Goal: Task Accomplishment & Management: Complete application form

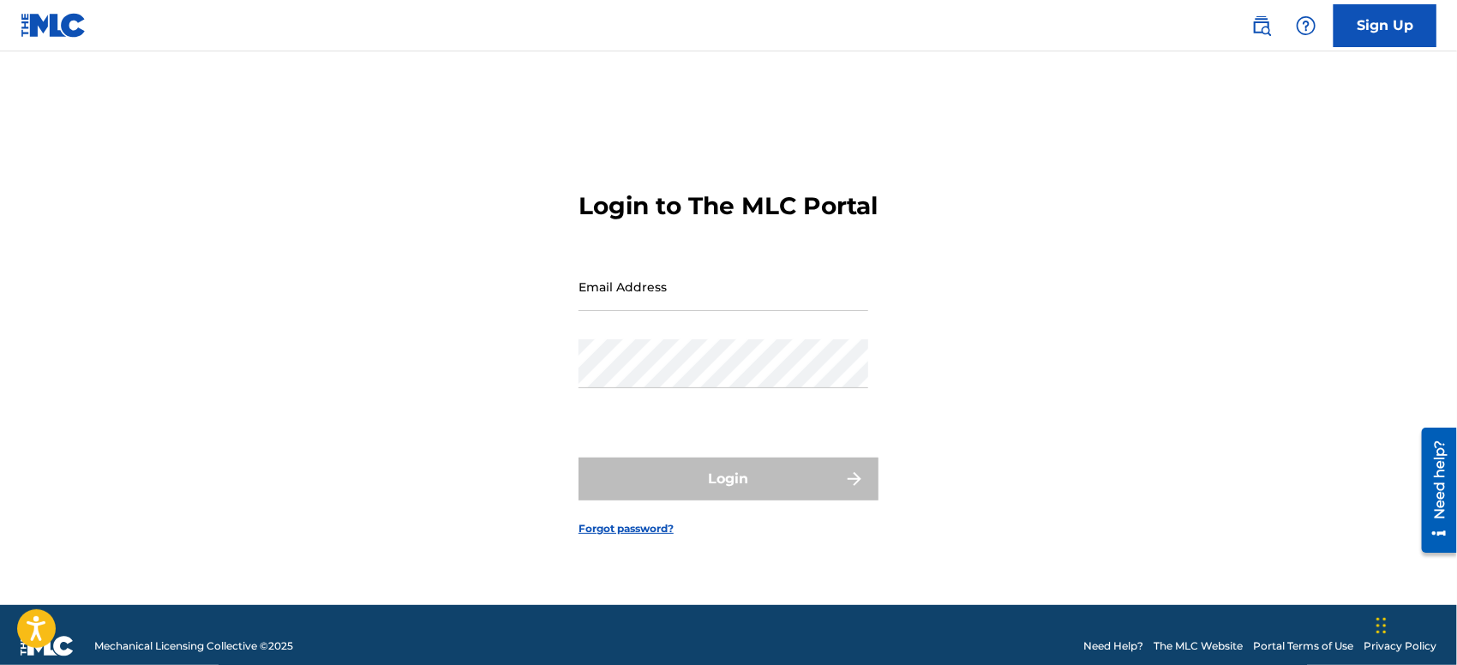
type input "[EMAIL_ADDRESS][DOMAIN_NAME]"
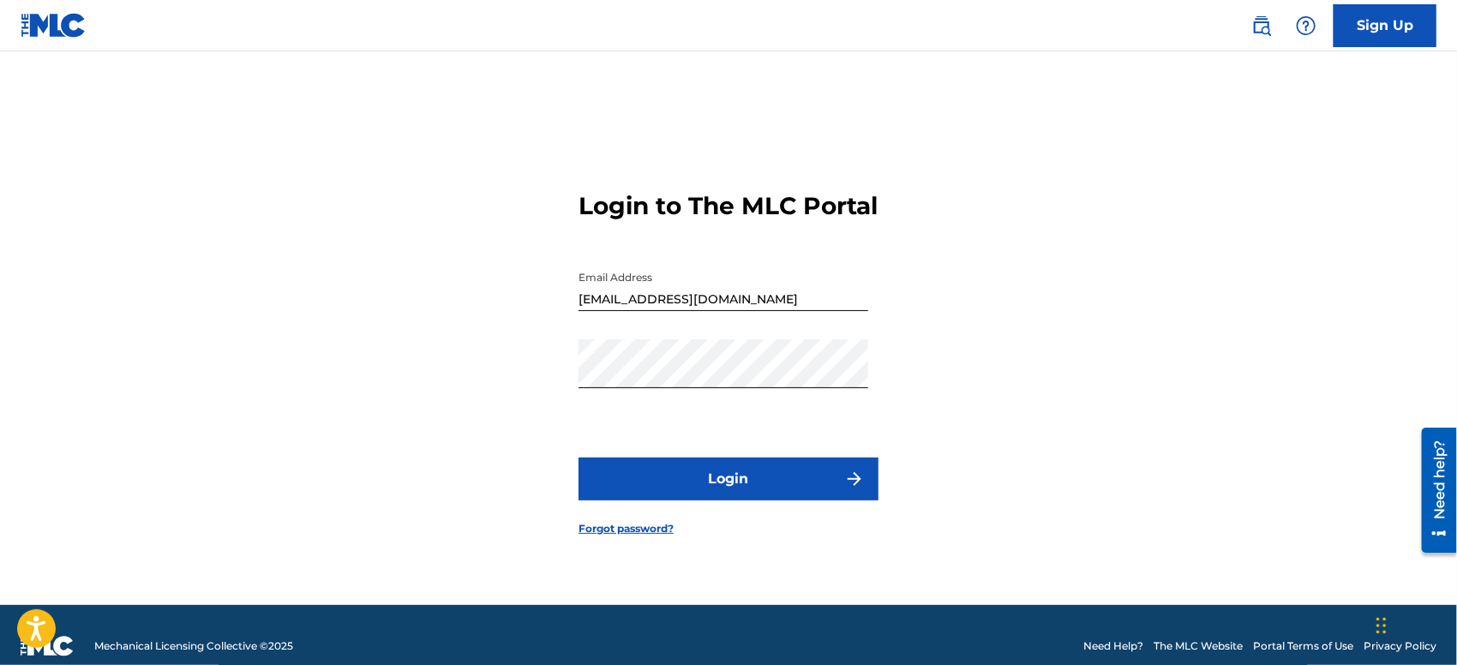
click at [598, 490] on button "Login" at bounding box center [728, 479] width 300 height 43
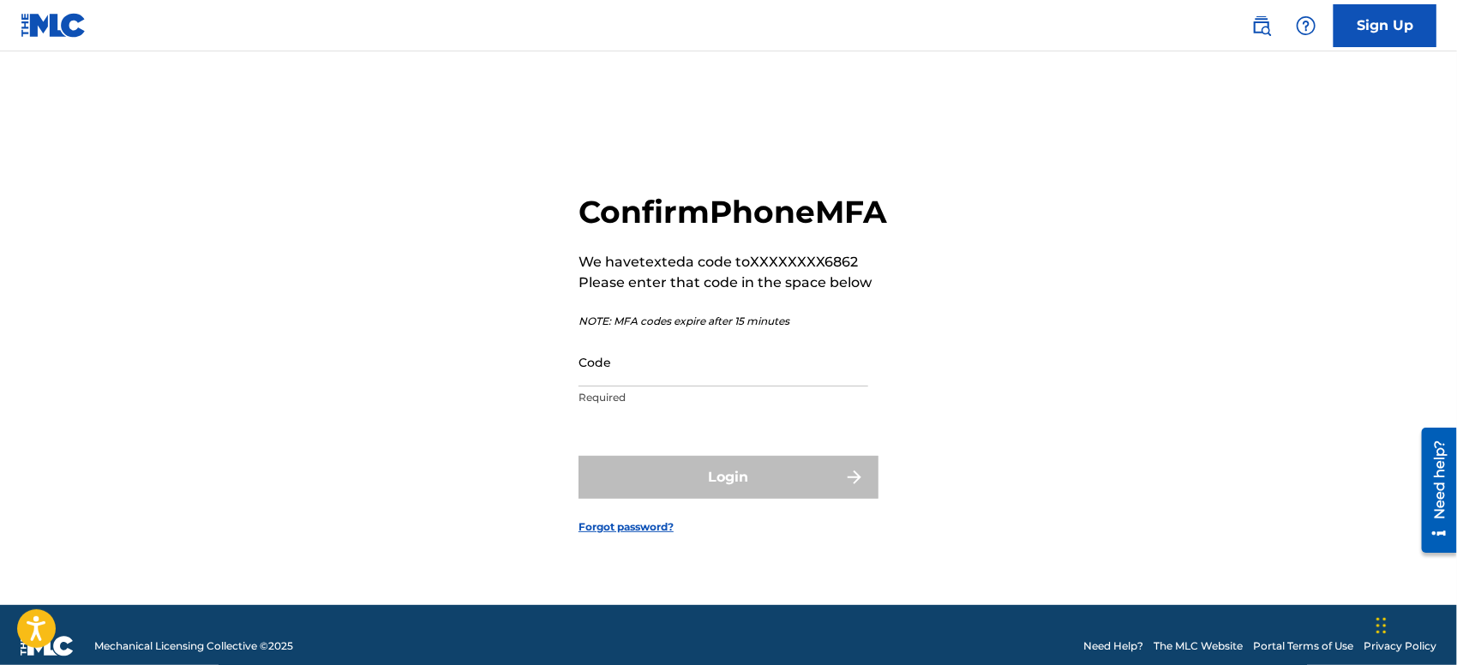
click at [629, 386] on input "Code" at bounding box center [723, 362] width 290 height 49
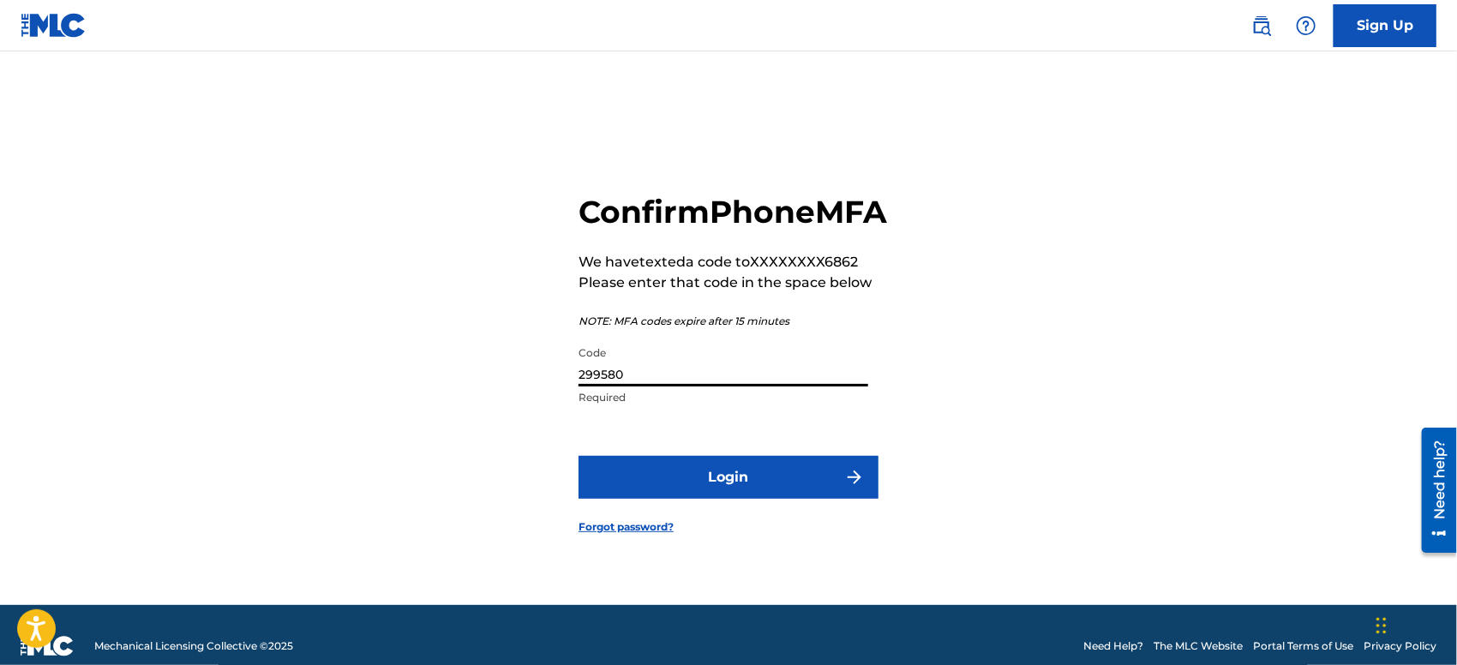
type input "299580"
click at [698, 490] on button "Login" at bounding box center [728, 477] width 300 height 43
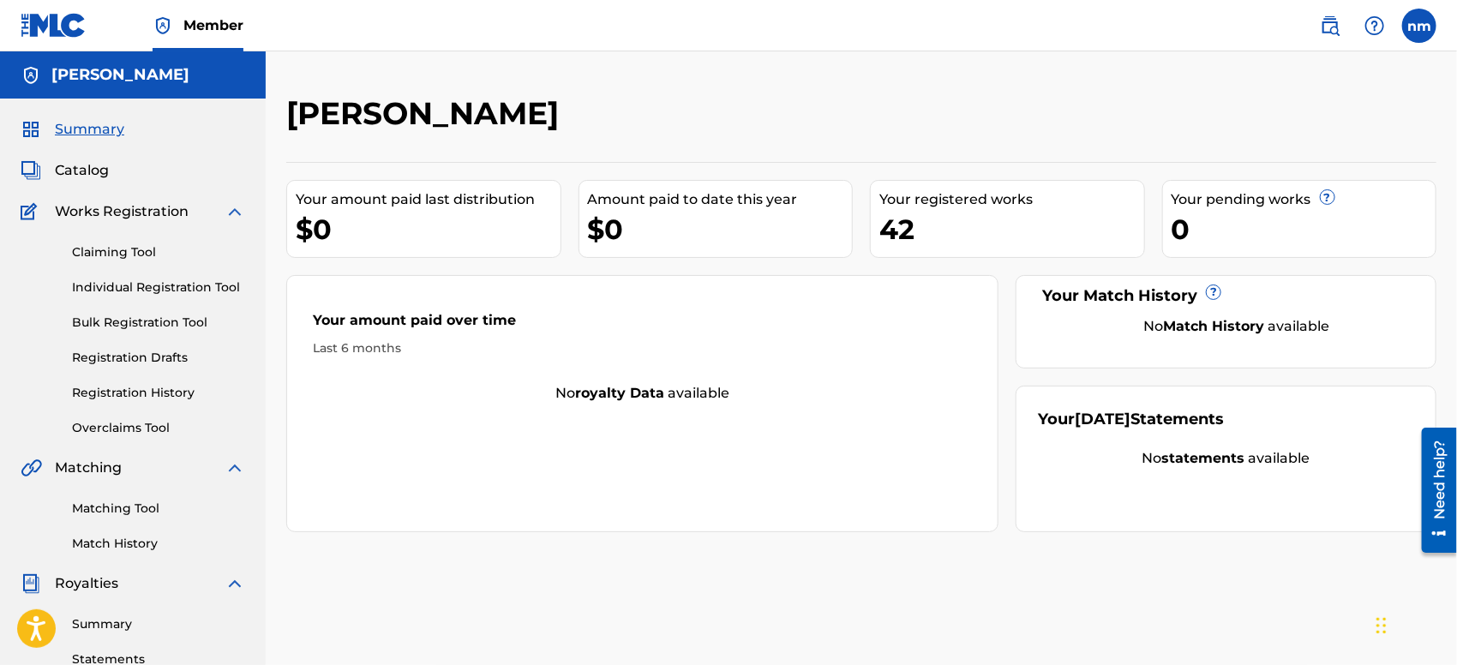
click at [93, 133] on span "Summary" at bounding box center [89, 129] width 69 height 21
click at [88, 167] on span "Catalog" at bounding box center [82, 170] width 54 height 21
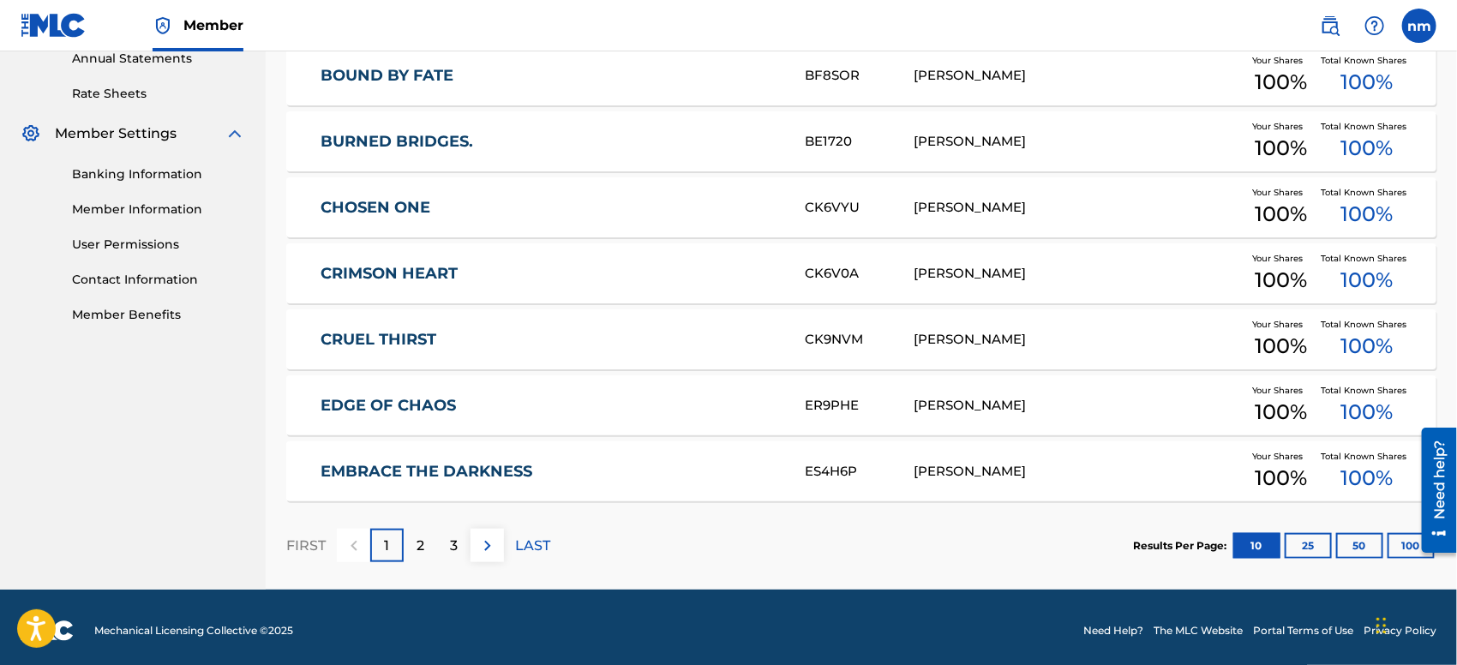
scroll to position [642, 0]
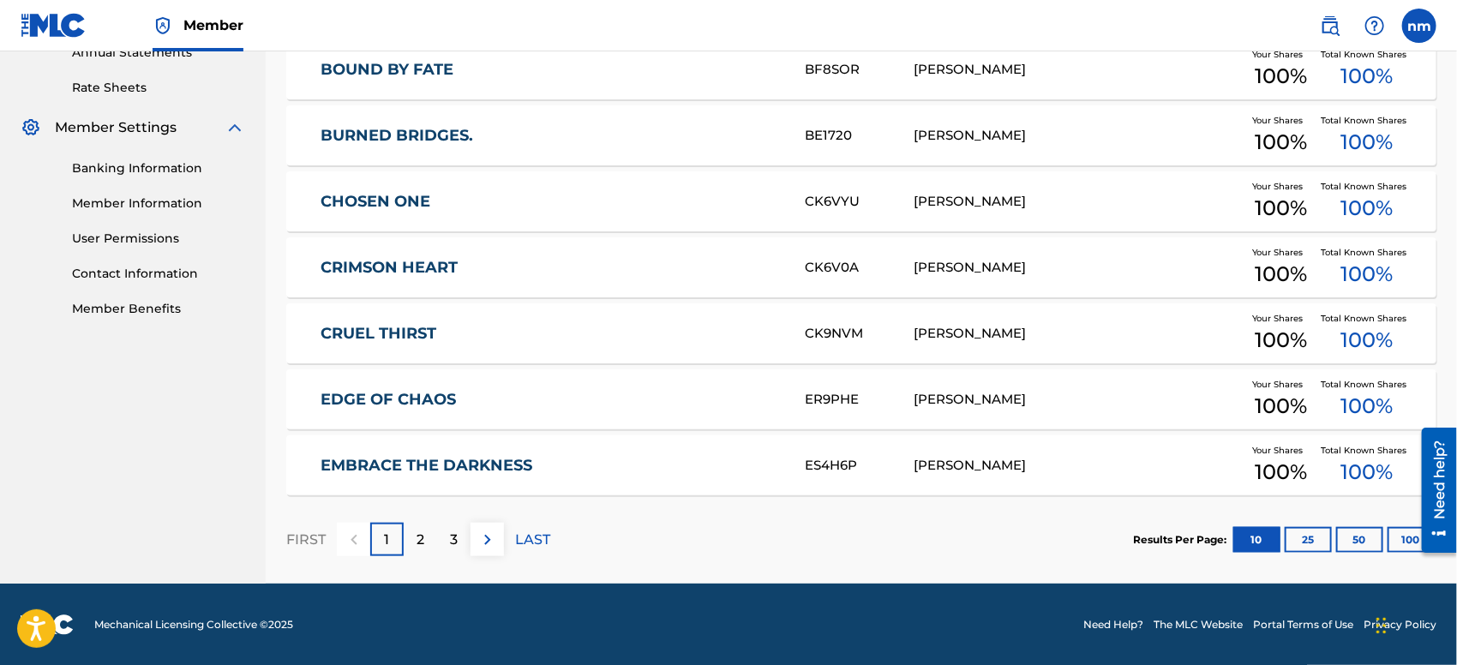
click at [1397, 542] on button "100" at bounding box center [1410, 540] width 47 height 26
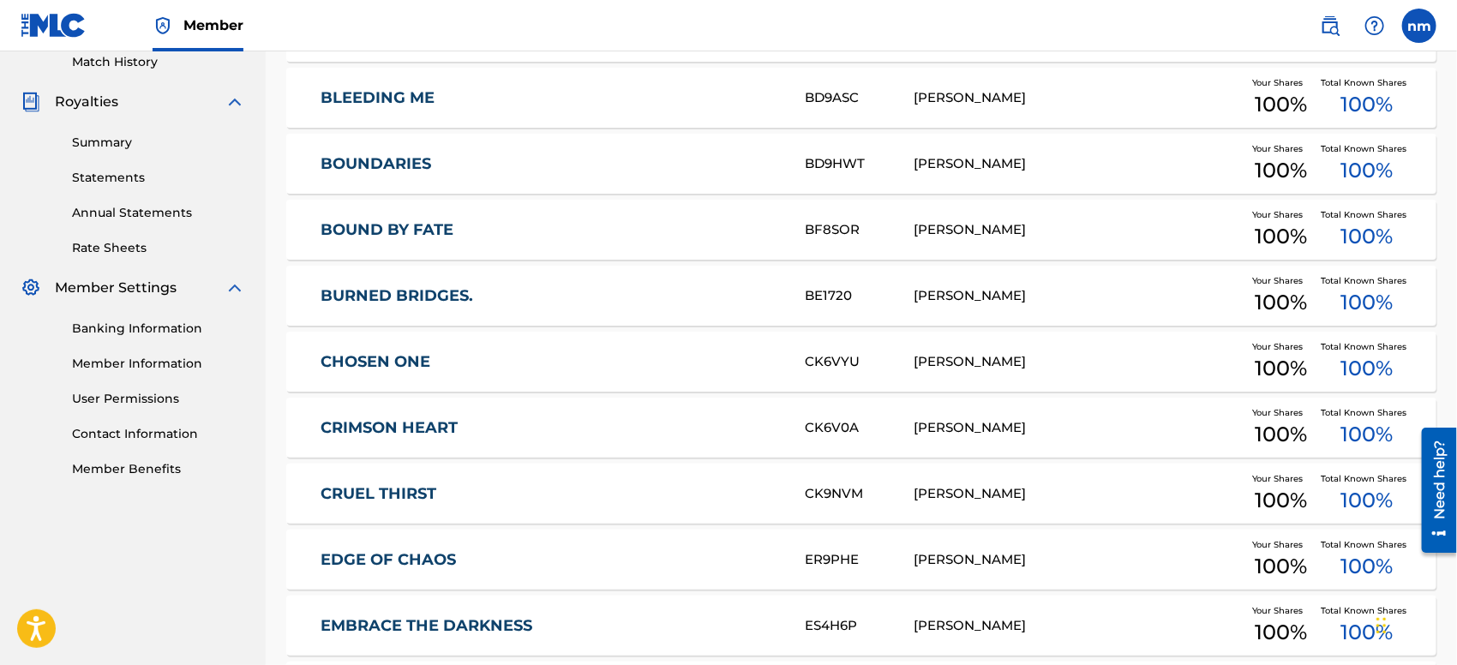
scroll to position [80, 0]
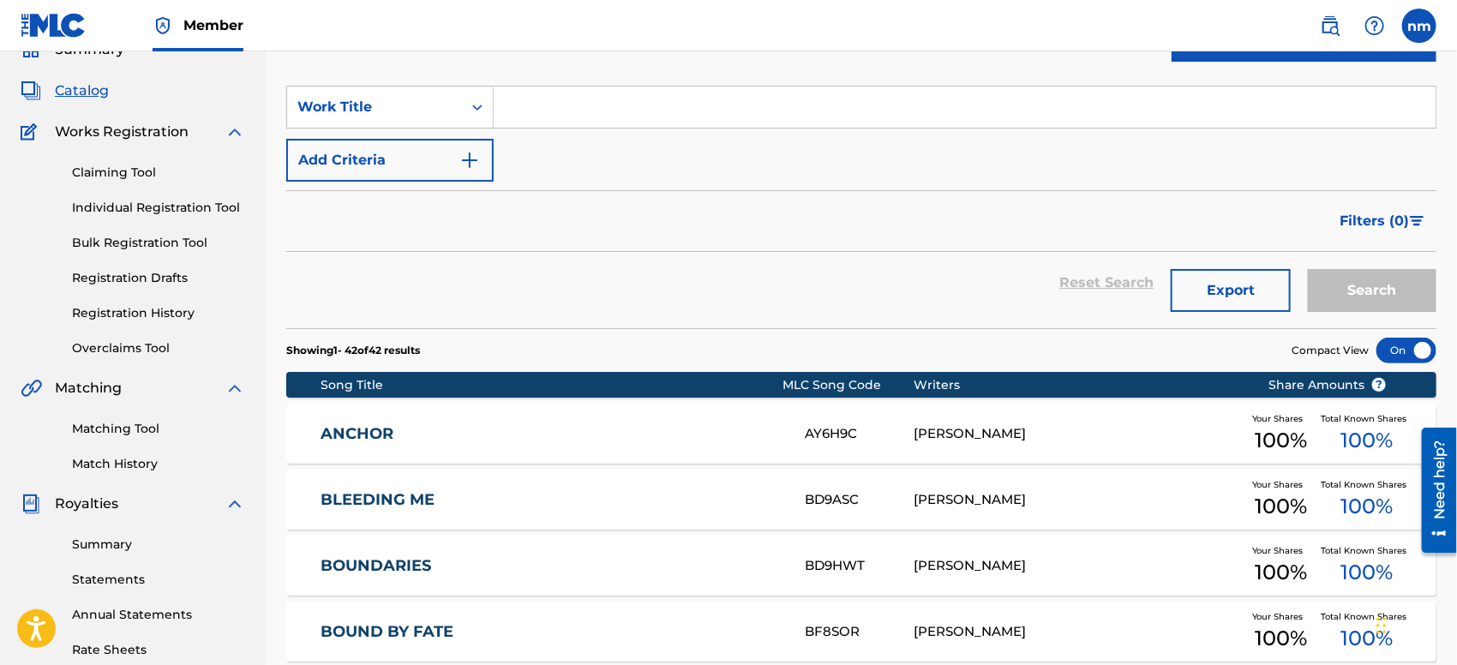
click at [1416, 25] on label at bounding box center [1419, 26] width 34 height 34
click at [1419, 26] on input "nm [PERSON_NAME] [EMAIL_ADDRESS][DOMAIN_NAME] Notification Preferences Profile …" at bounding box center [1419, 26] width 0 height 0
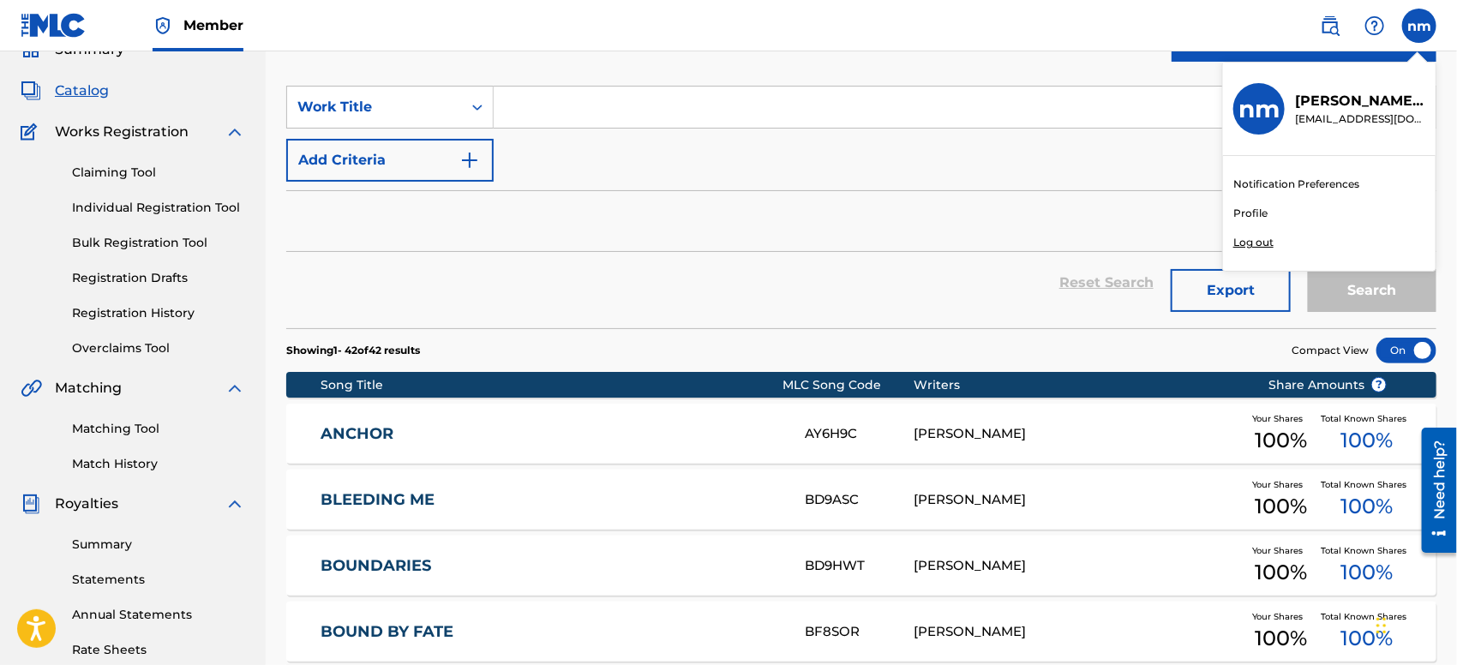
click at [1244, 216] on link "Profile" at bounding box center [1250, 213] width 34 height 15
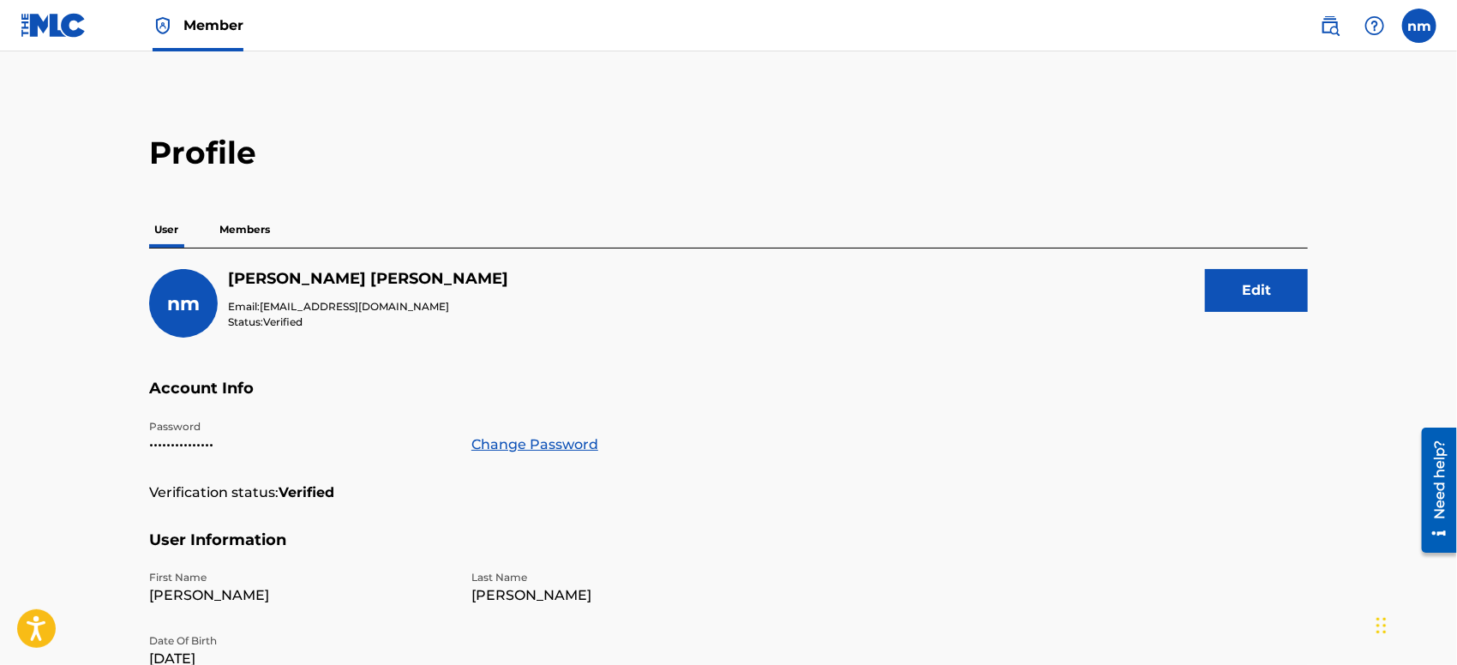
click at [43, 19] on img at bounding box center [54, 25] width 66 height 25
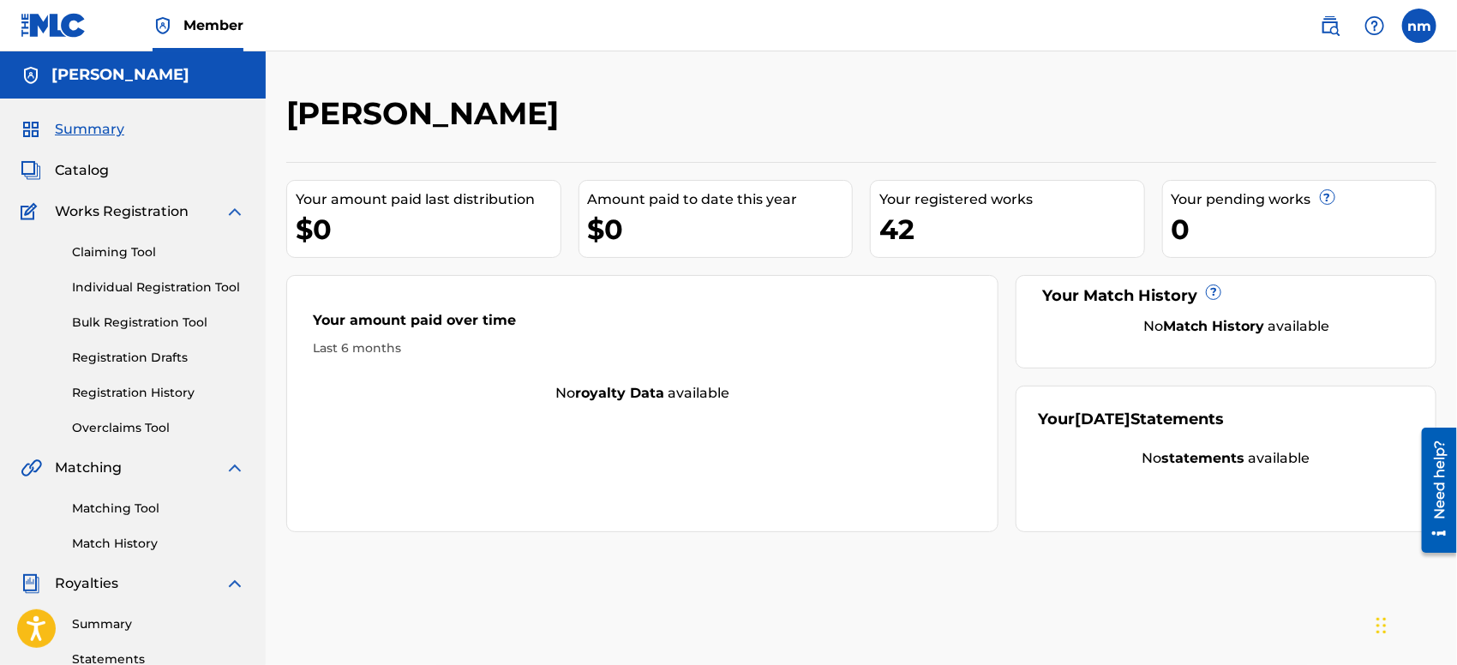
click at [968, 221] on div "42" at bounding box center [1011, 229] width 265 height 39
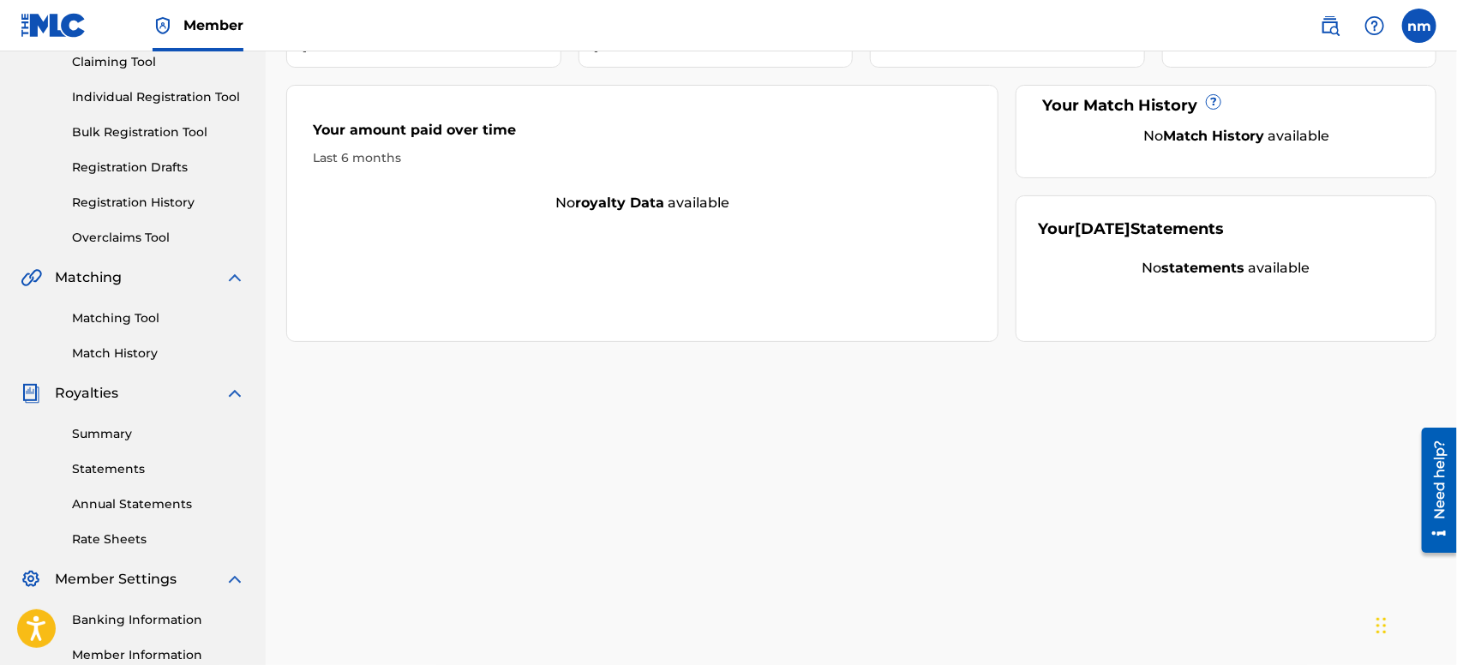
click at [93, 432] on link "Summary" at bounding box center [158, 434] width 173 height 18
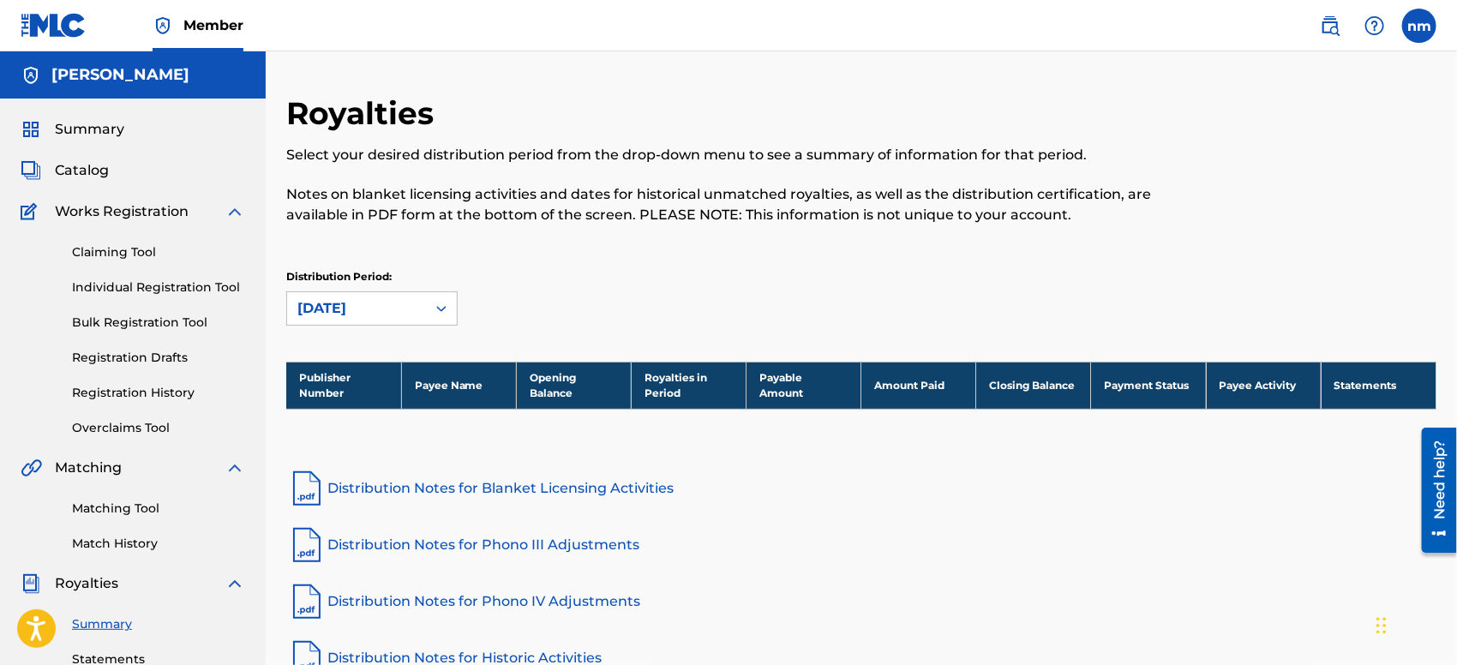
click at [94, 387] on link "Registration History" at bounding box center [158, 393] width 173 height 18
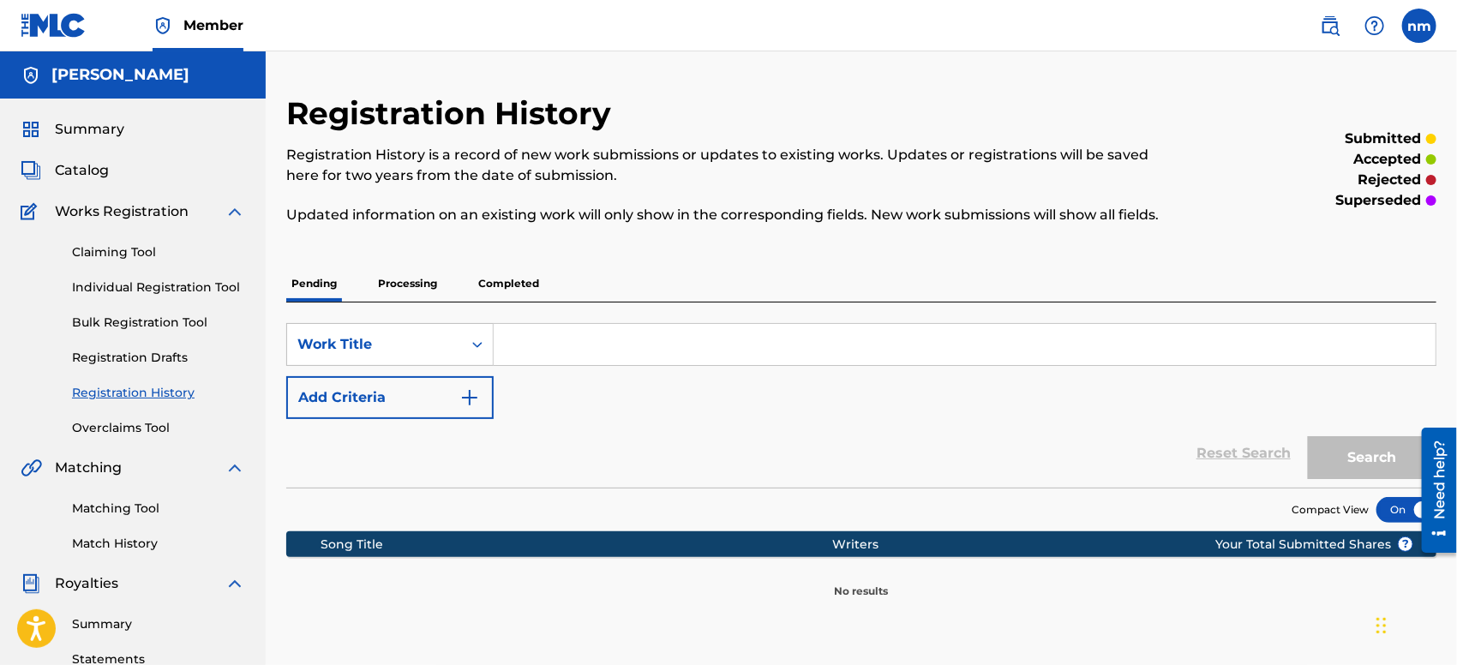
click at [99, 350] on link "Registration Drafts" at bounding box center [158, 358] width 173 height 18
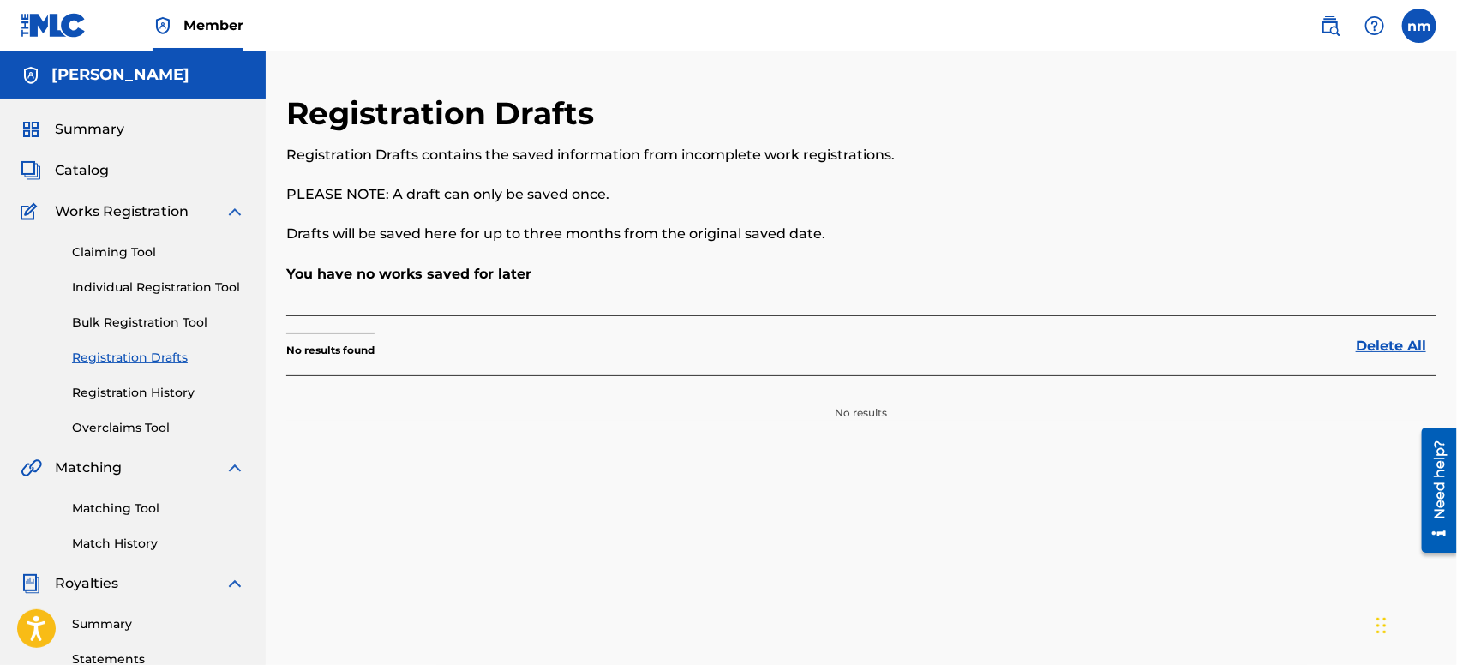
click at [73, 168] on span "Catalog" at bounding box center [82, 170] width 54 height 21
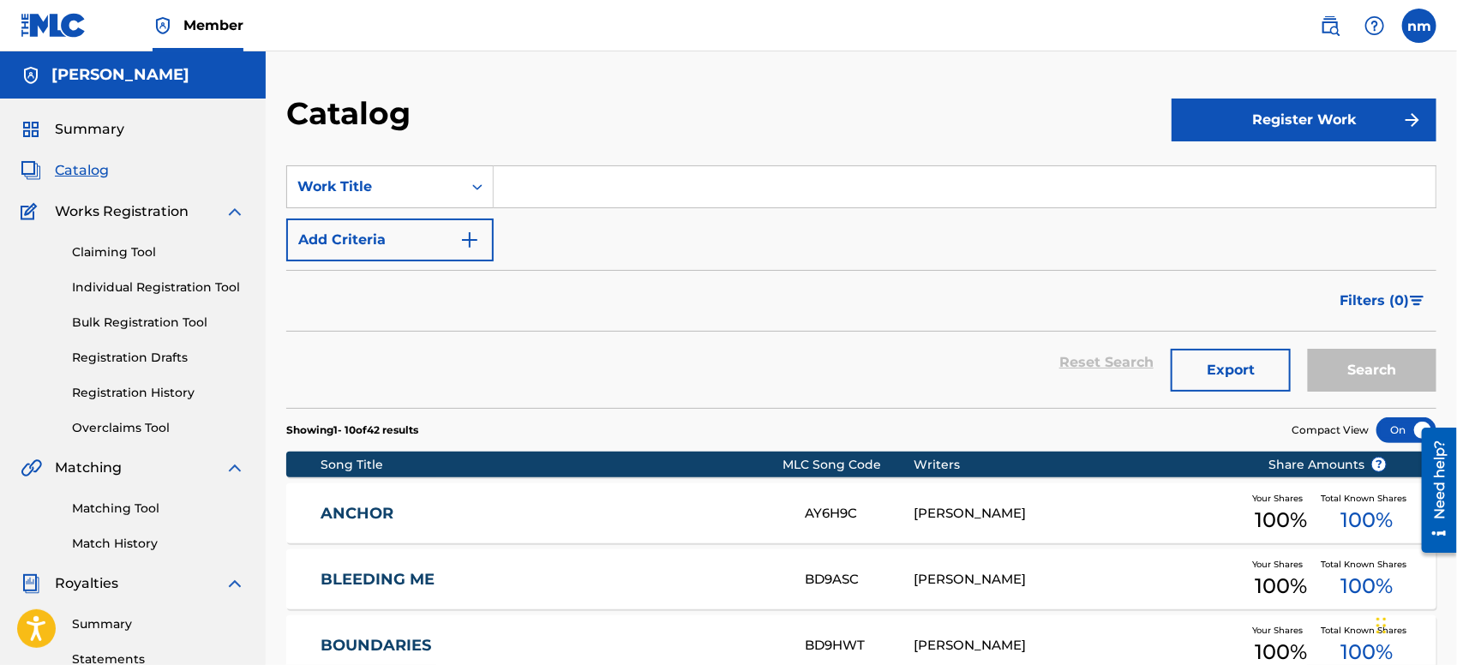
click at [1406, 296] on span "Filters ( 0 )" at bounding box center [1373, 300] width 69 height 21
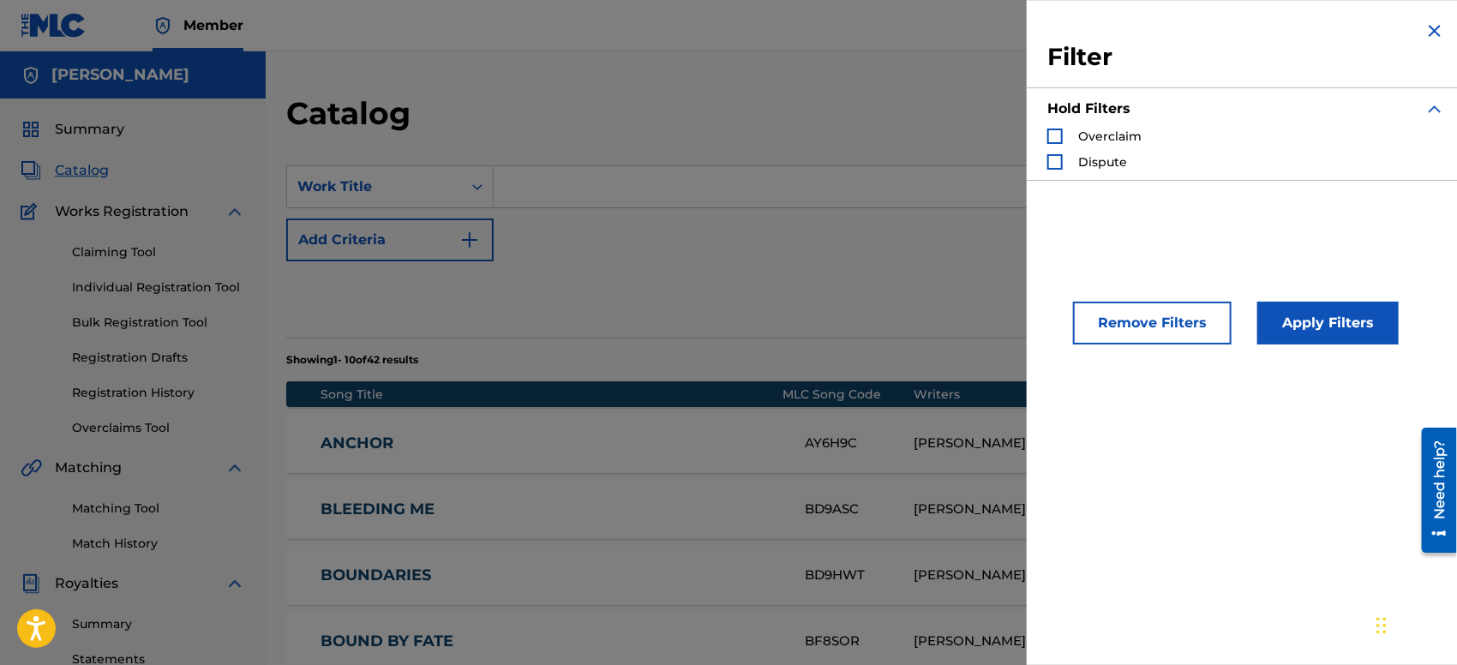
click at [1437, 33] on img "Search Form" at bounding box center [1434, 31] width 21 height 21
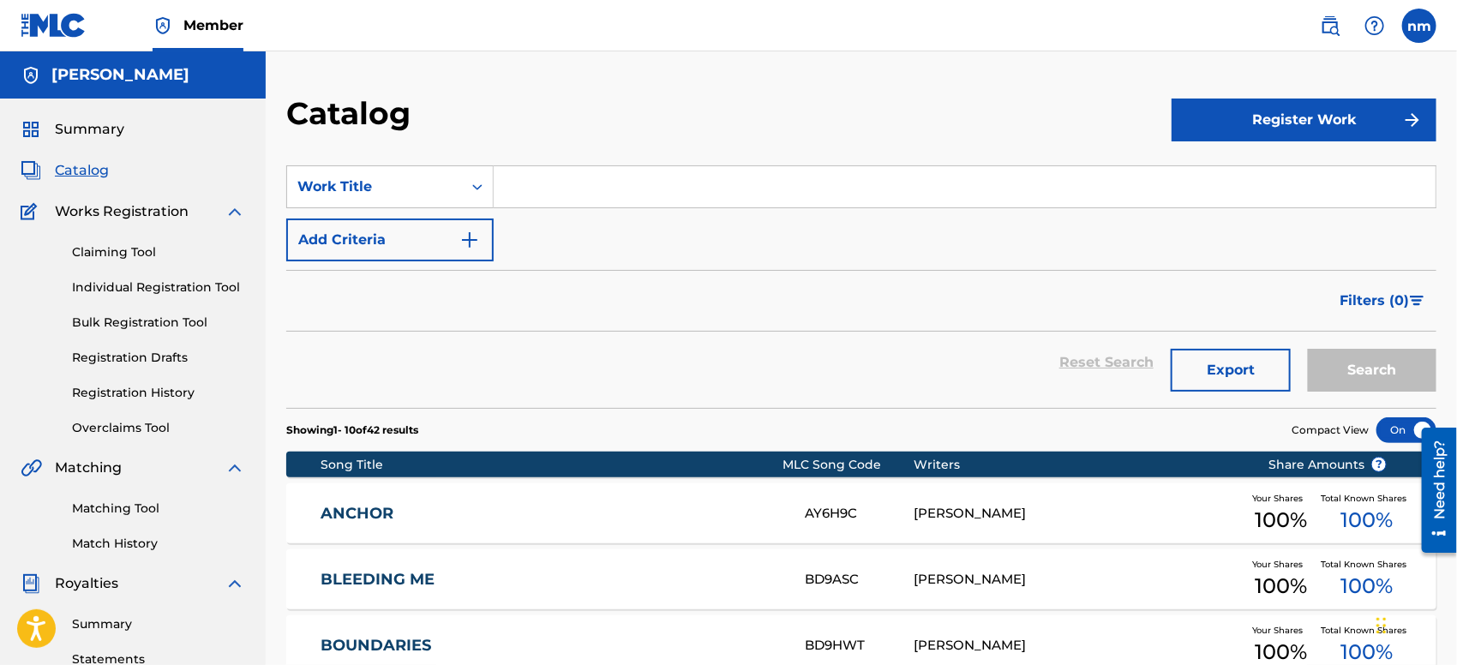
click at [83, 125] on span "Summary" at bounding box center [89, 129] width 69 height 21
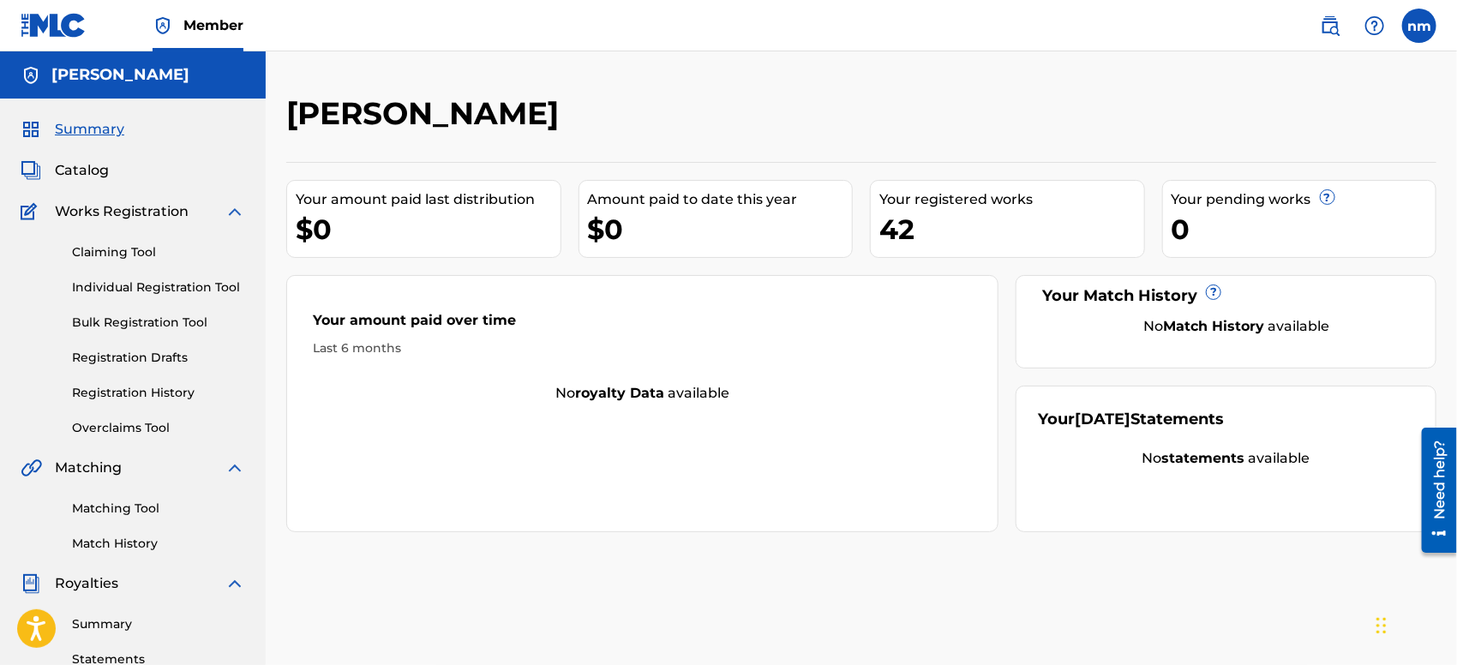
click at [216, 23] on span "Member" at bounding box center [213, 25] width 60 height 20
click at [560, 512] on div "Your amount paid over time Last 6 months No royalty data available" at bounding box center [642, 403] width 712 height 257
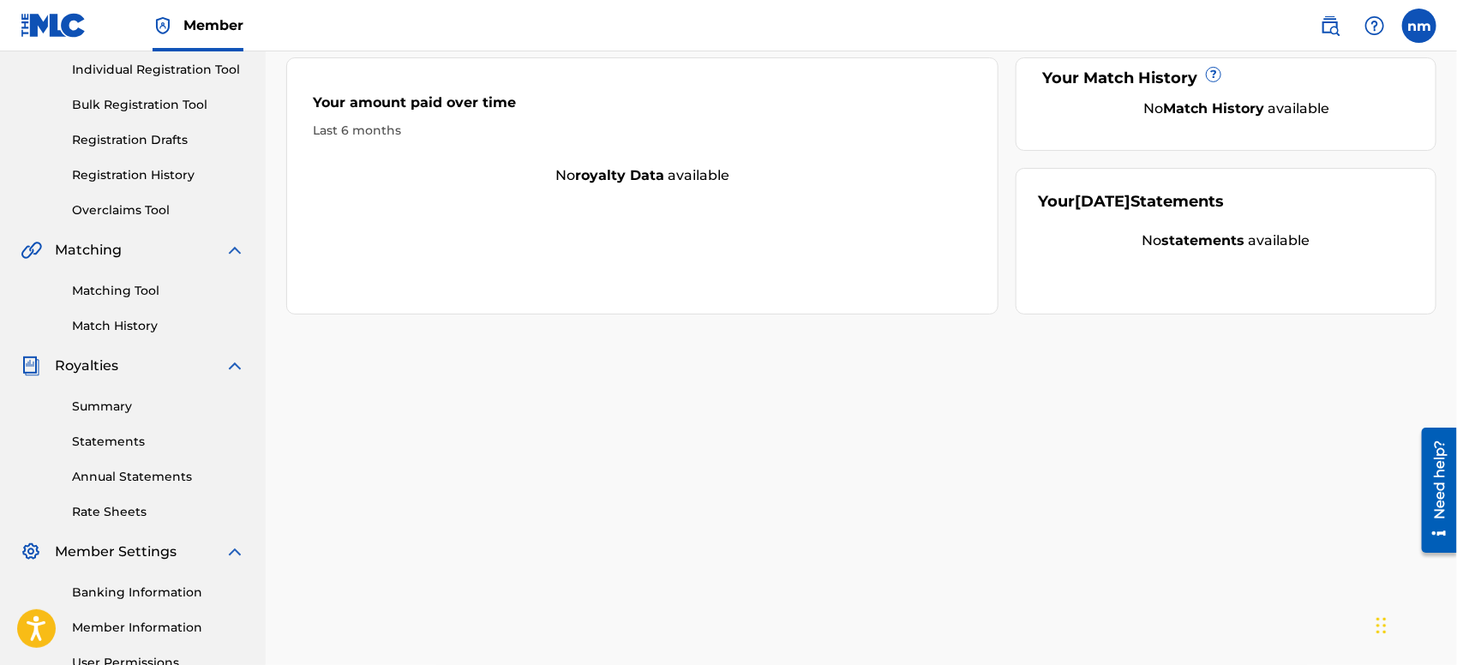
scroll to position [16, 0]
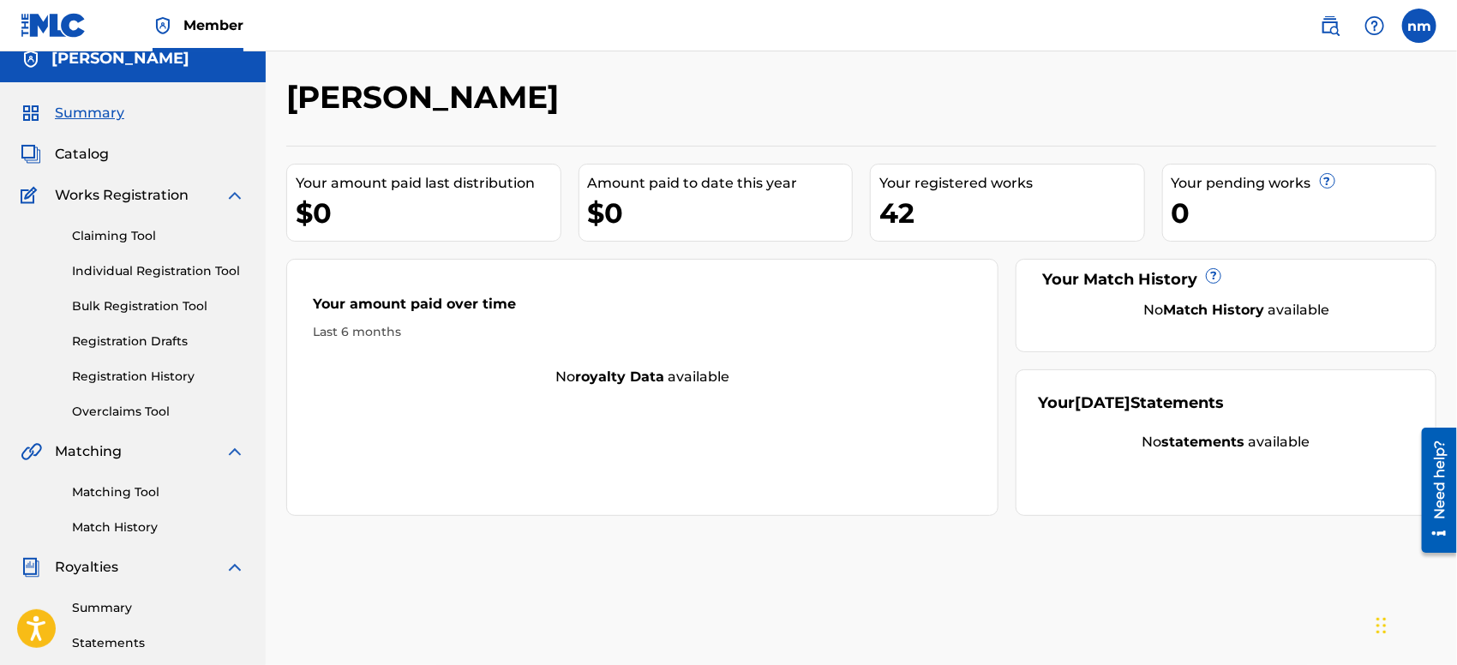
click at [895, 206] on div "42" at bounding box center [1011, 213] width 265 height 39
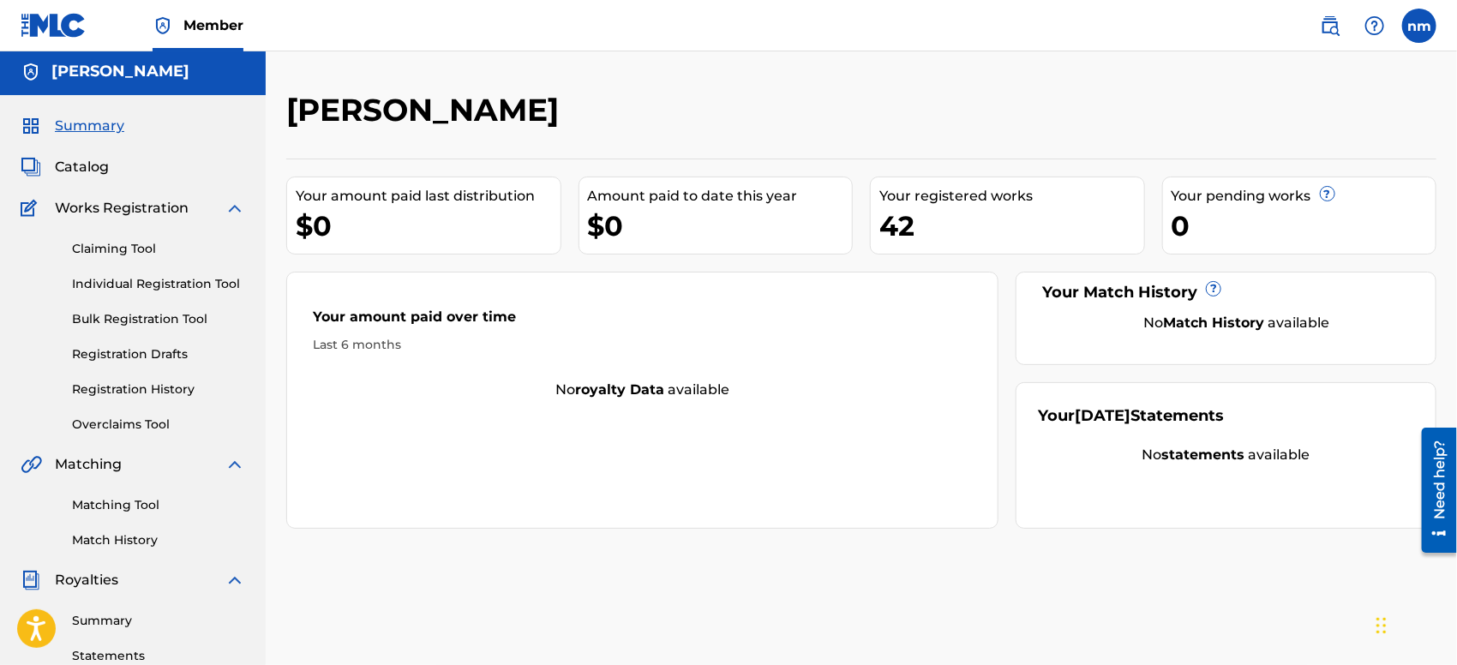
scroll to position [0, 0]
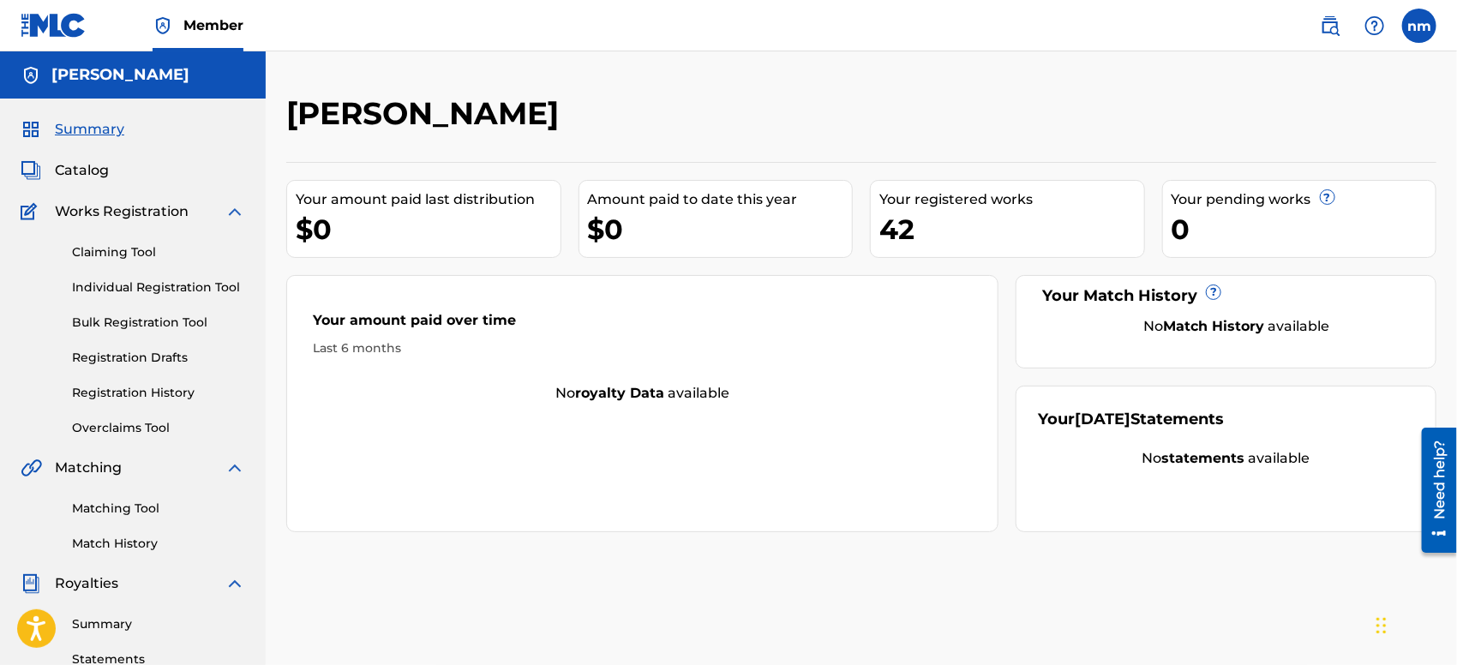
click at [69, 172] on span "Catalog" at bounding box center [82, 170] width 54 height 21
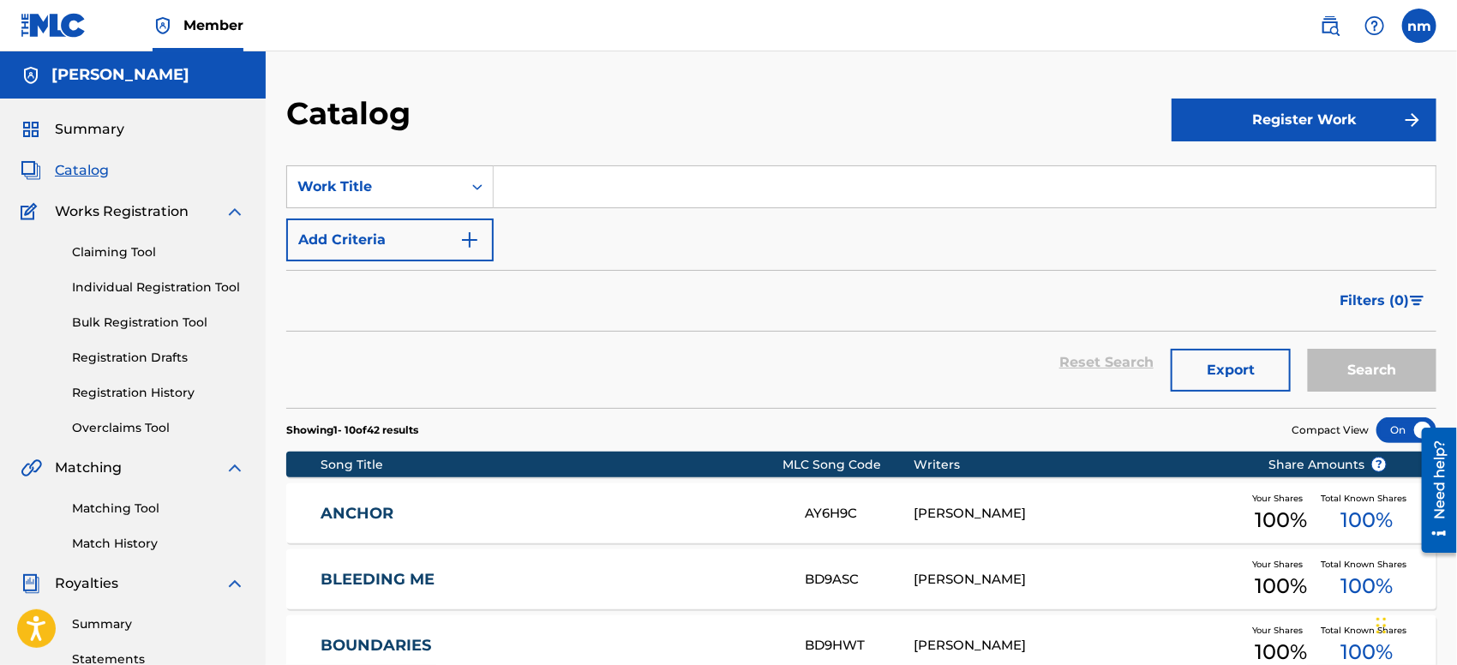
click at [1386, 427] on div at bounding box center [1406, 430] width 60 height 26
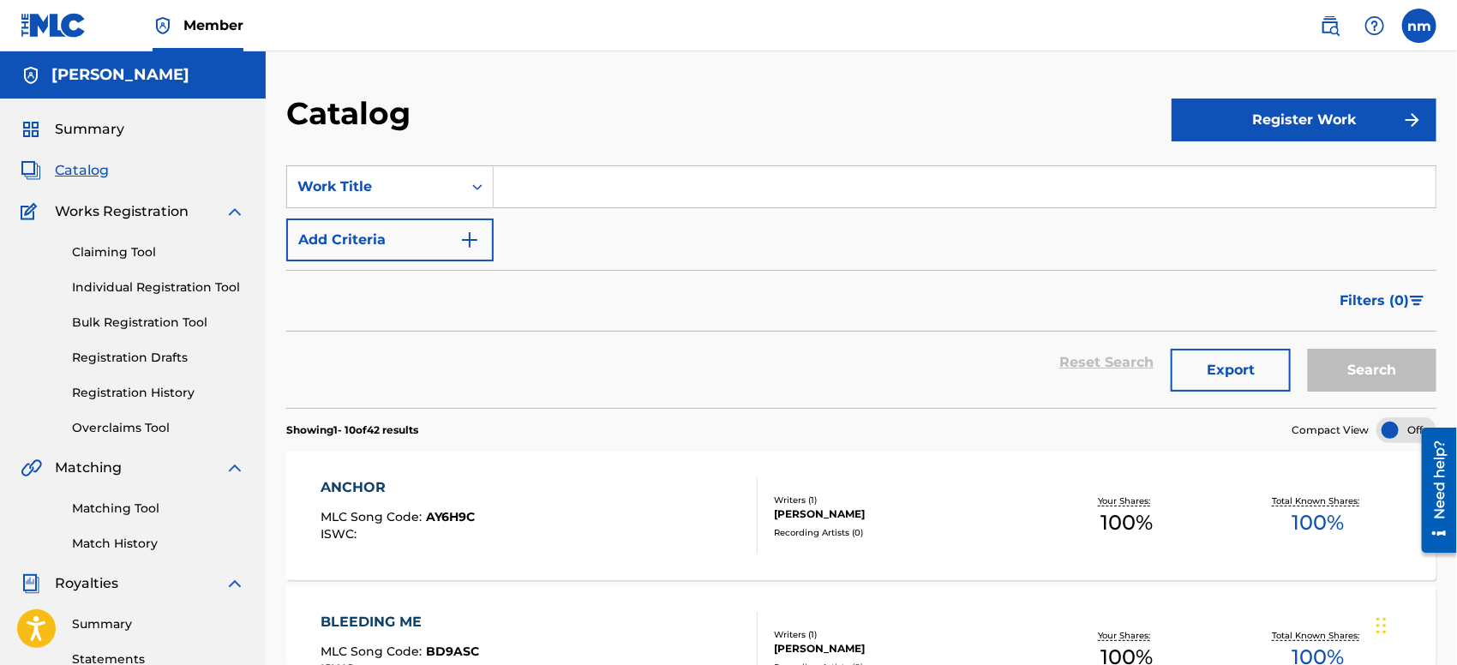
click at [1386, 427] on div at bounding box center [1406, 430] width 60 height 26
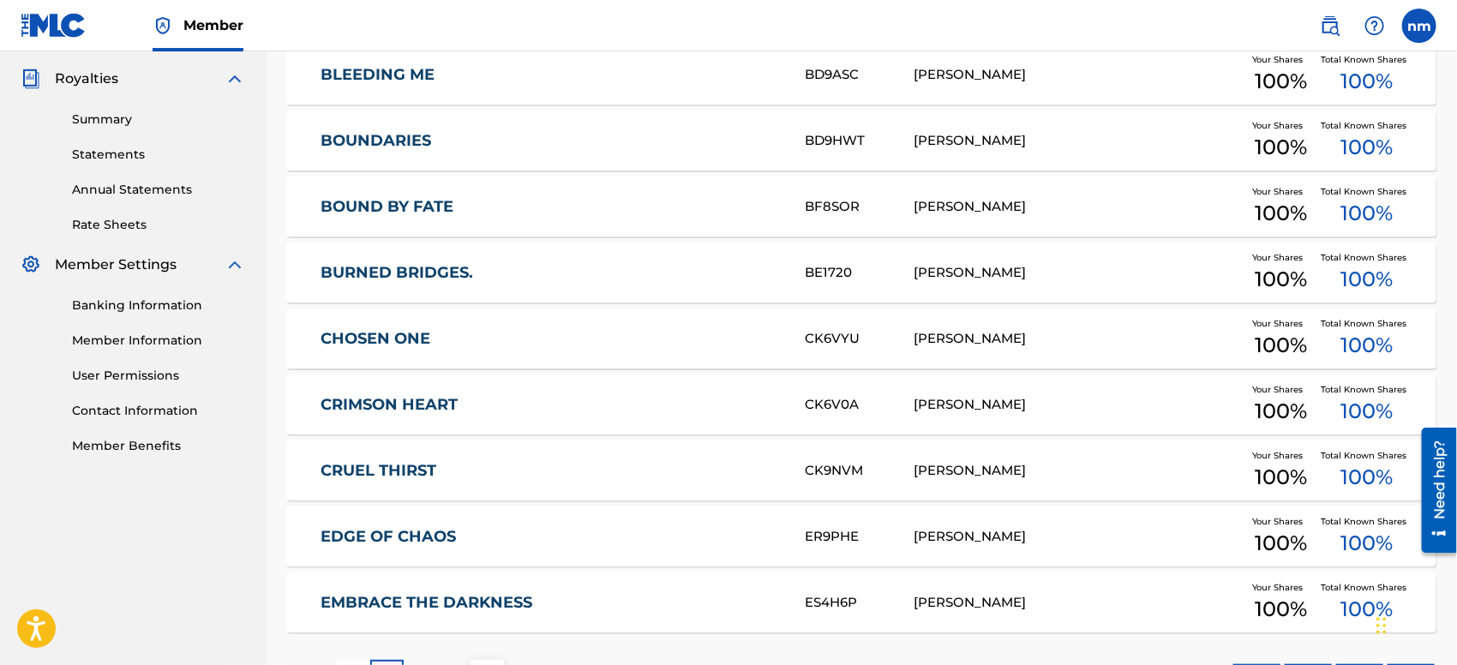
scroll to position [571, 0]
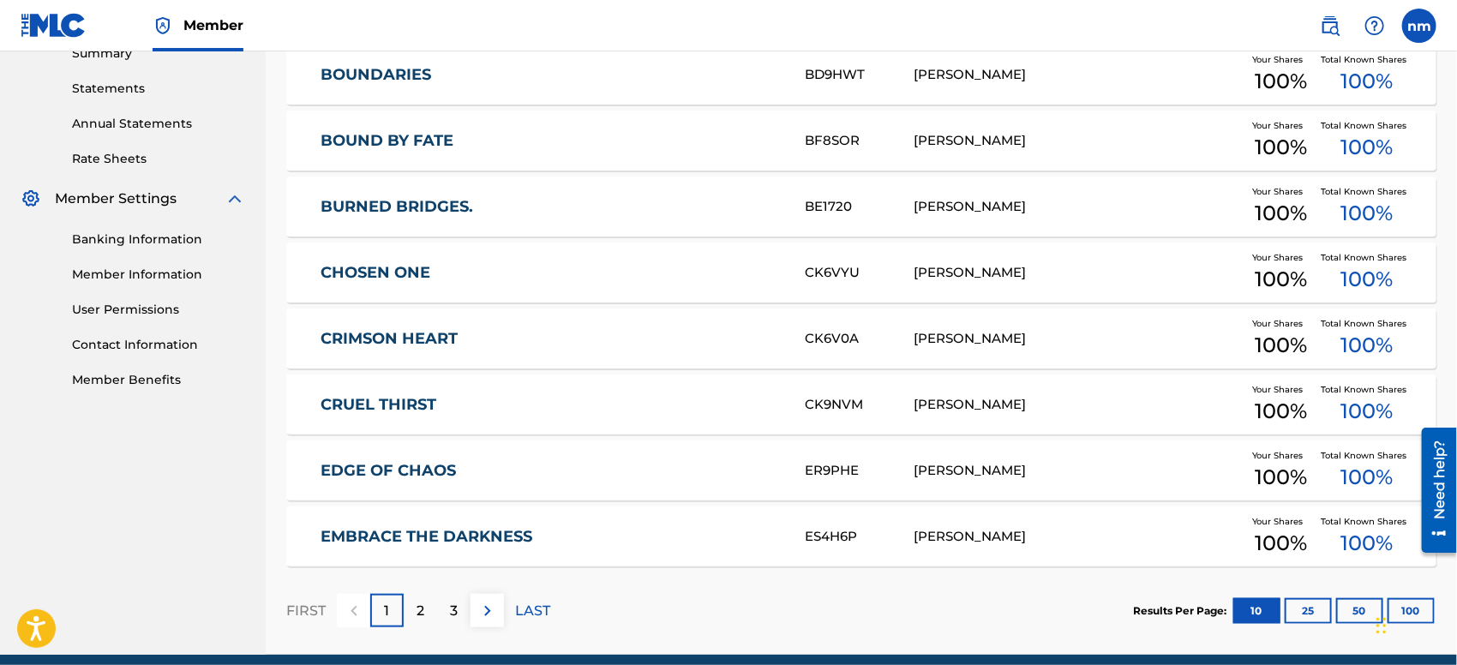
click at [150, 374] on link "Member Benefits" at bounding box center [158, 380] width 173 height 18
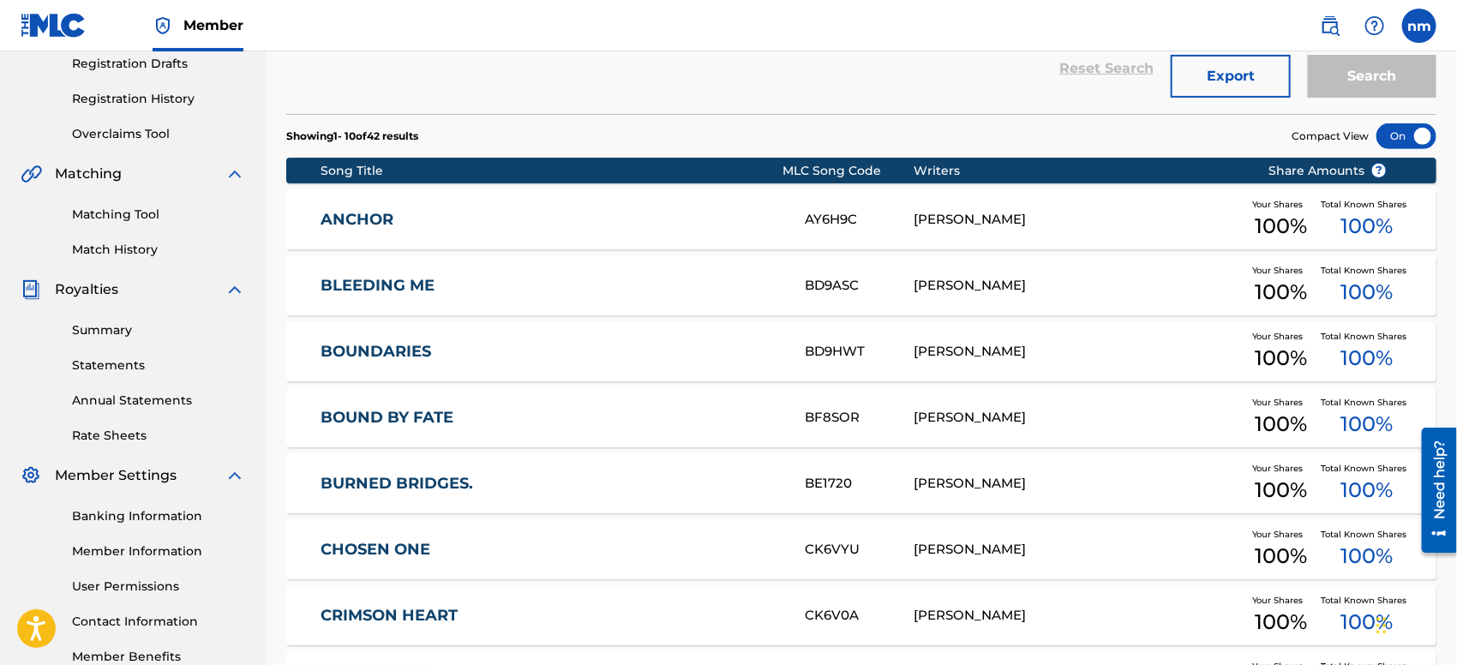
scroll to position [0, 0]
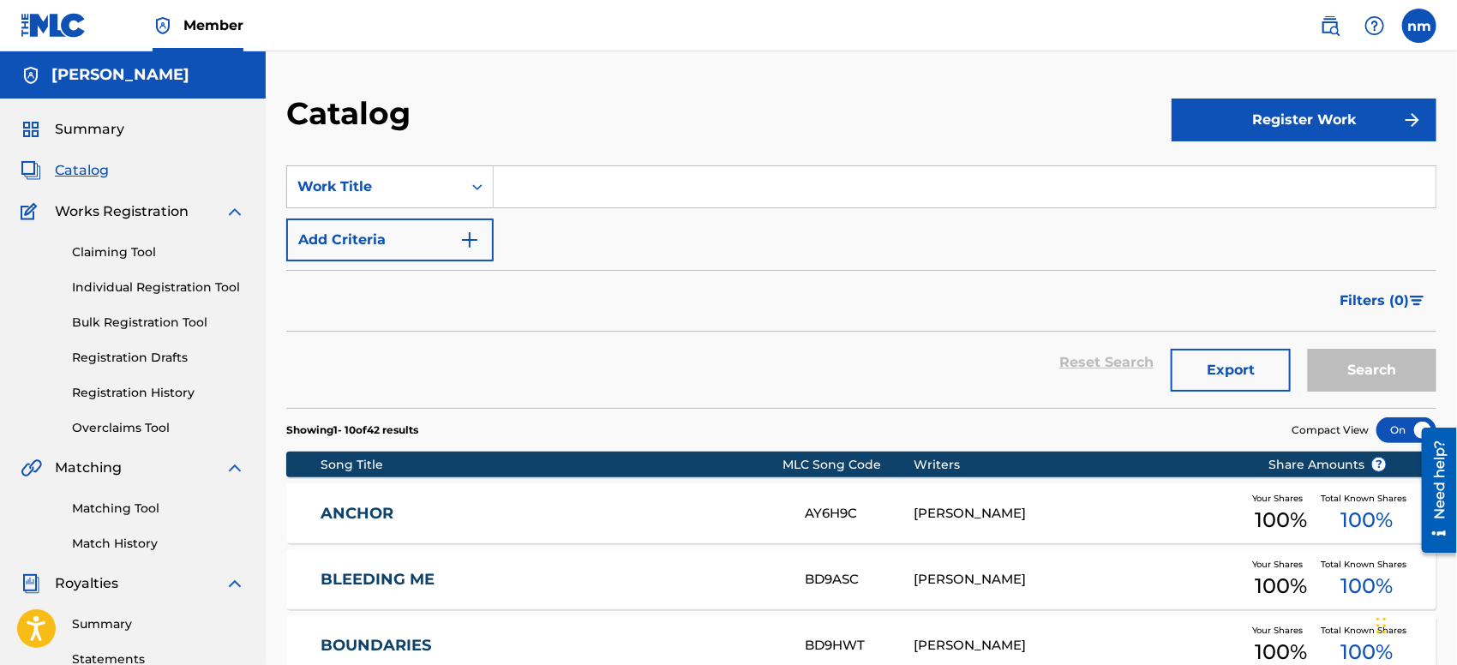
click at [85, 394] on link "Registration History" at bounding box center [158, 393] width 173 height 18
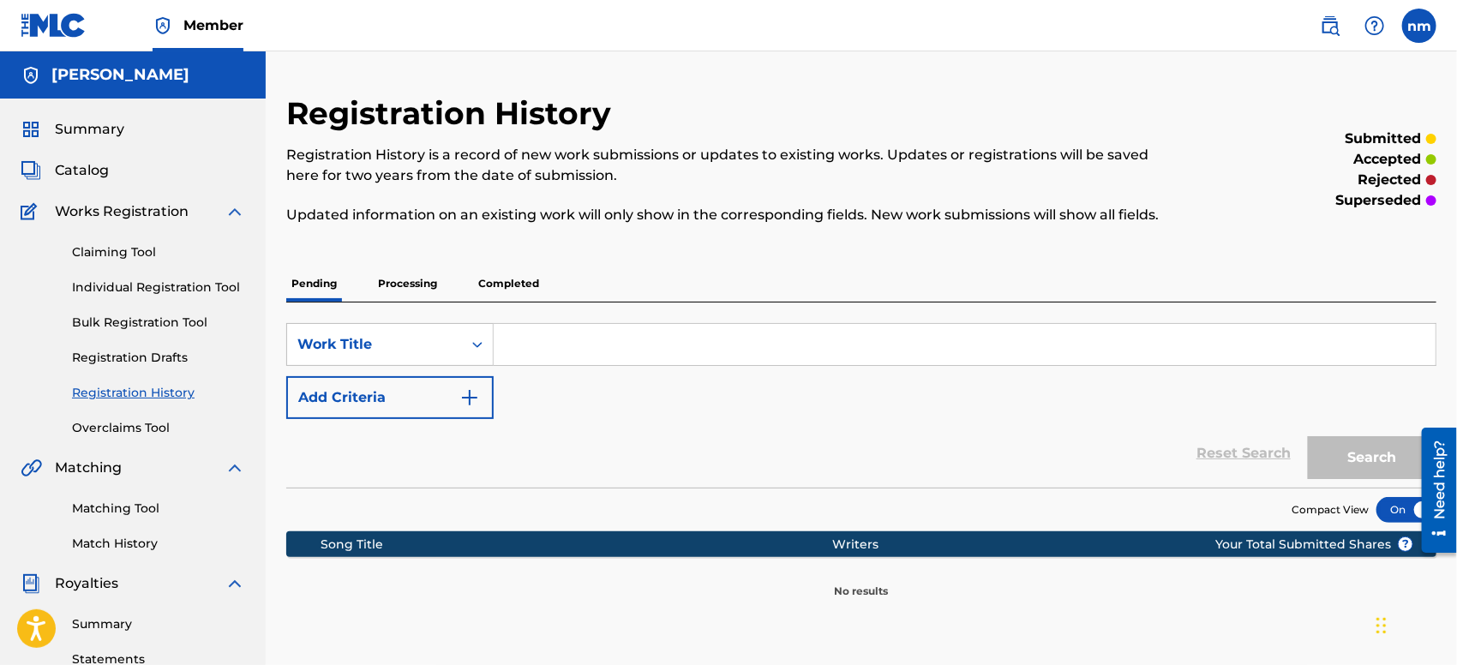
click at [89, 511] on link "Matching Tool" at bounding box center [158, 509] width 173 height 18
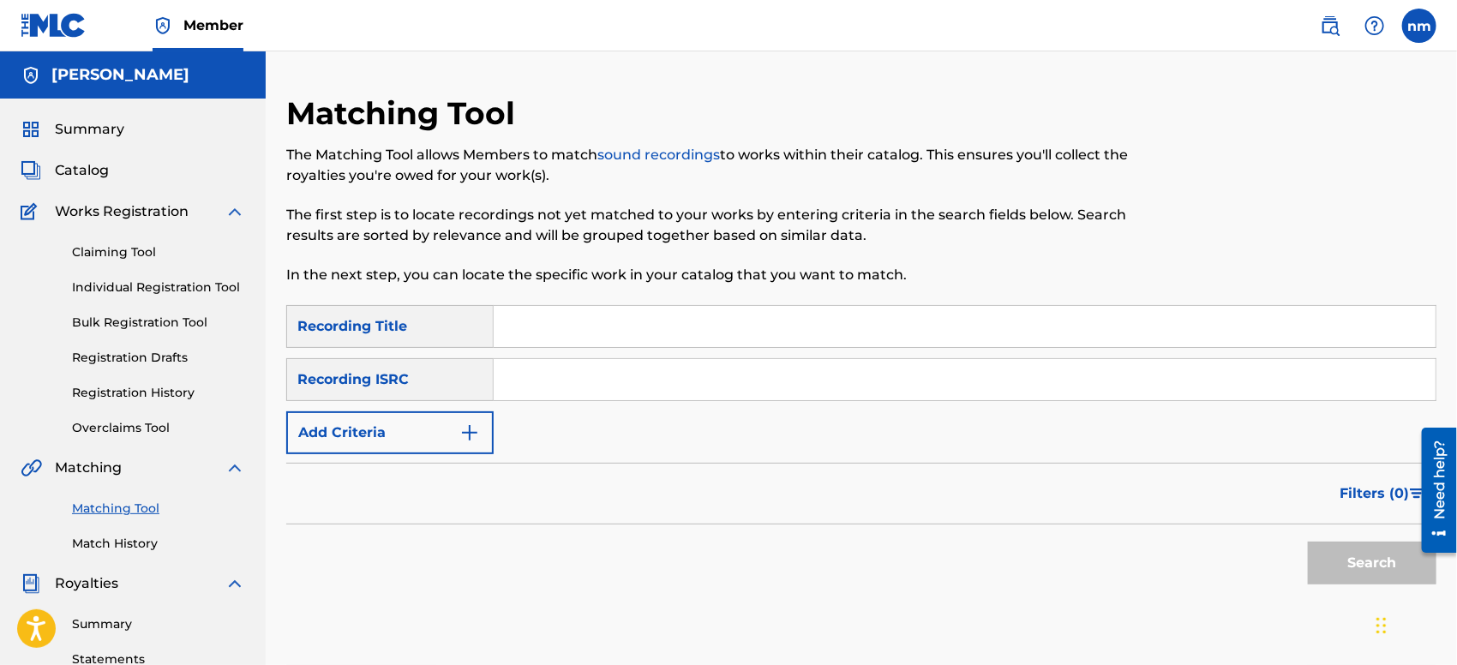
click at [92, 540] on link "Match History" at bounding box center [158, 544] width 173 height 18
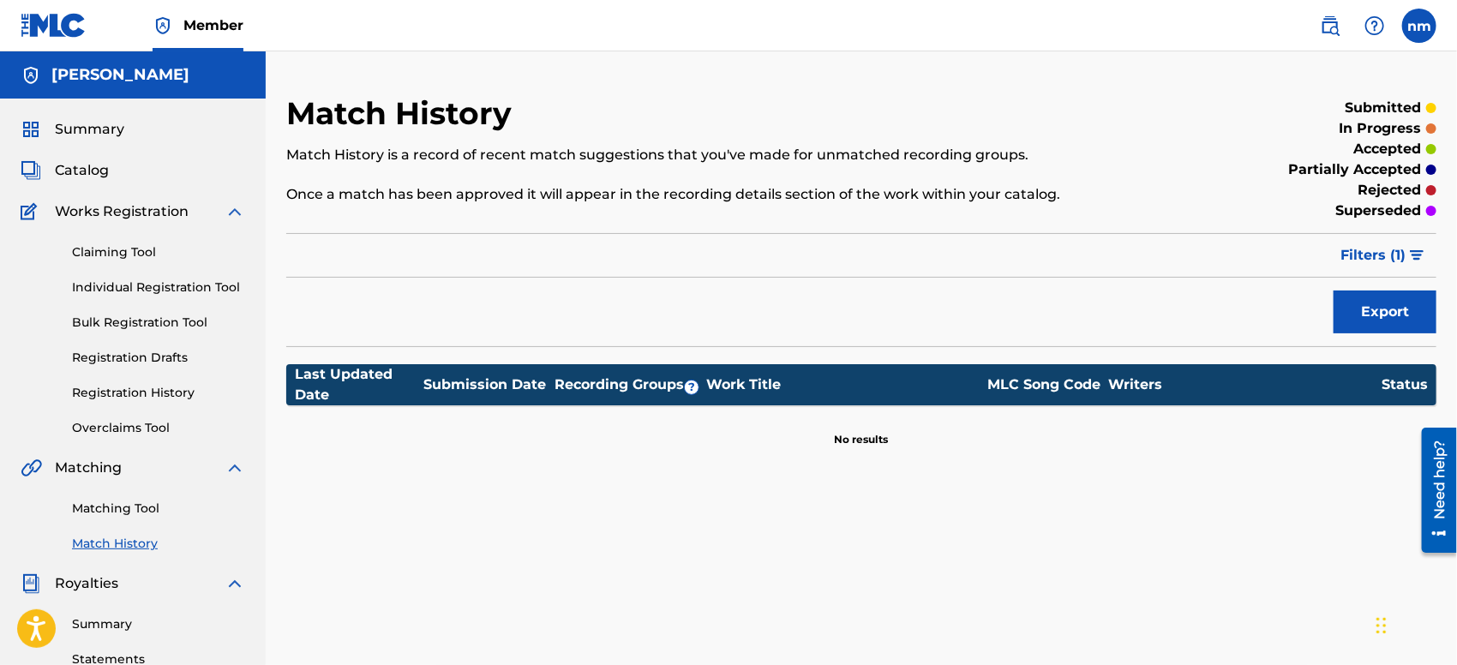
click at [1417, 248] on button "Filters ( 1 )" at bounding box center [1383, 255] width 106 height 43
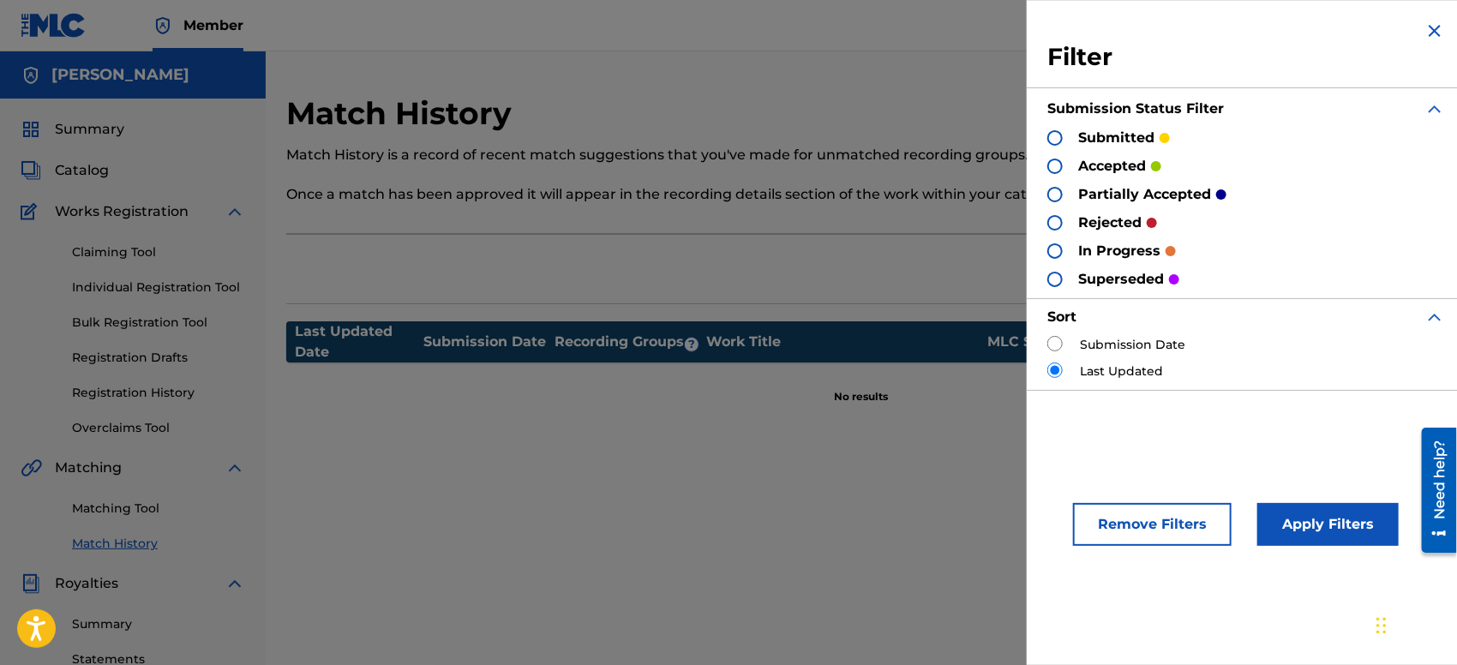
click at [1054, 342] on input "radio" at bounding box center [1054, 343] width 15 height 15
radio input "true"
click at [1060, 163] on div at bounding box center [1054, 166] width 15 height 15
click at [1053, 135] on div at bounding box center [1054, 137] width 15 height 15
click at [1056, 225] on div at bounding box center [1054, 222] width 15 height 15
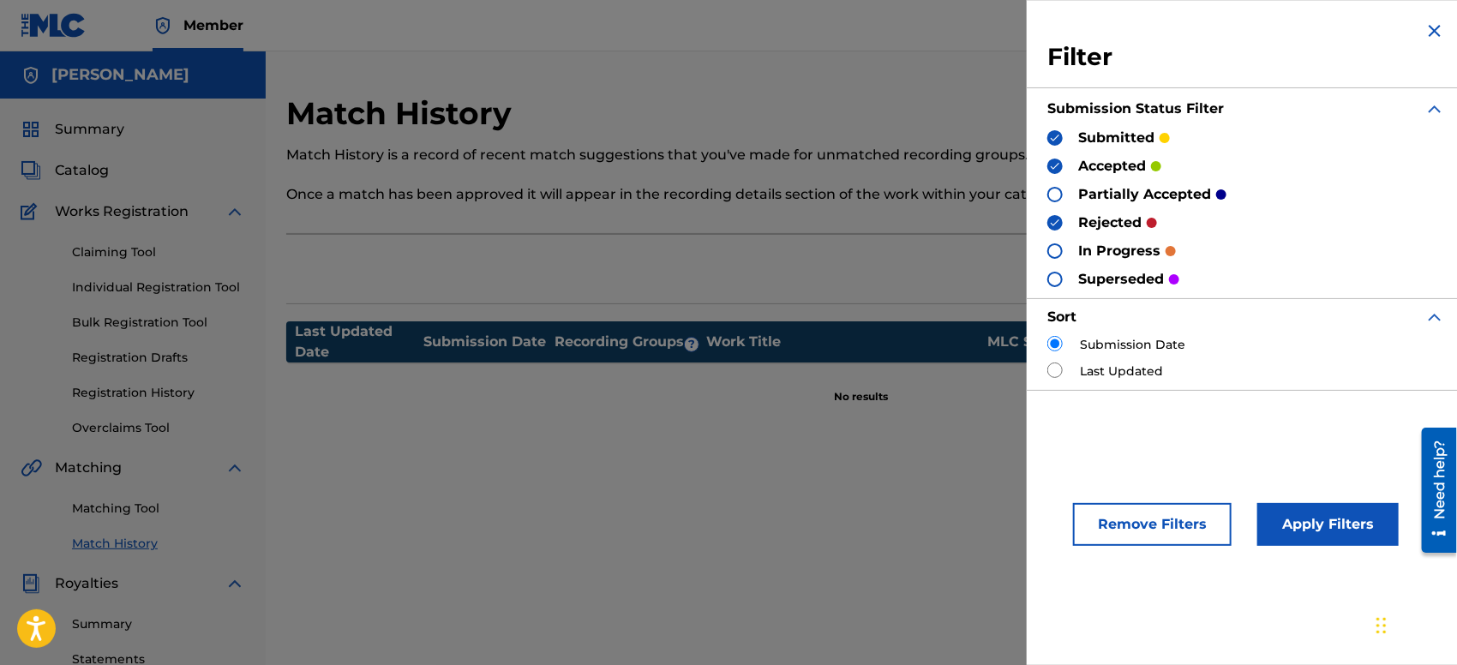
click at [1056, 195] on div at bounding box center [1054, 194] width 15 height 15
click at [1060, 253] on div at bounding box center [1054, 250] width 15 height 15
click at [1056, 282] on div at bounding box center [1054, 279] width 15 height 15
click at [1052, 368] on input "radio" at bounding box center [1054, 369] width 15 height 15
radio input "true"
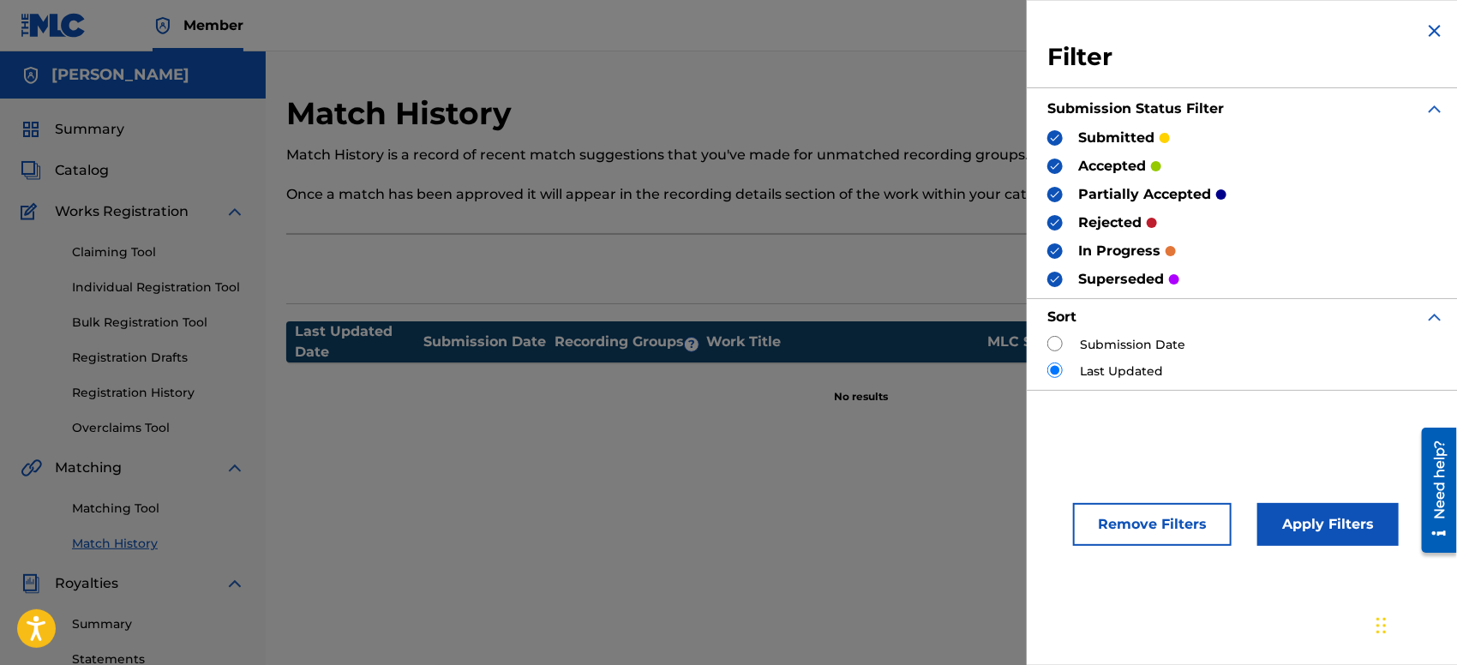
click at [1293, 525] on button "Apply Filters" at bounding box center [1327, 524] width 141 height 43
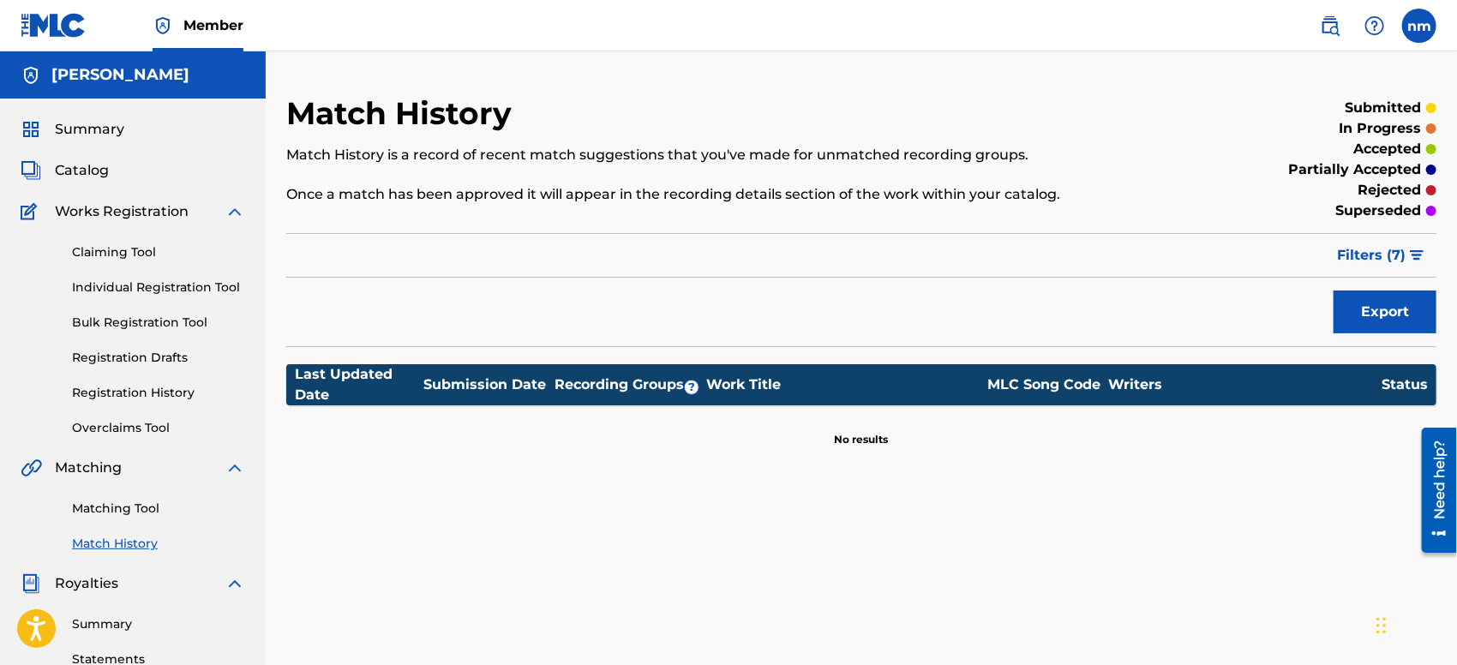
click at [1043, 394] on div "MLC Song Code" at bounding box center [1043, 384] width 129 height 21
click at [677, 386] on div "Recording Groups ?" at bounding box center [629, 384] width 154 height 21
click at [85, 463] on span "Matching" at bounding box center [88, 468] width 67 height 21
click at [81, 131] on span "Summary" at bounding box center [89, 129] width 69 height 21
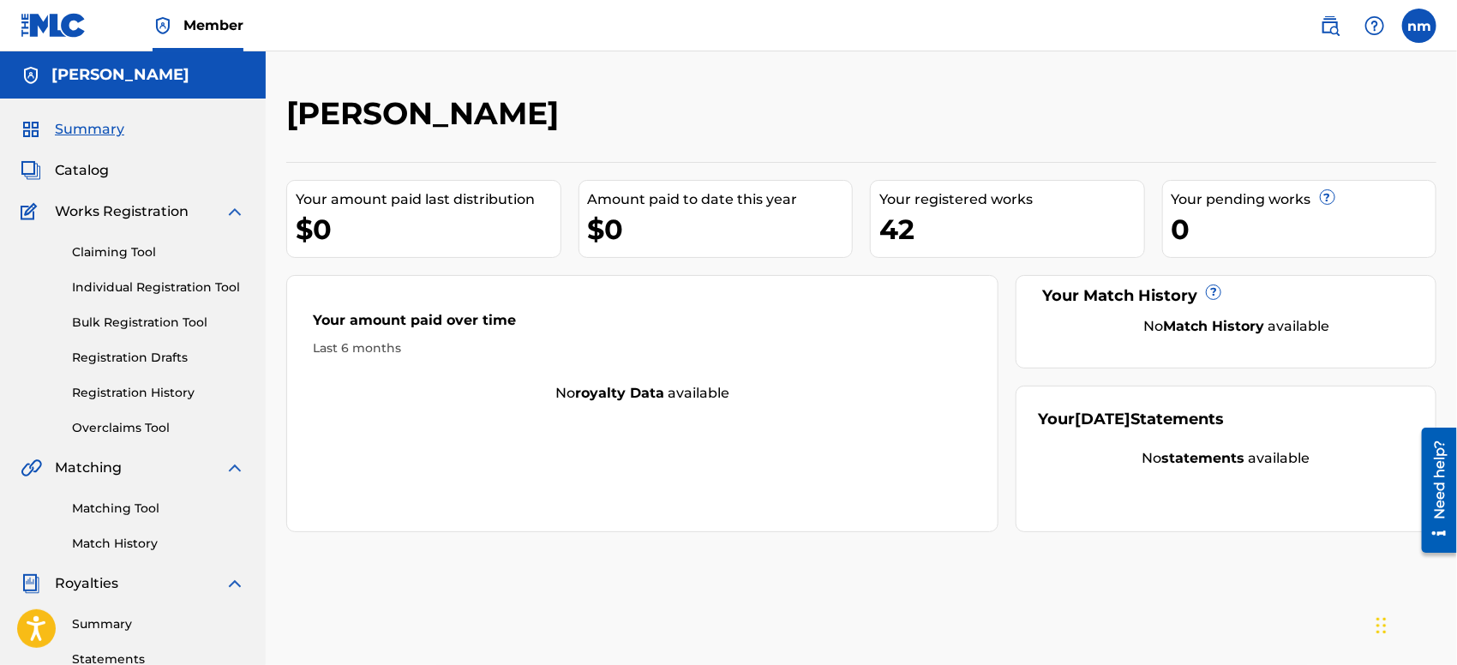
click at [74, 164] on span "Catalog" at bounding box center [82, 170] width 54 height 21
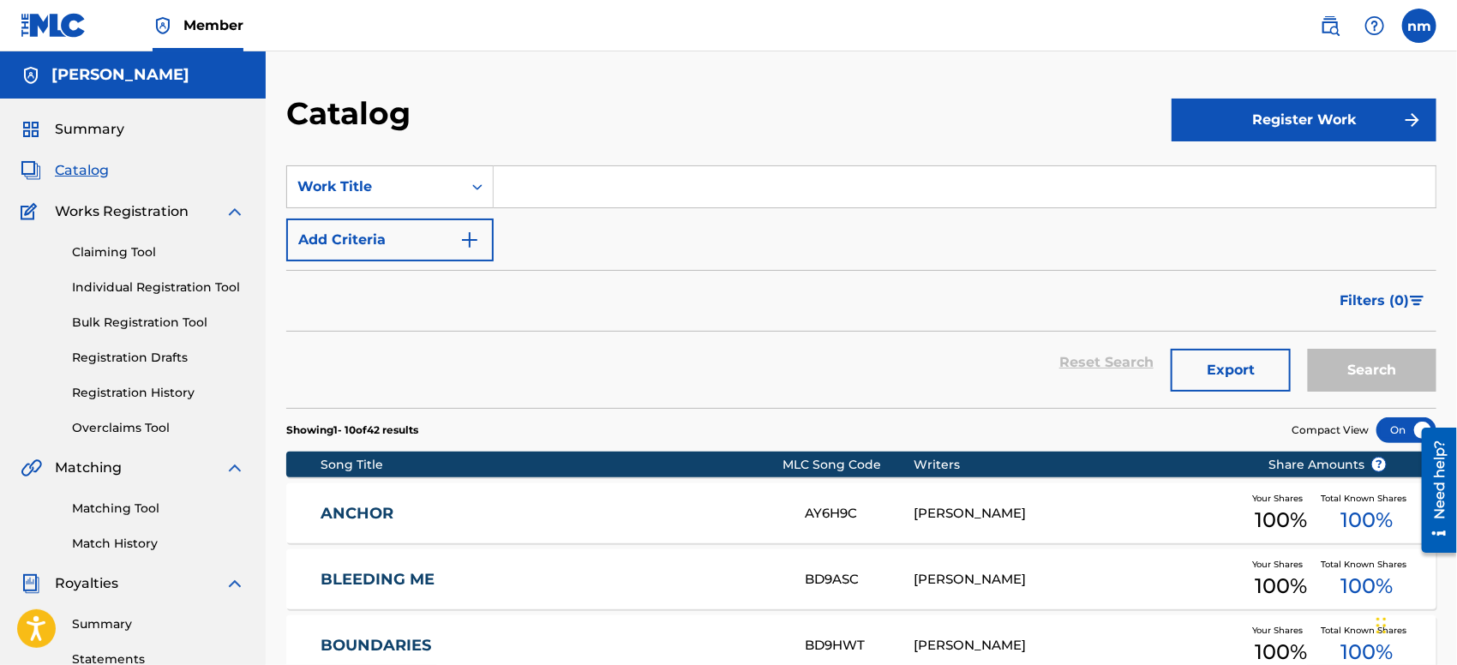
click at [1413, 303] on img "Search Form" at bounding box center [1417, 301] width 15 height 10
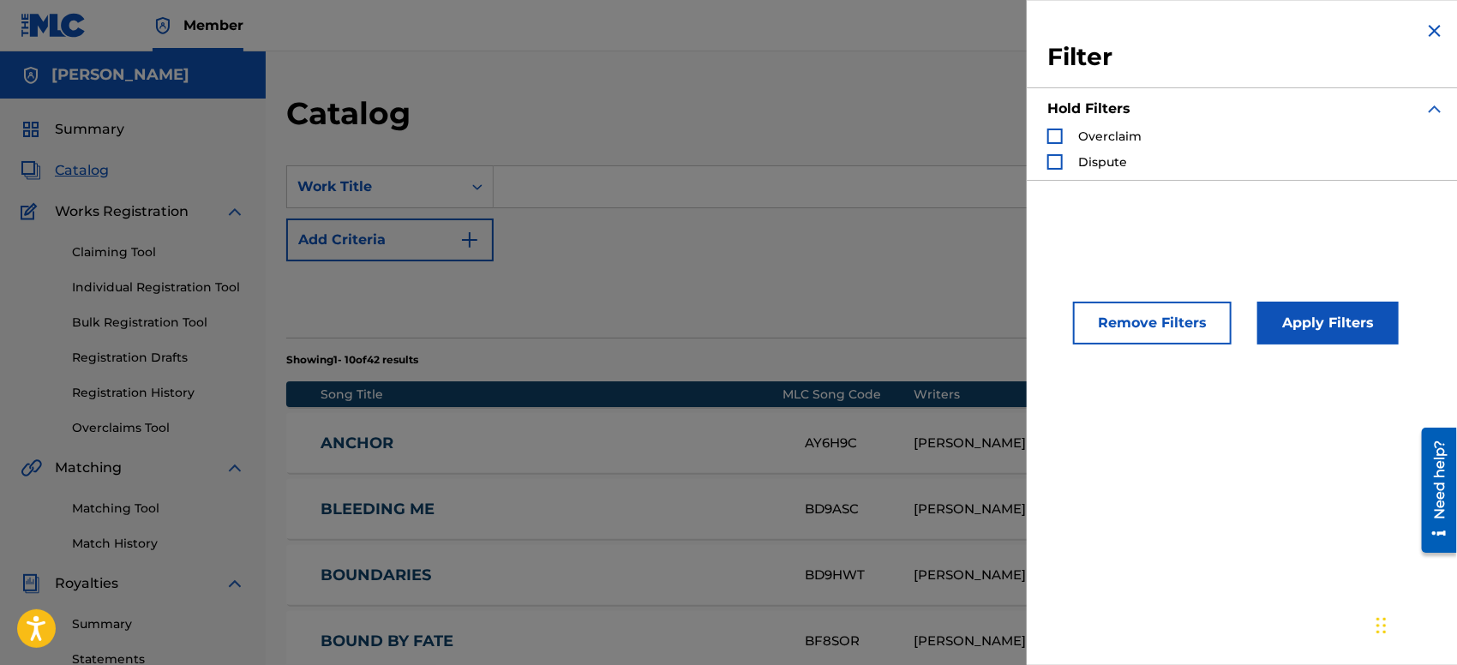
click at [1431, 33] on img "Search Form" at bounding box center [1434, 31] width 21 height 21
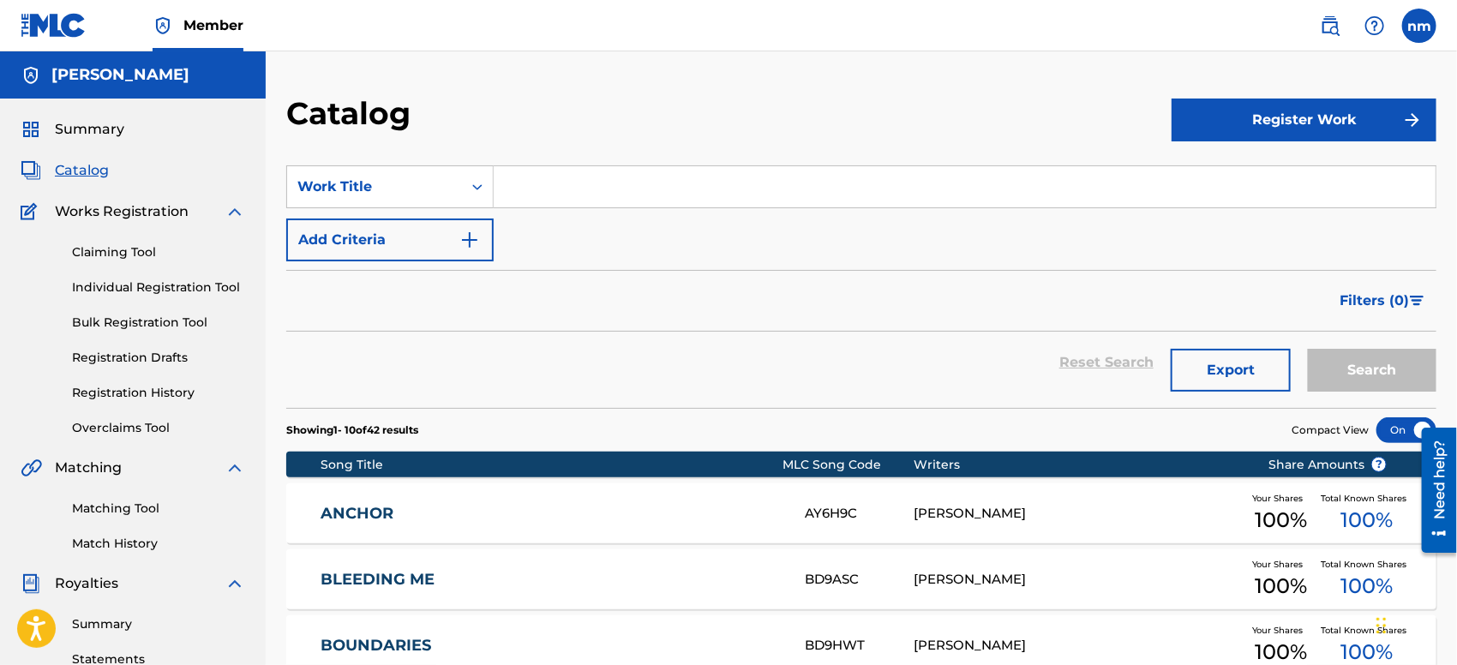
scroll to position [190, 0]
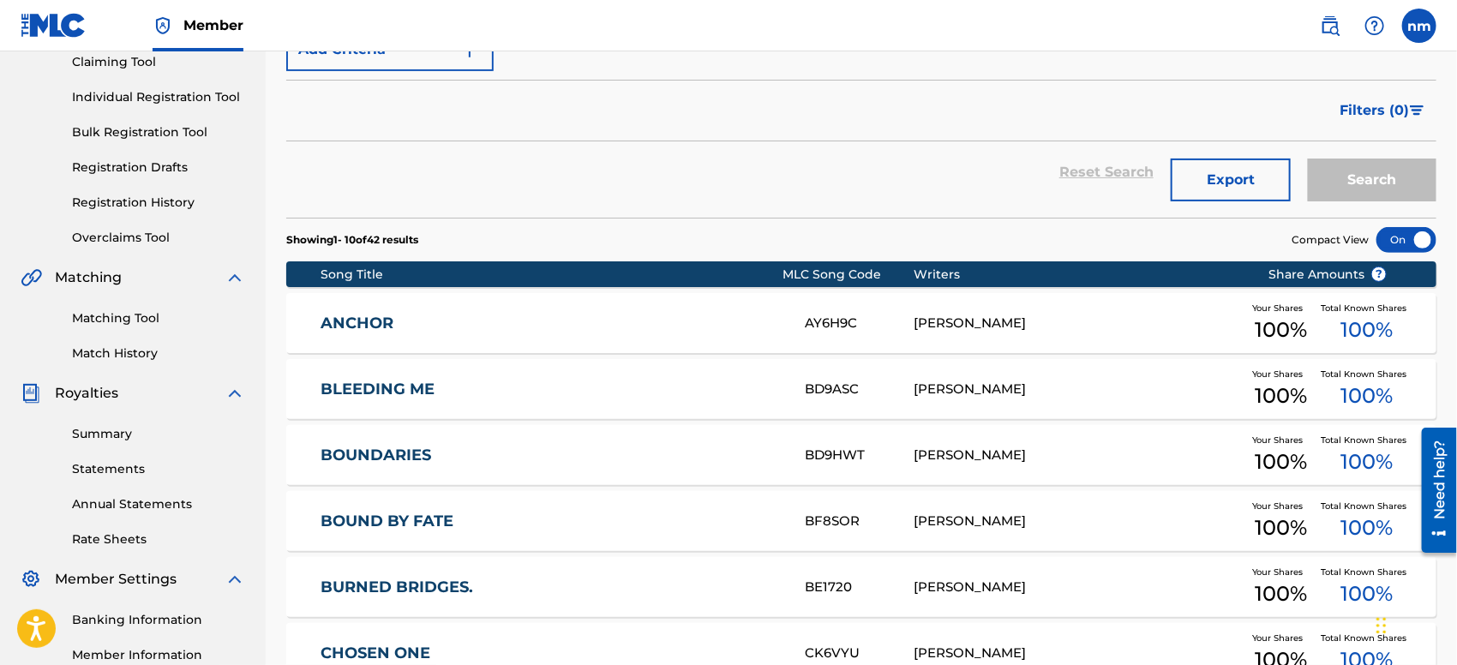
click at [1415, 237] on div at bounding box center [1406, 240] width 60 height 26
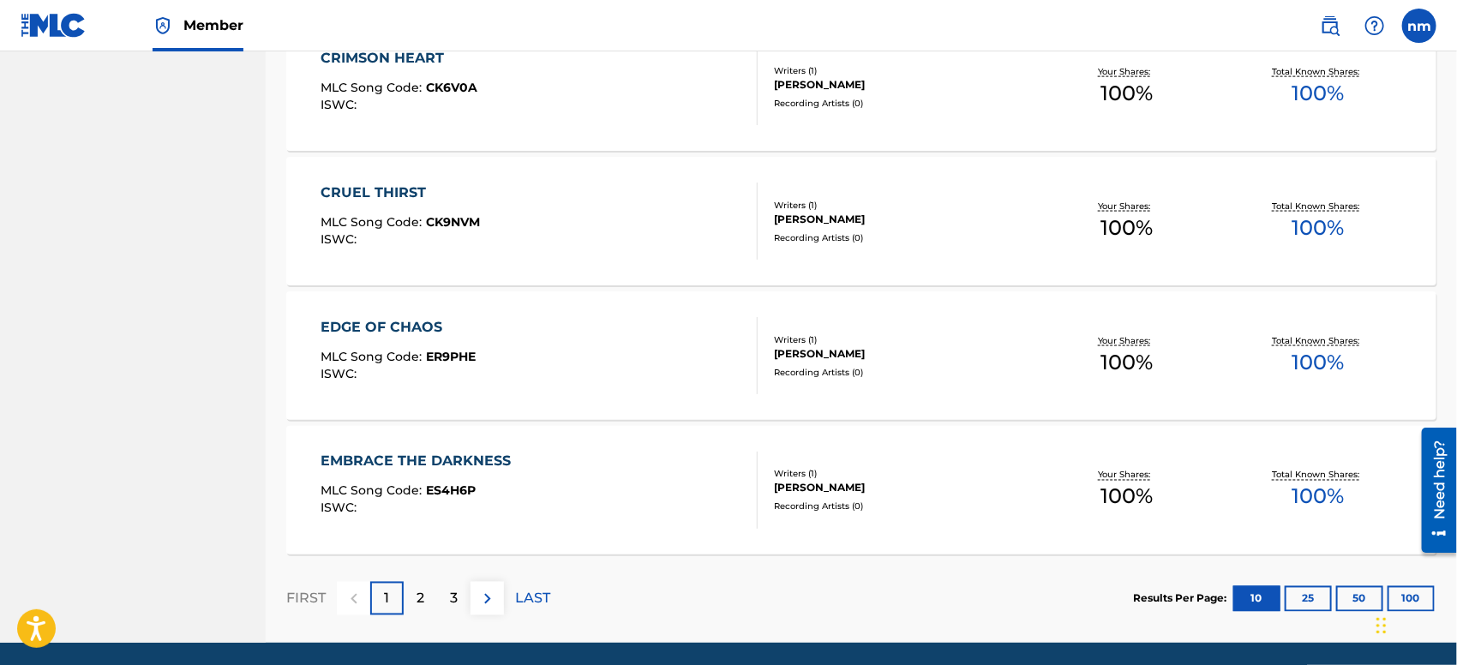
scroll to position [1296, 0]
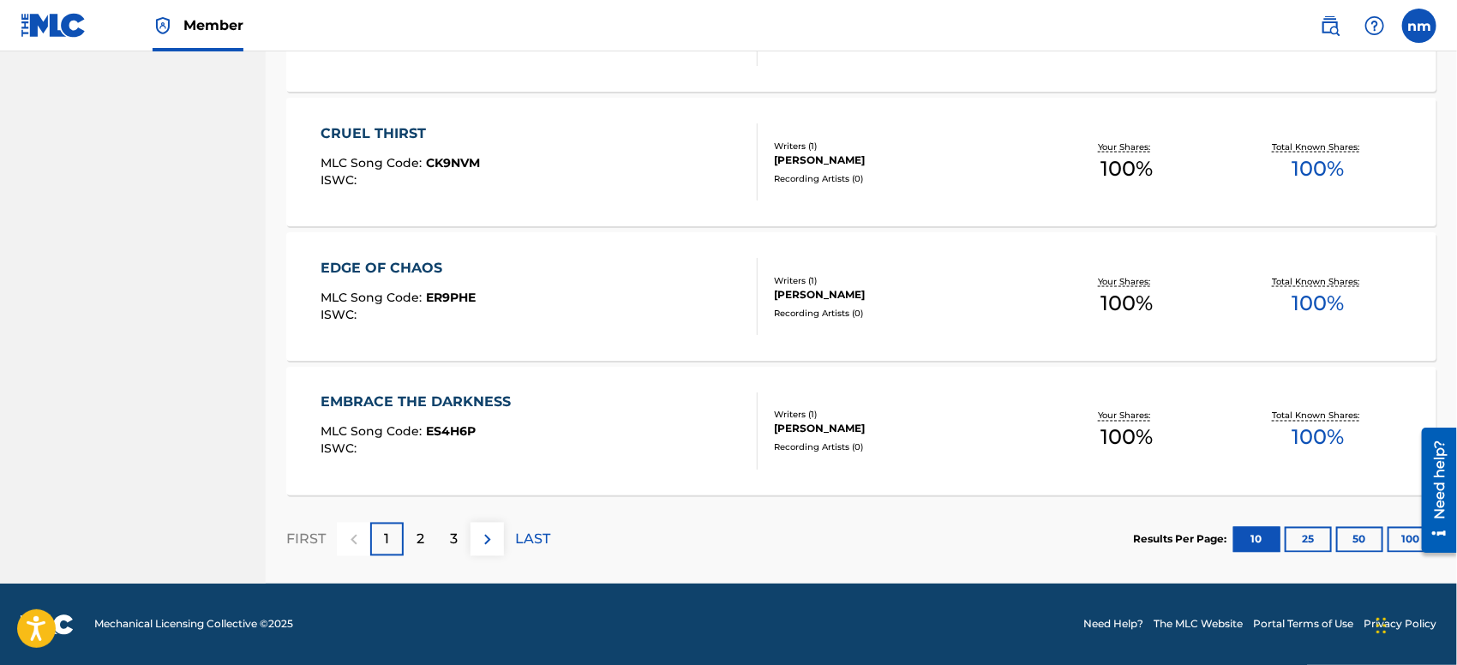
click at [1398, 538] on button "100" at bounding box center [1410, 540] width 47 height 26
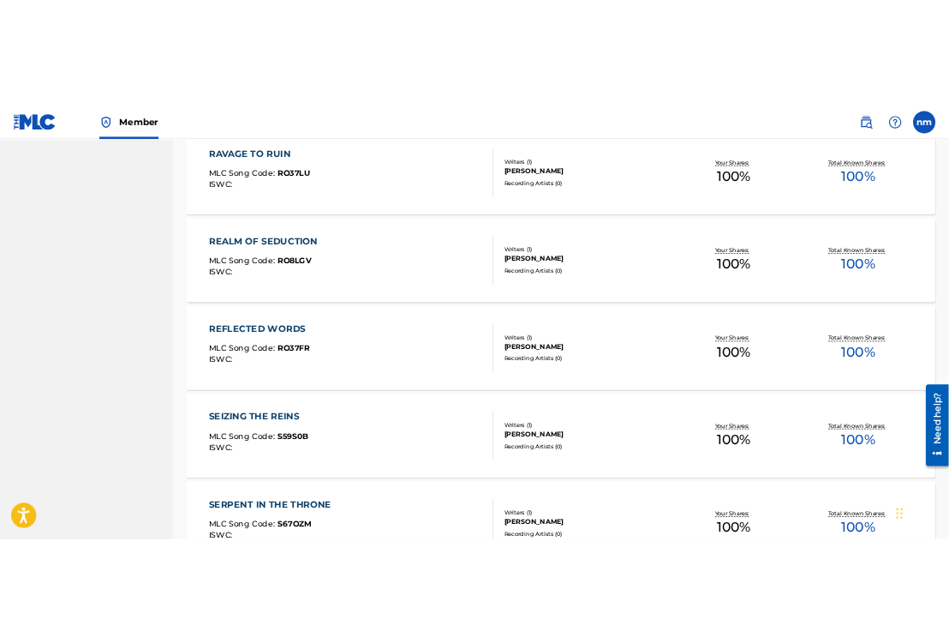
scroll to position [3962, 0]
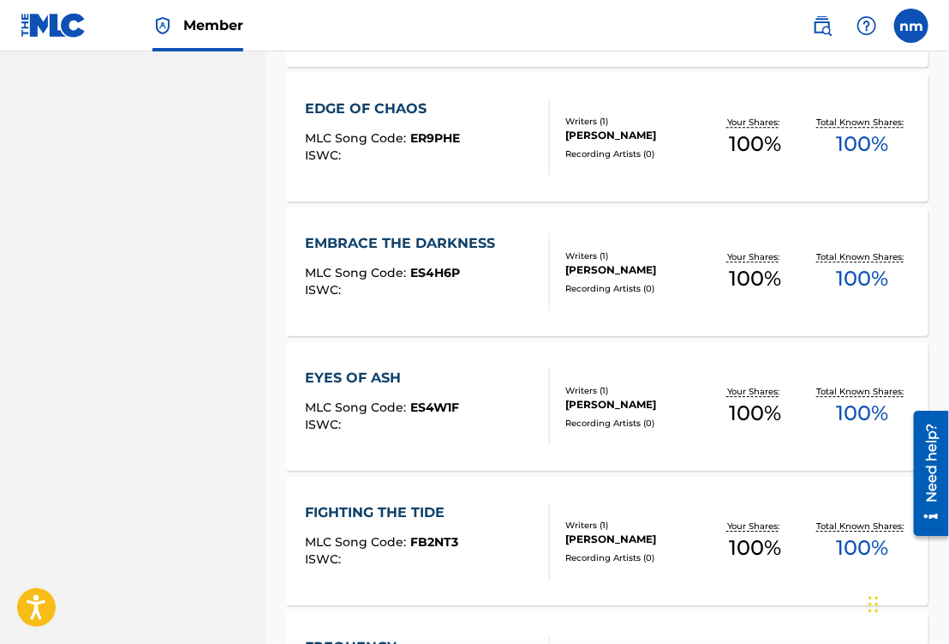
scroll to position [1487, 0]
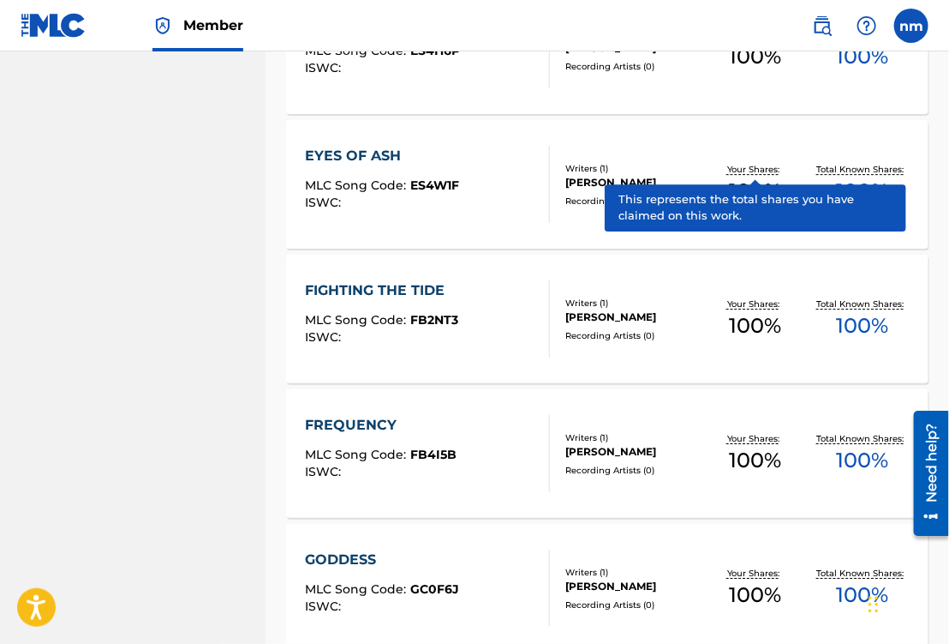
scroll to position [1867, 0]
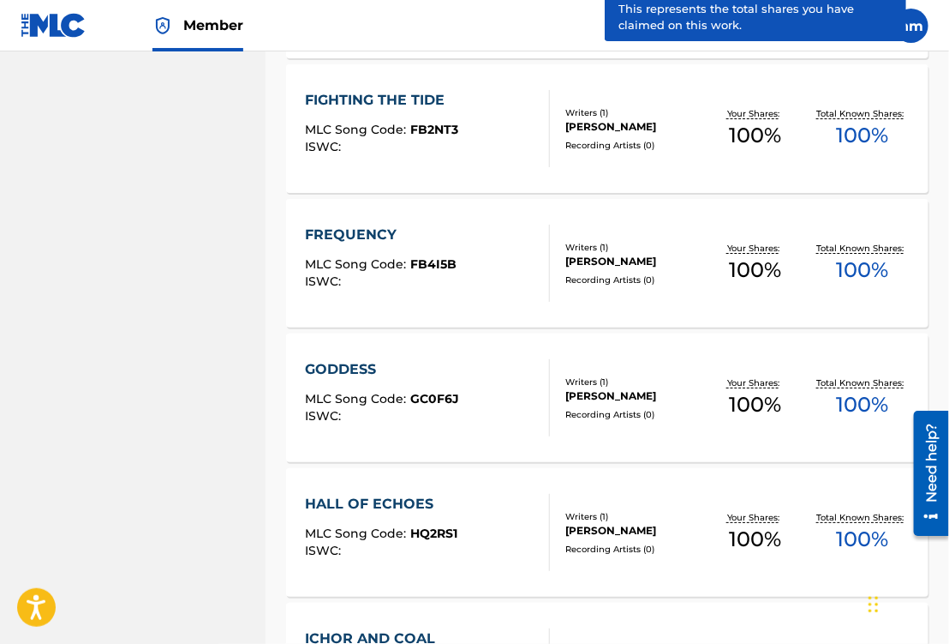
click at [444, 359] on div "GODDESS" at bounding box center [383, 369] width 154 height 21
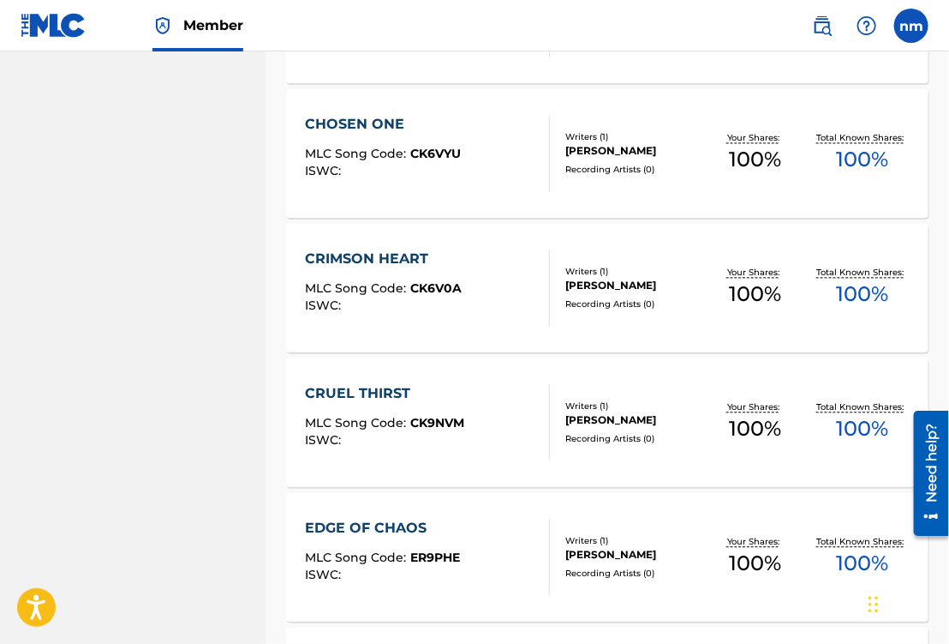
scroll to position [725, 0]
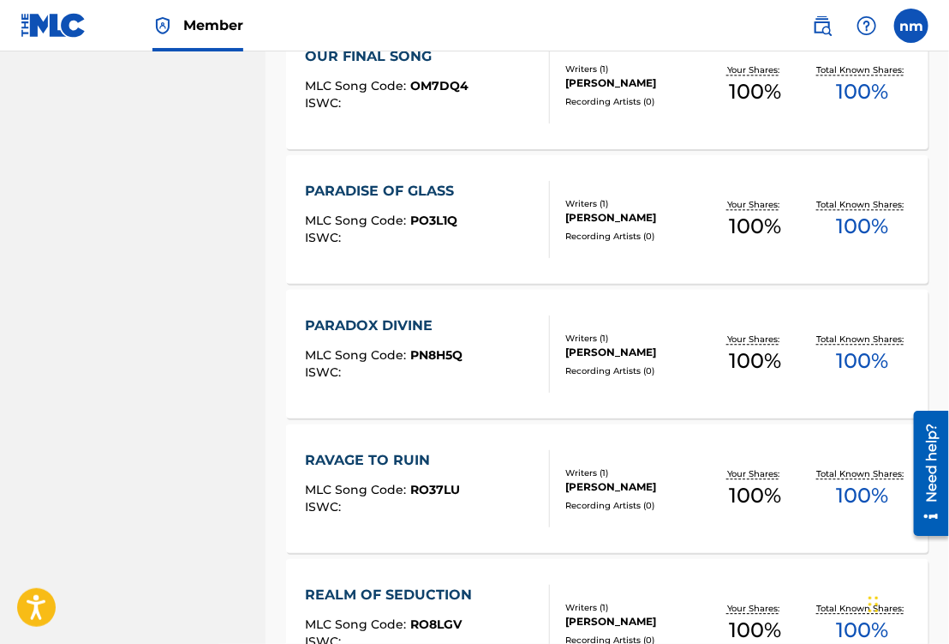
scroll to position [3581, 0]
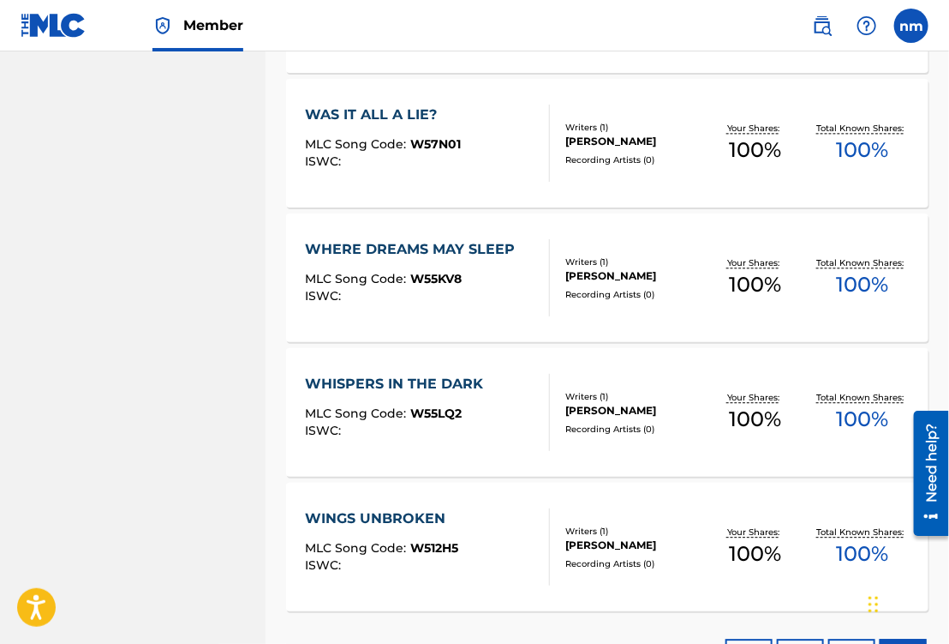
scroll to position [5614, 0]
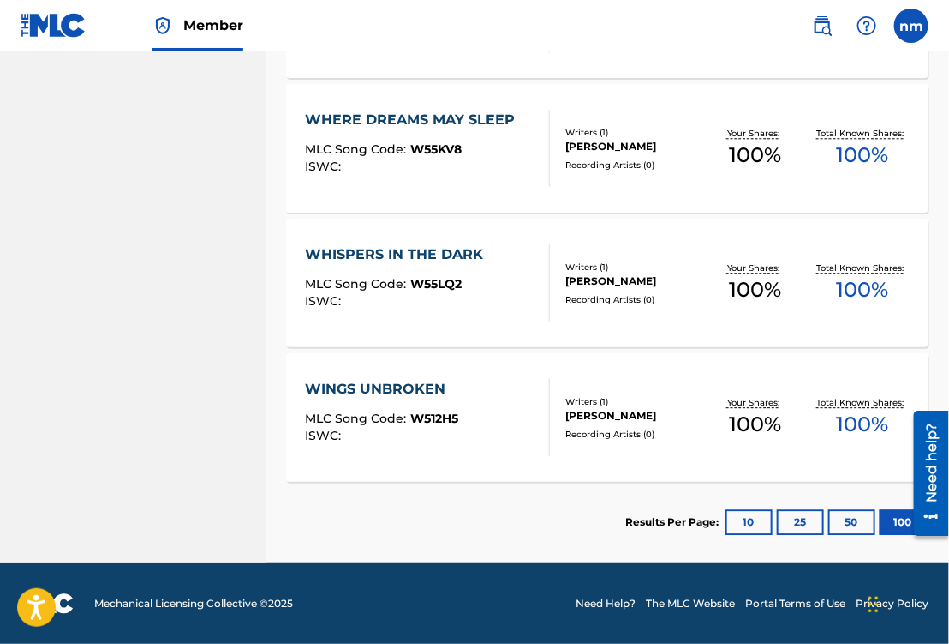
click at [564, 528] on section "Results Per Page: 10 25 50 100" at bounding box center [607, 522] width 643 height 81
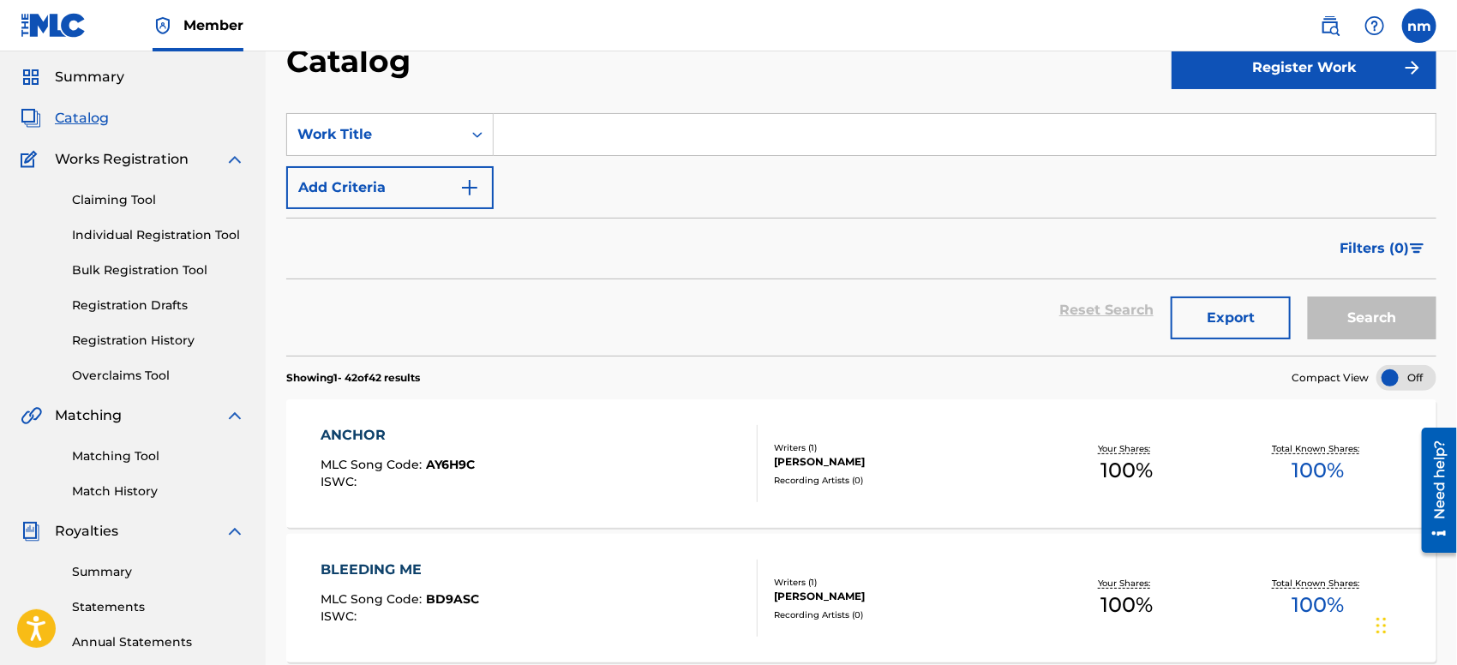
scroll to position [0, 0]
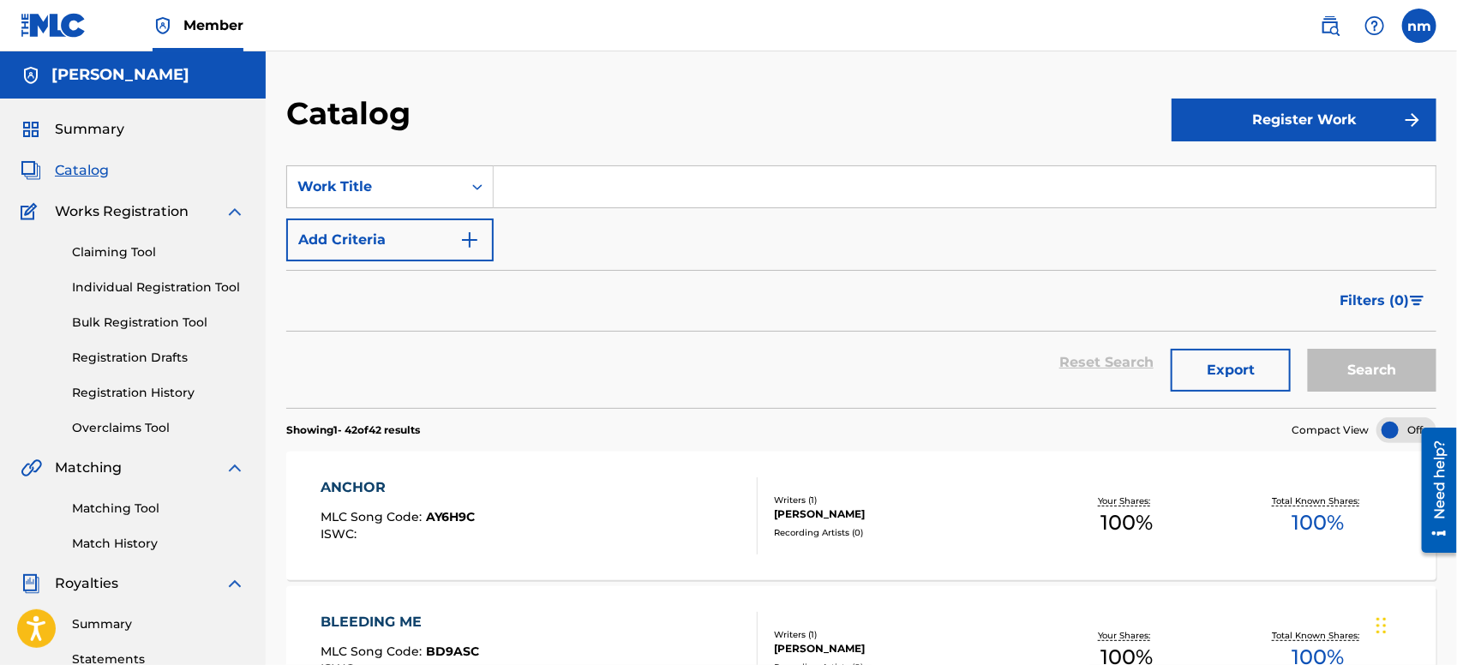
click at [141, 249] on link "Claiming Tool" at bounding box center [158, 252] width 173 height 18
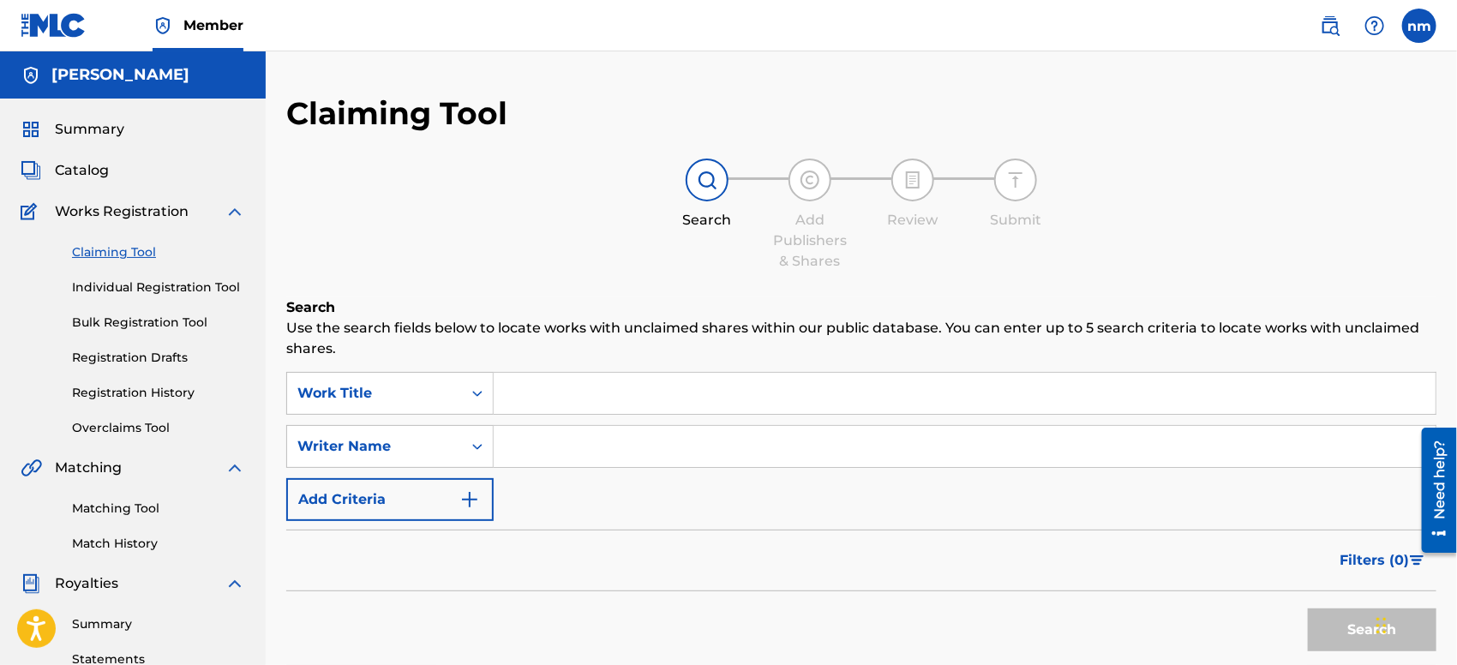
click at [630, 392] on input "Search Form" at bounding box center [965, 393] width 942 height 41
paste input "Shadows of Your Heart"
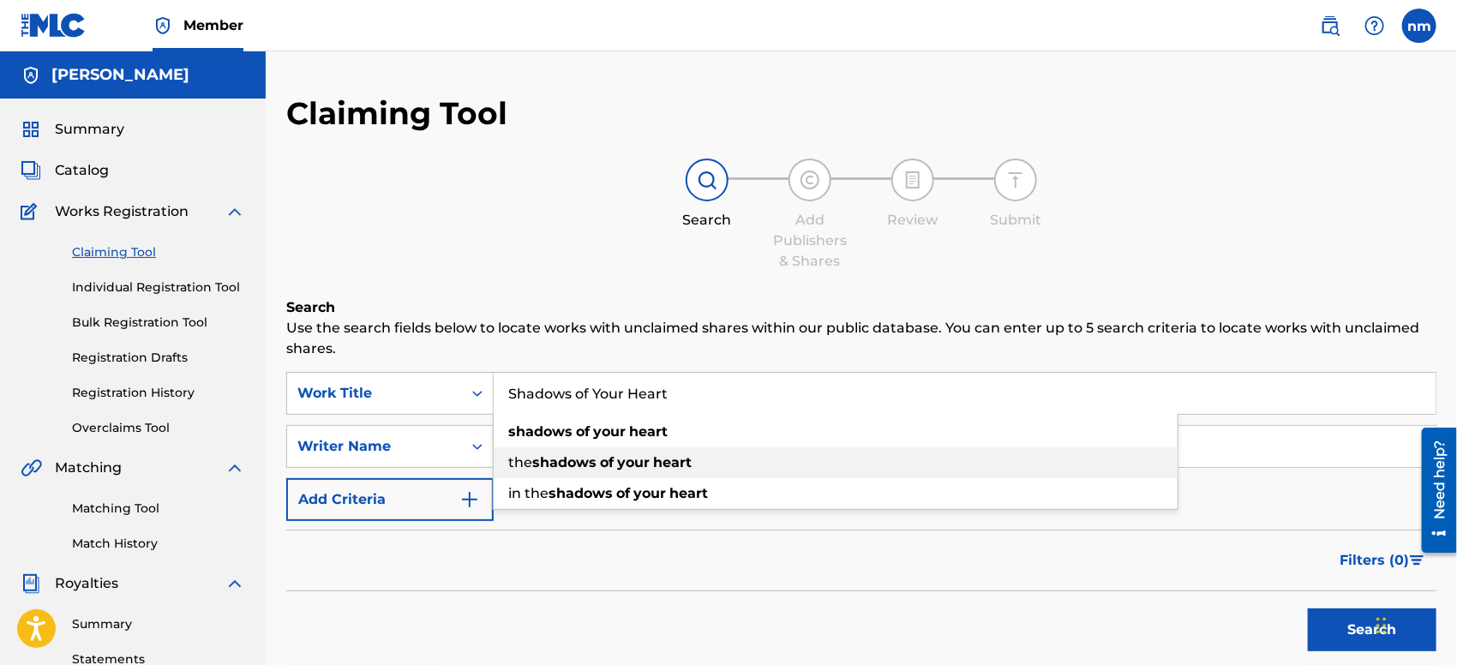
click at [632, 454] on strong "your" at bounding box center [633, 462] width 33 height 16
type input "the shadows of your heart"
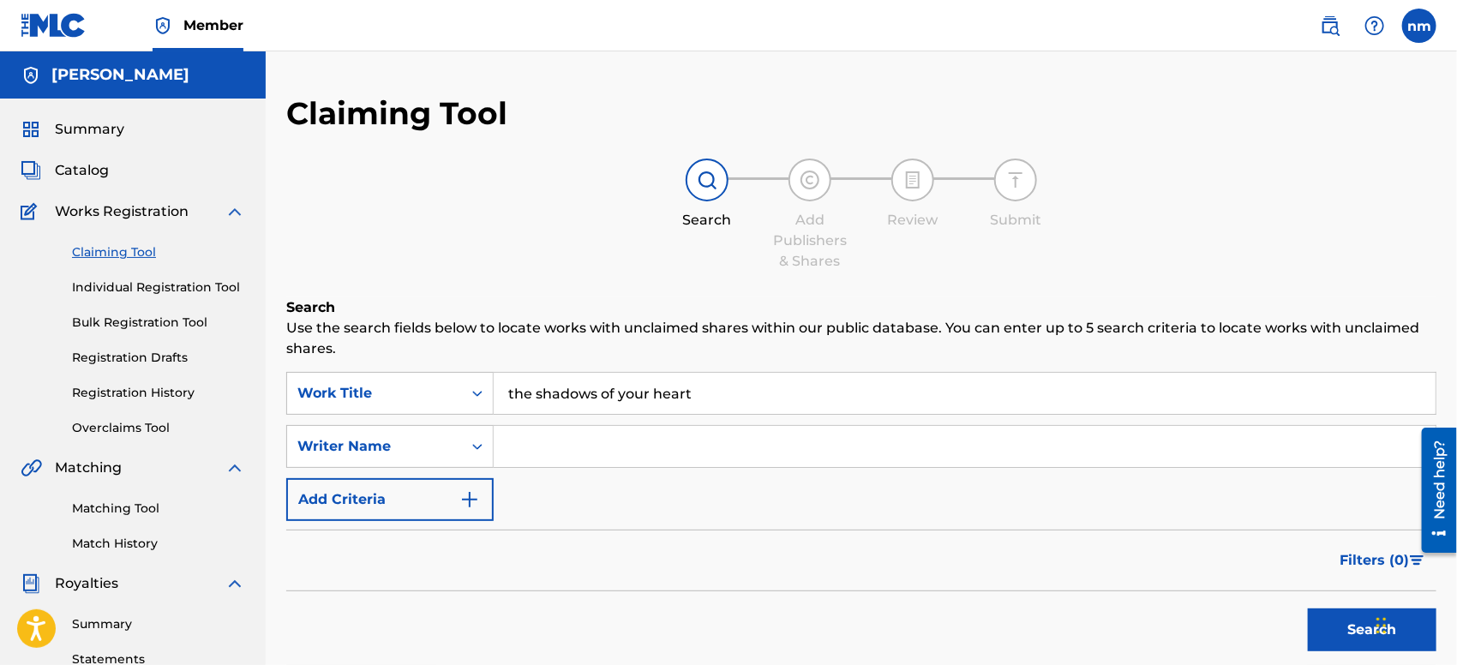
click at [632, 443] on input "Search Form" at bounding box center [965, 446] width 942 height 41
type input "[PERSON_NAME]"
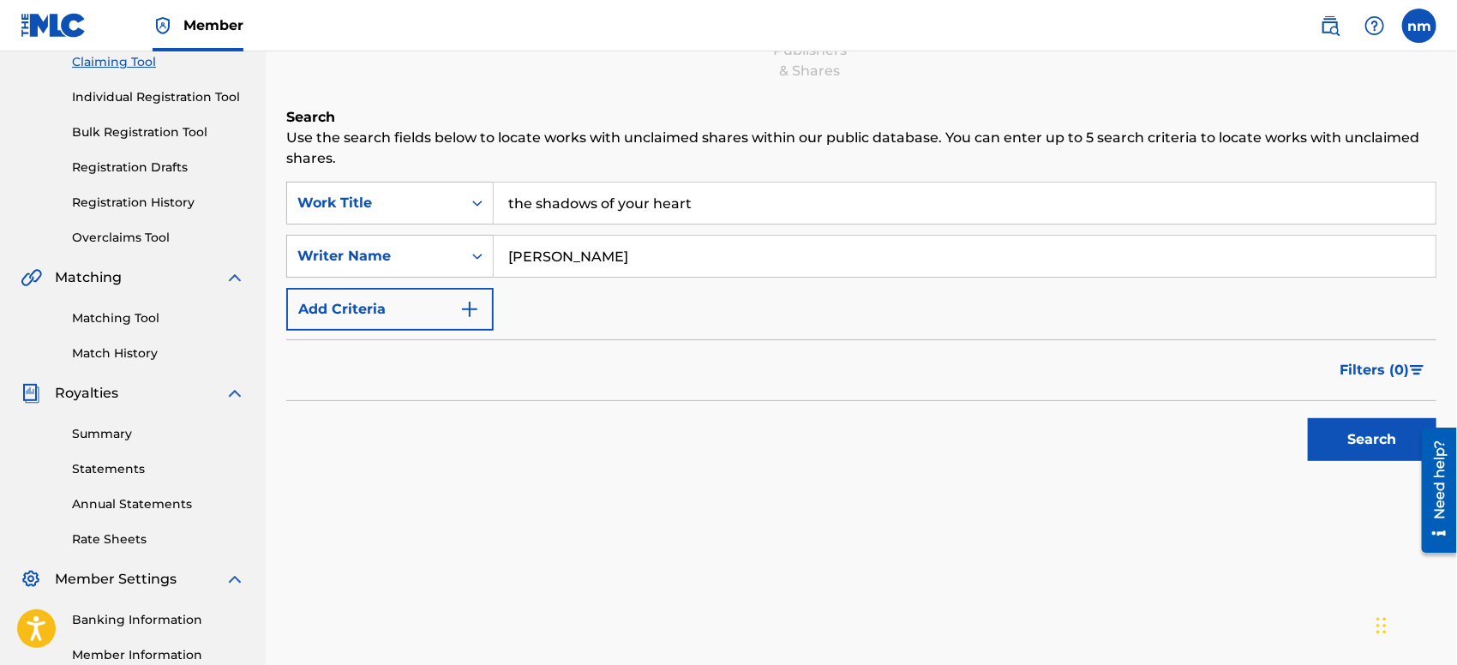
click at [1344, 435] on button "Search" at bounding box center [1372, 439] width 129 height 43
click at [1316, 434] on button "Search" at bounding box center [1372, 439] width 129 height 43
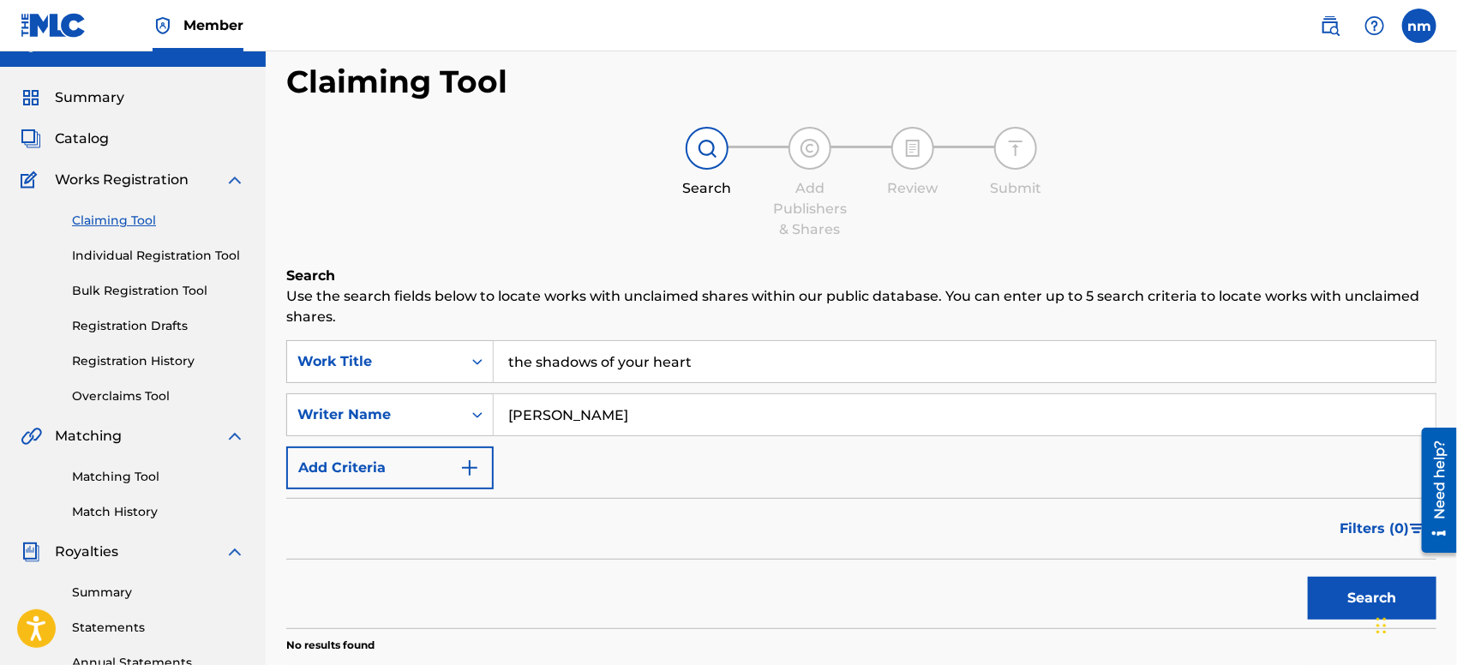
scroll to position [0, 0]
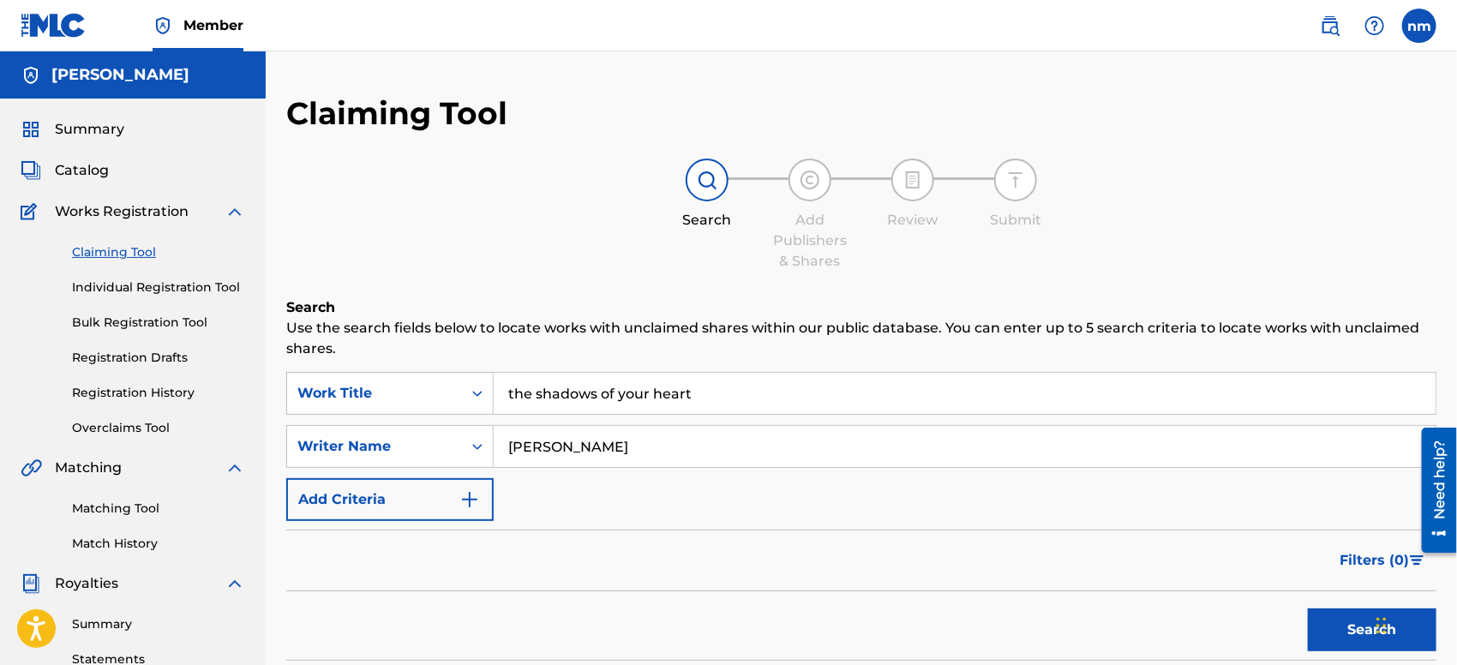
click at [165, 284] on link "Individual Registration Tool" at bounding box center [158, 287] width 173 height 18
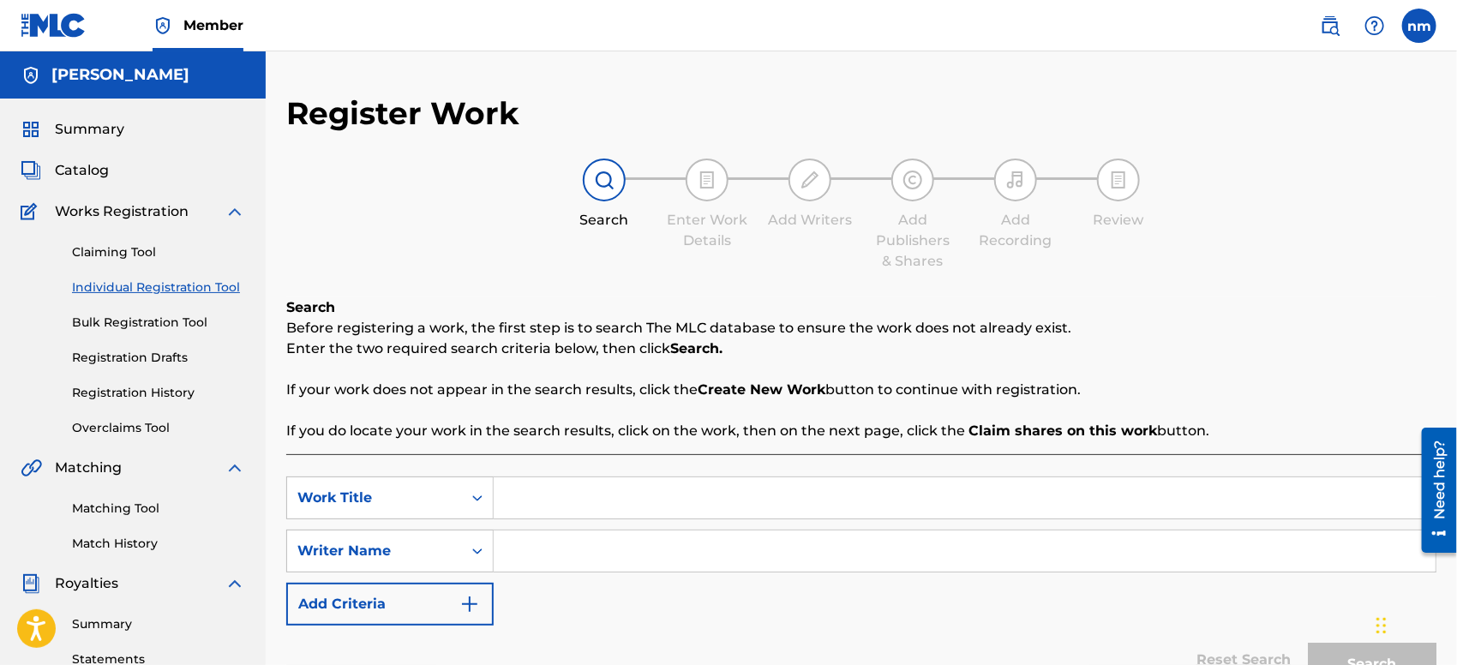
paste input "Shadows of Your Heart"
type input "Shadows of Your Heart"
click at [638, 553] on input "Search Form" at bounding box center [965, 550] width 942 height 41
type input "m"
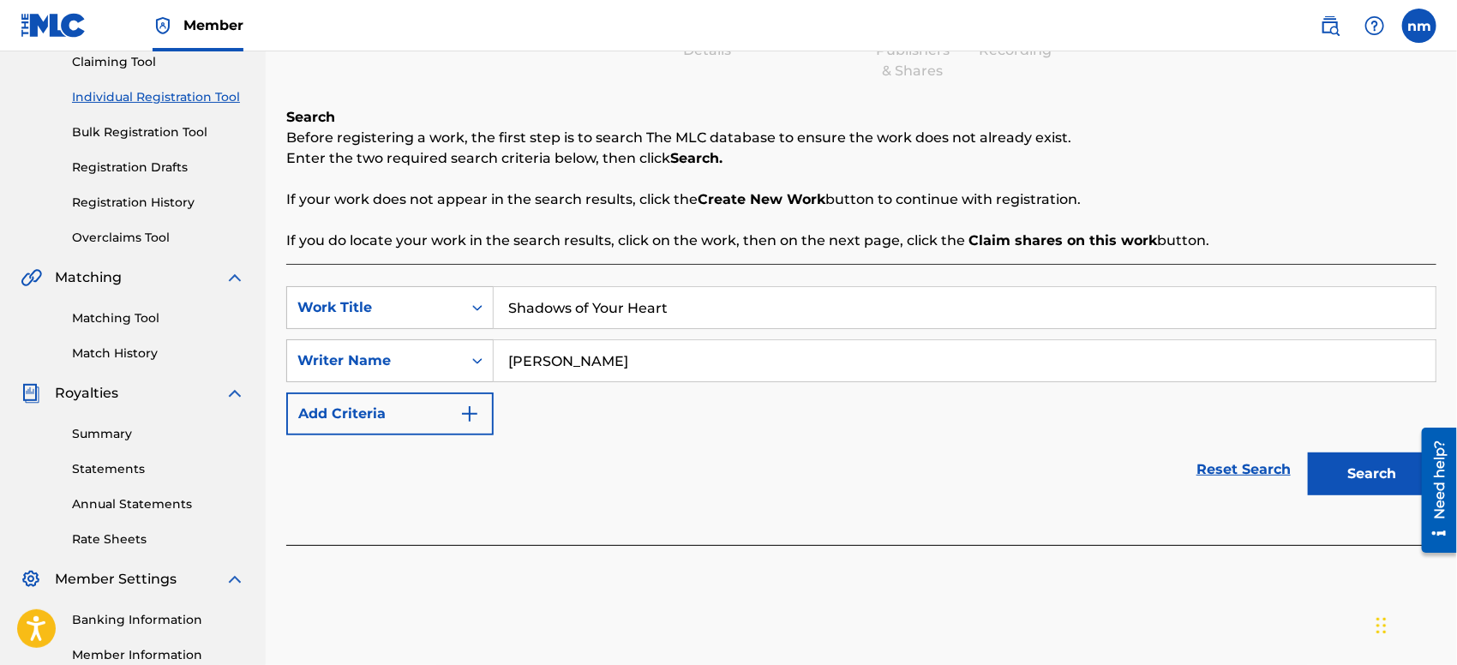
type input "[PERSON_NAME]"
click at [1374, 467] on button "Search" at bounding box center [1372, 473] width 129 height 43
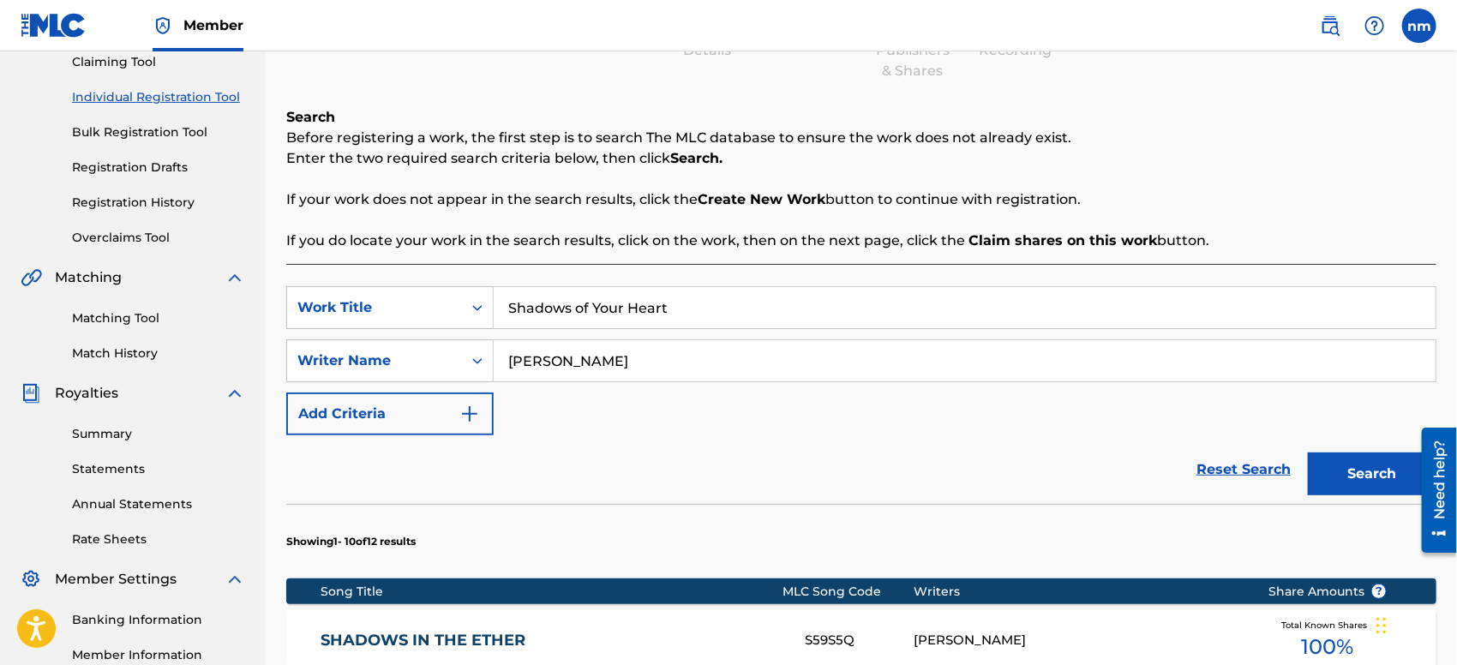
click at [925, 461] on div "Reset Search Search" at bounding box center [861, 469] width 1150 height 69
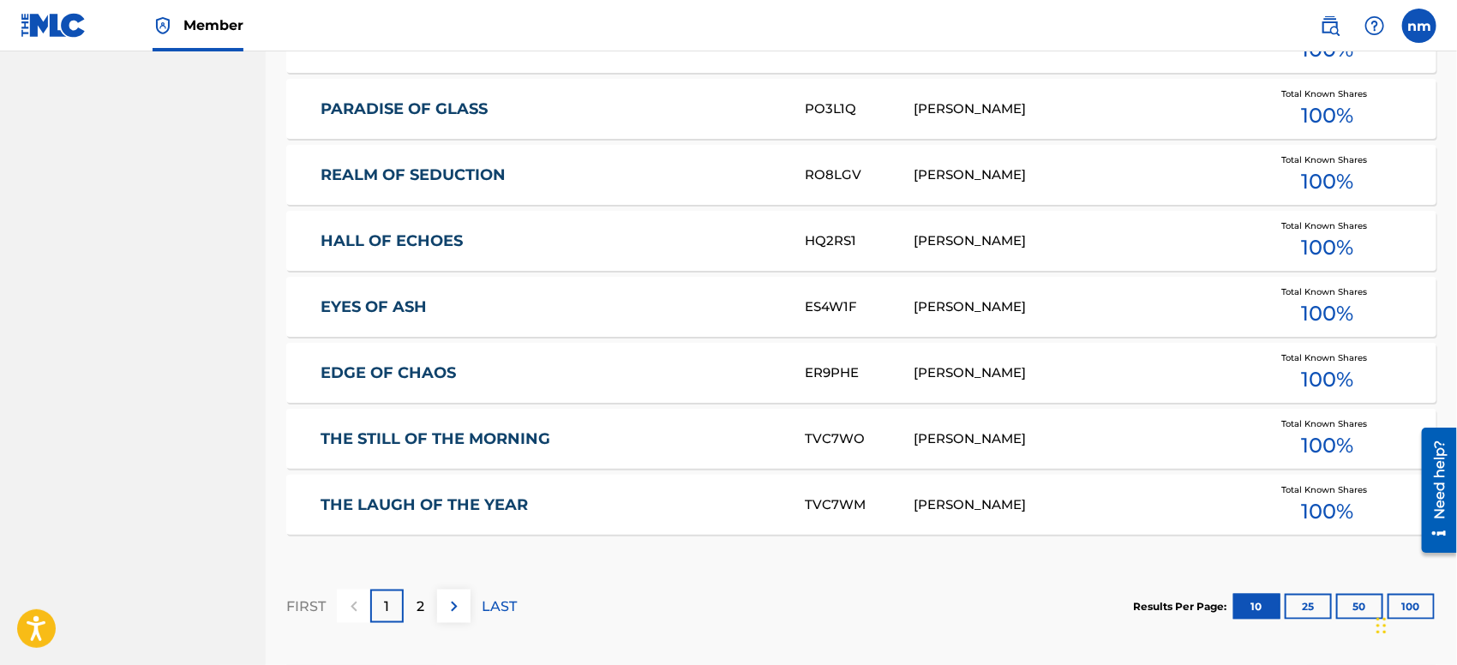
scroll to position [952, 0]
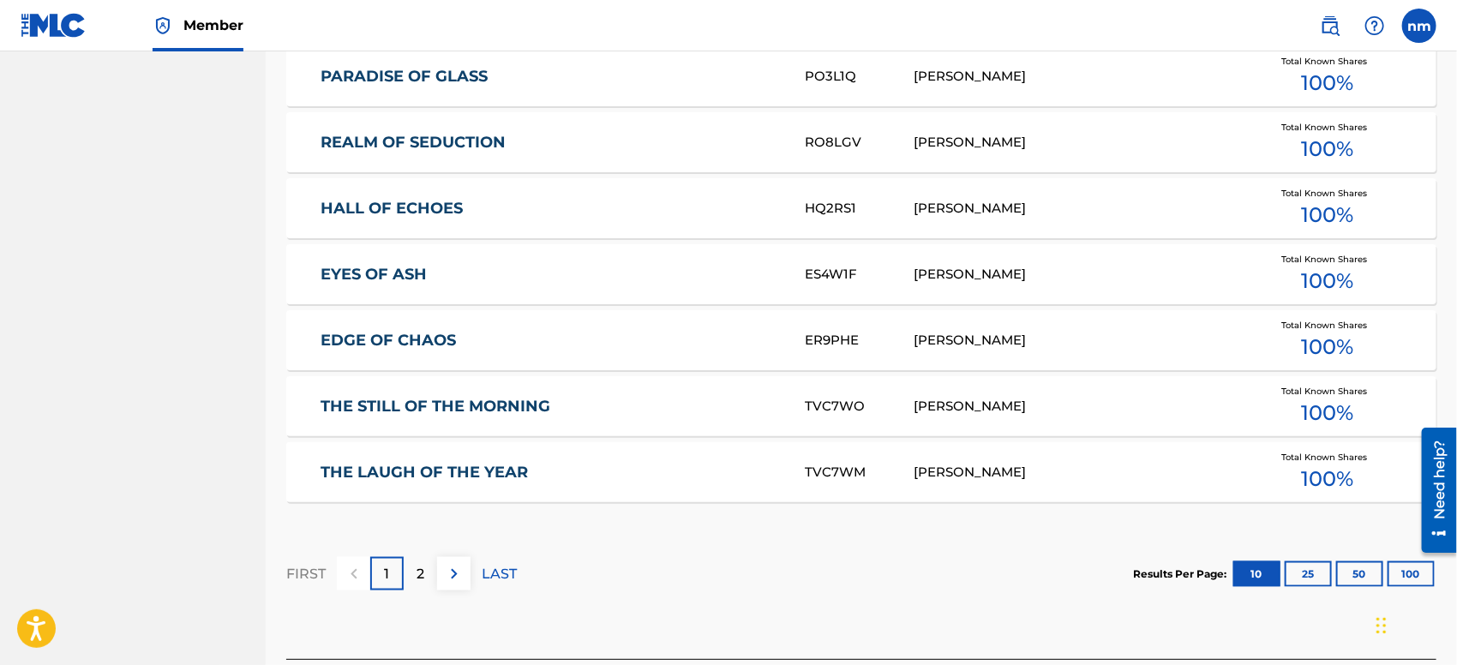
click at [452, 575] on img at bounding box center [454, 574] width 21 height 21
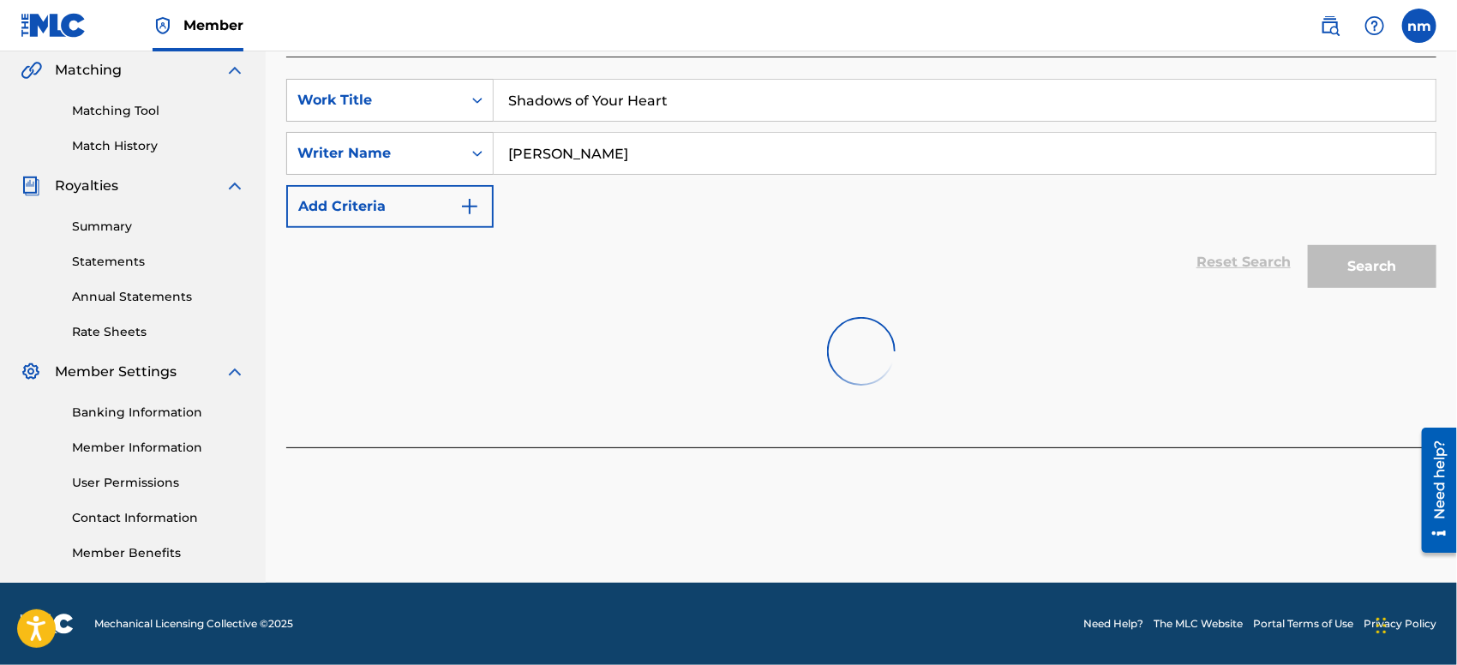
scroll to position [561, 0]
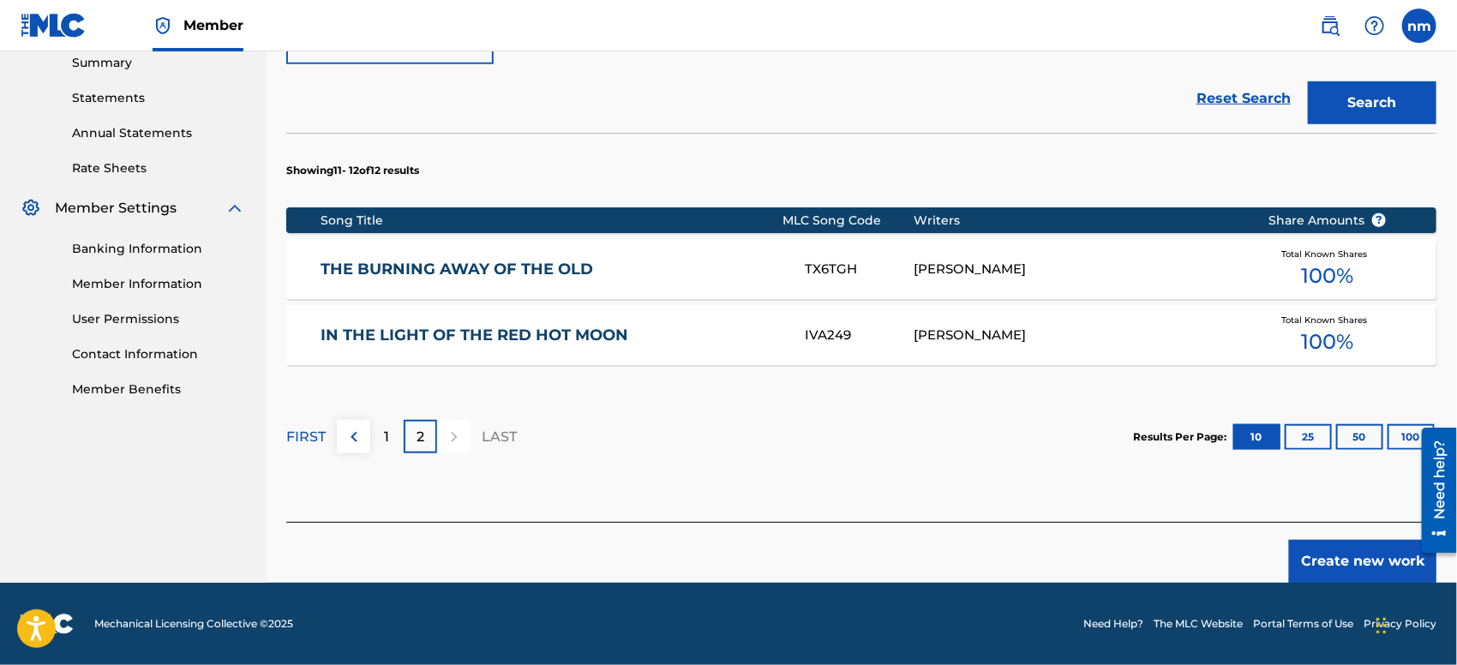
click at [1337, 547] on button "Create new work" at bounding box center [1362, 561] width 147 height 43
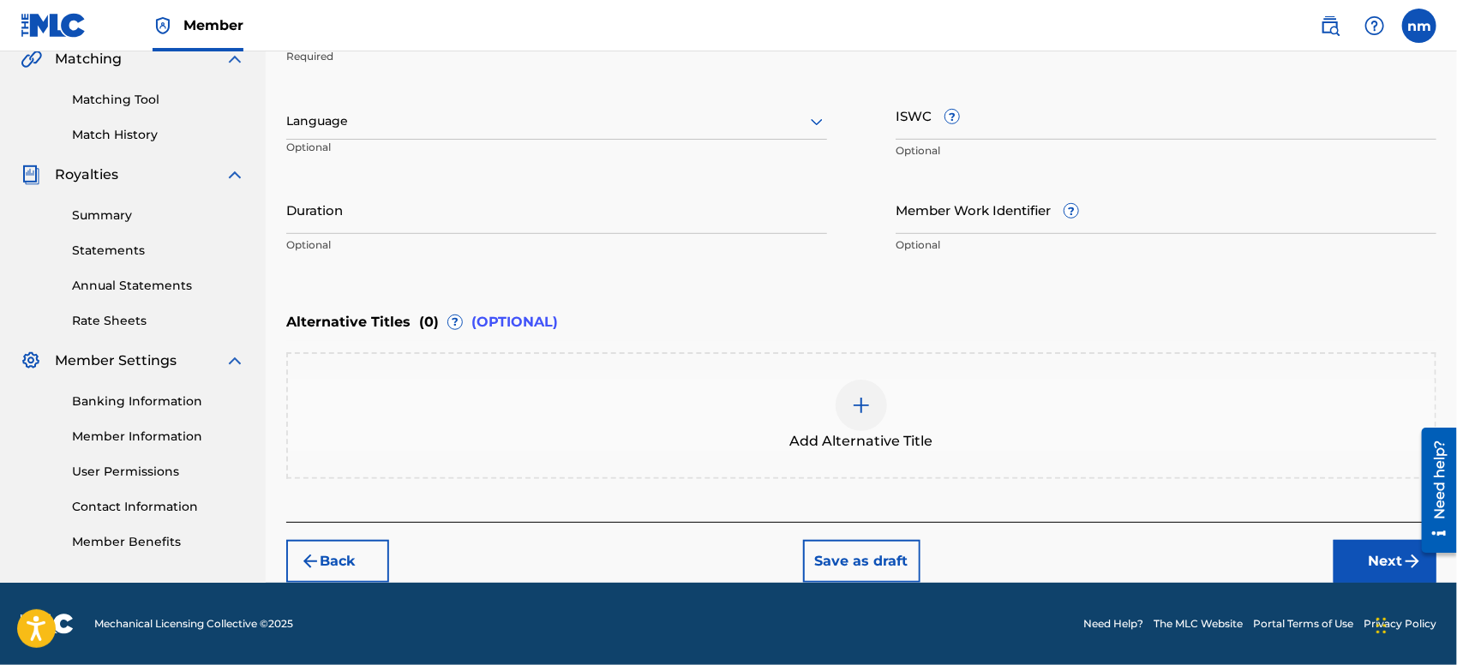
scroll to position [407, 0]
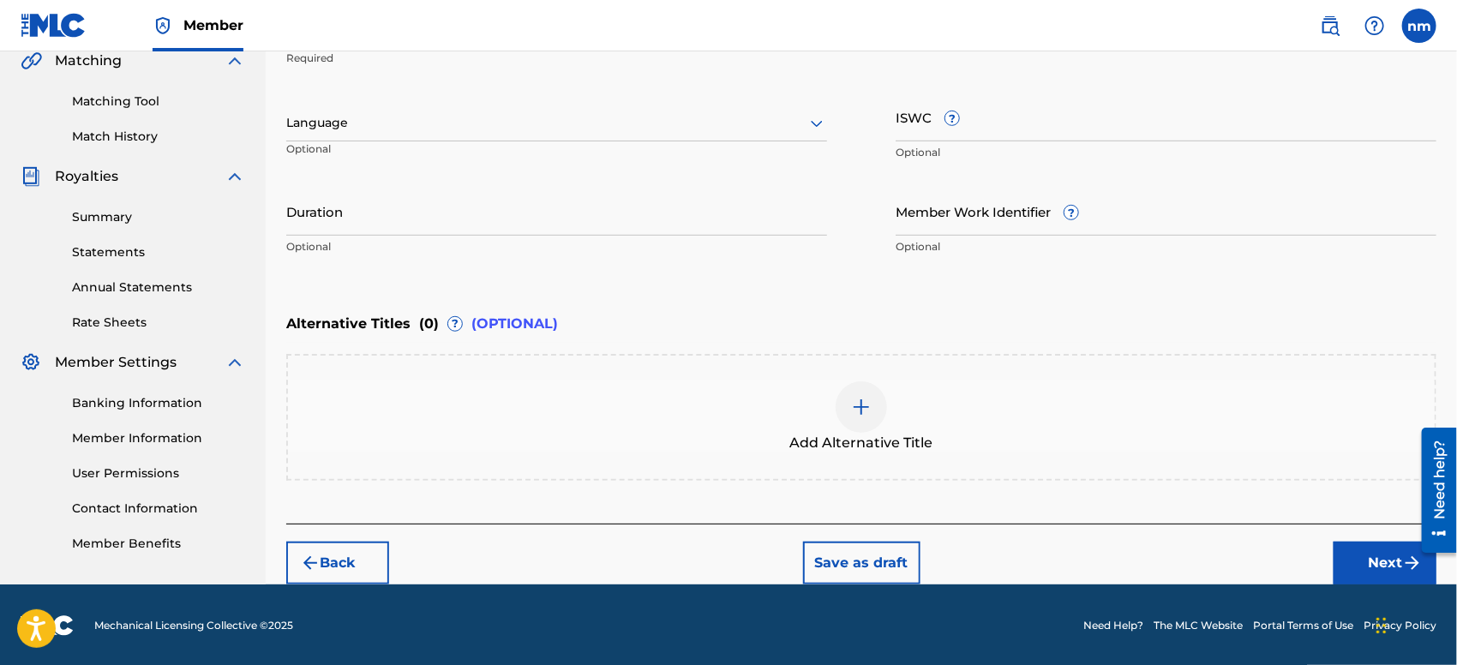
click at [1342, 557] on button "Next" at bounding box center [1384, 563] width 103 height 43
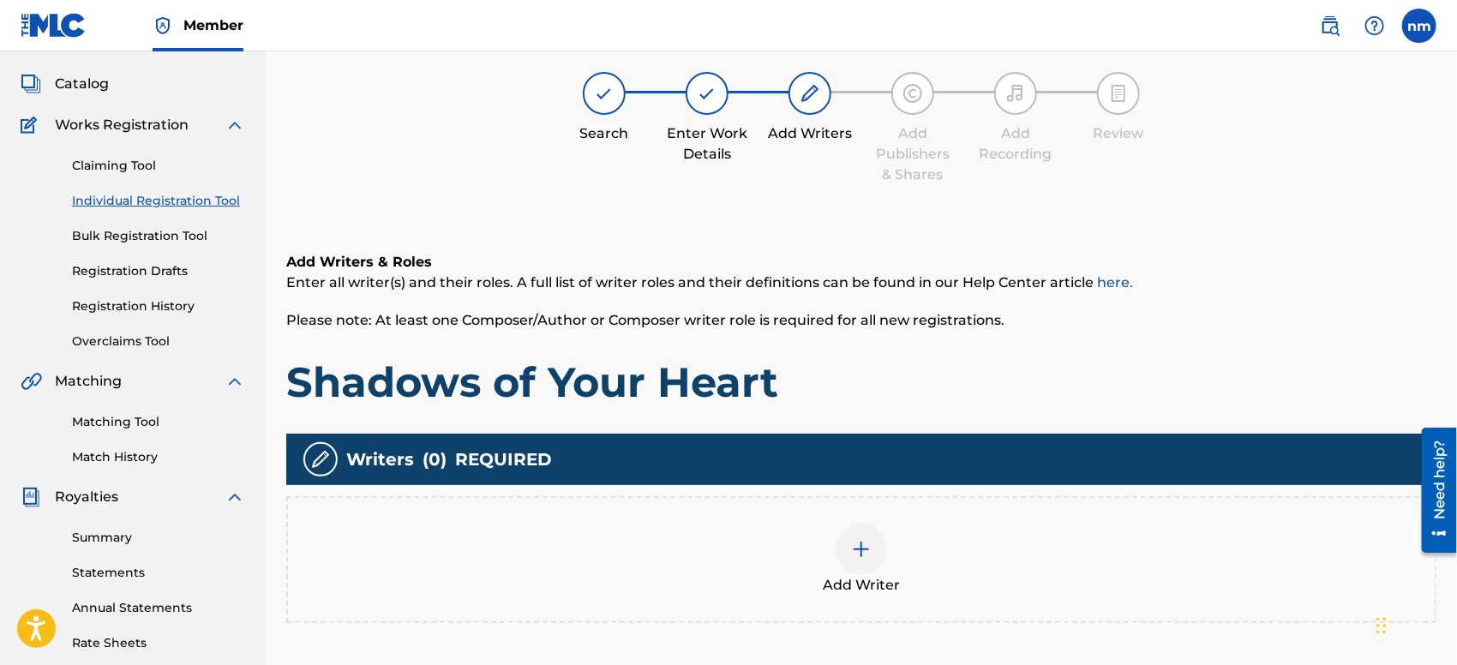
scroll to position [76, 0]
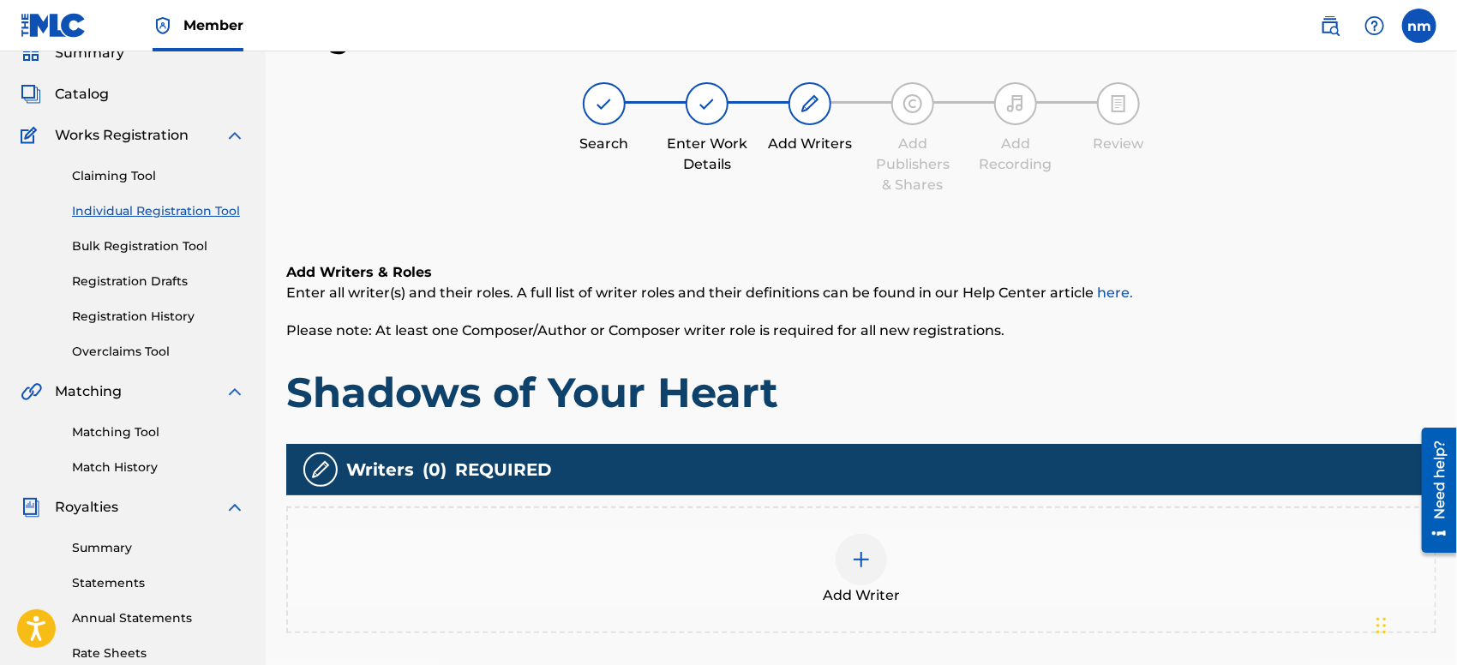
click at [849, 566] on div at bounding box center [860, 559] width 51 height 51
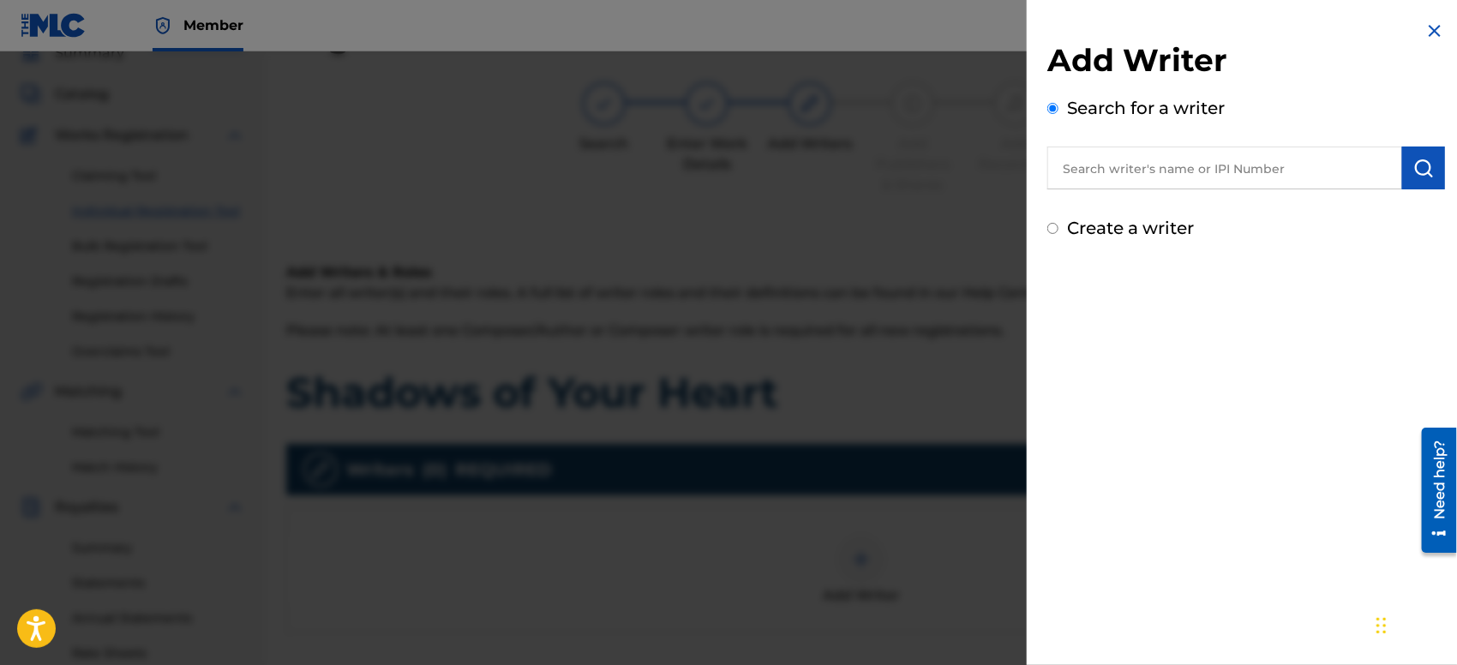
click at [1108, 169] on input "text" at bounding box center [1224, 168] width 355 height 43
type input "[PERSON_NAME]"
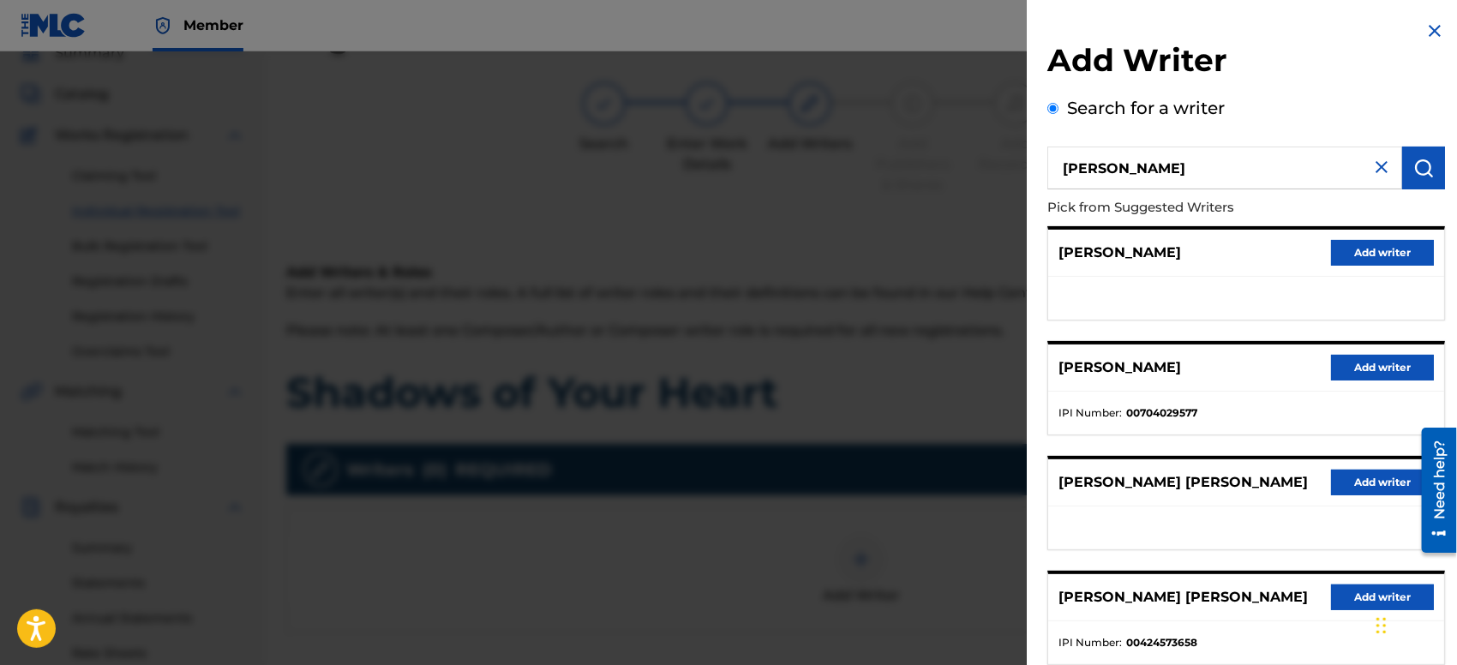
click at [1382, 243] on button "Add writer" at bounding box center [1382, 253] width 103 height 26
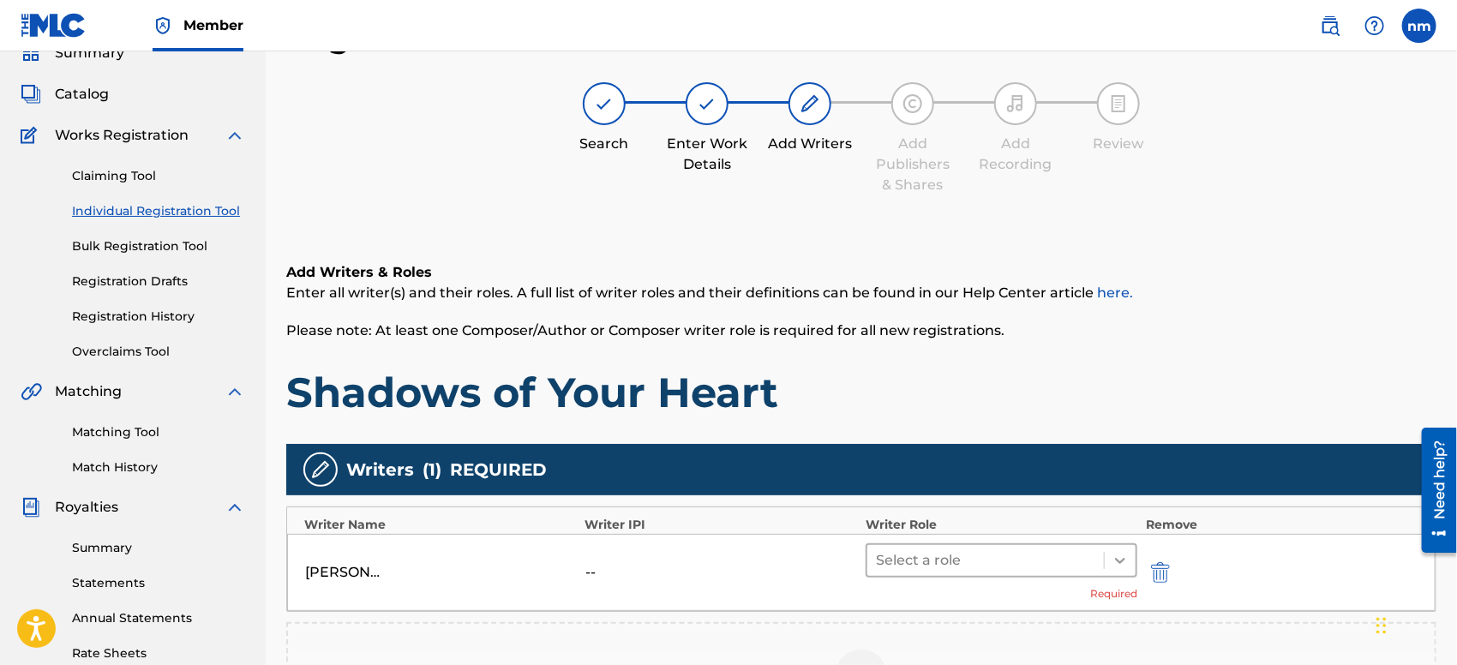
click at [1113, 560] on icon at bounding box center [1119, 560] width 17 height 17
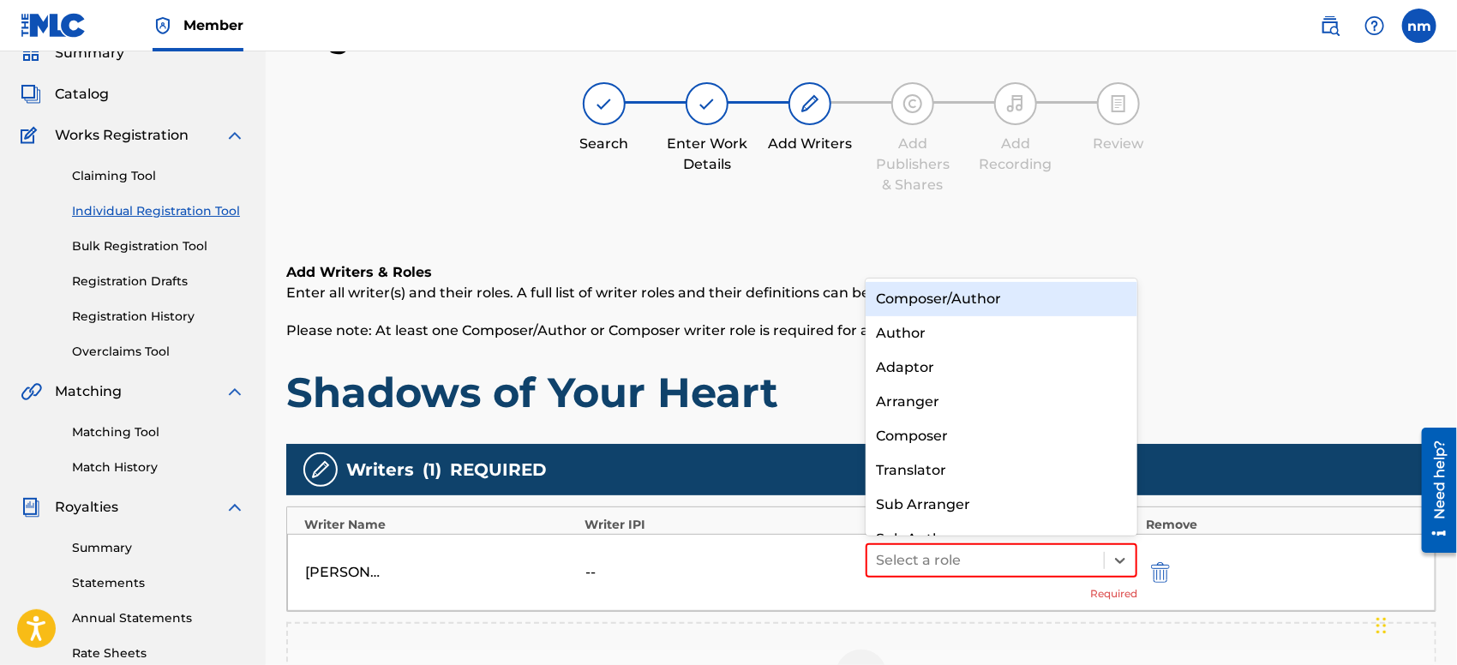
click at [911, 298] on div "Composer/Author" at bounding box center [1001, 299] width 272 height 34
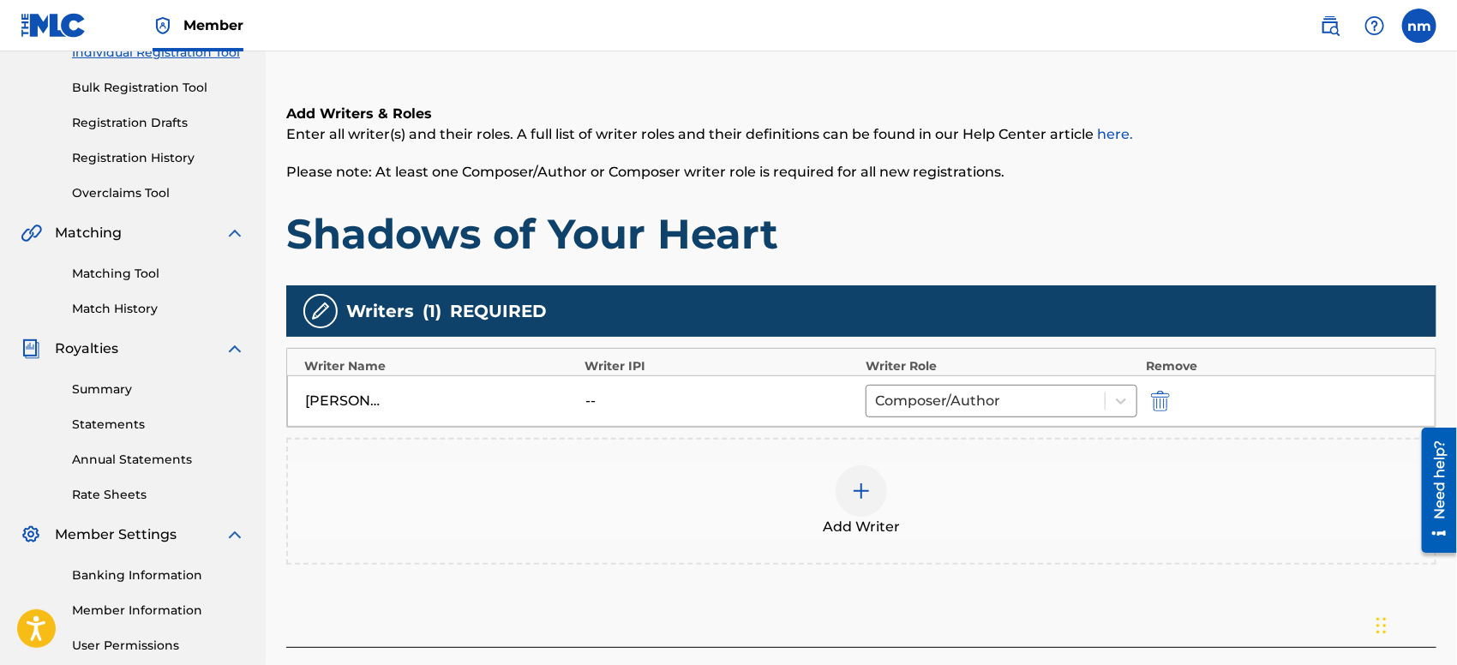
scroll to position [267, 0]
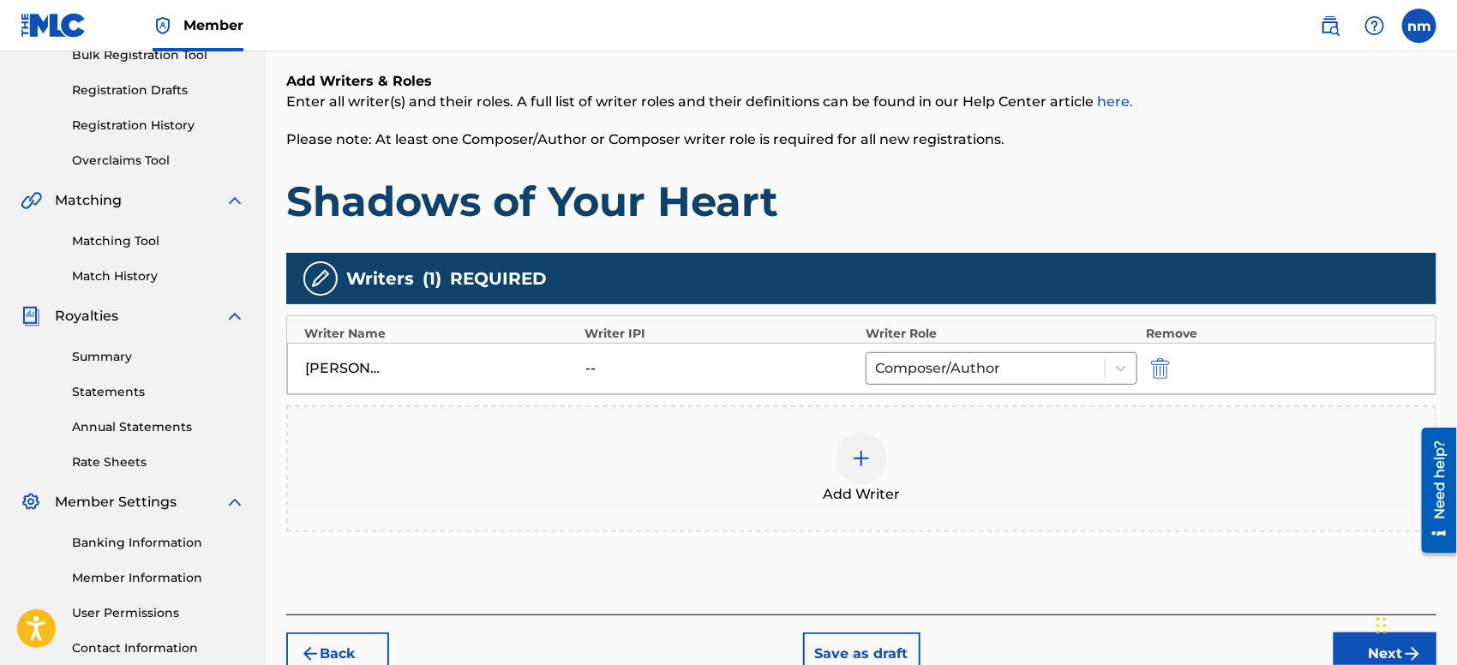
click at [1347, 646] on button "Next" at bounding box center [1384, 653] width 103 height 43
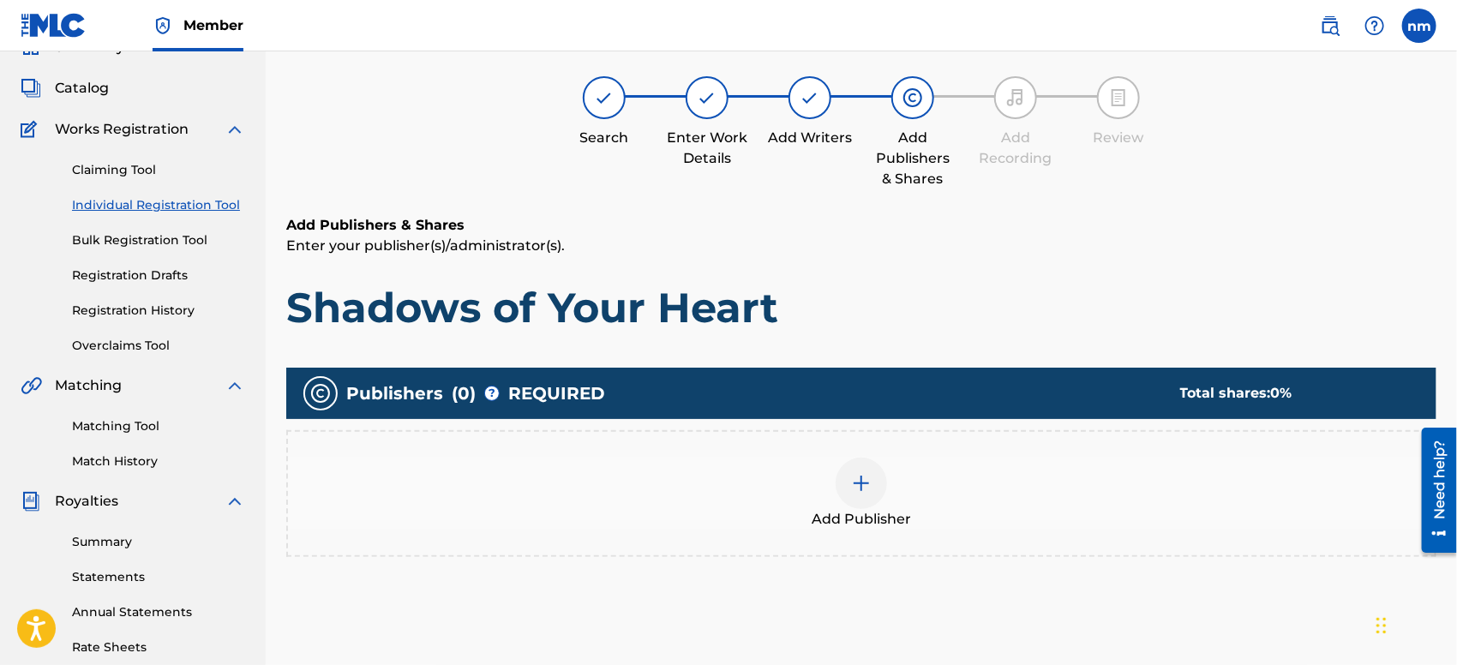
scroll to position [76, 0]
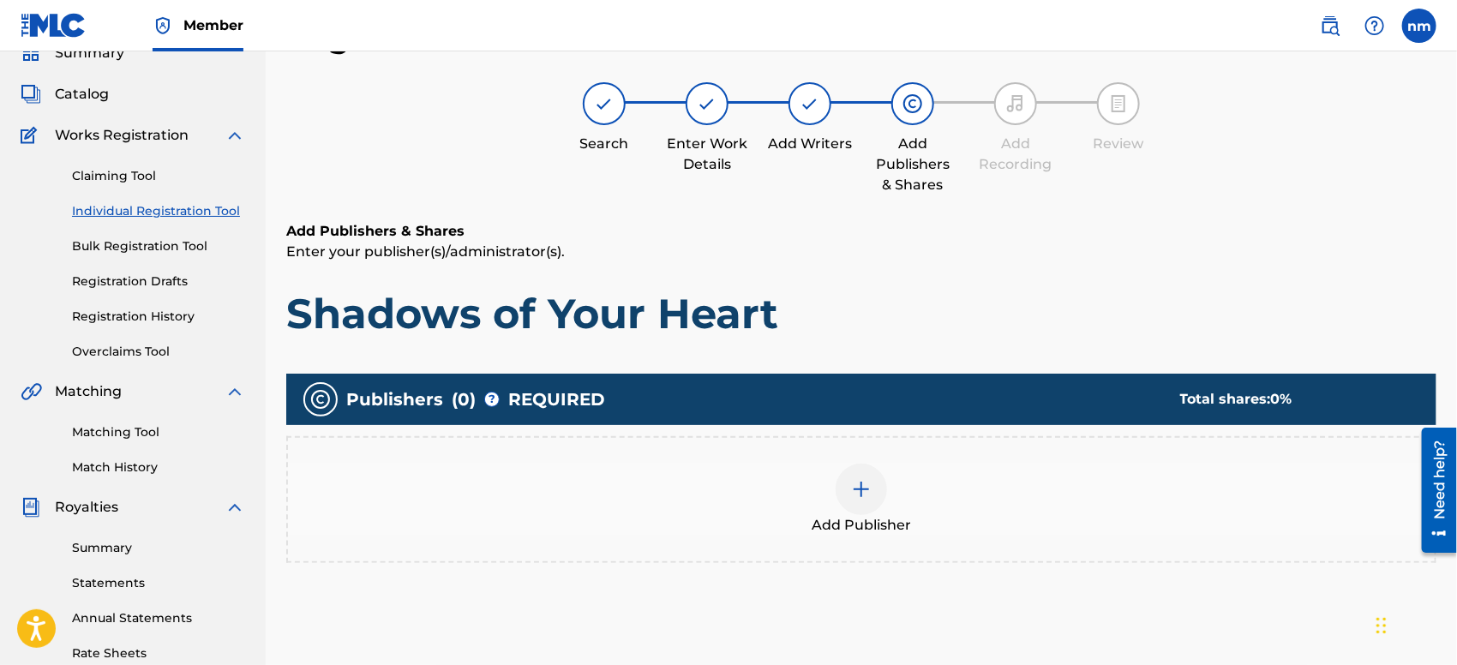
click at [864, 505] on div at bounding box center [860, 489] width 51 height 51
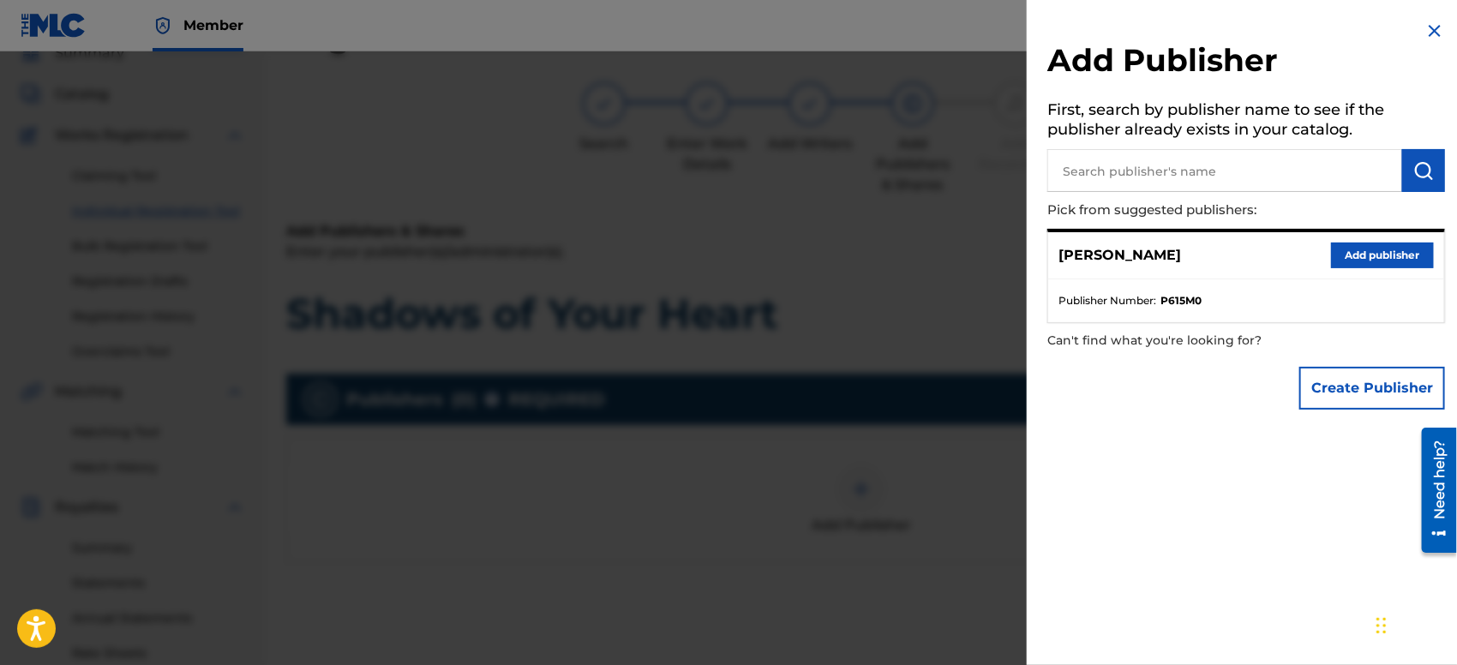
click at [1347, 248] on button "Add publisher" at bounding box center [1382, 256] width 103 height 26
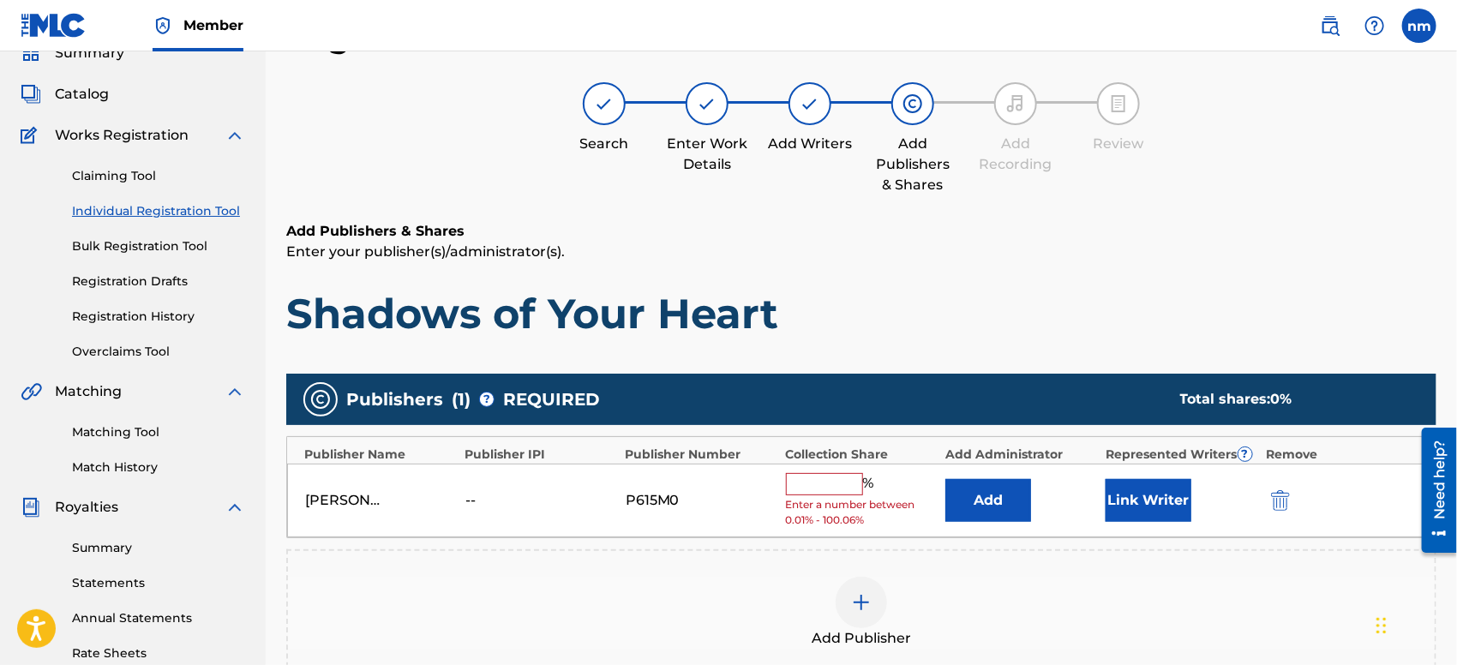
click at [802, 482] on input "text" at bounding box center [824, 484] width 77 height 22
type input "100"
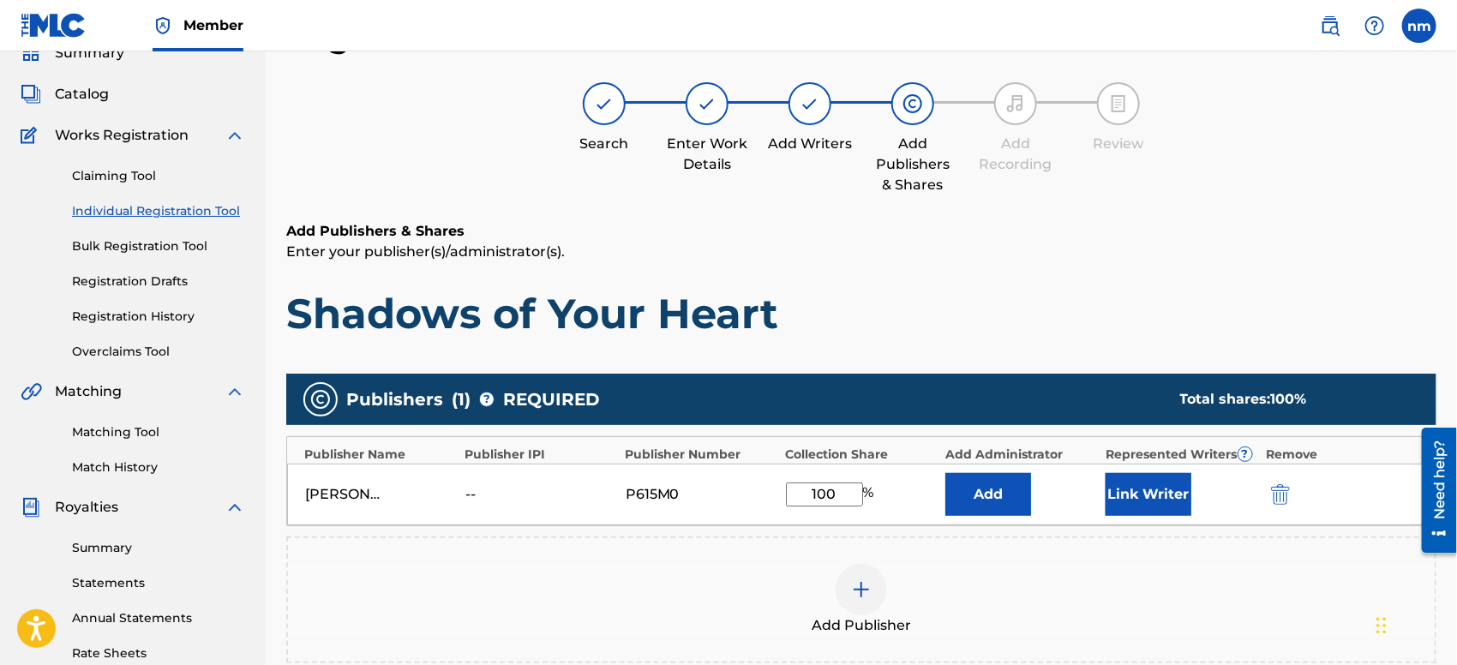
scroll to position [398, 0]
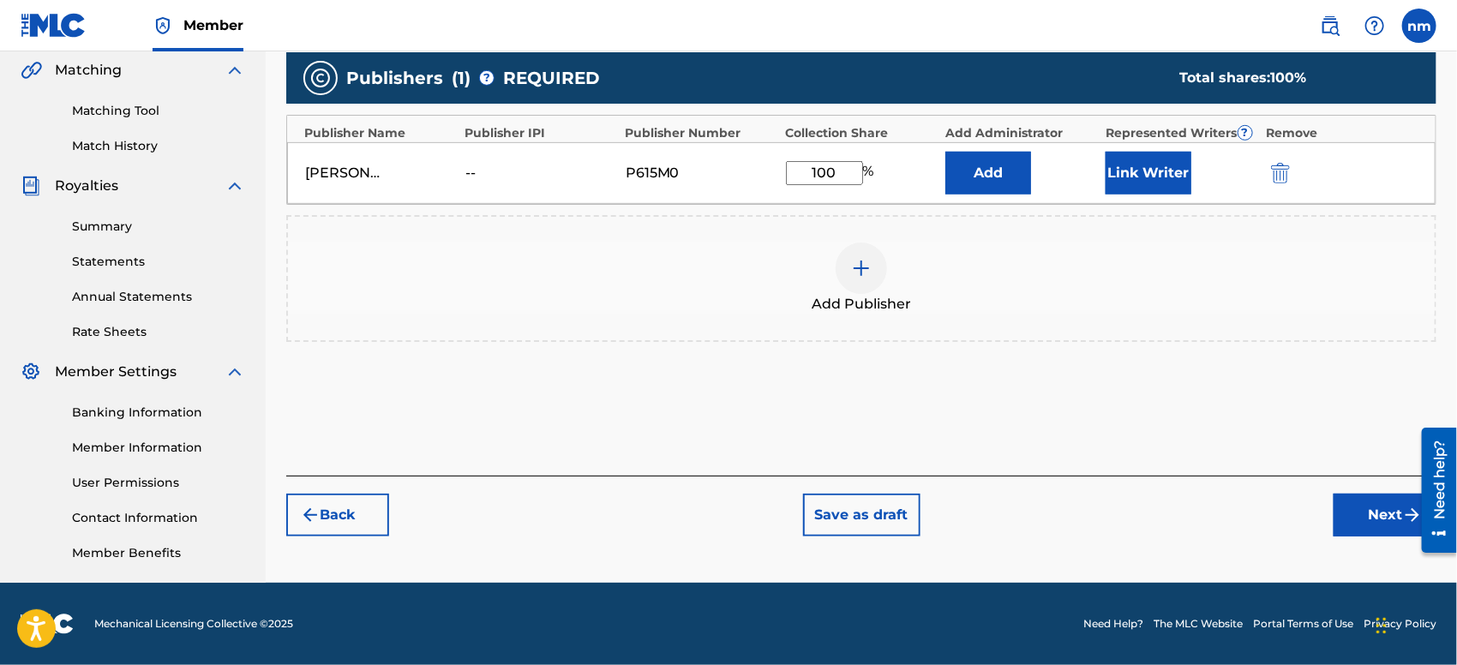
click at [1350, 508] on button "Next" at bounding box center [1384, 515] width 103 height 43
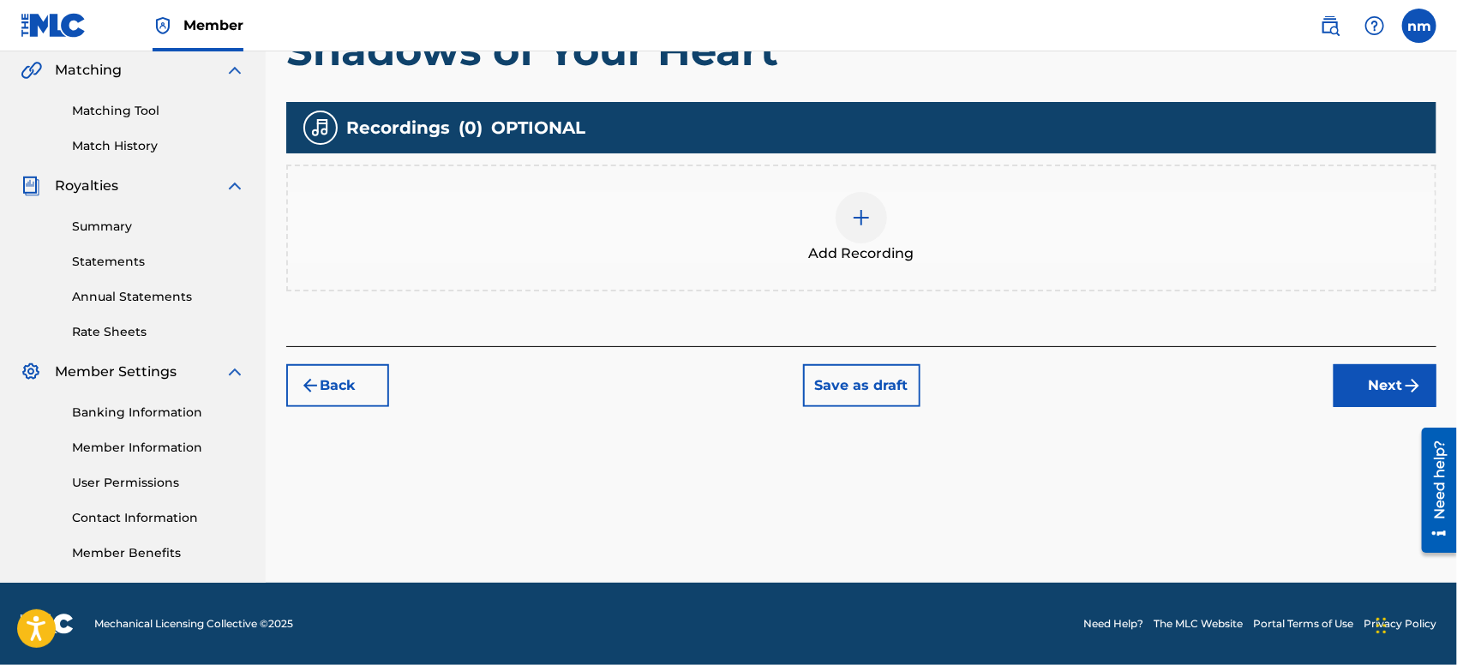
click at [1356, 388] on button "Next" at bounding box center [1384, 385] width 103 height 43
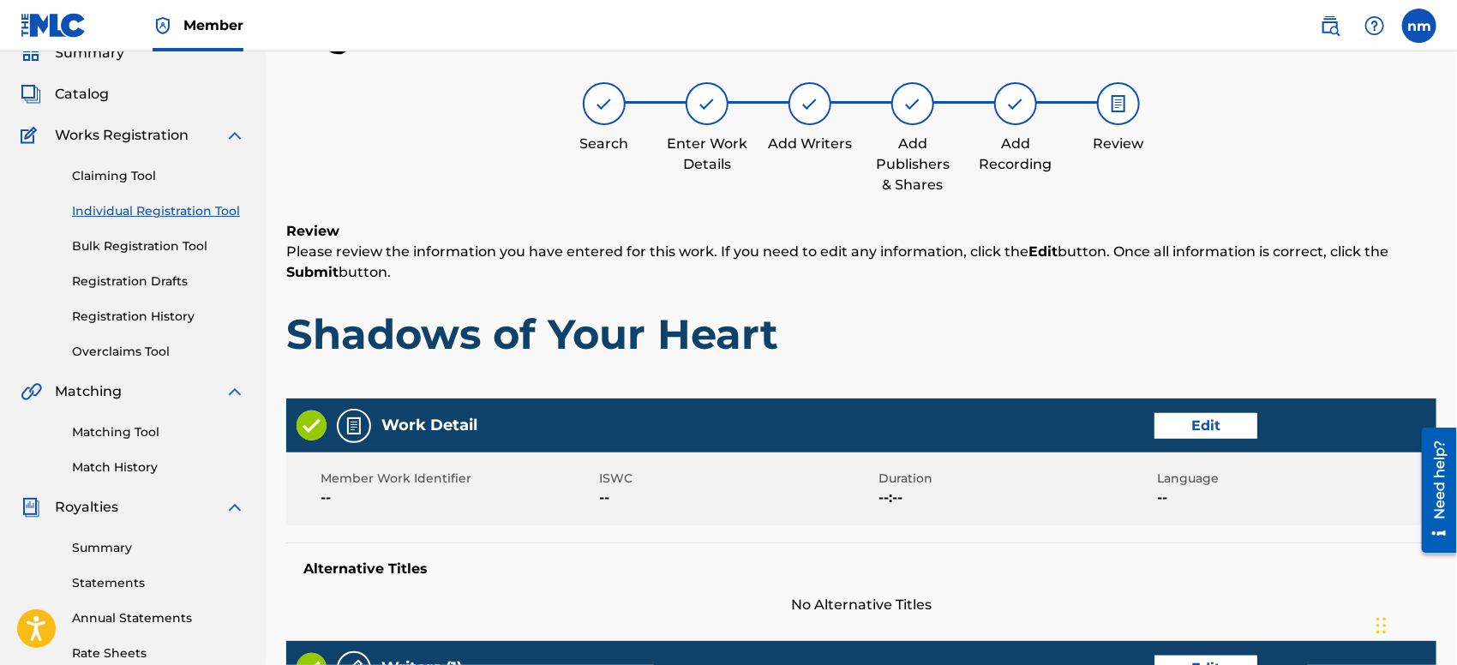
scroll to position [727, 0]
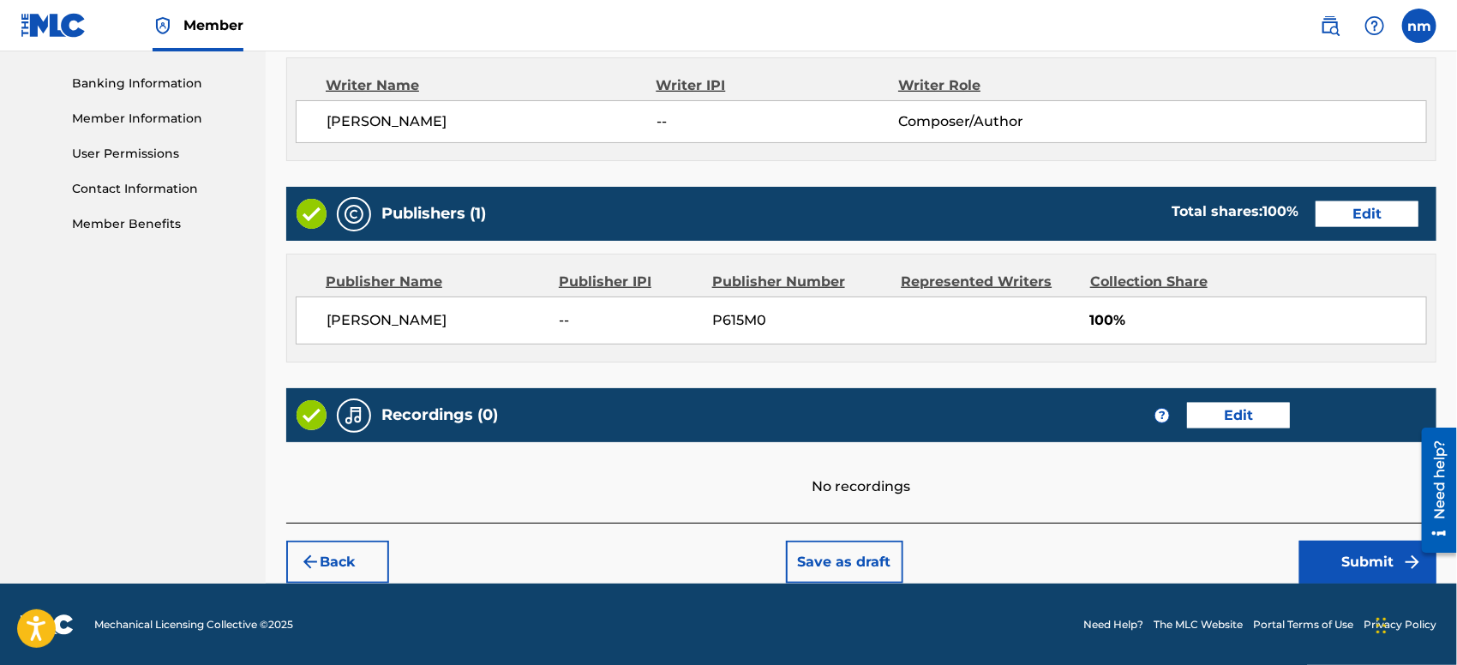
click at [1331, 554] on button "Submit" at bounding box center [1367, 562] width 137 height 43
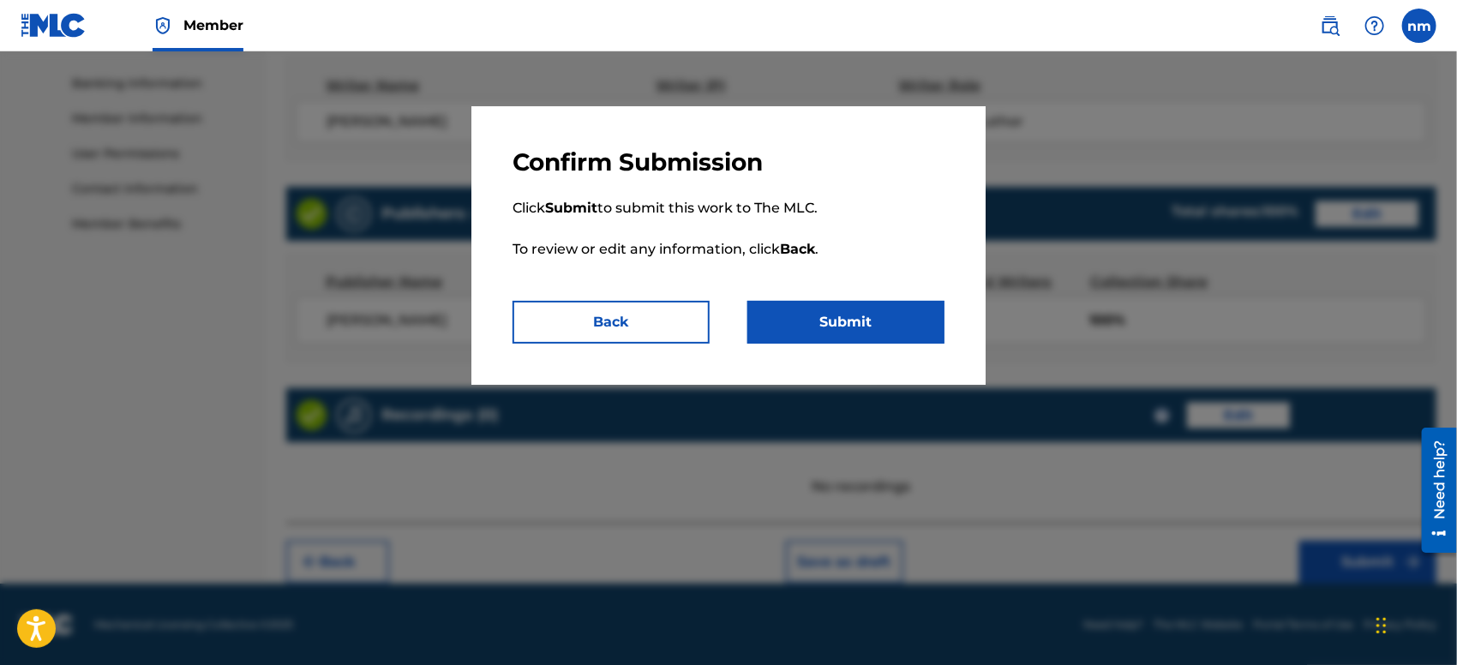
click at [855, 309] on button "Submit" at bounding box center [845, 322] width 197 height 43
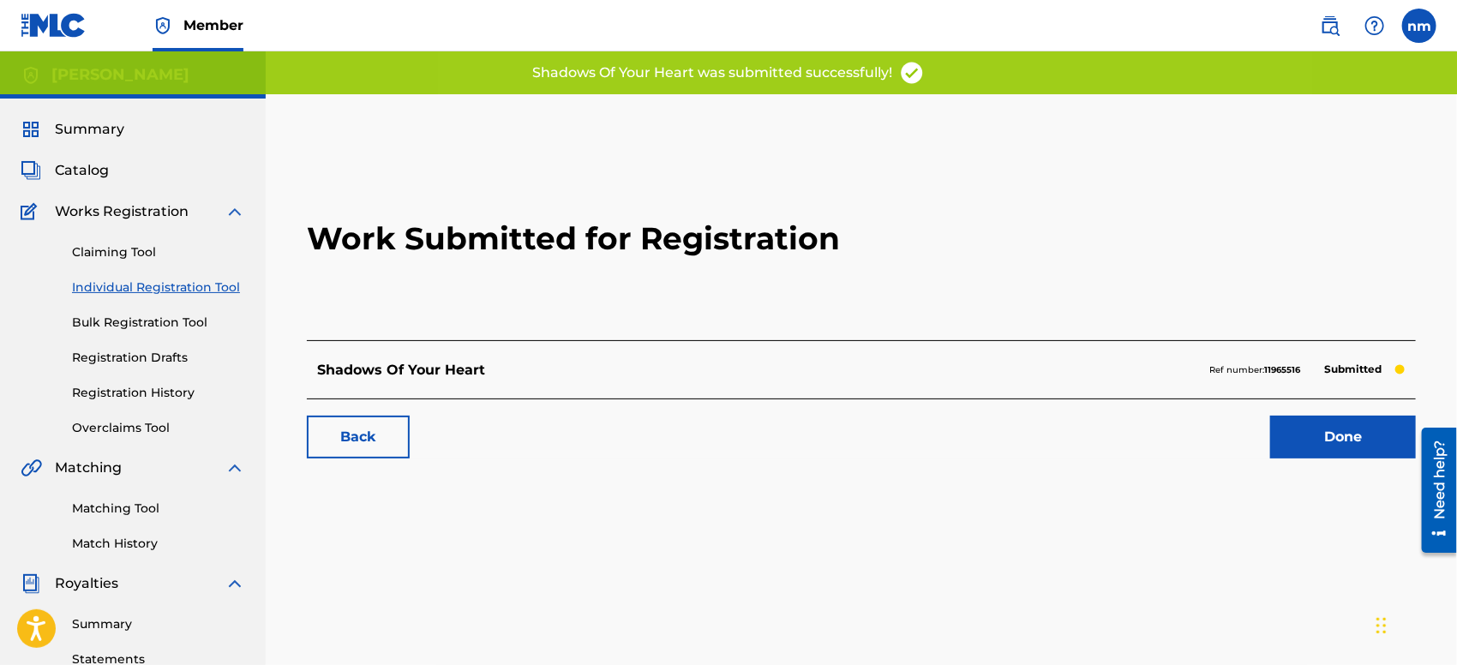
click at [1304, 426] on link "Done" at bounding box center [1343, 437] width 146 height 43
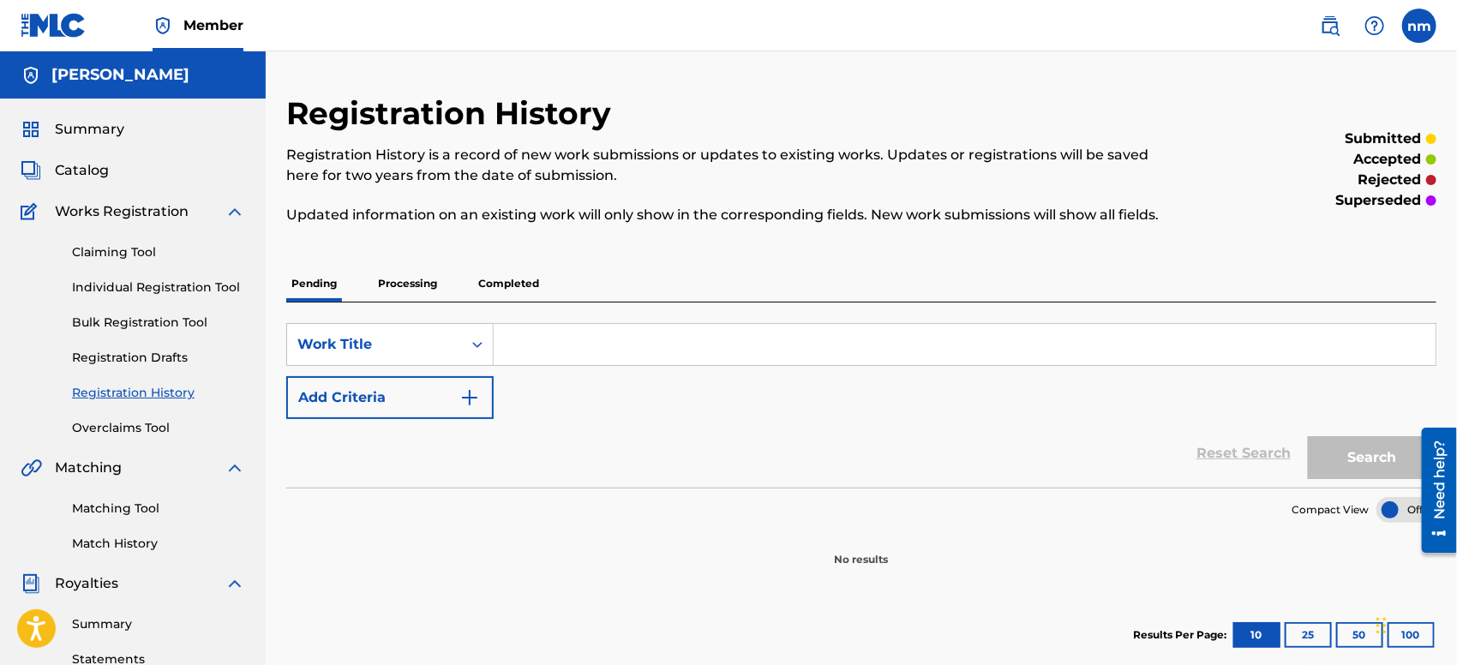
click at [731, 347] on input "Search Form" at bounding box center [965, 344] width 942 height 41
paste input "Truth is bare"
type input "Truth is bare"
click at [473, 398] on img "Search Form" at bounding box center [469, 397] width 21 height 21
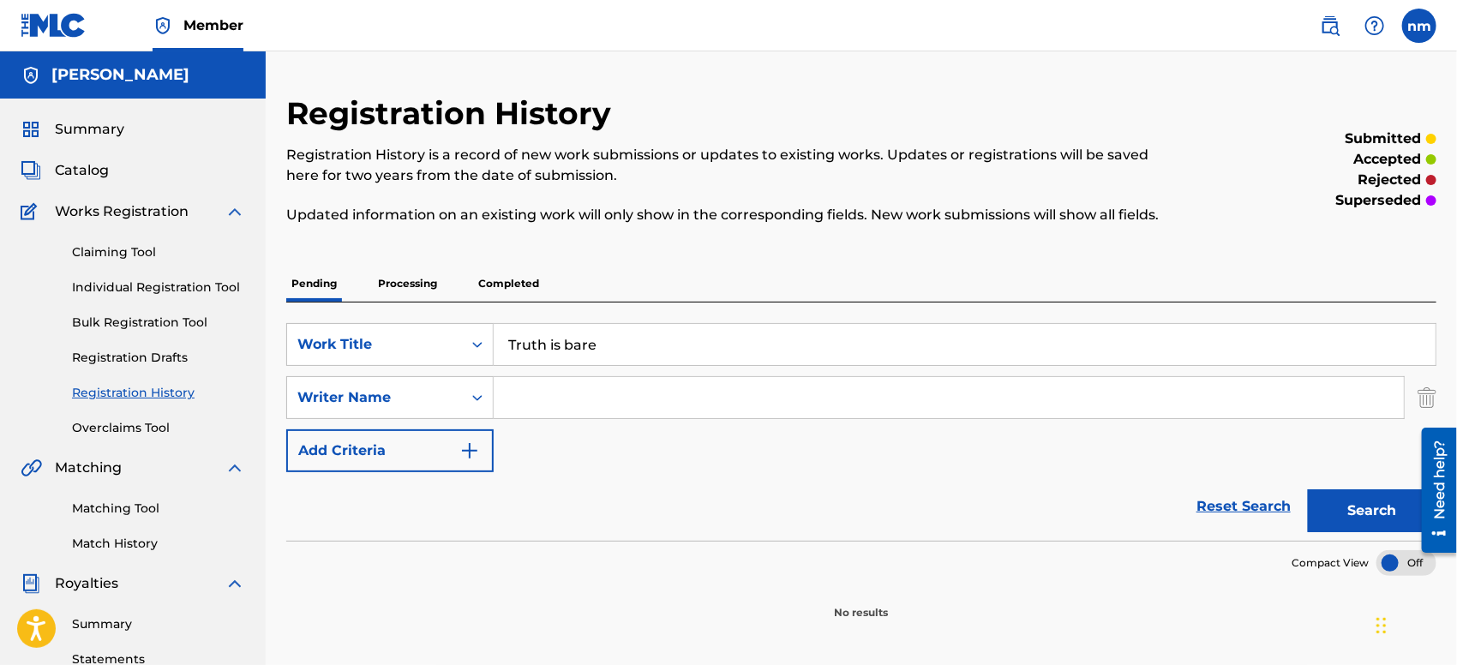
click at [537, 398] on input "Search Form" at bounding box center [949, 397] width 910 height 41
type input "[PERSON_NAME]"
click at [1350, 507] on button "Search" at bounding box center [1372, 510] width 129 height 43
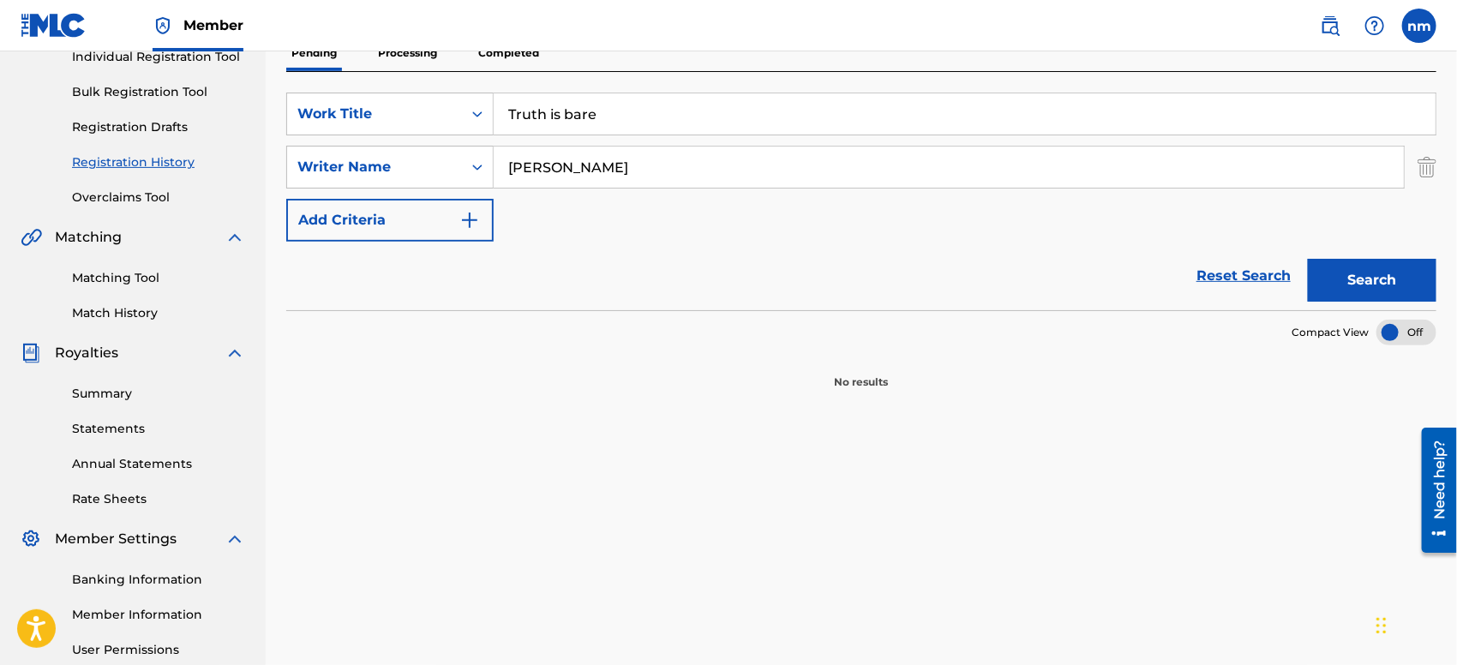
scroll to position [16, 0]
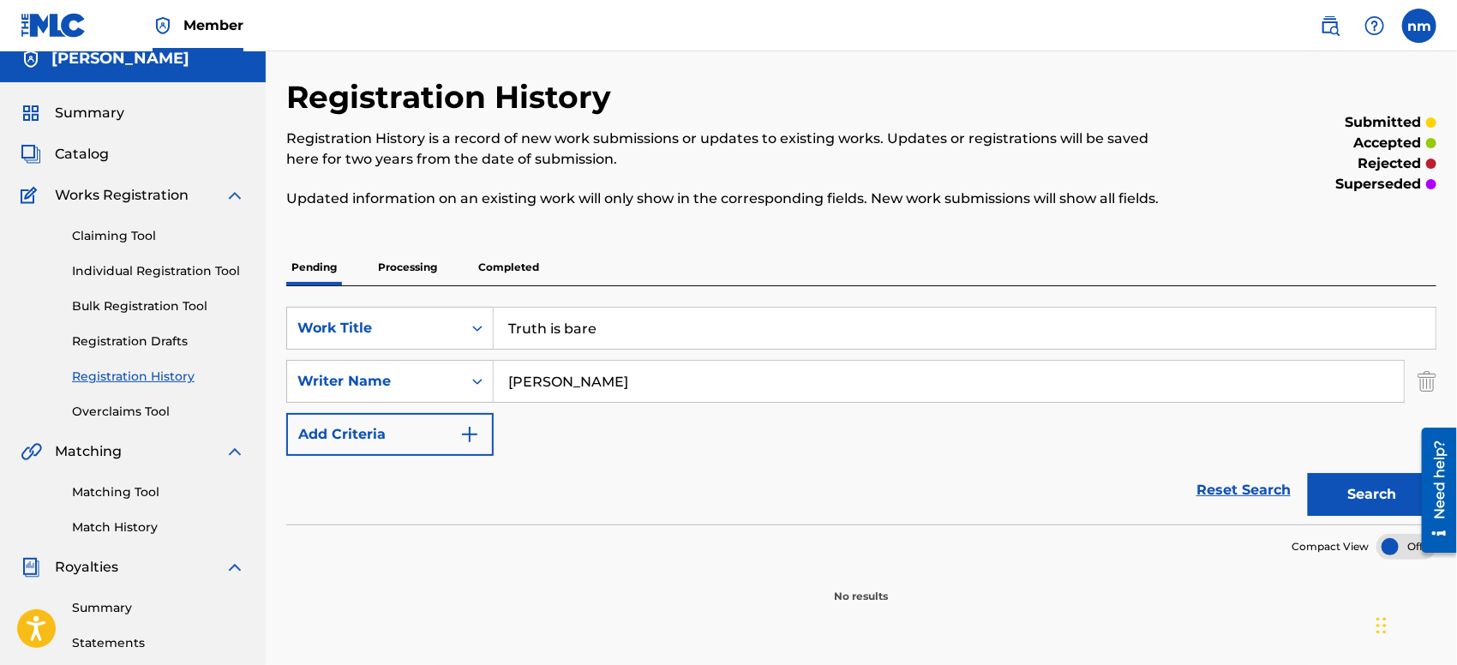
click at [100, 267] on link "Individual Registration Tool" at bounding box center [158, 271] width 173 height 18
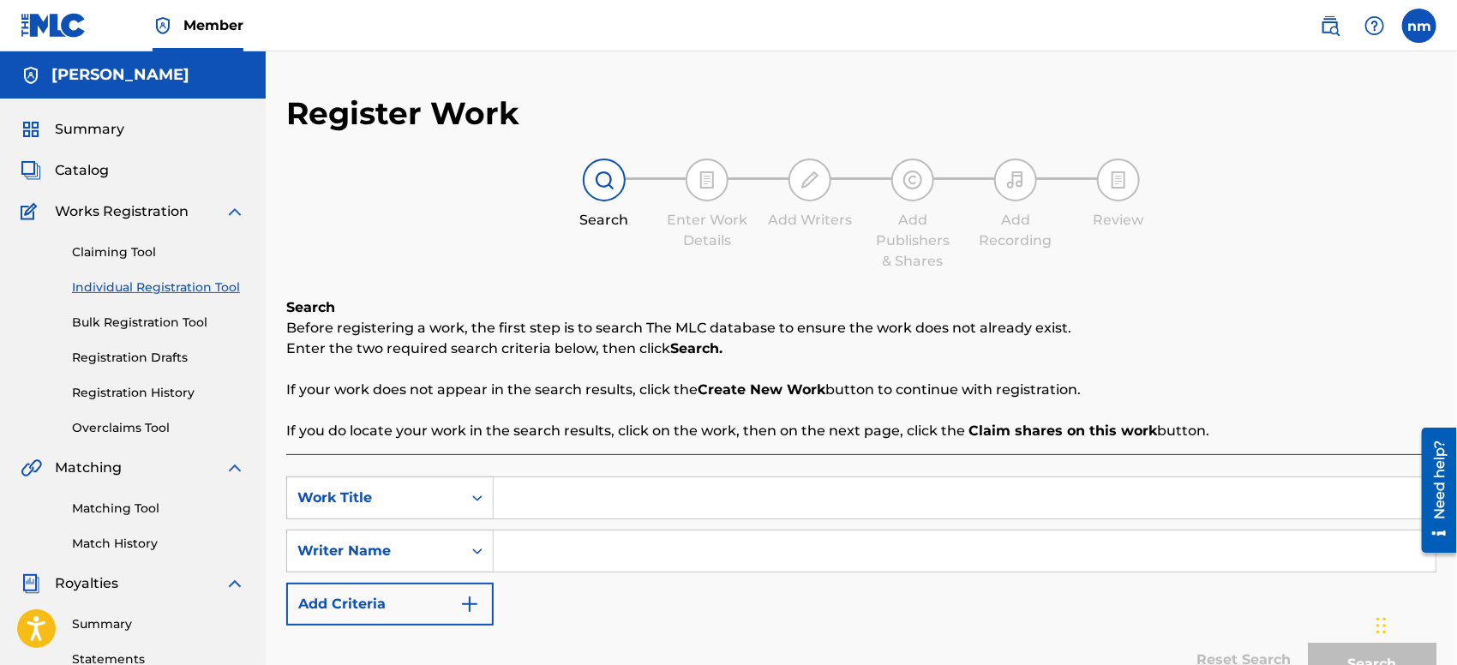
paste input "Truth is bare"
type input "Truth is bare"
click at [614, 541] on input "Search Form" at bounding box center [965, 550] width 942 height 41
click at [614, 555] on input "Search Form" at bounding box center [965, 550] width 942 height 41
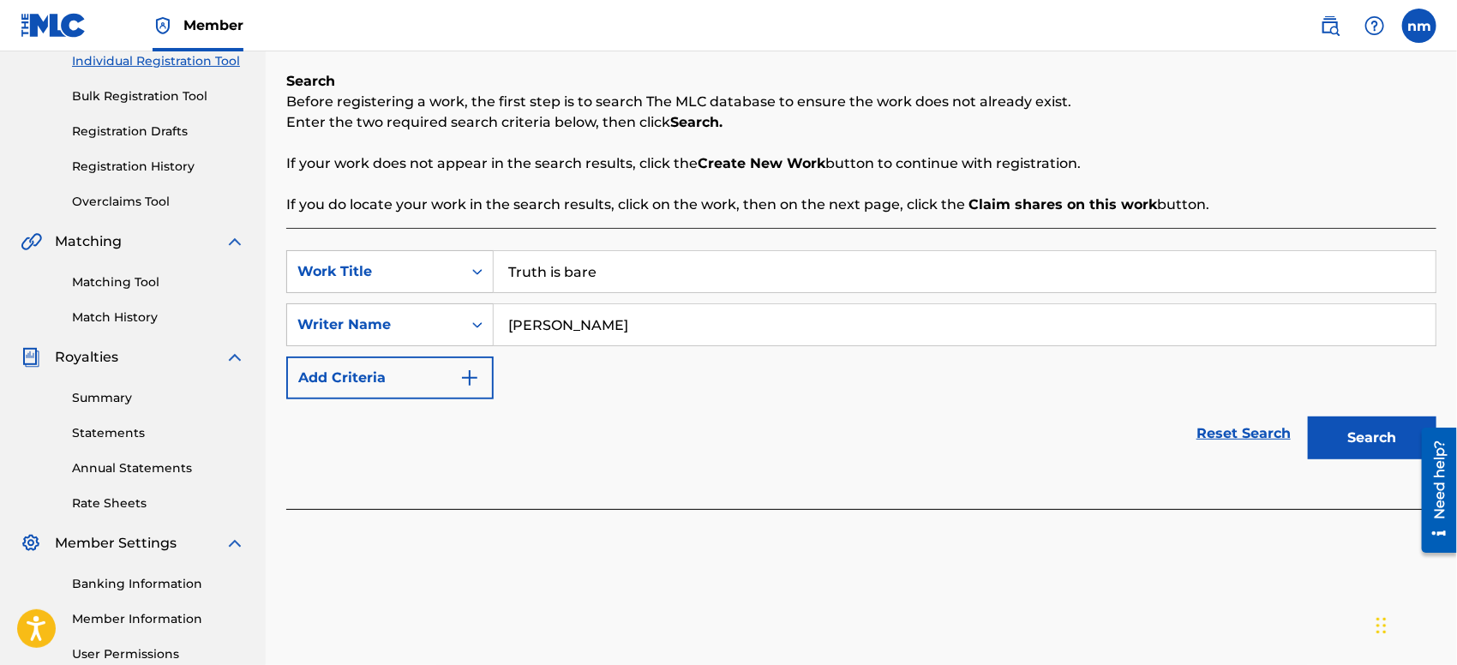
scroll to position [380, 0]
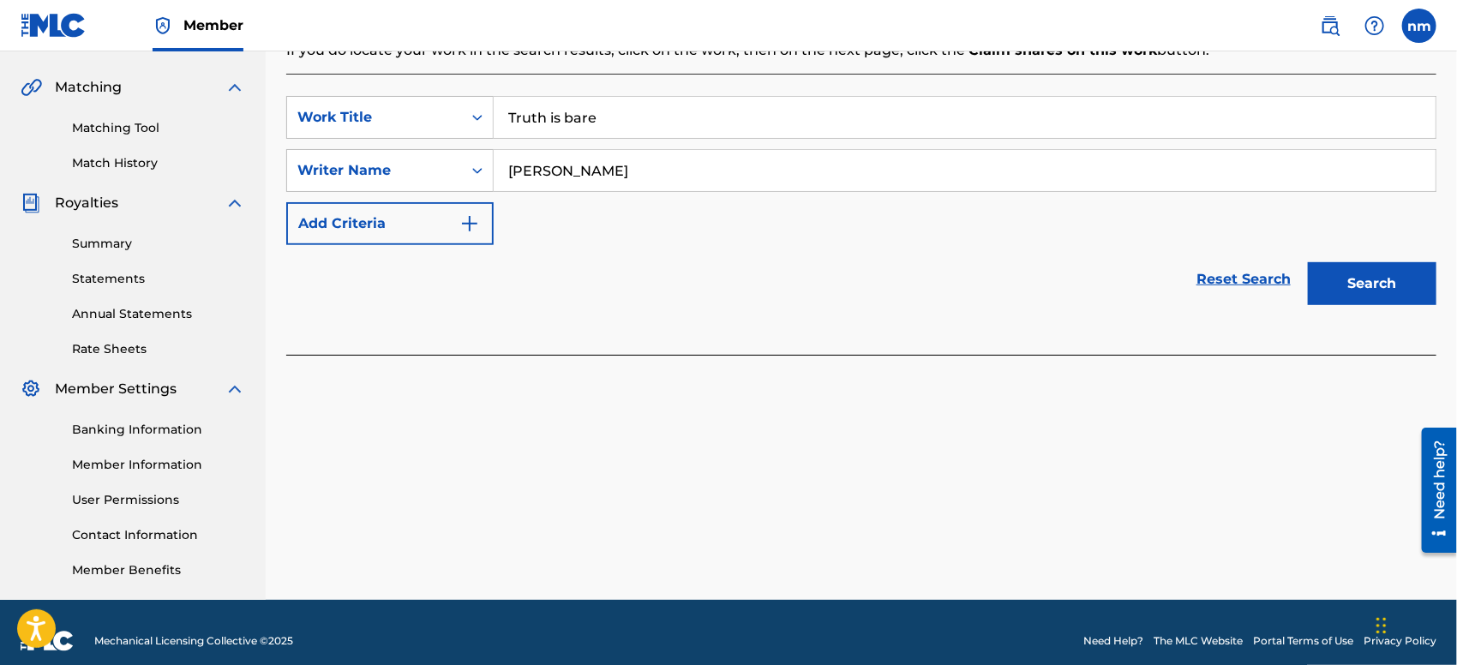
type input "[PERSON_NAME]"
click at [1316, 278] on button "Search" at bounding box center [1372, 283] width 129 height 43
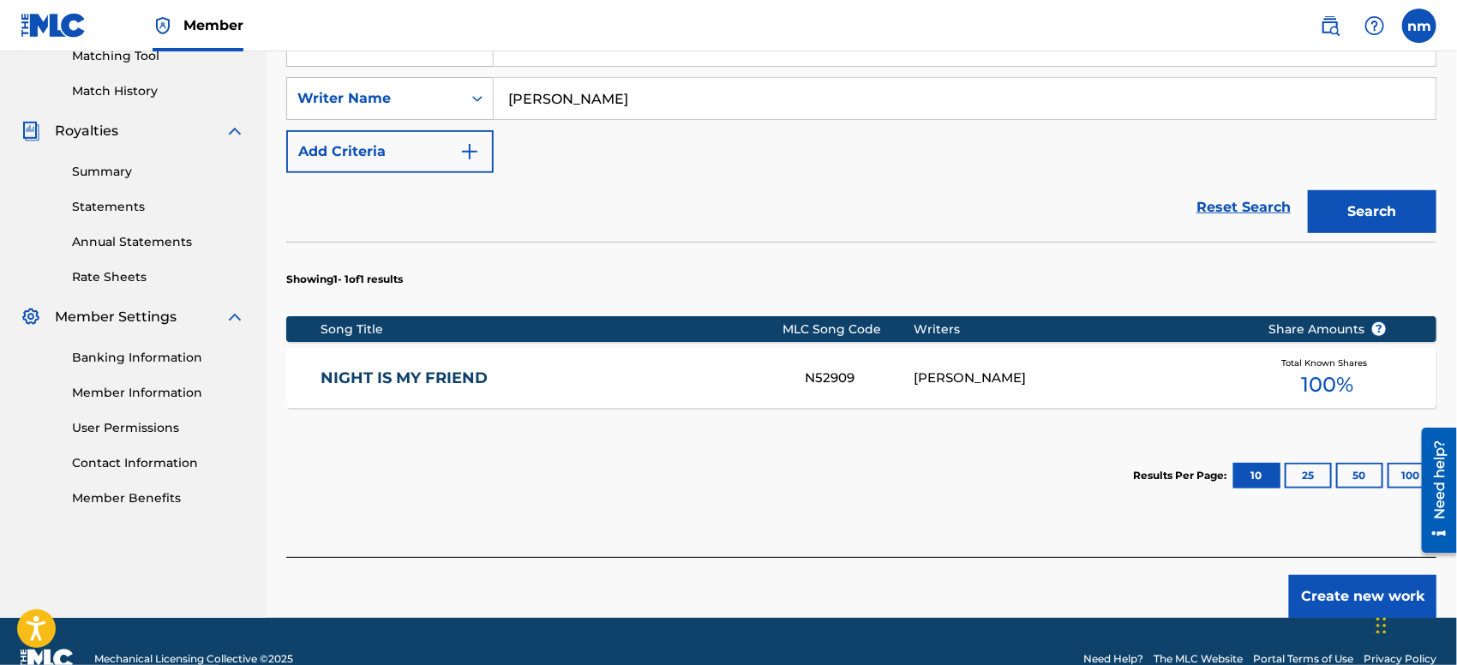
scroll to position [487, 0]
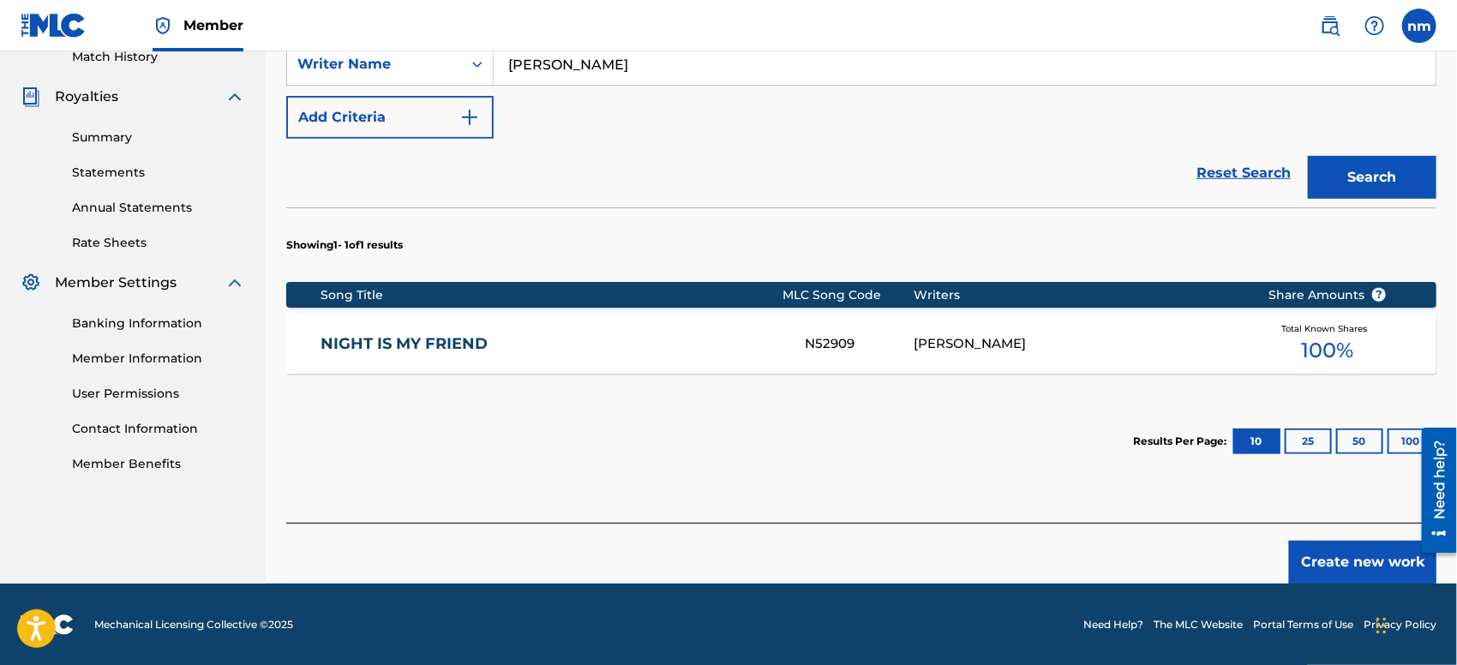
click at [1320, 559] on button "Create new work" at bounding box center [1362, 562] width 147 height 43
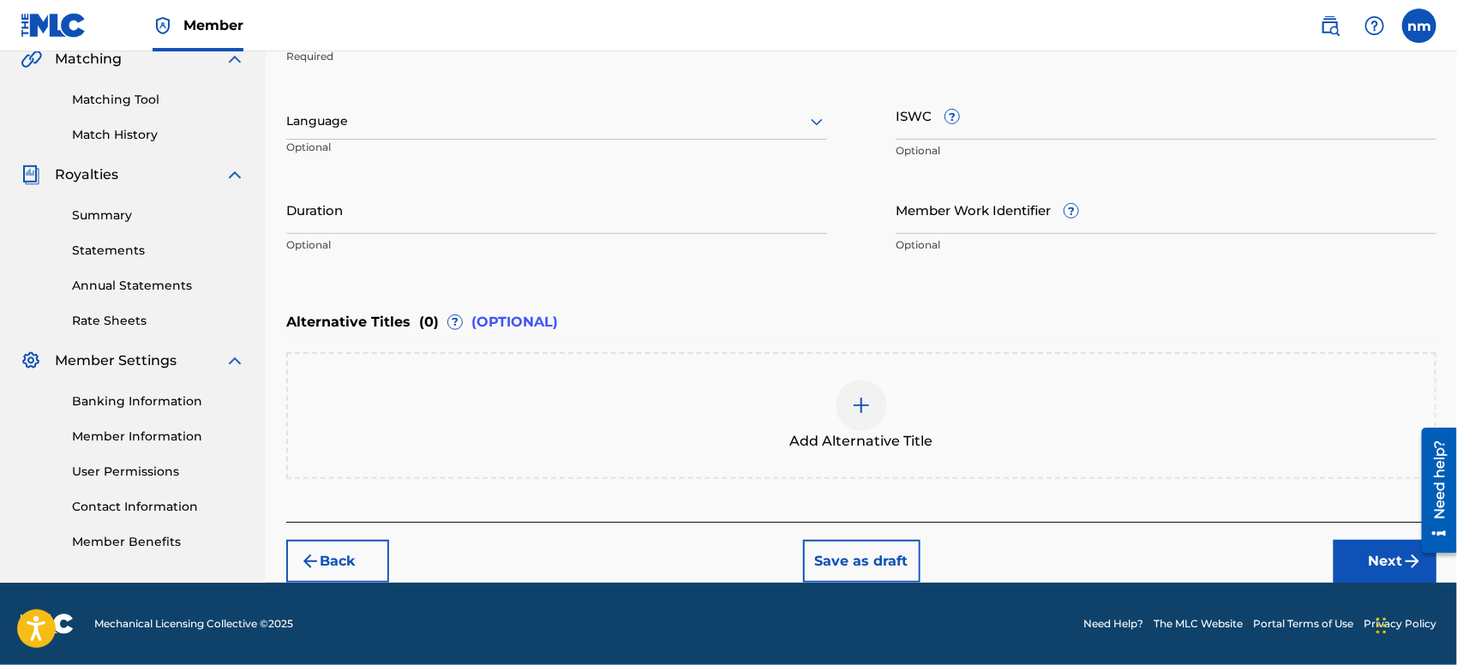
scroll to position [407, 0]
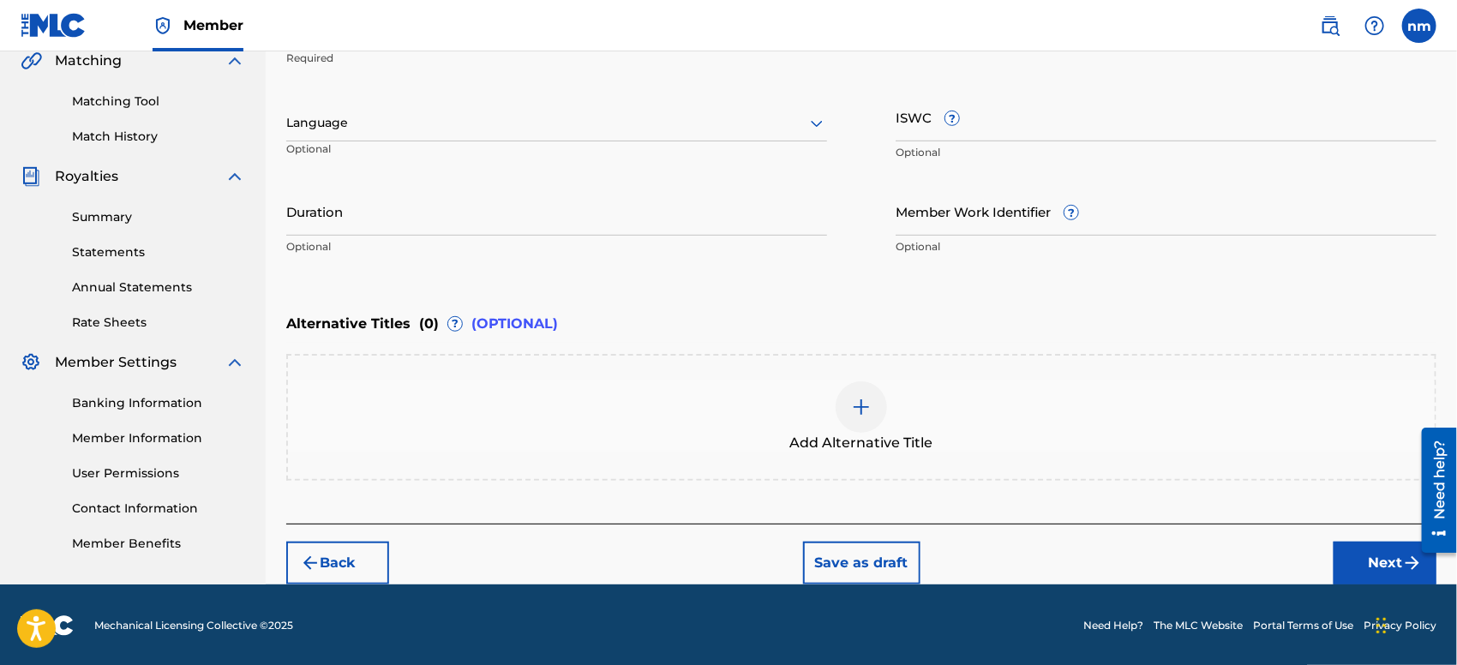
click at [1364, 559] on button "Next" at bounding box center [1384, 563] width 103 height 43
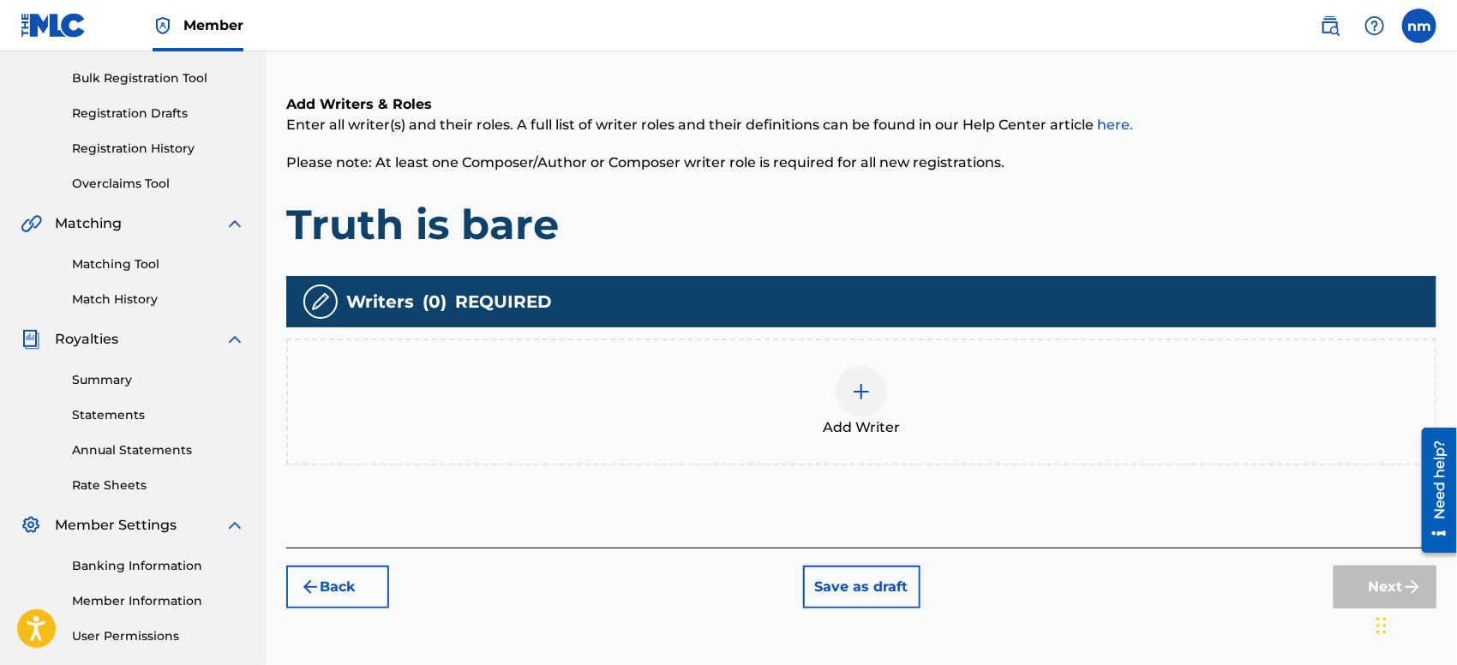
scroll to position [76, 0]
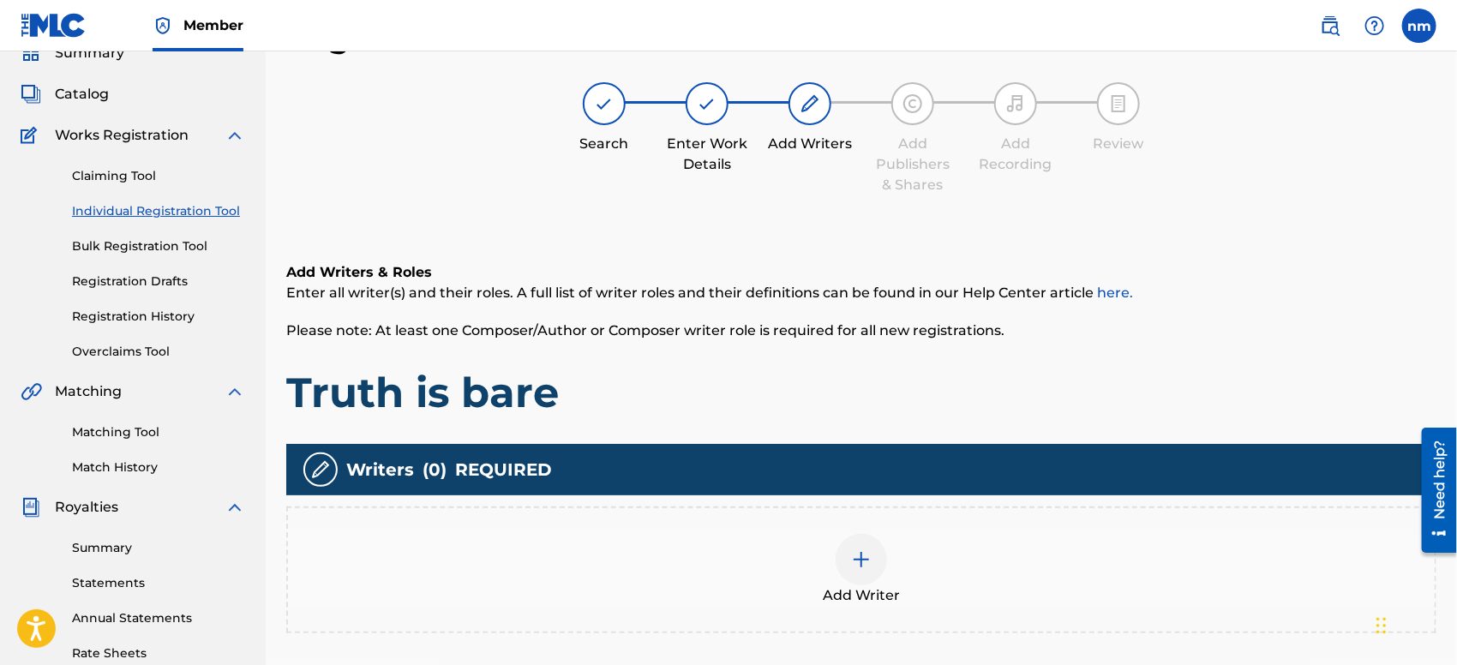
click at [855, 567] on img at bounding box center [861, 559] width 21 height 21
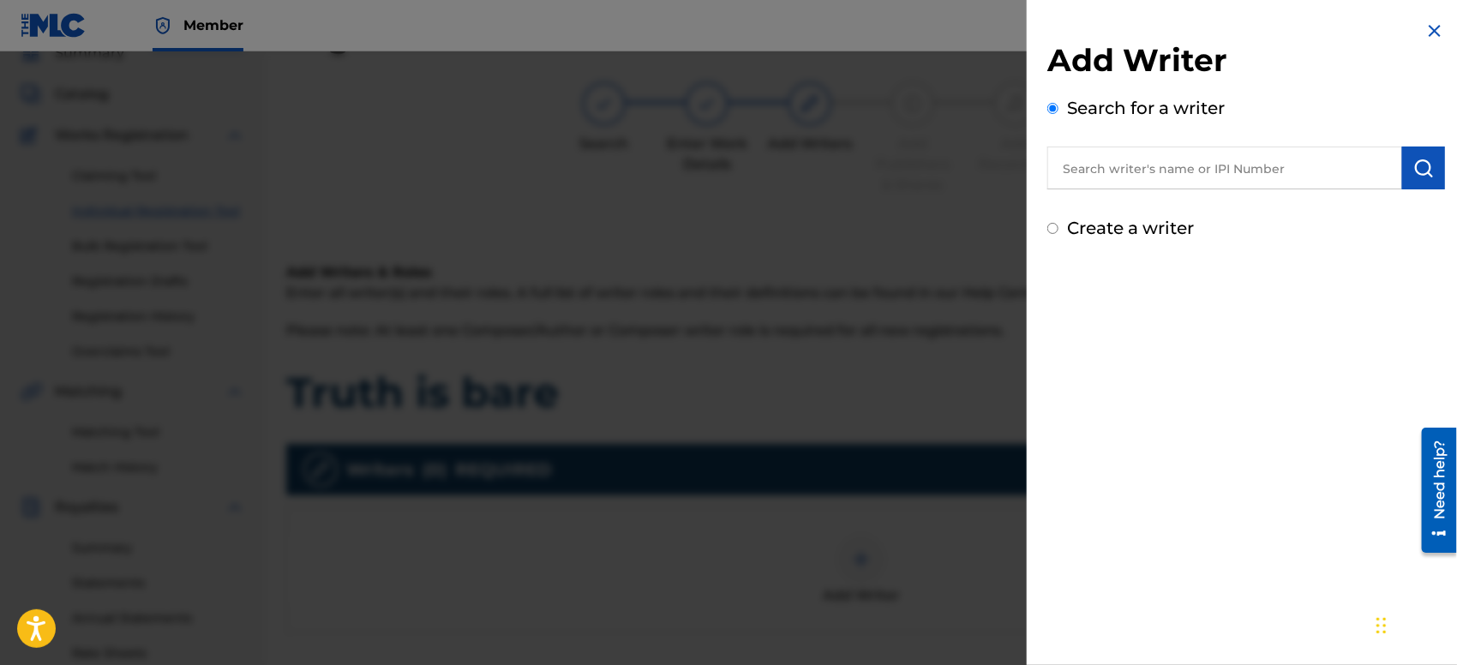
click at [1186, 165] on input "text" at bounding box center [1224, 168] width 355 height 43
type input "[PERSON_NAME]"
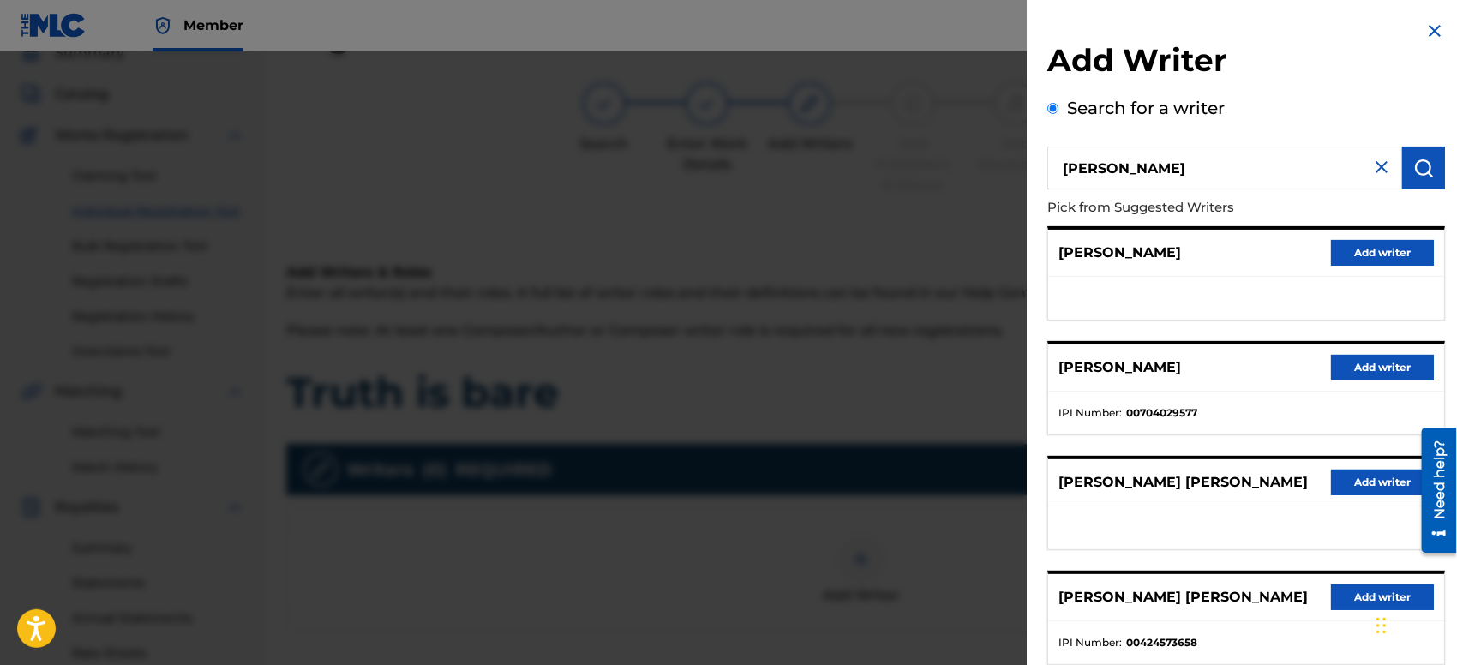
click at [1413, 254] on button "Add writer" at bounding box center [1382, 253] width 103 height 26
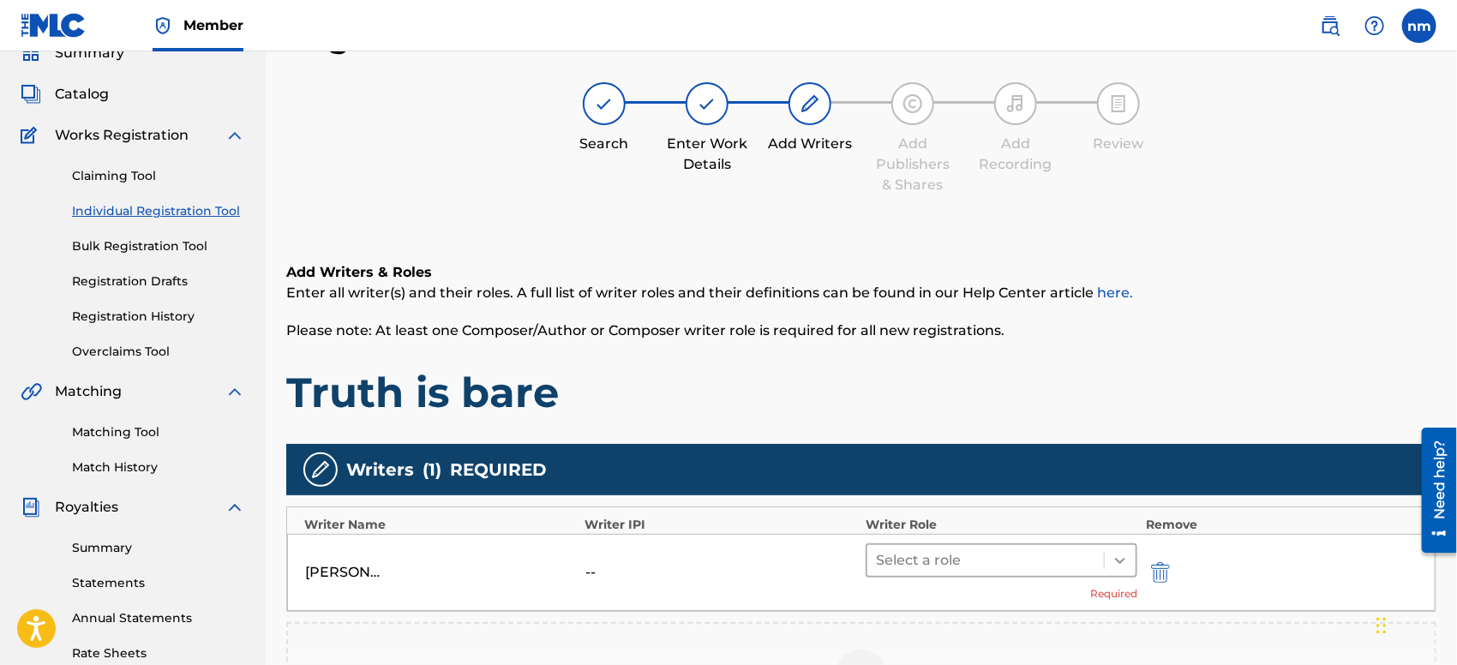
click at [1115, 552] on icon at bounding box center [1119, 560] width 17 height 17
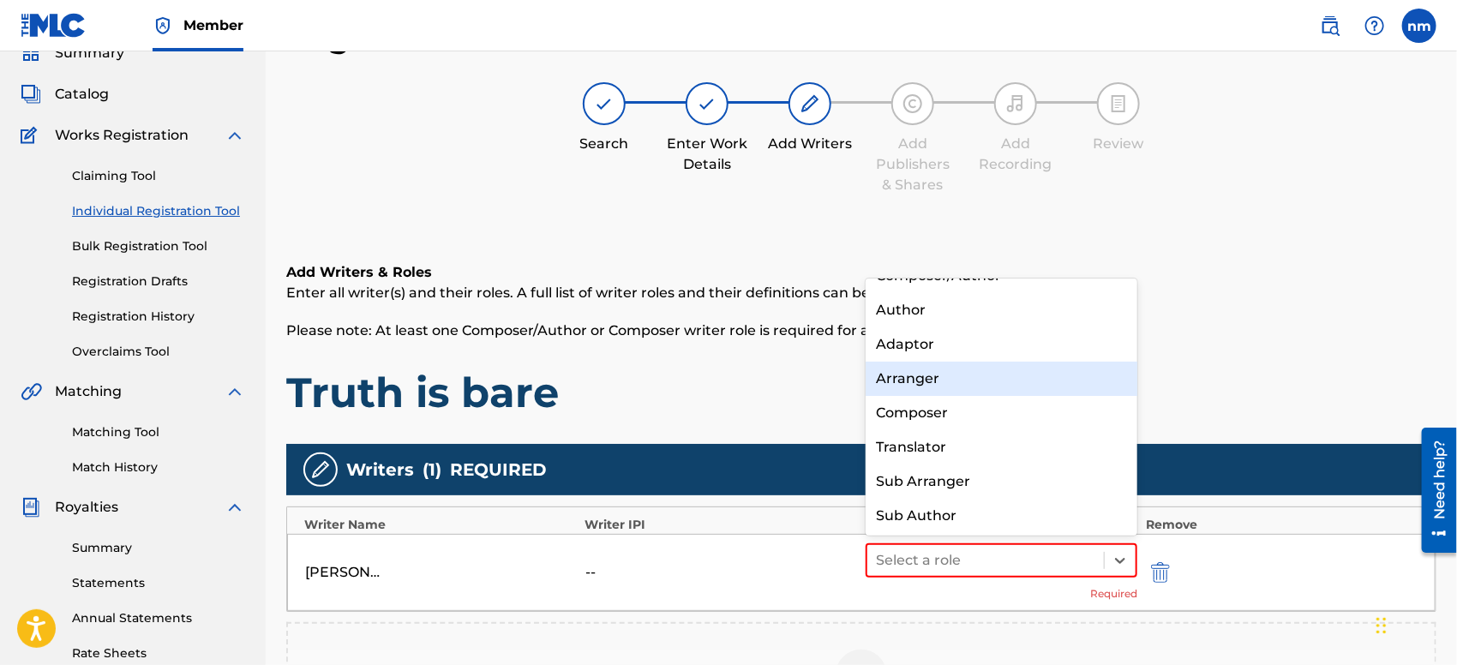
scroll to position [0, 0]
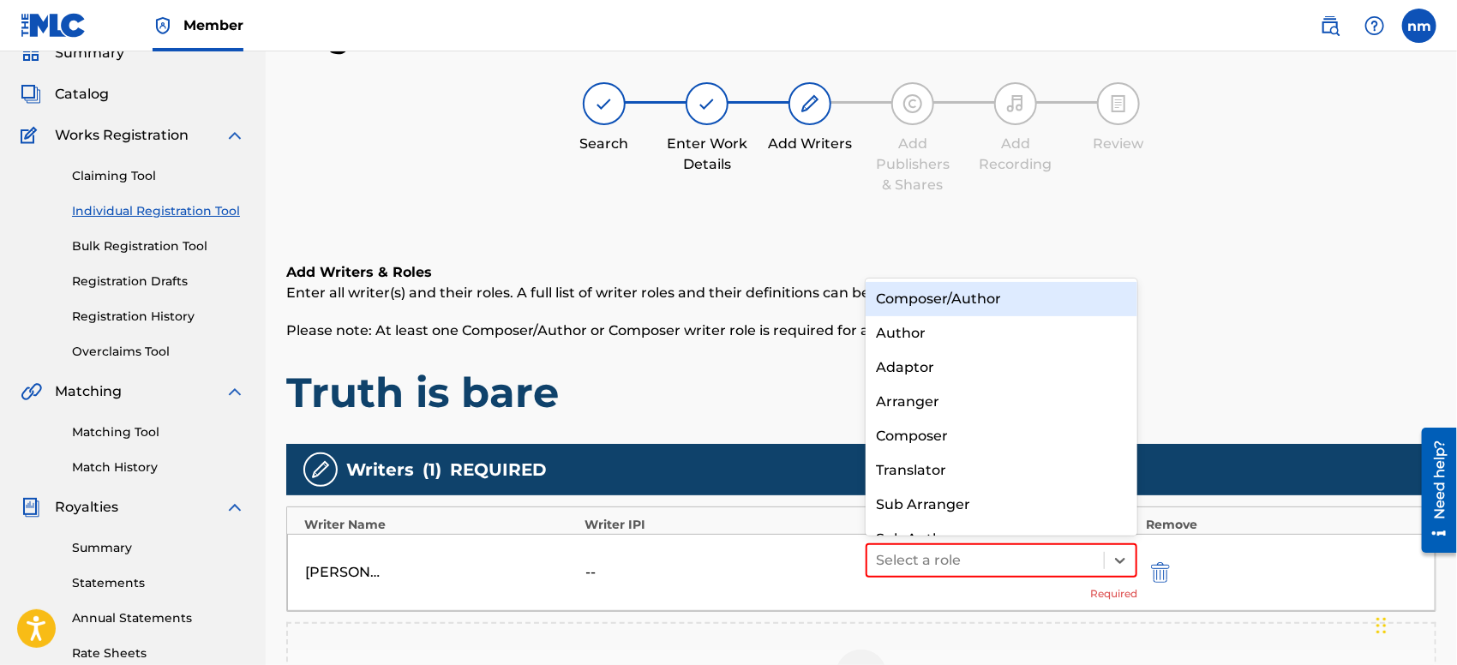
click at [996, 299] on div "Composer/Author" at bounding box center [1001, 299] width 272 height 34
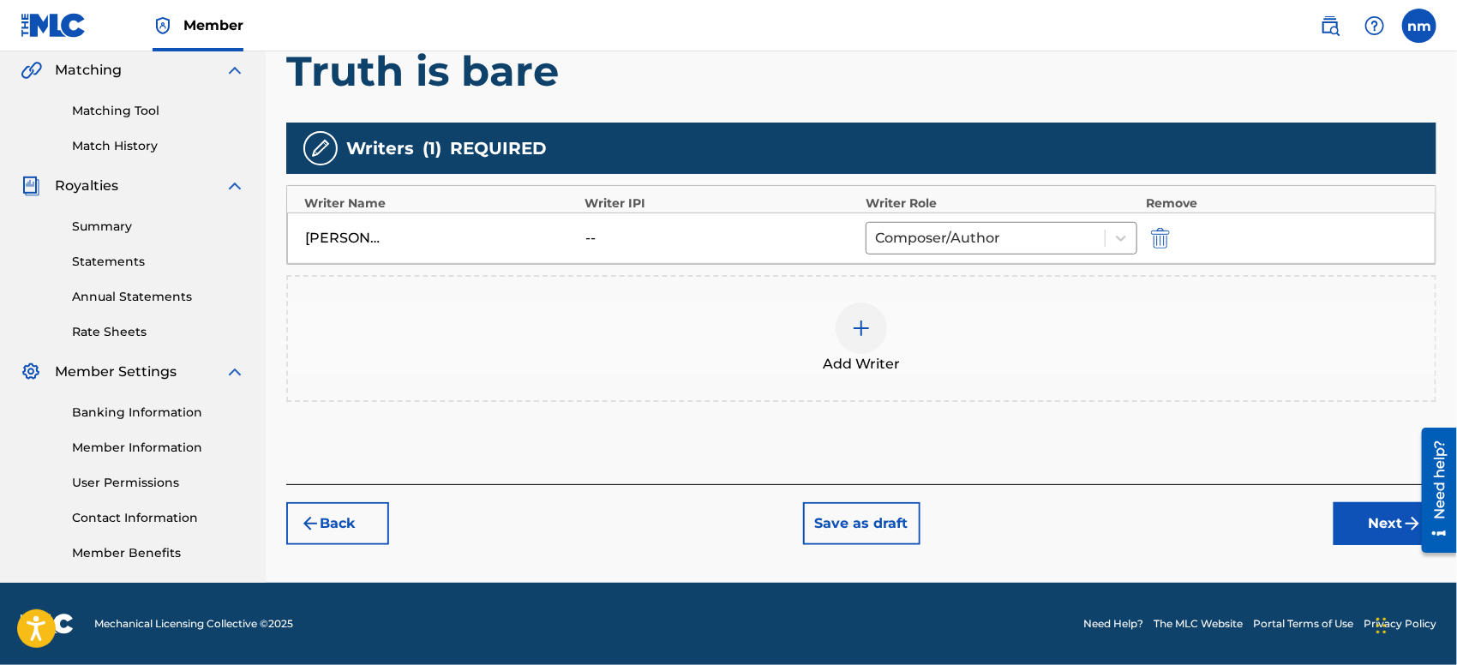
click at [1373, 524] on button "Next" at bounding box center [1384, 523] width 103 height 43
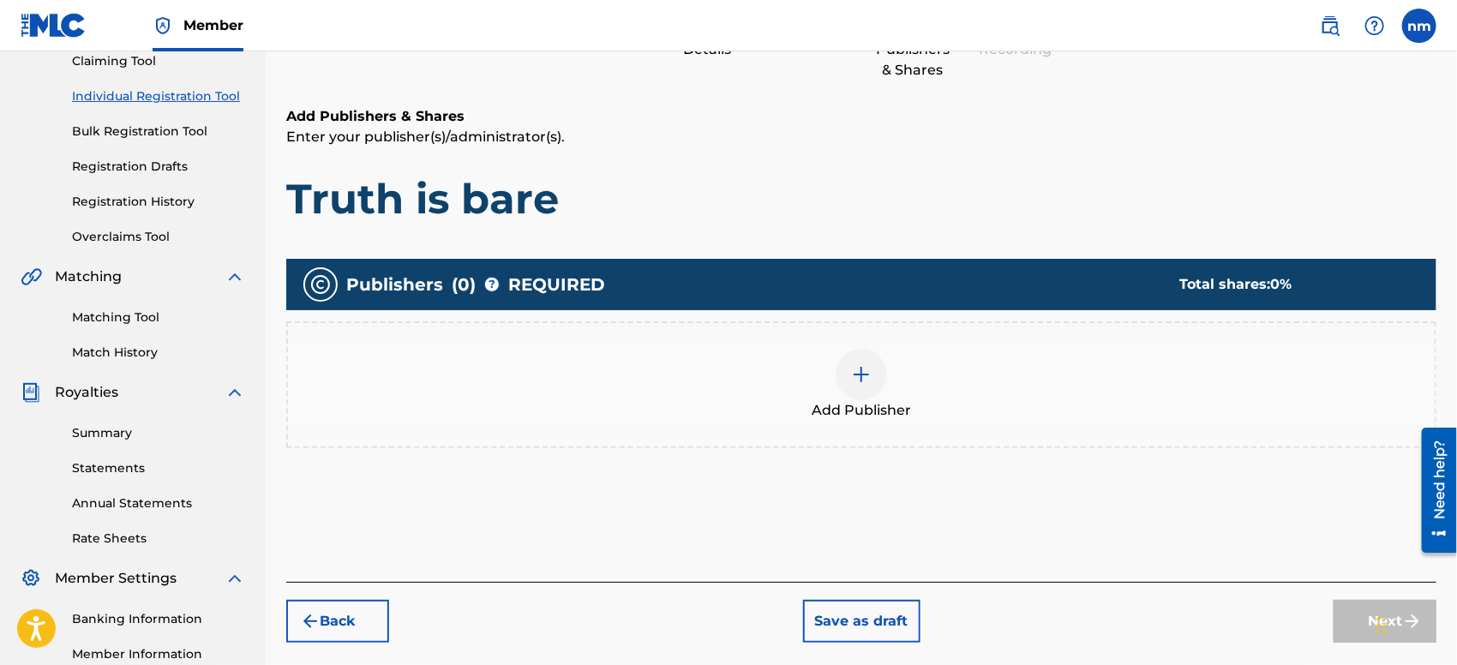
scroll to position [76, 0]
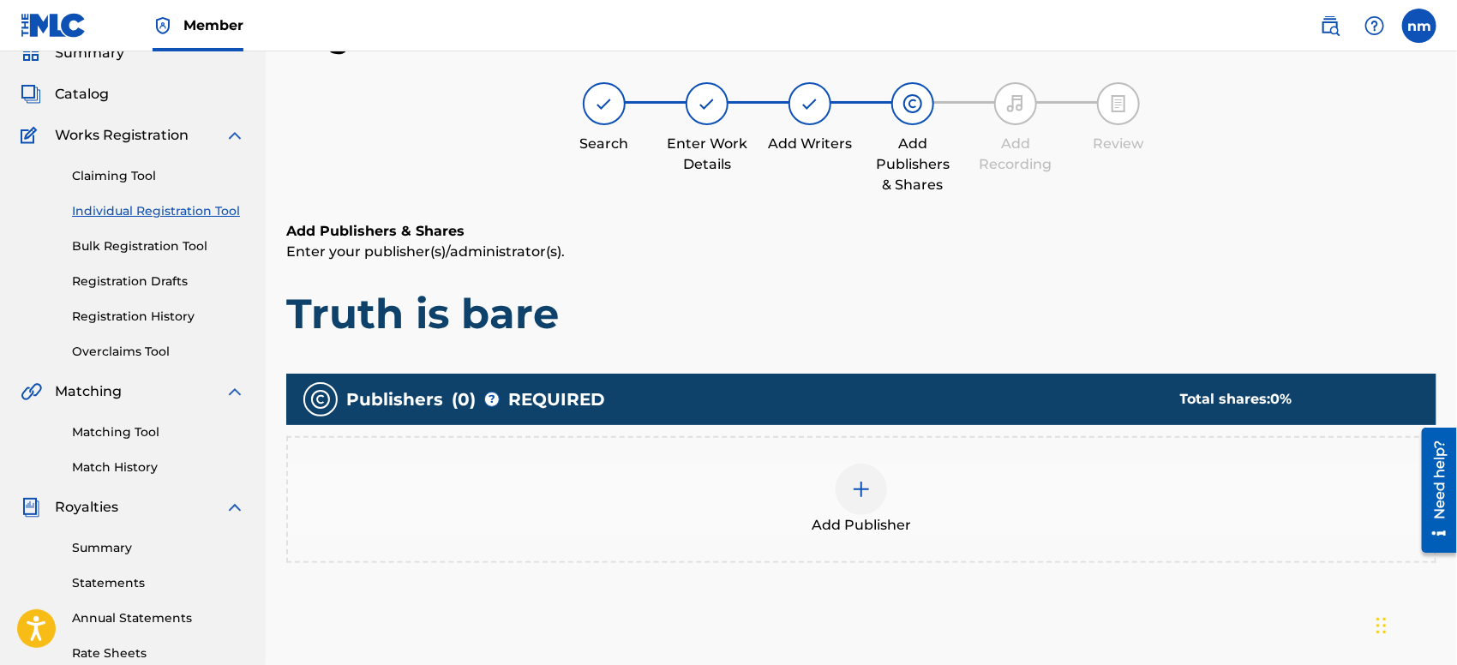
click at [861, 497] on img at bounding box center [861, 489] width 21 height 21
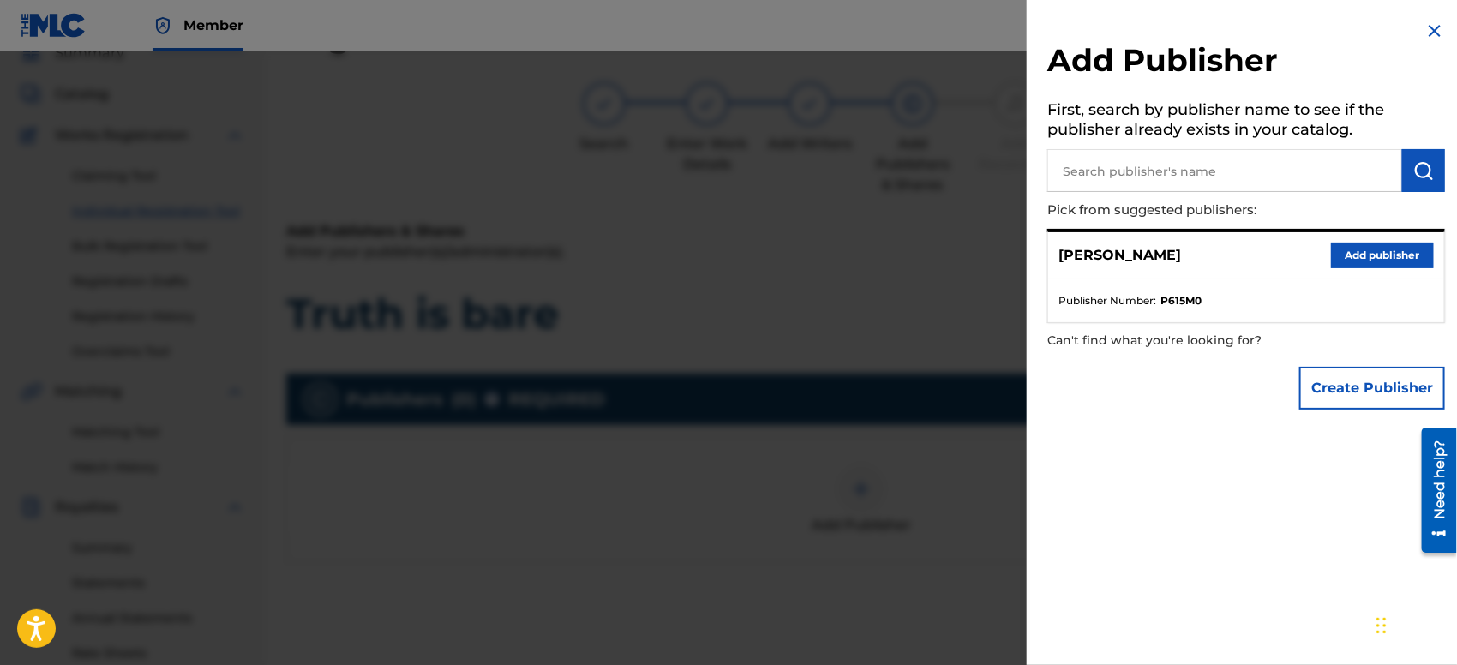
click at [1355, 254] on button "Add publisher" at bounding box center [1382, 256] width 103 height 26
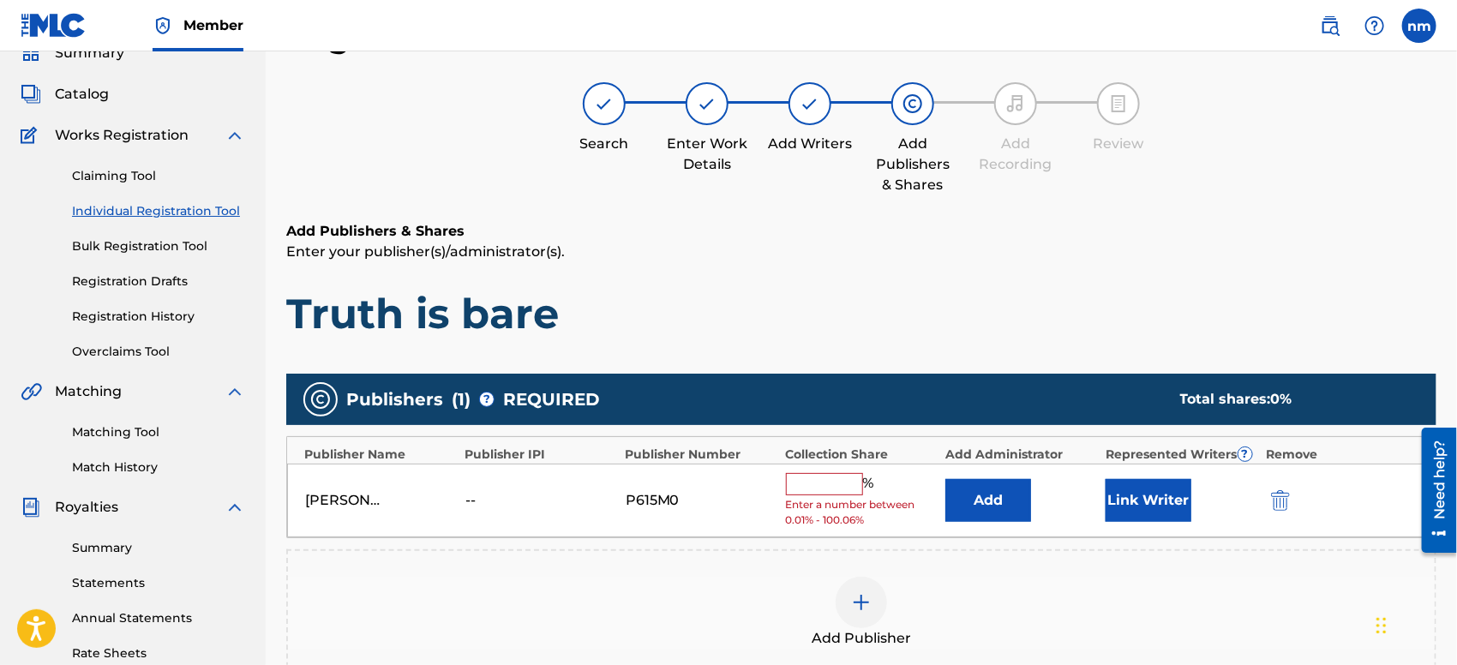
click at [844, 482] on input "text" at bounding box center [824, 484] width 77 height 22
type input "100"
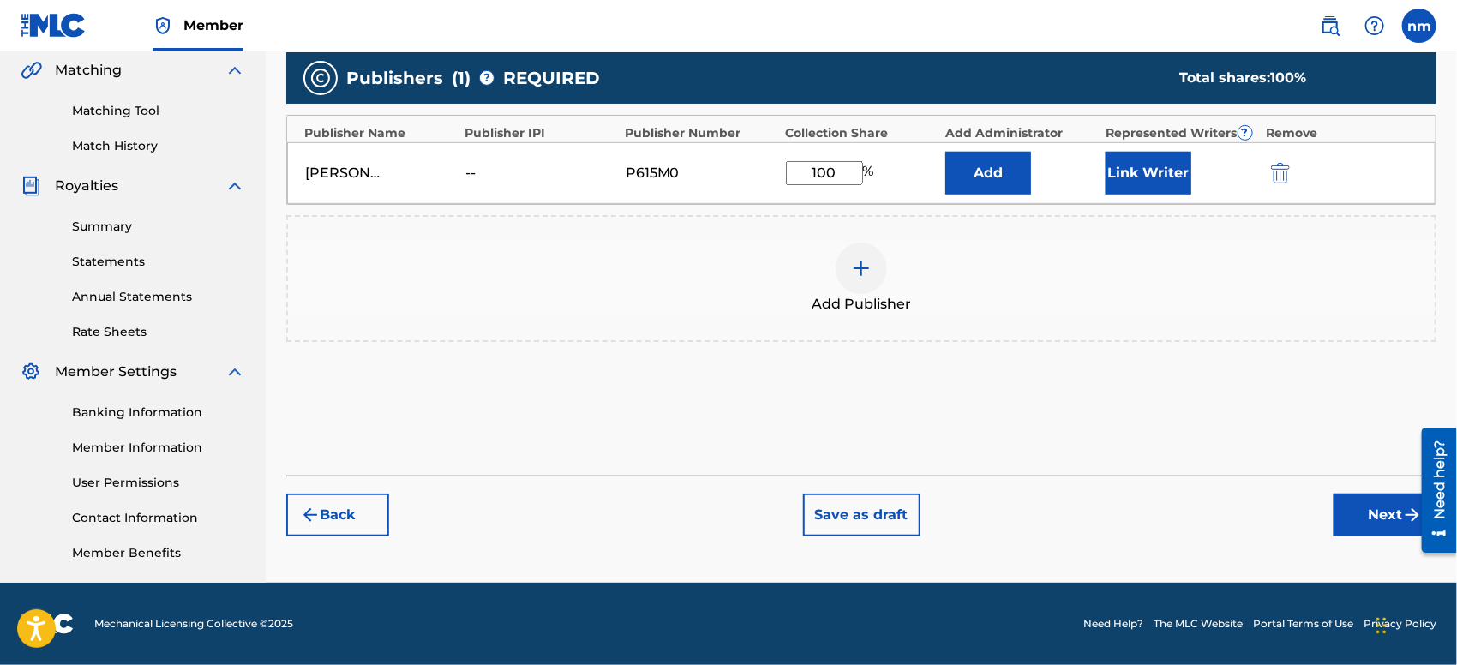
click at [1358, 511] on button "Next" at bounding box center [1384, 515] width 103 height 43
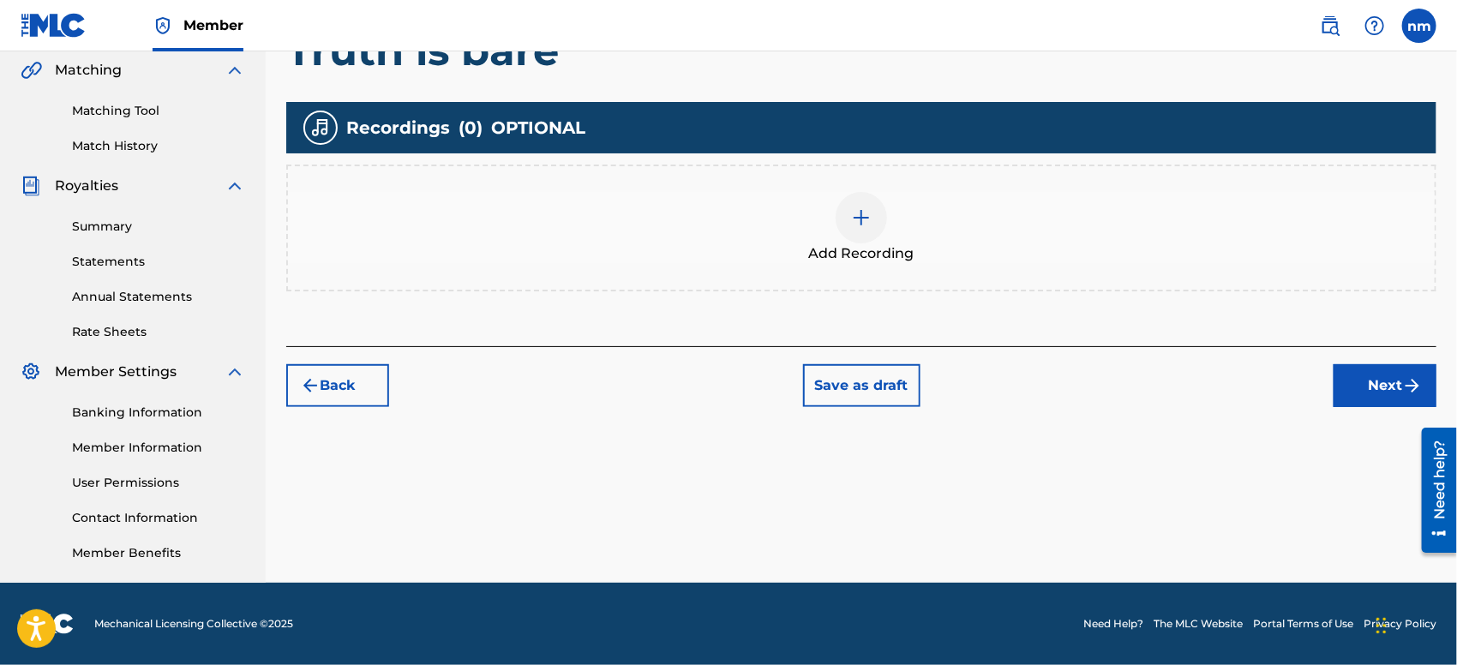
click at [1353, 380] on button "Next" at bounding box center [1384, 385] width 103 height 43
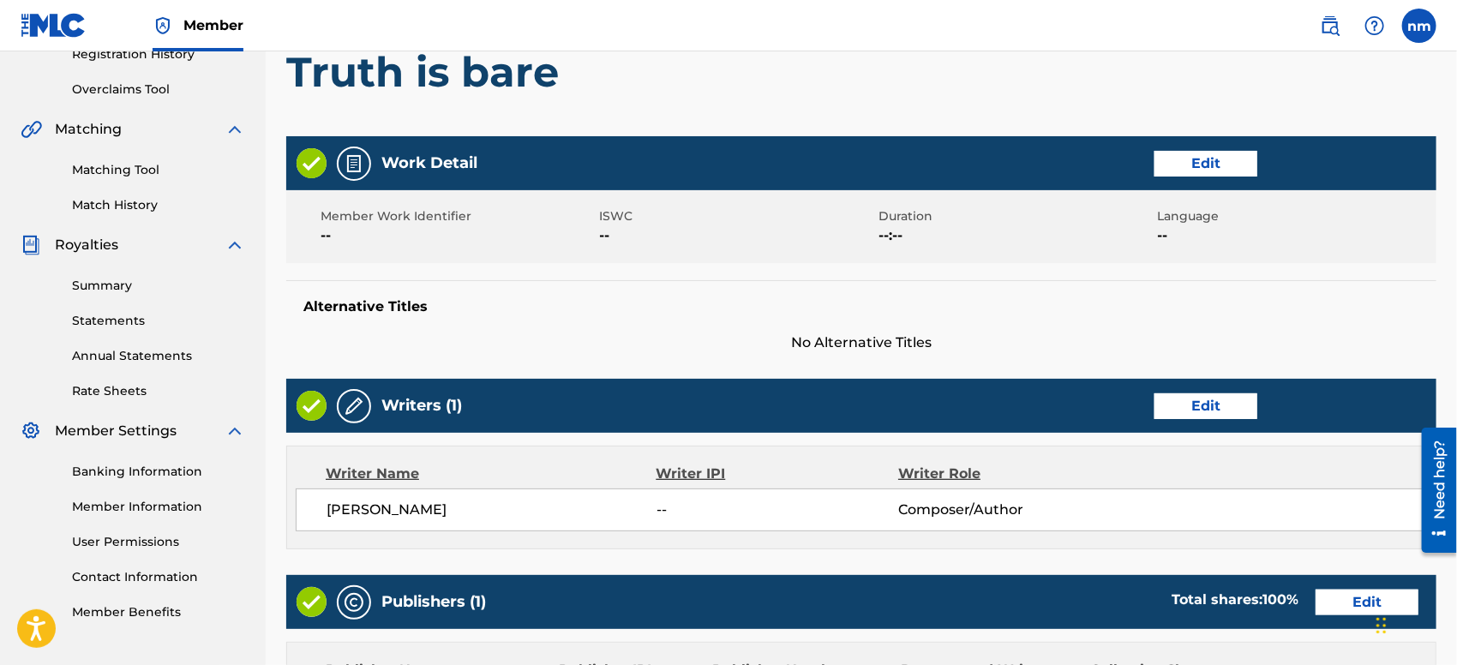
scroll to position [727, 0]
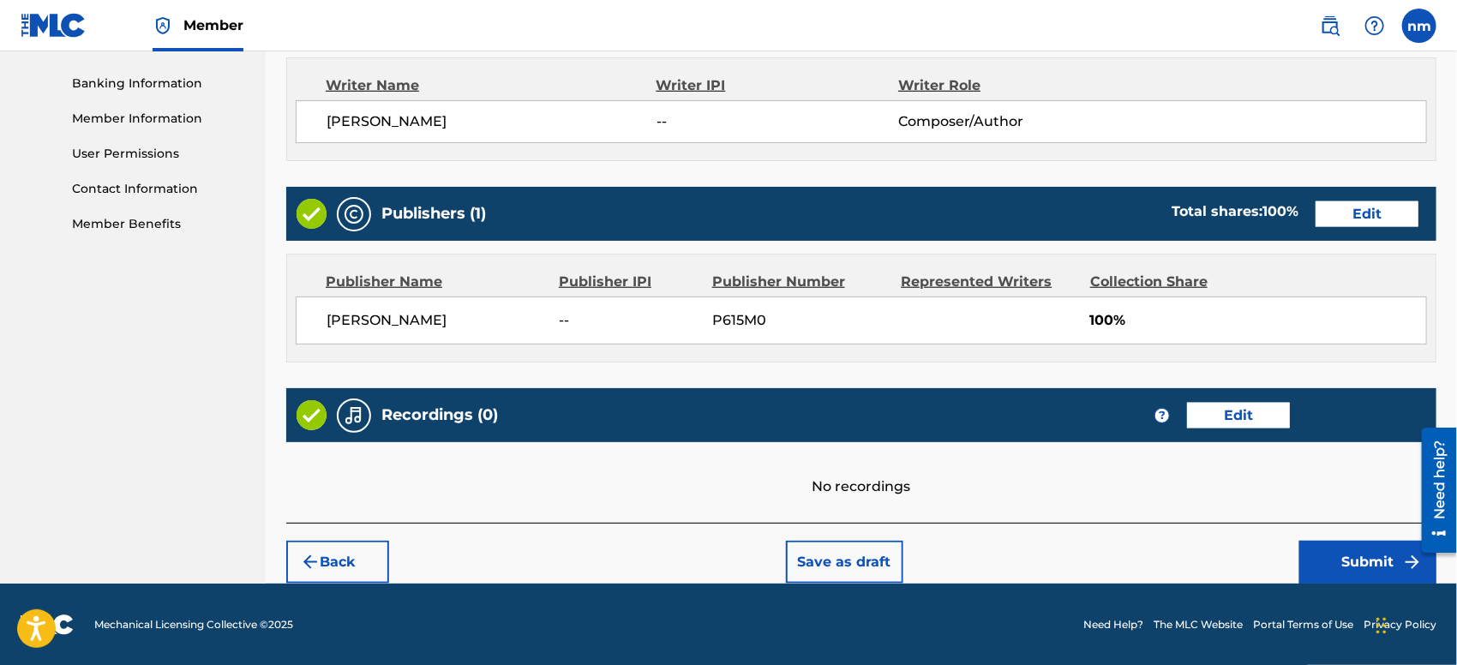
click at [1323, 560] on button "Submit" at bounding box center [1367, 562] width 137 height 43
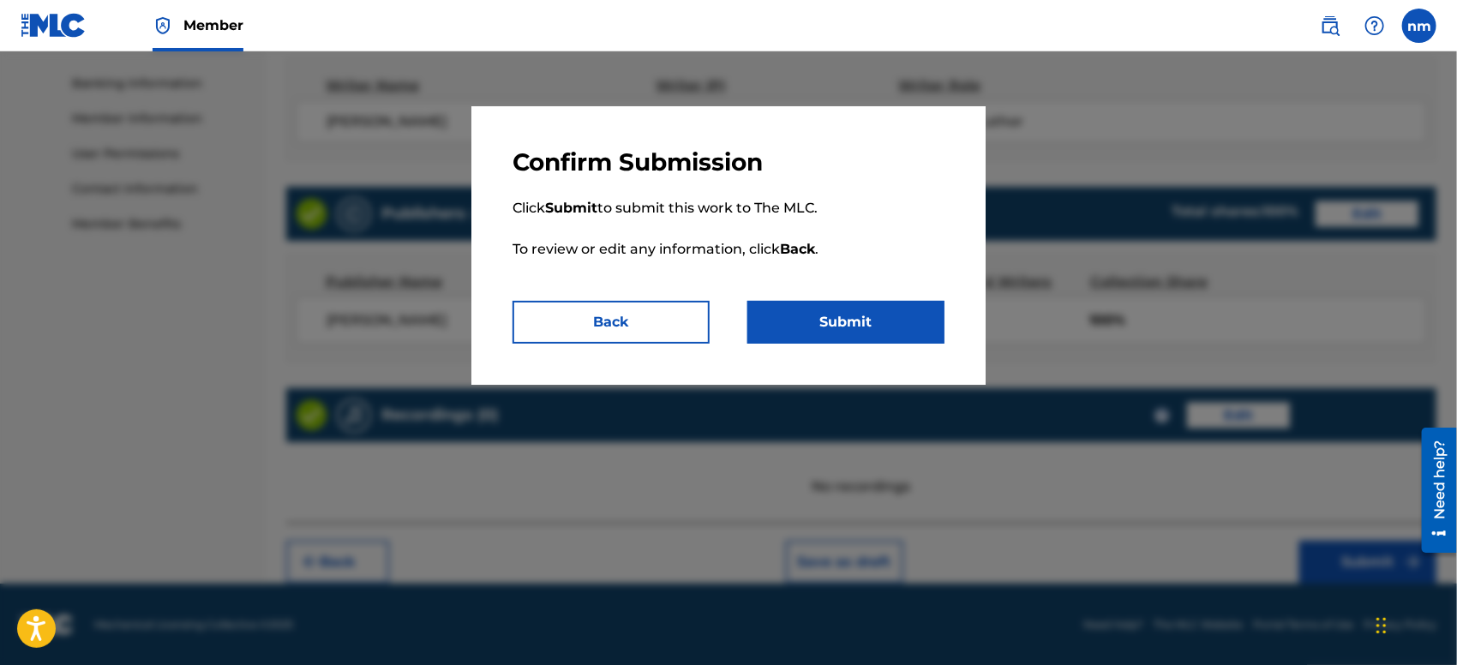
click at [871, 327] on button "Submit" at bounding box center [845, 322] width 197 height 43
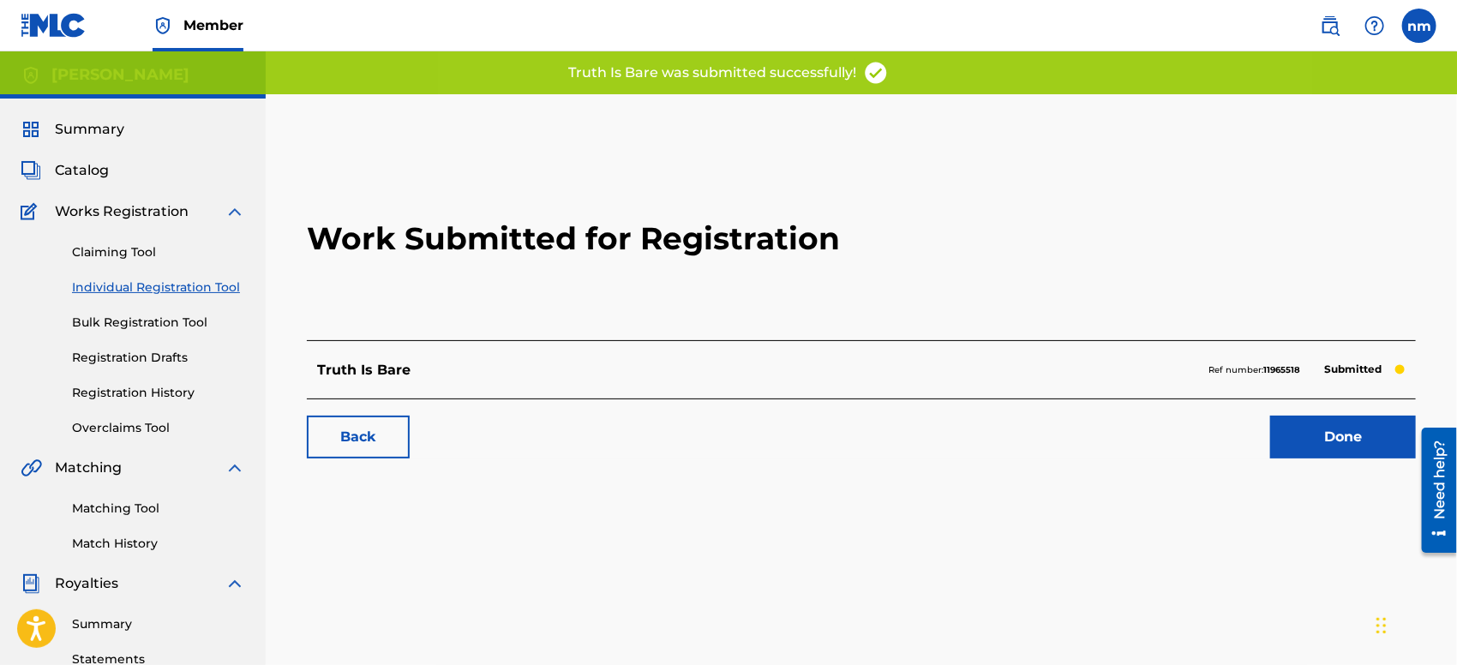
click at [168, 285] on link "Individual Registration Tool" at bounding box center [158, 287] width 173 height 18
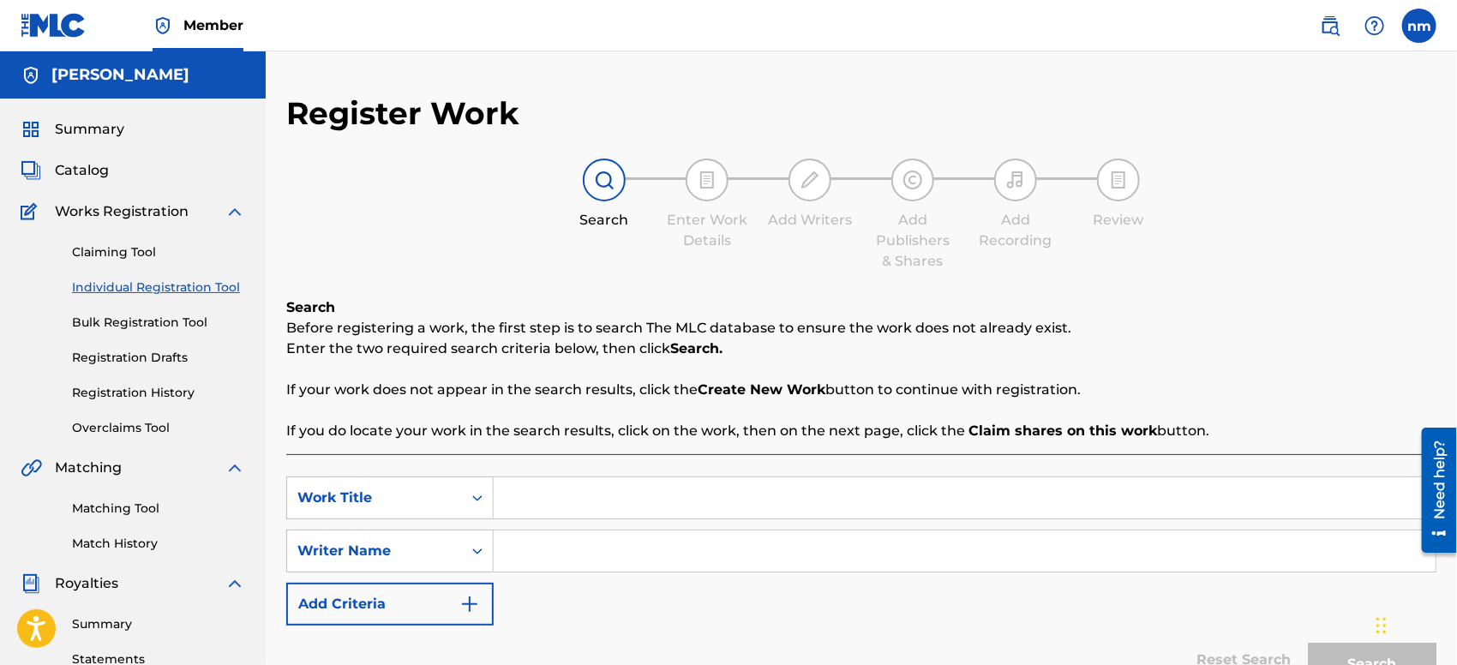
paste input "whisperd secrets"
type input "whisperd secrets"
click at [624, 555] on input "Search Form" at bounding box center [965, 550] width 942 height 41
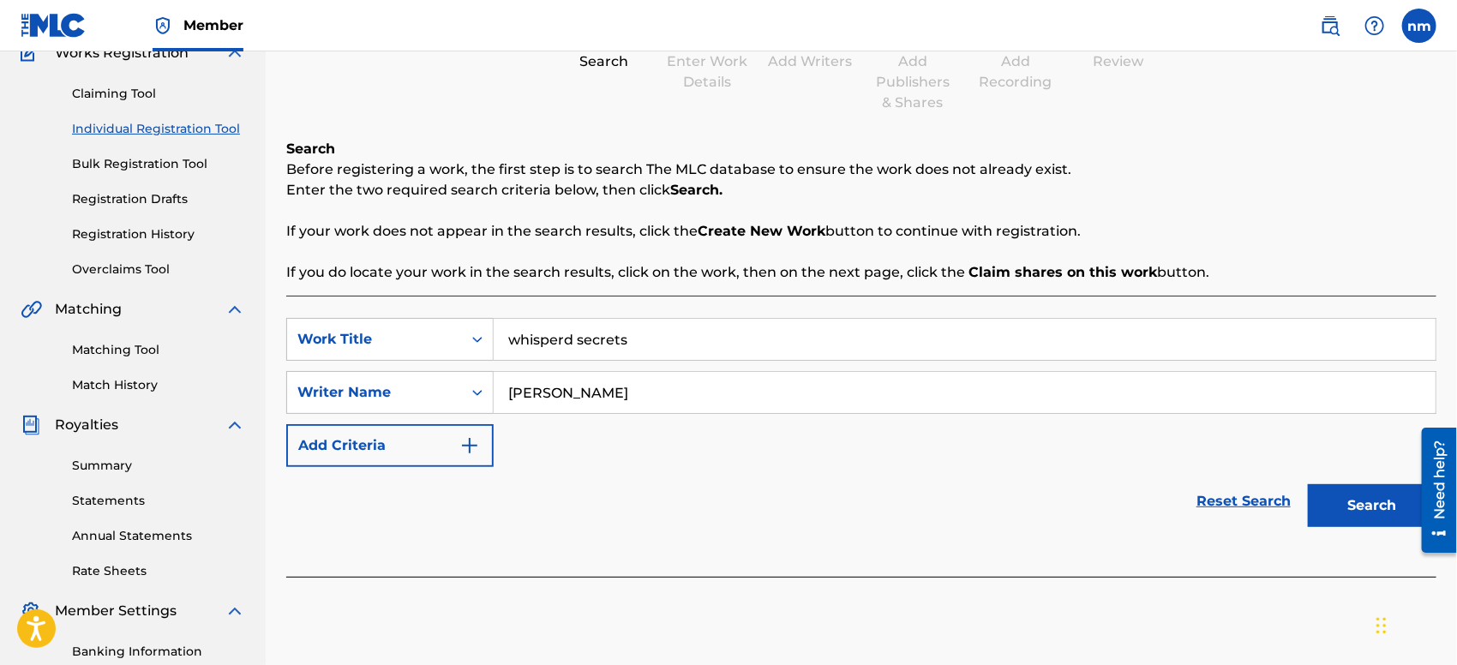
scroll to position [190, 0]
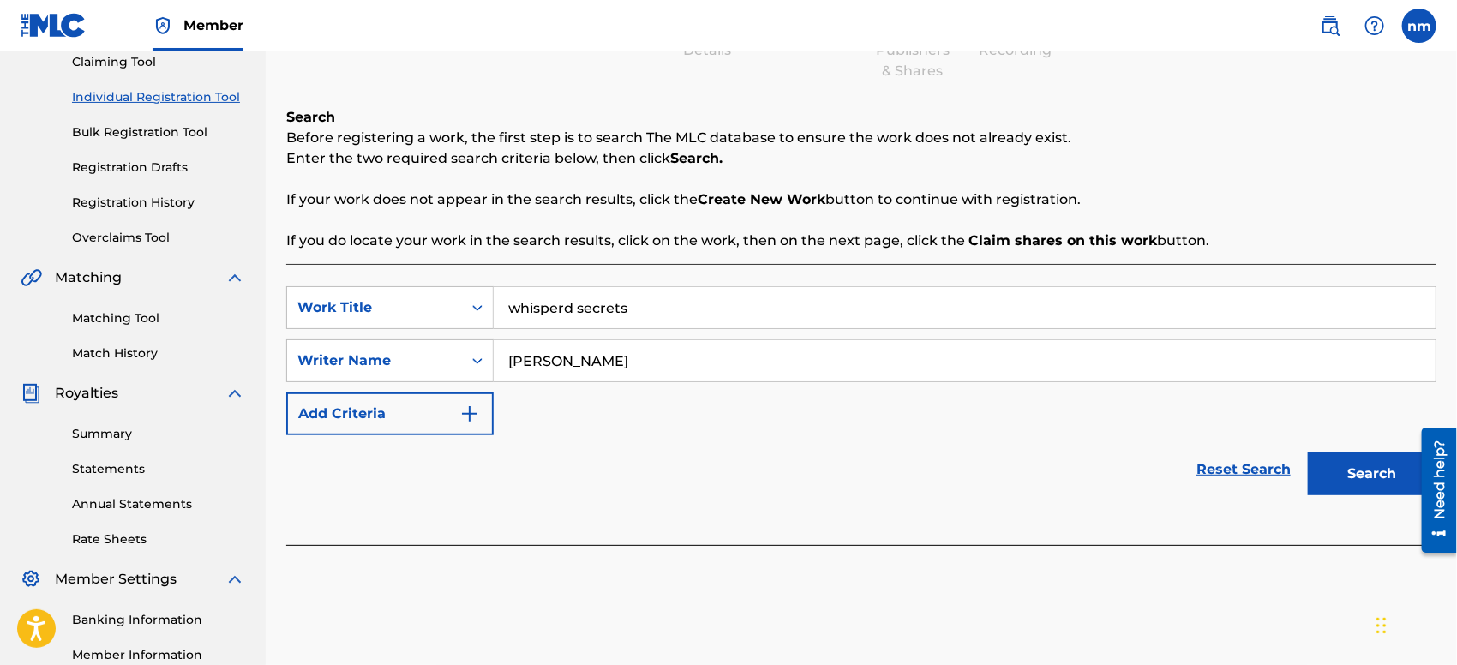
type input "[PERSON_NAME]"
click at [1331, 473] on button "Search" at bounding box center [1372, 473] width 129 height 43
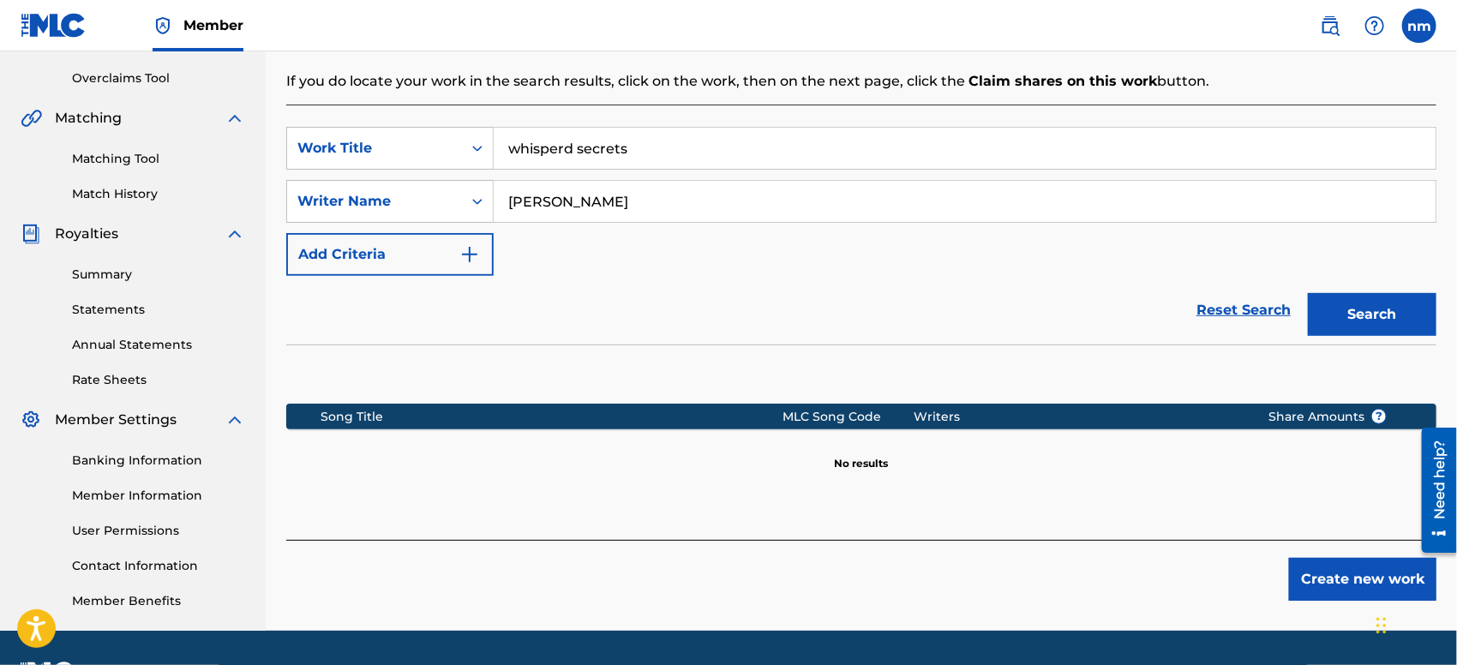
scroll to position [398, 0]
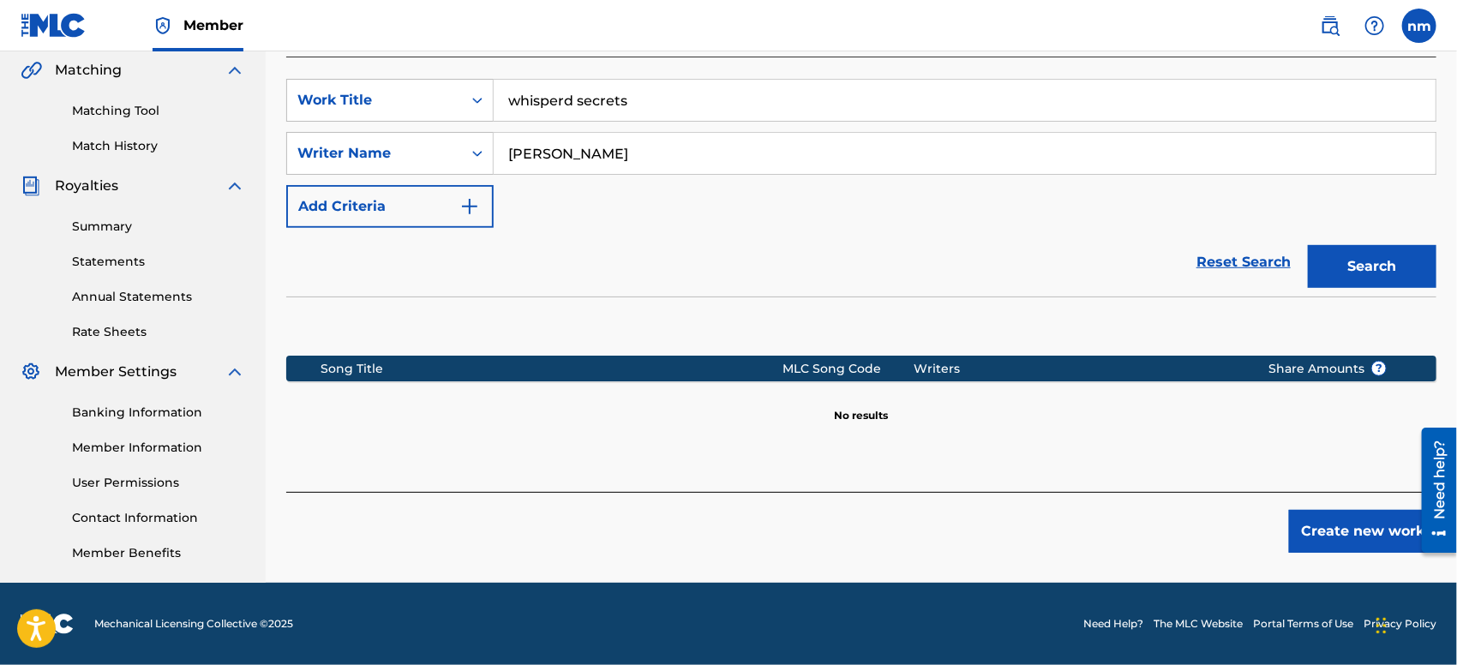
click at [1317, 530] on button "Create new work" at bounding box center [1362, 531] width 147 height 43
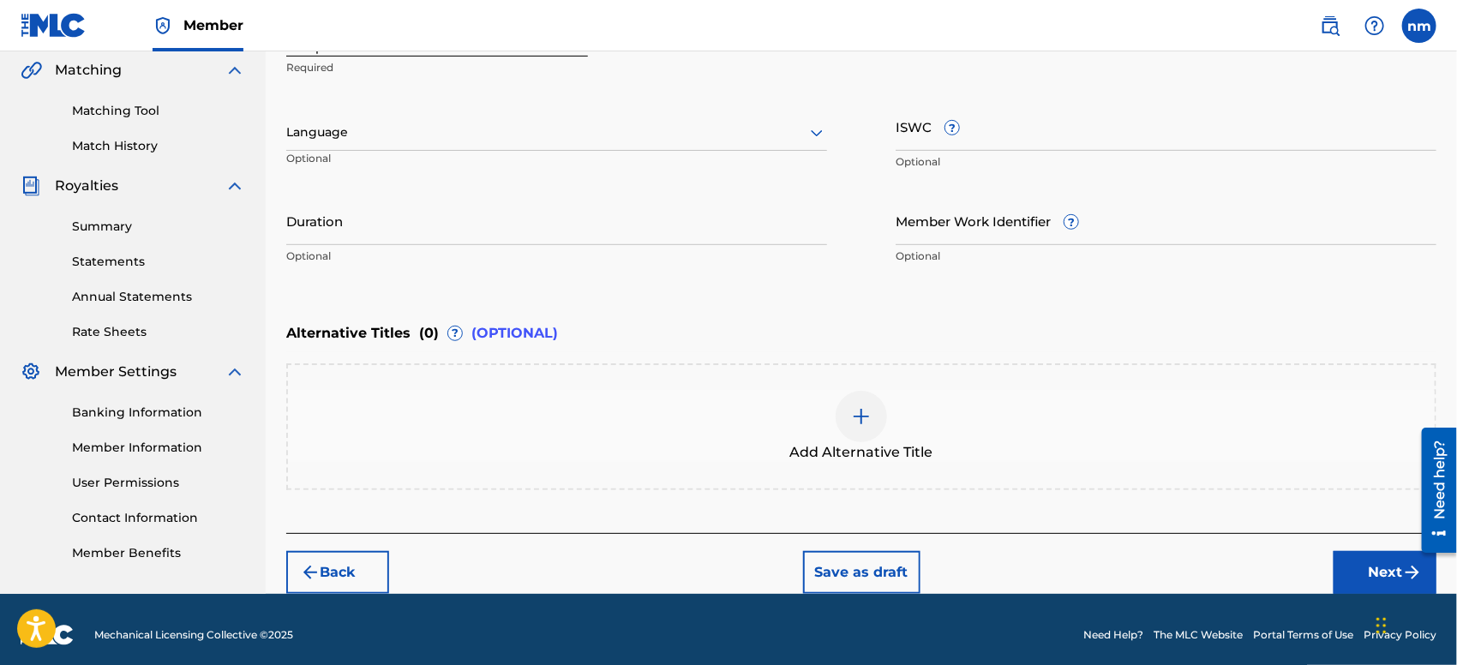
click at [1364, 566] on button "Next" at bounding box center [1384, 572] width 103 height 43
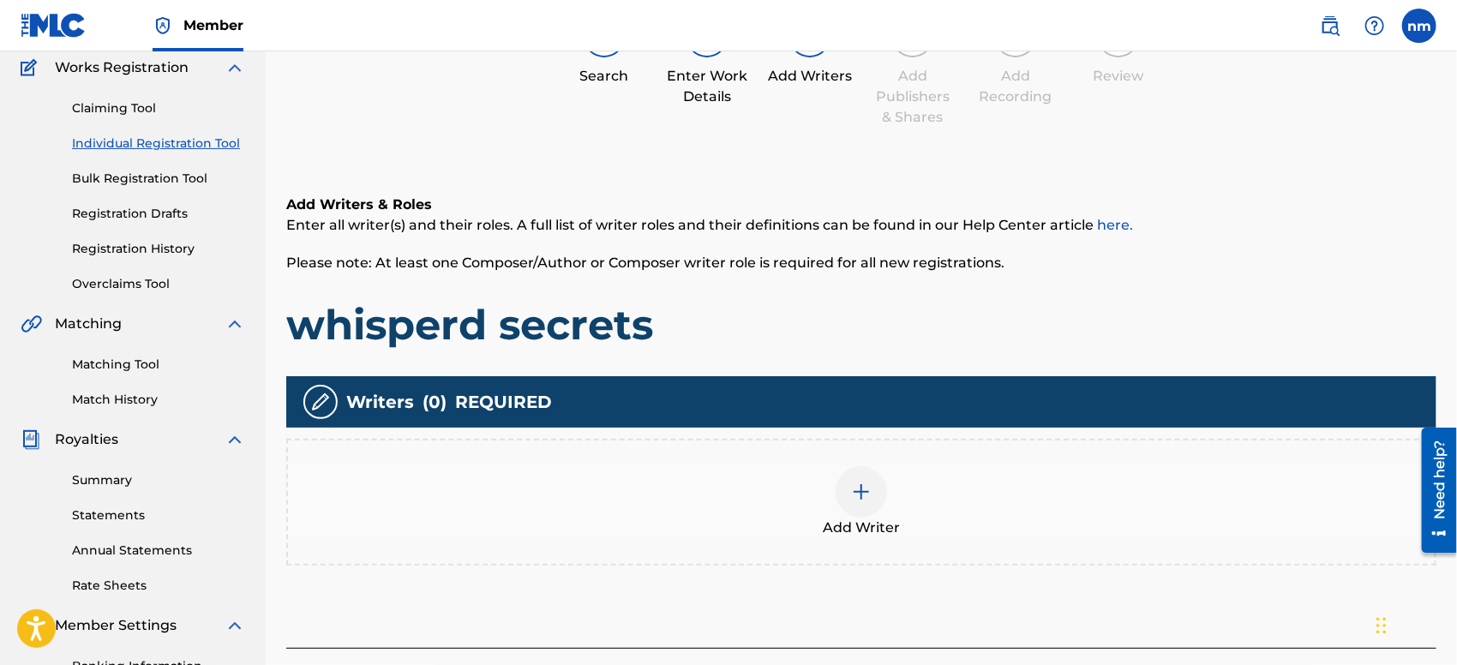
scroll to position [76, 0]
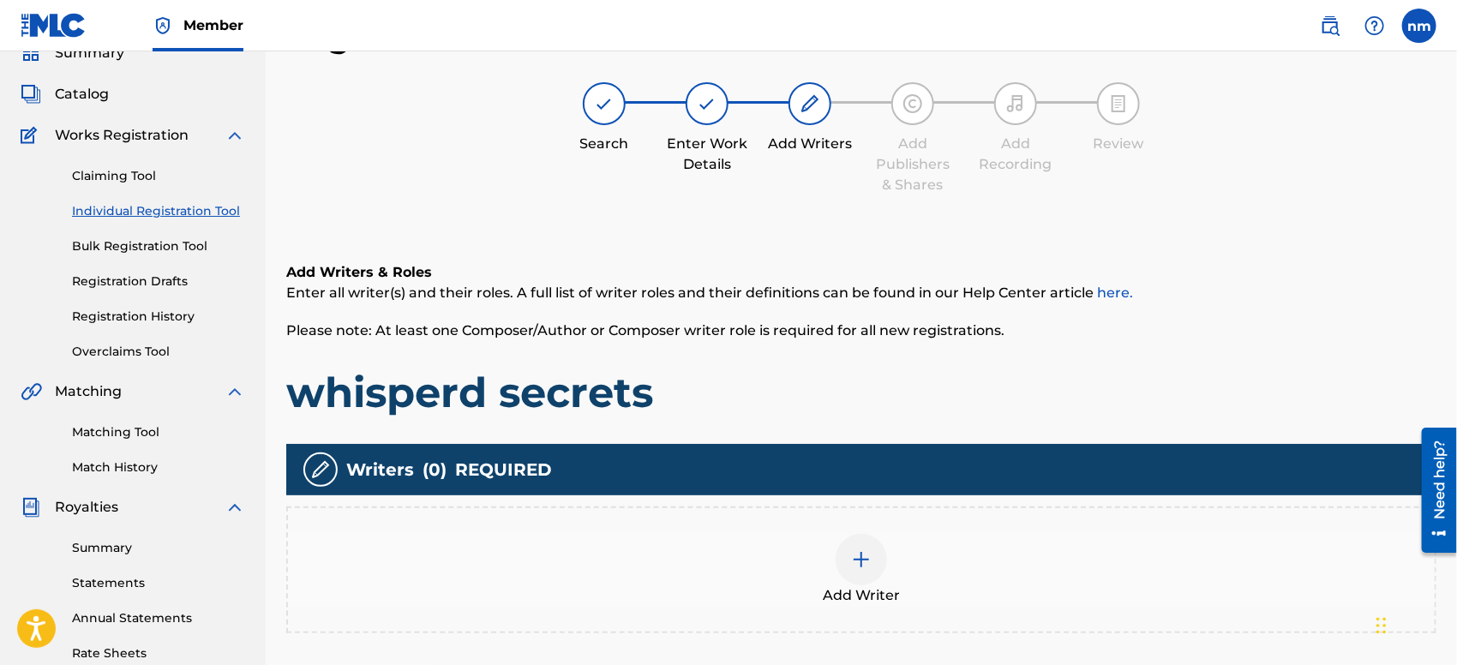
click at [864, 567] on img at bounding box center [861, 559] width 21 height 21
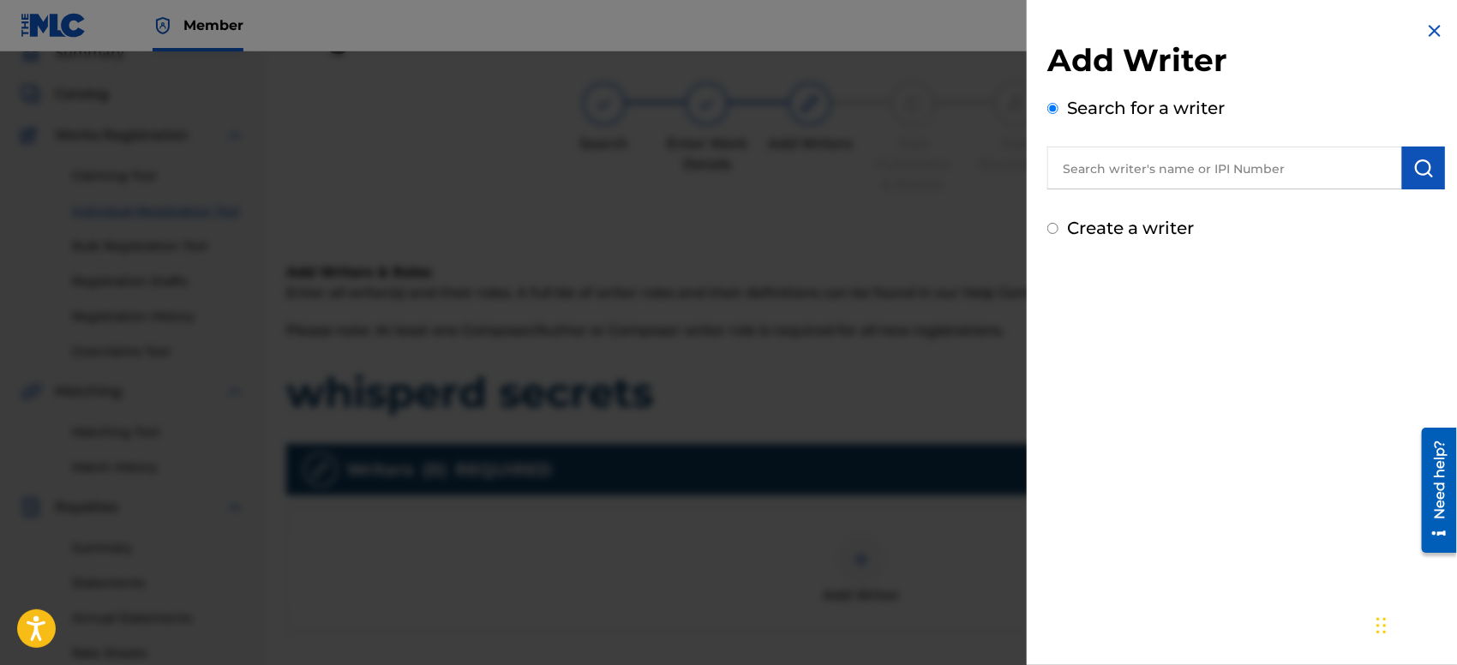
click at [1138, 168] on input "text" at bounding box center [1224, 168] width 355 height 43
type input "[PERSON_NAME]"
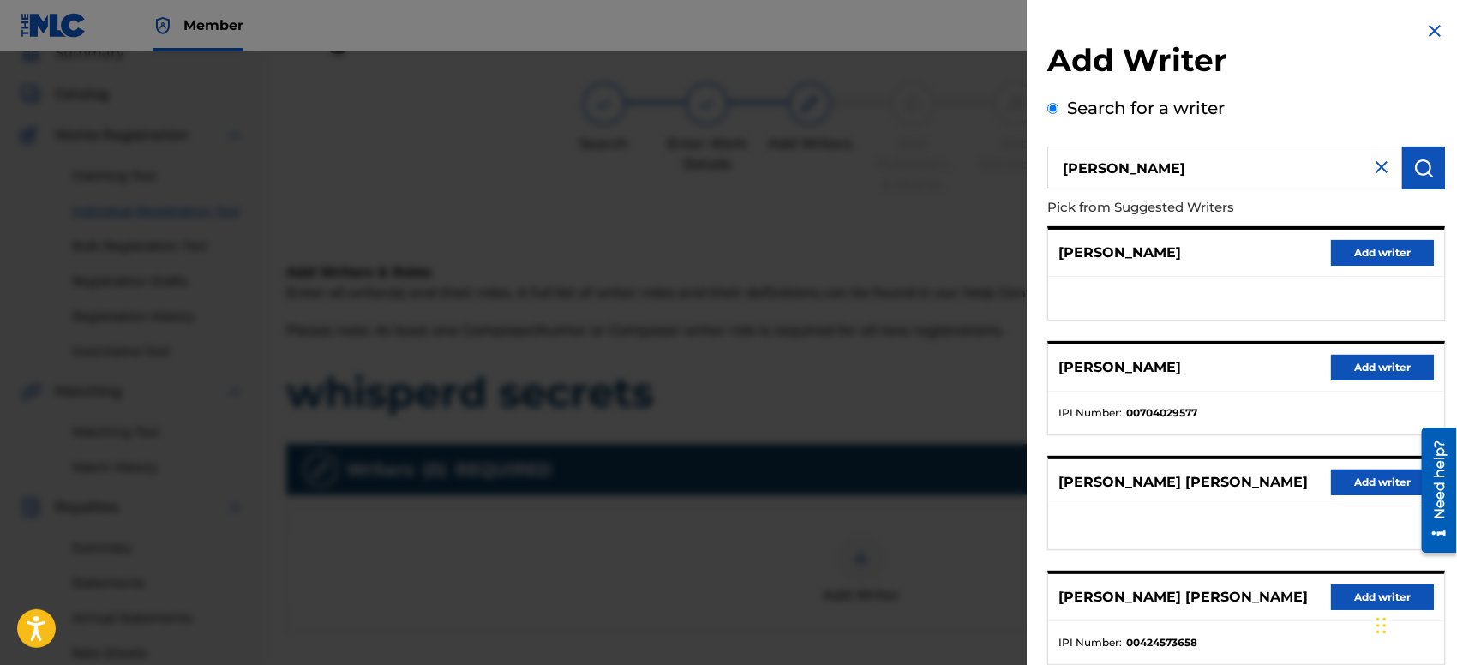
click at [1350, 245] on button "Add writer" at bounding box center [1382, 253] width 103 height 26
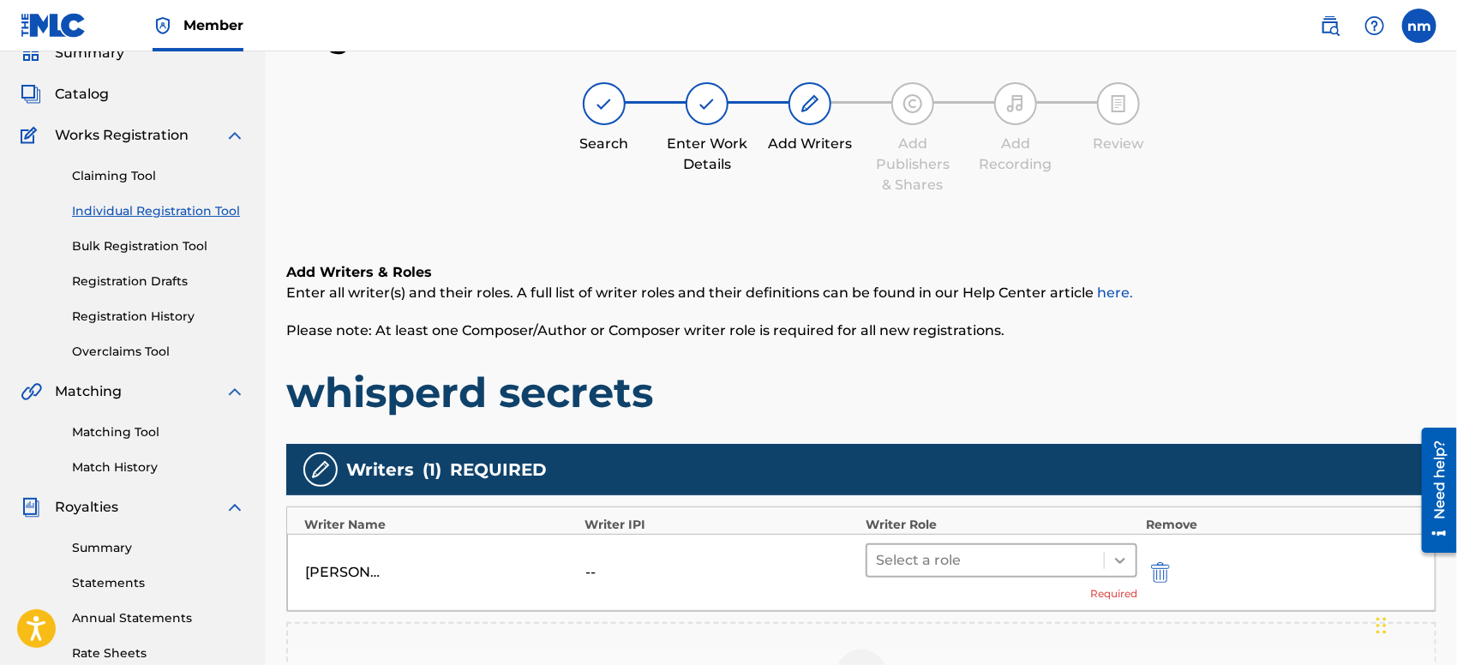
click at [1126, 558] on icon at bounding box center [1119, 560] width 17 height 17
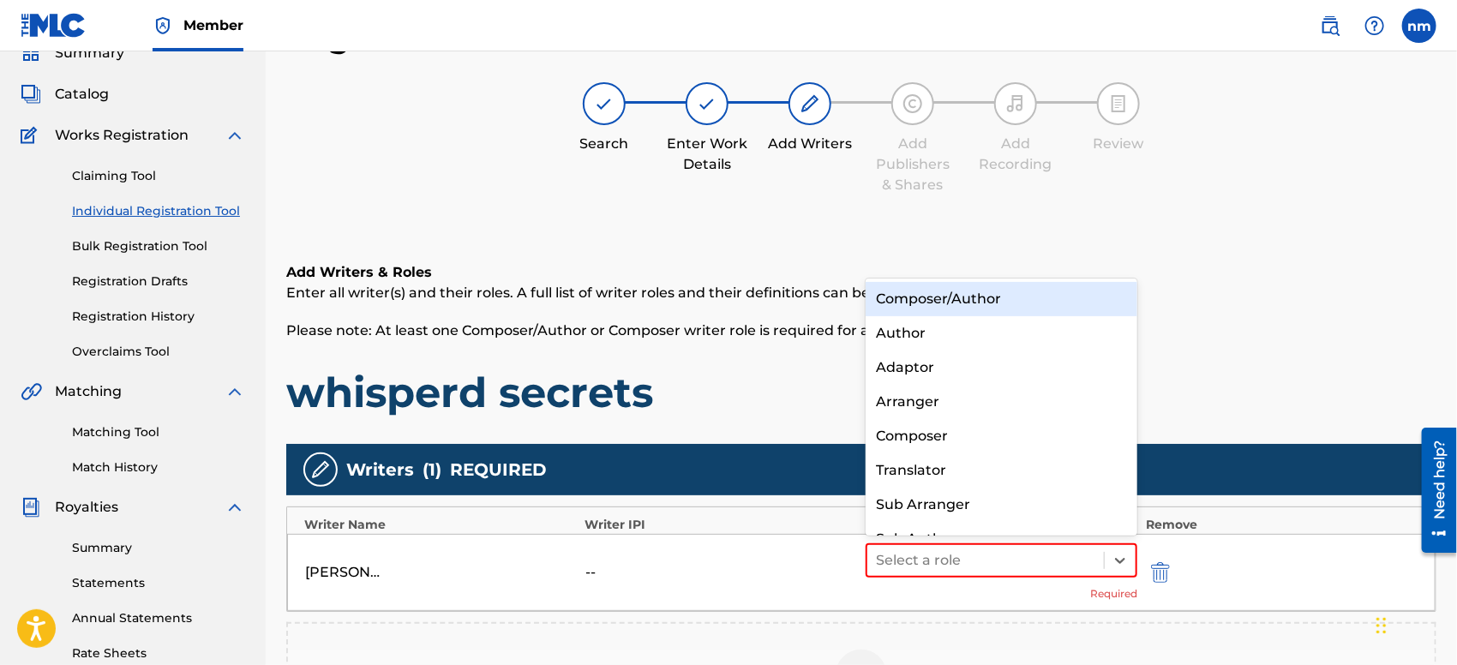
click at [1065, 297] on div "Composer/Author" at bounding box center [1001, 299] width 272 height 34
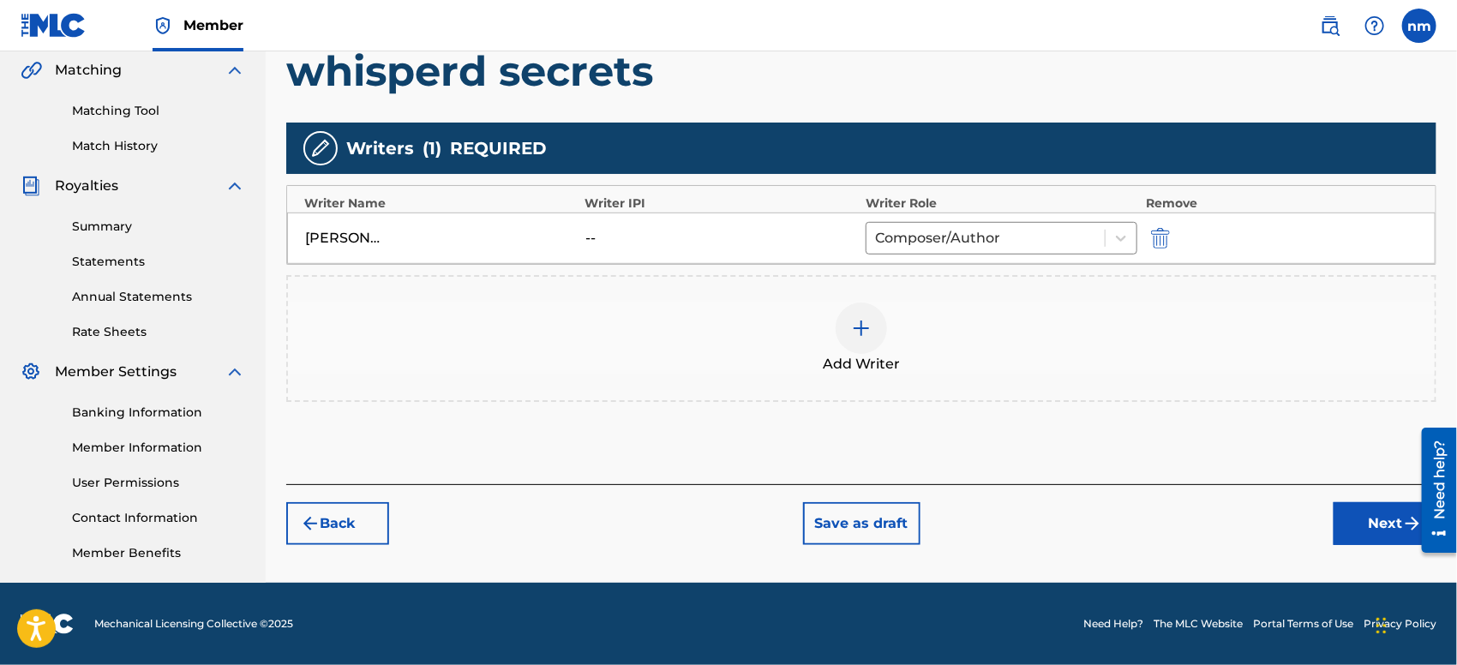
click at [1352, 518] on button "Next" at bounding box center [1384, 523] width 103 height 43
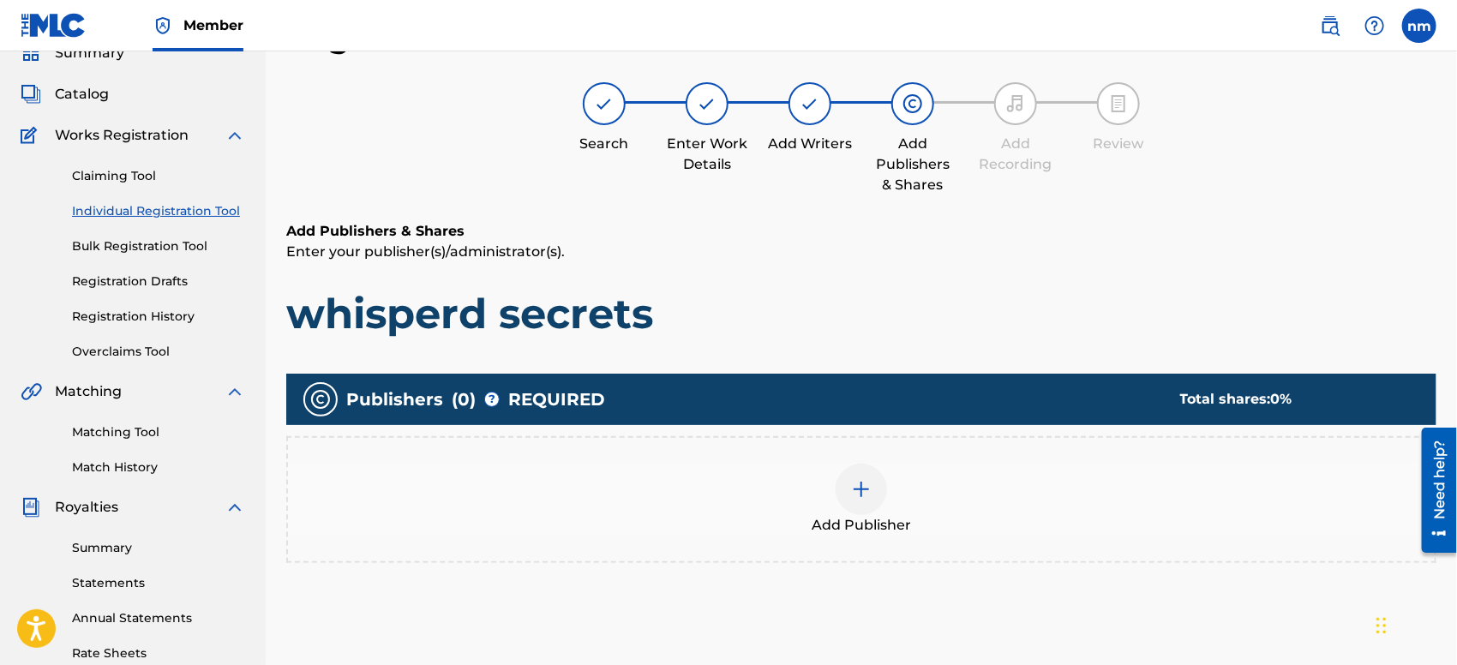
click at [862, 484] on img at bounding box center [861, 489] width 21 height 21
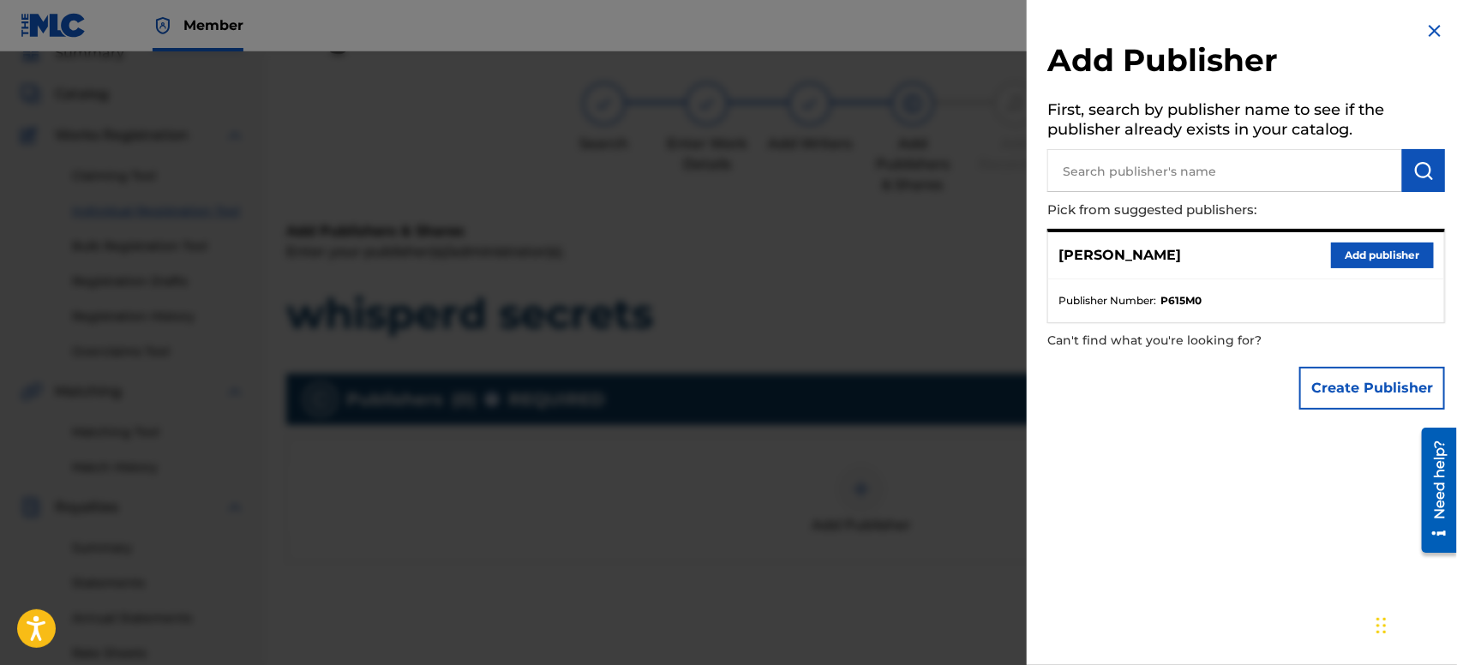
click at [1336, 255] on button "Add publisher" at bounding box center [1382, 256] width 103 height 26
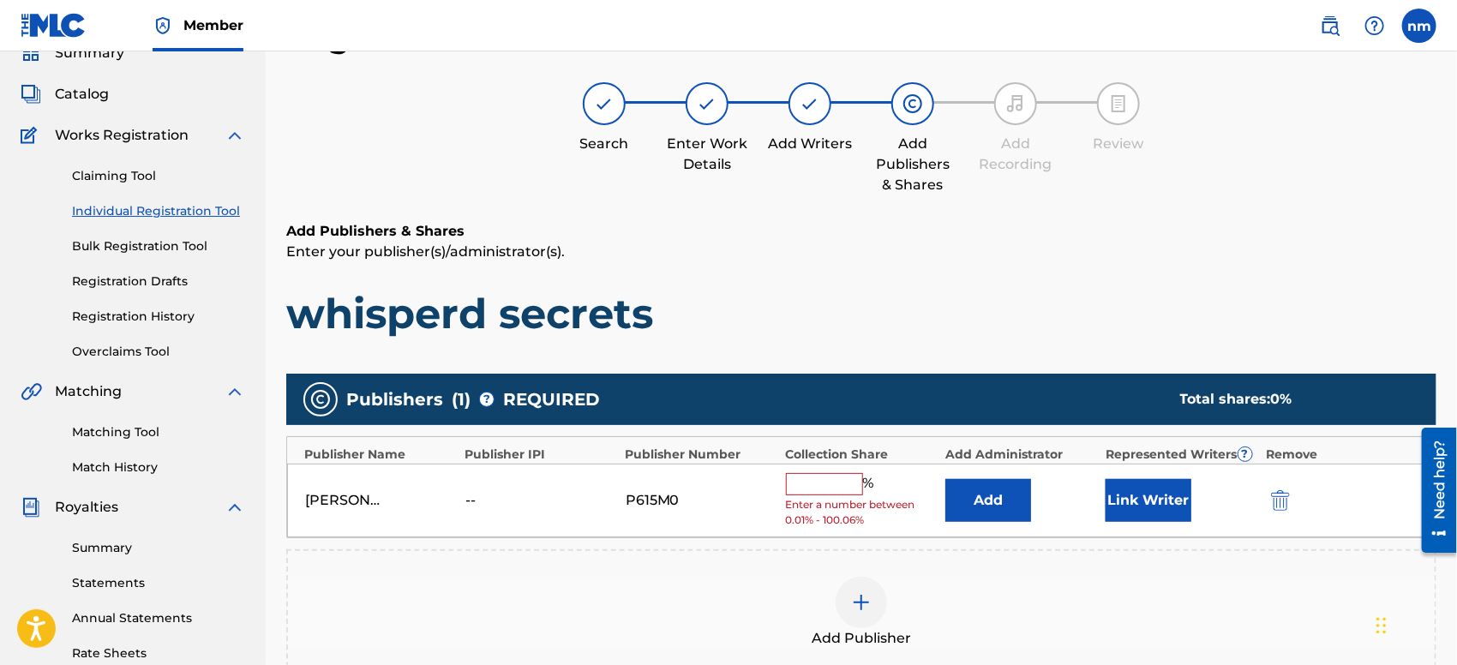
click at [809, 473] on input "text" at bounding box center [824, 484] width 77 height 22
type input "100"
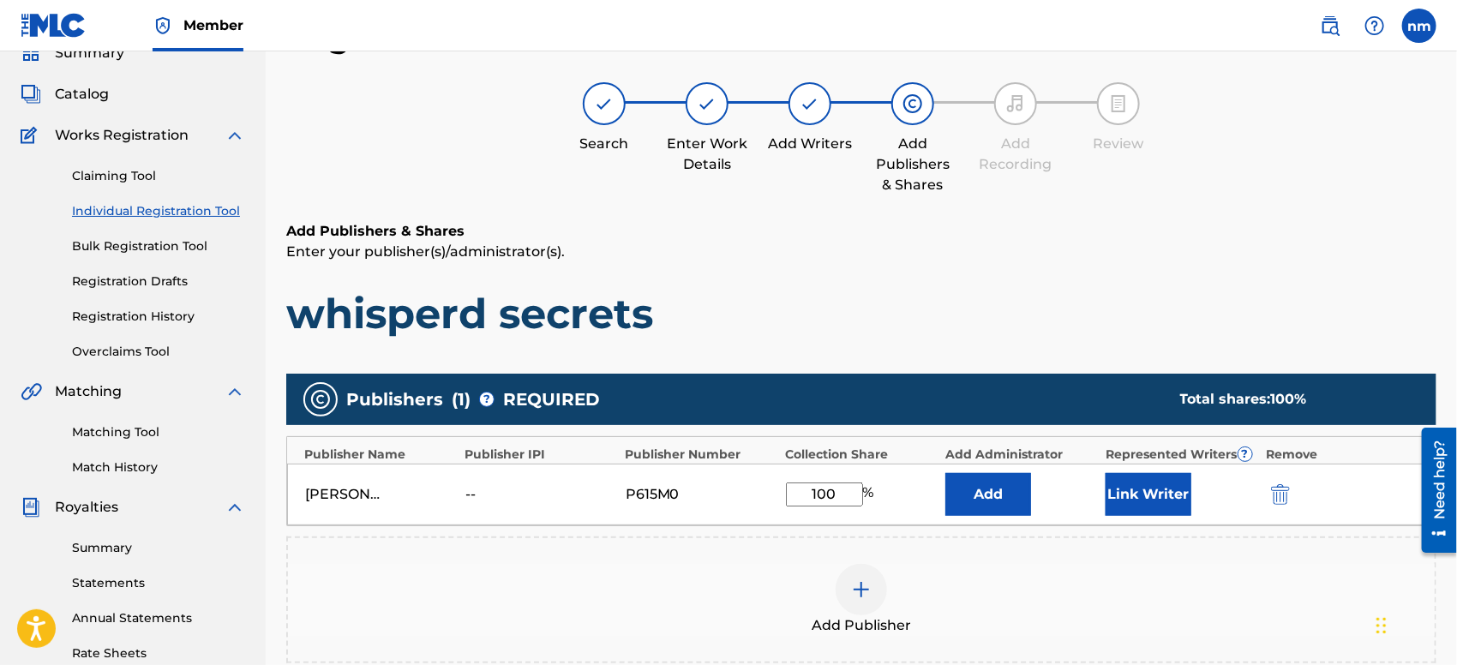
scroll to position [398, 0]
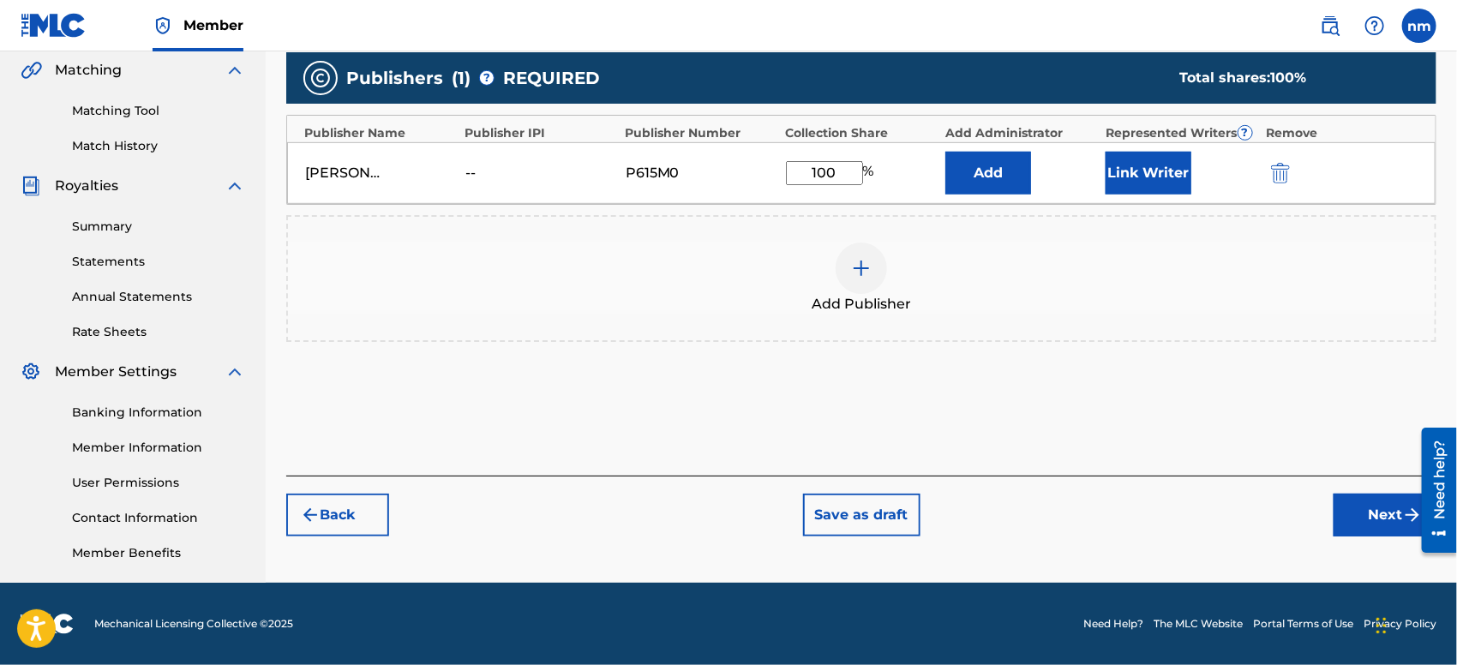
click at [1392, 512] on button "Next" at bounding box center [1384, 515] width 103 height 43
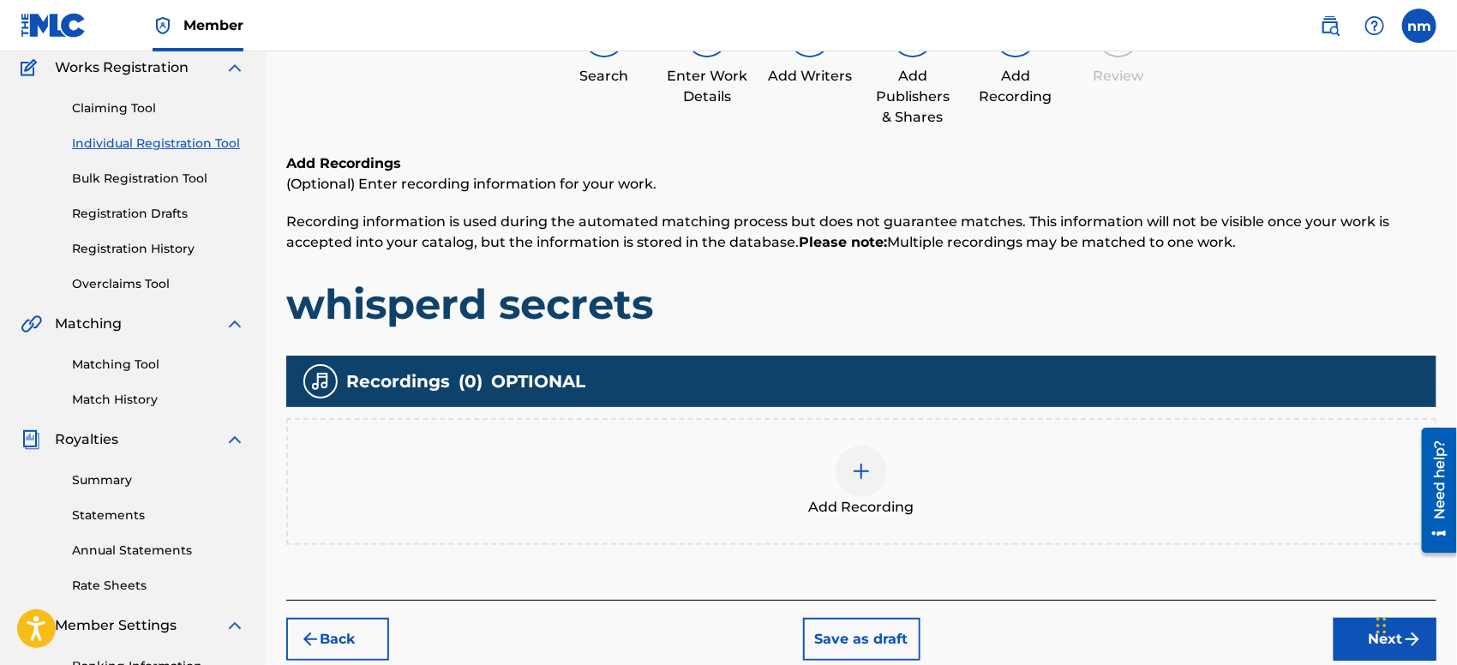
scroll to position [76, 0]
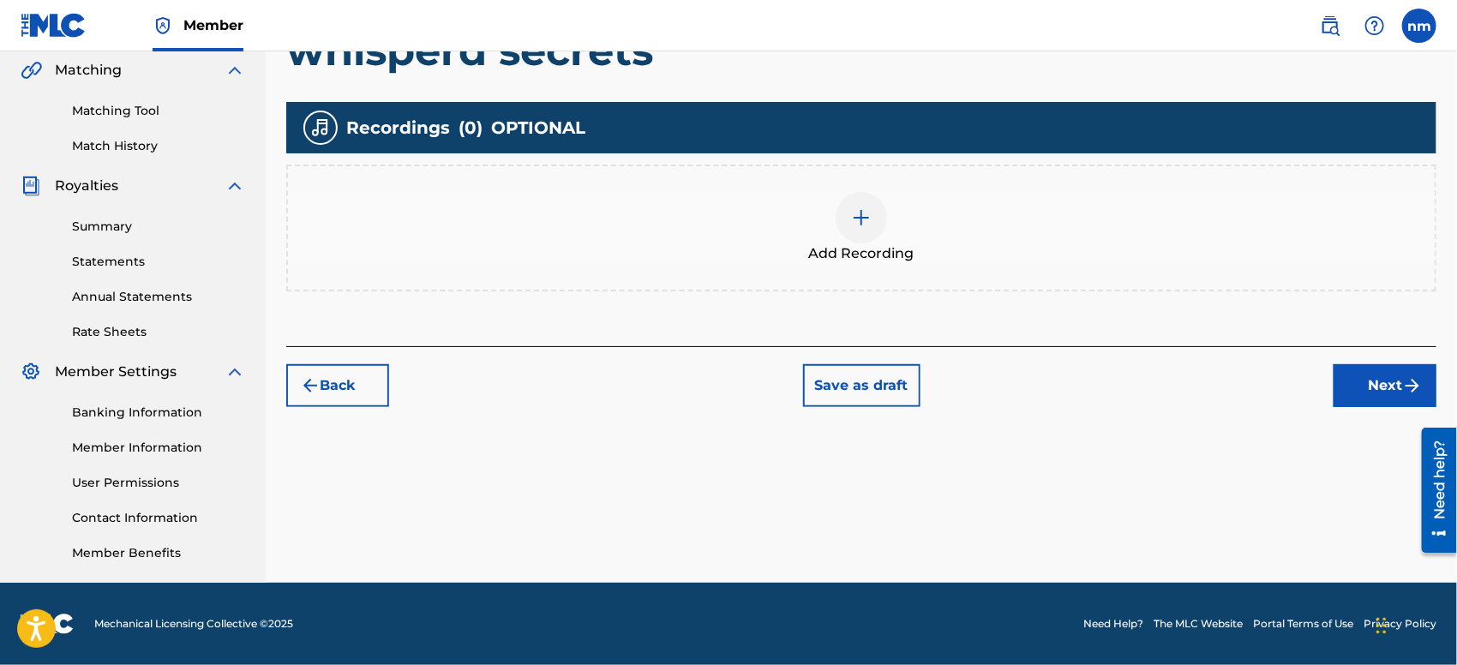
click at [1374, 381] on button "Next" at bounding box center [1384, 385] width 103 height 43
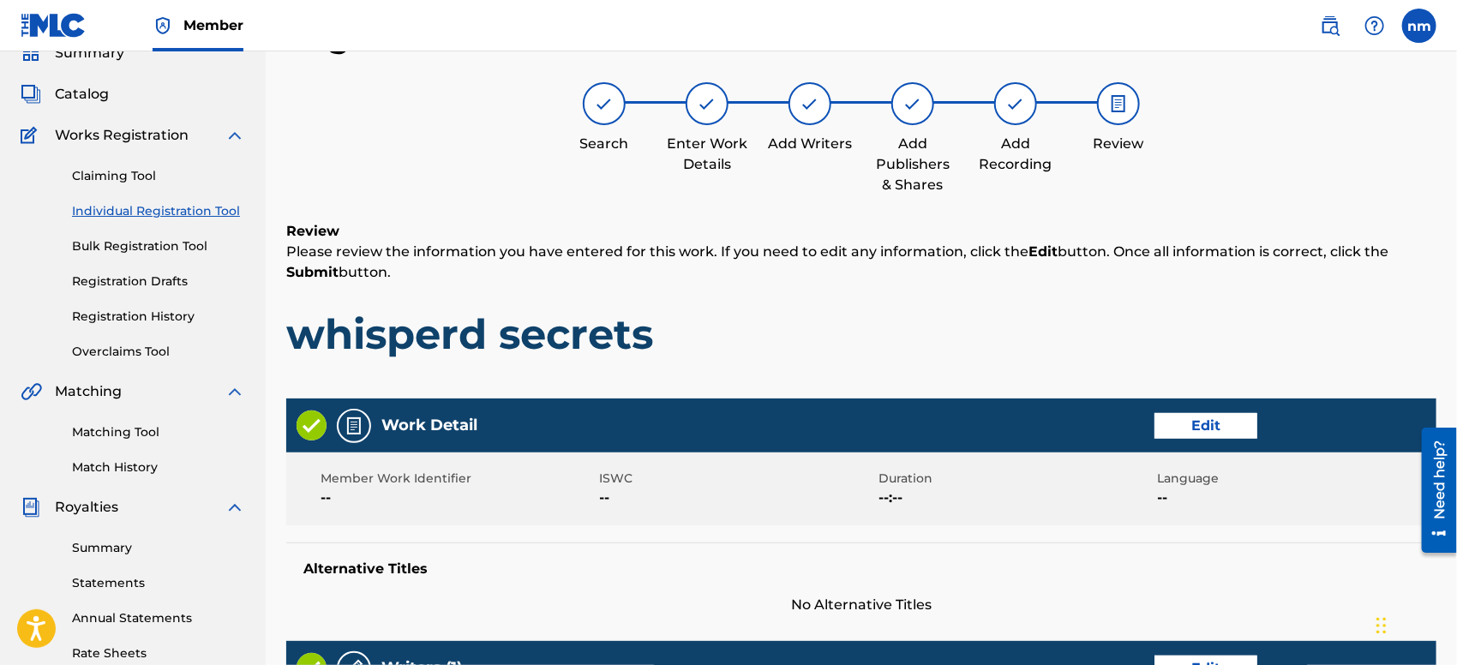
scroll to position [727, 0]
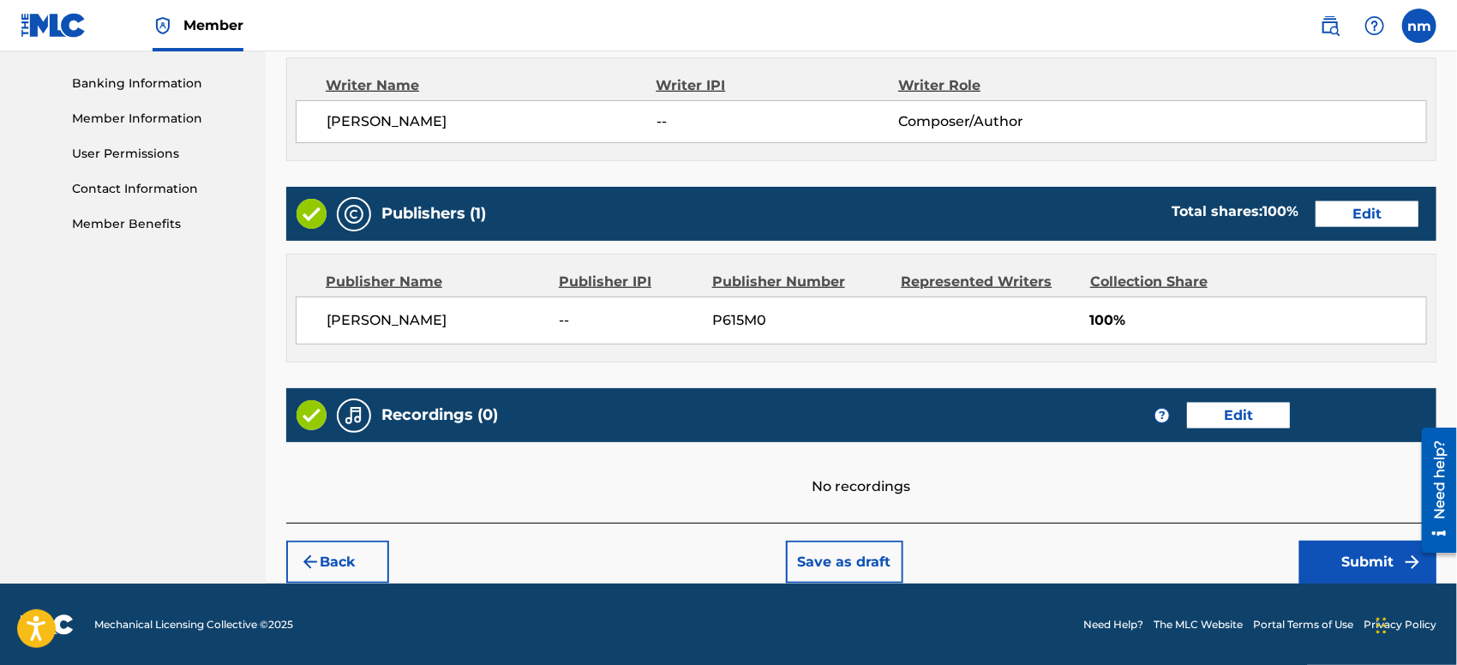
click at [1335, 545] on button "Submit" at bounding box center [1367, 562] width 137 height 43
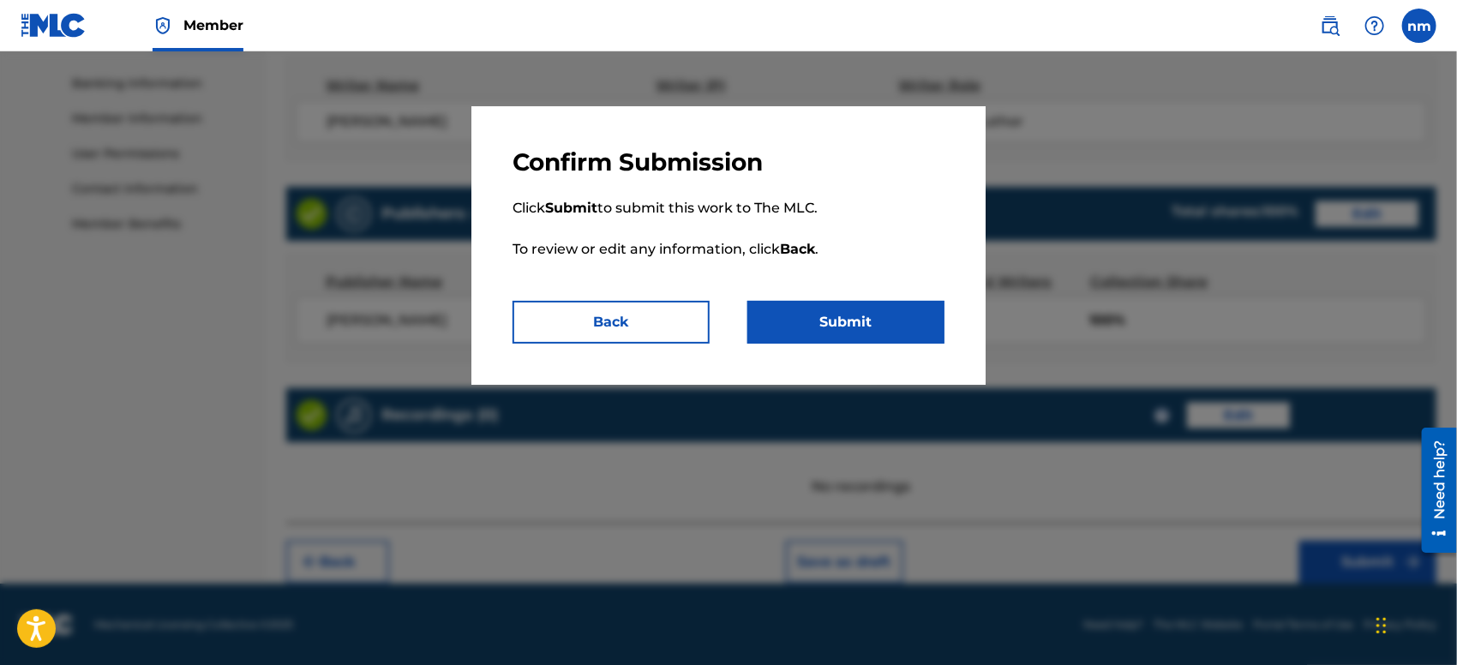
click at [883, 312] on button "Submit" at bounding box center [845, 322] width 197 height 43
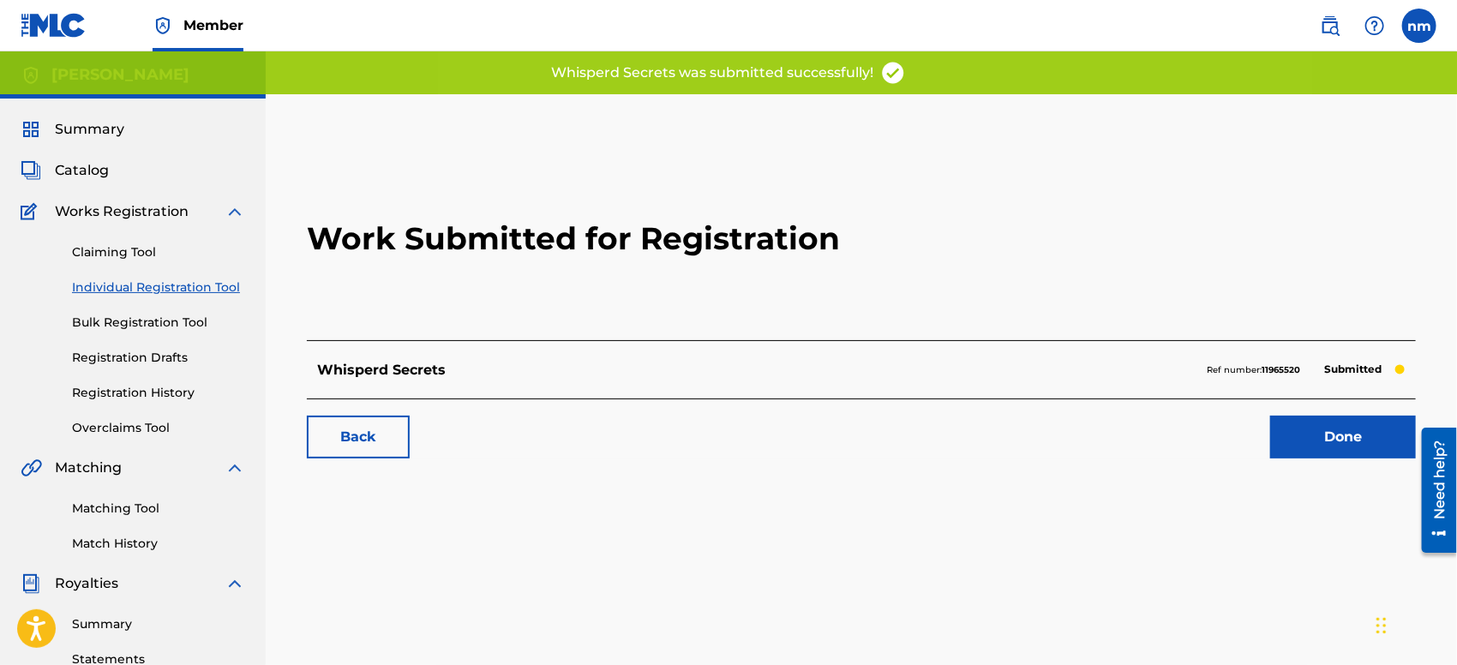
click at [1302, 434] on link "Done" at bounding box center [1343, 437] width 146 height 43
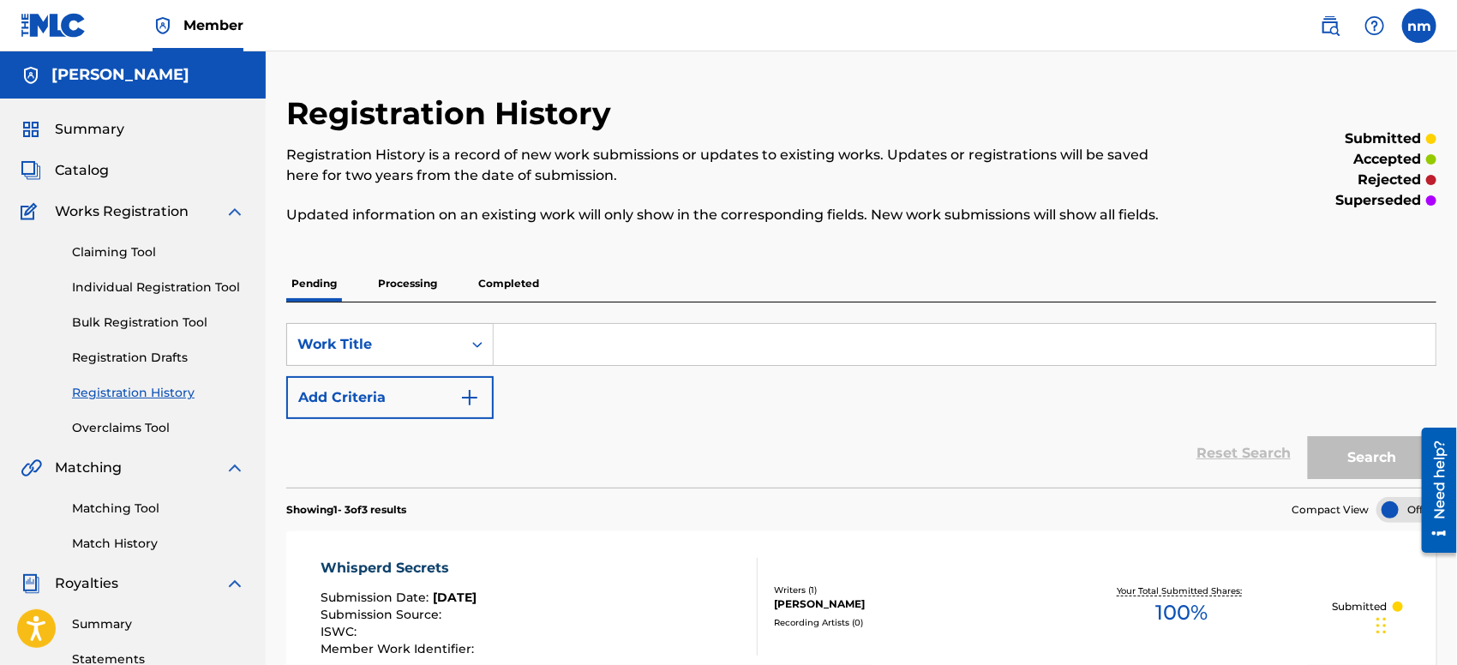
click at [99, 289] on link "Individual Registration Tool" at bounding box center [158, 287] width 173 height 18
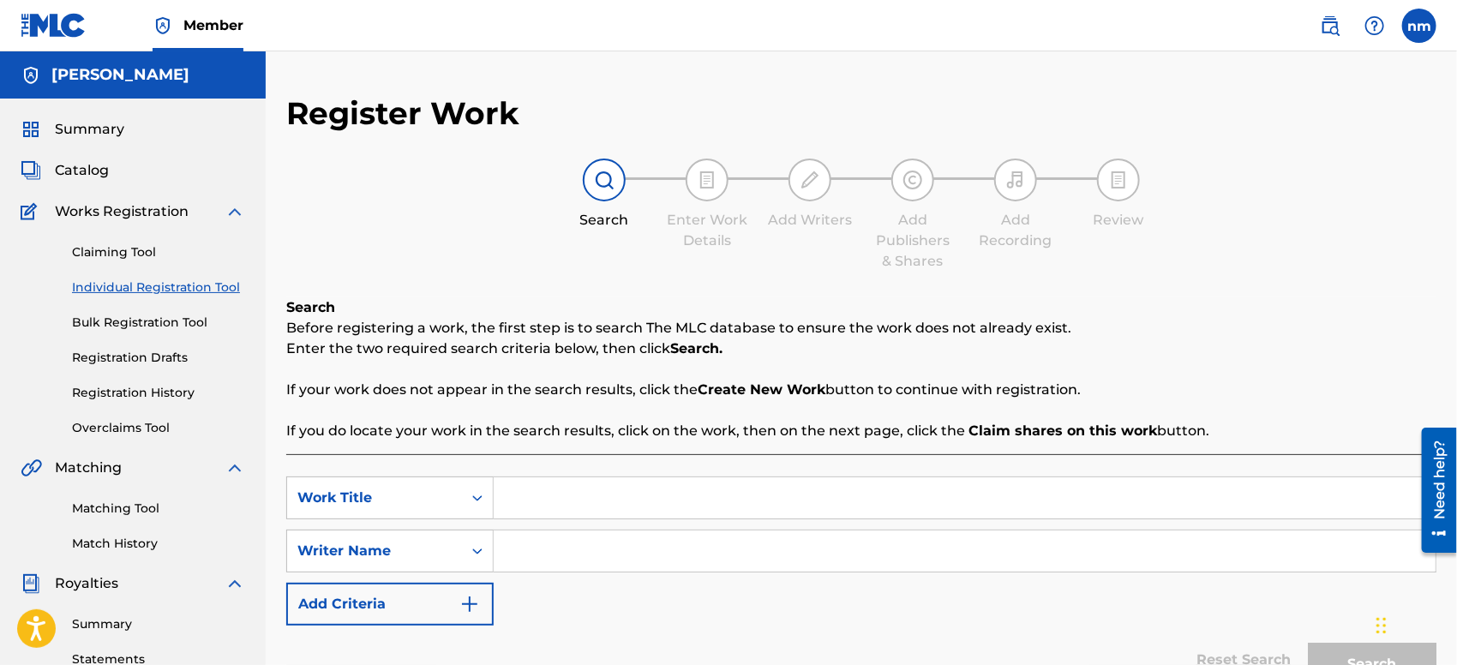
paste input "gods awake"
type input "gods awake"
click at [592, 545] on input "Search Form" at bounding box center [965, 550] width 942 height 41
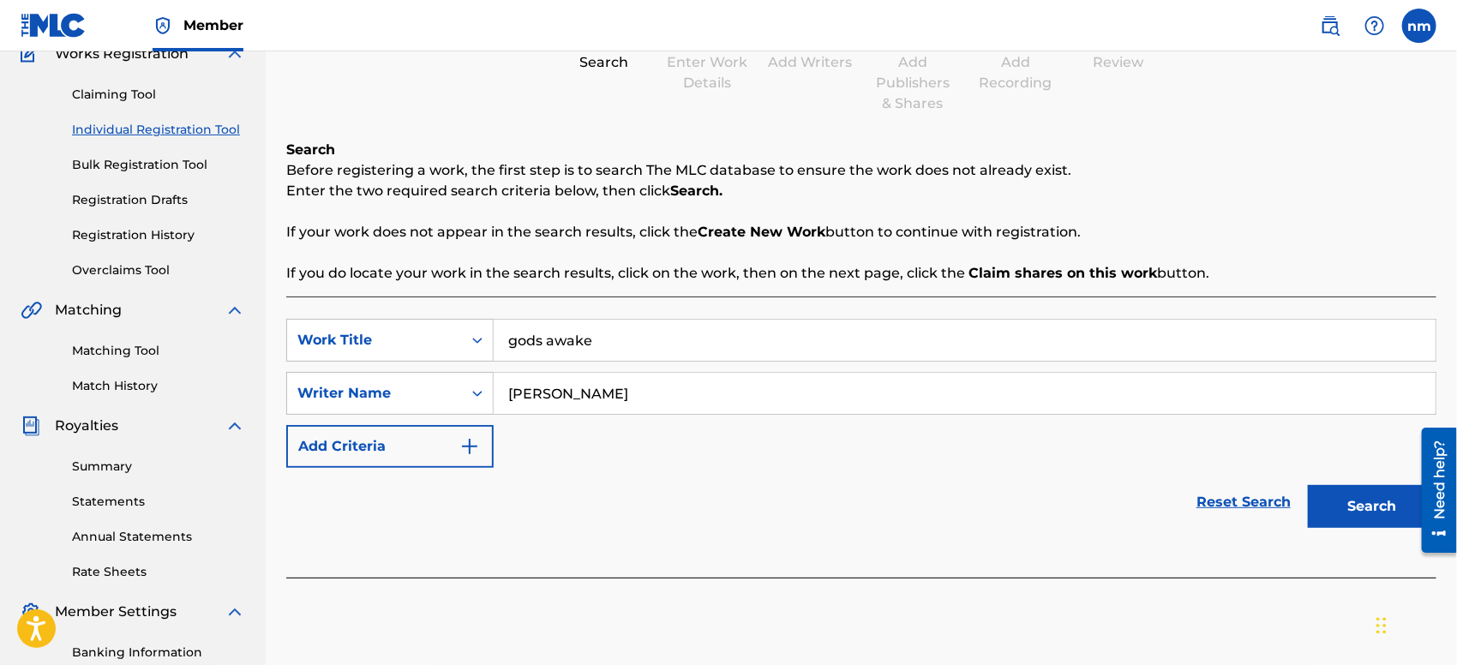
scroll to position [190, 0]
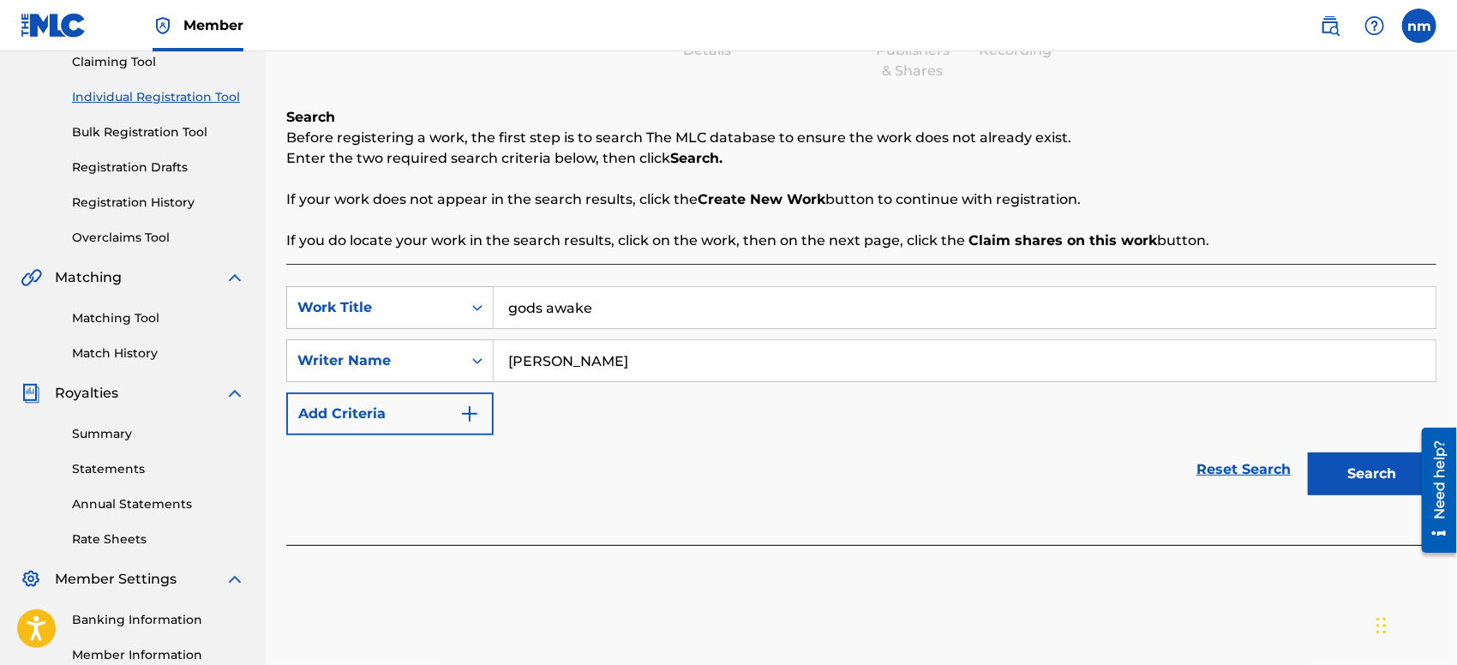
type input "[PERSON_NAME]"
click at [1355, 480] on button "Search" at bounding box center [1372, 473] width 129 height 43
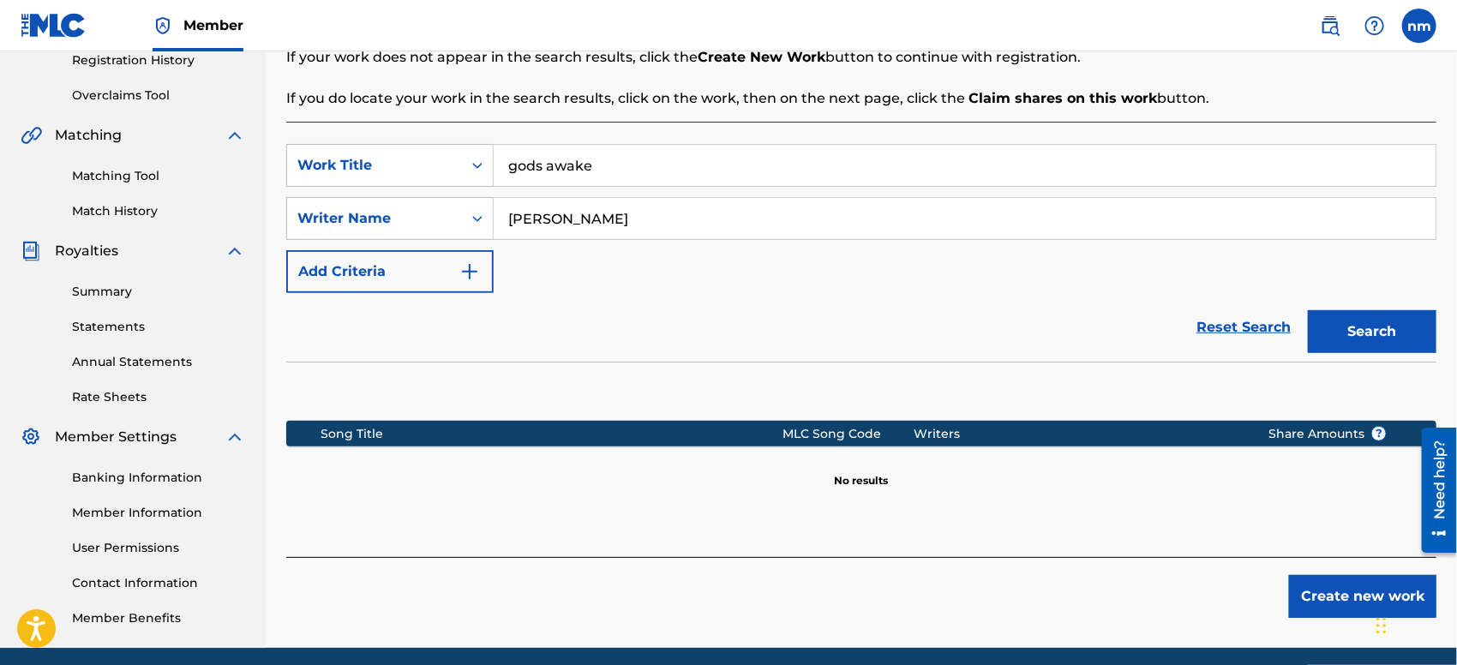
scroll to position [398, 0]
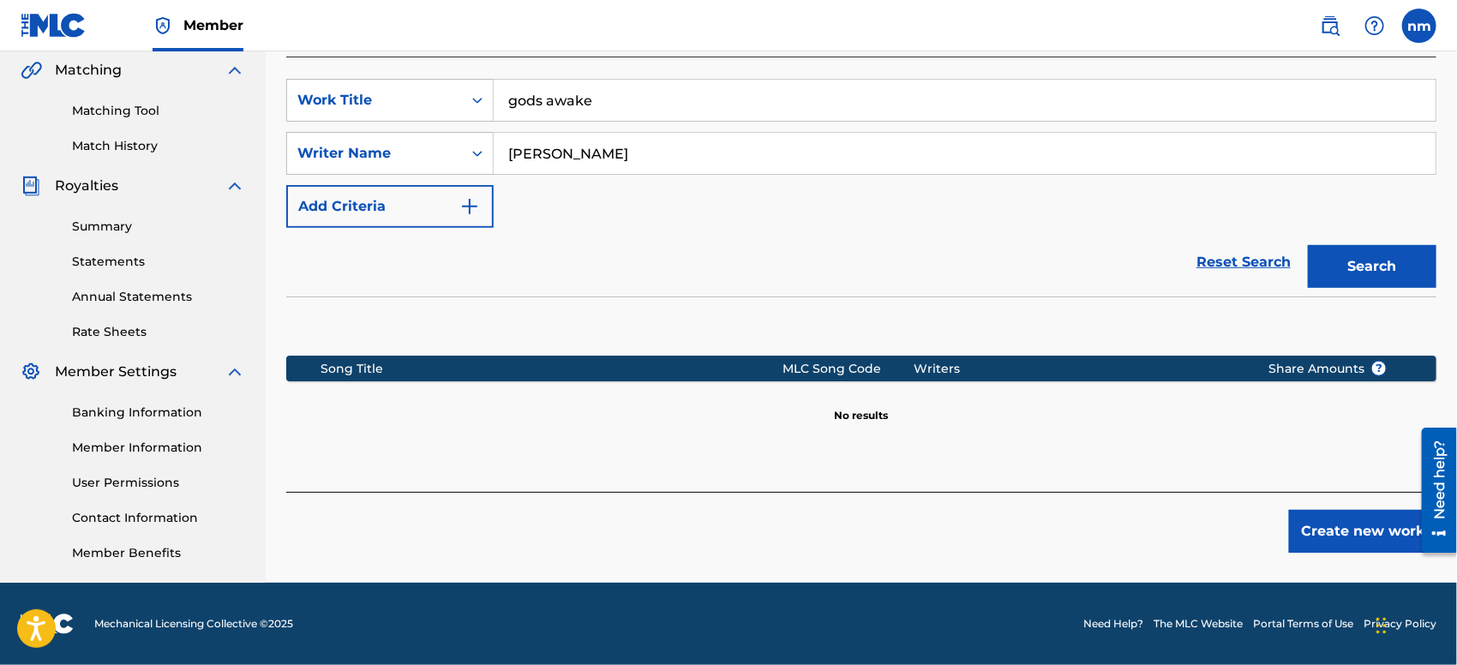
click at [1309, 529] on button "Create new work" at bounding box center [1362, 531] width 147 height 43
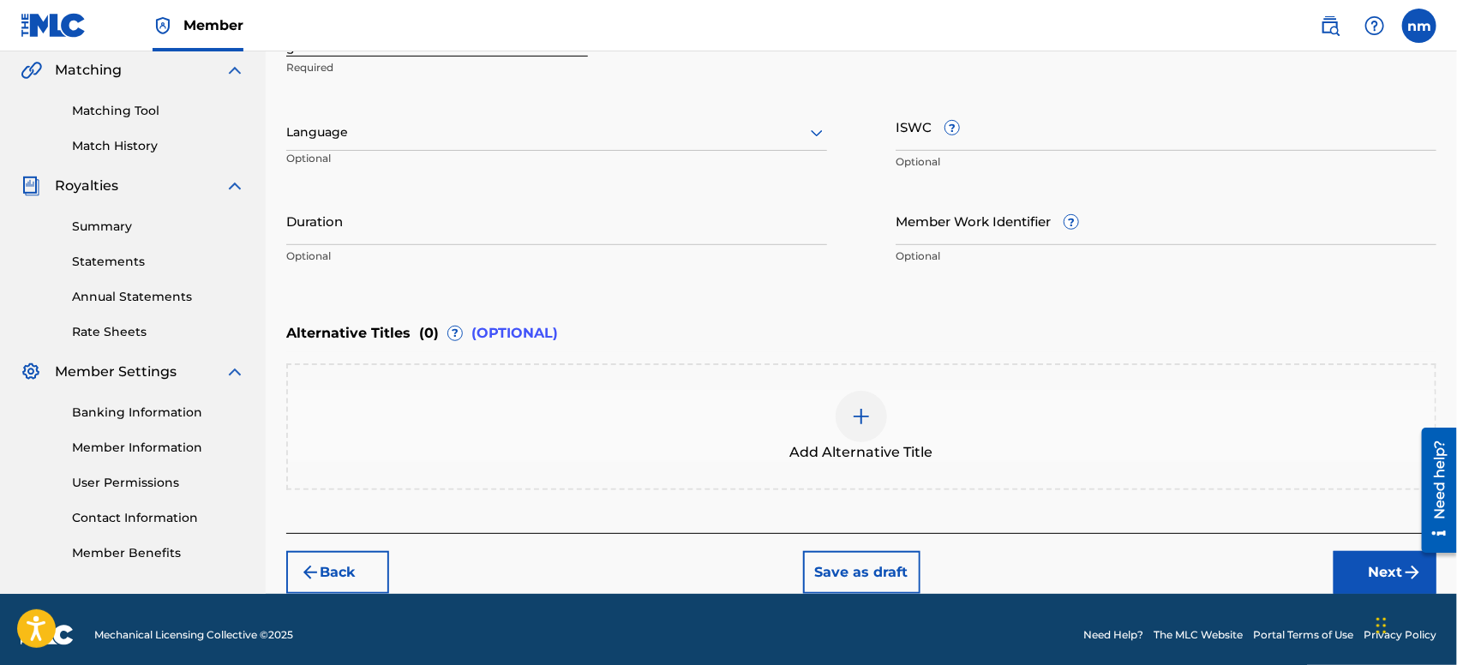
click at [1362, 578] on button "Next" at bounding box center [1384, 572] width 103 height 43
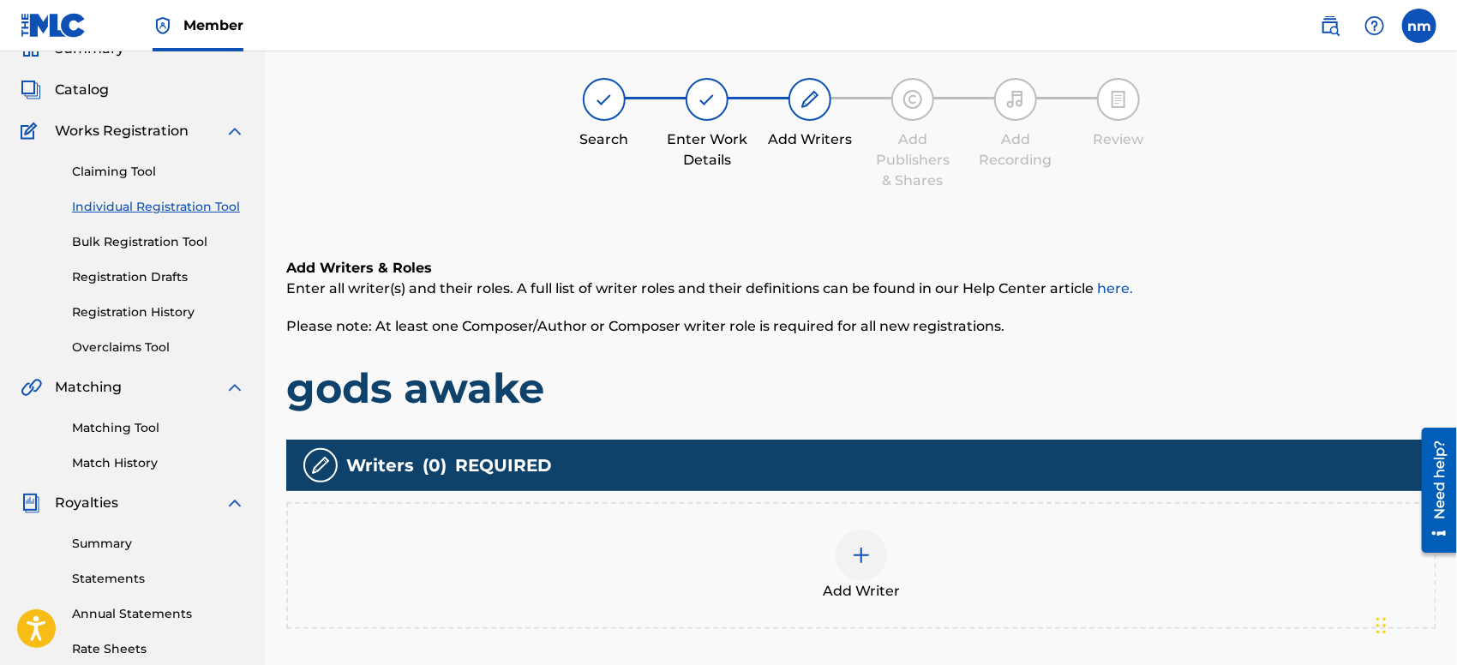
scroll to position [76, 0]
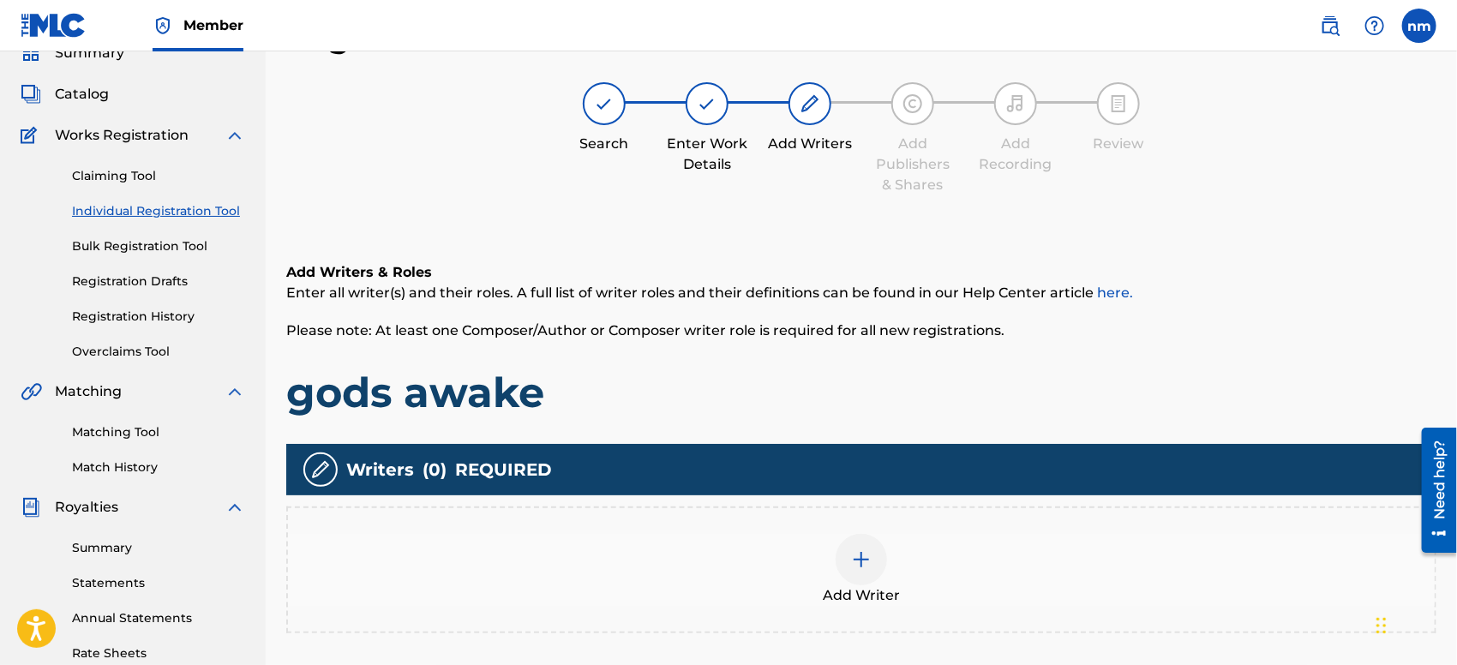
click at [857, 566] on img at bounding box center [861, 559] width 21 height 21
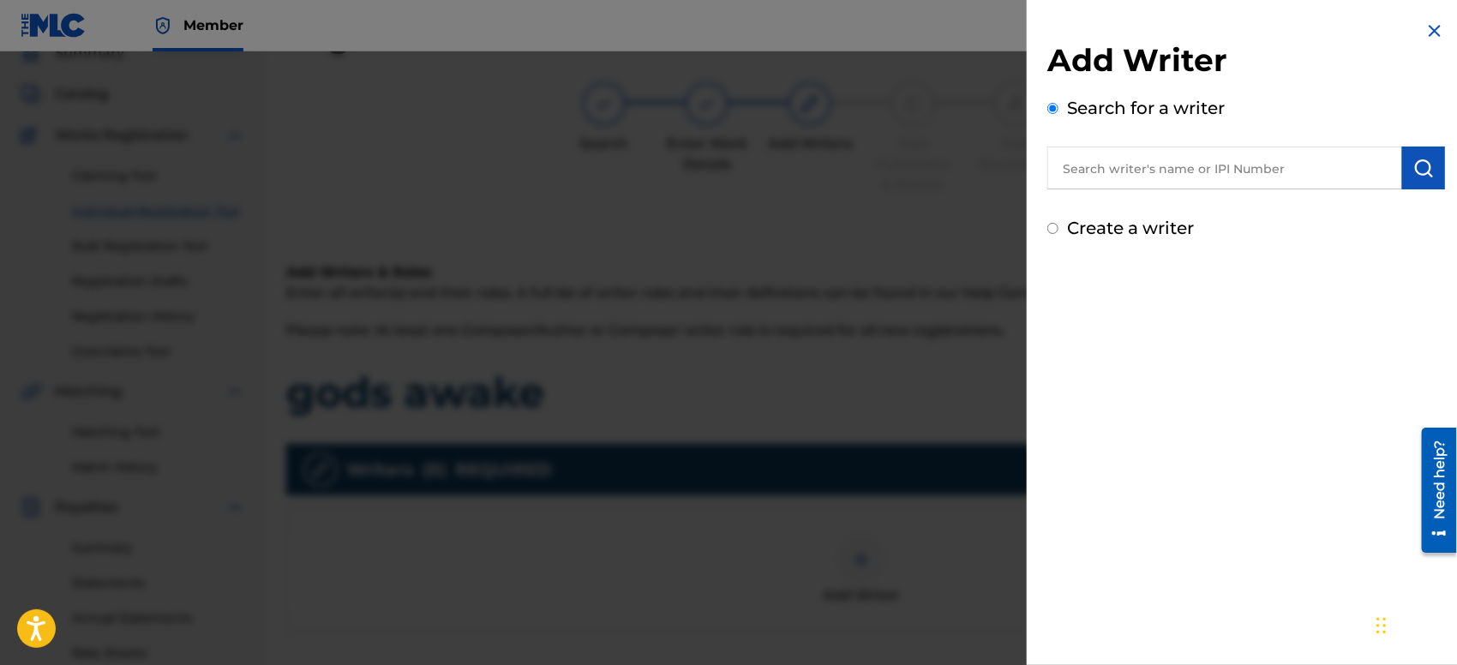
click at [1125, 171] on input "text" at bounding box center [1224, 168] width 355 height 43
type input "[PERSON_NAME]"
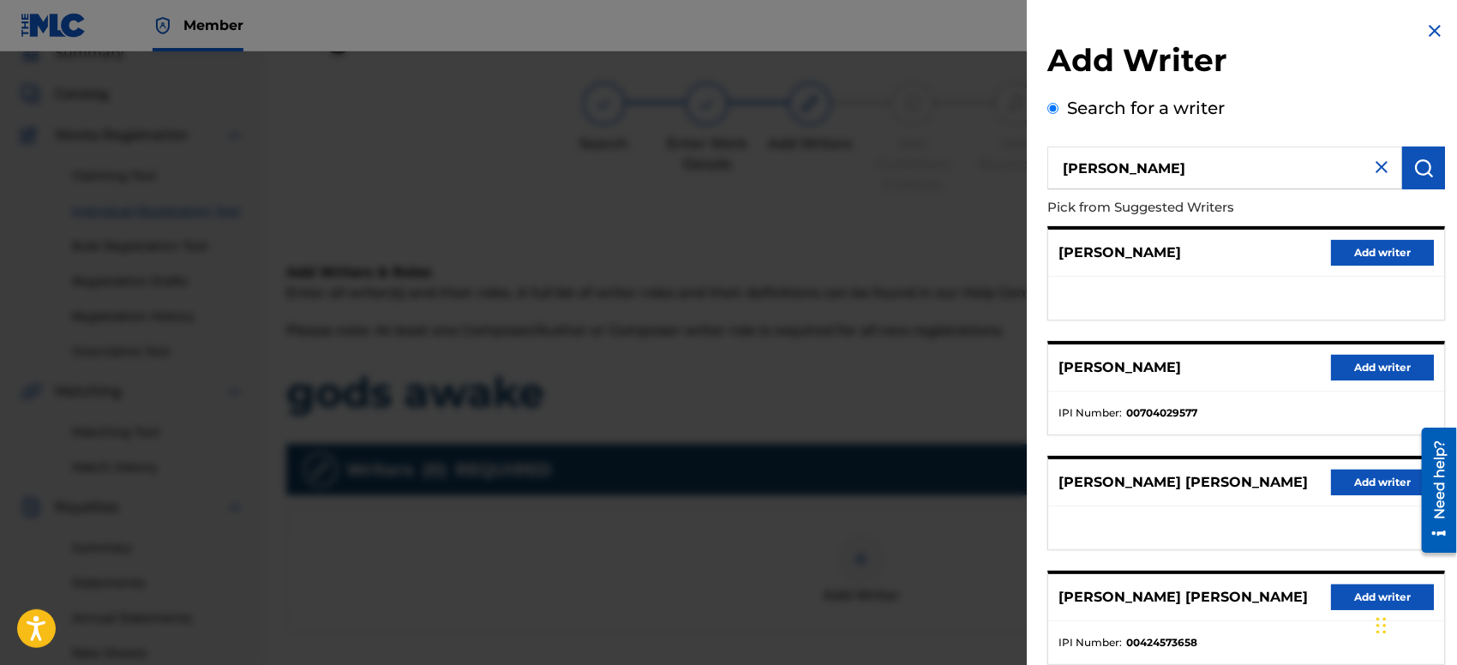
click at [1385, 250] on button "Add writer" at bounding box center [1382, 253] width 103 height 26
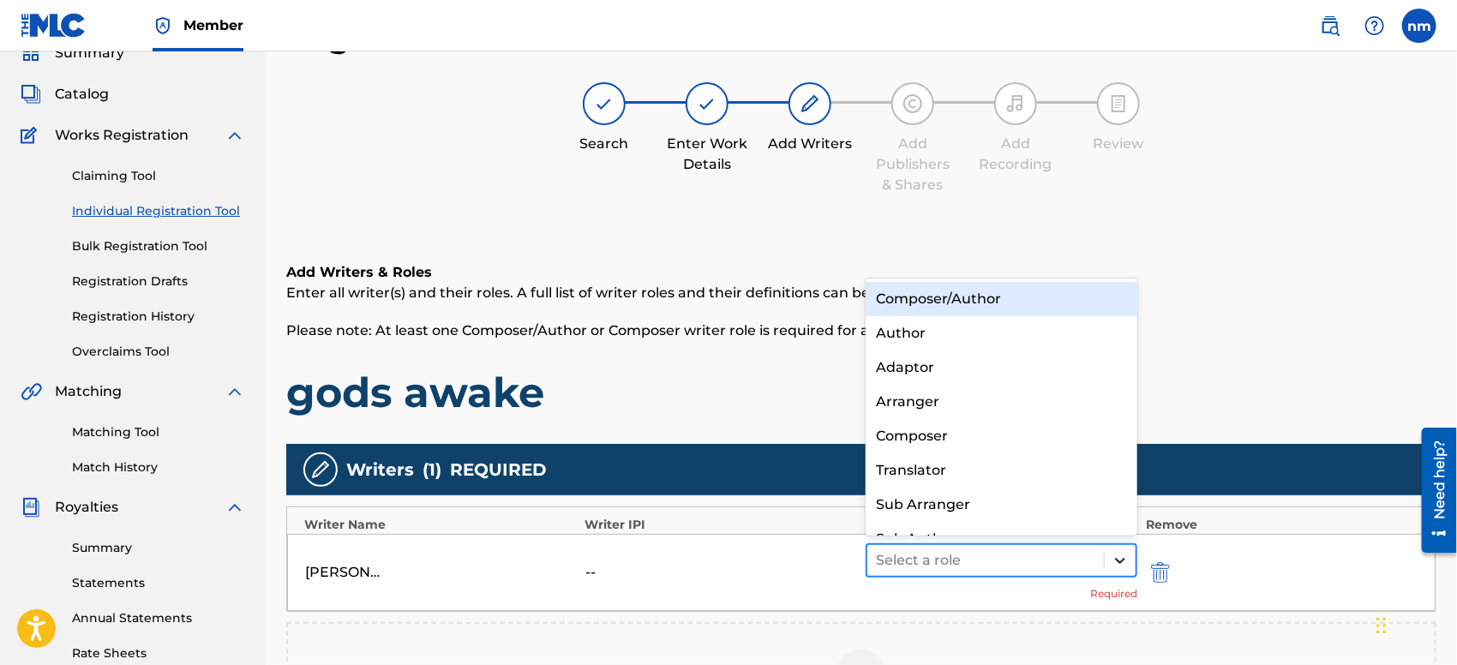
click at [1113, 560] on icon at bounding box center [1119, 560] width 17 height 17
click at [1083, 296] on div "Composer/Author" at bounding box center [1001, 299] width 272 height 34
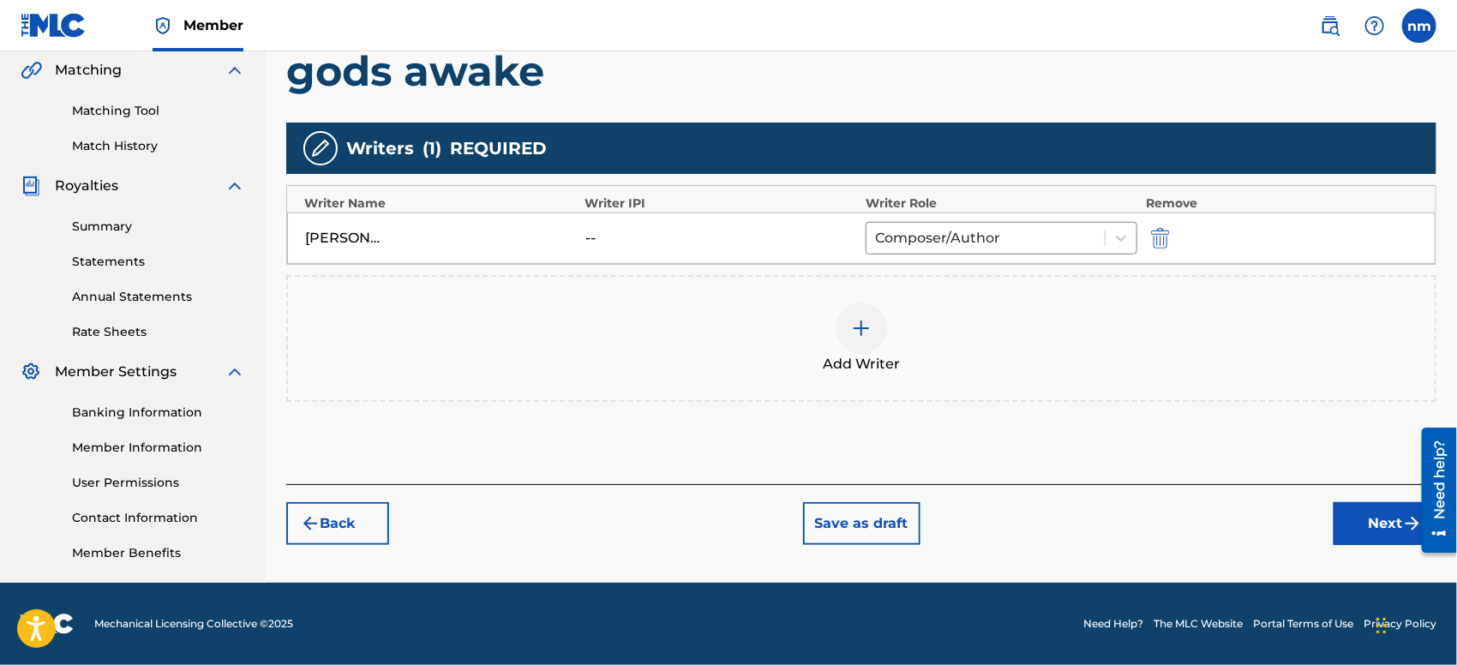
click at [1333, 516] on button "Next" at bounding box center [1384, 523] width 103 height 43
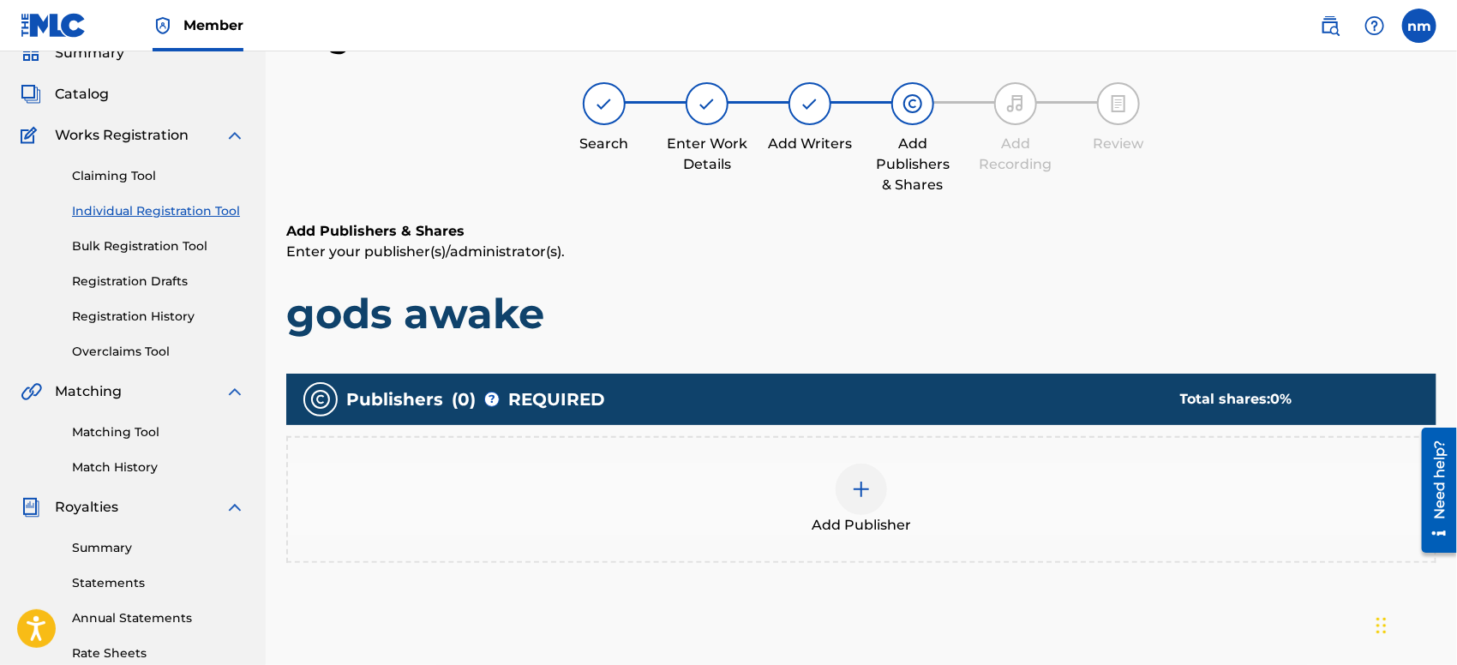
click at [818, 491] on div "Add Publisher" at bounding box center [861, 500] width 1147 height 72
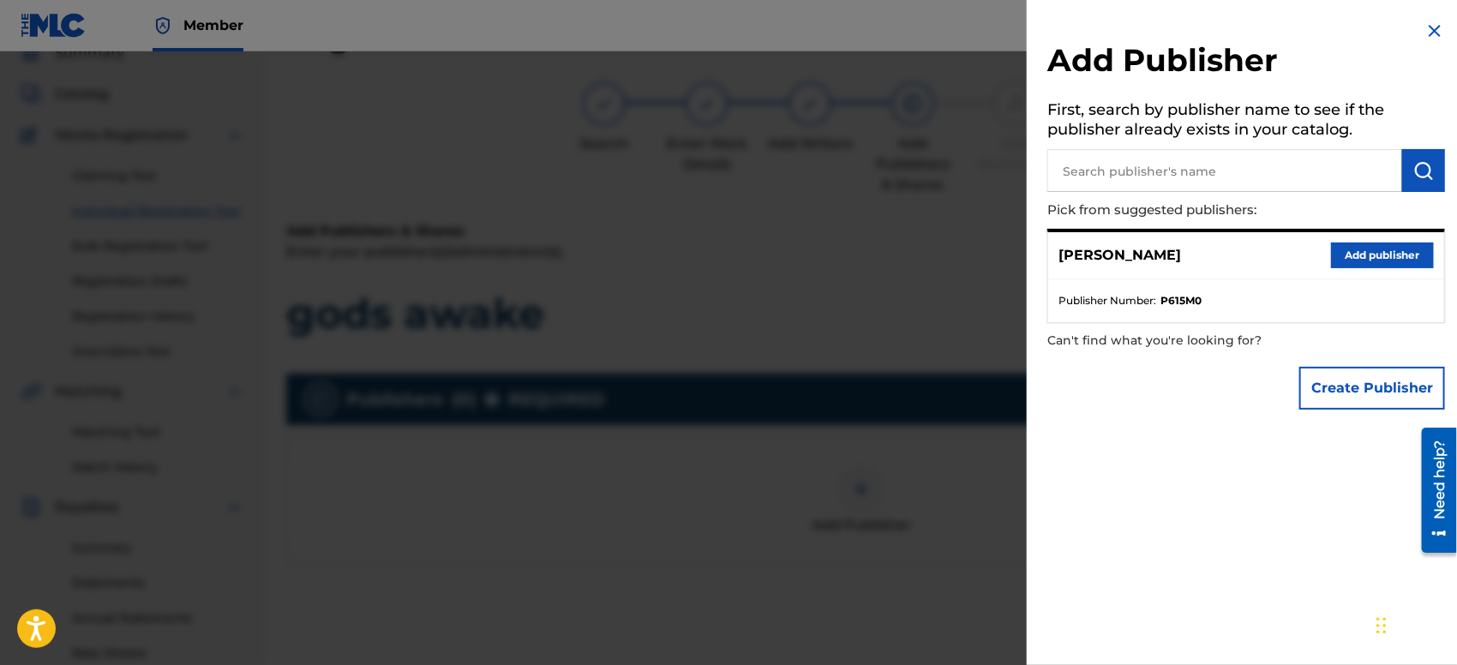
click at [1345, 250] on button "Add publisher" at bounding box center [1382, 256] width 103 height 26
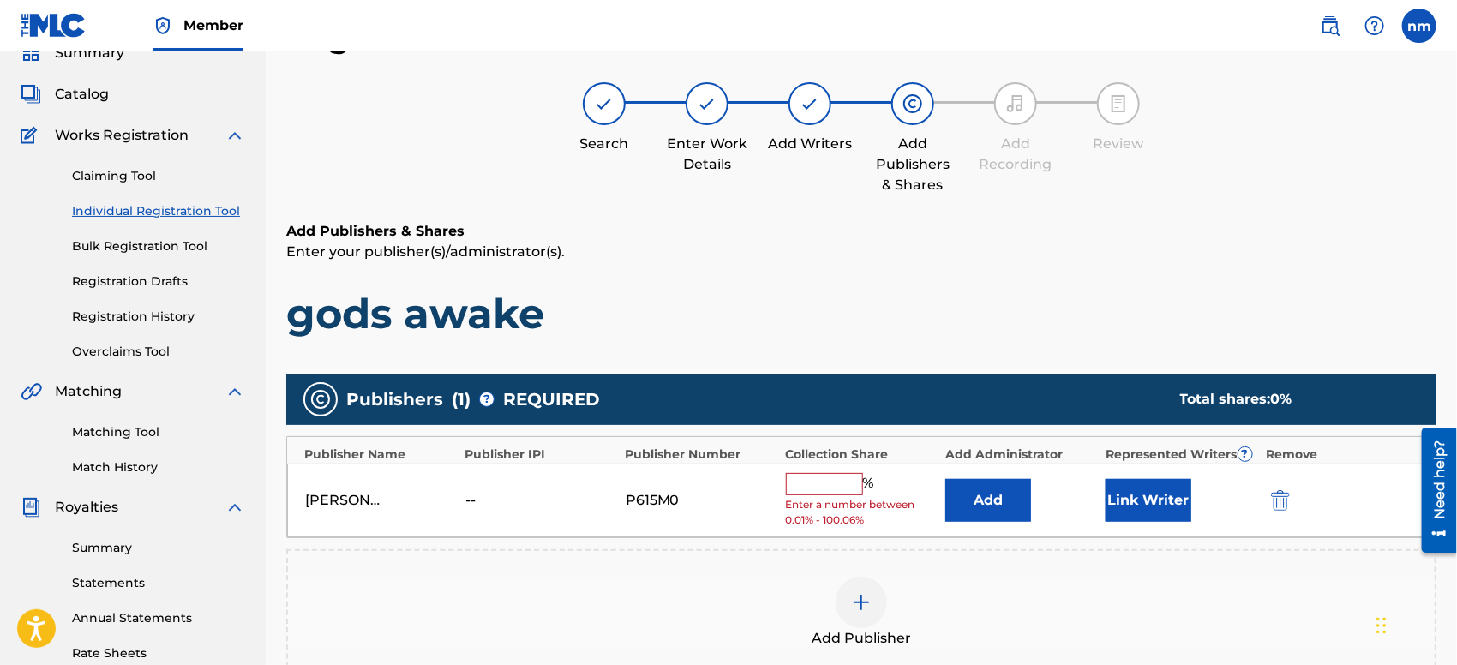
click at [848, 482] on input "text" at bounding box center [824, 484] width 77 height 22
type input "100"
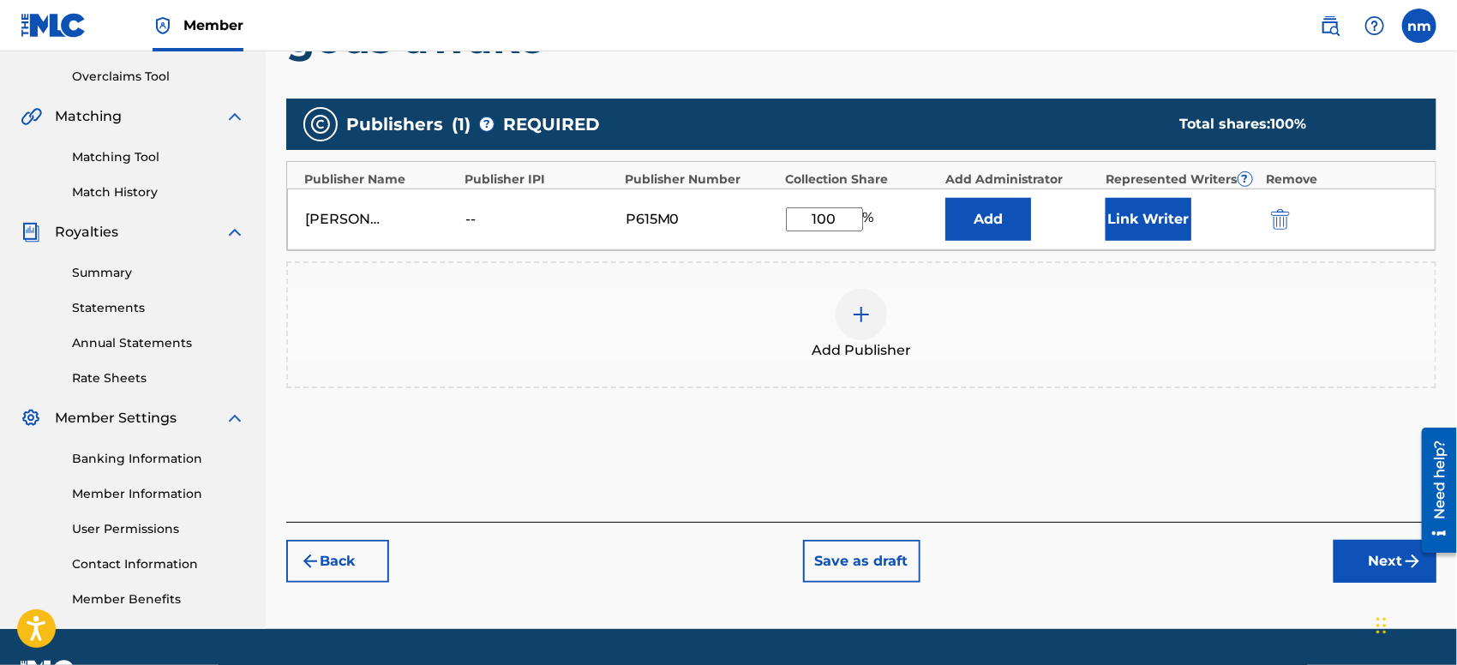
scroll to position [398, 0]
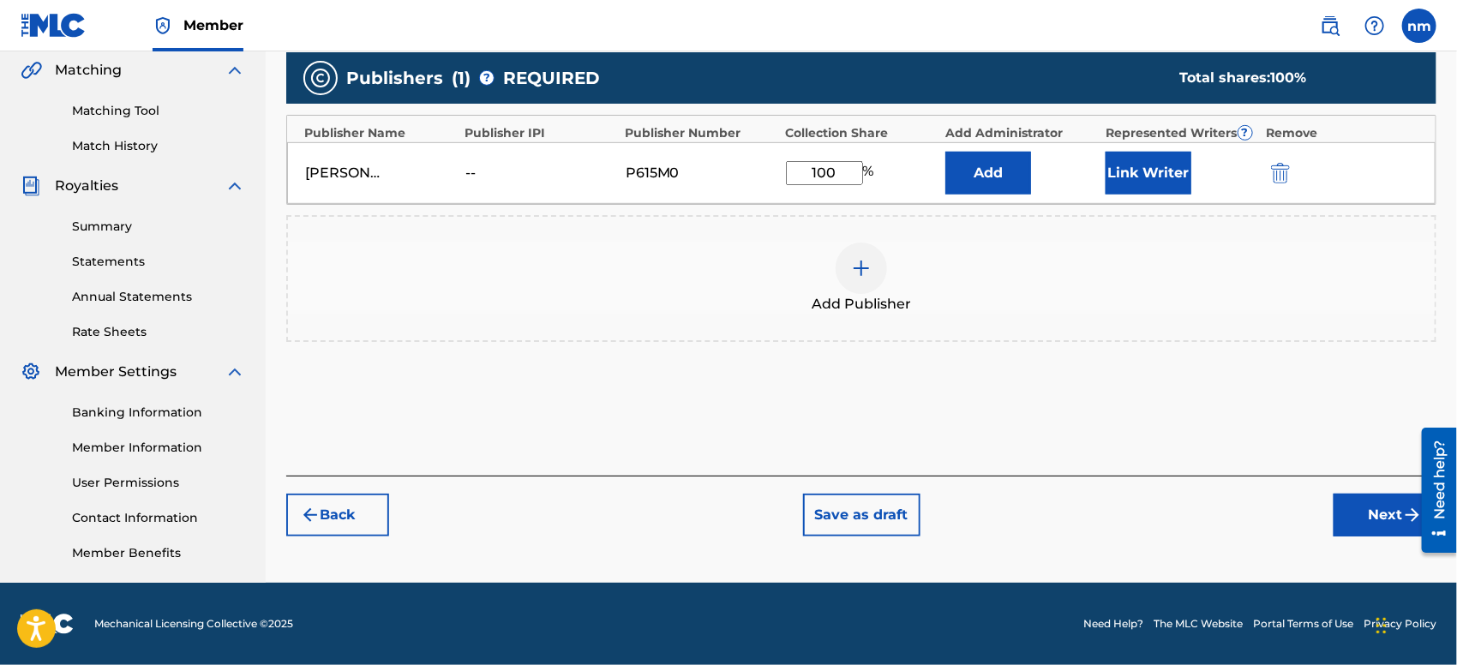
click at [1331, 514] on div "Back Save as draft Next" at bounding box center [861, 506] width 1150 height 61
click at [1340, 514] on button "Next" at bounding box center [1384, 515] width 103 height 43
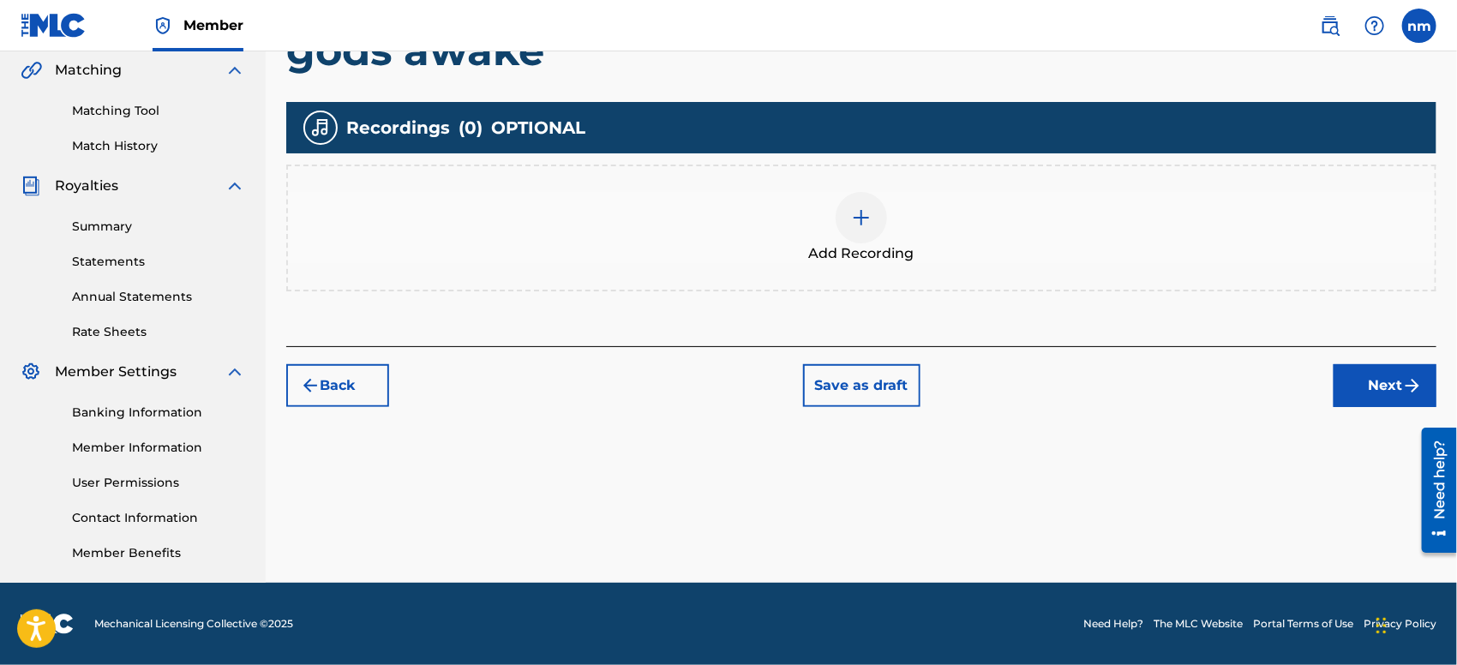
click at [1389, 364] on button "Next" at bounding box center [1384, 385] width 103 height 43
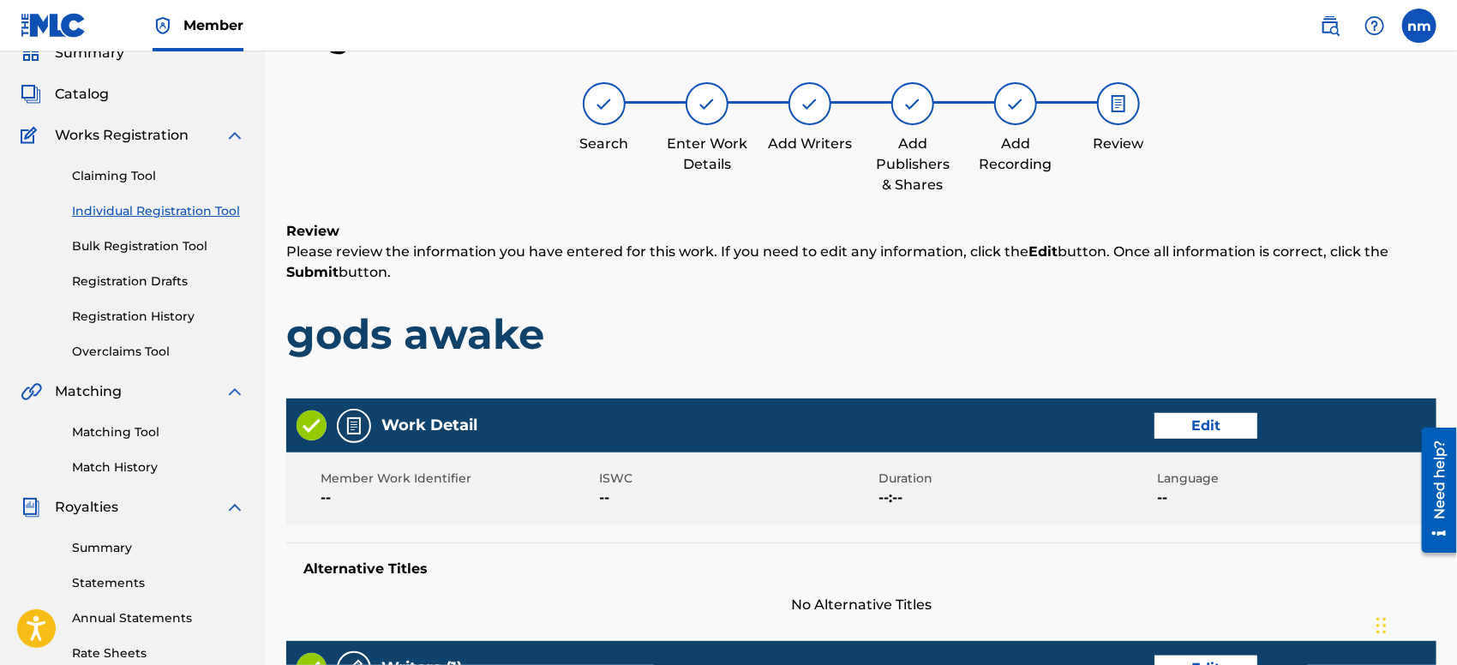
scroll to position [727, 0]
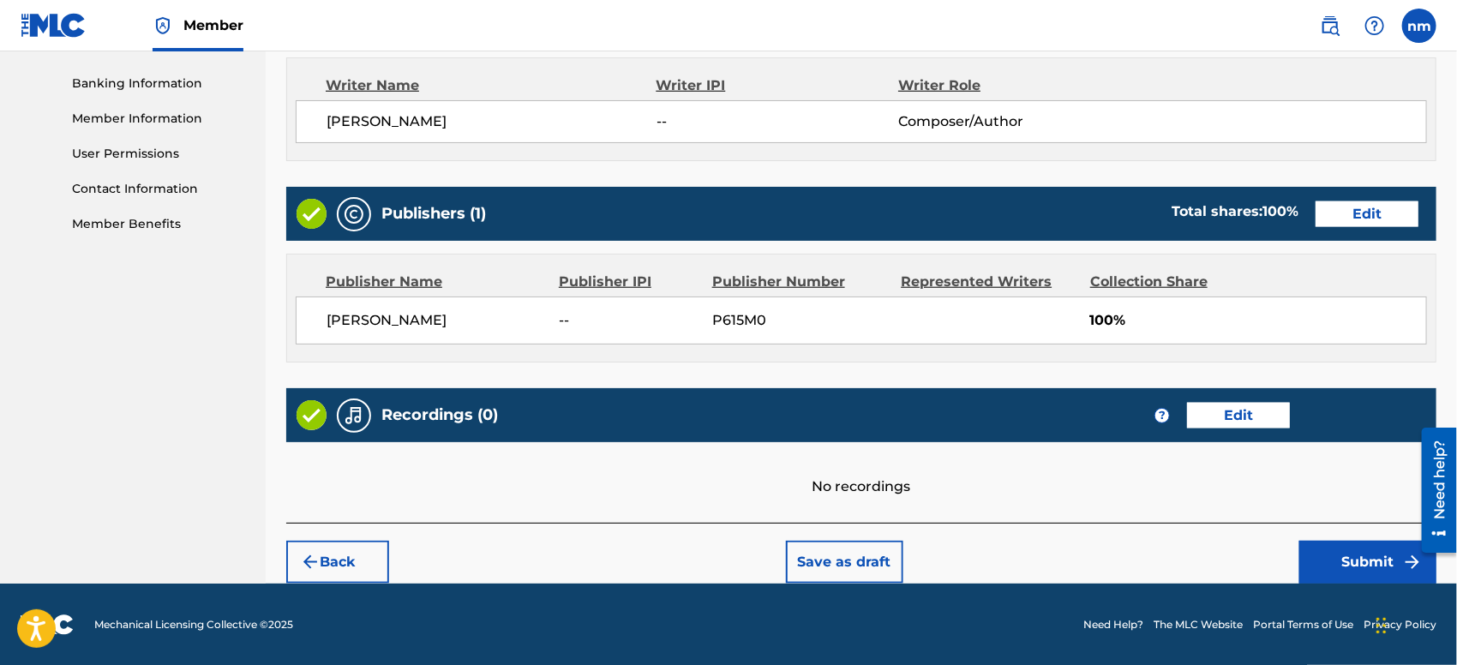
click at [1336, 559] on button "Submit" at bounding box center [1367, 562] width 137 height 43
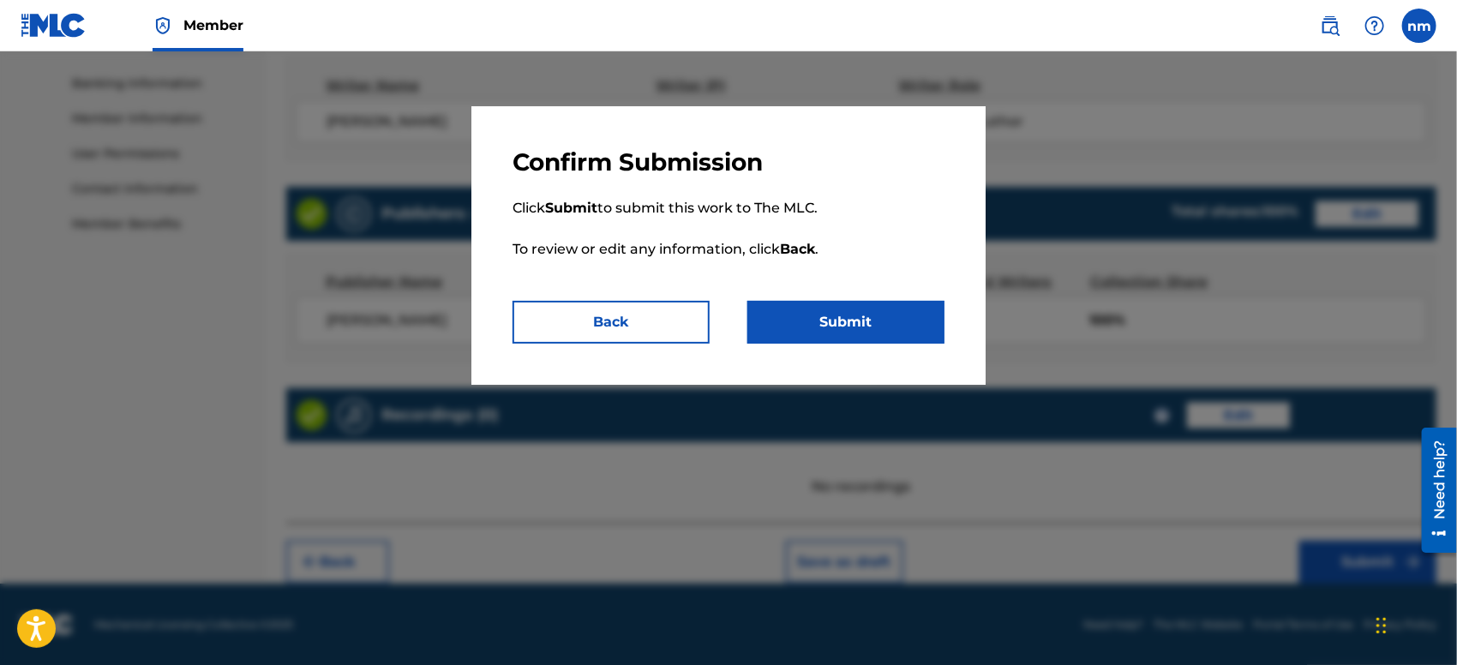
click at [936, 323] on button "Submit" at bounding box center [845, 322] width 197 height 43
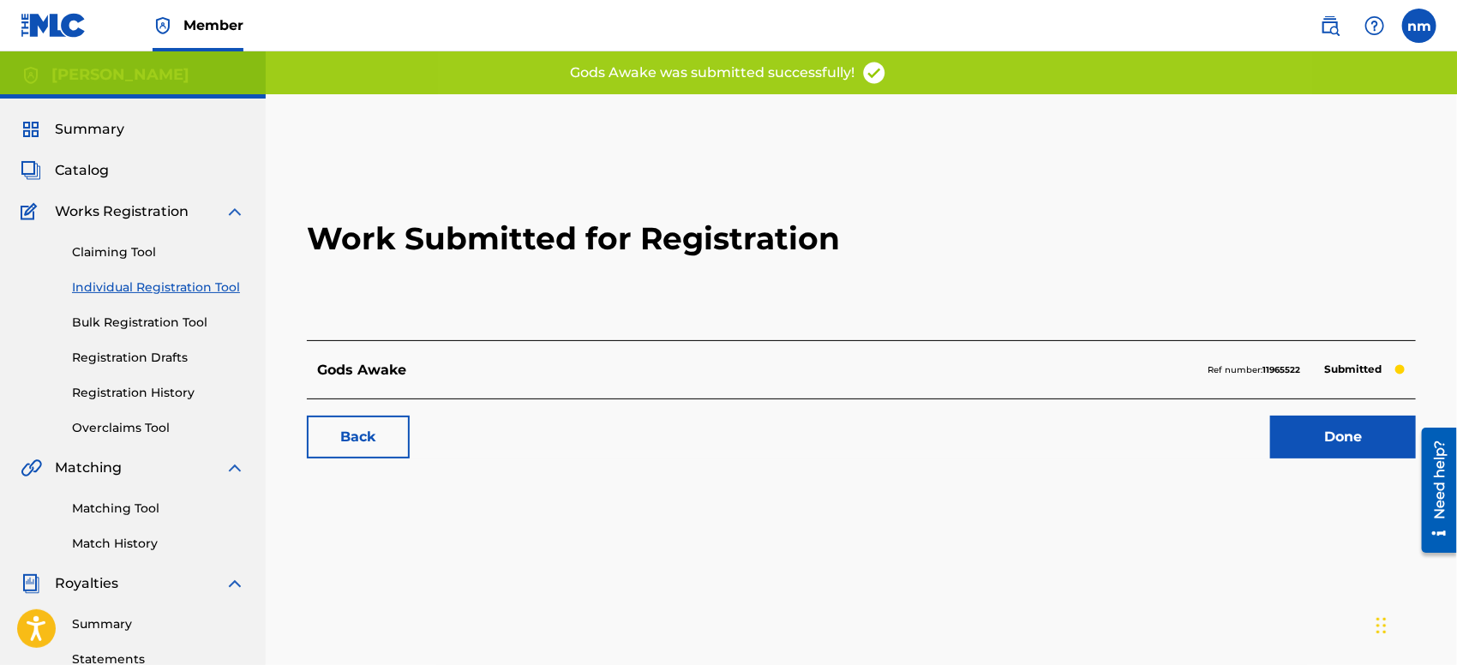
click at [1301, 446] on link "Done" at bounding box center [1343, 437] width 146 height 43
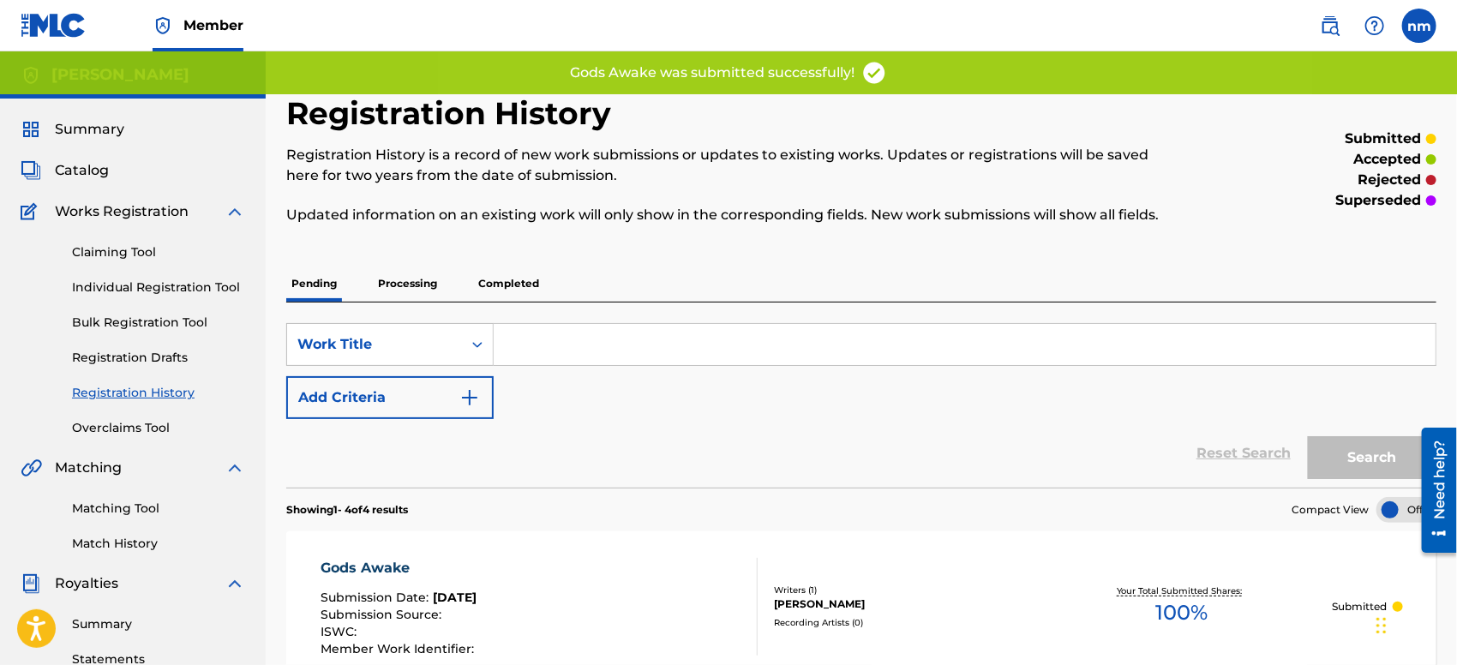
click at [106, 285] on link "Individual Registration Tool" at bounding box center [158, 287] width 173 height 18
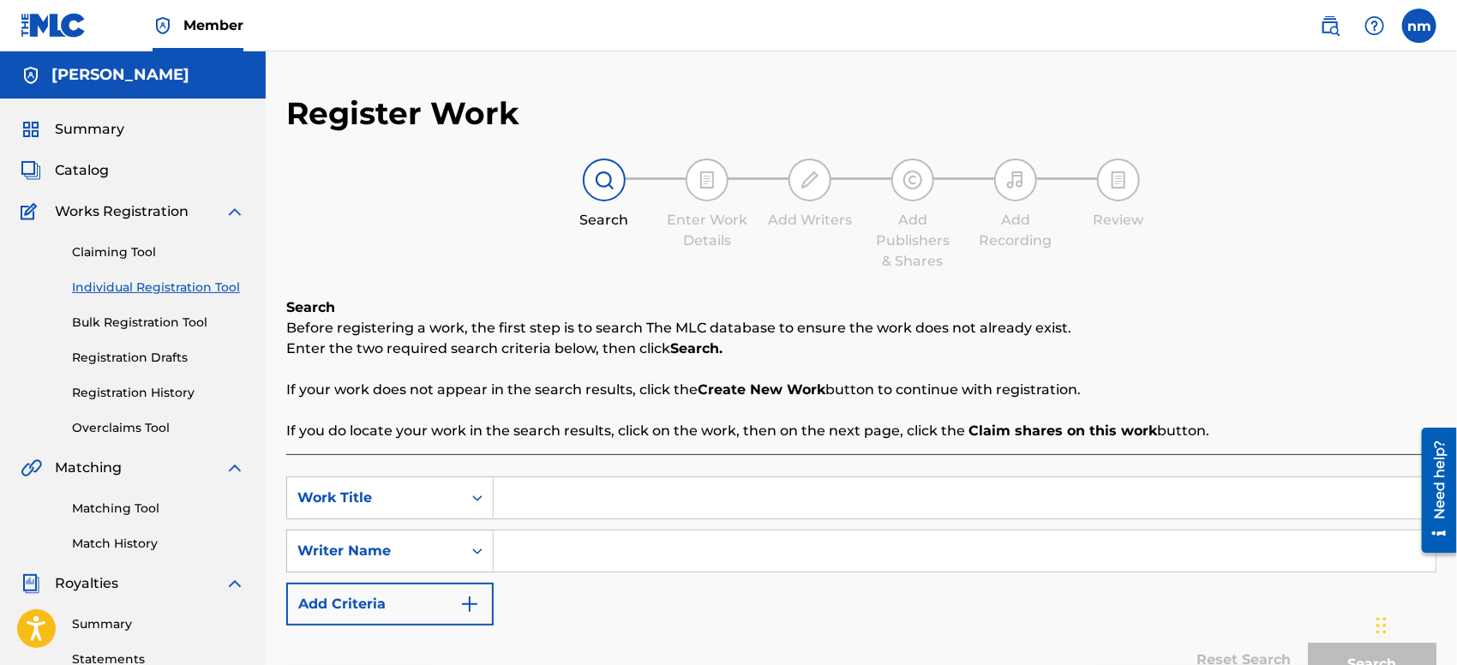
paste input "fall again"
type input "fall again"
click at [650, 544] on input "Search Form" at bounding box center [965, 550] width 942 height 41
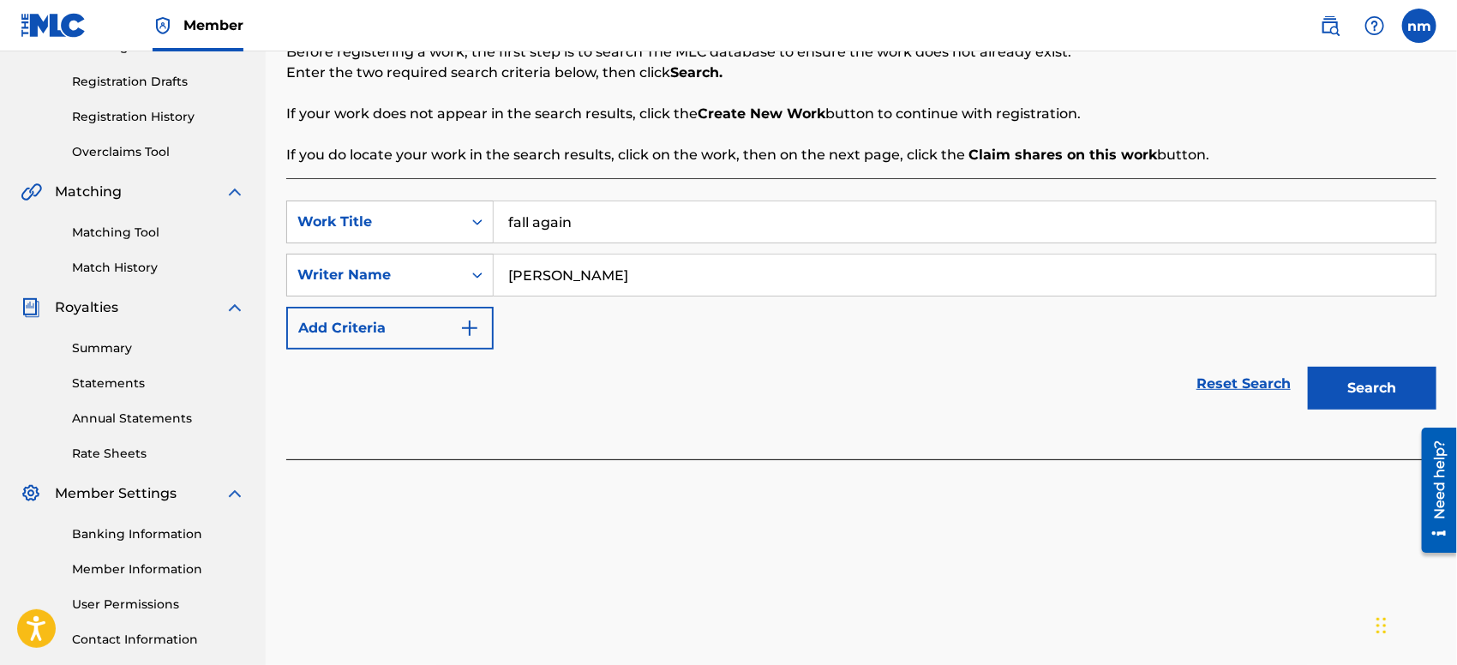
scroll to position [380, 0]
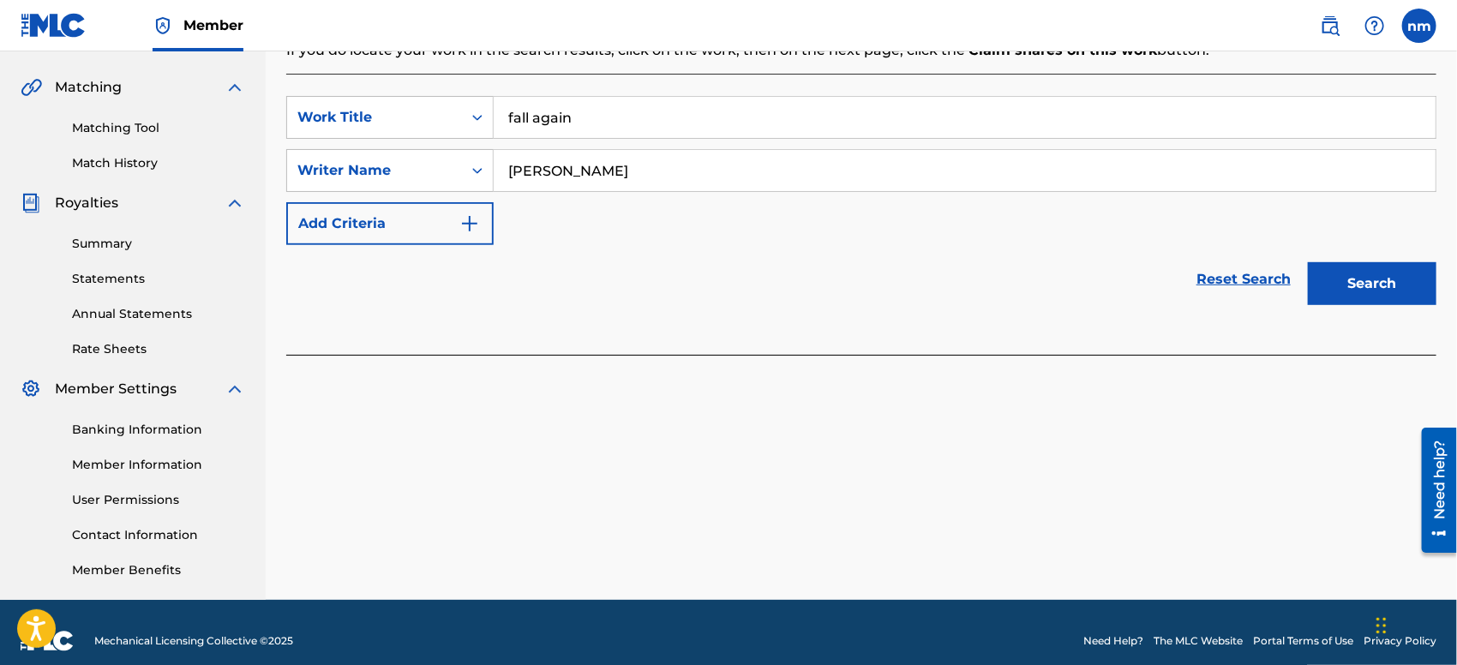
type input "[PERSON_NAME]"
click at [1348, 279] on button "Search" at bounding box center [1372, 283] width 129 height 43
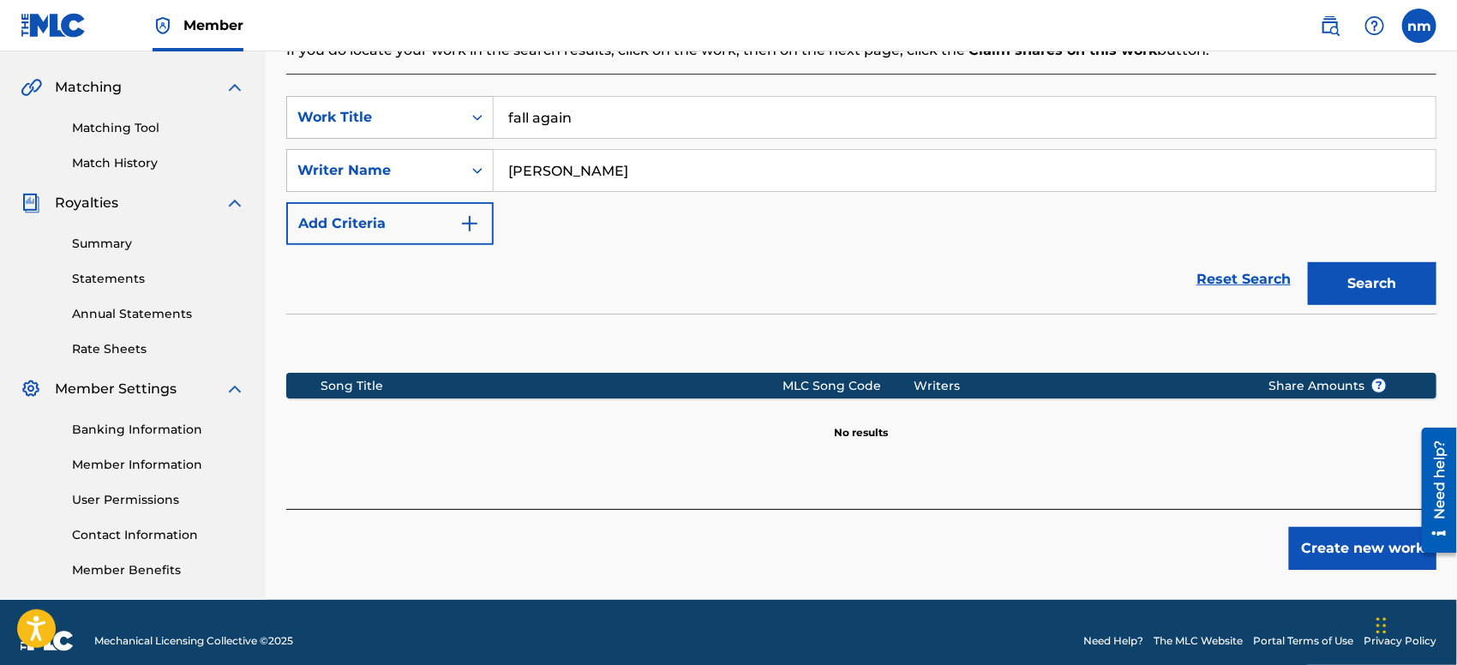
click at [1308, 546] on button "Create new work" at bounding box center [1362, 548] width 147 height 43
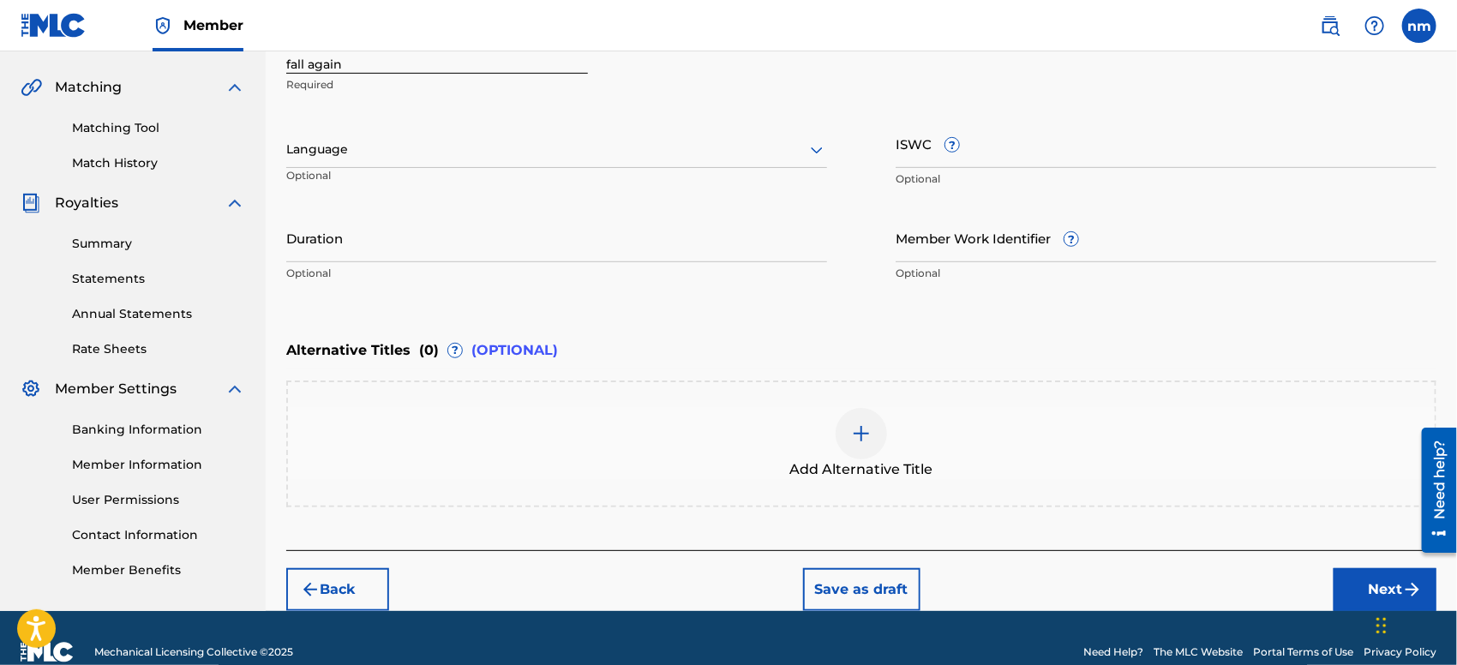
click at [1354, 579] on button "Next" at bounding box center [1384, 589] width 103 height 43
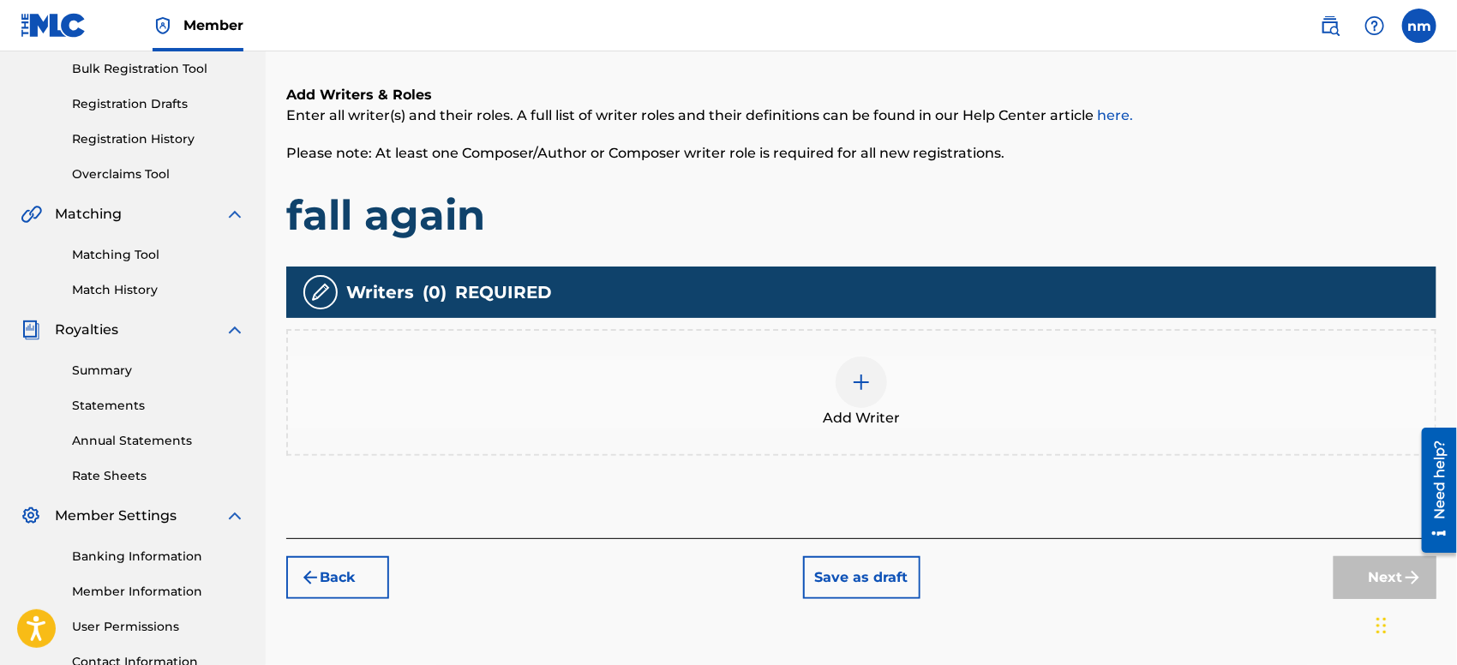
scroll to position [76, 0]
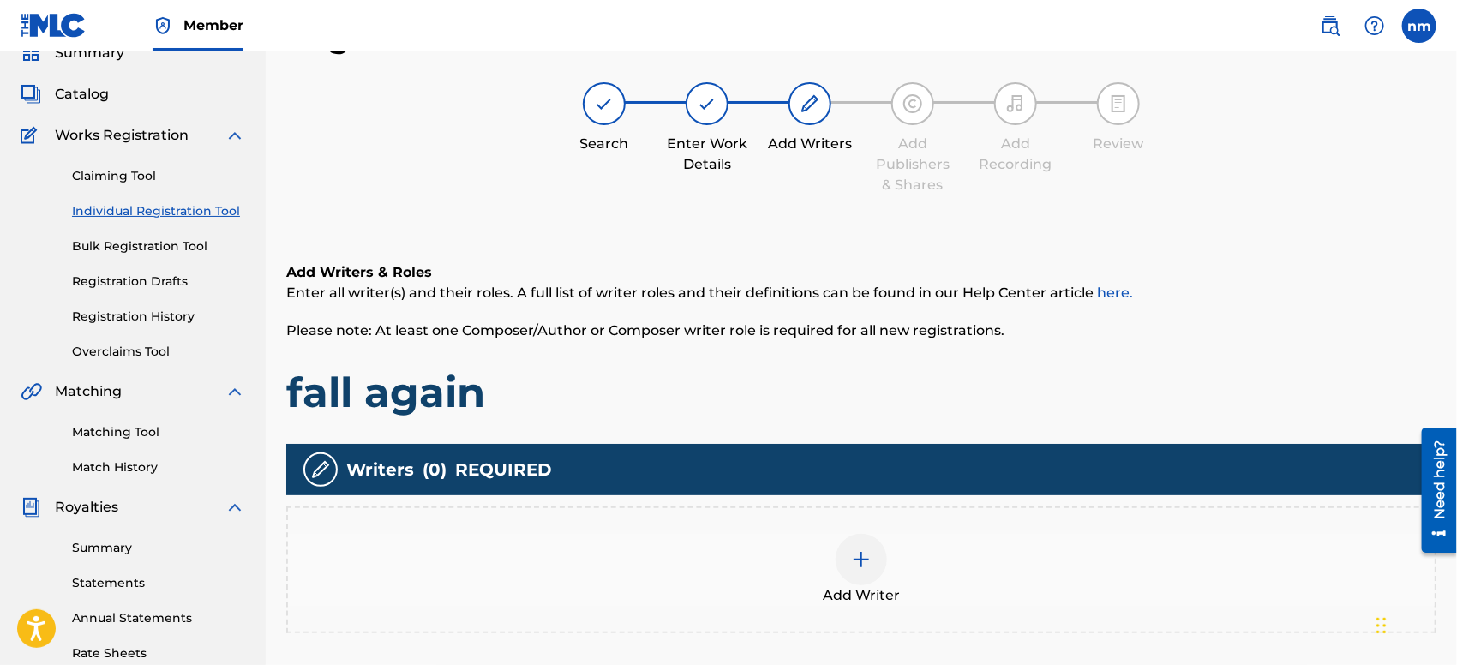
click at [864, 559] on img at bounding box center [861, 559] width 21 height 21
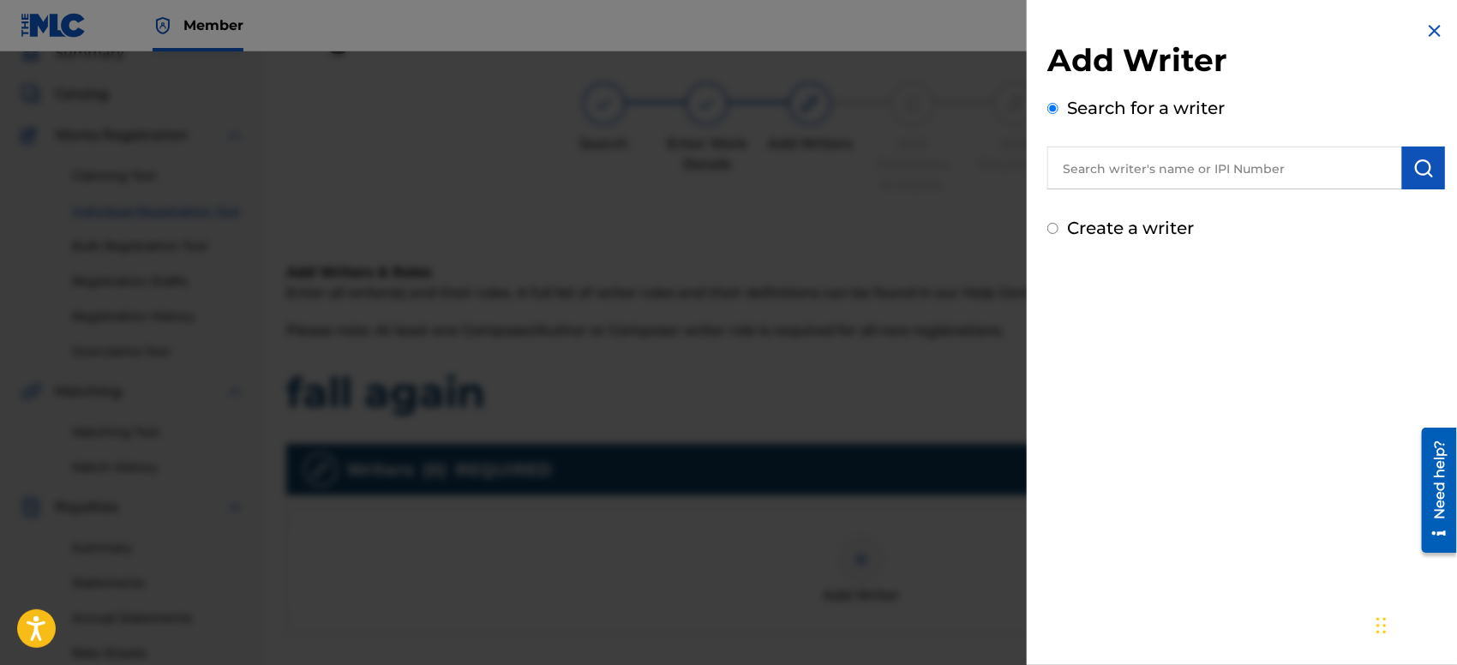
click at [1155, 170] on input "text" at bounding box center [1224, 168] width 355 height 43
type input "[PERSON_NAME]"
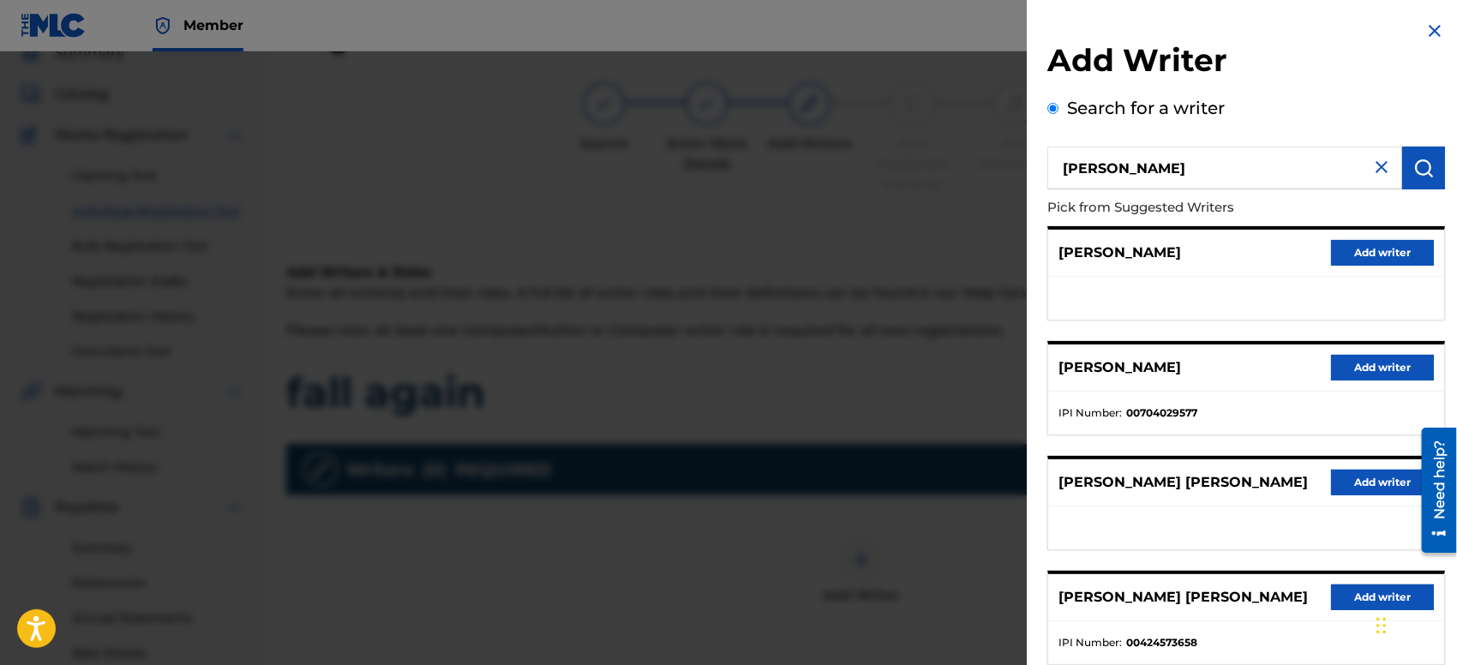
click at [1378, 245] on button "Add writer" at bounding box center [1382, 253] width 103 height 26
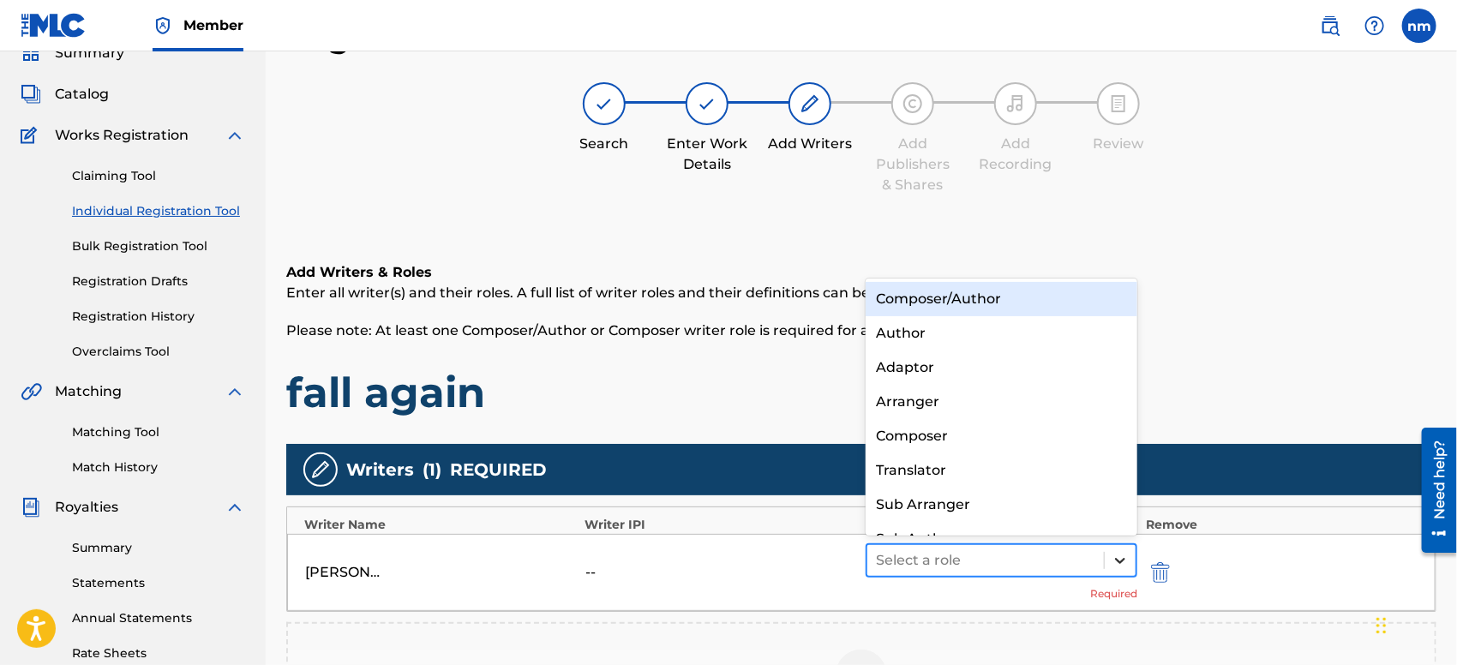
click at [1124, 560] on icon at bounding box center [1119, 560] width 17 height 17
click at [1039, 304] on div "Composer/Author" at bounding box center [1001, 299] width 272 height 34
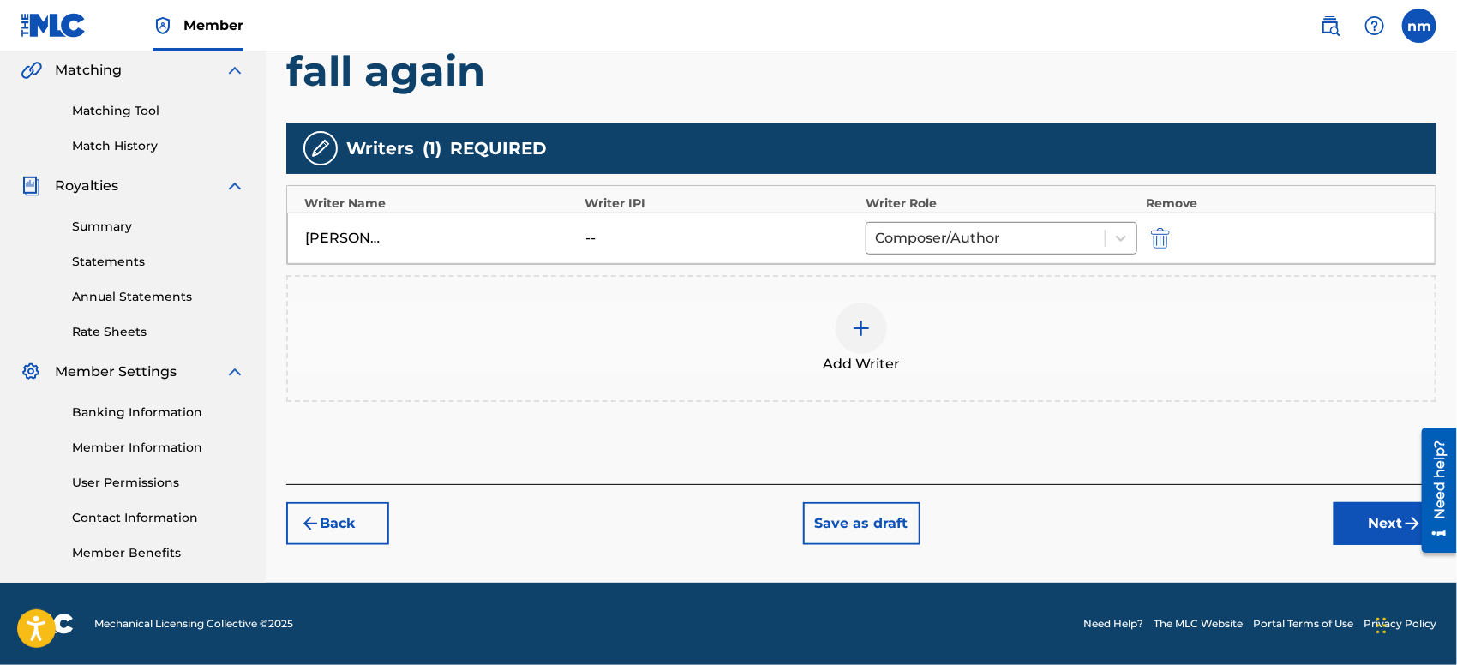
click at [1343, 512] on button "Next" at bounding box center [1384, 523] width 103 height 43
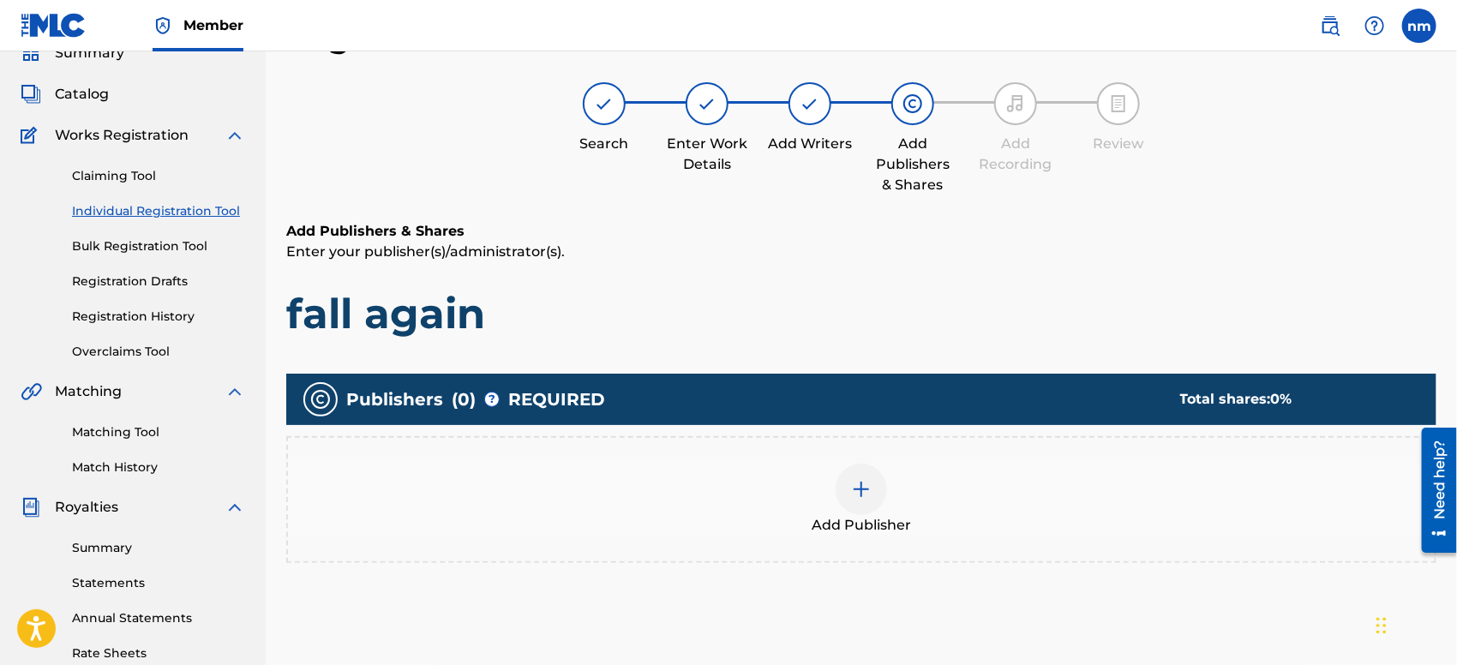
click at [871, 492] on img at bounding box center [861, 489] width 21 height 21
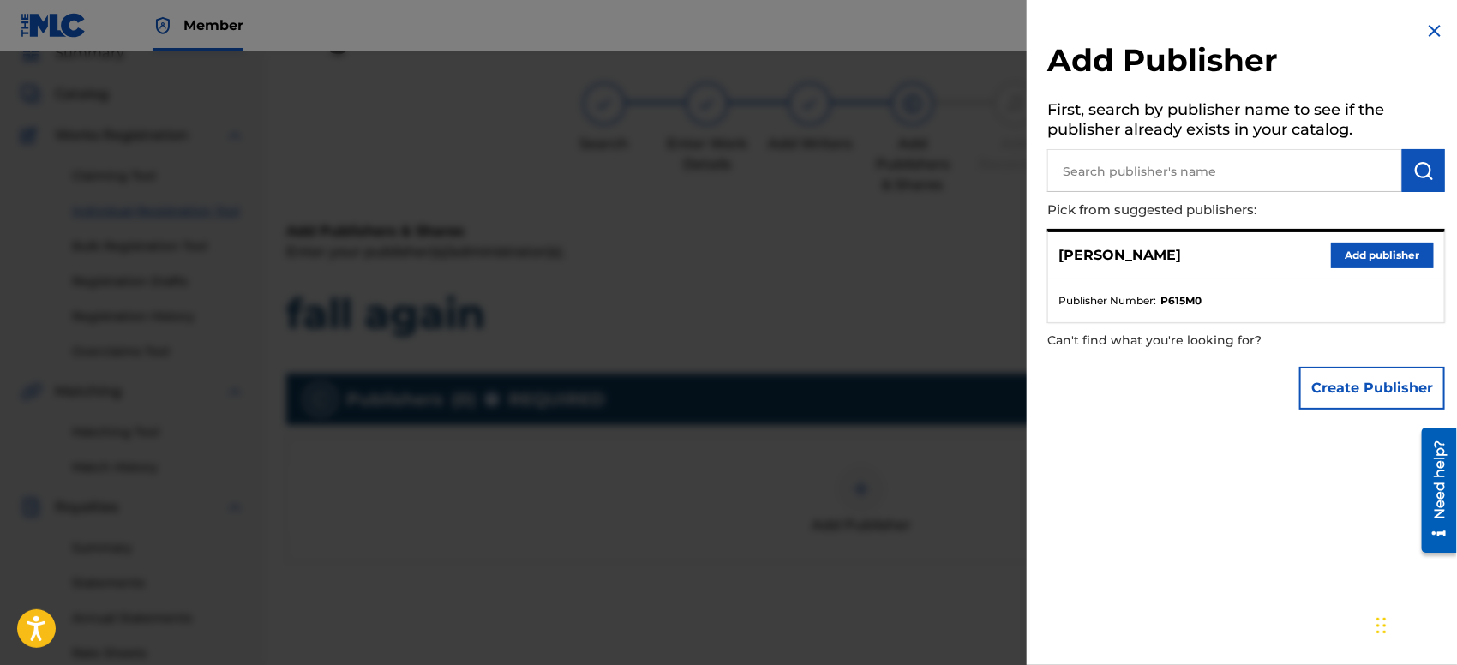
click at [1354, 250] on button "Add publisher" at bounding box center [1382, 256] width 103 height 26
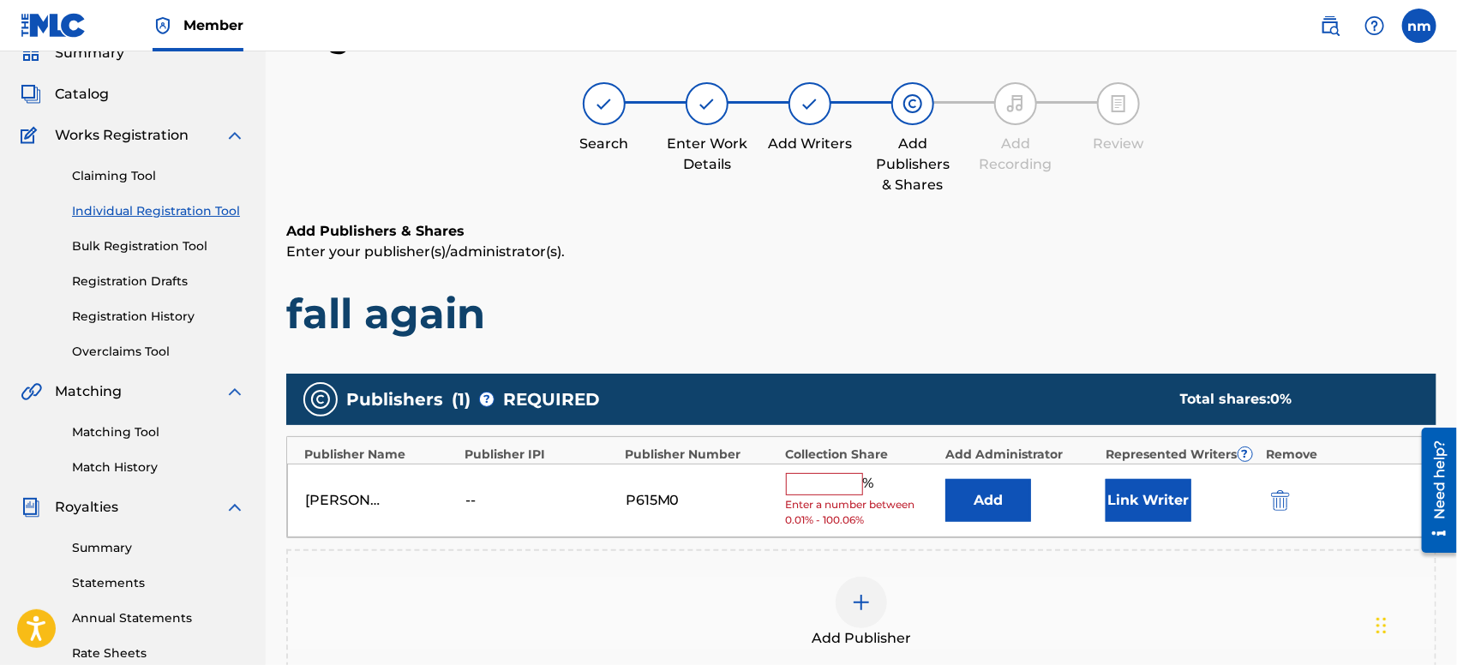
click at [846, 487] on input "text" at bounding box center [824, 484] width 77 height 22
type input "100"
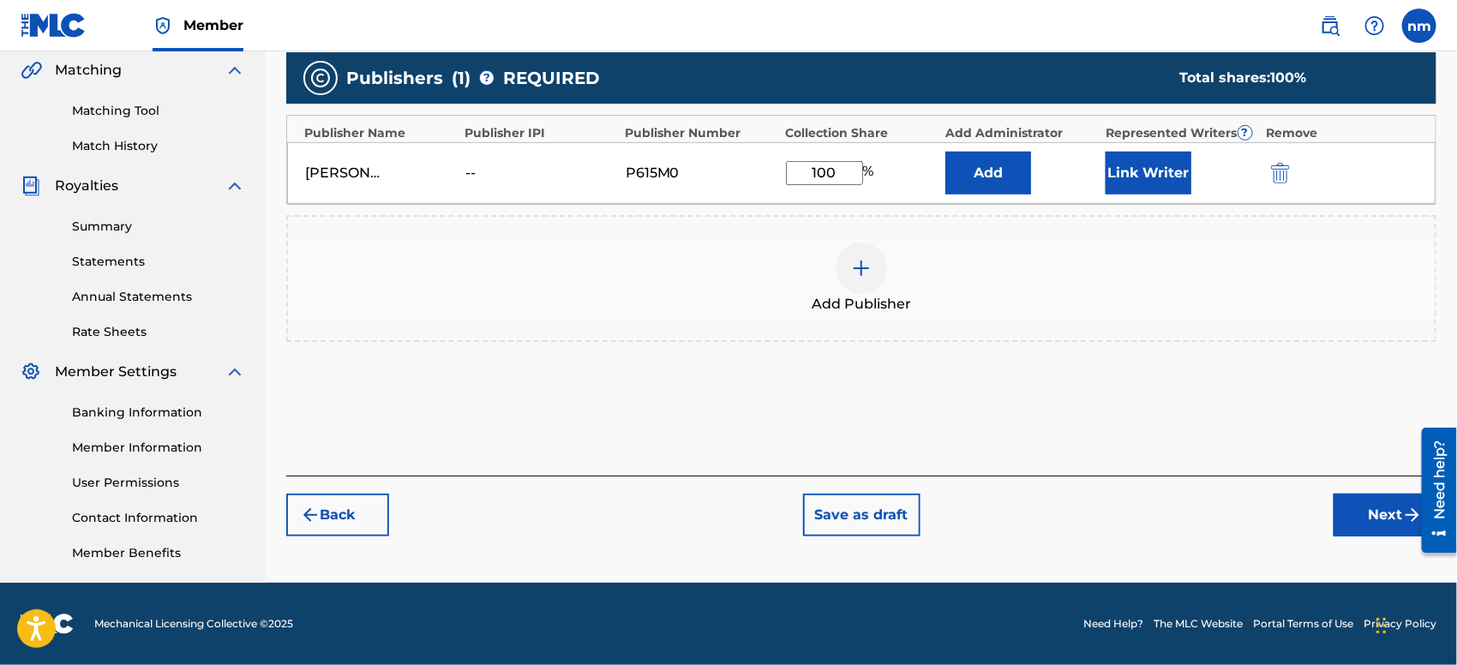
click at [1352, 494] on button "Next" at bounding box center [1384, 515] width 103 height 43
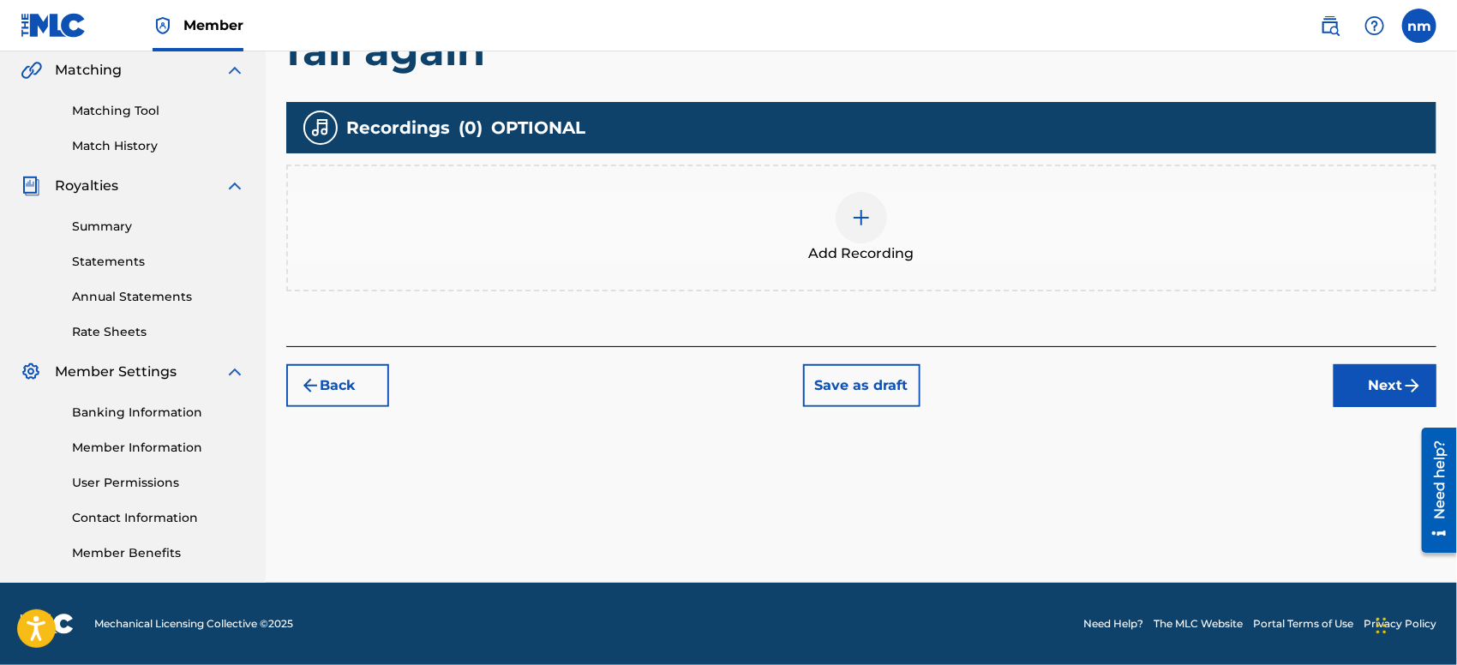
click at [1398, 387] on button "Next" at bounding box center [1384, 385] width 103 height 43
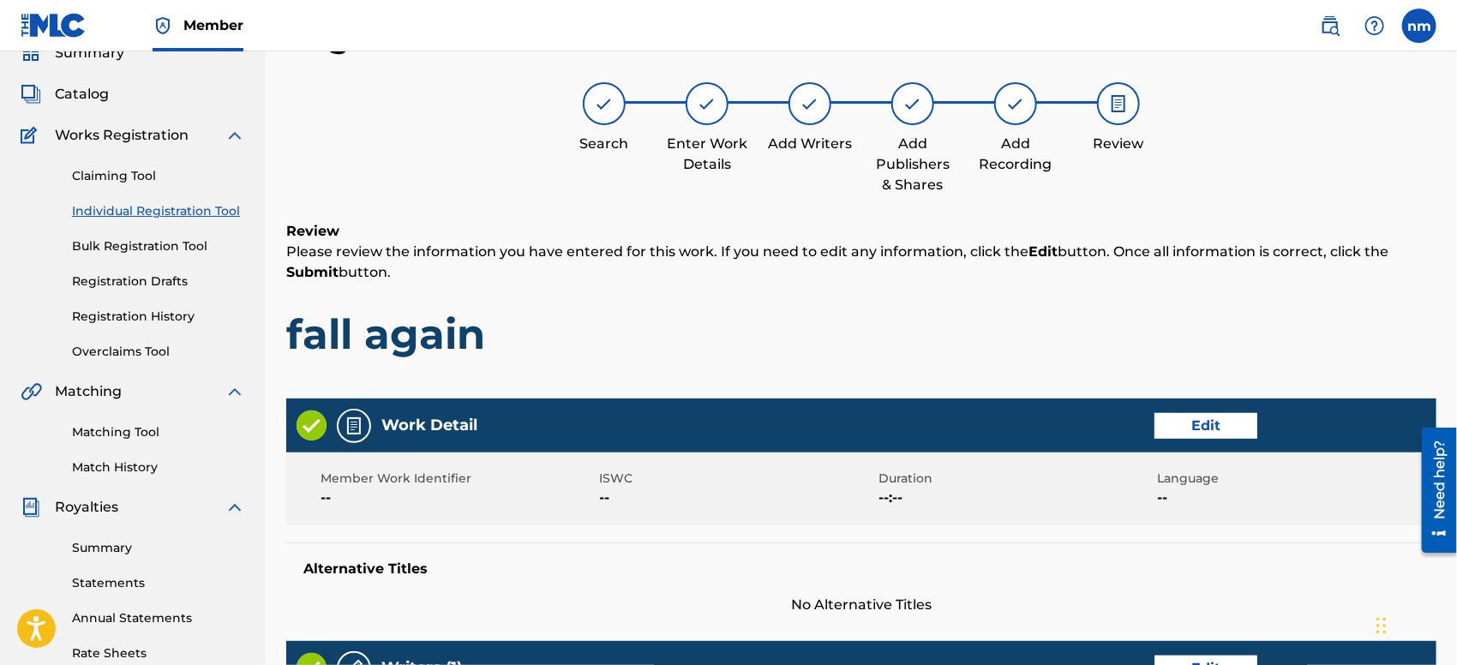
scroll to position [727, 0]
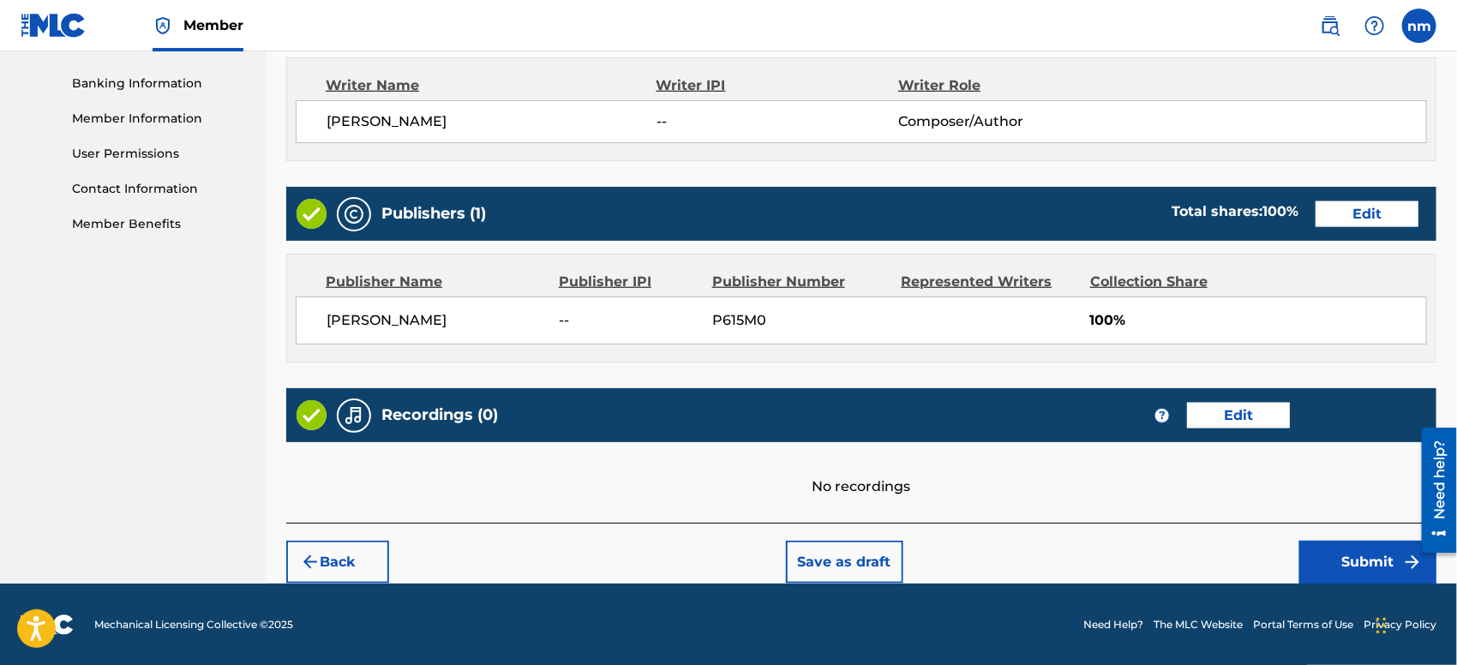
click at [1330, 561] on button "Submit" at bounding box center [1367, 562] width 137 height 43
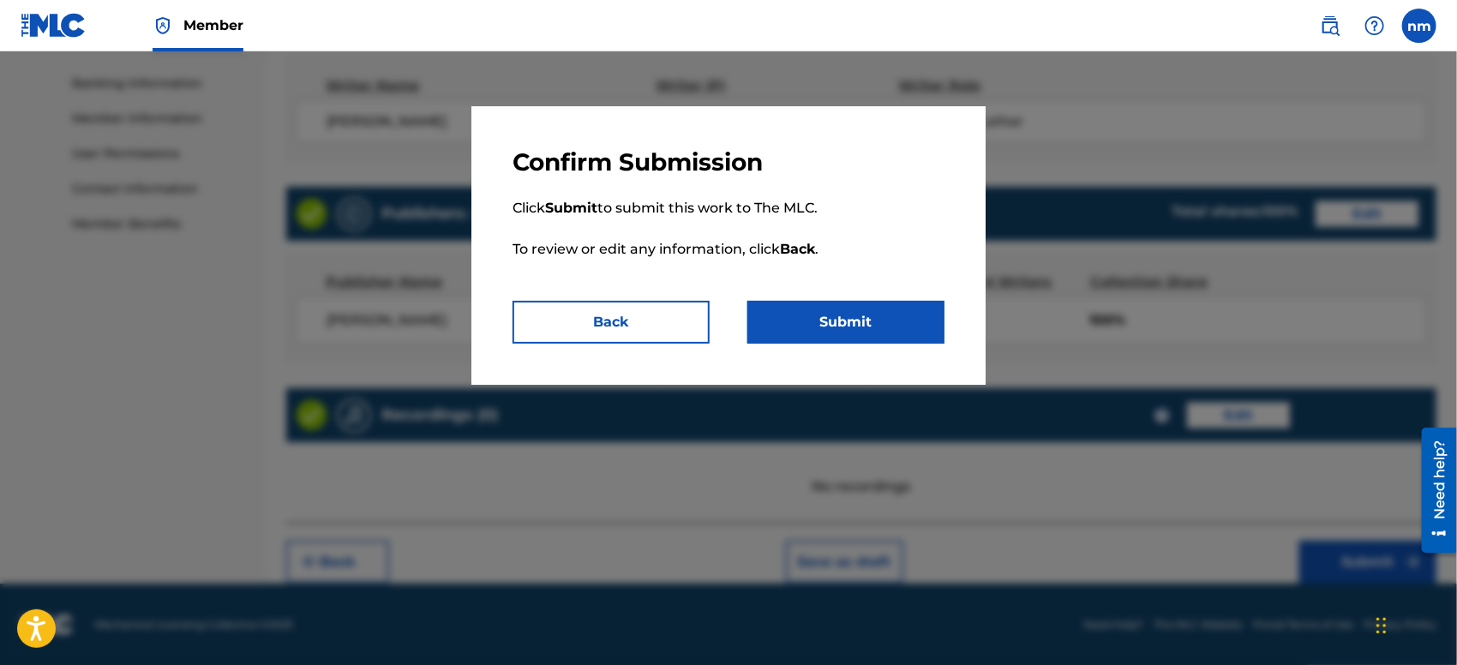
click at [879, 320] on button "Submit" at bounding box center [845, 322] width 197 height 43
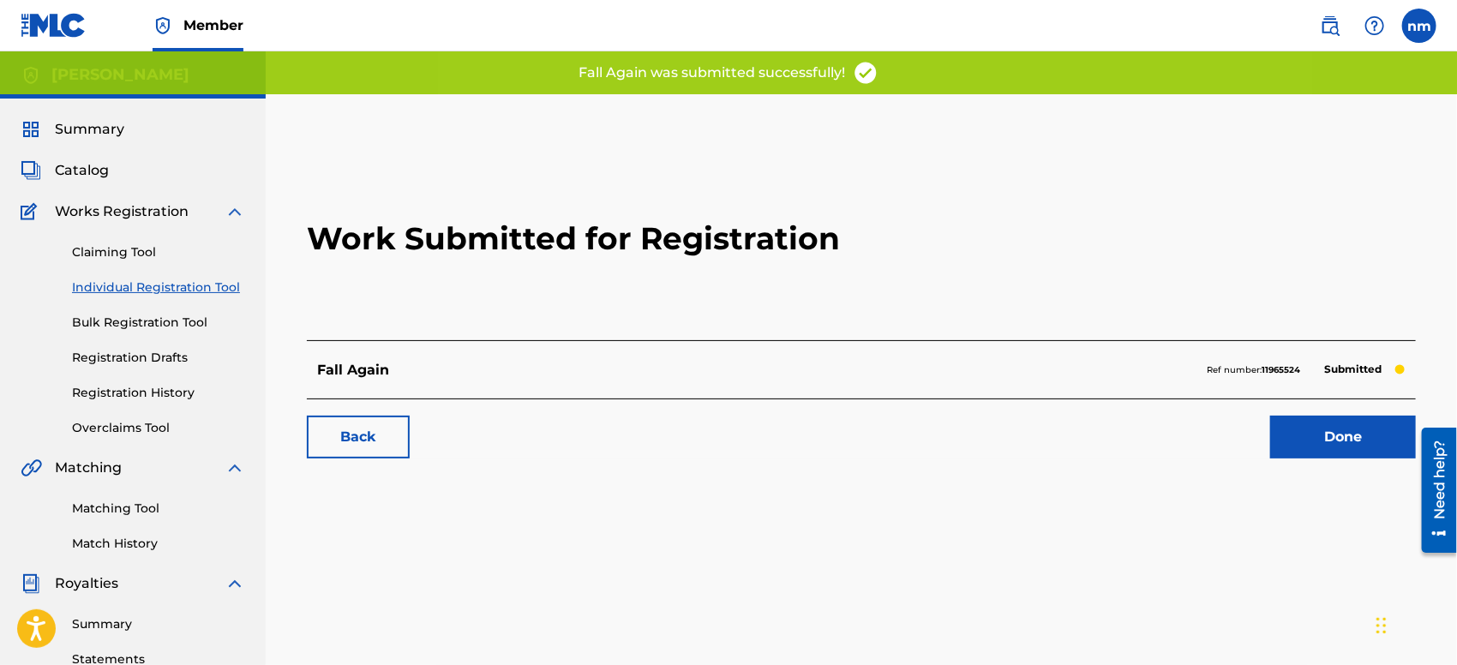
click at [1285, 446] on link "Done" at bounding box center [1343, 437] width 146 height 43
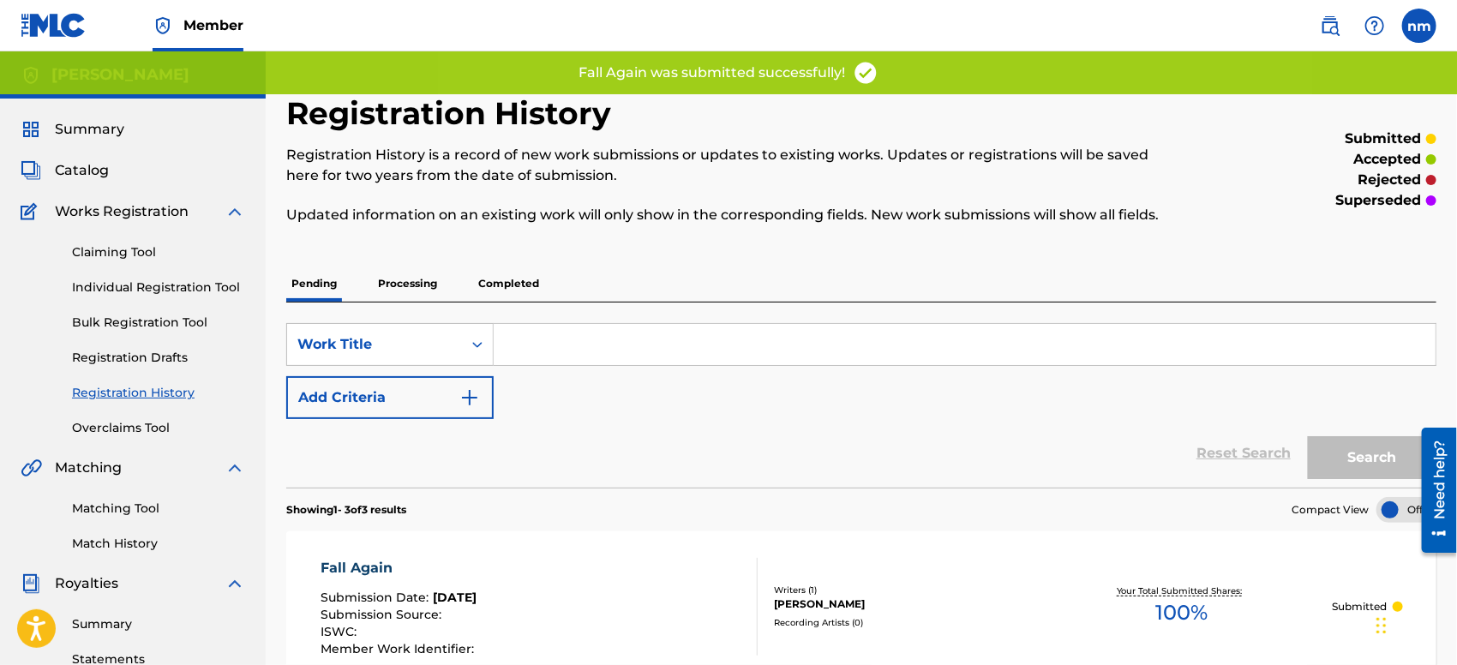
click at [107, 286] on link "Individual Registration Tool" at bounding box center [158, 287] width 173 height 18
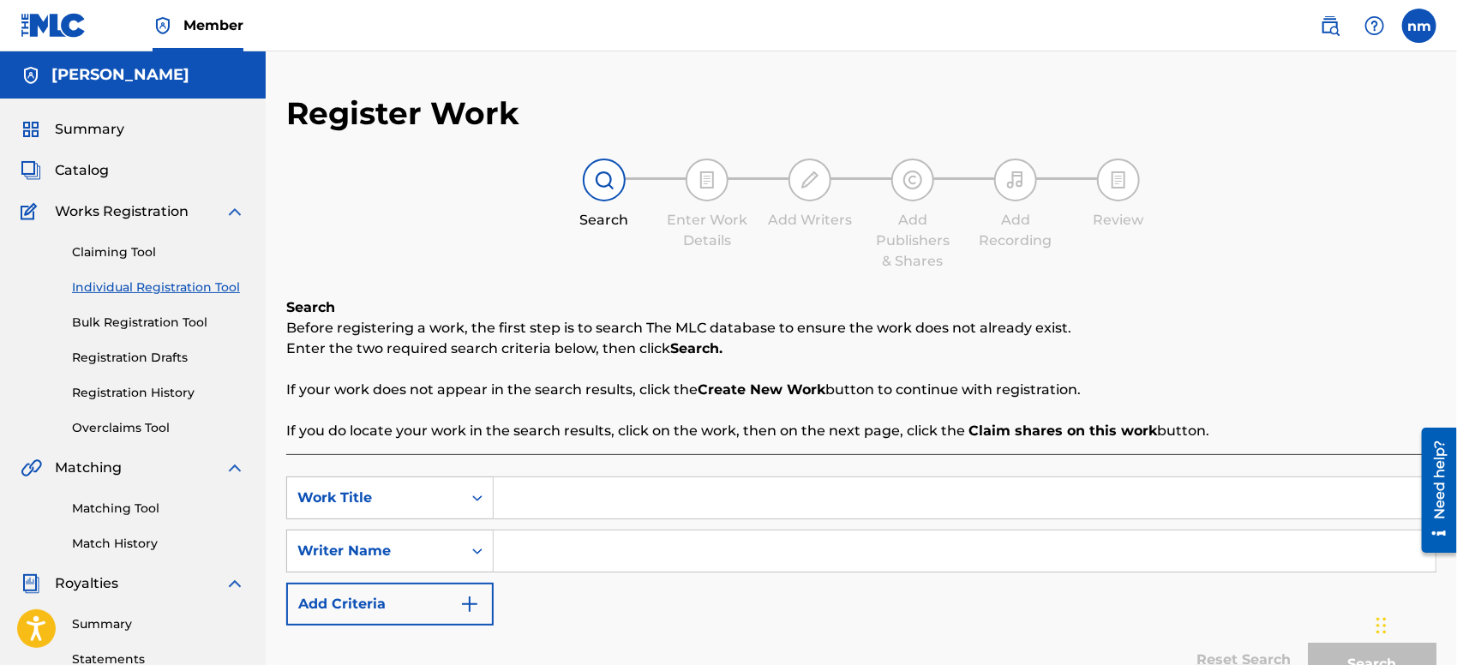
click at [716, 305] on div "Search Before registering a work, the first step is to search The MLC database …" at bounding box center [861, 369] width 1150 height 144
paste input "distane"
click at [514, 499] on input "distane" at bounding box center [965, 497] width 942 height 41
type input "Distane"
click at [649, 550] on input "Search Form" at bounding box center [965, 550] width 942 height 41
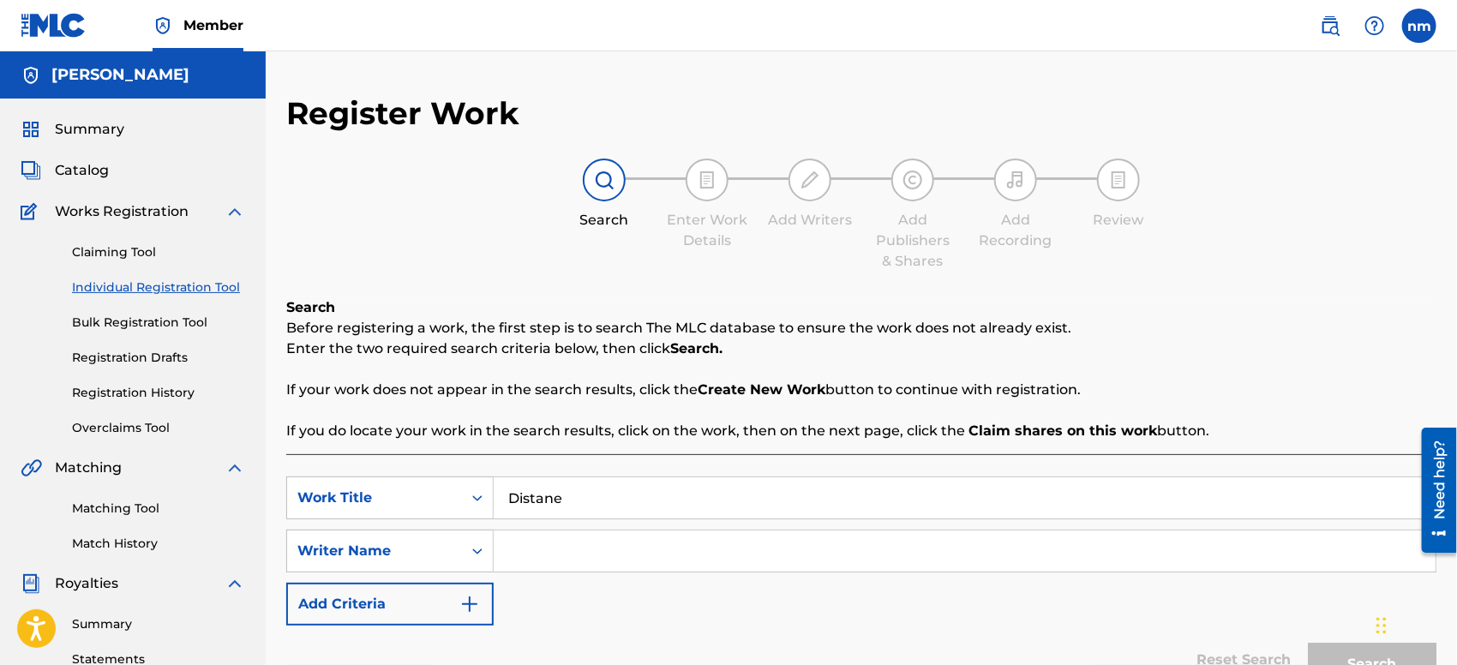
click at [582, 543] on input "Search Form" at bounding box center [965, 550] width 942 height 41
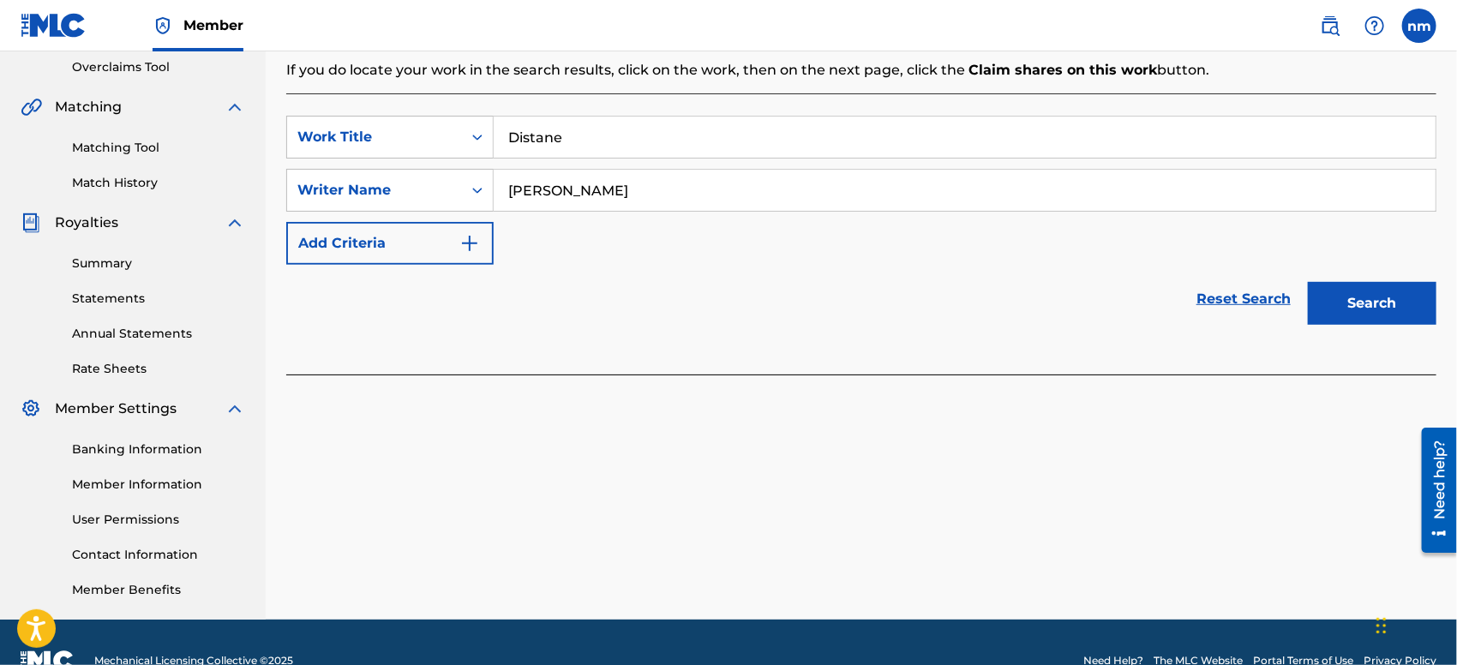
scroll to position [398, 0]
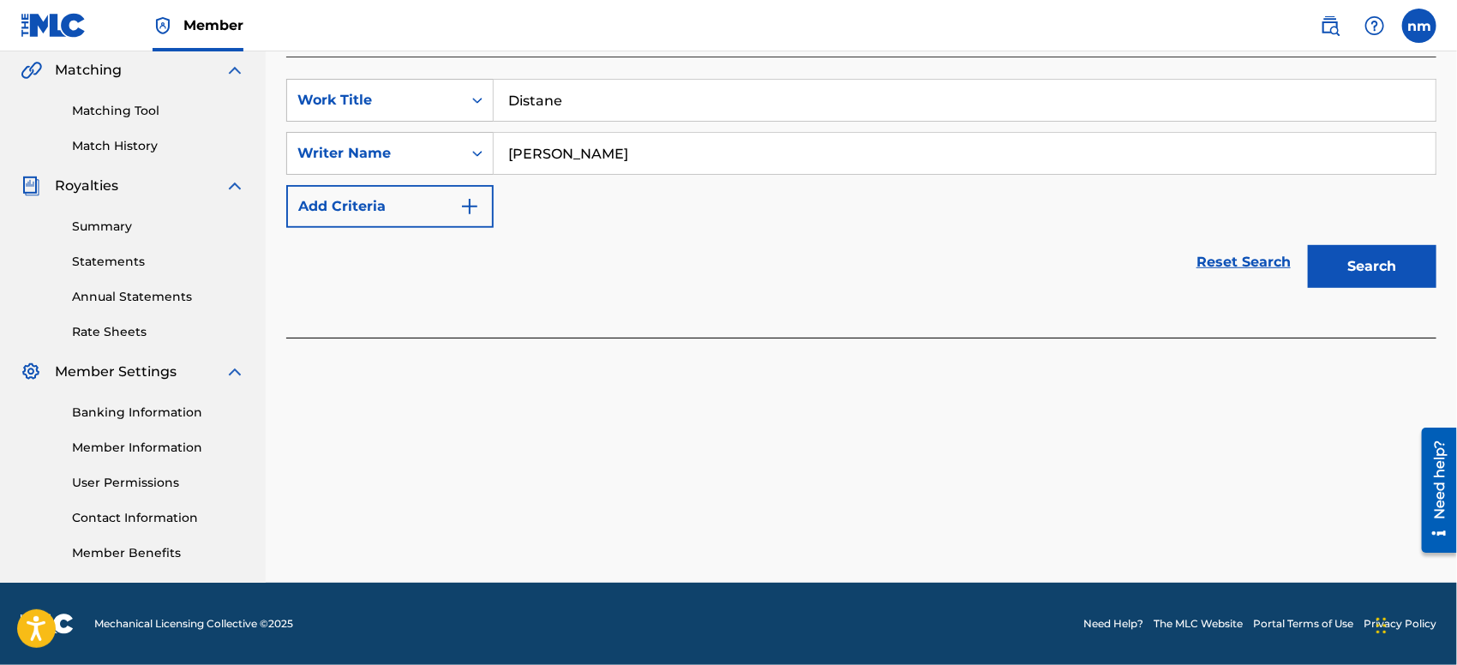
type input "[PERSON_NAME]"
click at [1332, 274] on button "Search" at bounding box center [1372, 266] width 129 height 43
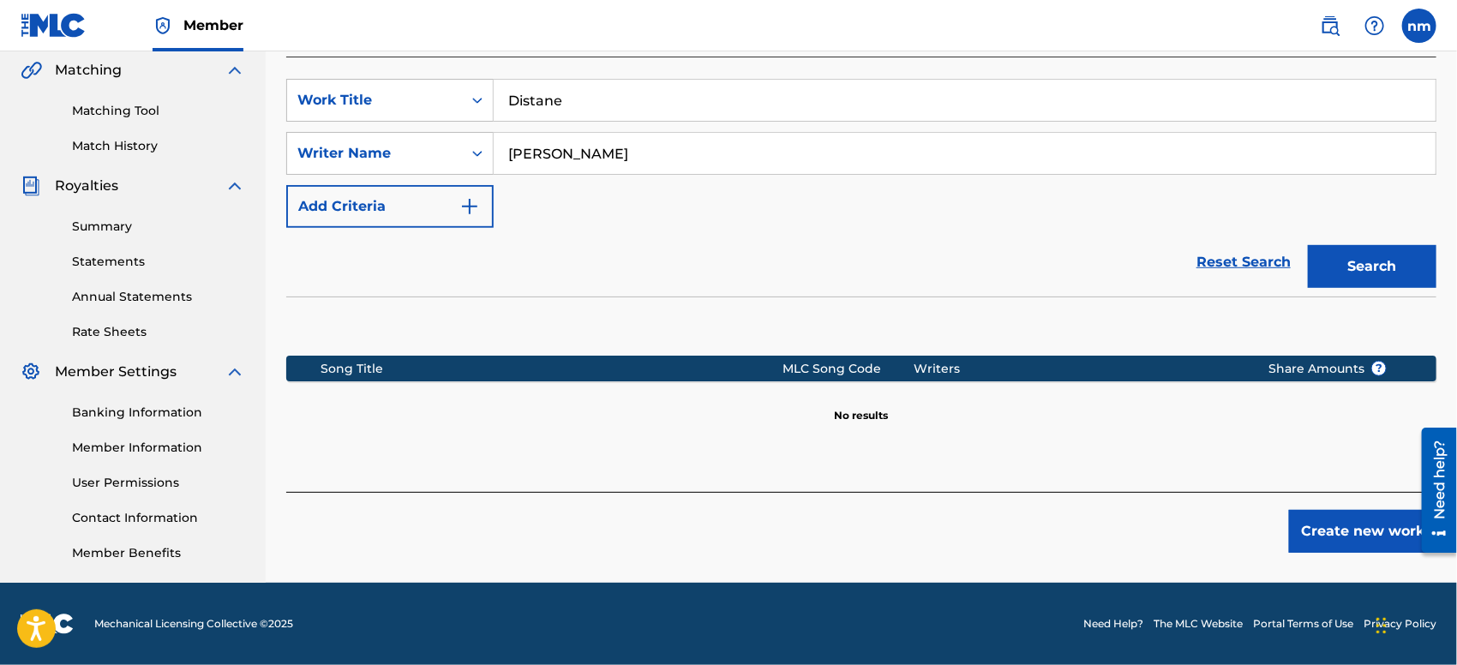
click at [1372, 536] on button "Create new work" at bounding box center [1362, 531] width 147 height 43
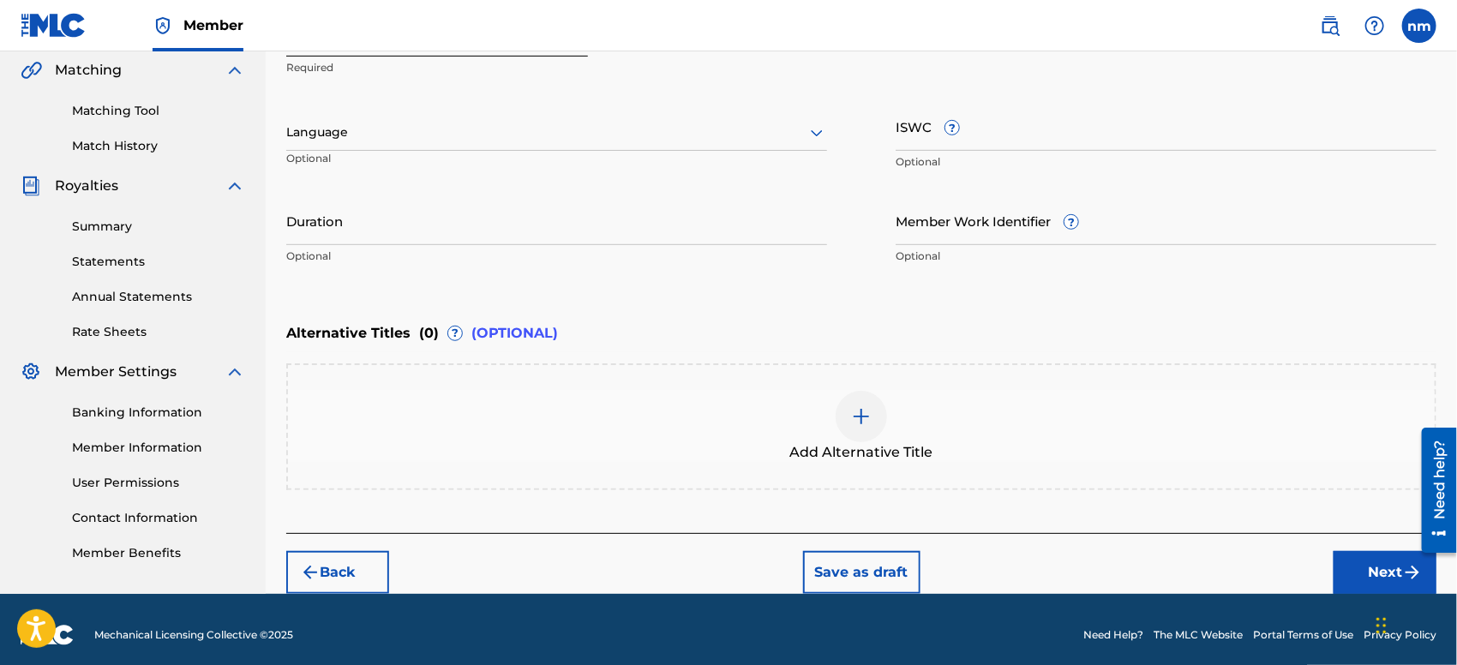
click at [1362, 567] on button "Next" at bounding box center [1384, 572] width 103 height 43
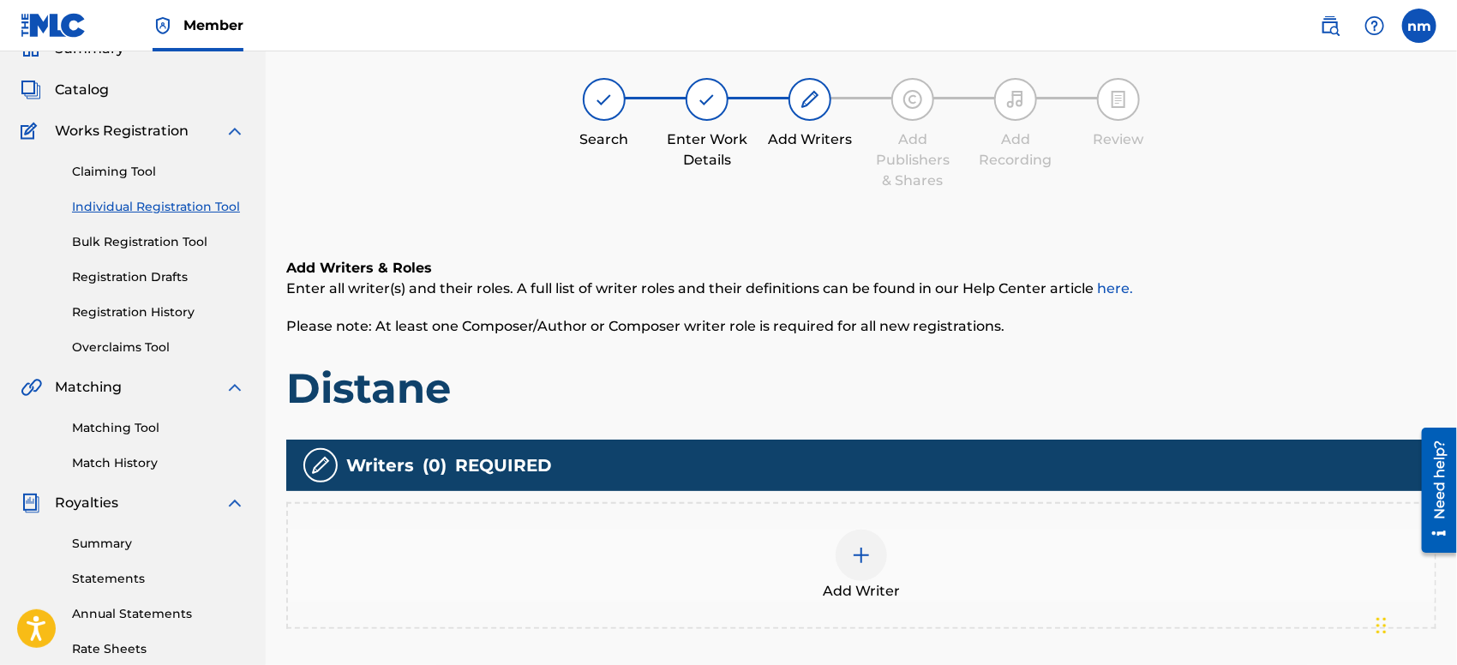
scroll to position [76, 0]
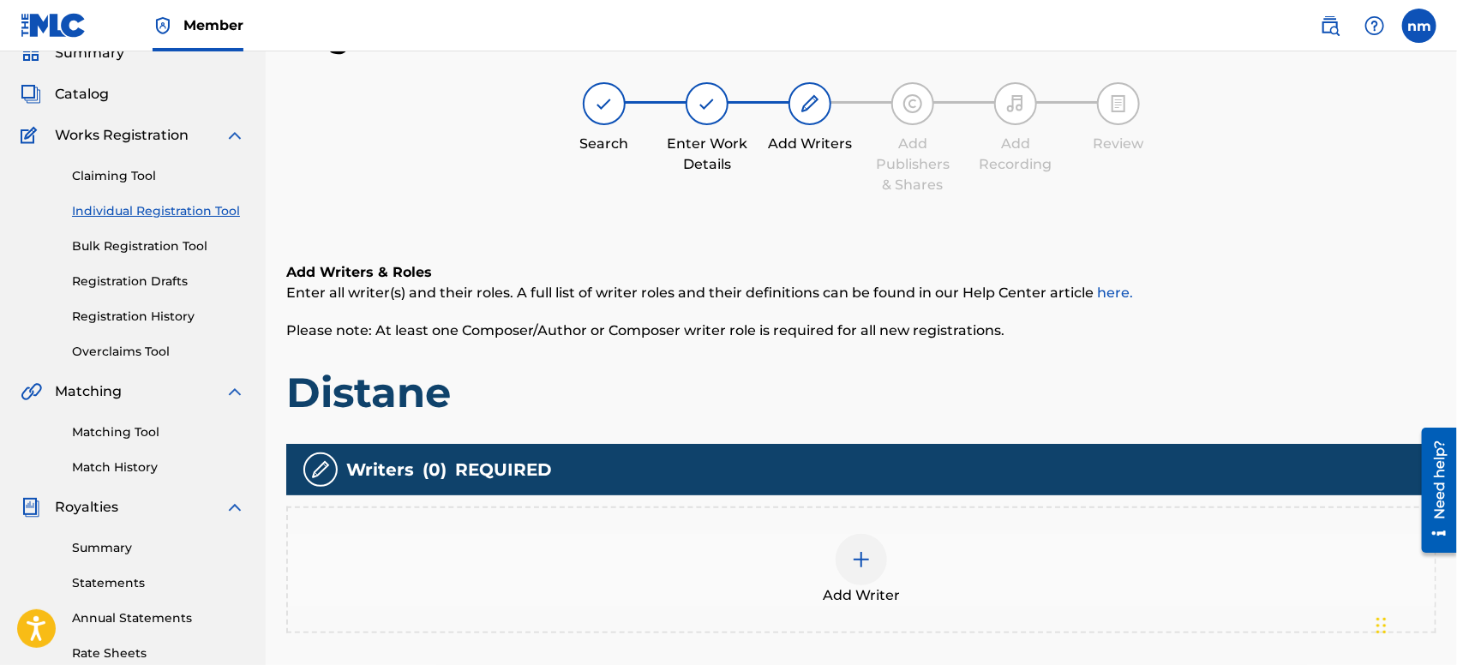
click at [844, 566] on div at bounding box center [860, 559] width 51 height 51
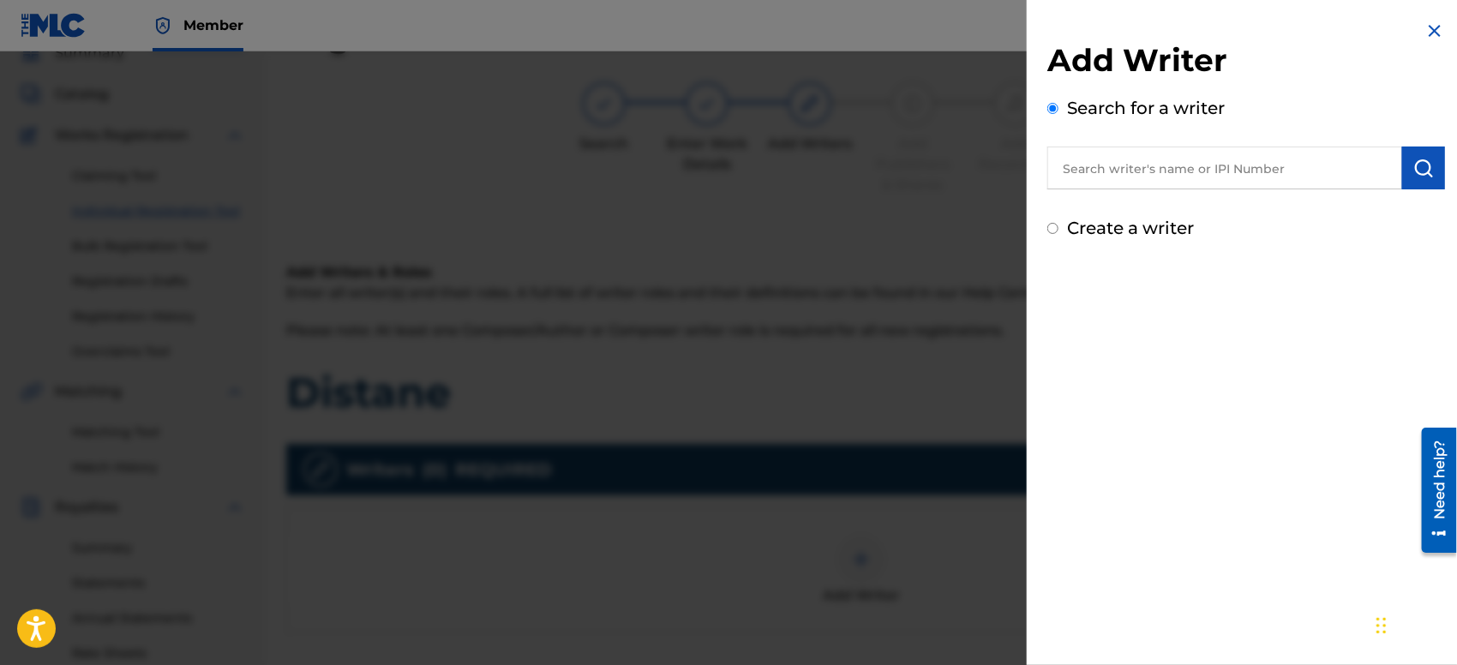
click at [1156, 173] on input "text" at bounding box center [1224, 168] width 355 height 43
click at [1158, 176] on input "[PERSON_NAME]" at bounding box center [1224, 168] width 355 height 43
type input "[PERSON_NAME]"
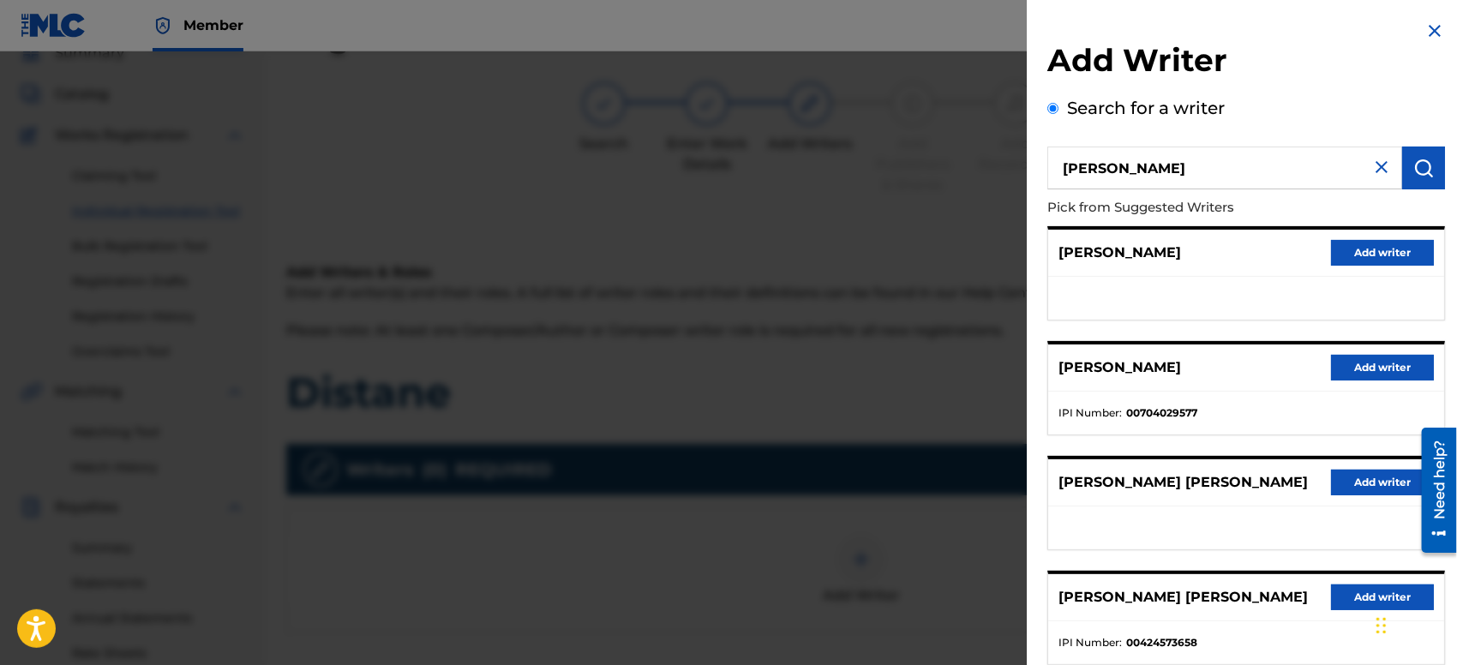
click at [1384, 257] on button "Add writer" at bounding box center [1382, 253] width 103 height 26
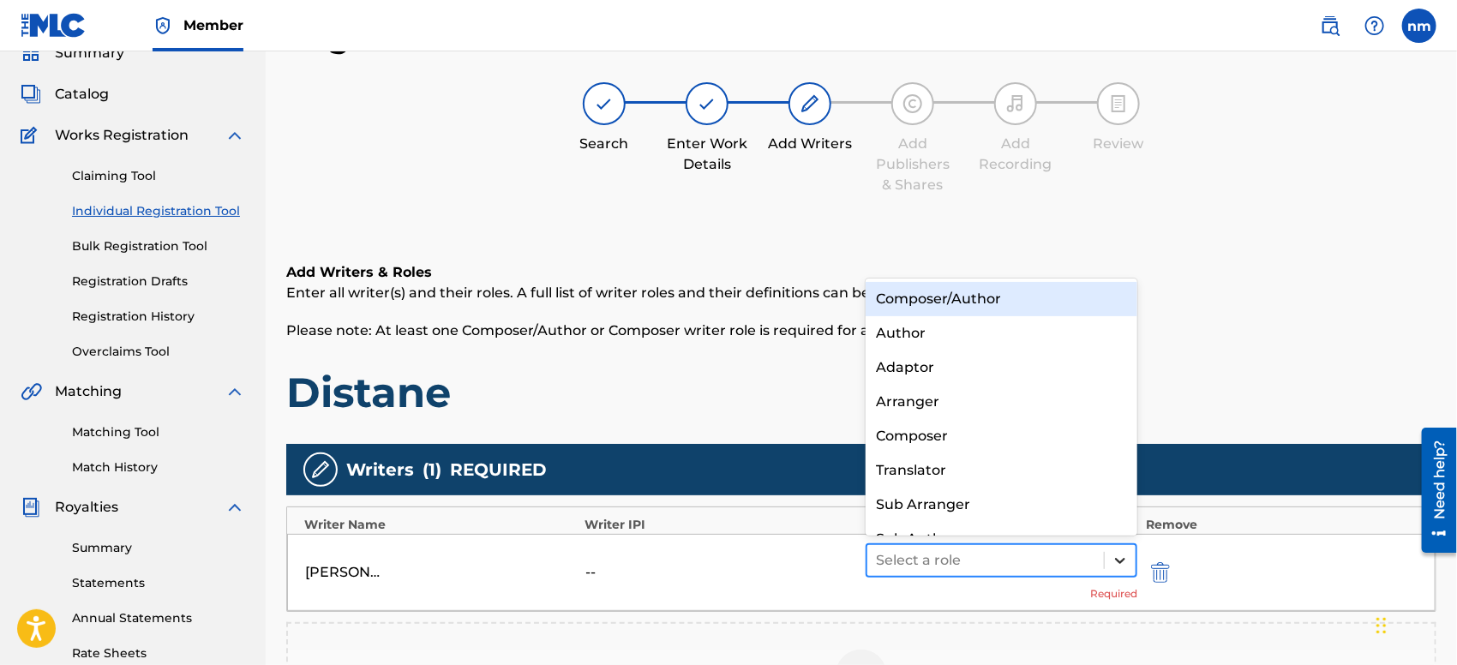
click at [1115, 562] on icon at bounding box center [1119, 560] width 17 height 17
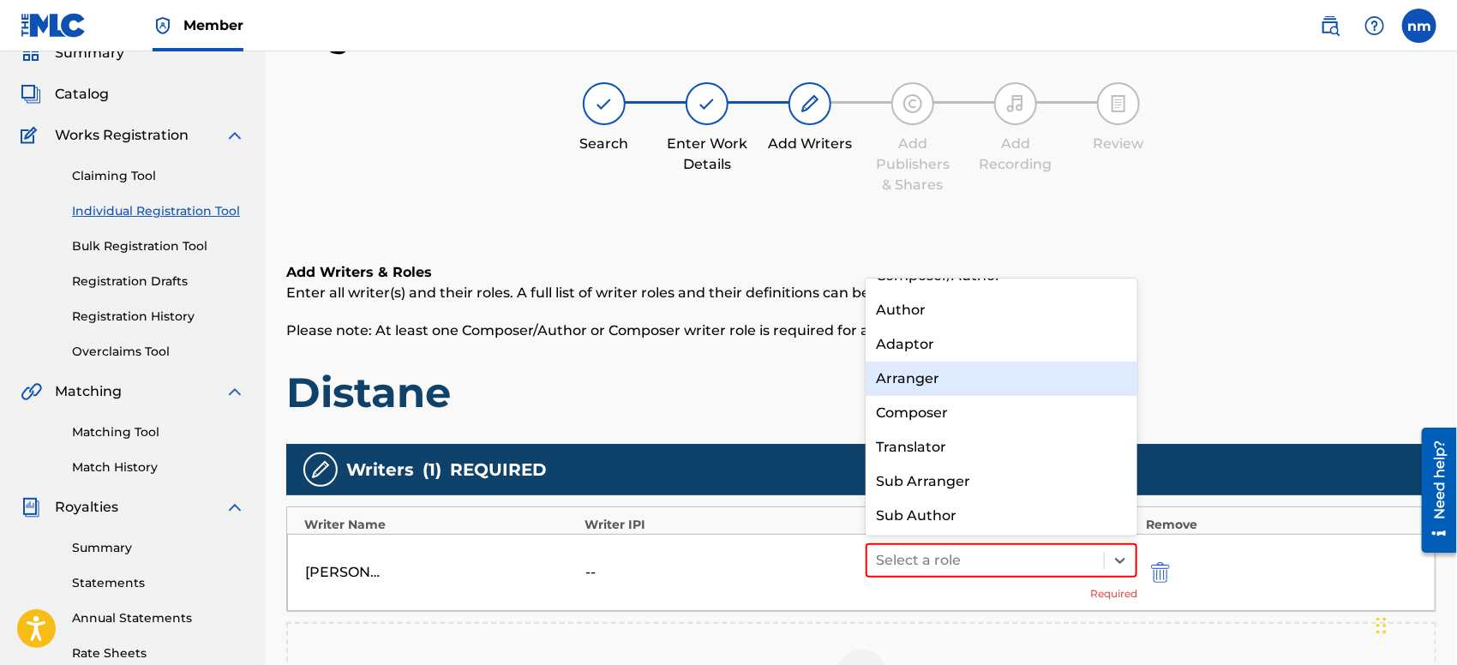
scroll to position [0, 0]
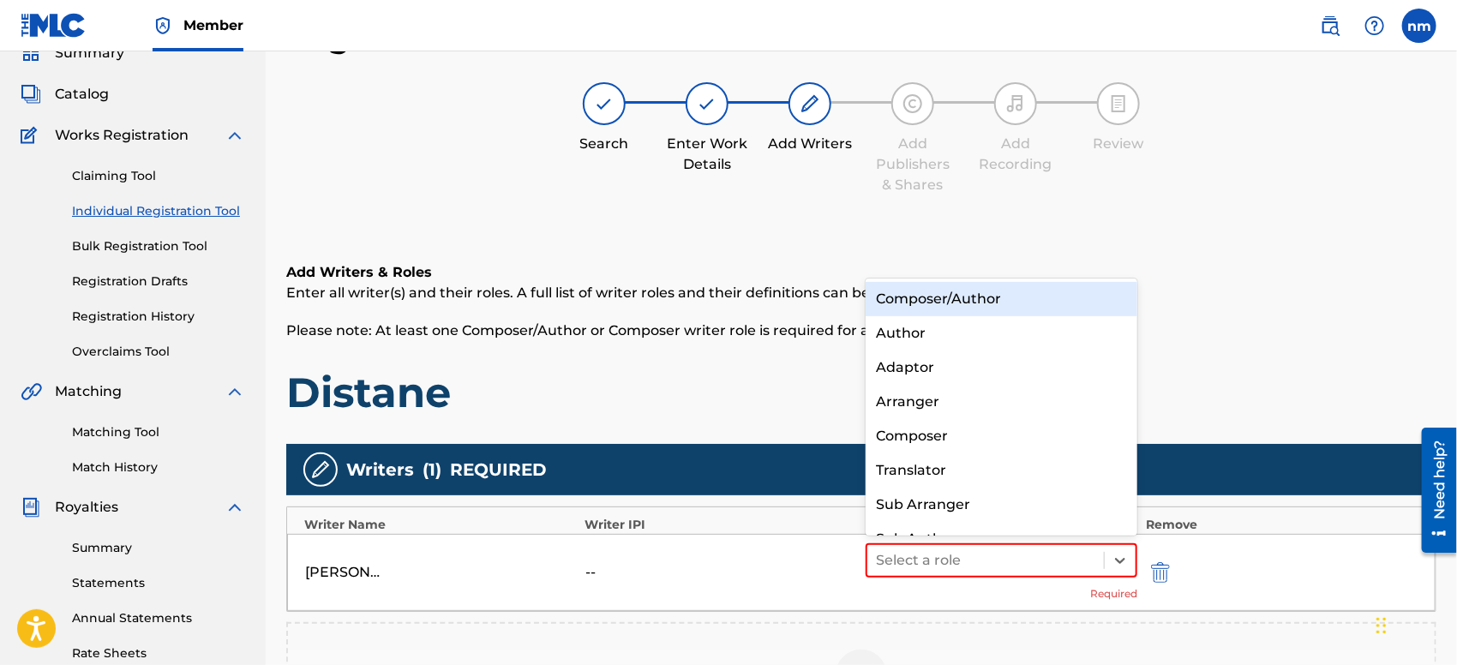
click at [1067, 298] on div "Composer/Author" at bounding box center [1001, 299] width 272 height 34
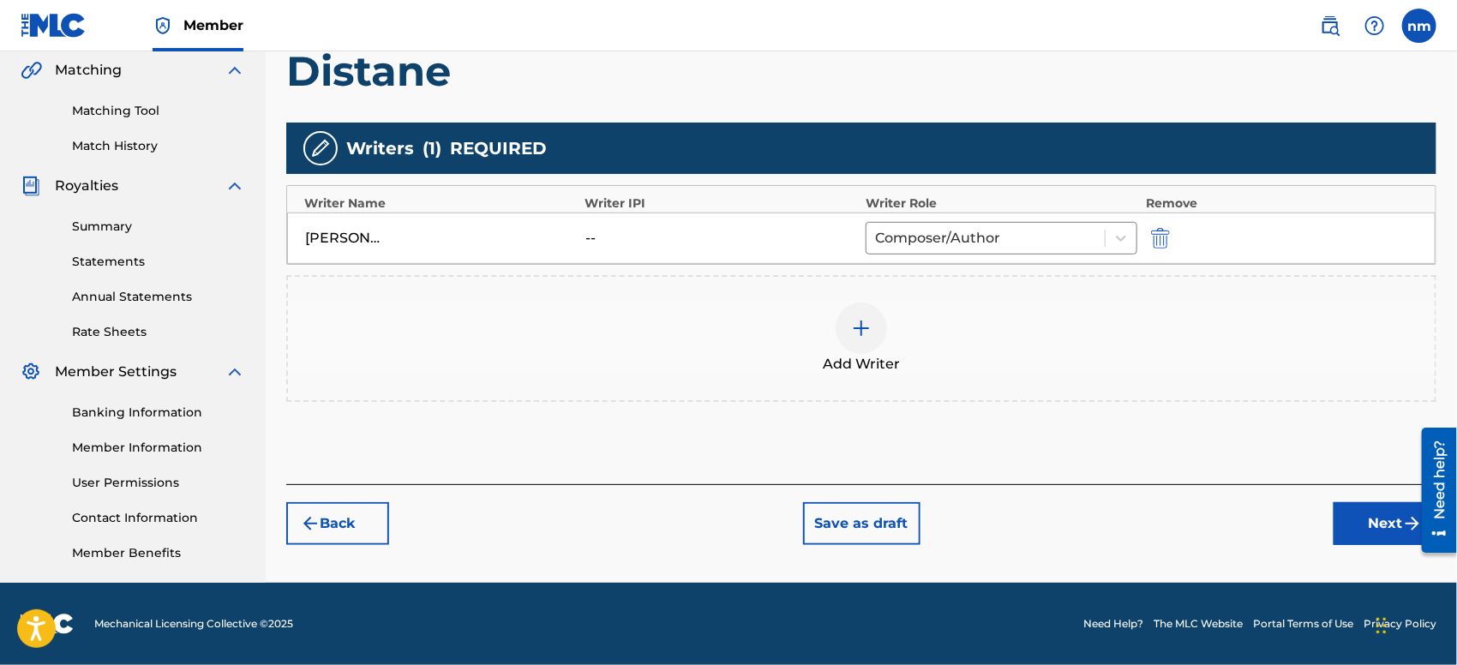
click at [1372, 522] on button "Next" at bounding box center [1384, 523] width 103 height 43
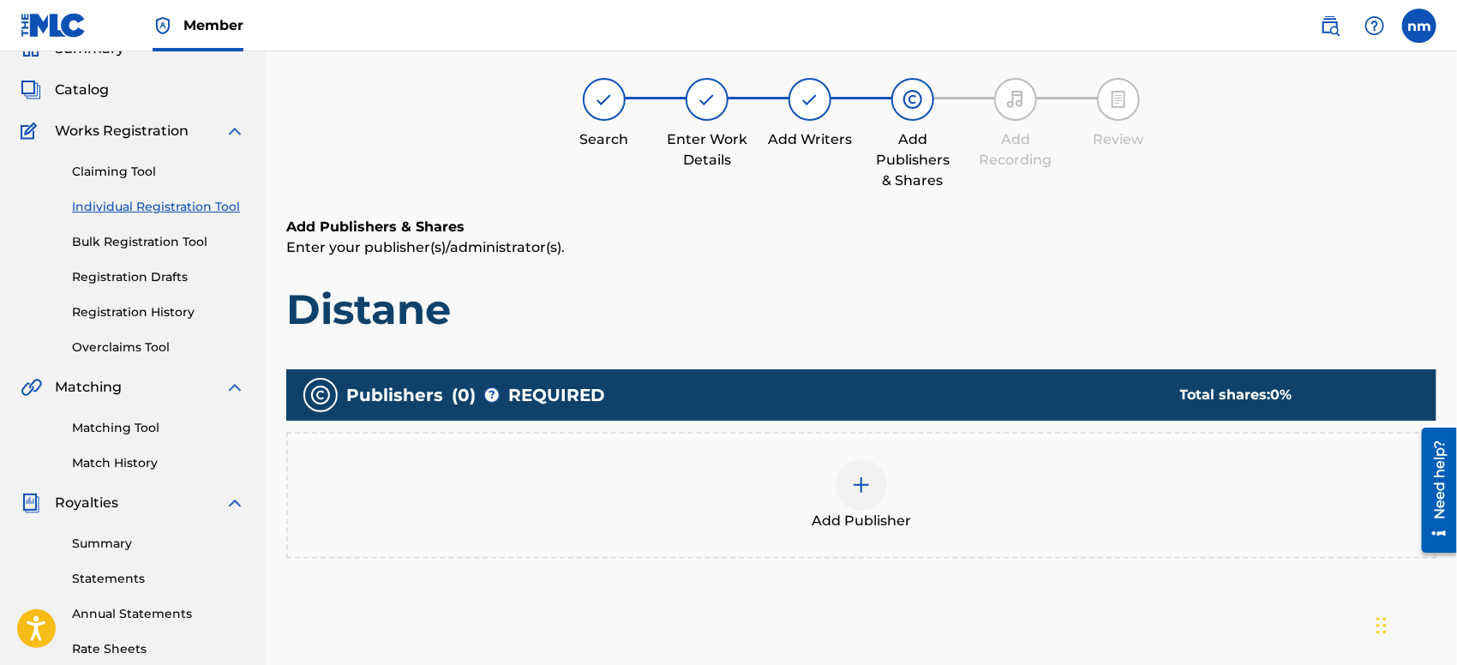
scroll to position [76, 0]
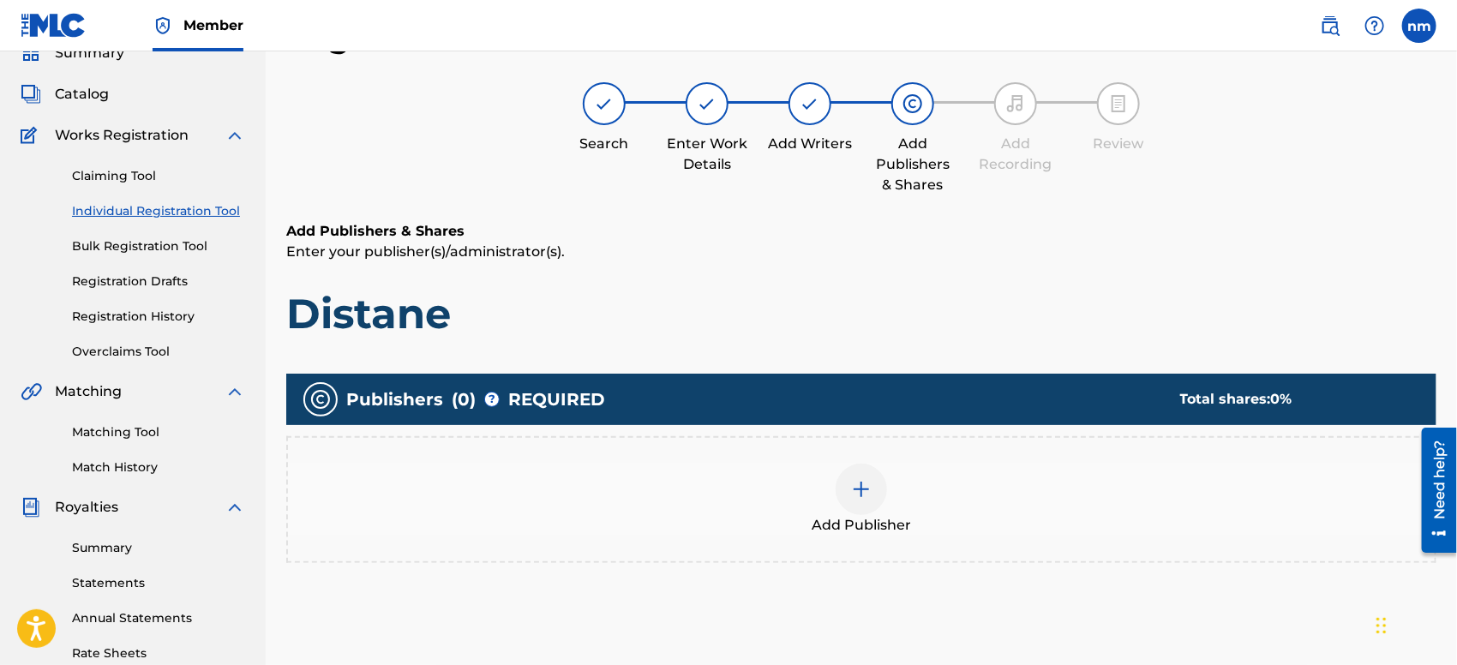
click at [892, 478] on div "Add Publisher" at bounding box center [861, 500] width 1147 height 72
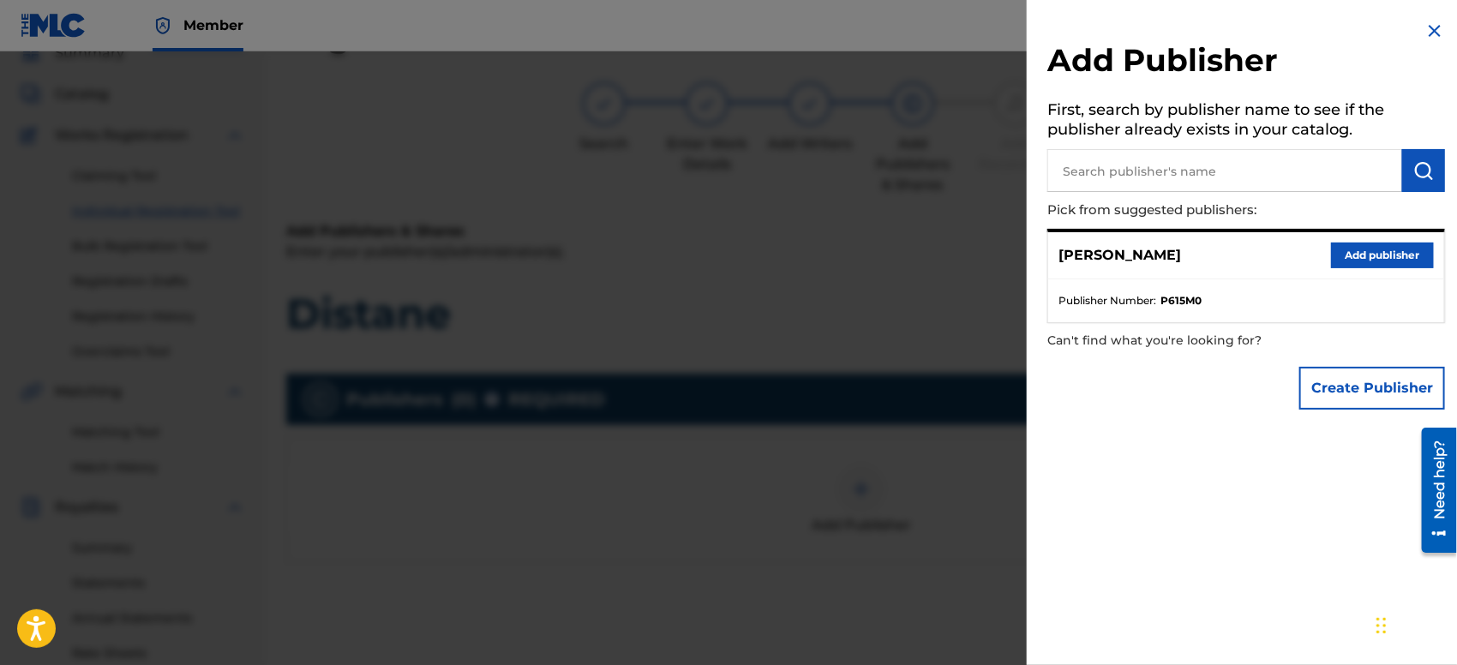
click at [1355, 254] on button "Add publisher" at bounding box center [1382, 256] width 103 height 26
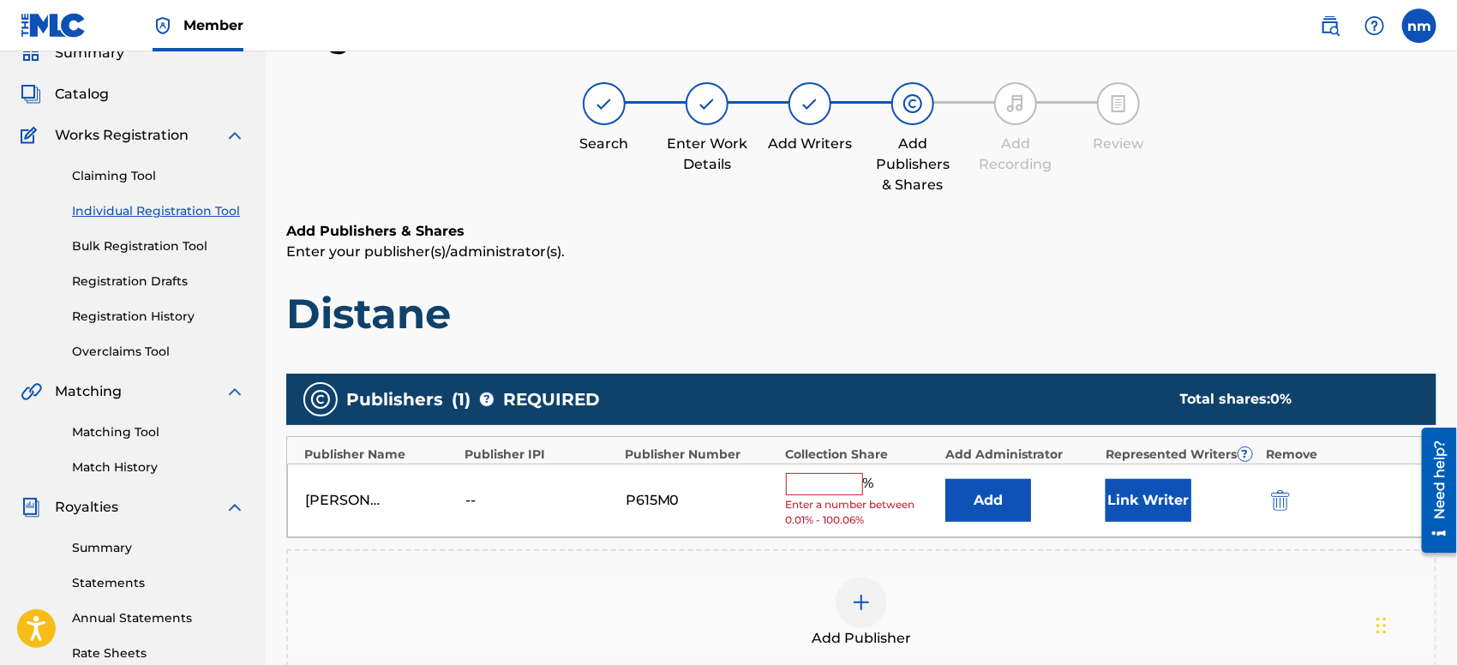
click at [838, 484] on input "text" at bounding box center [824, 484] width 77 height 22
type input "100"
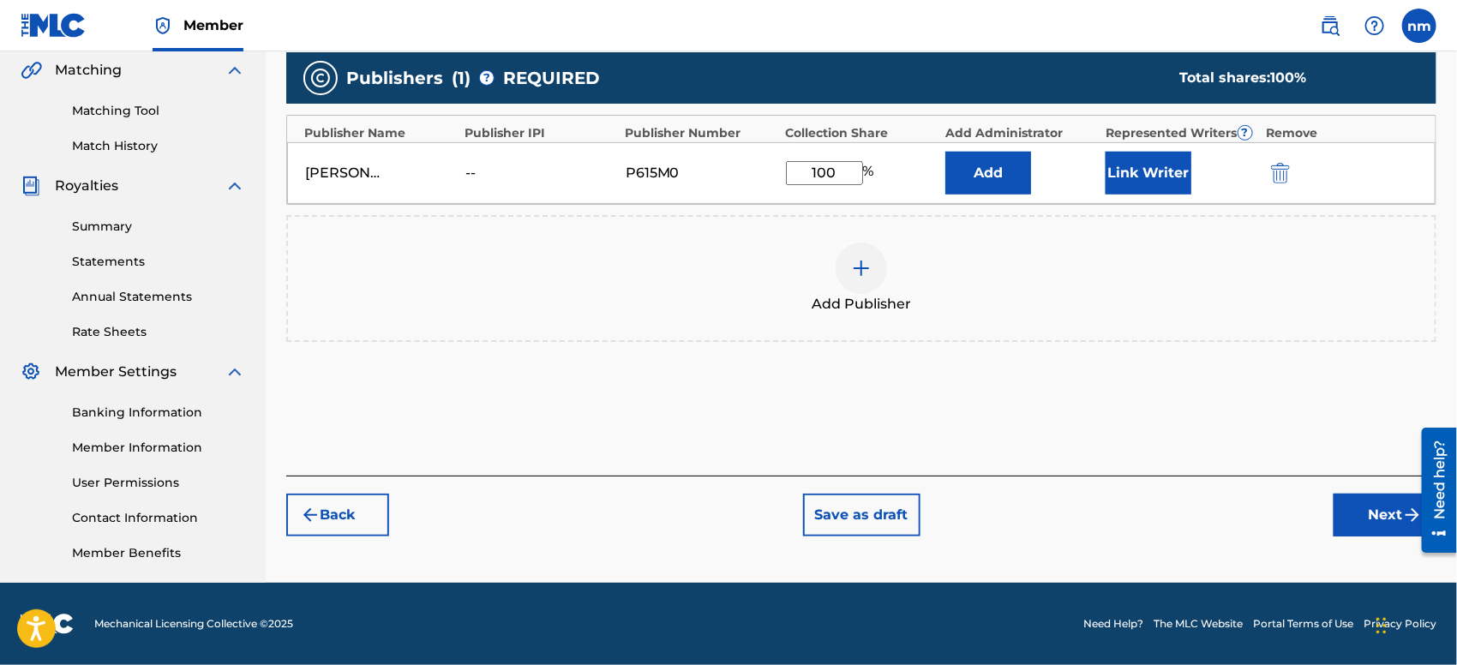
click at [1388, 519] on button "Next" at bounding box center [1384, 515] width 103 height 43
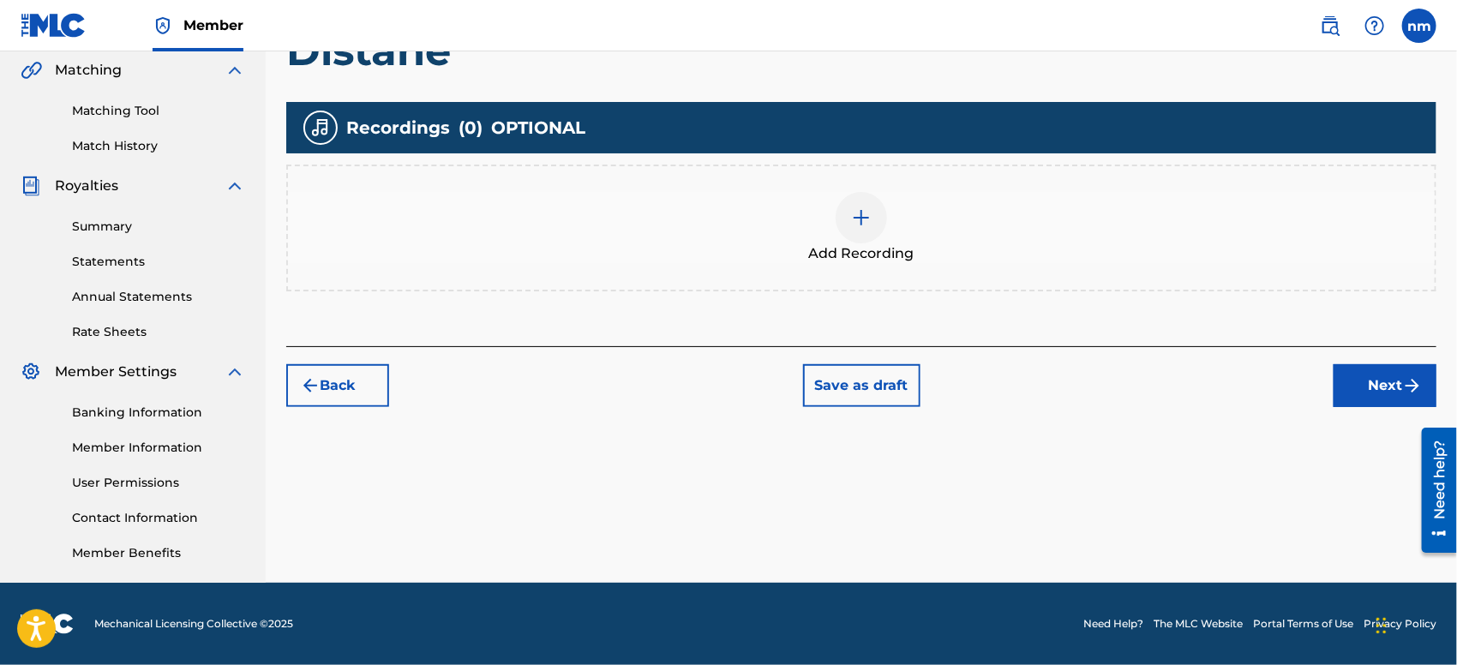
click at [1378, 368] on button "Next" at bounding box center [1384, 385] width 103 height 43
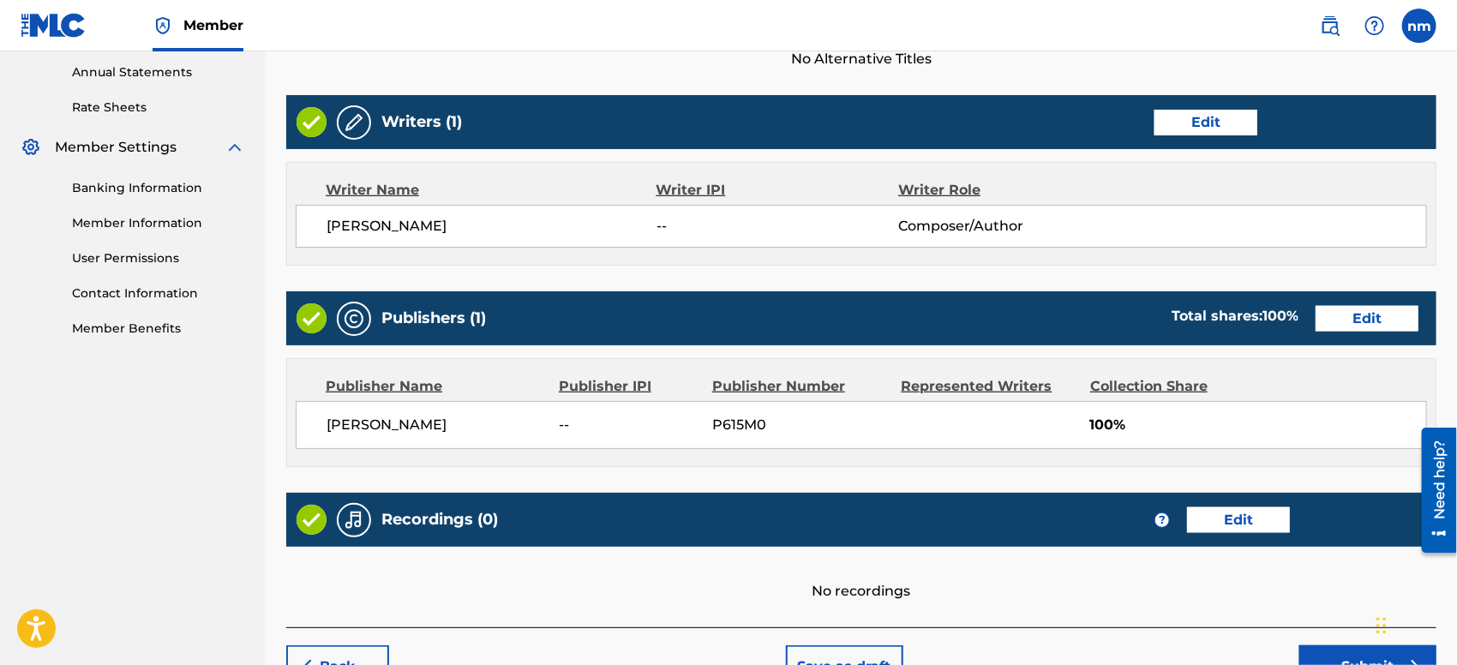
scroll to position [727, 0]
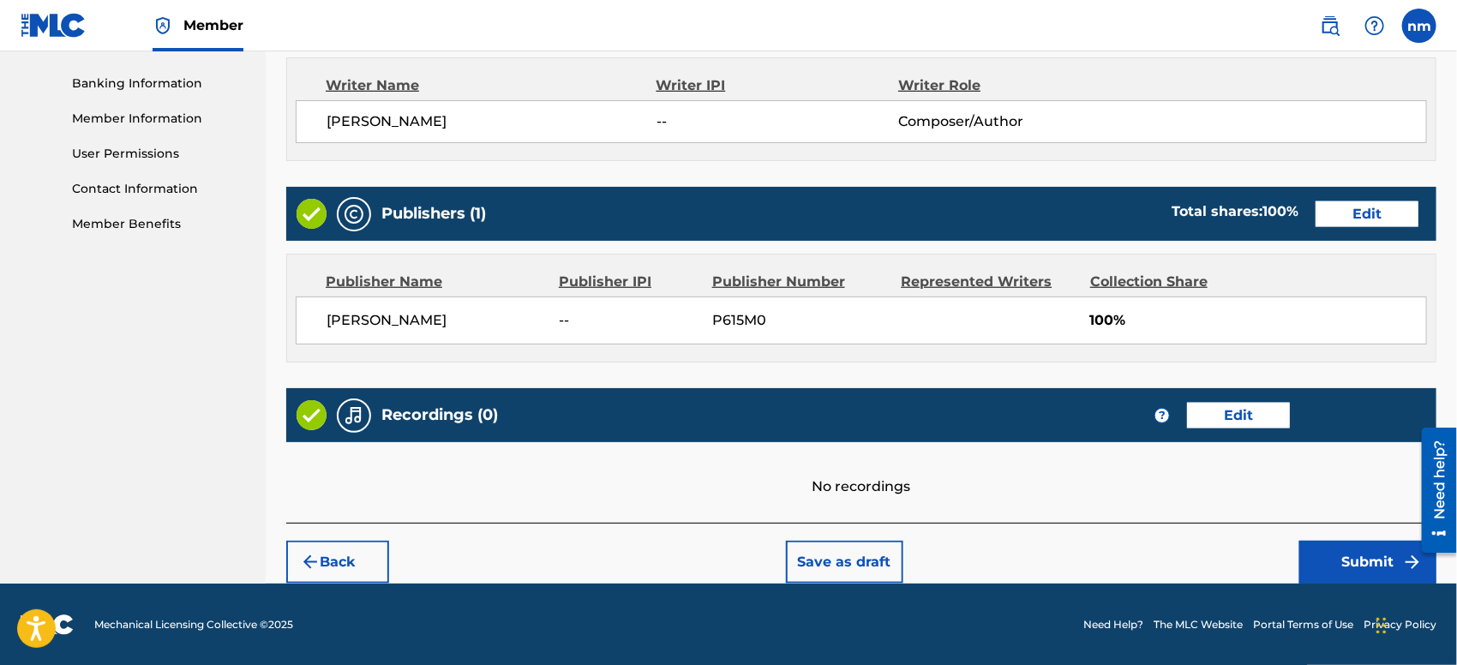
click at [1338, 557] on button "Submit" at bounding box center [1367, 562] width 137 height 43
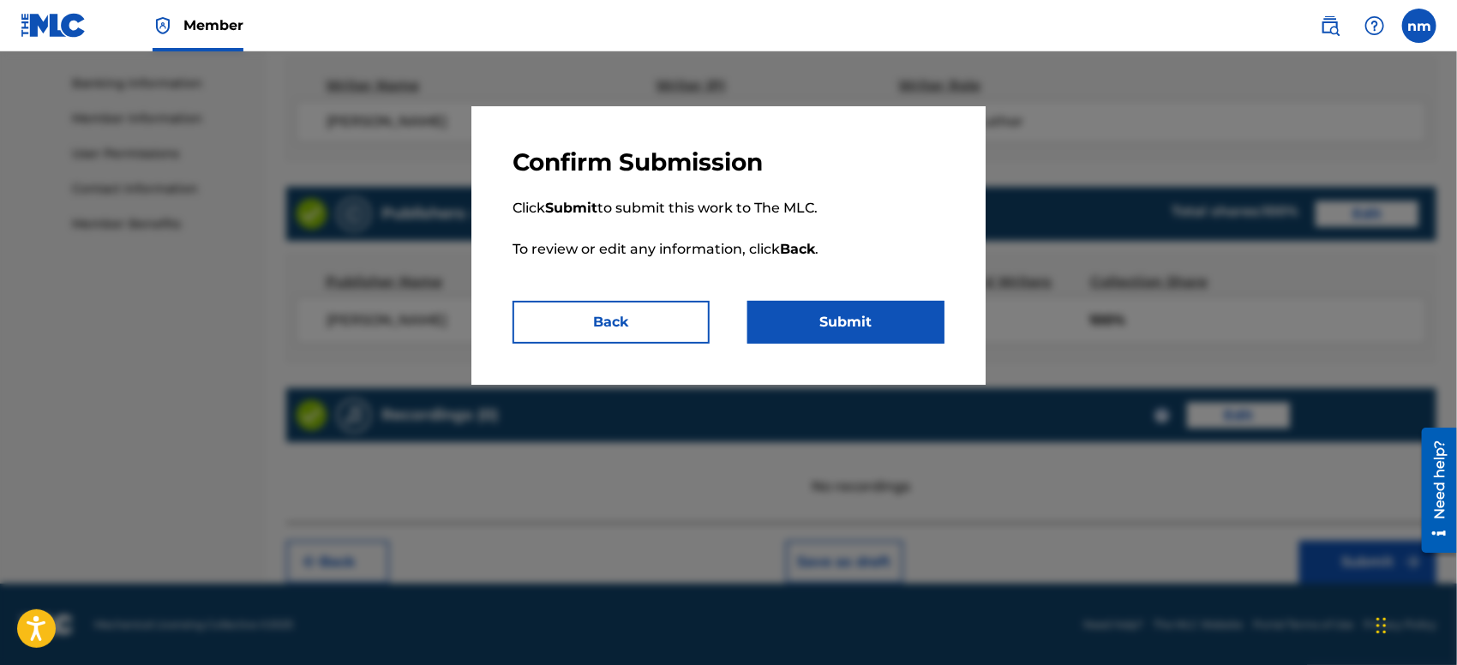
click at [900, 319] on button "Submit" at bounding box center [845, 322] width 197 height 43
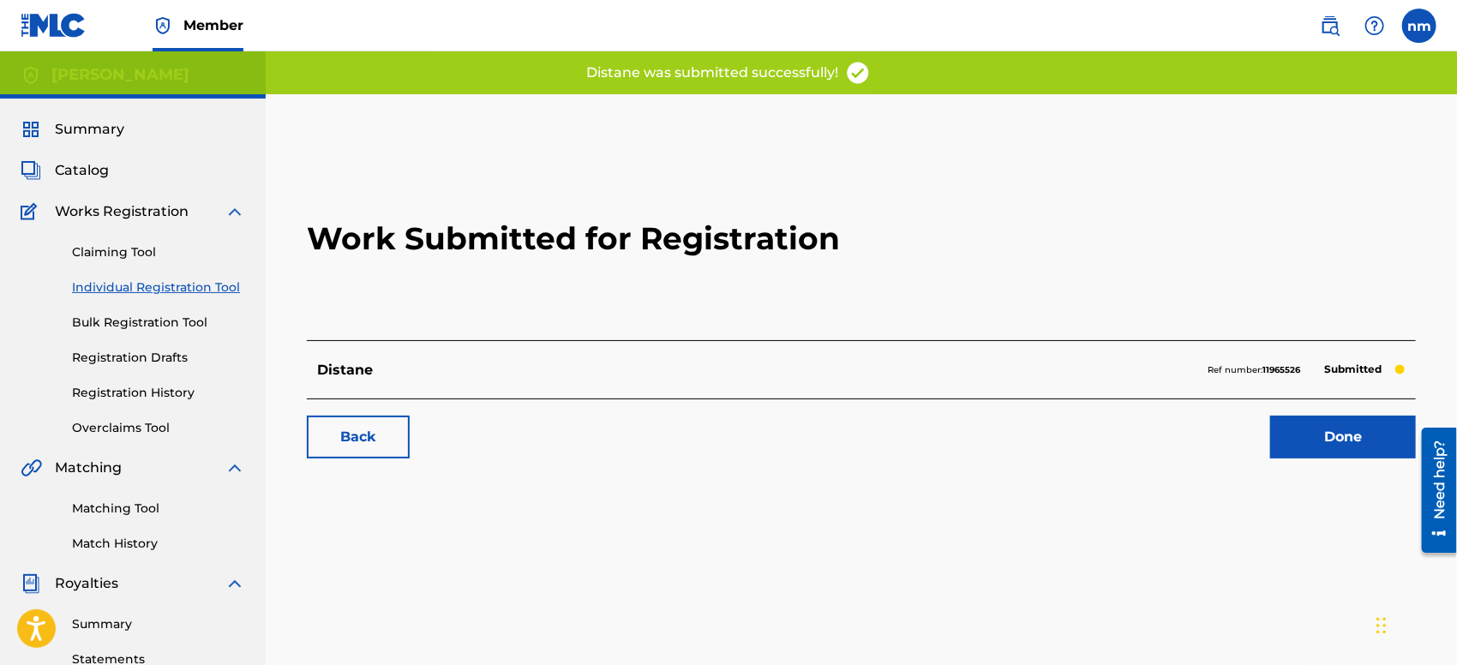
click at [1330, 442] on link "Done" at bounding box center [1343, 437] width 146 height 43
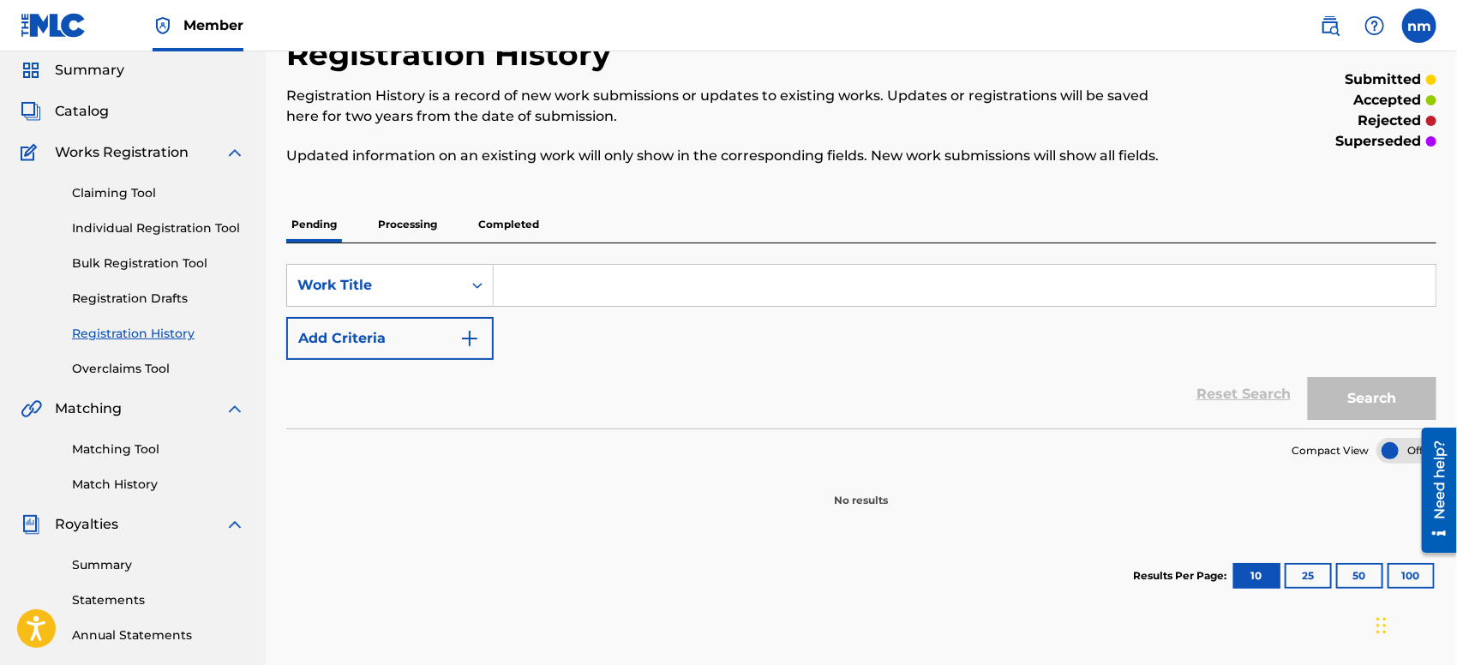
scroll to position [16, 0]
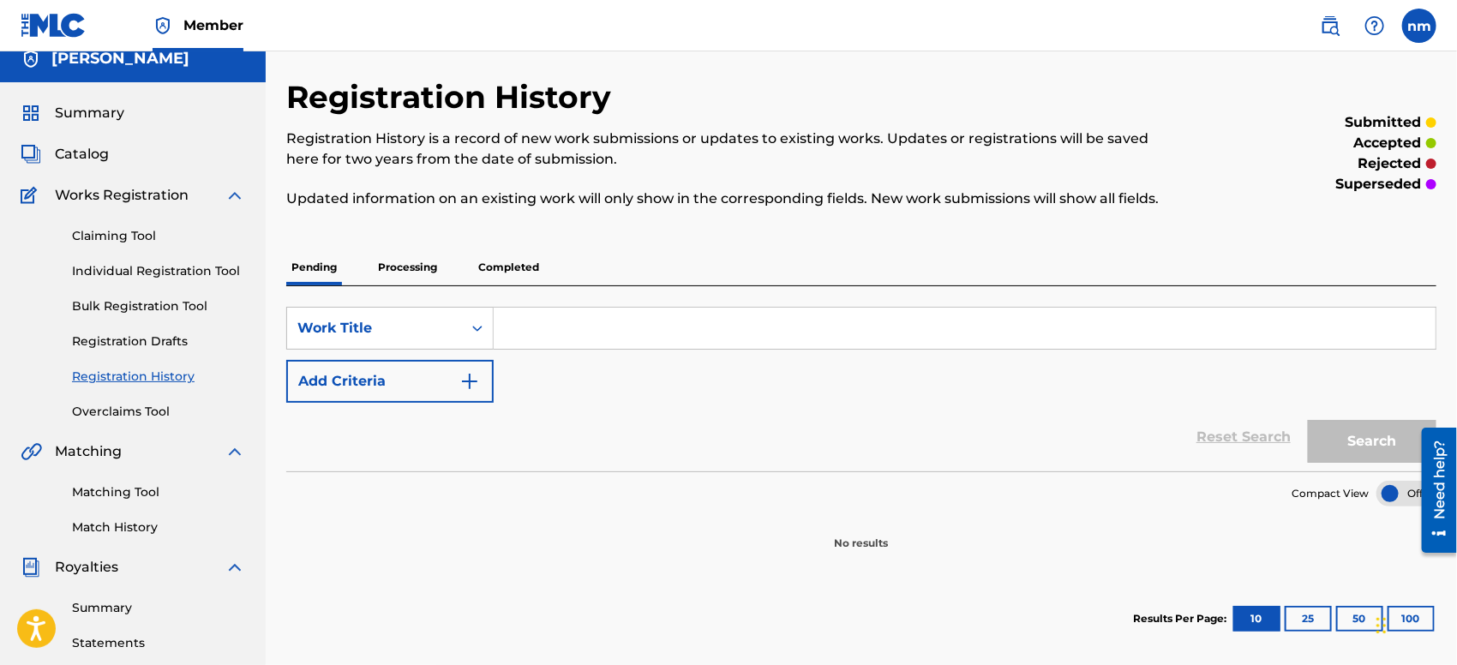
click at [414, 268] on p "Processing" at bounding box center [407, 267] width 69 height 36
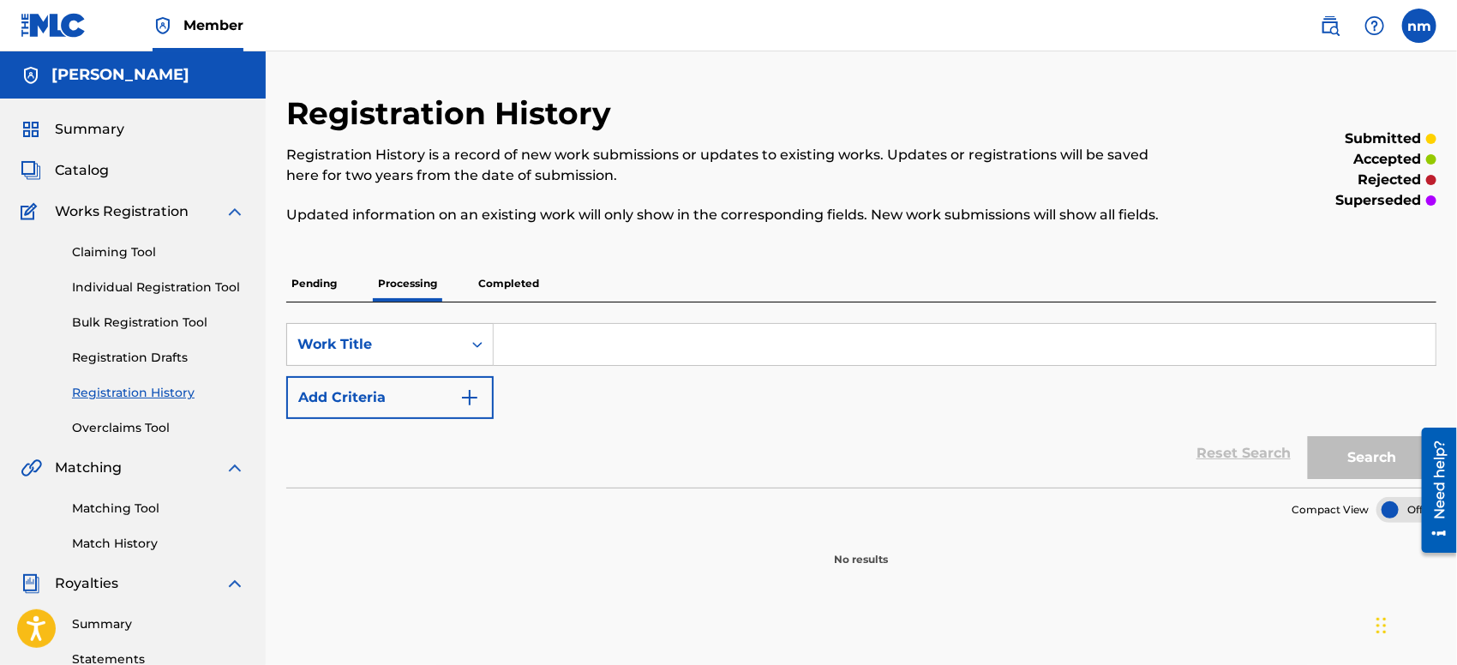
click at [499, 278] on p "Completed" at bounding box center [508, 284] width 71 height 36
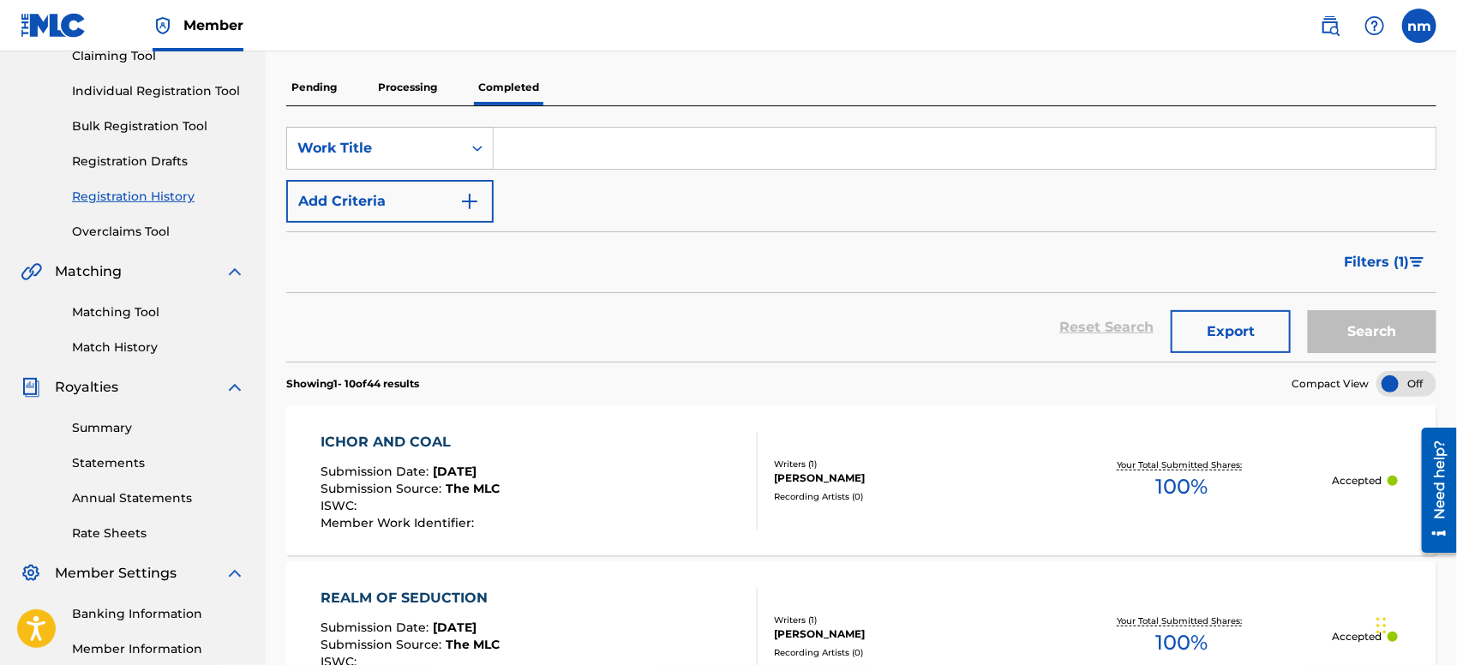
scroll to position [165, 0]
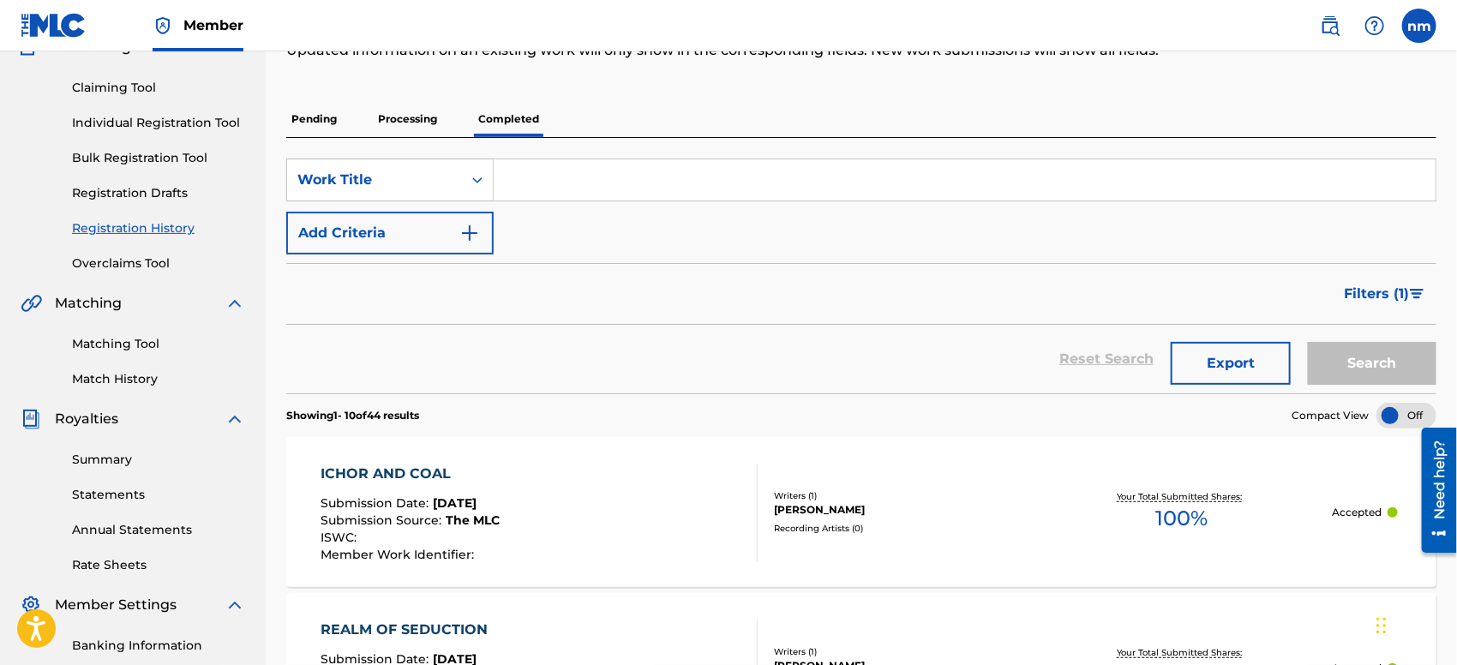
click at [1412, 294] on img "Search Form" at bounding box center [1417, 294] width 15 height 10
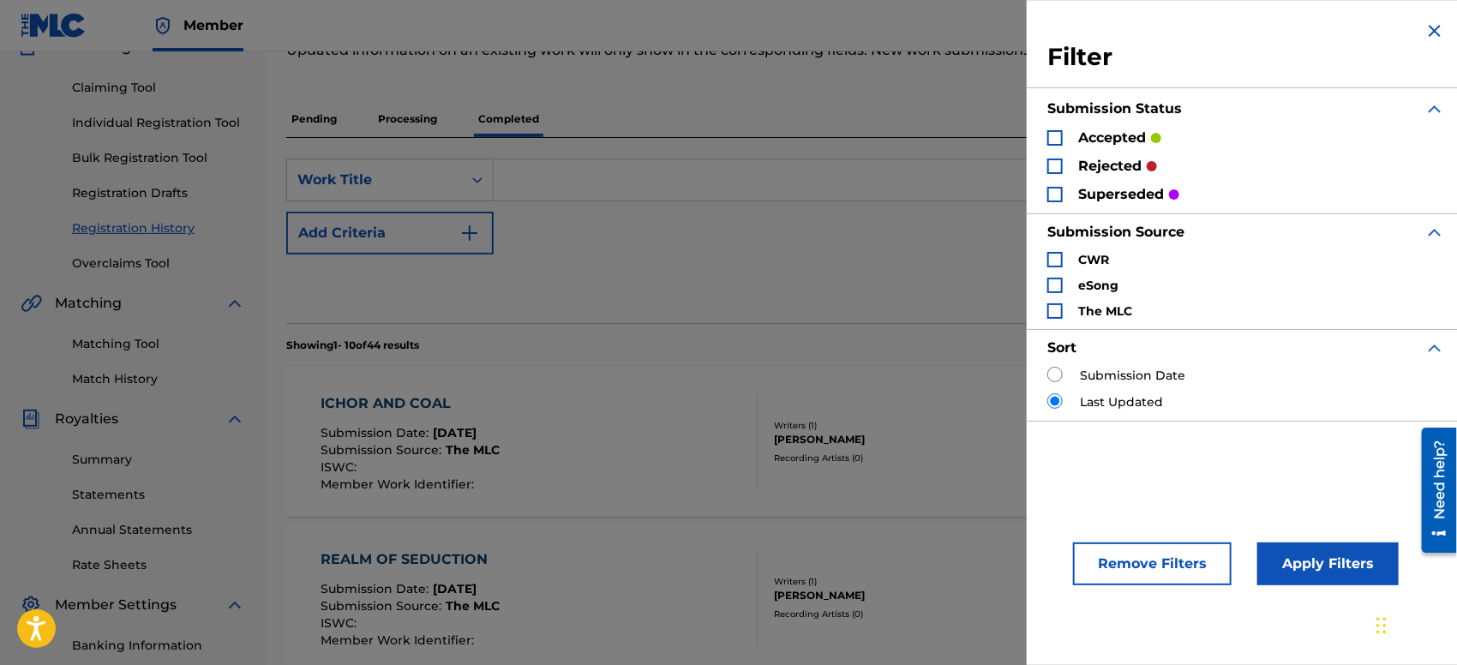
click at [1057, 165] on div "Search Form" at bounding box center [1054, 166] width 15 height 15
click at [1060, 193] on div "Search Form" at bounding box center [1054, 194] width 15 height 15
click at [1284, 552] on button "Apply Filters" at bounding box center [1327, 563] width 141 height 43
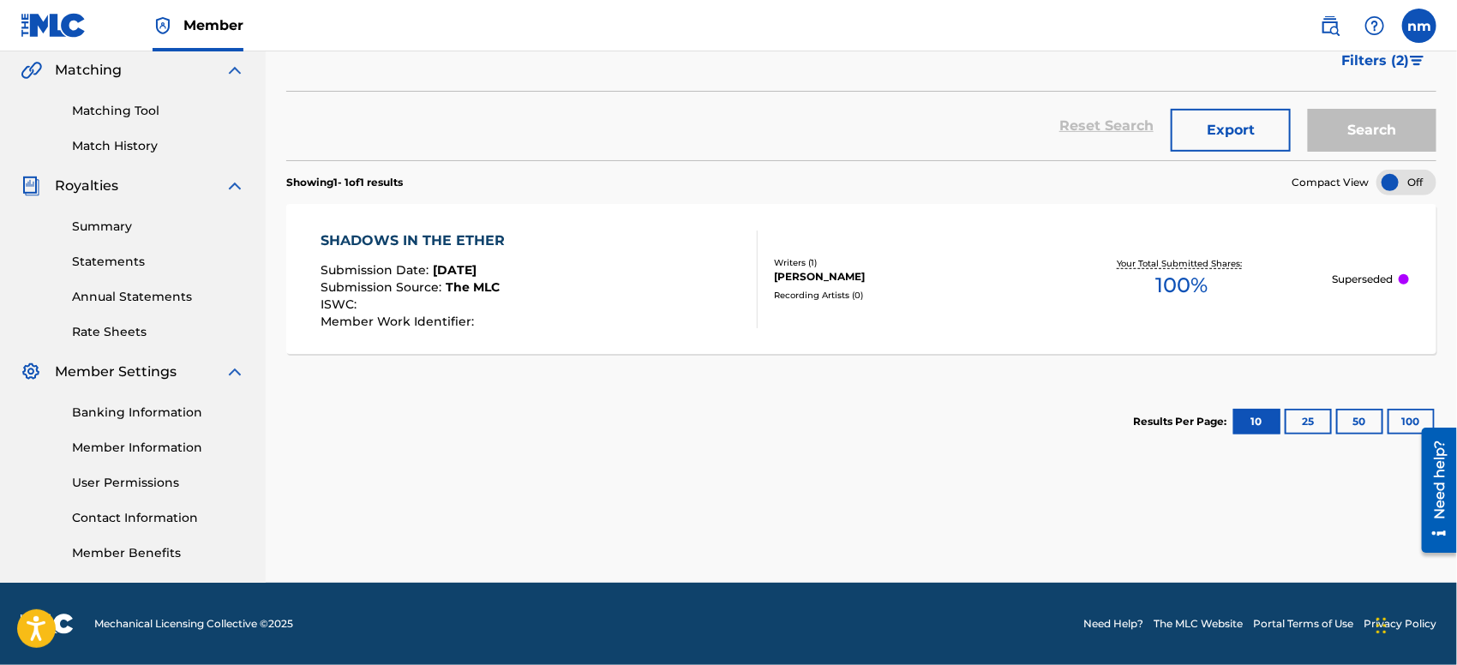
scroll to position [0, 0]
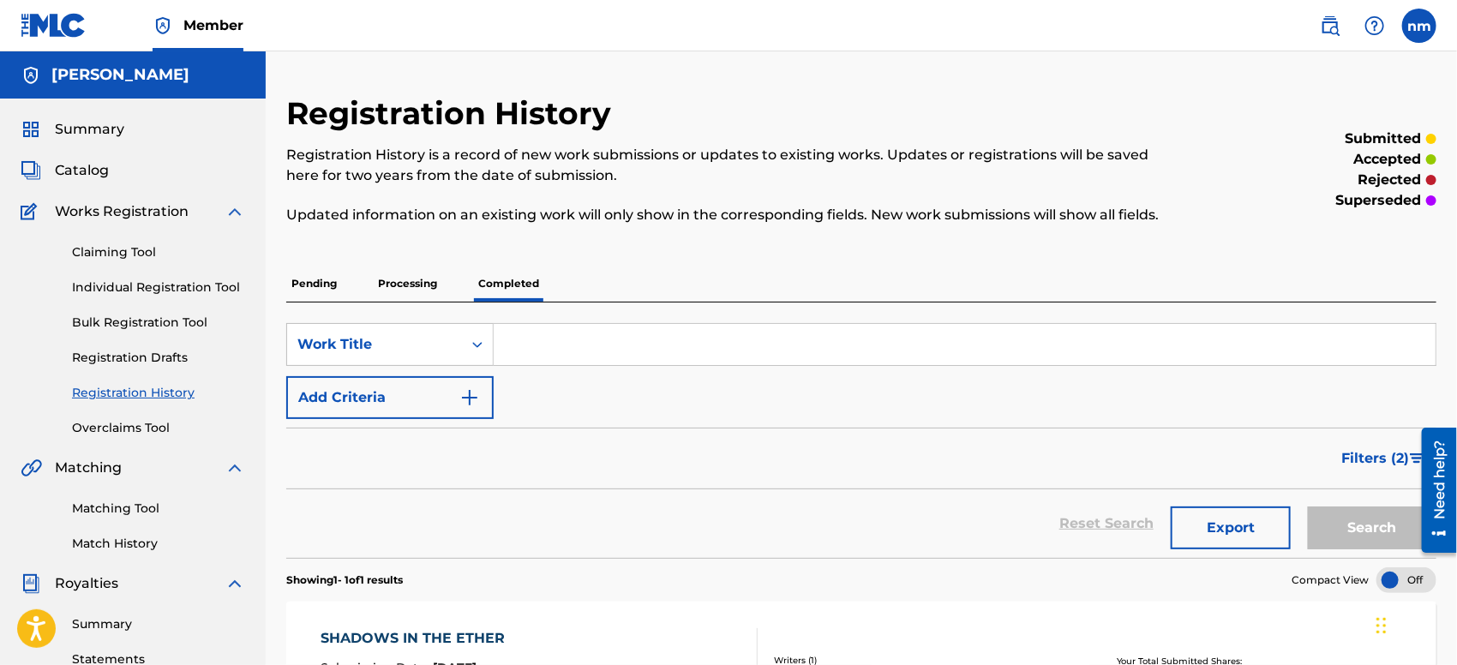
click at [1350, 456] on span "Filters ( 2 )" at bounding box center [1375, 458] width 68 height 21
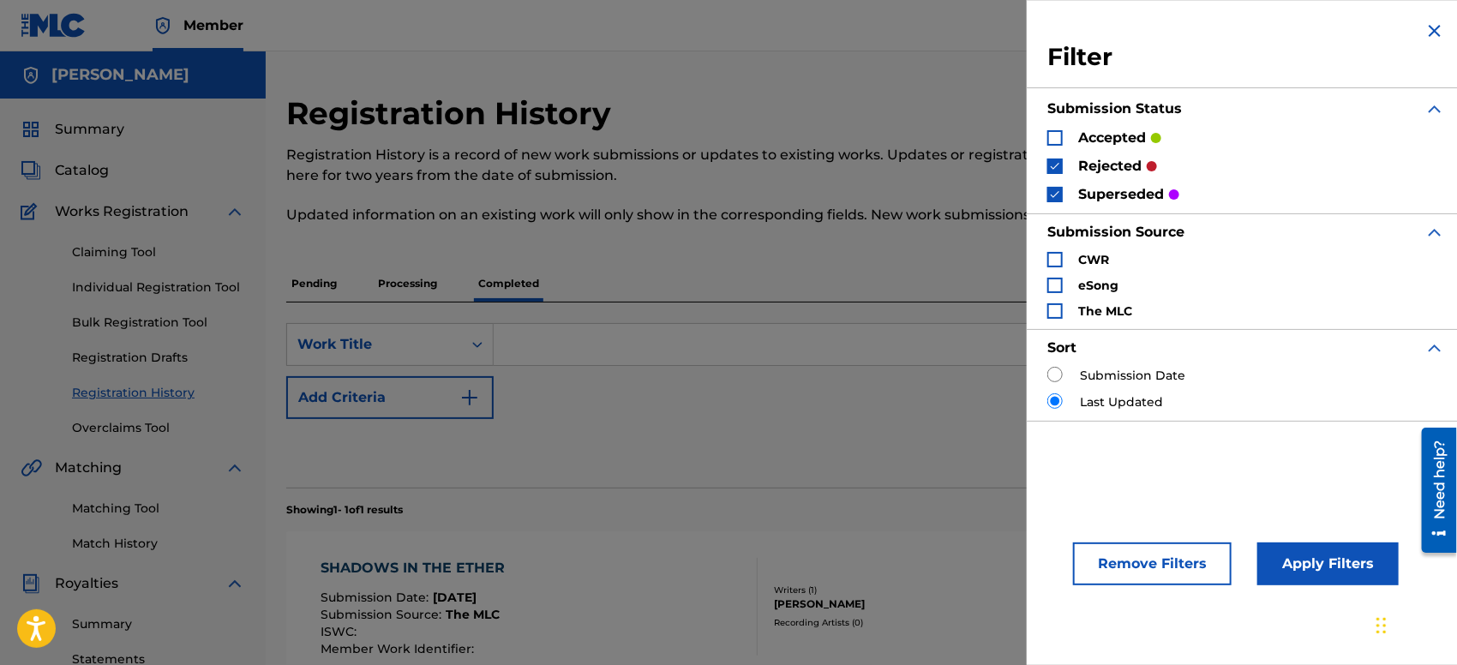
click at [1054, 133] on div "Search Form" at bounding box center [1054, 137] width 15 height 15
click at [1055, 310] on div "Search Form" at bounding box center [1054, 310] width 15 height 15
click at [1295, 566] on button "Apply Filters" at bounding box center [1327, 563] width 141 height 43
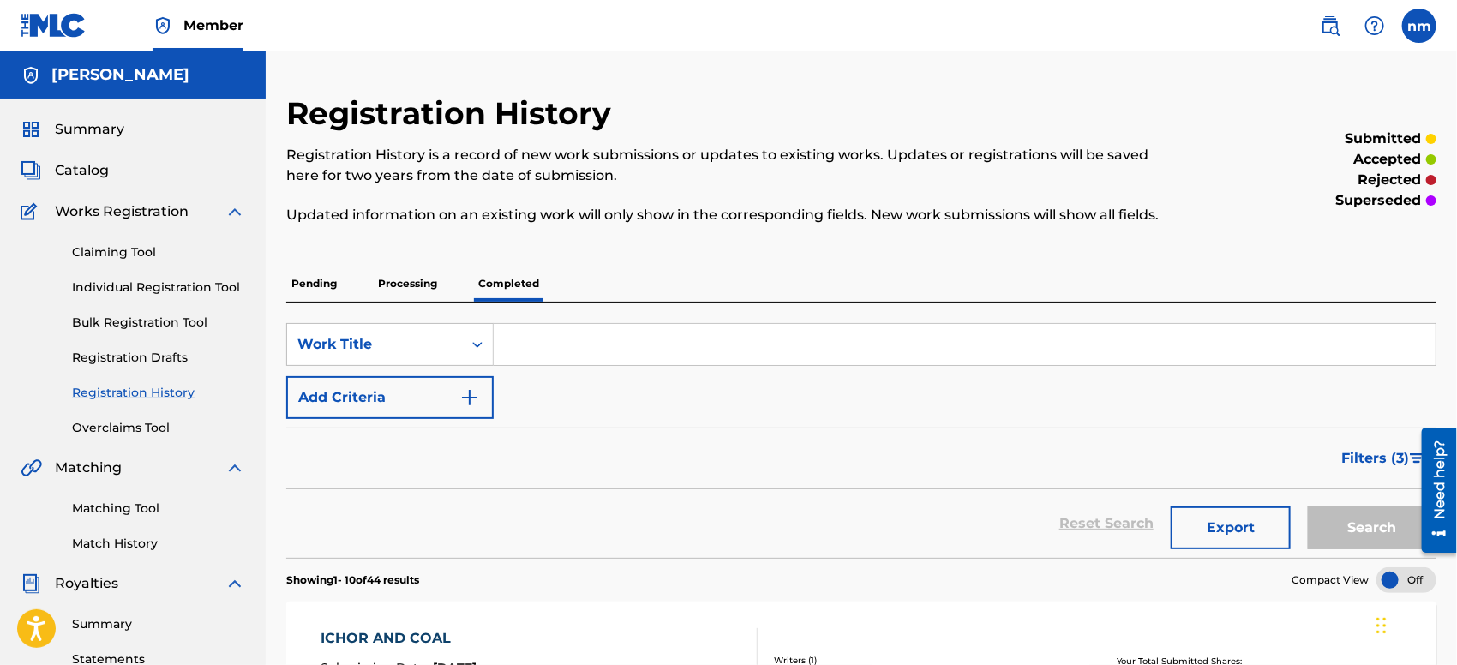
click at [312, 287] on p "Pending" at bounding box center [314, 284] width 56 height 36
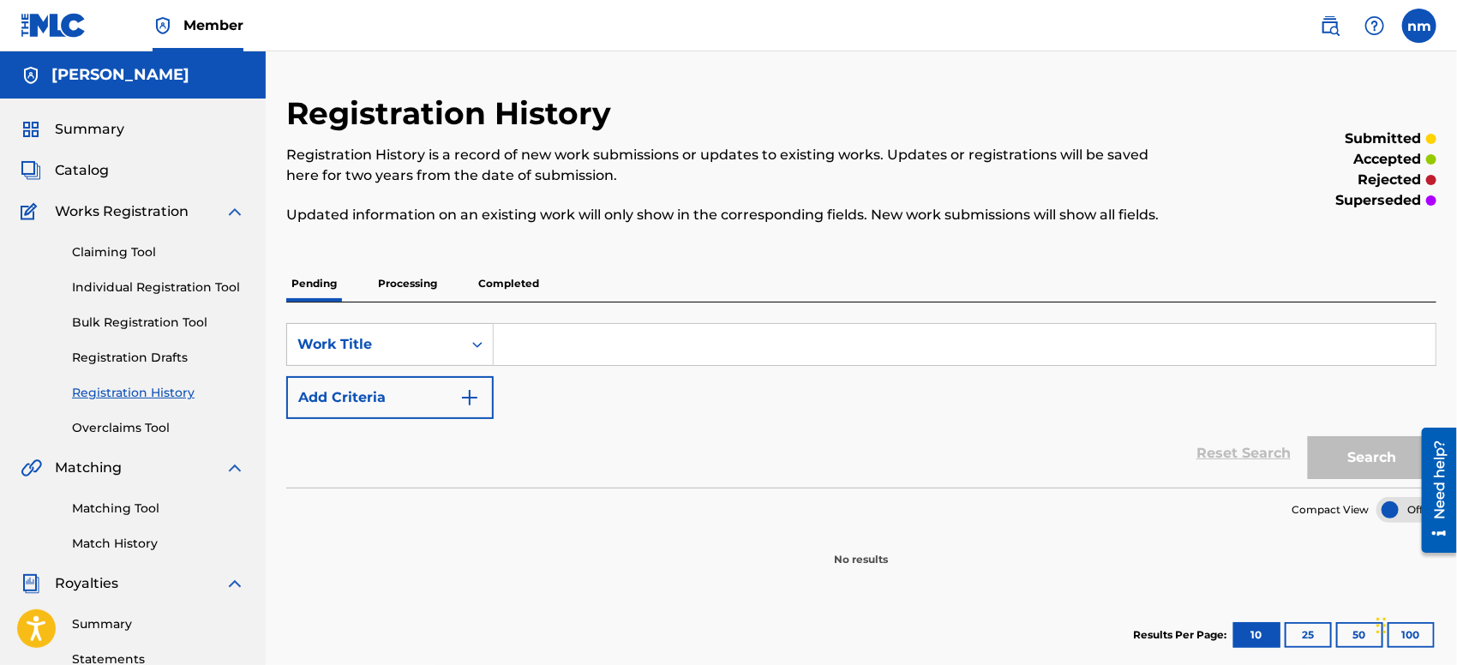
click at [91, 285] on link "Individual Registration Tool" at bounding box center [158, 287] width 173 height 18
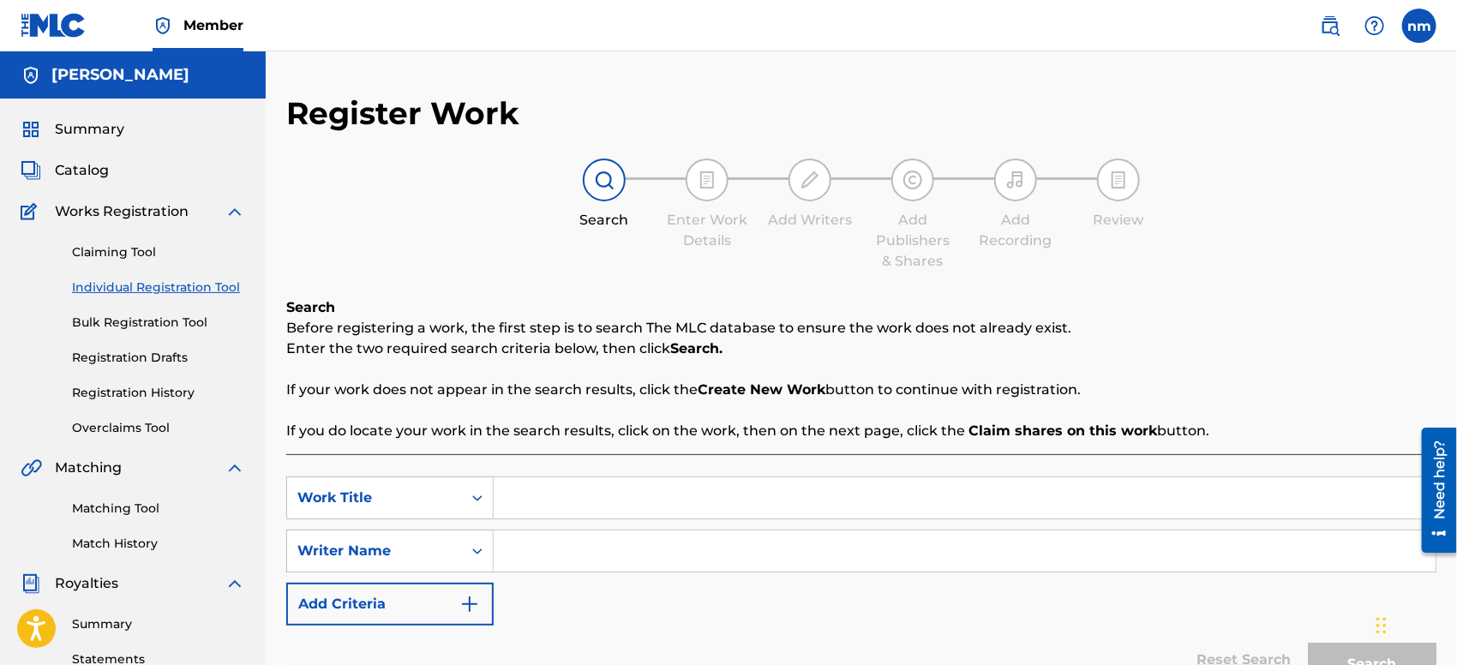
paste input "NOBODY KNOWS"
type input "NOBODY KNOWS"
click at [619, 555] on input "Search Form" at bounding box center [965, 550] width 942 height 41
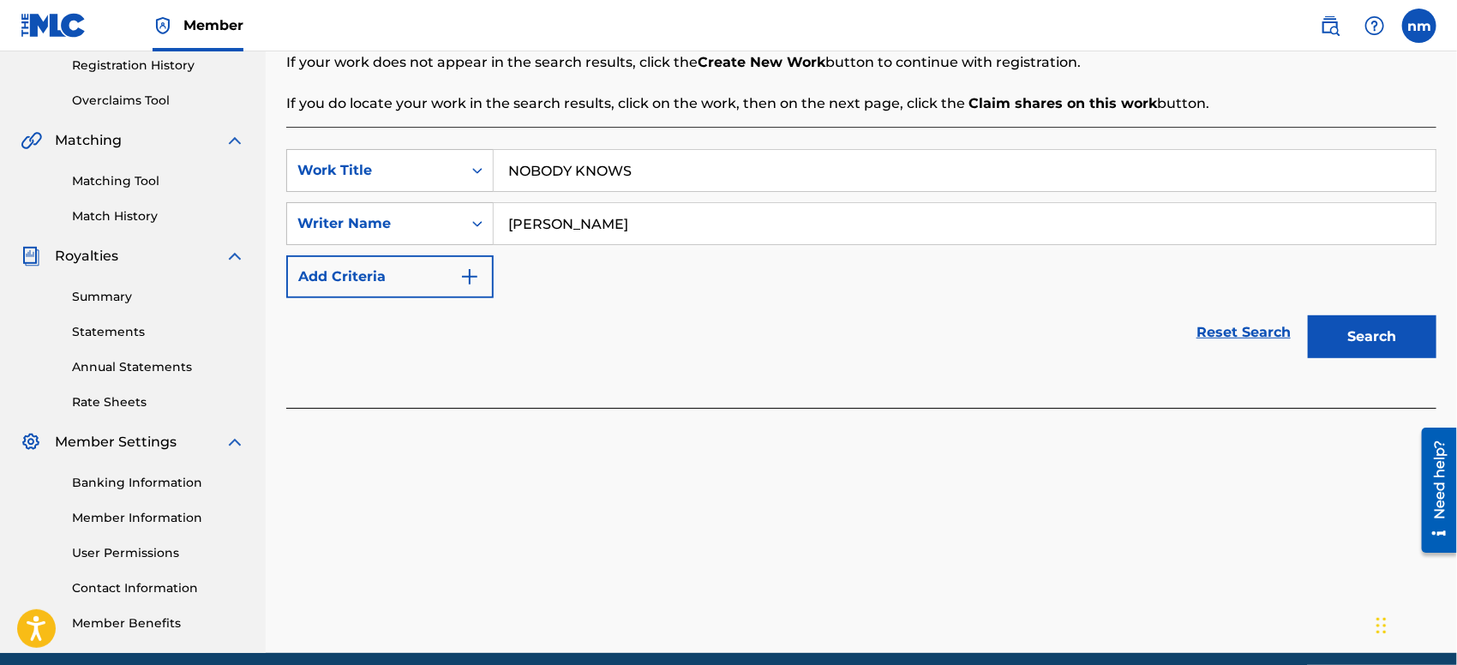
scroll to position [380, 0]
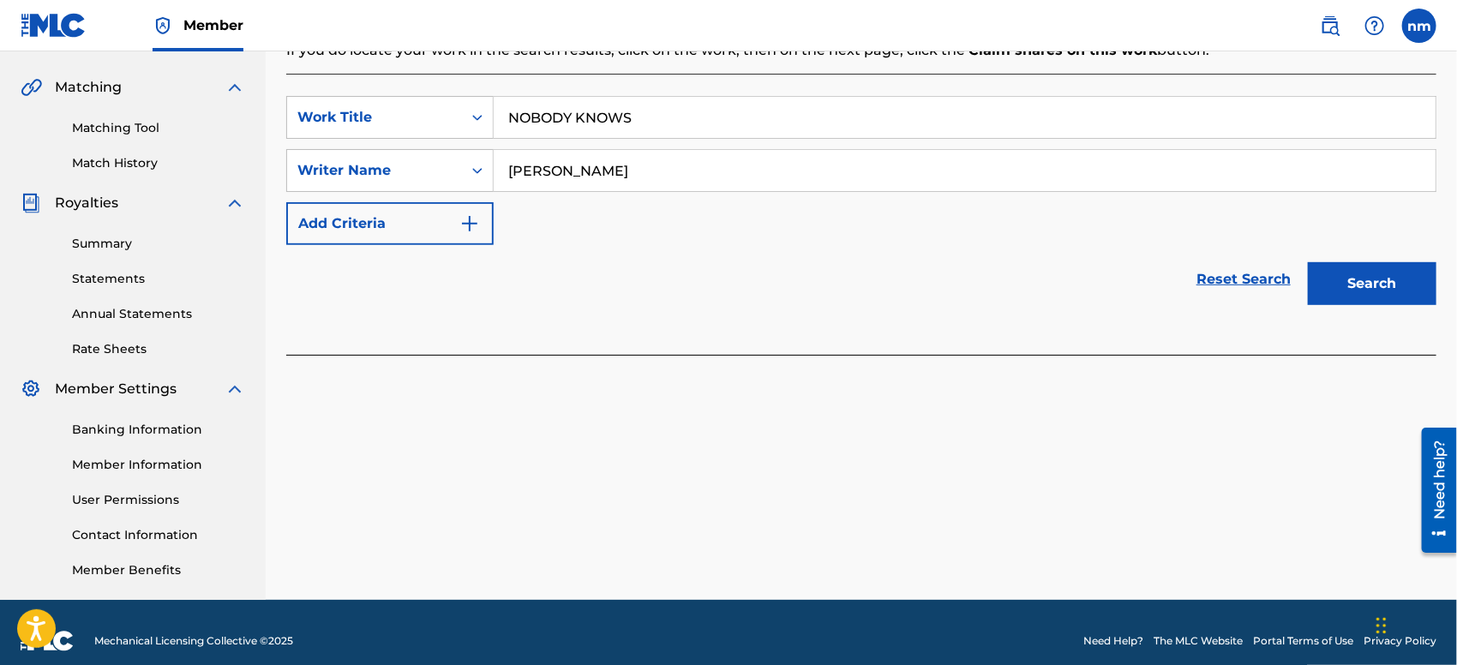
type input "[PERSON_NAME]"
click at [1348, 283] on button "Search" at bounding box center [1372, 283] width 129 height 43
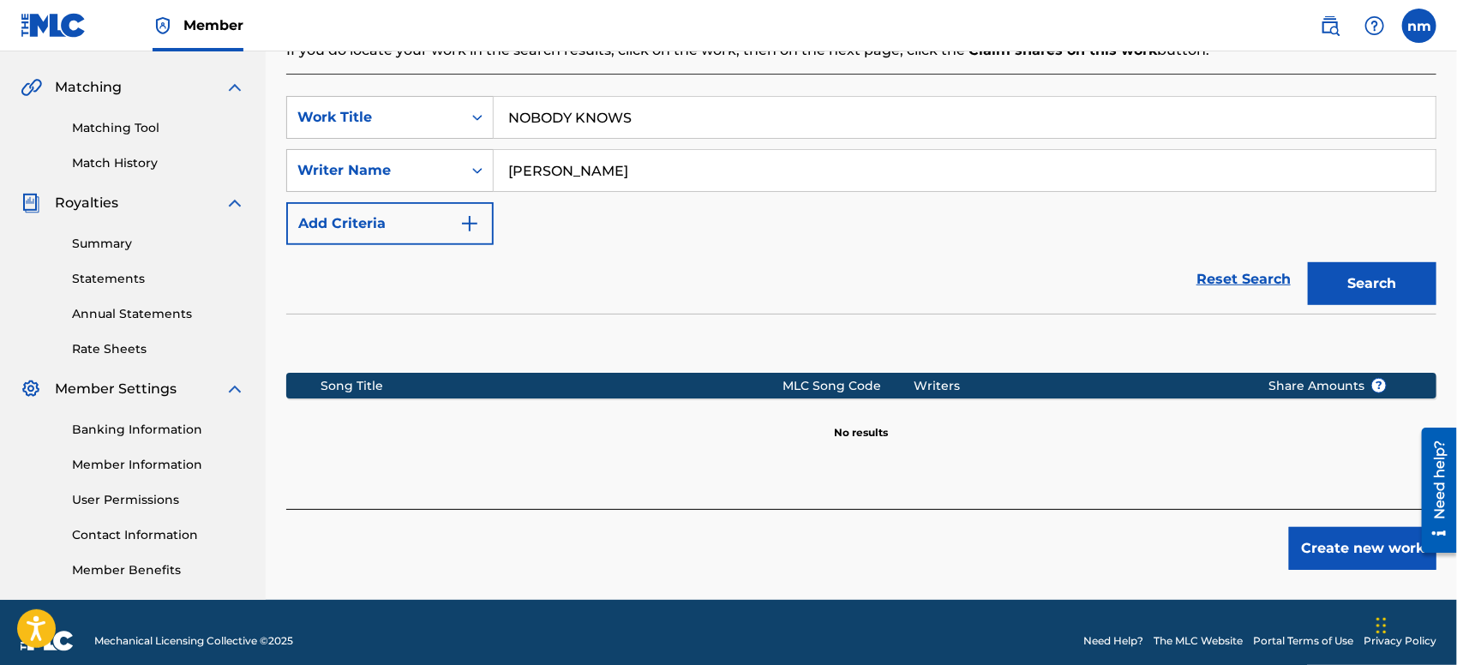
click at [1337, 554] on button "Create new work" at bounding box center [1362, 548] width 147 height 43
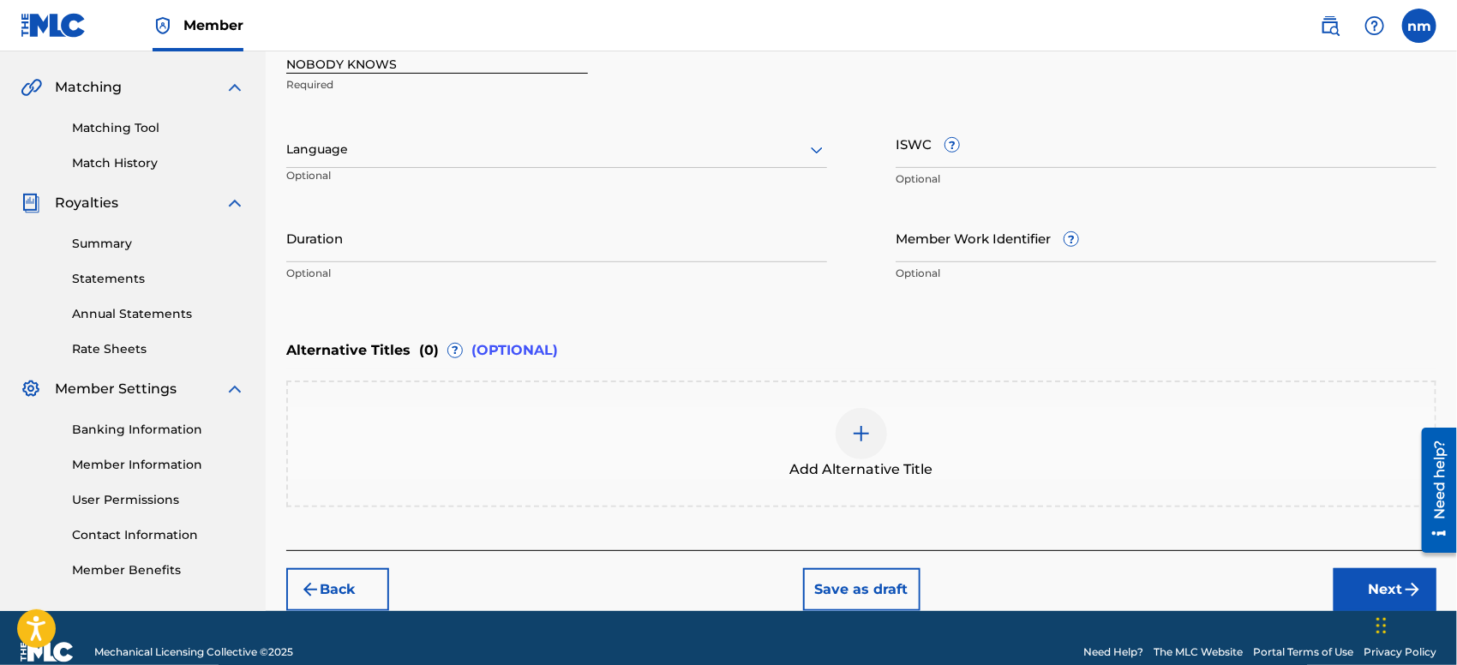
click at [1348, 580] on button "Next" at bounding box center [1384, 589] width 103 height 43
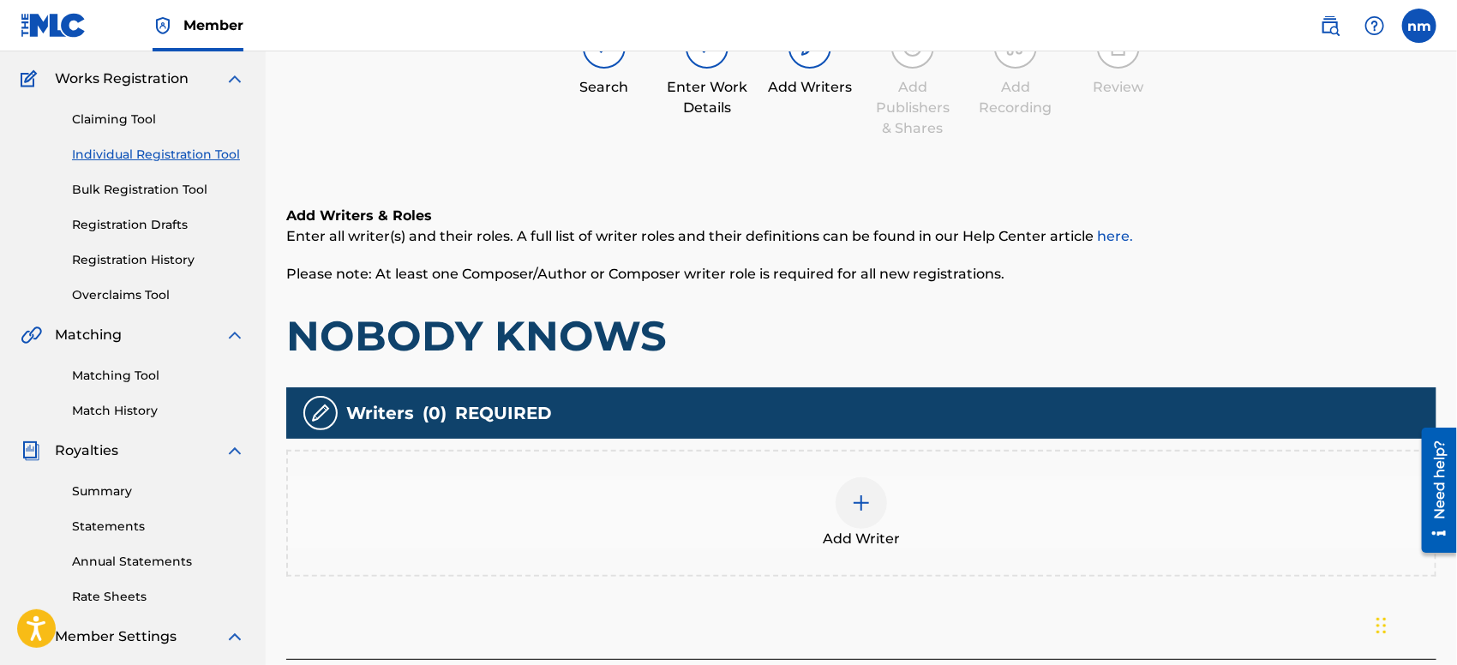
scroll to position [76, 0]
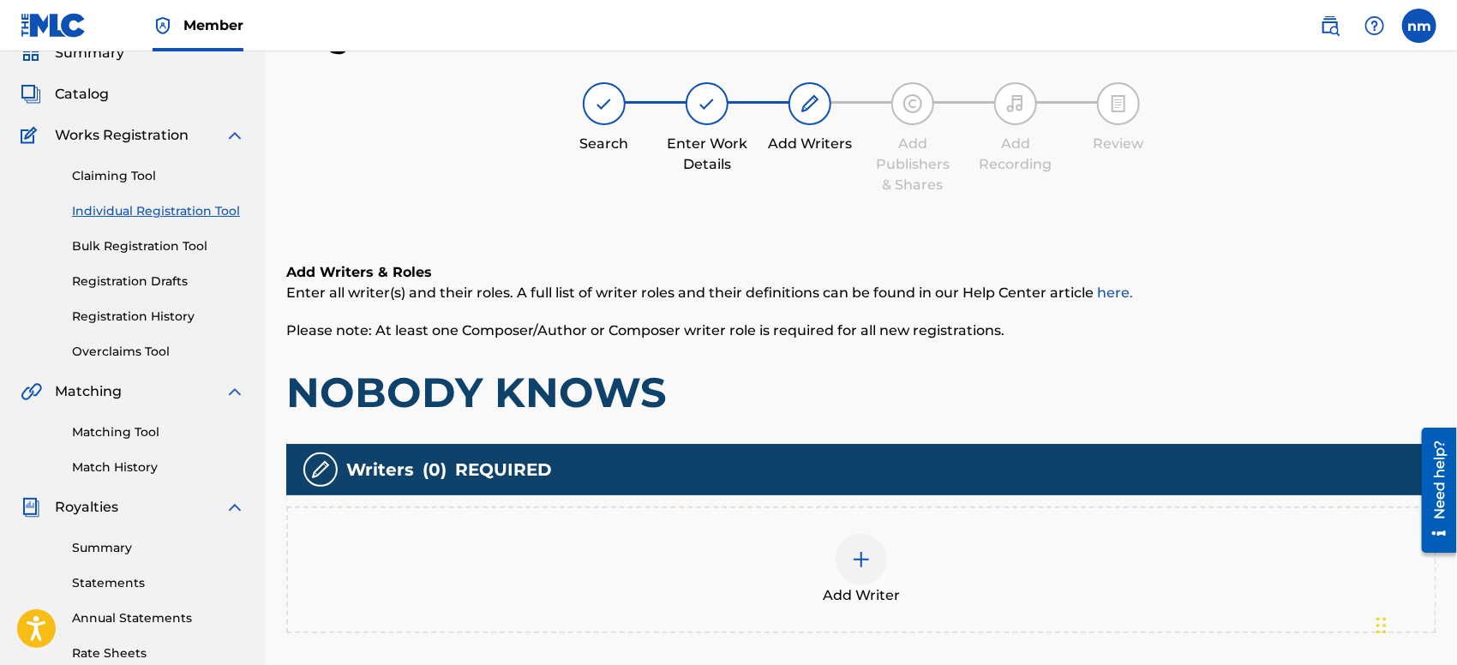
click at [876, 565] on div at bounding box center [860, 559] width 51 height 51
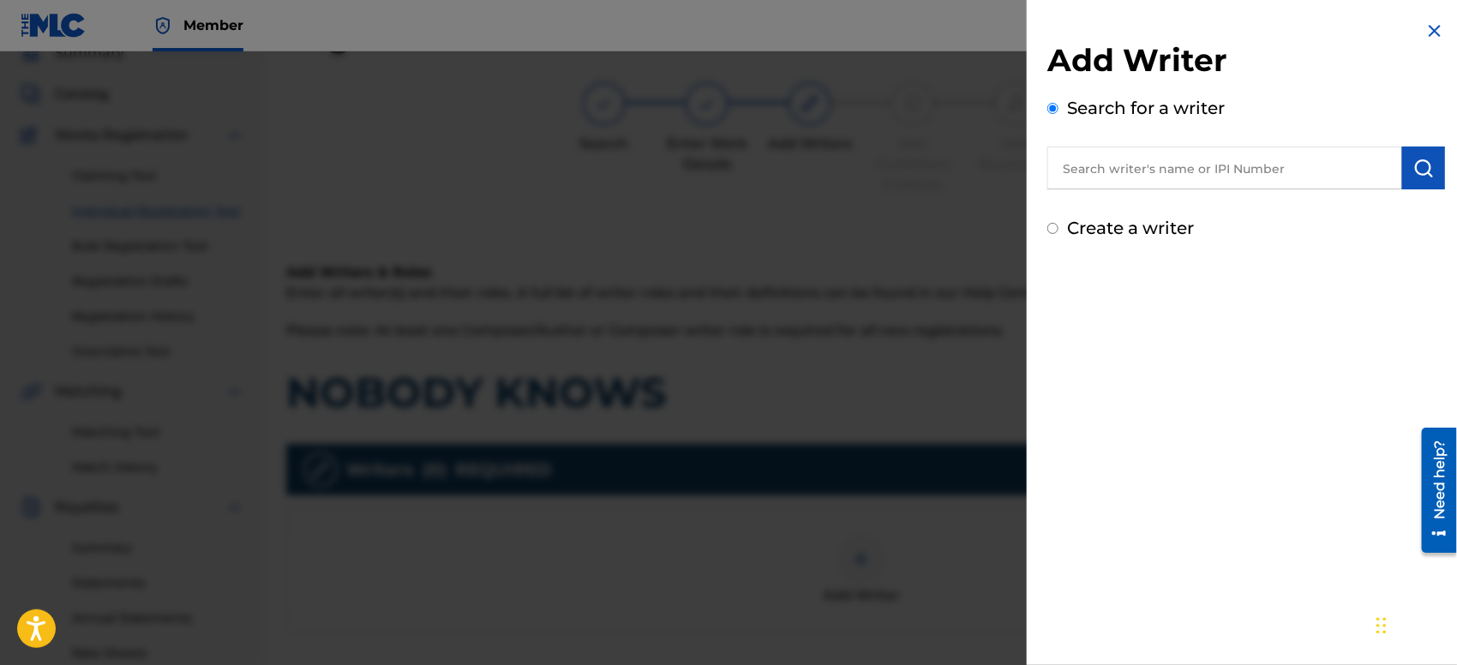
click at [1172, 171] on input "text" at bounding box center [1224, 168] width 355 height 43
type input "[PERSON_NAME]"
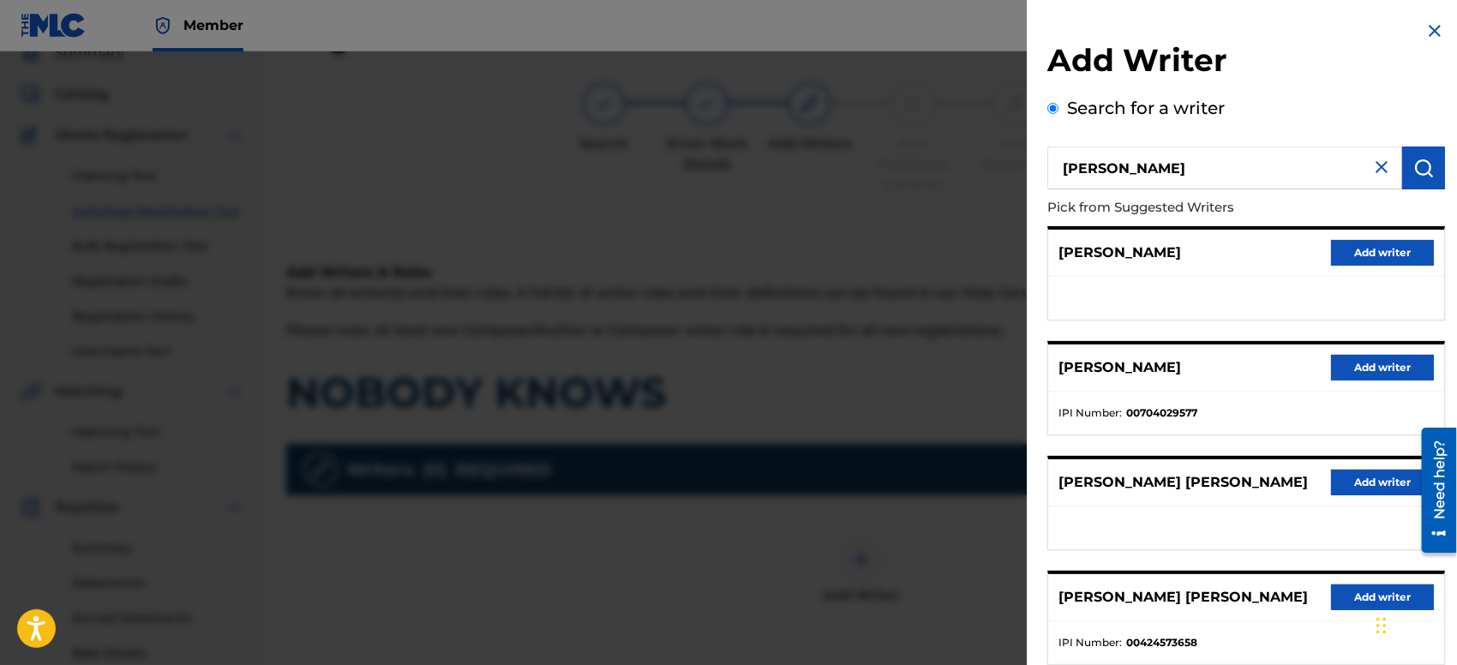
click at [1357, 254] on button "Add writer" at bounding box center [1382, 253] width 103 height 26
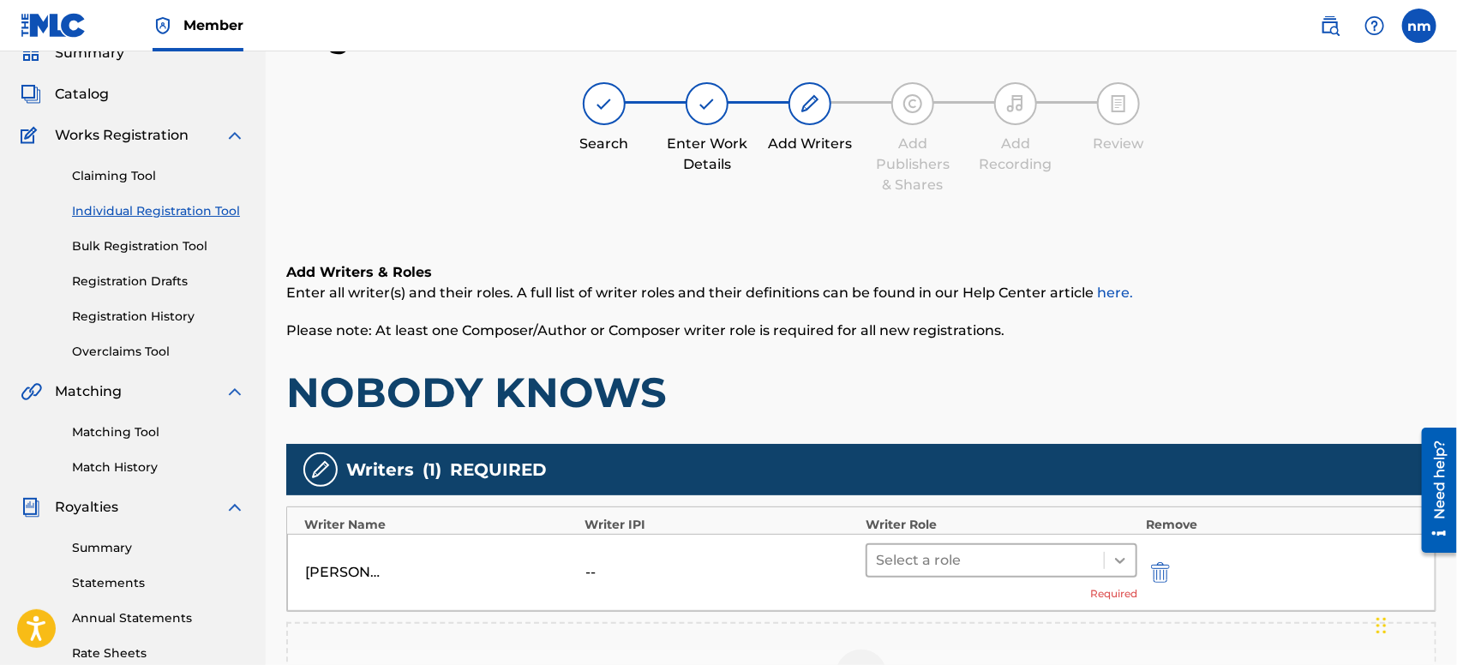
click at [1118, 559] on icon at bounding box center [1120, 561] width 10 height 6
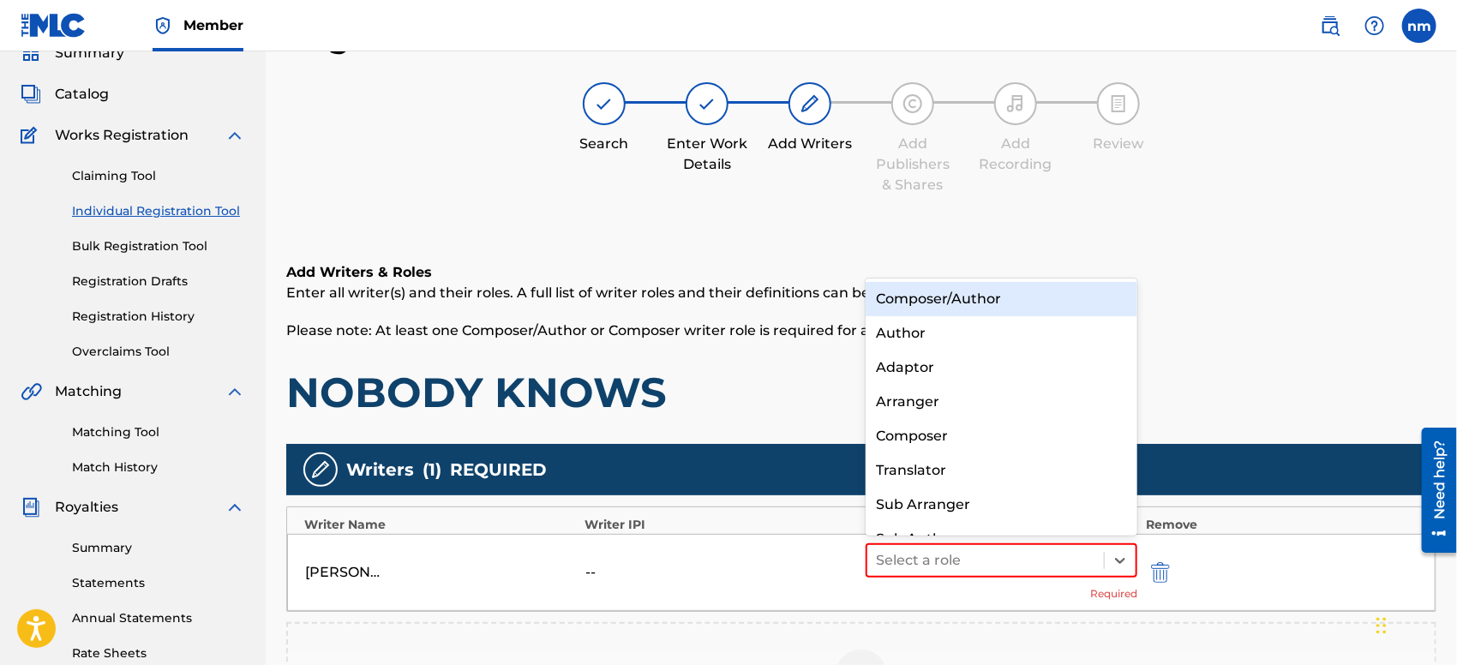
click at [1078, 300] on div "Composer/Author" at bounding box center [1001, 299] width 272 height 34
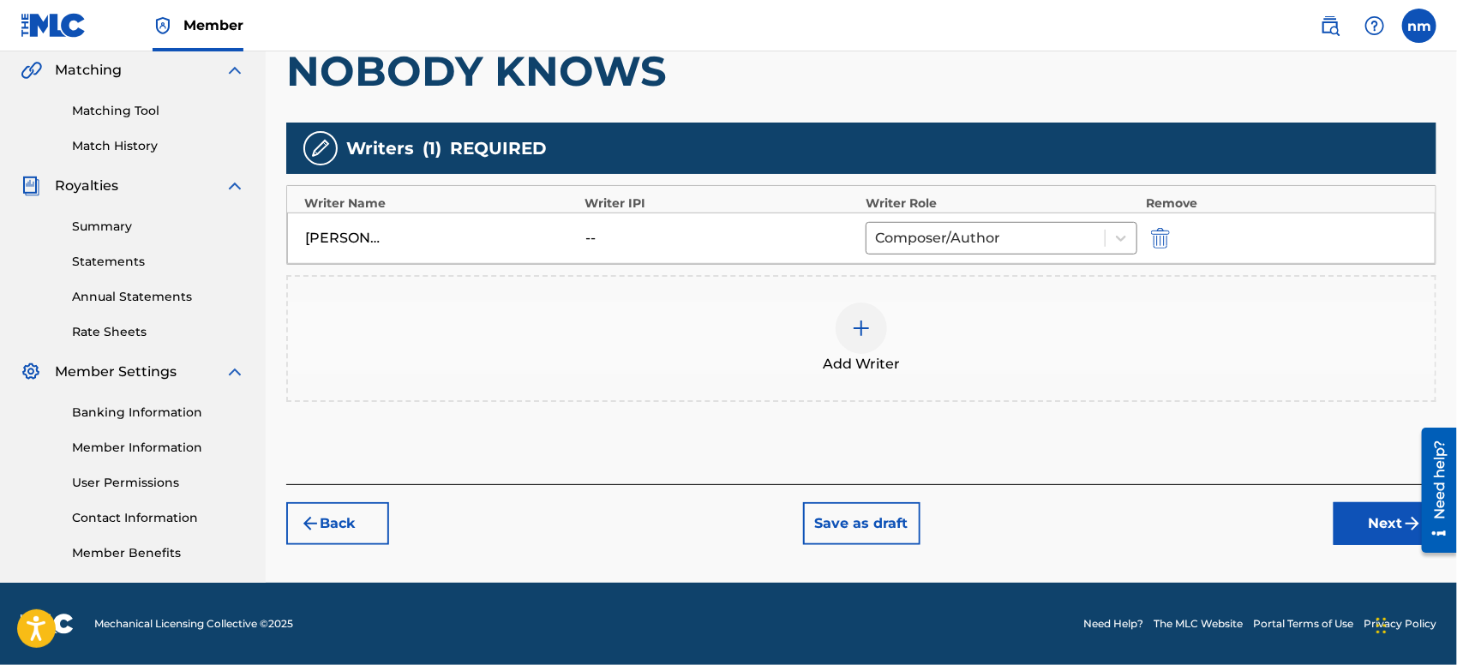
click at [1337, 518] on button "Next" at bounding box center [1384, 523] width 103 height 43
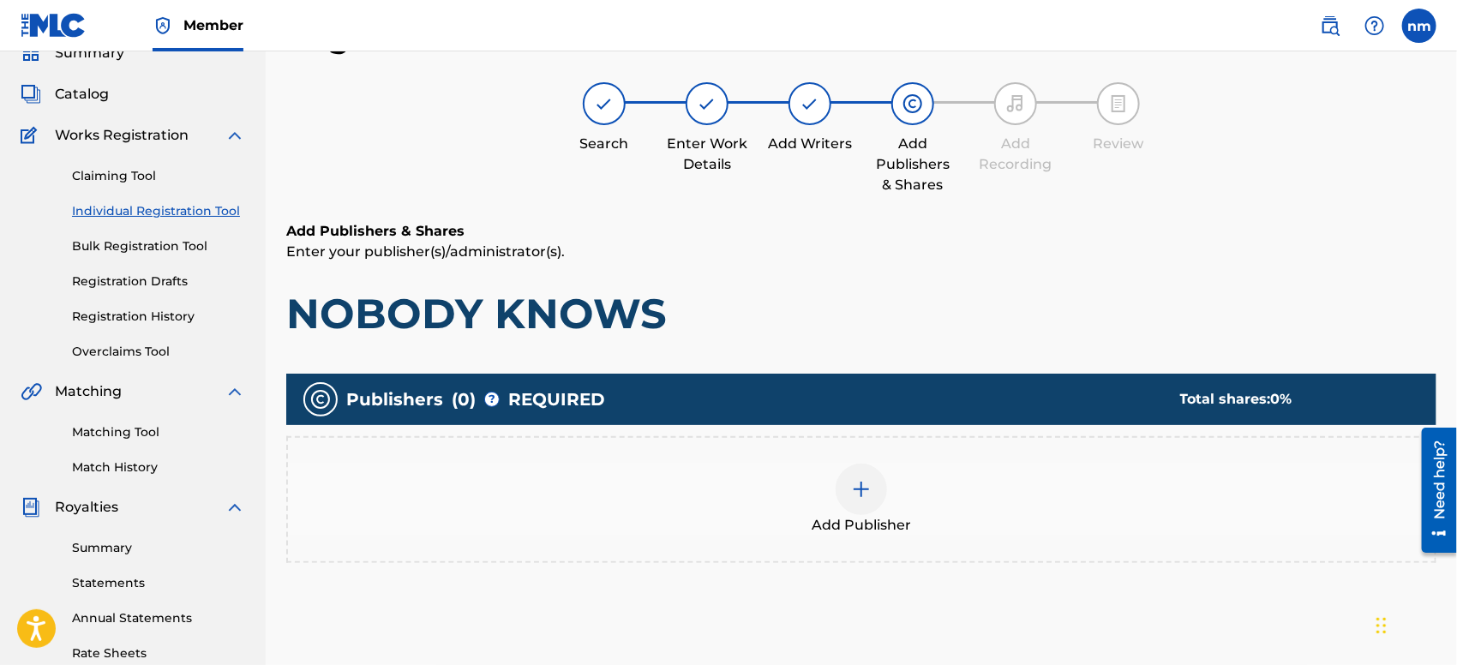
click at [861, 470] on div at bounding box center [860, 489] width 51 height 51
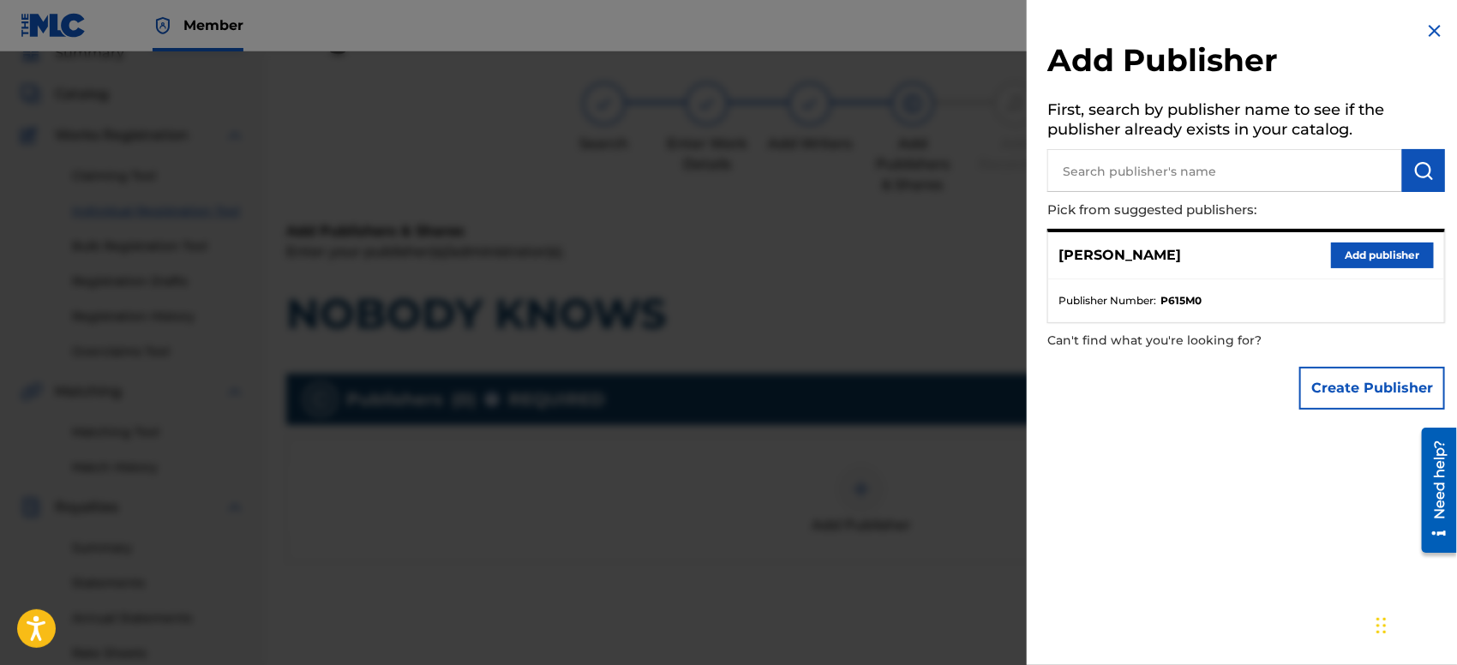
click at [1357, 258] on button "Add publisher" at bounding box center [1382, 256] width 103 height 26
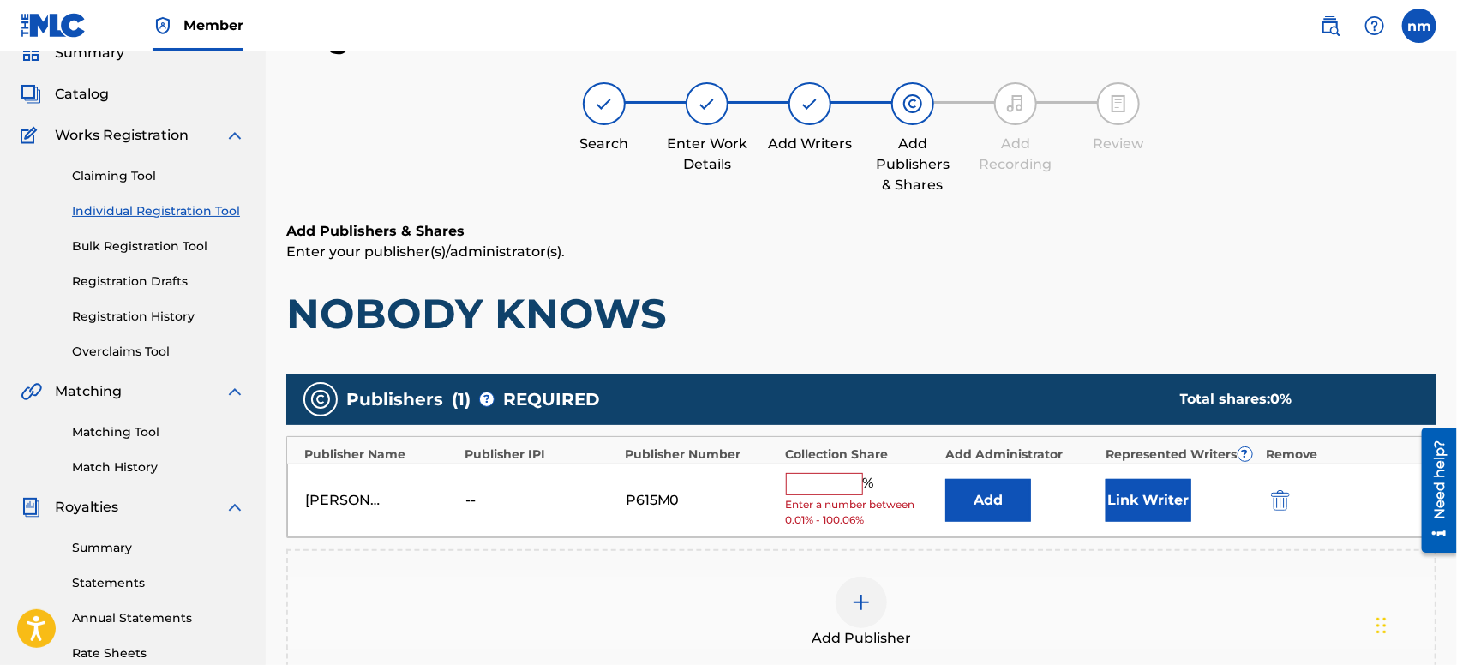
click at [836, 482] on input "text" at bounding box center [824, 484] width 77 height 22
type input "100"
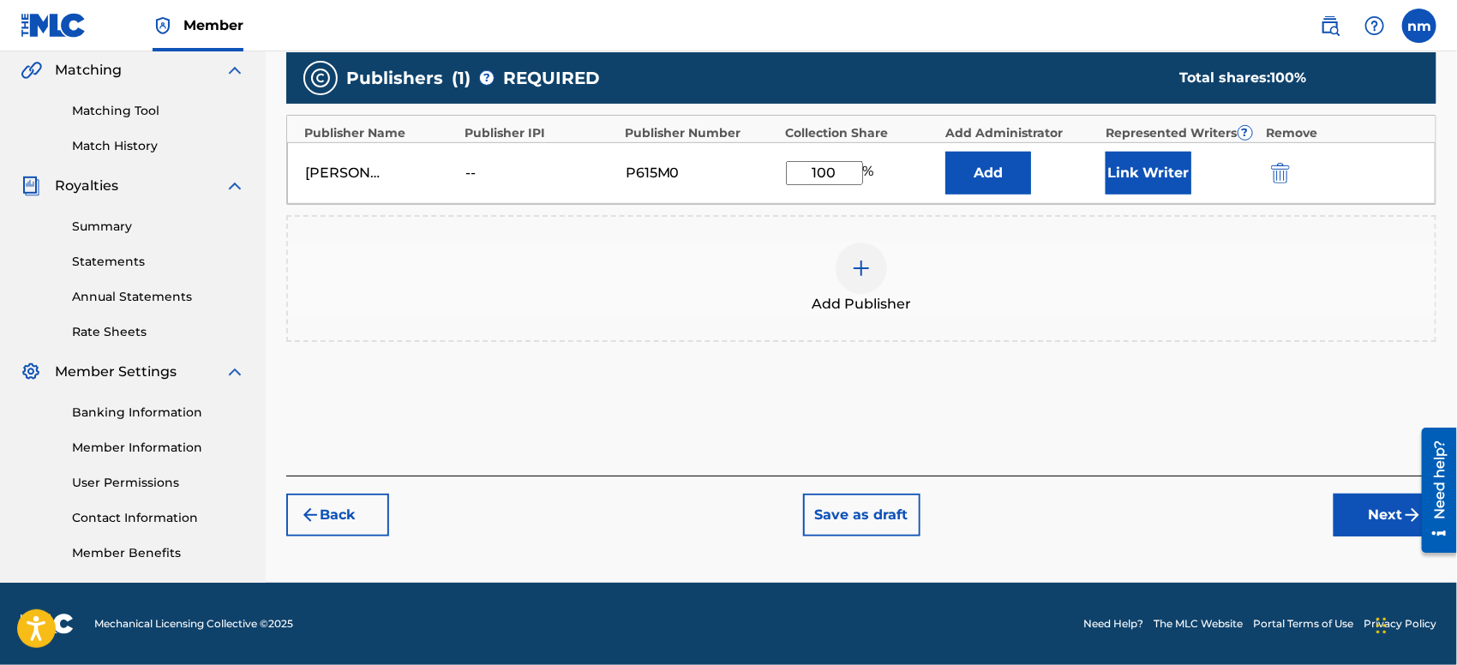
click at [1357, 512] on button "Next" at bounding box center [1384, 515] width 103 height 43
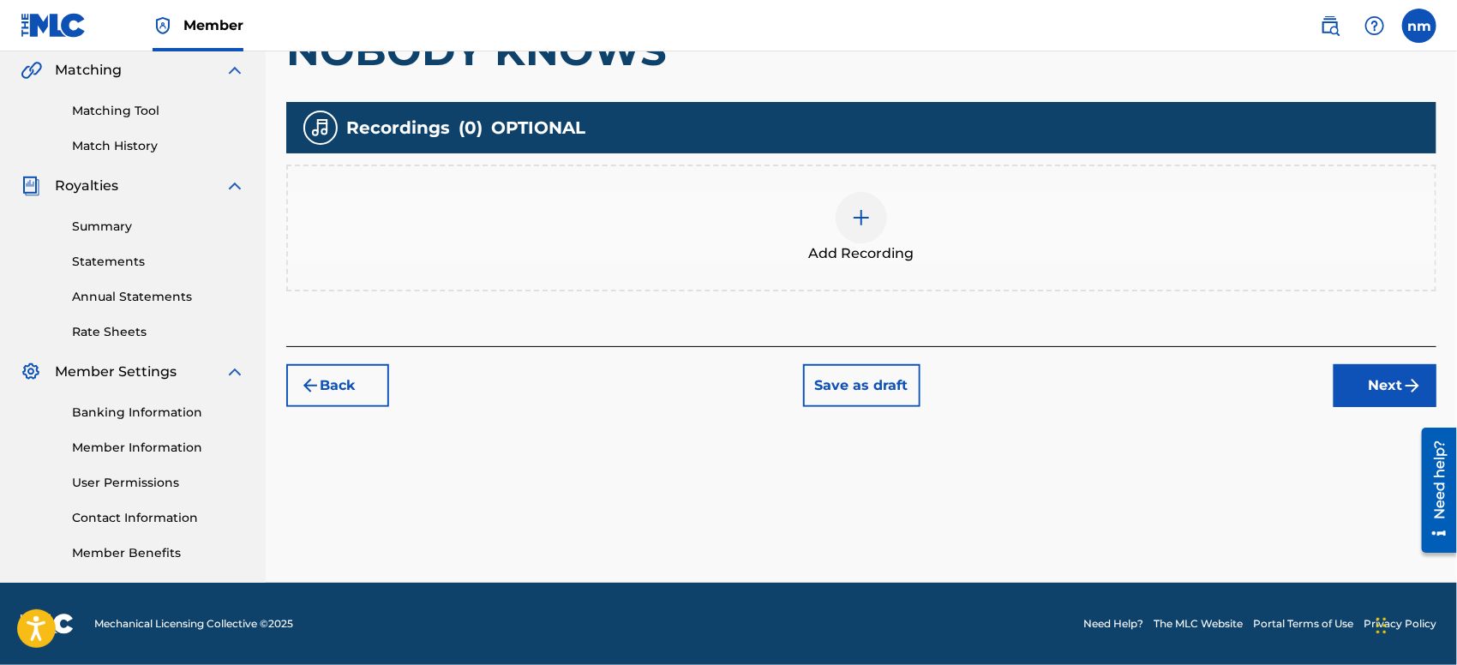
click at [1368, 381] on button "Next" at bounding box center [1384, 385] width 103 height 43
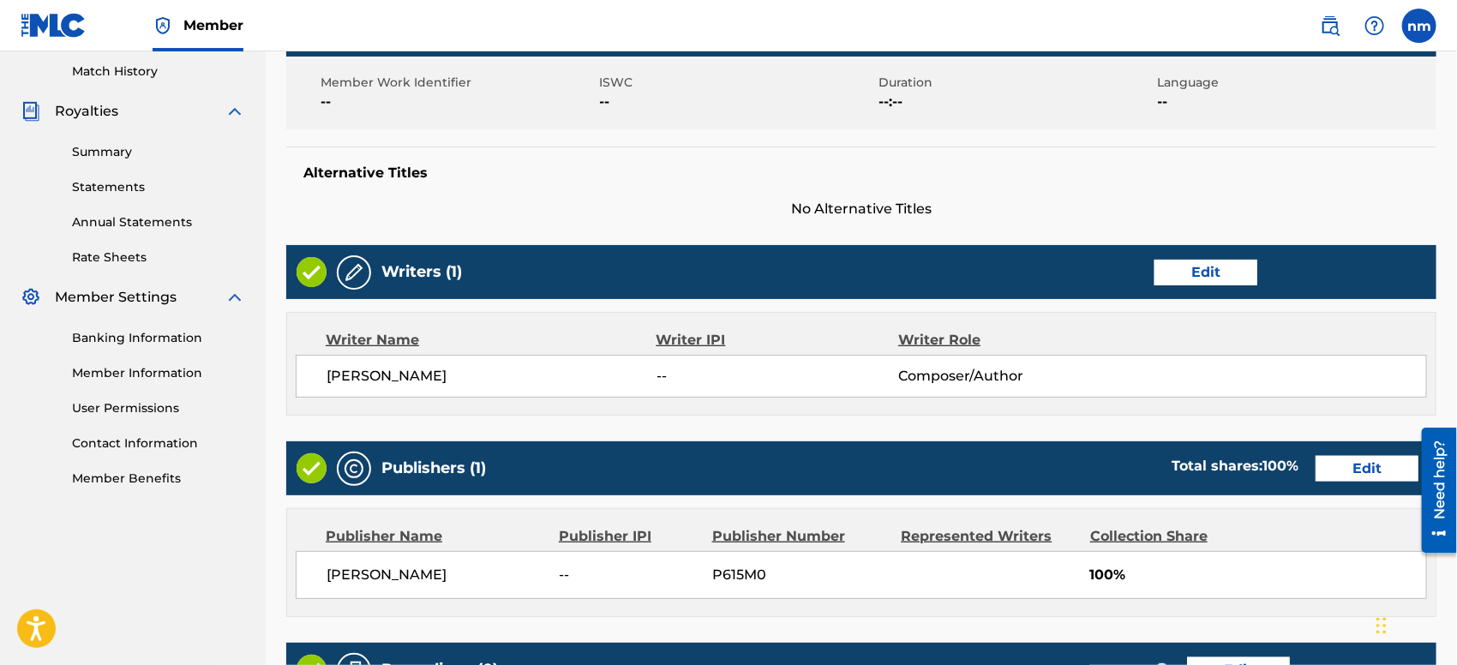
scroll to position [727, 0]
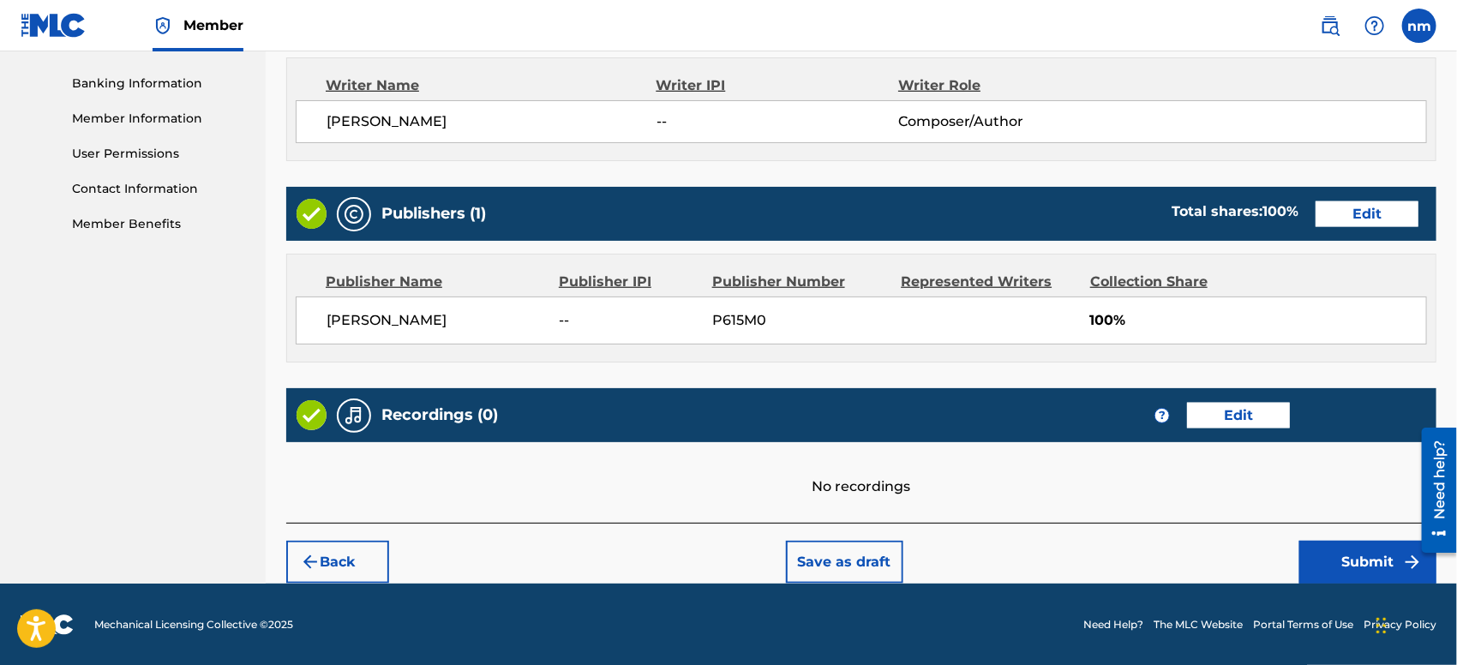
click at [1330, 560] on button "Submit" at bounding box center [1367, 562] width 137 height 43
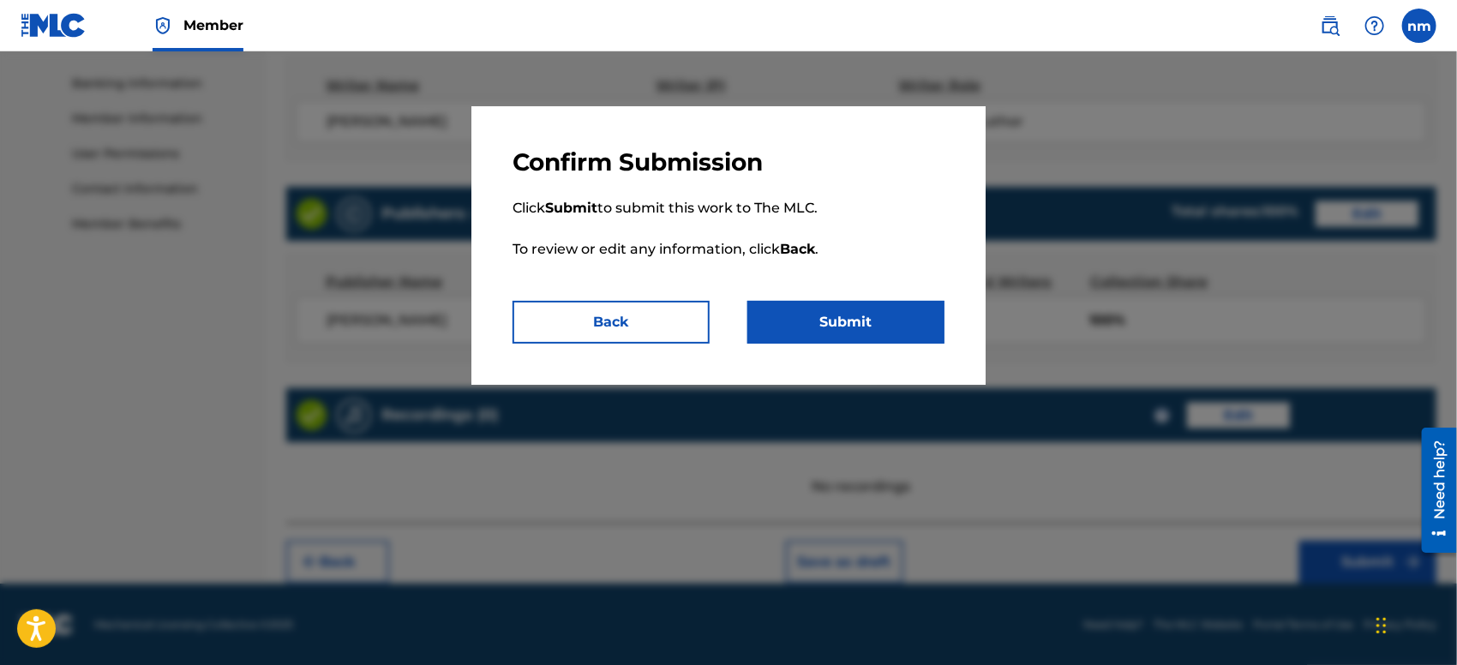
click at [868, 320] on button "Submit" at bounding box center [845, 322] width 197 height 43
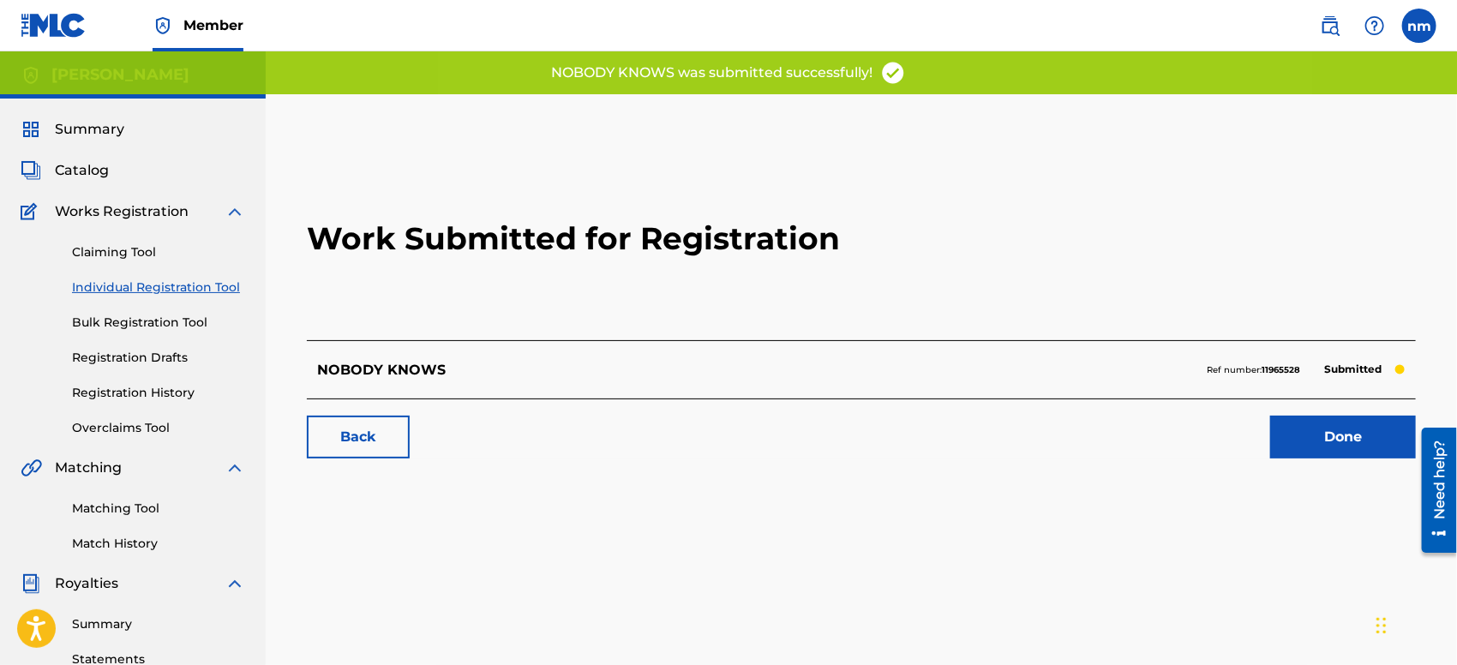
click at [1320, 437] on link "Done" at bounding box center [1343, 437] width 146 height 43
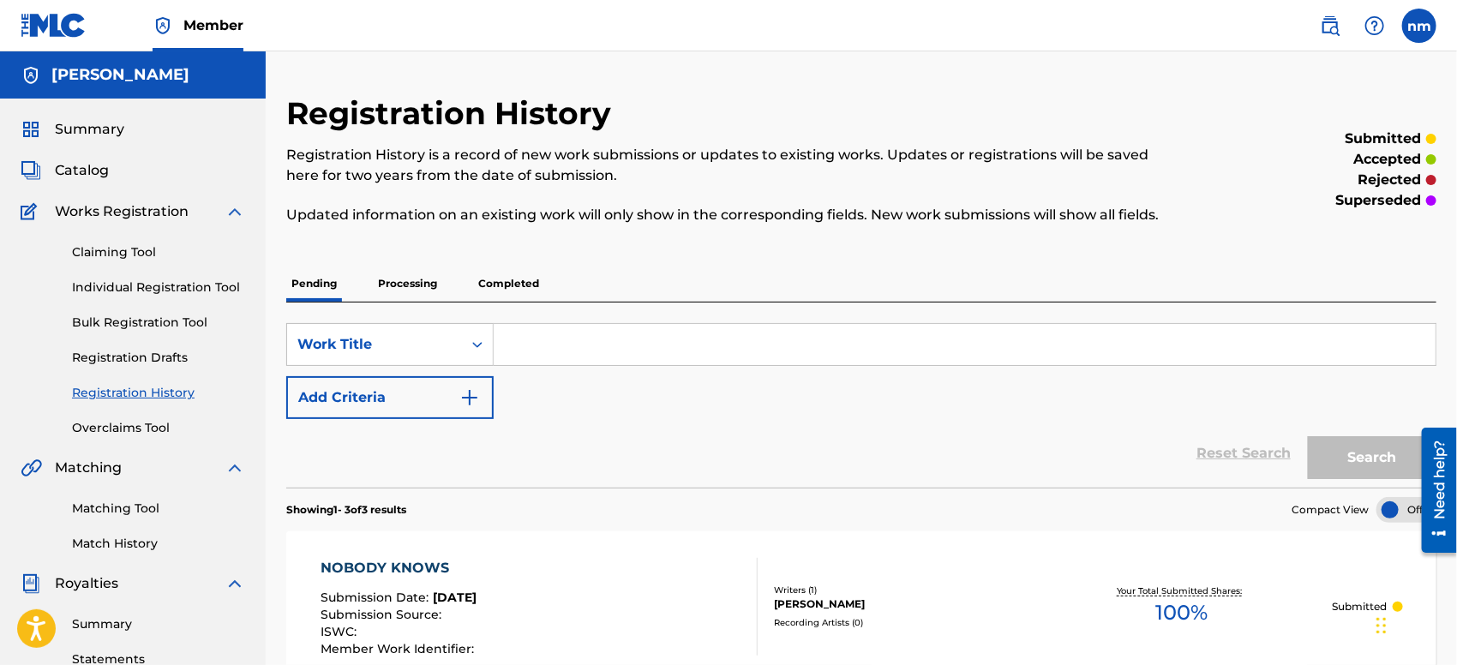
click at [92, 291] on link "Individual Registration Tool" at bounding box center [158, 287] width 173 height 18
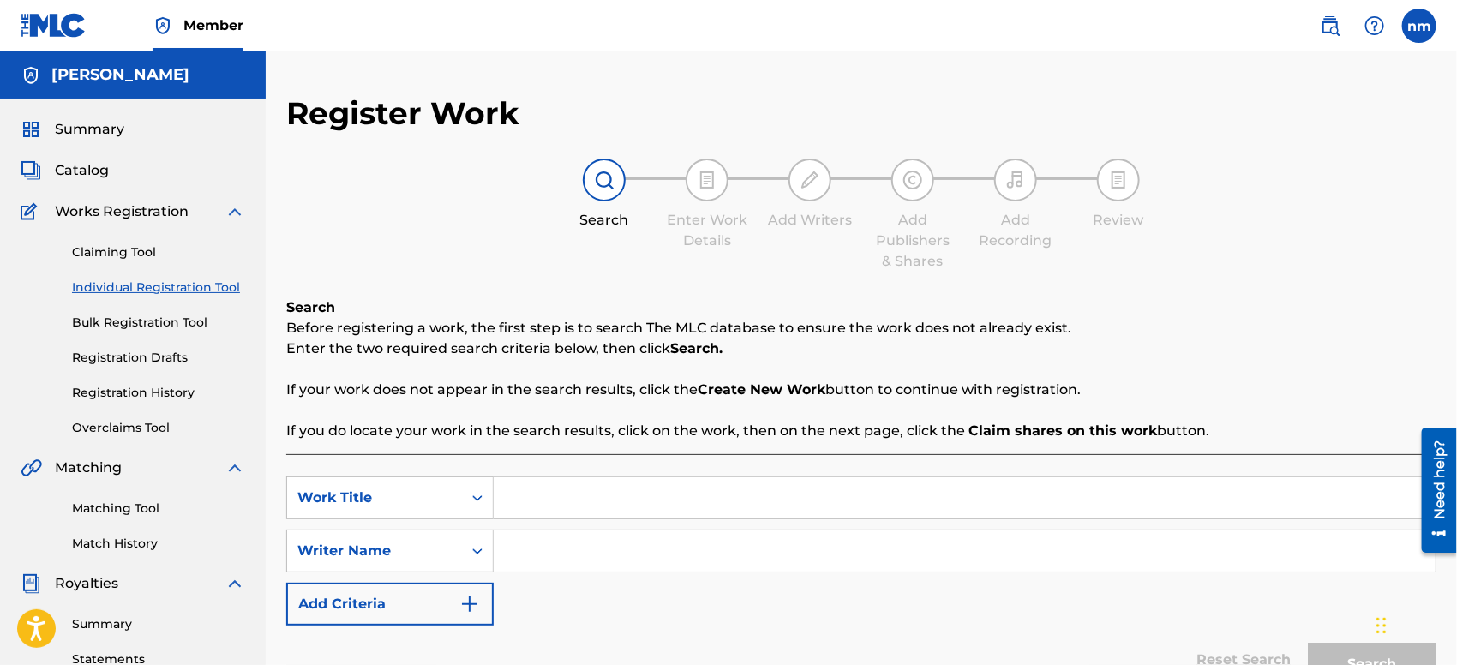
paste input "Cinder & Altar"
type input "Cinder & Altar"
click at [669, 548] on input "Search Form" at bounding box center [965, 550] width 942 height 41
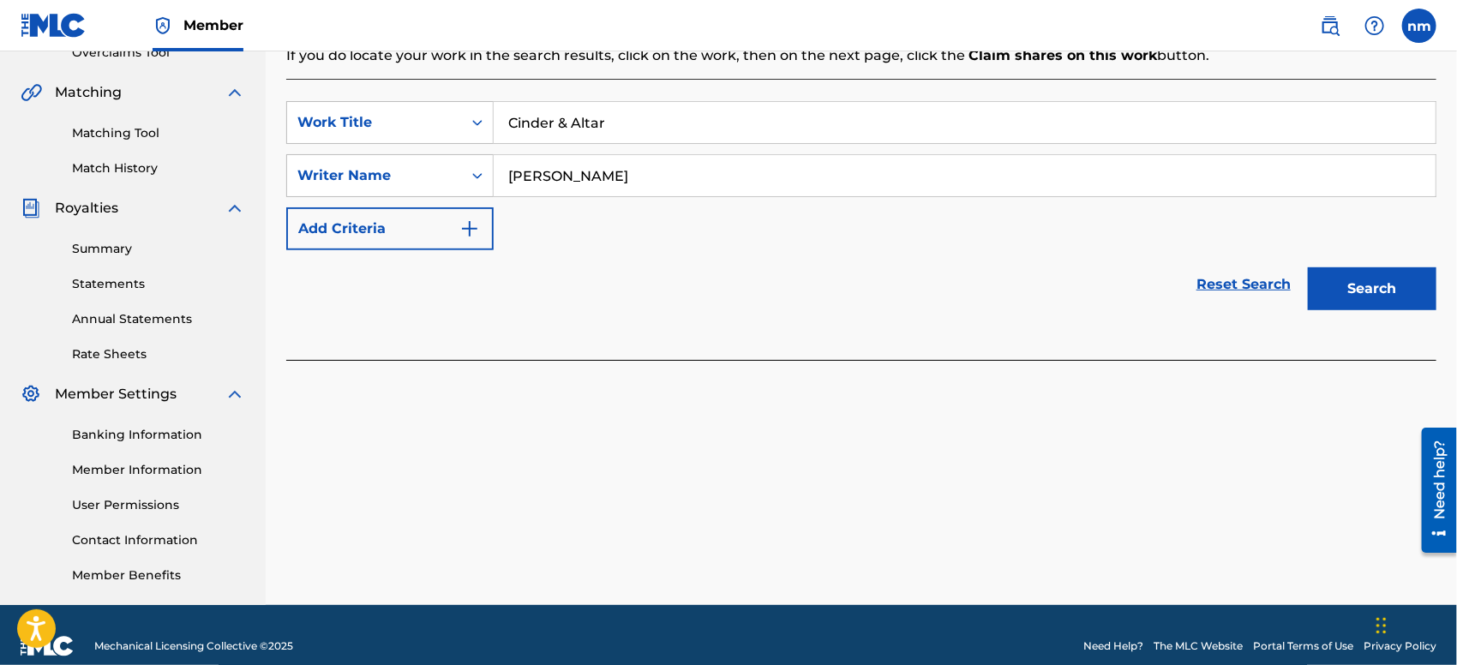
scroll to position [398, 0]
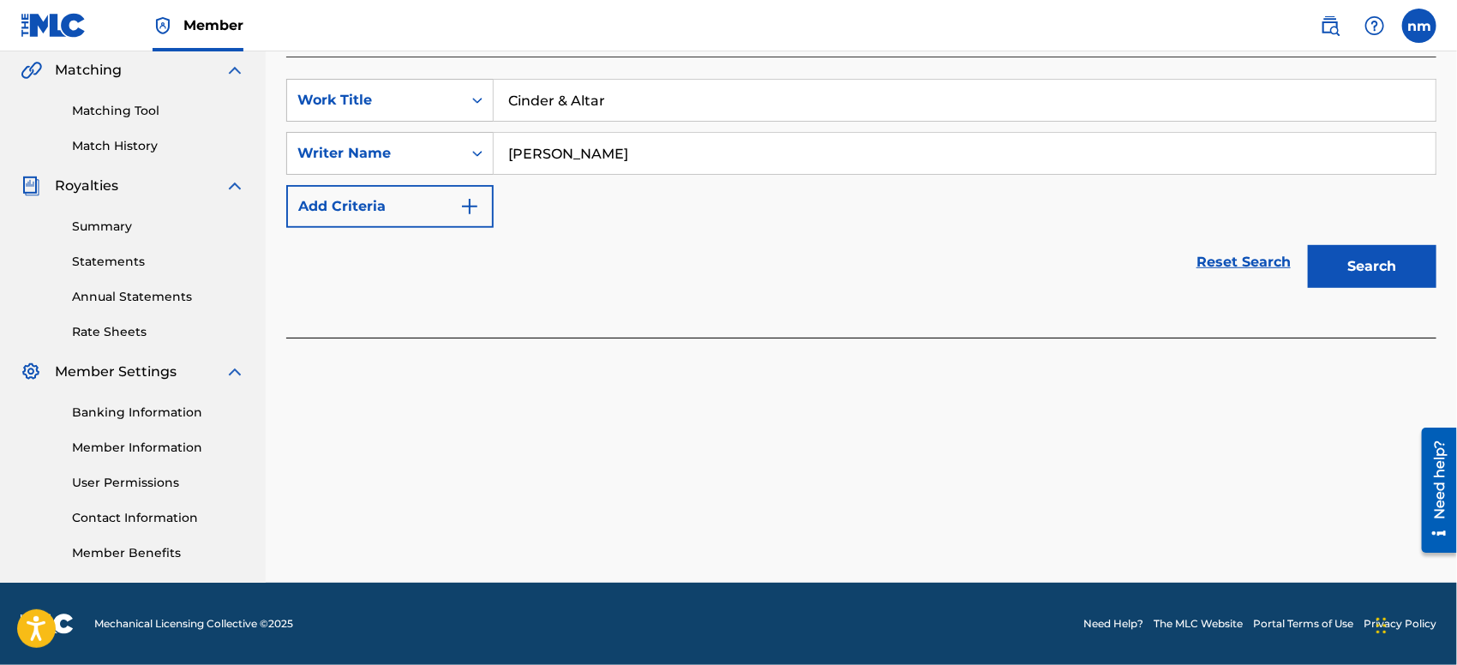
type input "[PERSON_NAME]"
click at [1358, 258] on button "Search" at bounding box center [1372, 266] width 129 height 43
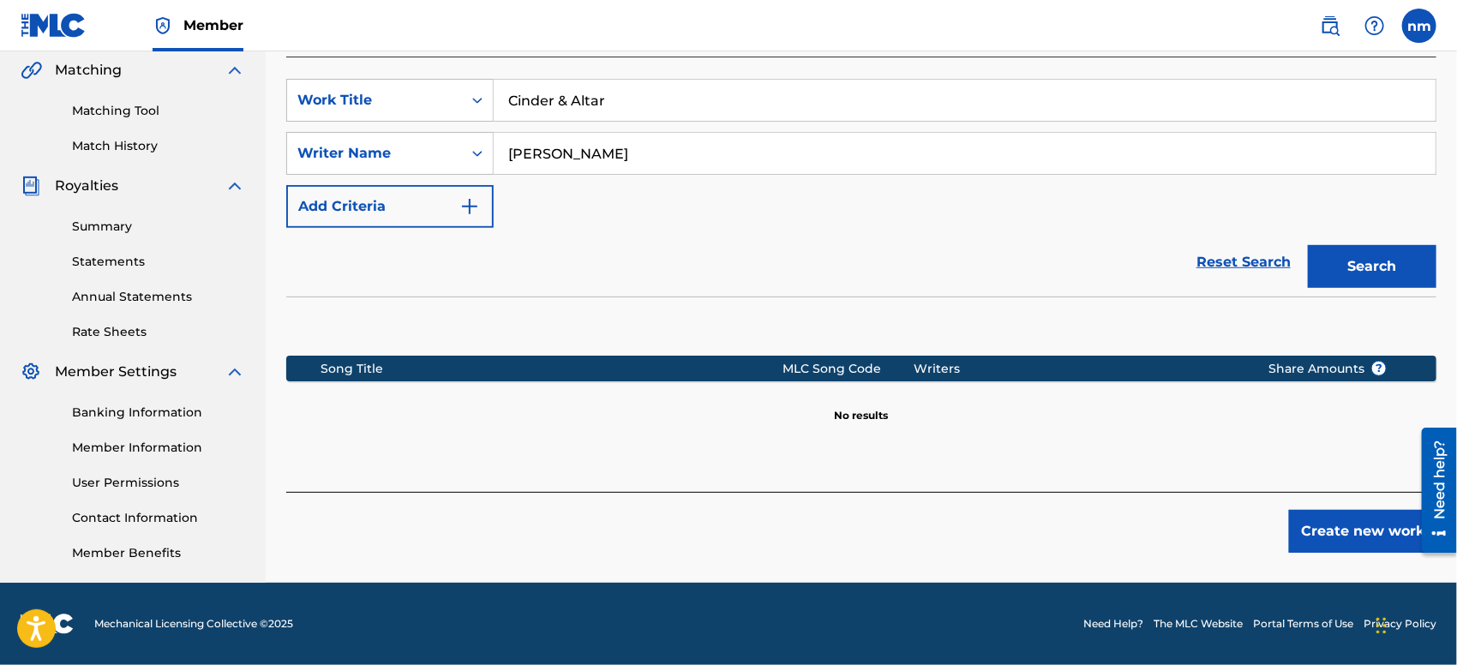
click at [1368, 523] on button "Create new work" at bounding box center [1362, 531] width 147 height 43
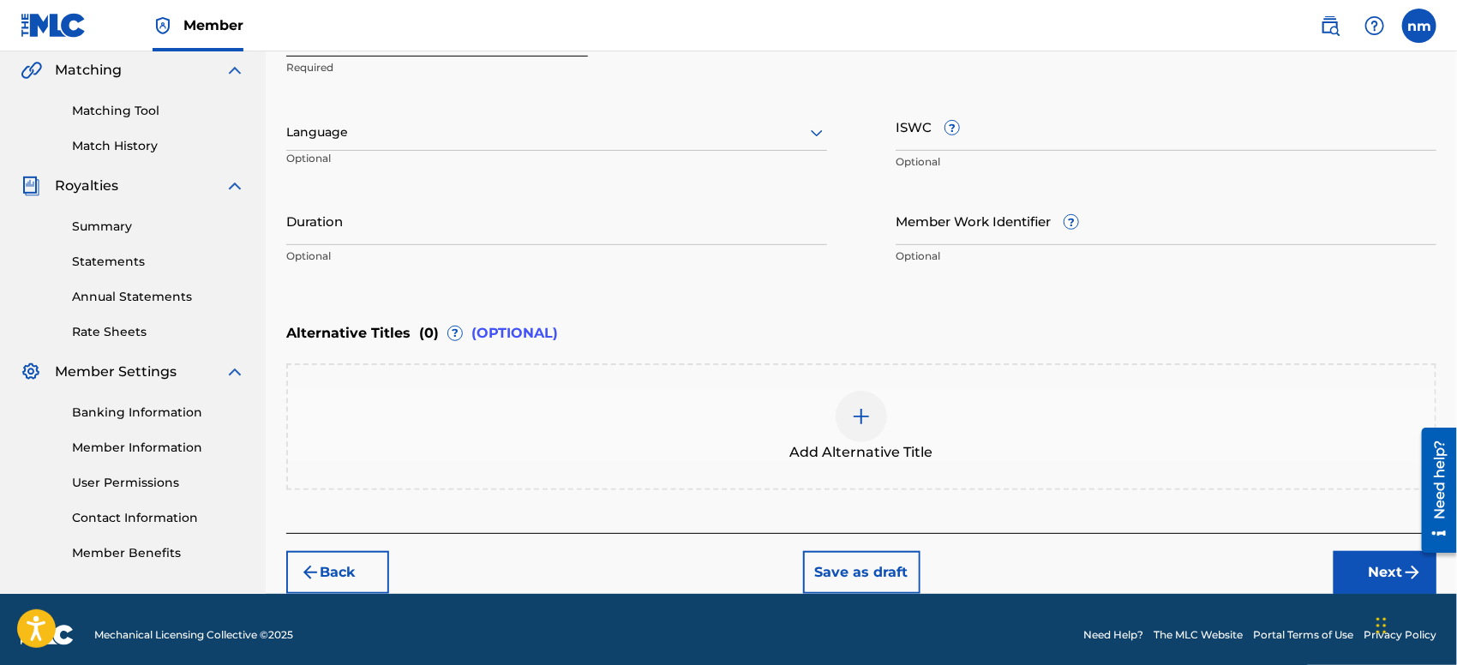
click at [1356, 577] on button "Next" at bounding box center [1384, 572] width 103 height 43
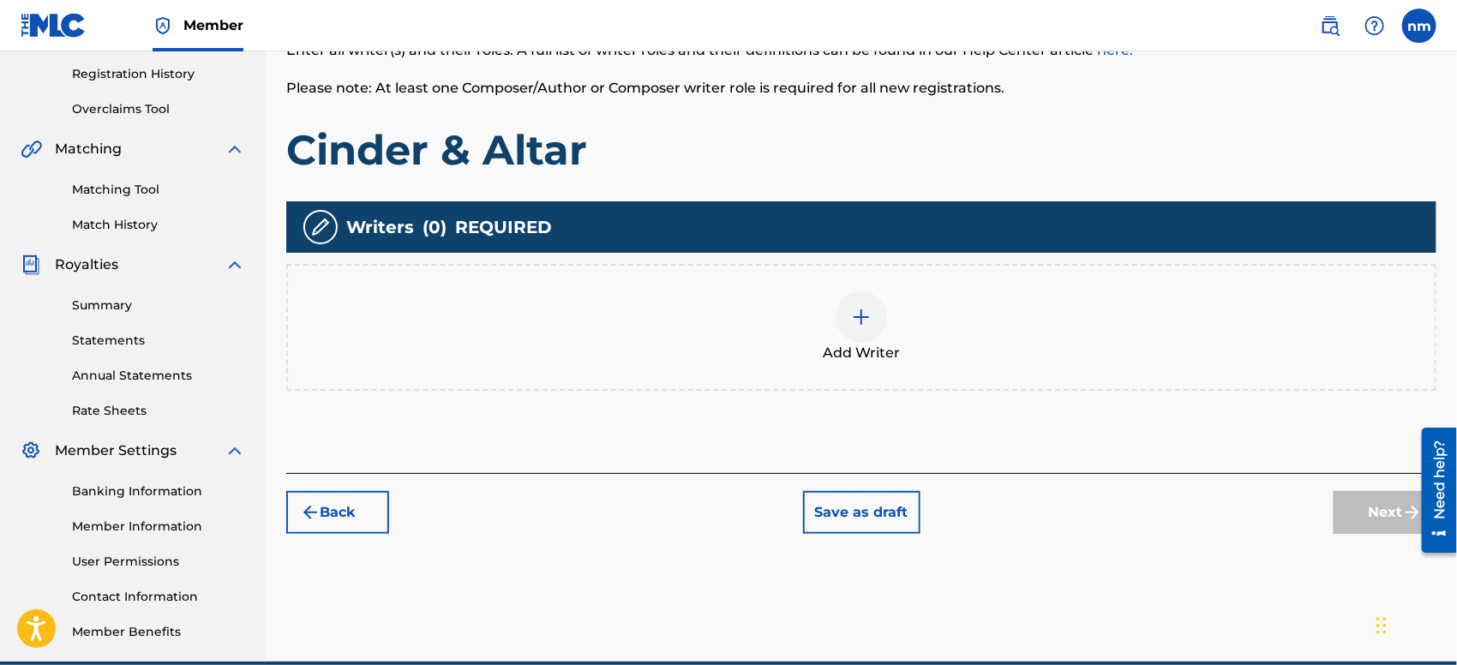
scroll to position [76, 0]
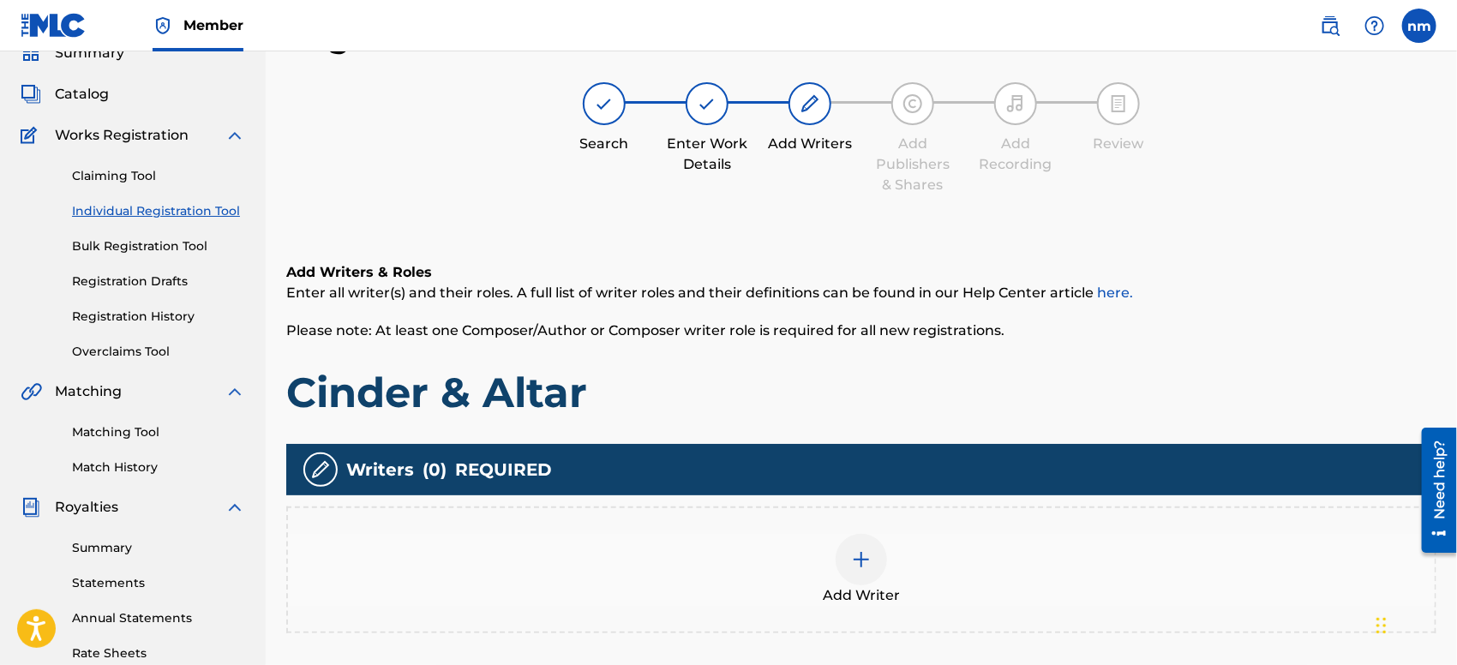
click at [852, 566] on img at bounding box center [861, 559] width 21 height 21
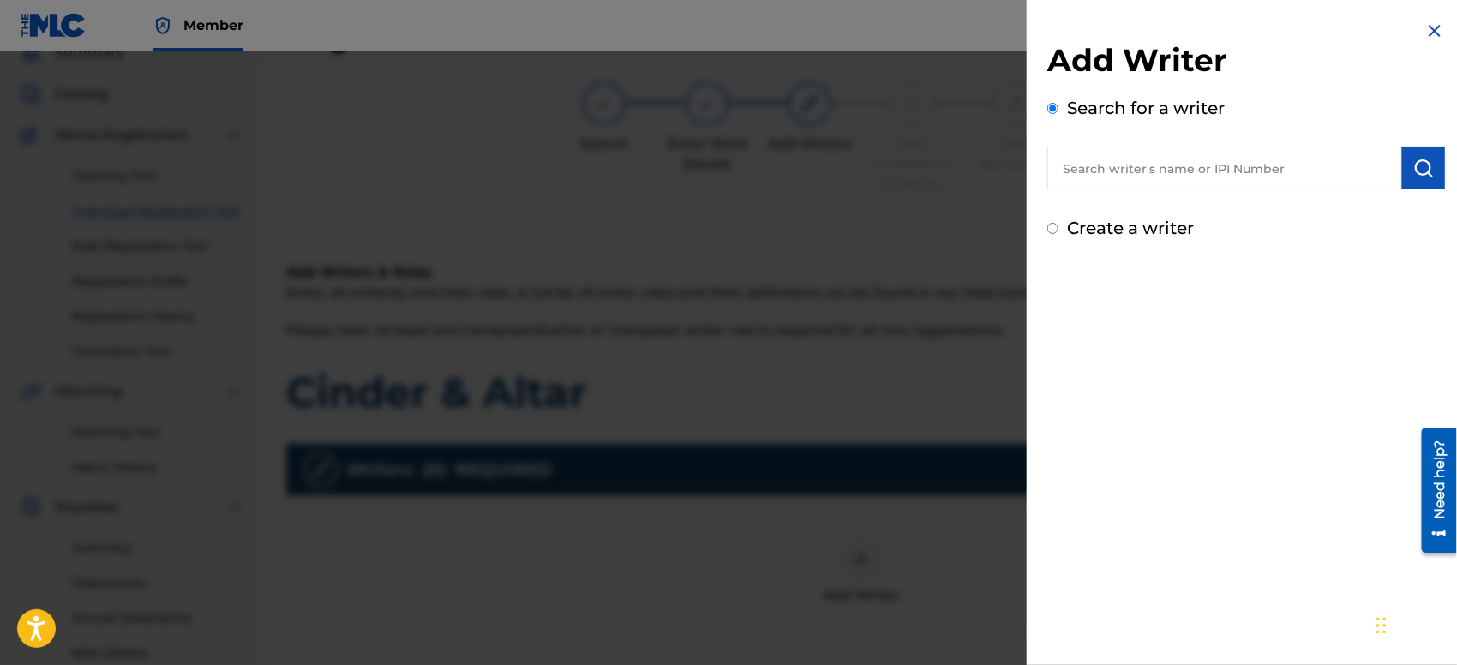
click at [1164, 167] on input "text" at bounding box center [1224, 168] width 355 height 43
type input "[PERSON_NAME]"
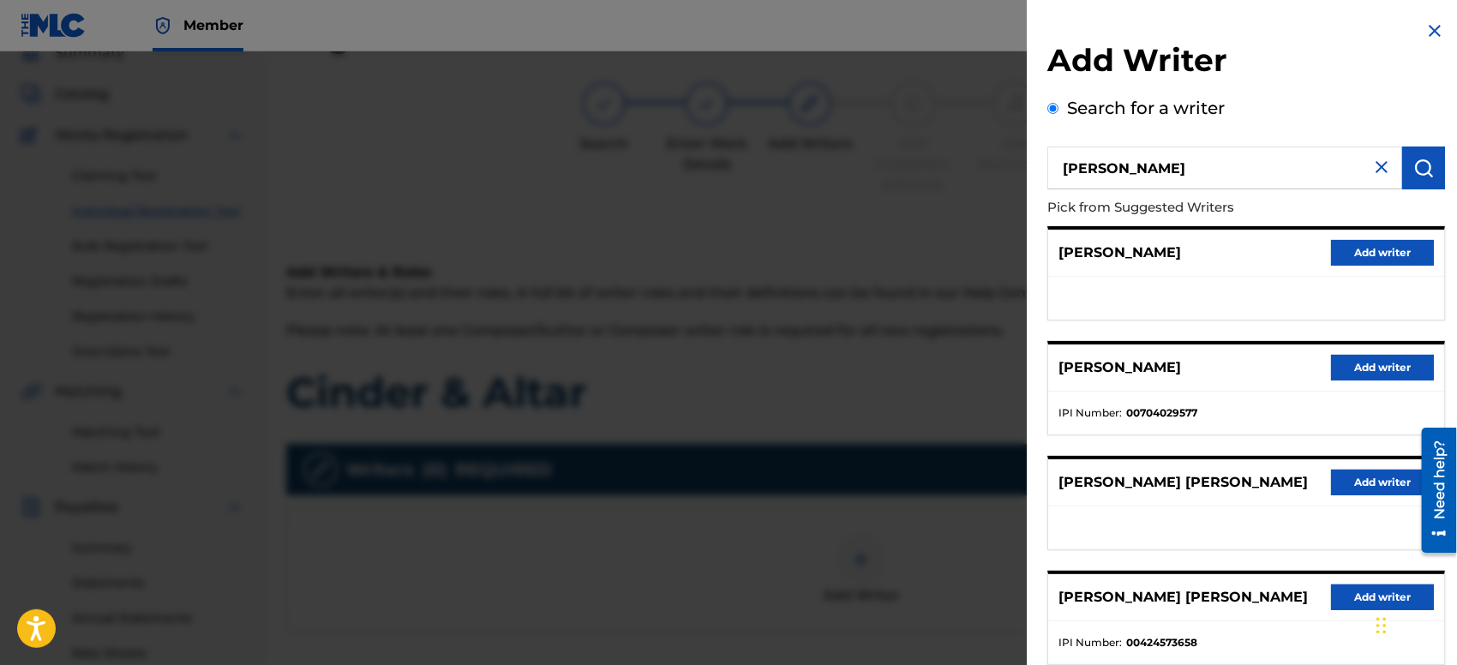
click at [1386, 246] on button "Add writer" at bounding box center [1382, 253] width 103 height 26
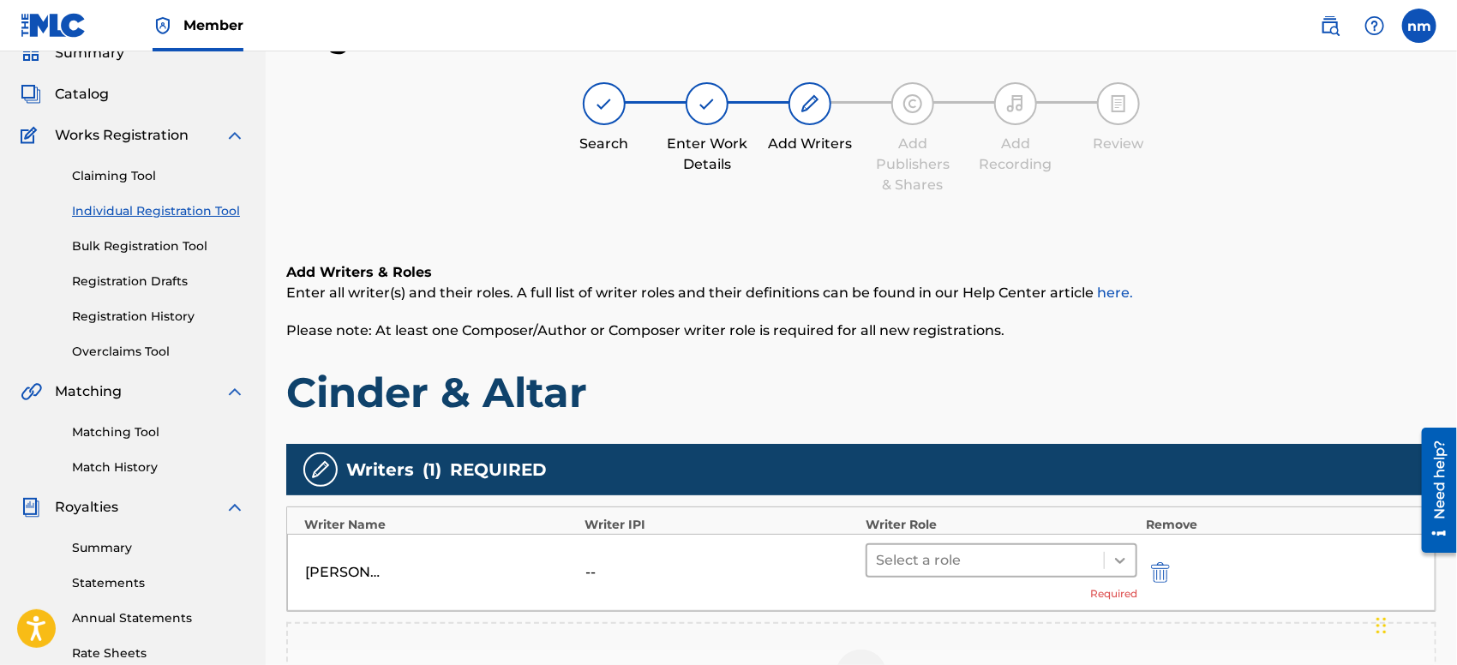
click at [1113, 556] on icon at bounding box center [1119, 560] width 17 height 17
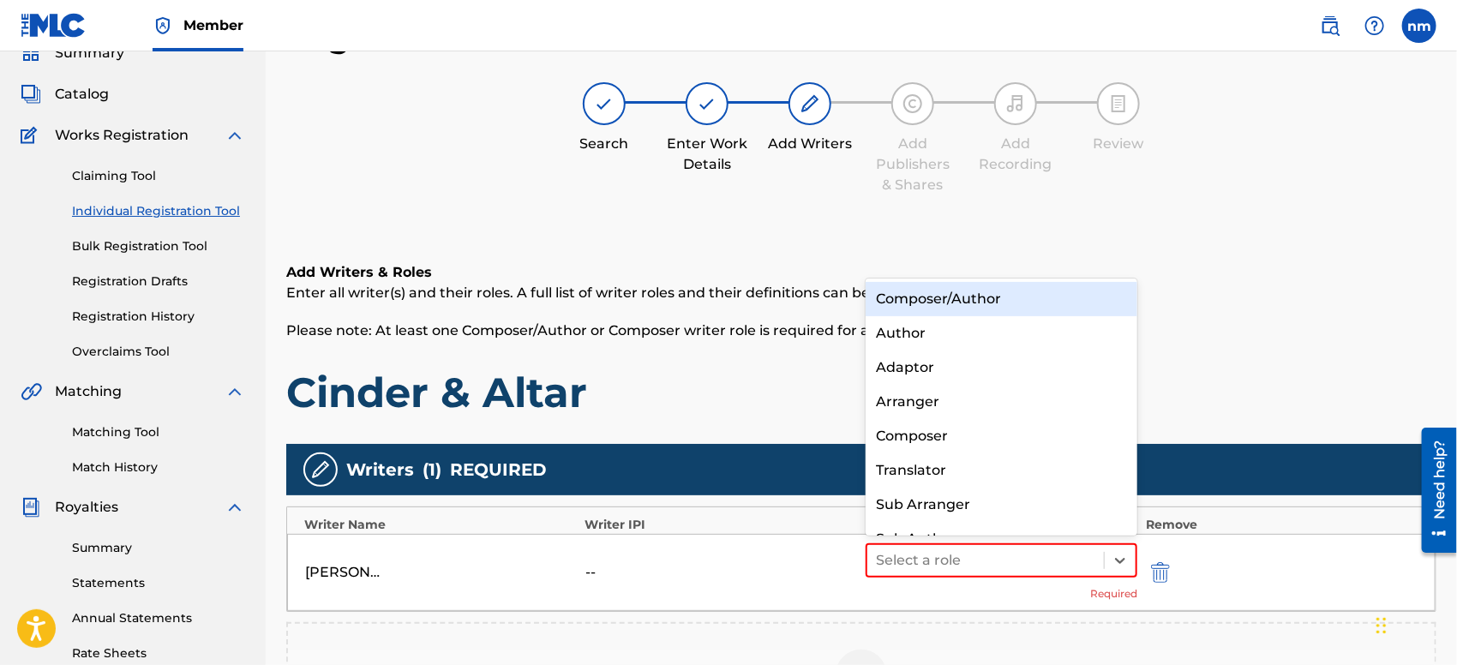
click at [1065, 298] on div "Composer/Author" at bounding box center [1001, 299] width 272 height 34
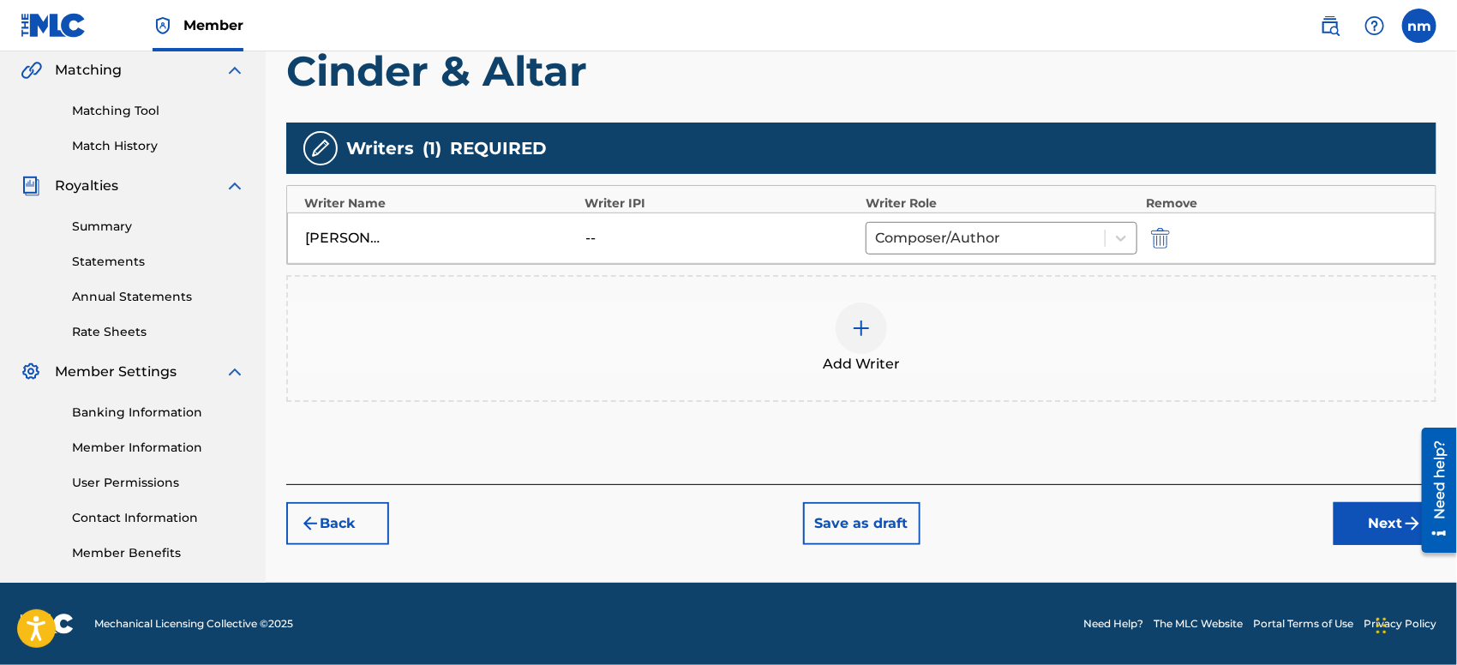
click at [1351, 518] on button "Next" at bounding box center [1384, 523] width 103 height 43
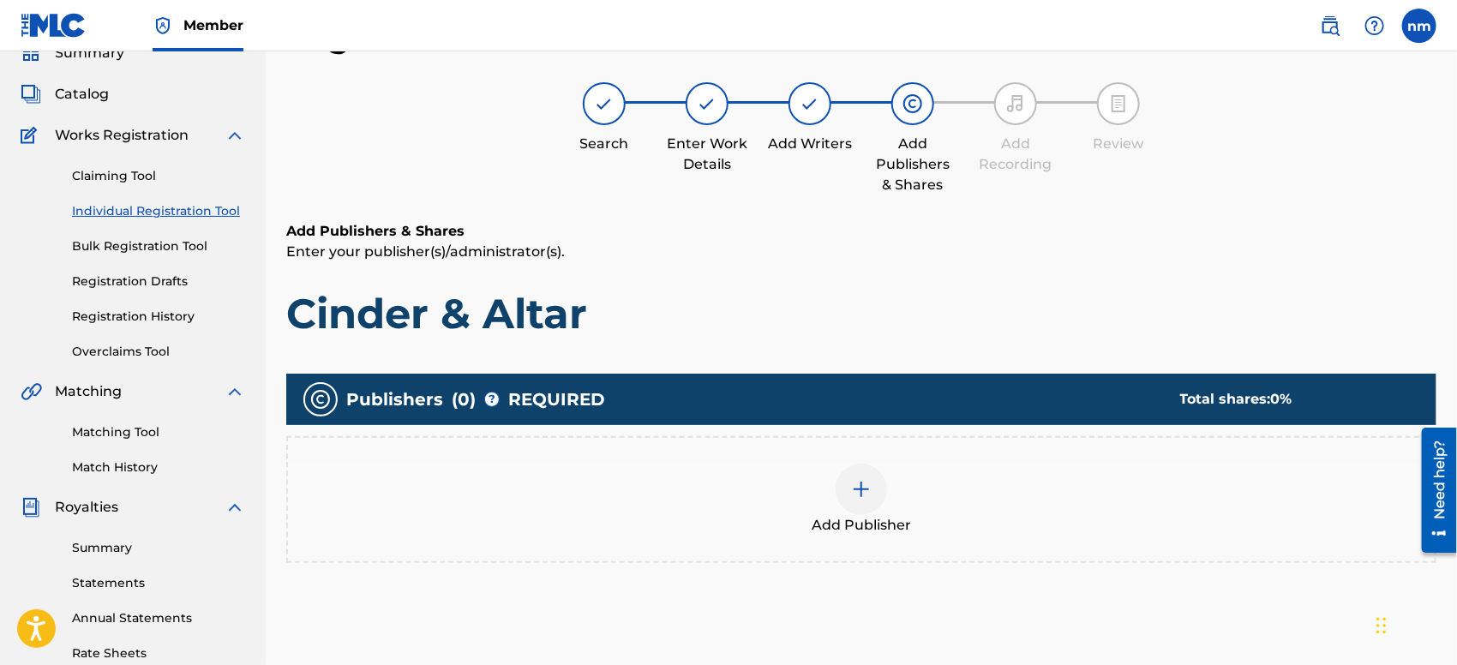
click at [880, 489] on div at bounding box center [860, 489] width 51 height 51
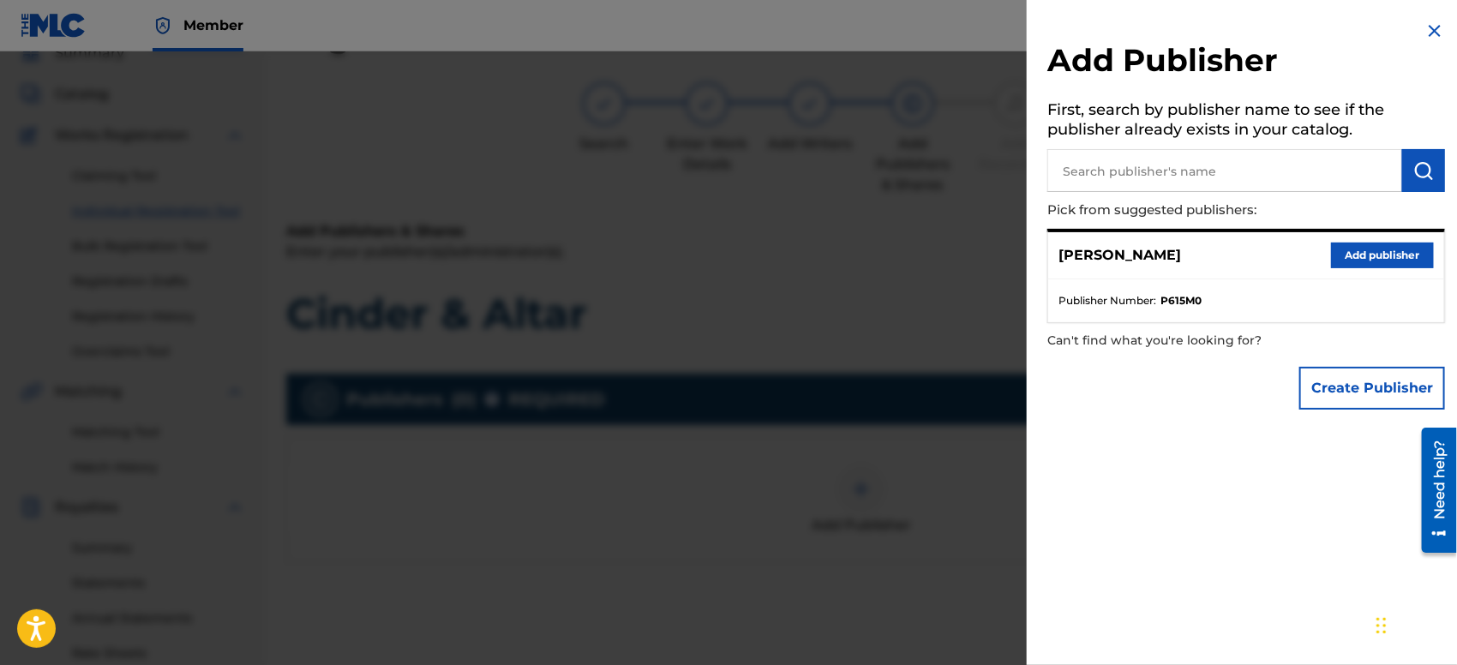
click at [1372, 259] on button "Add publisher" at bounding box center [1382, 256] width 103 height 26
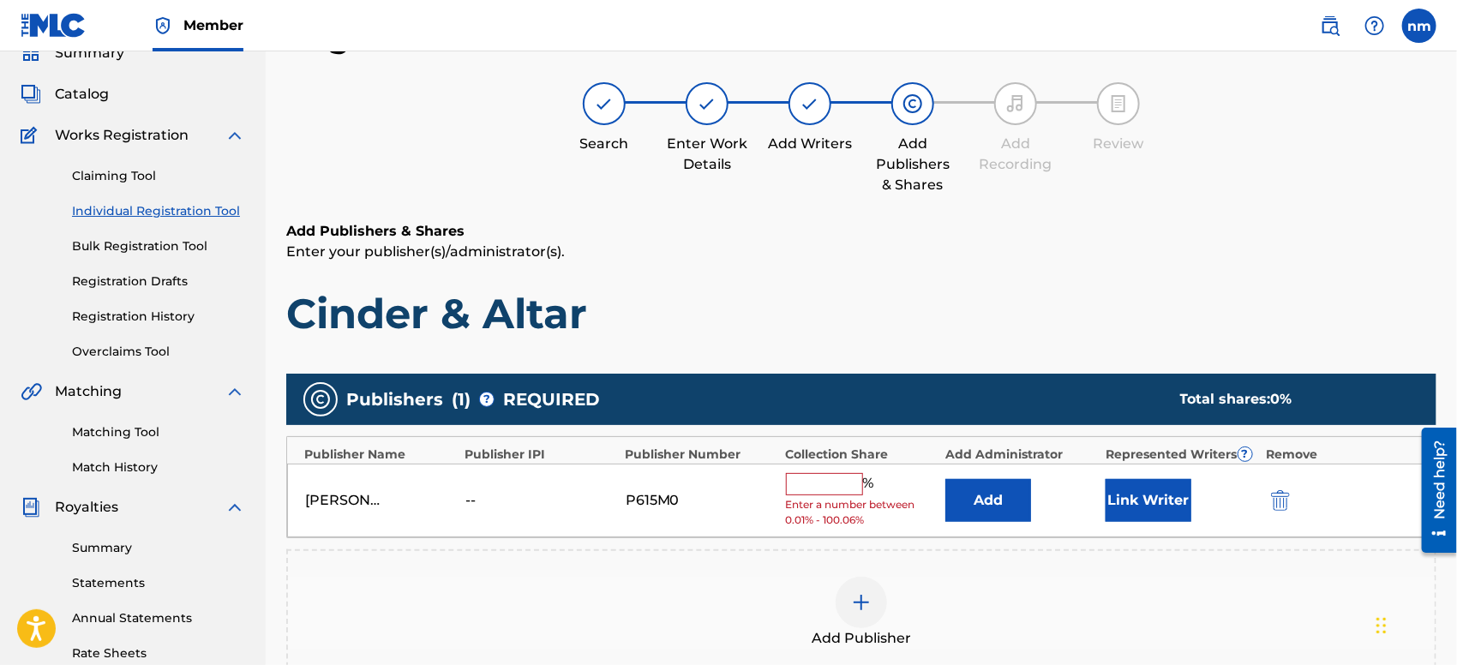
click at [802, 479] on input "text" at bounding box center [824, 484] width 77 height 22
type input "100"
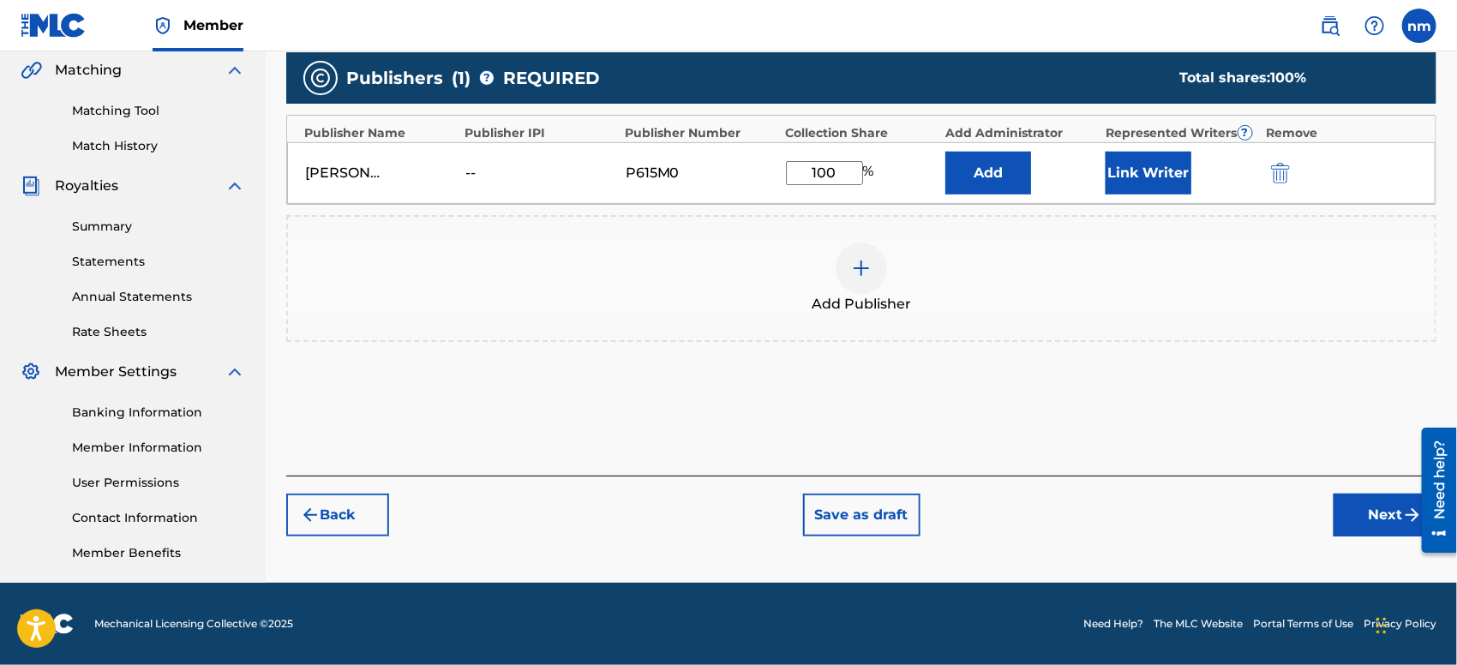
click at [1371, 519] on button "Next" at bounding box center [1384, 515] width 103 height 43
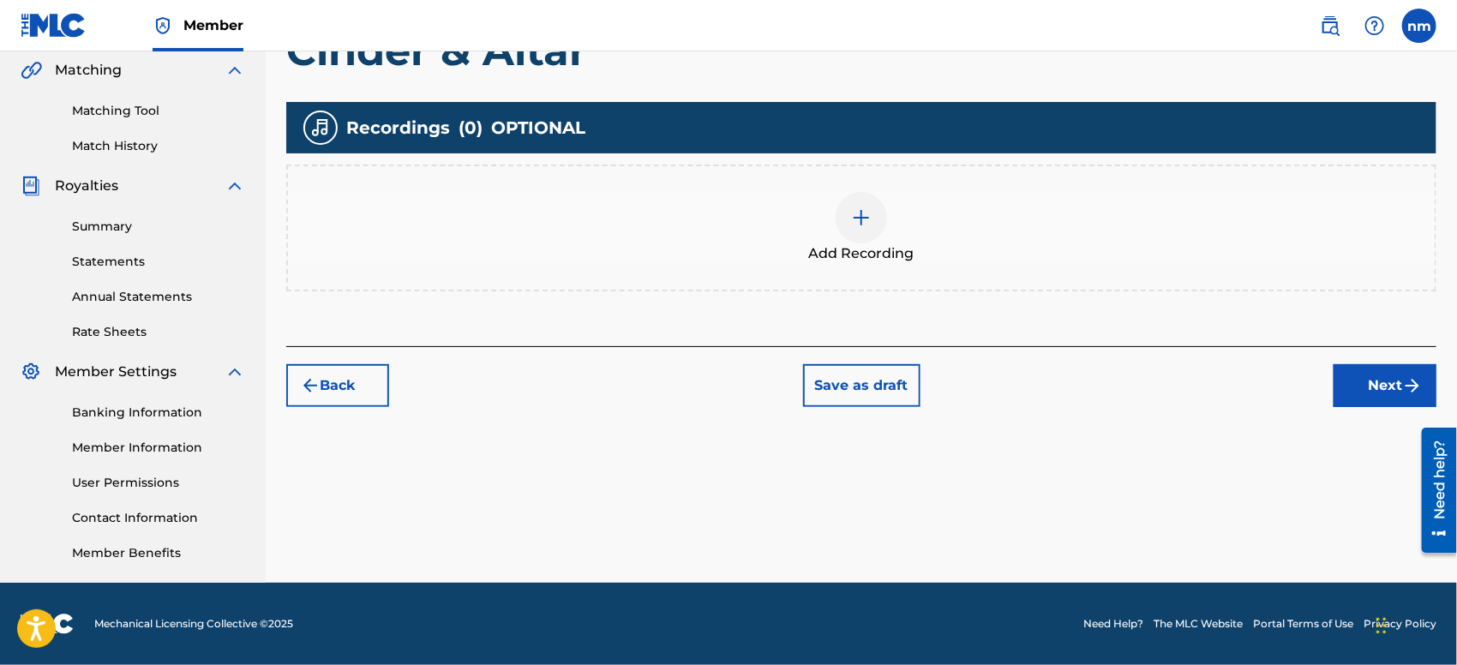
click at [1374, 394] on button "Next" at bounding box center [1384, 385] width 103 height 43
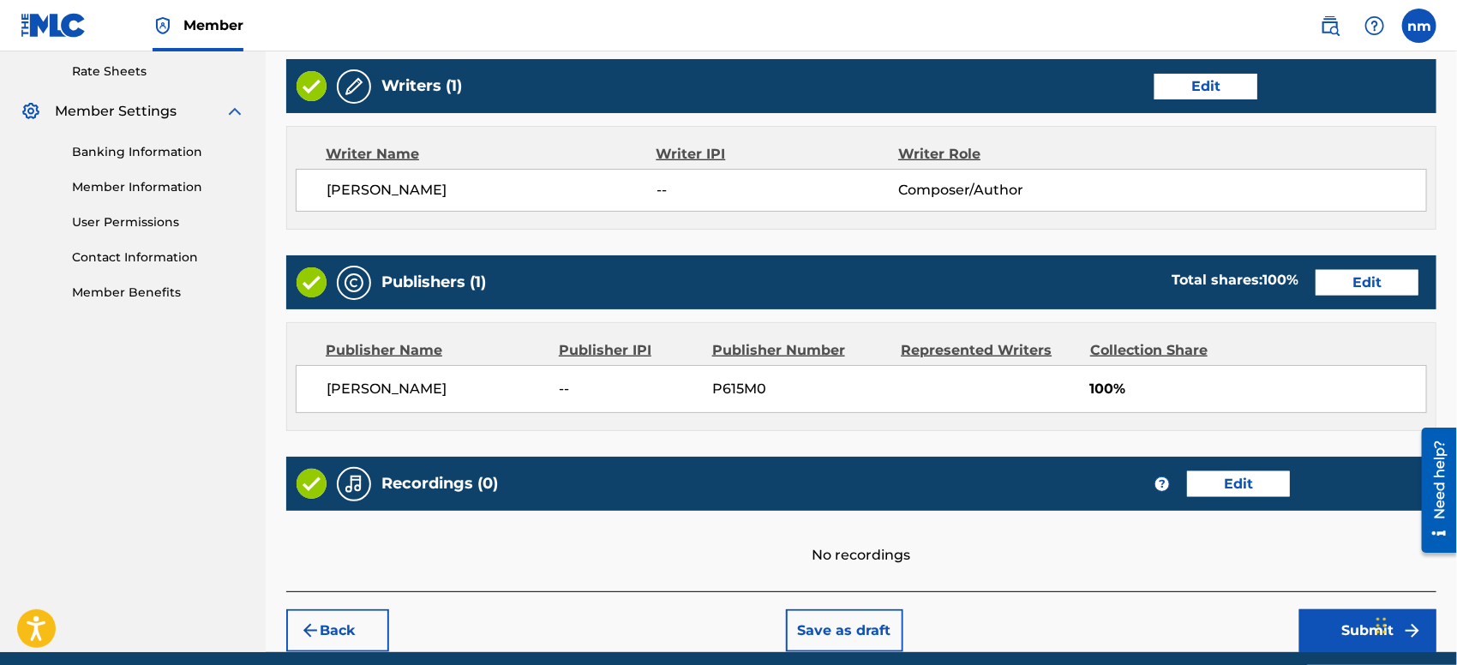
scroll to position [727, 0]
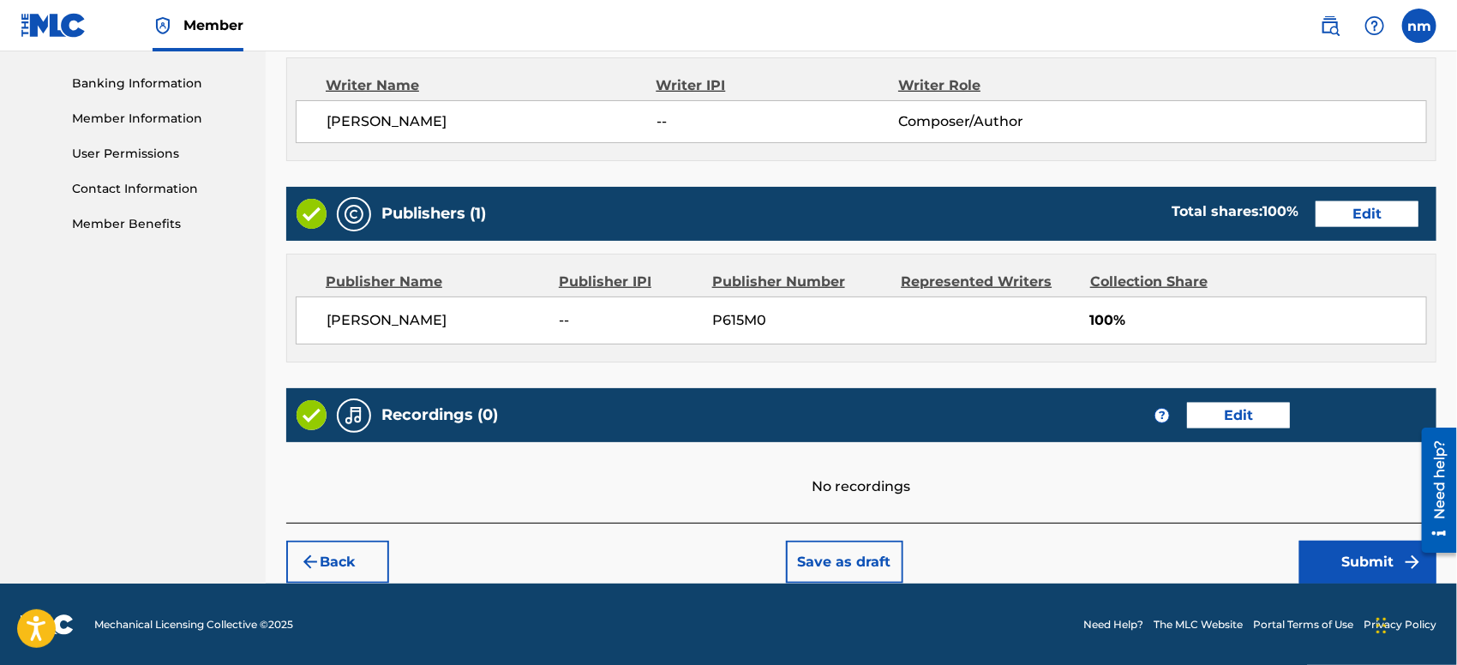
click at [1318, 566] on button "Submit" at bounding box center [1367, 562] width 137 height 43
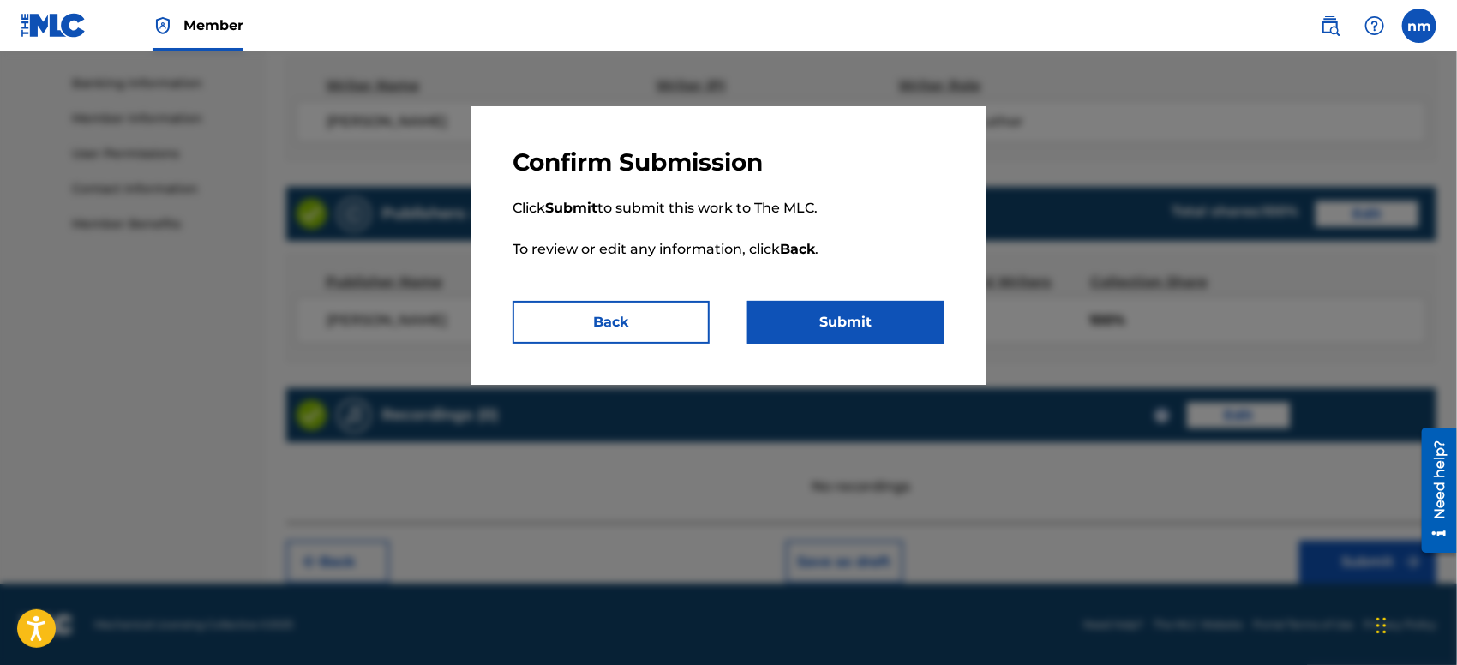
click at [907, 309] on button "Submit" at bounding box center [845, 322] width 197 height 43
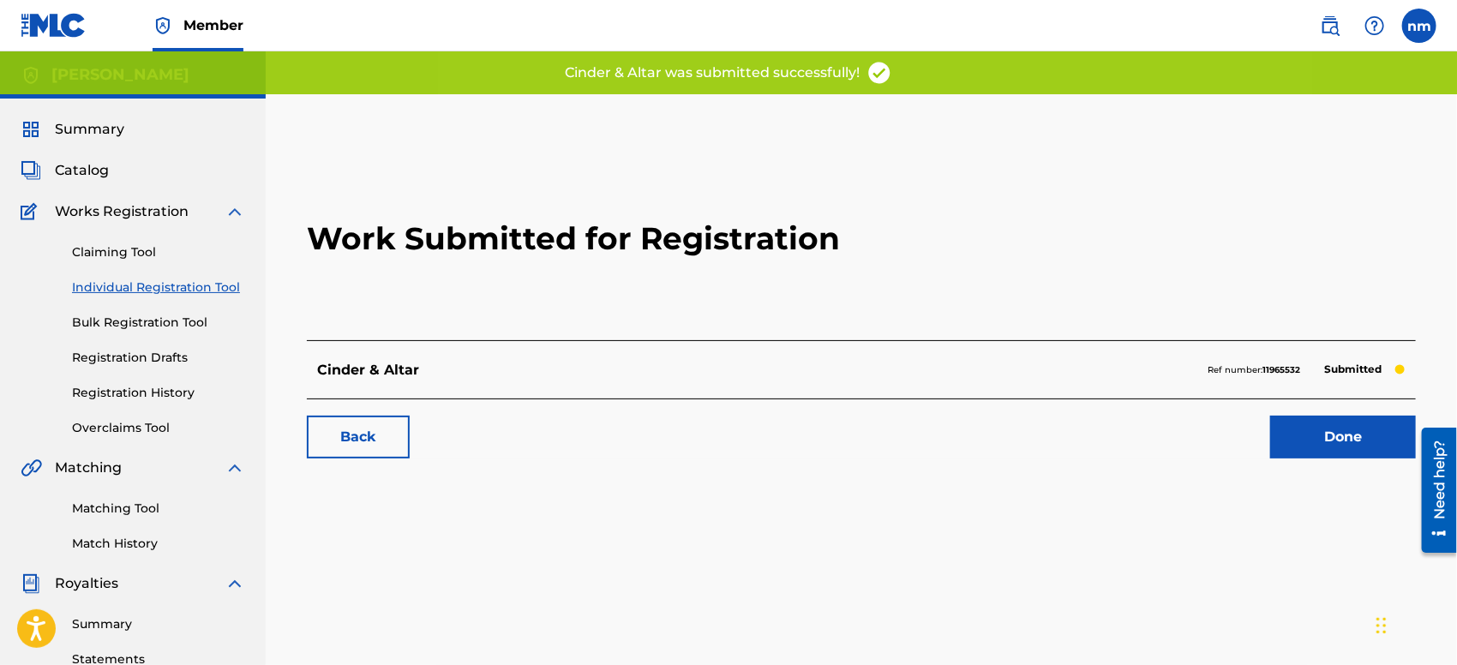
click at [1305, 436] on link "Done" at bounding box center [1343, 437] width 146 height 43
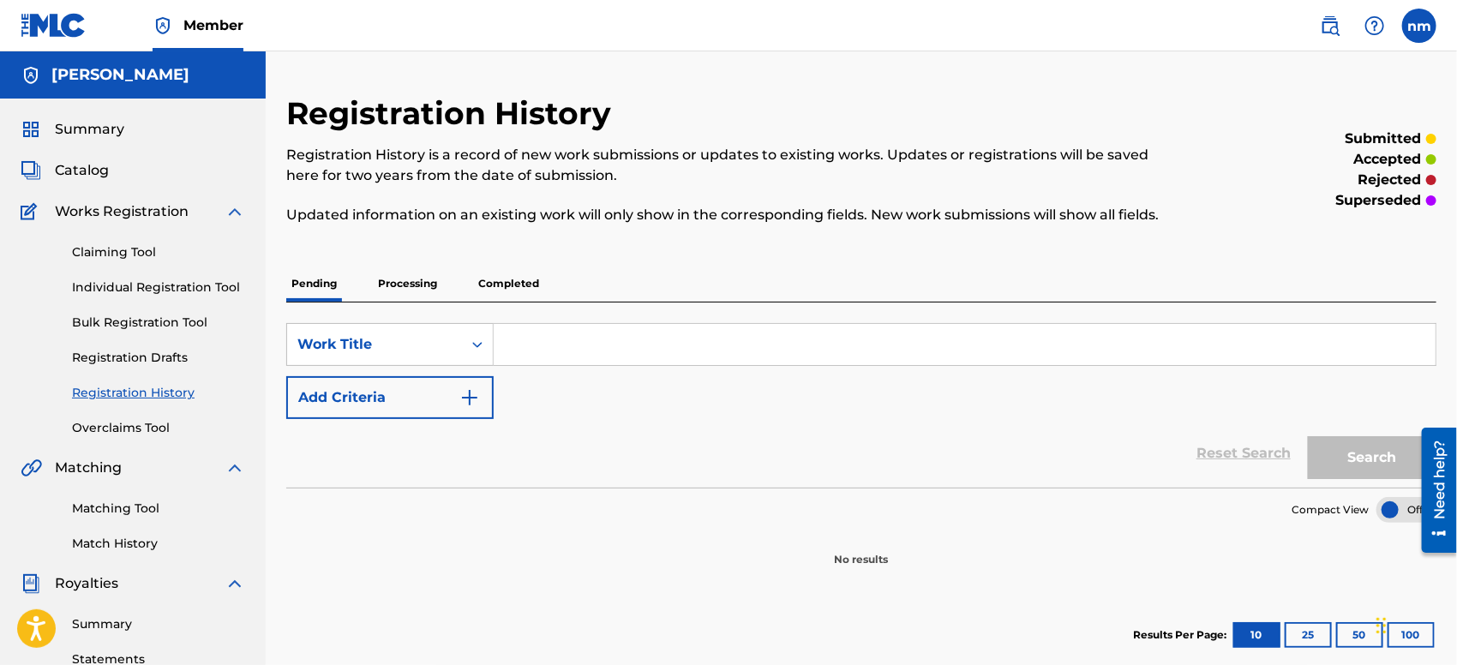
click at [170, 282] on link "Individual Registration Tool" at bounding box center [158, 287] width 173 height 18
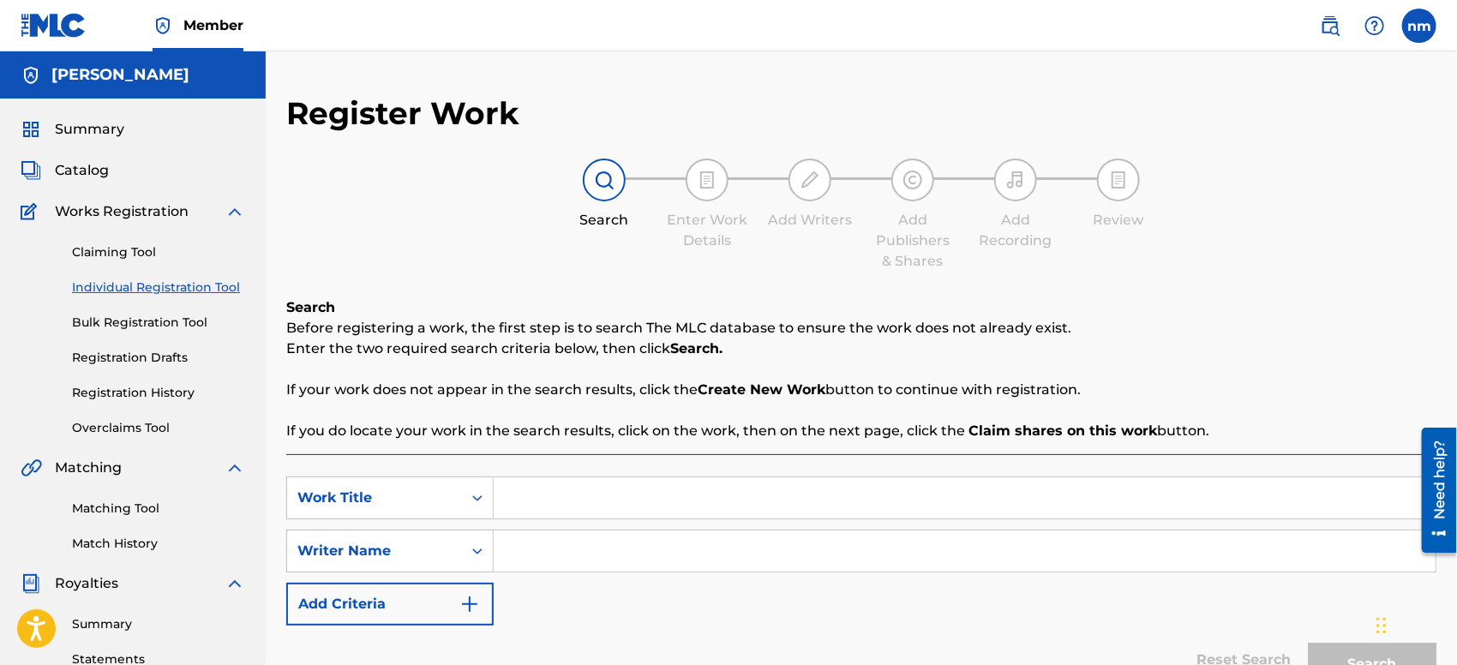
click at [638, 498] on input "Search Form" at bounding box center [965, 497] width 942 height 41
paste input "Country bred demon fed"
type input "Country bred demon fed"
click at [617, 553] on input "Search Form" at bounding box center [965, 550] width 942 height 41
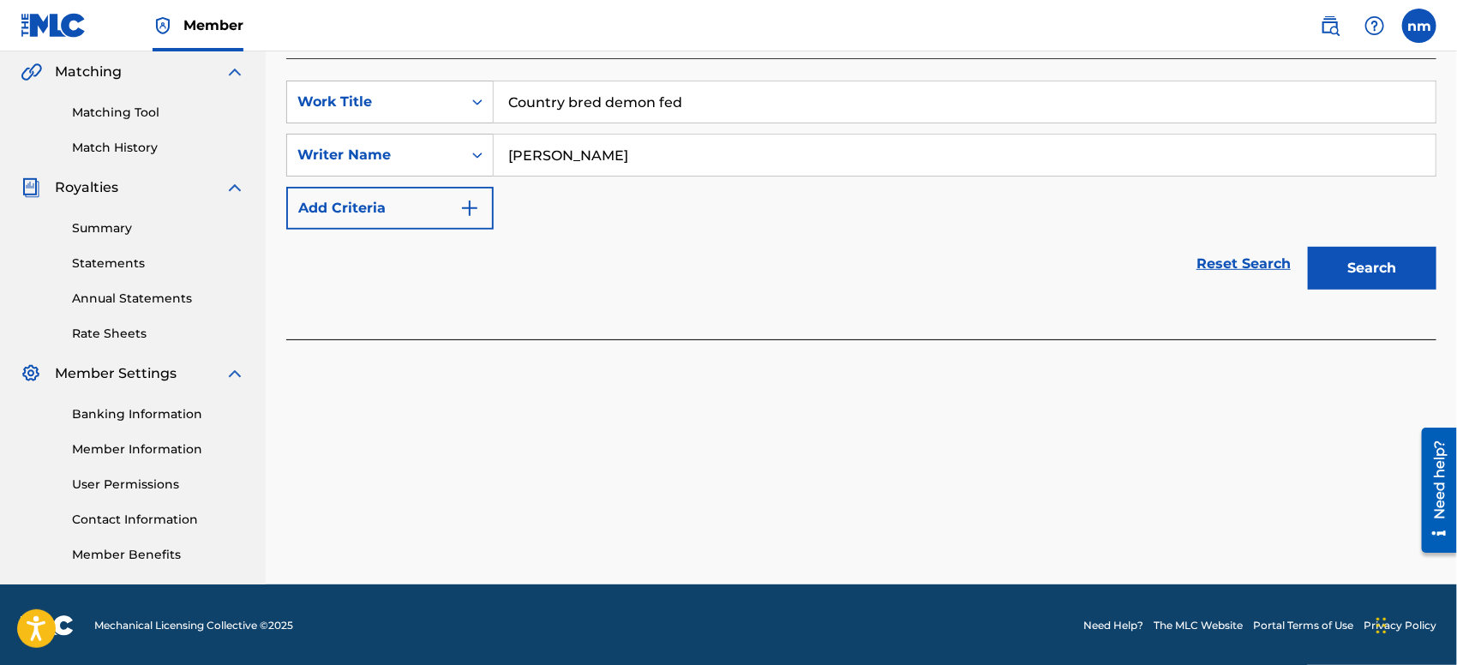
scroll to position [398, 0]
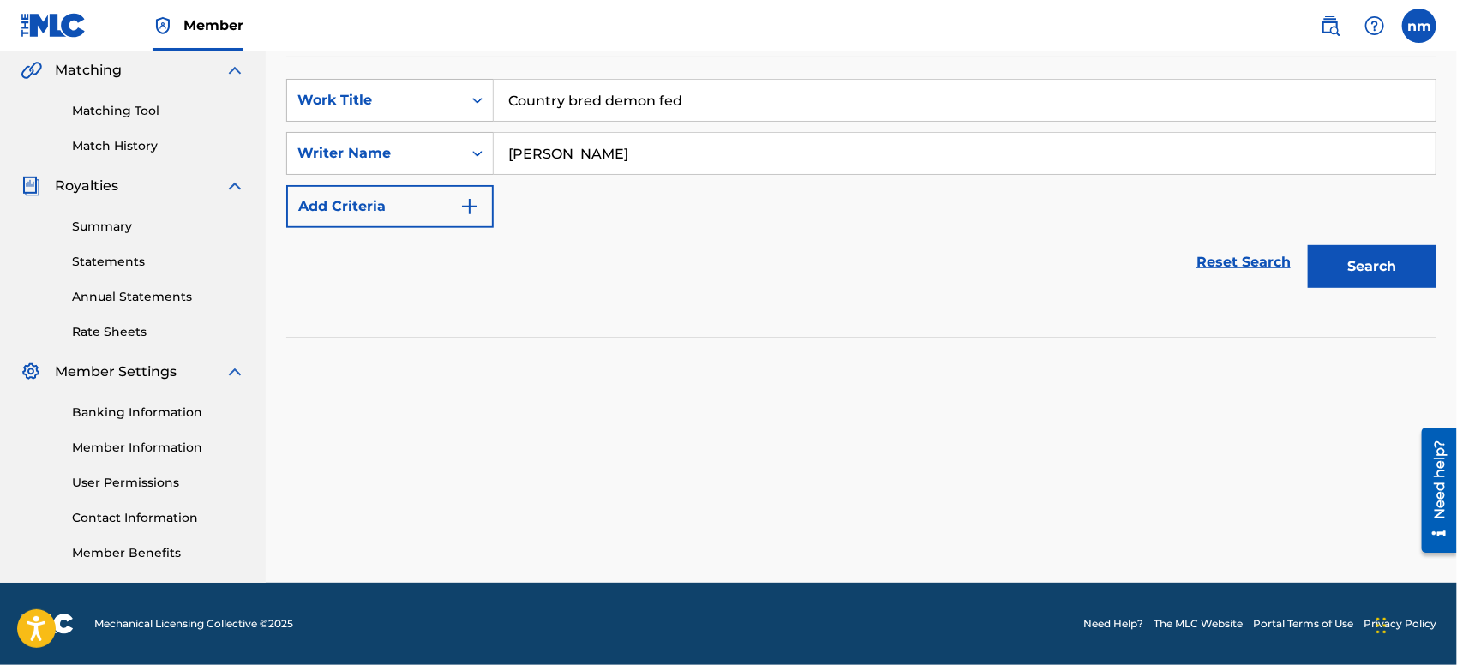
type input "[PERSON_NAME]"
click at [1365, 274] on button "Search" at bounding box center [1372, 266] width 129 height 43
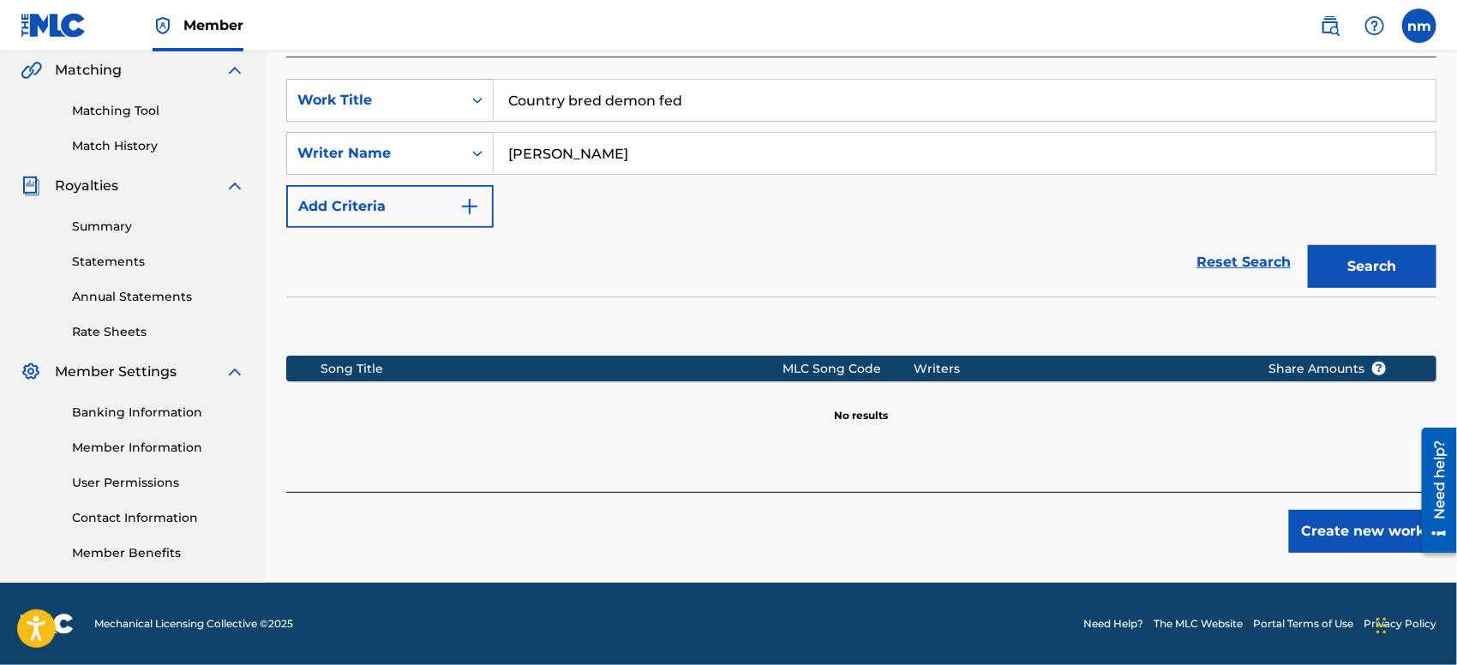
click at [1341, 532] on button "Create new work" at bounding box center [1362, 531] width 147 height 43
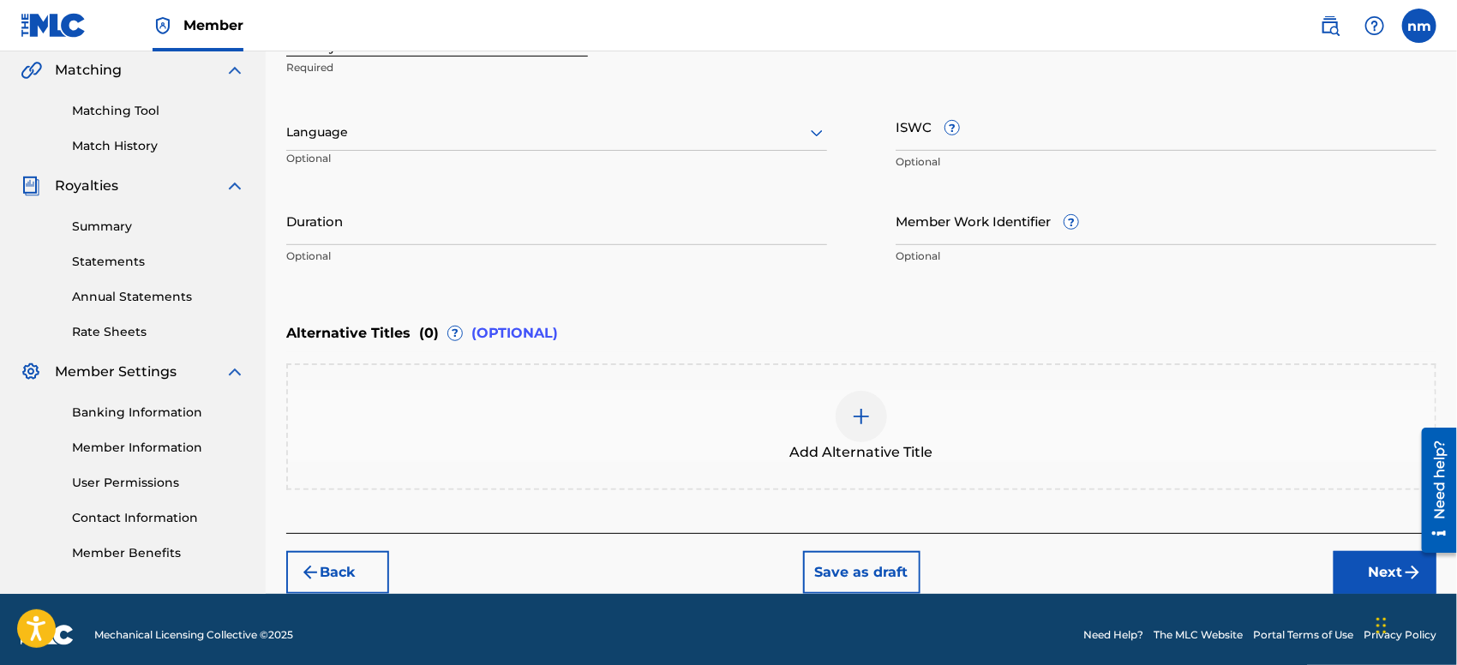
click at [1380, 583] on iframe "Chat Widget" at bounding box center [1414, 624] width 86 height 82
click at [1342, 571] on button "Next" at bounding box center [1384, 572] width 103 height 43
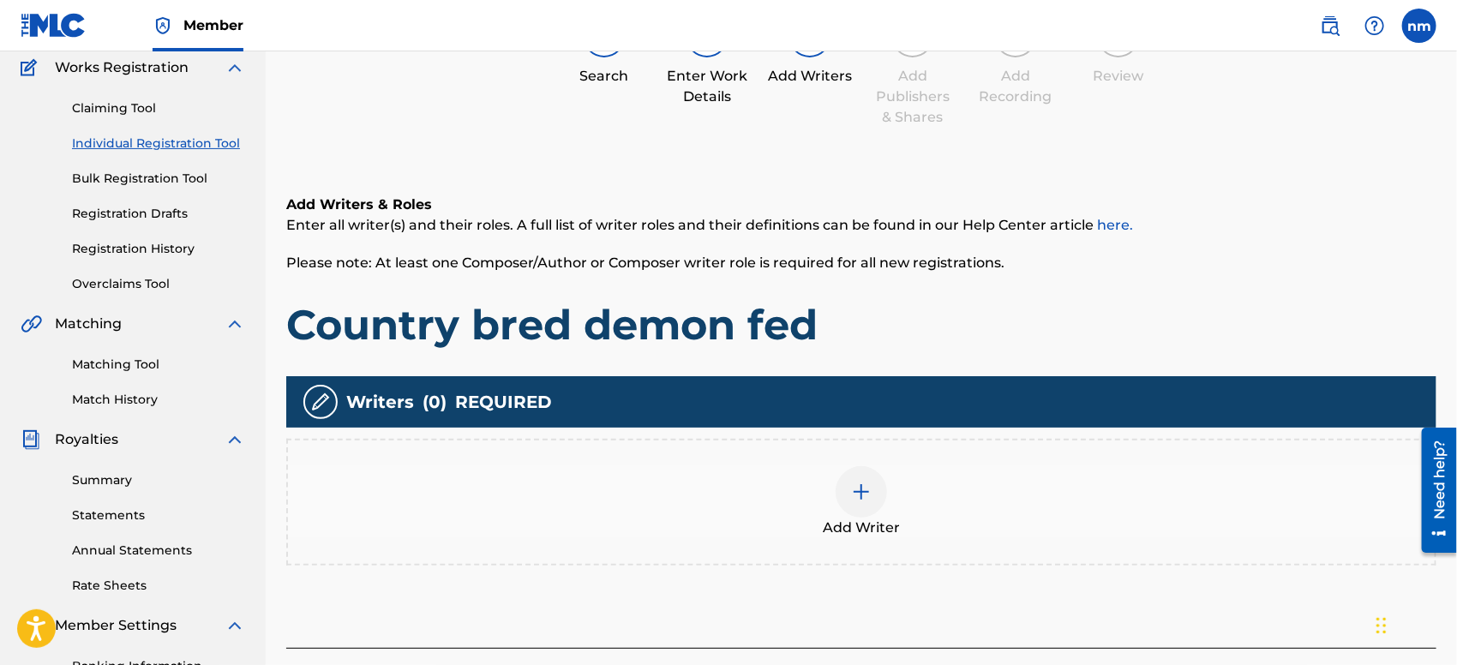
scroll to position [76, 0]
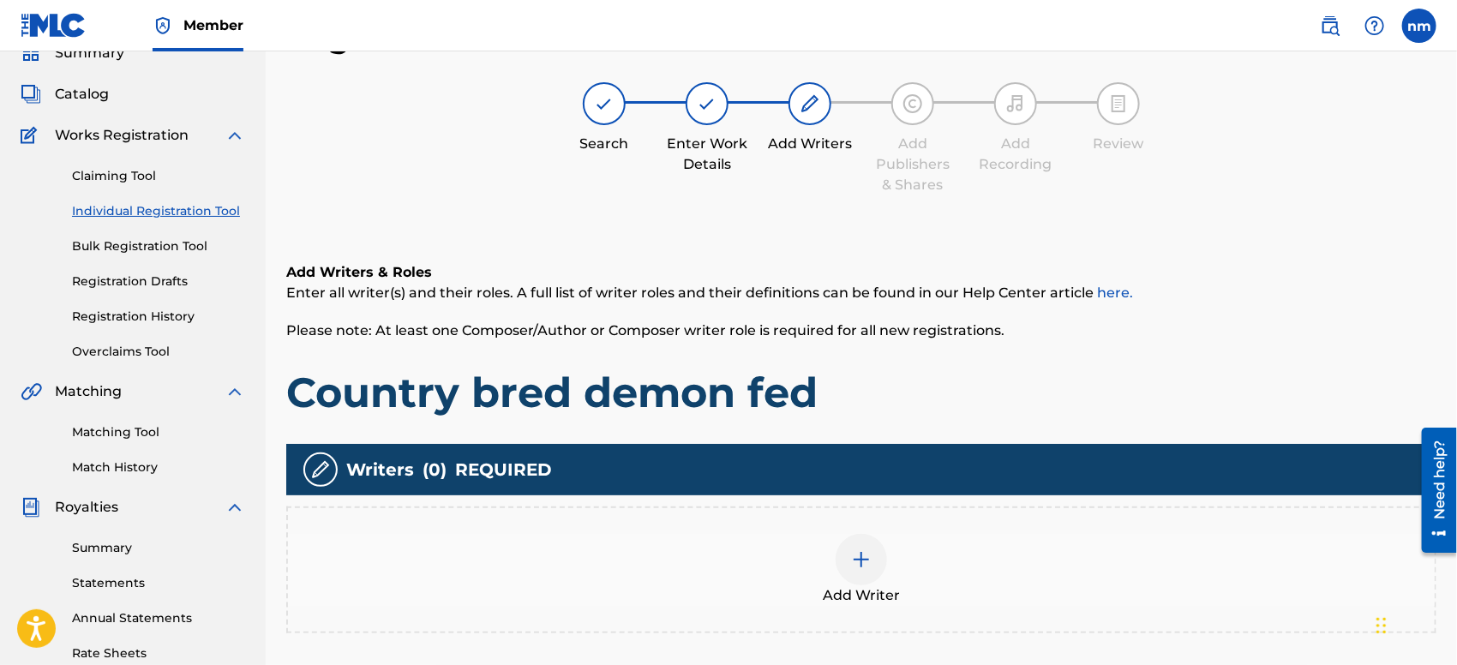
click at [879, 554] on div at bounding box center [860, 559] width 51 height 51
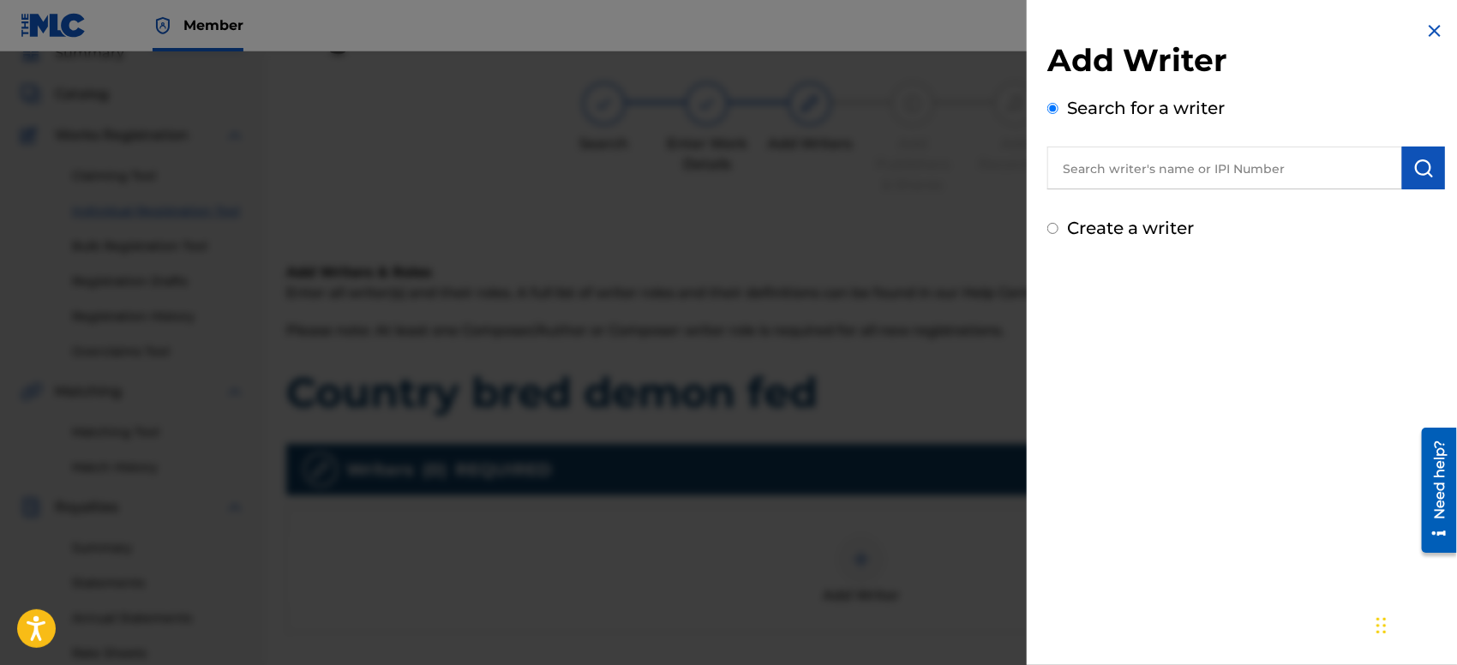
click at [1109, 178] on input "text" at bounding box center [1224, 168] width 355 height 43
type input "[PERSON_NAME]"
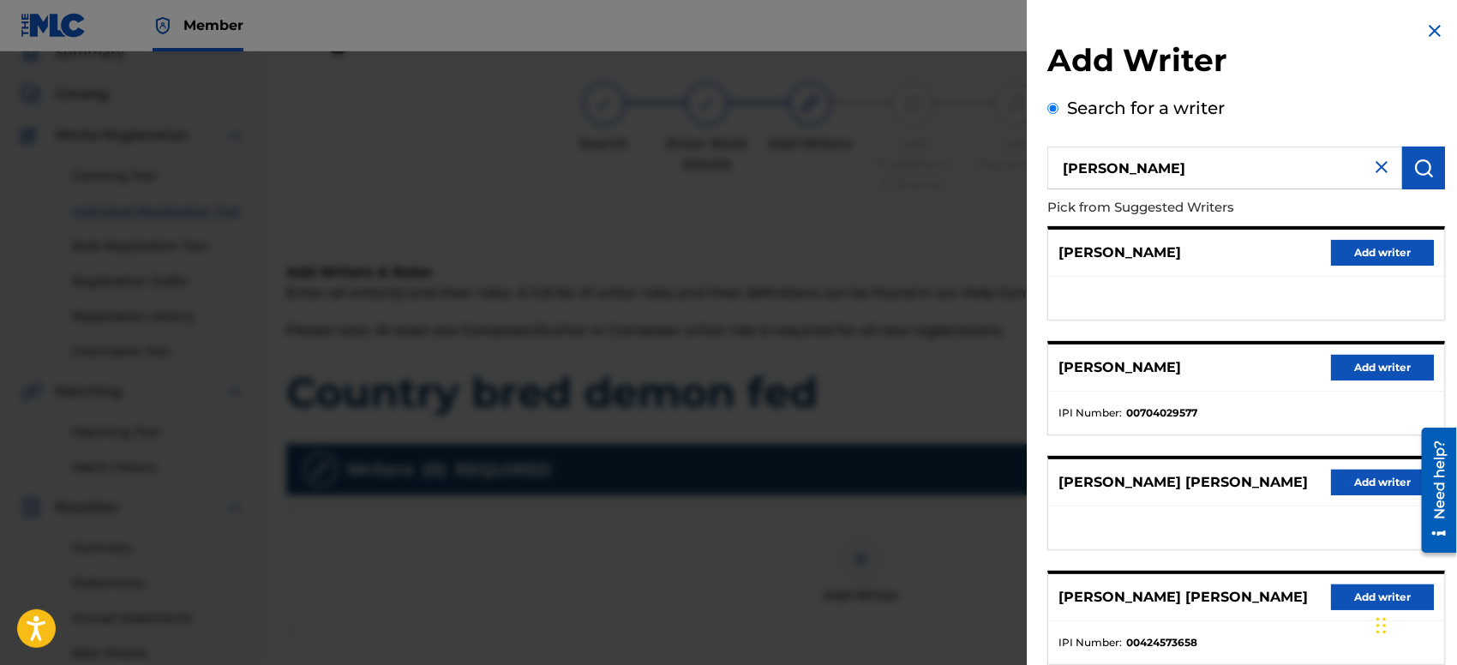
click at [1378, 257] on button "Add writer" at bounding box center [1382, 253] width 103 height 26
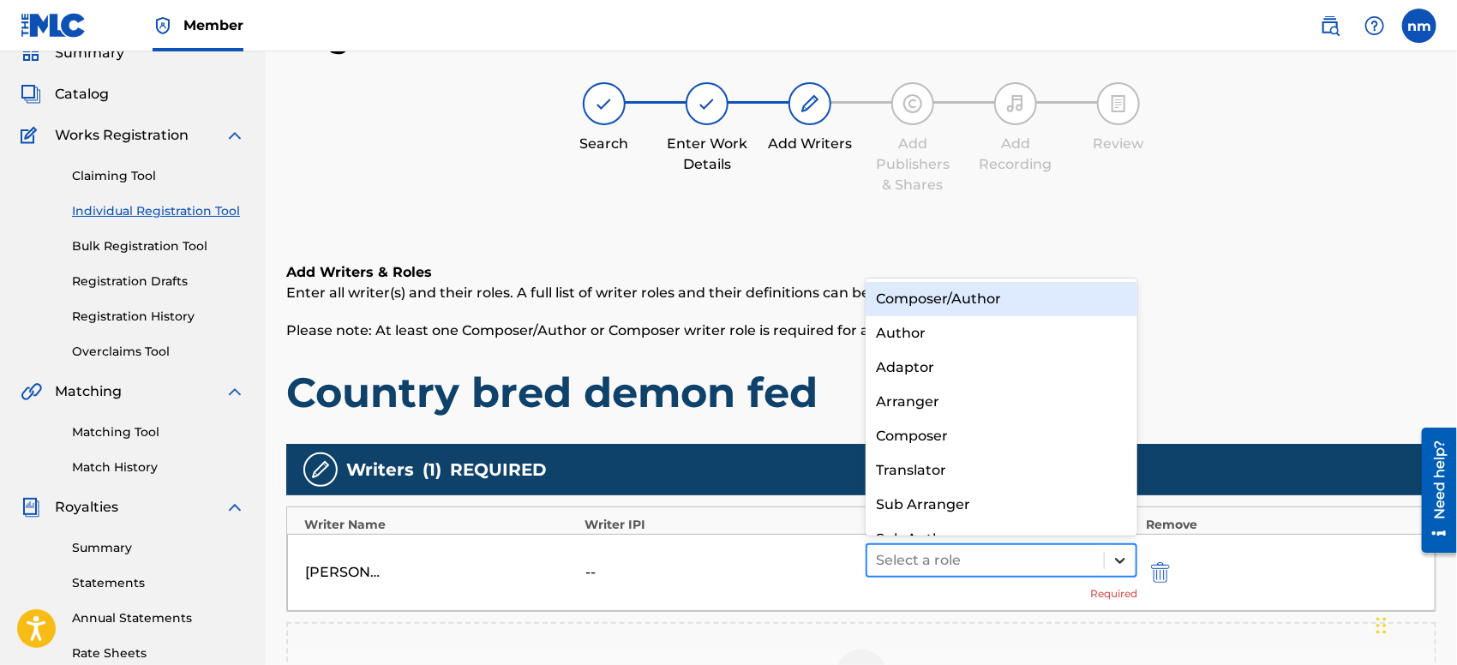
click at [1120, 559] on icon at bounding box center [1119, 560] width 17 height 17
click at [1081, 298] on div "Composer/Author" at bounding box center [1001, 299] width 272 height 34
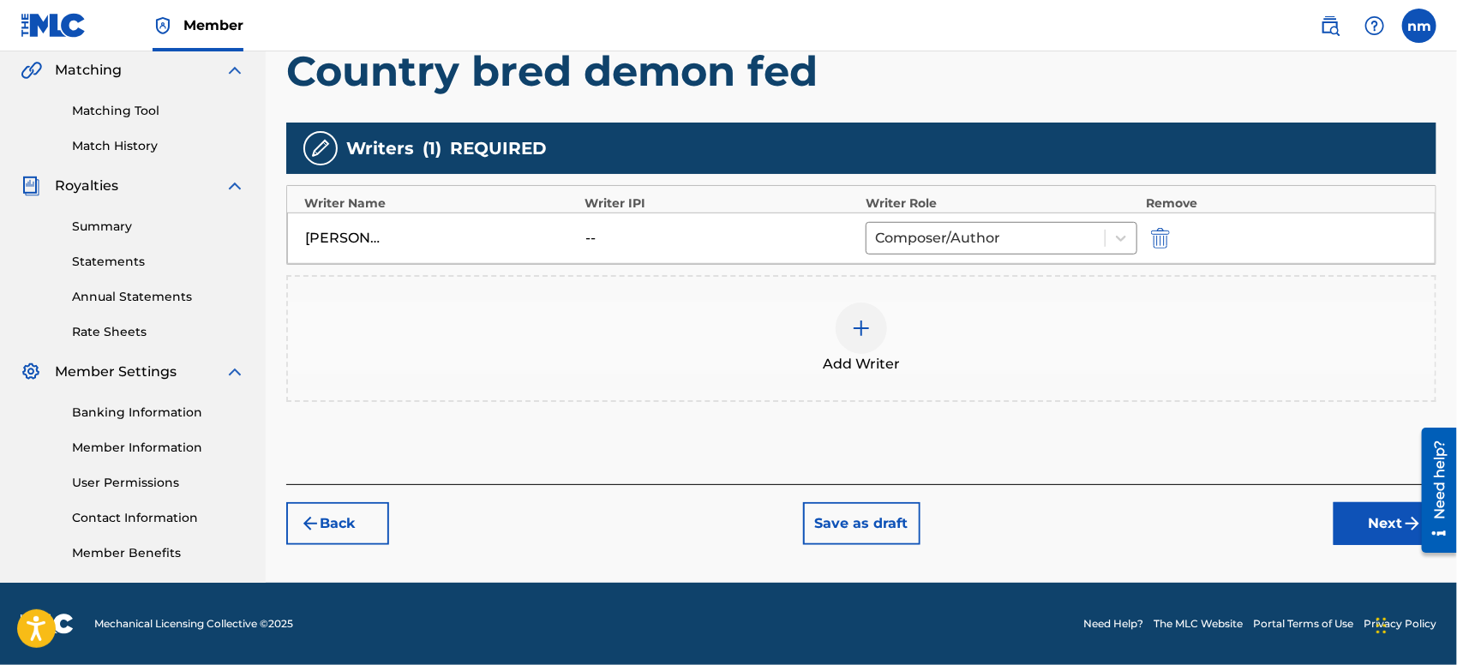
click at [1357, 518] on button "Next" at bounding box center [1384, 523] width 103 height 43
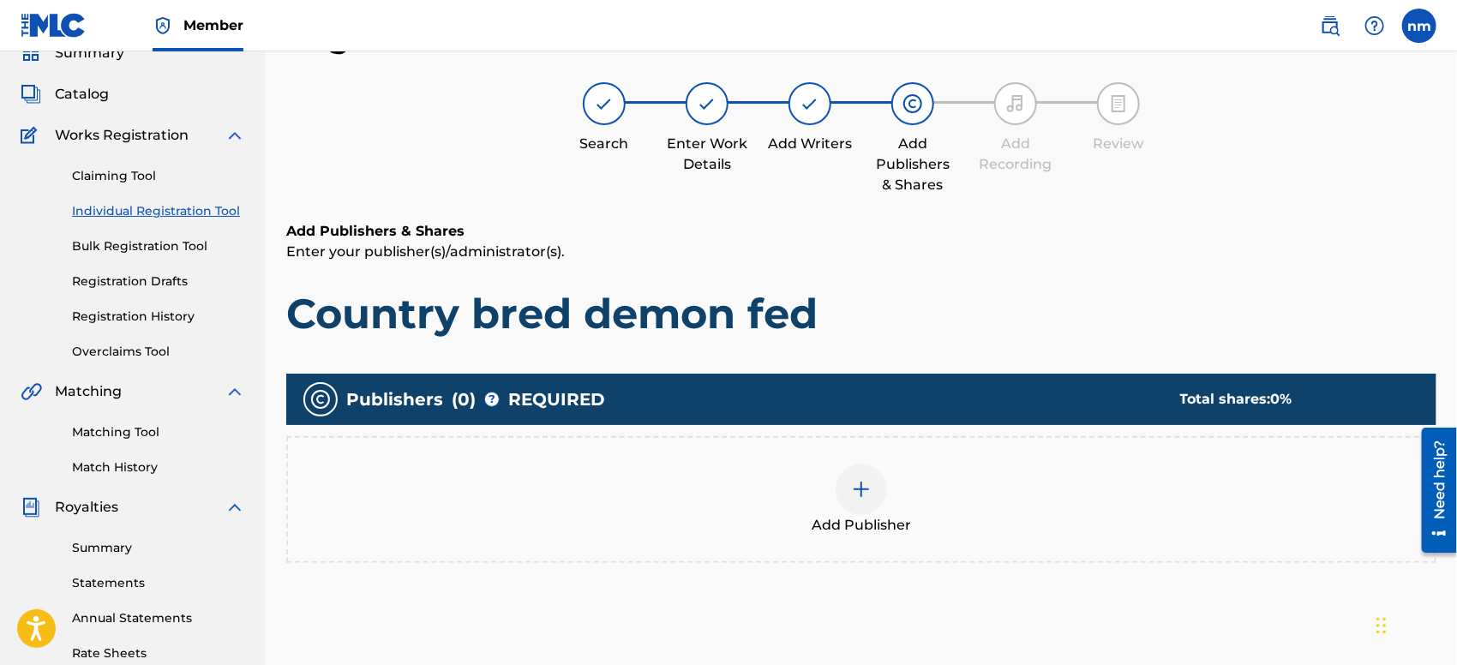
click at [834, 482] on div "Add Publisher" at bounding box center [861, 500] width 1147 height 72
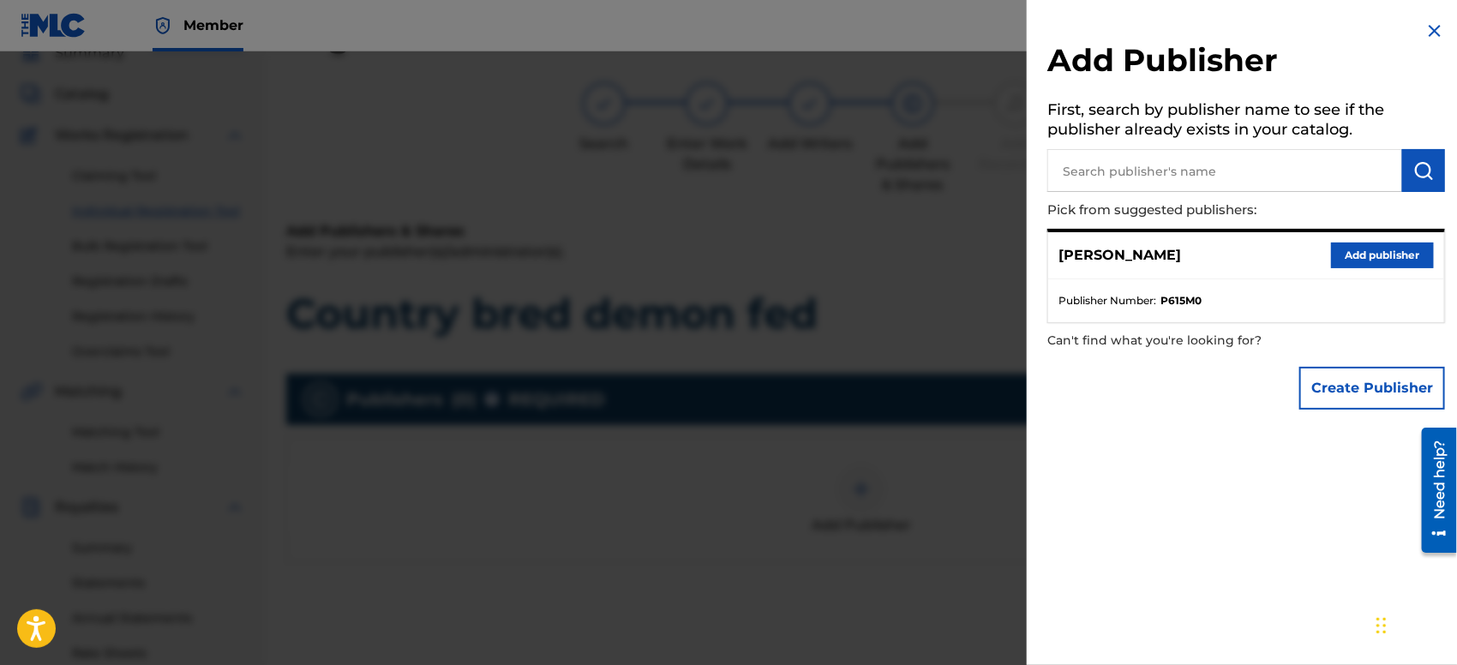
click at [1354, 254] on button "Add publisher" at bounding box center [1382, 256] width 103 height 26
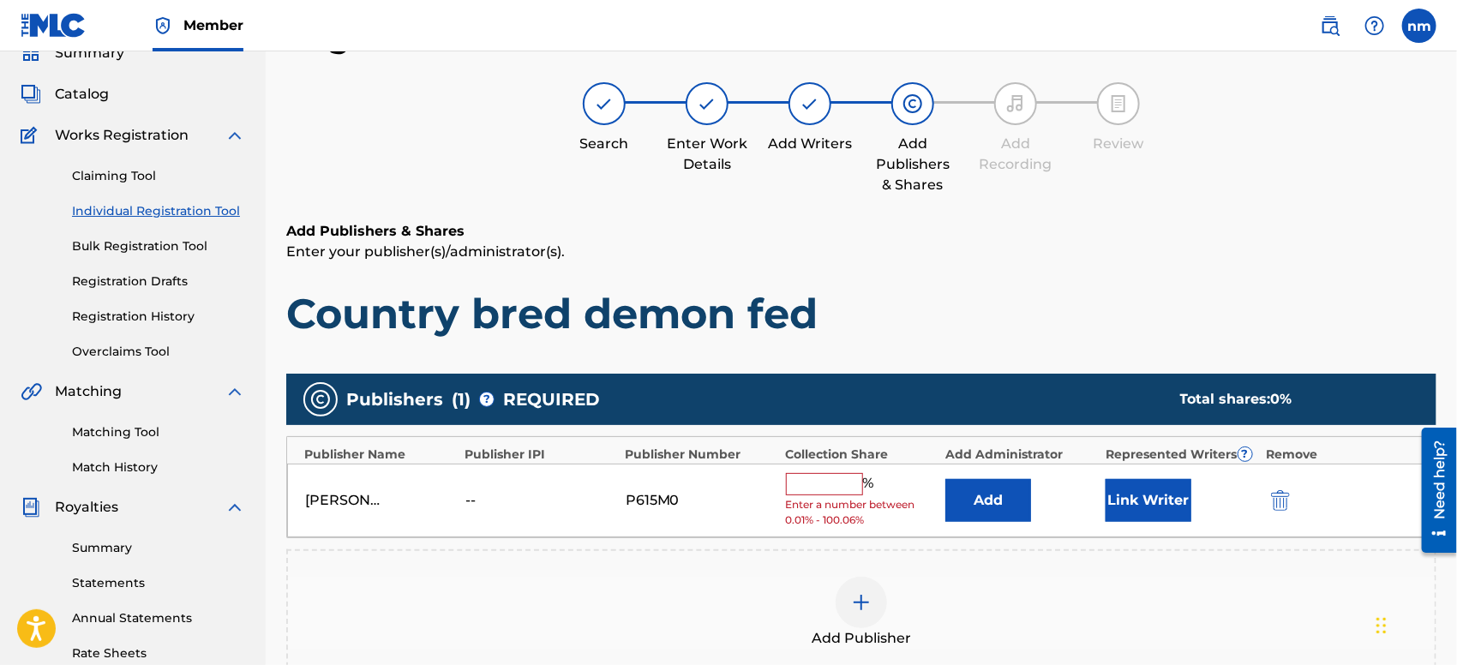
click at [828, 485] on input "text" at bounding box center [824, 484] width 77 height 22
type input "100"
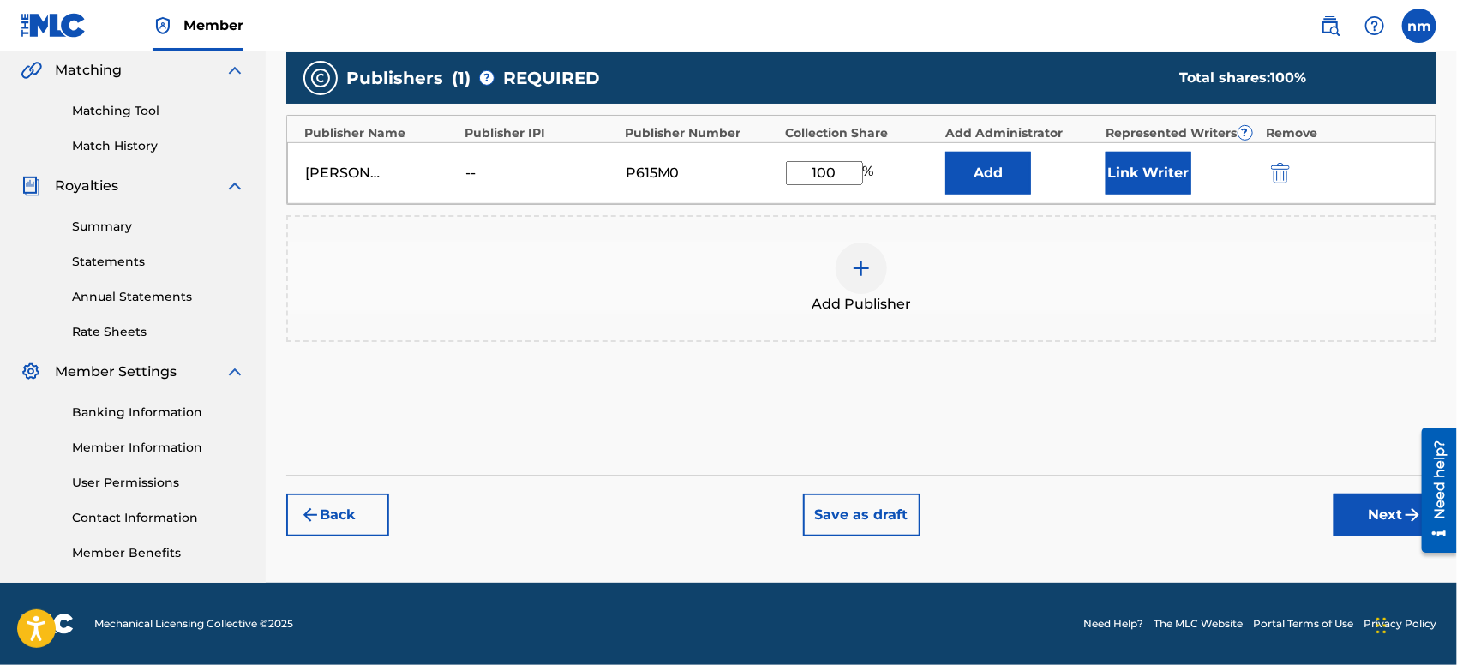
click at [1374, 504] on button "Next" at bounding box center [1384, 515] width 103 height 43
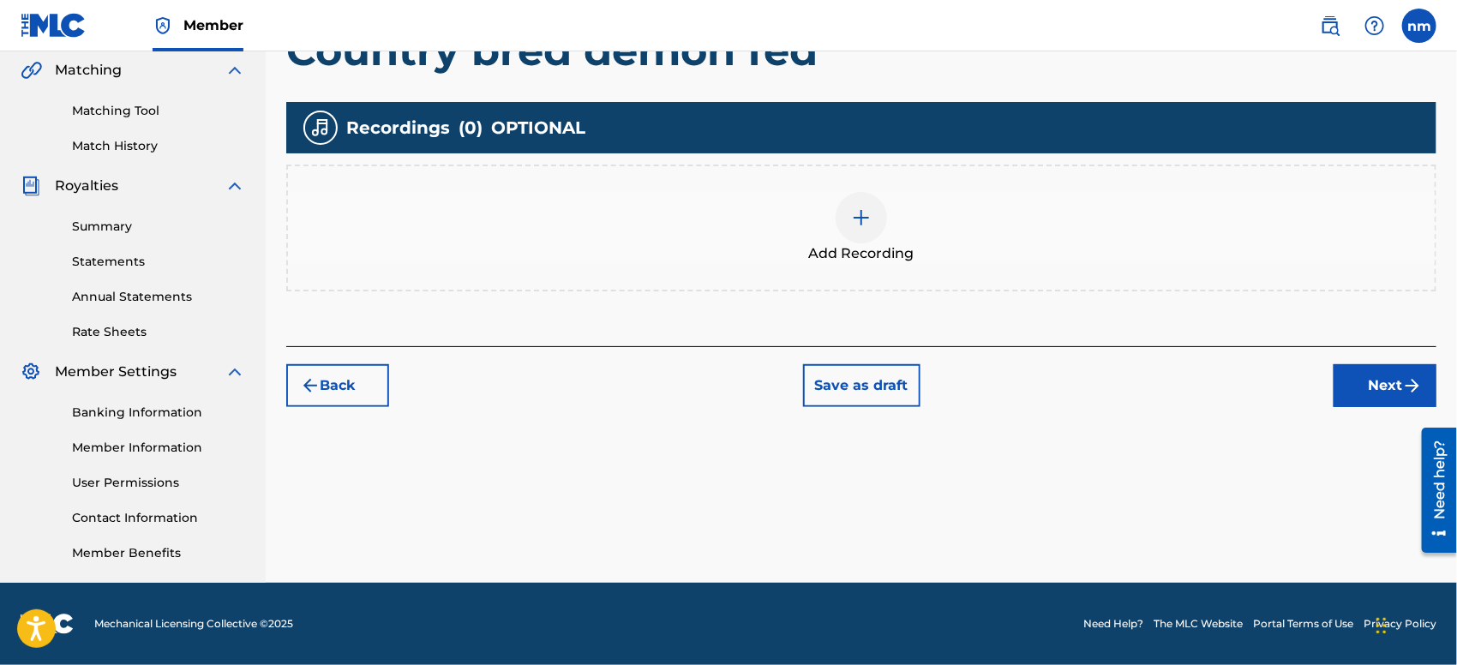
click at [1357, 401] on button "Next" at bounding box center [1384, 385] width 103 height 43
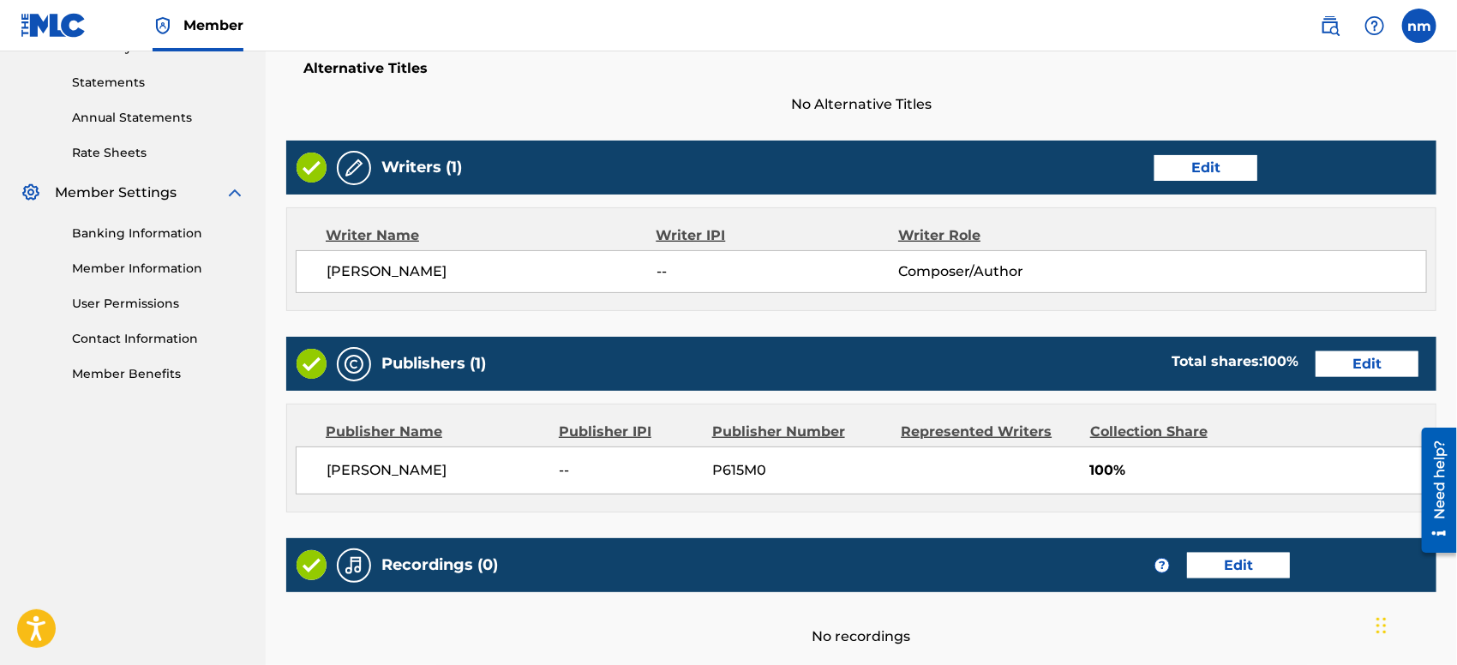
scroll to position [727, 0]
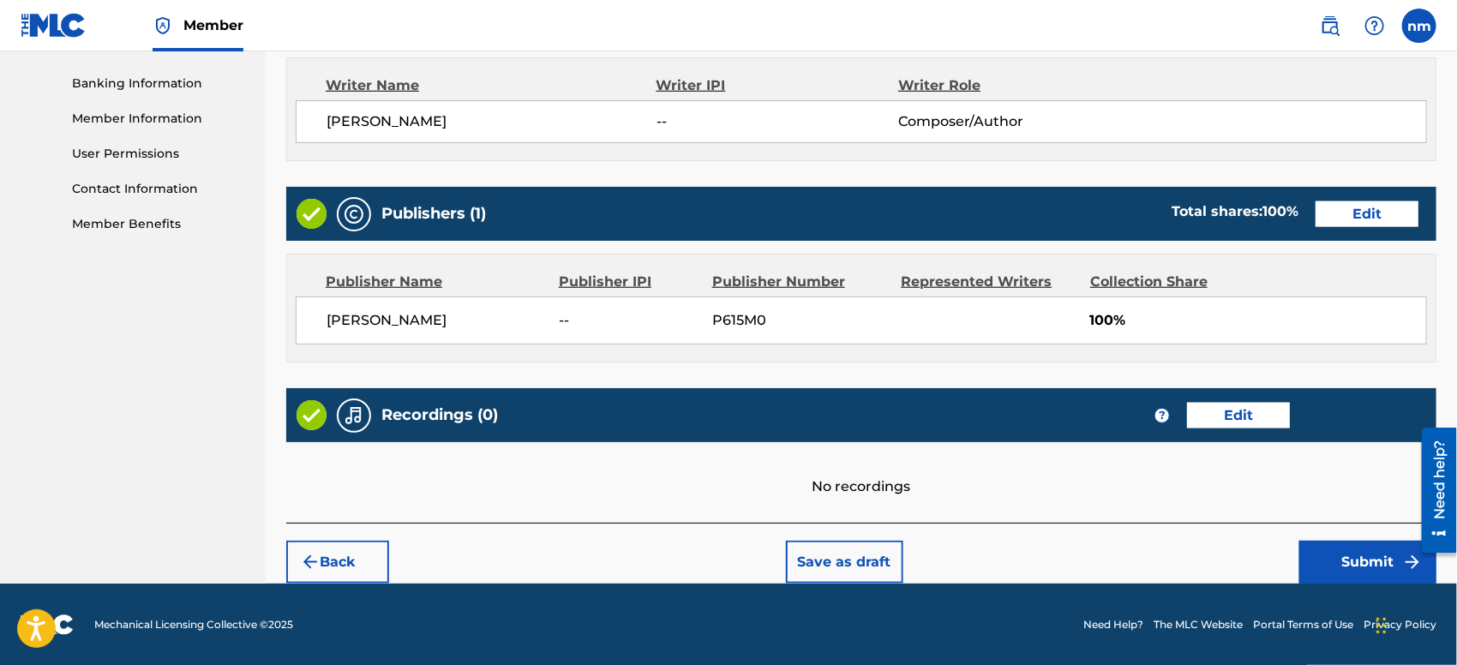
click at [1320, 580] on button "Submit" at bounding box center [1367, 562] width 137 height 43
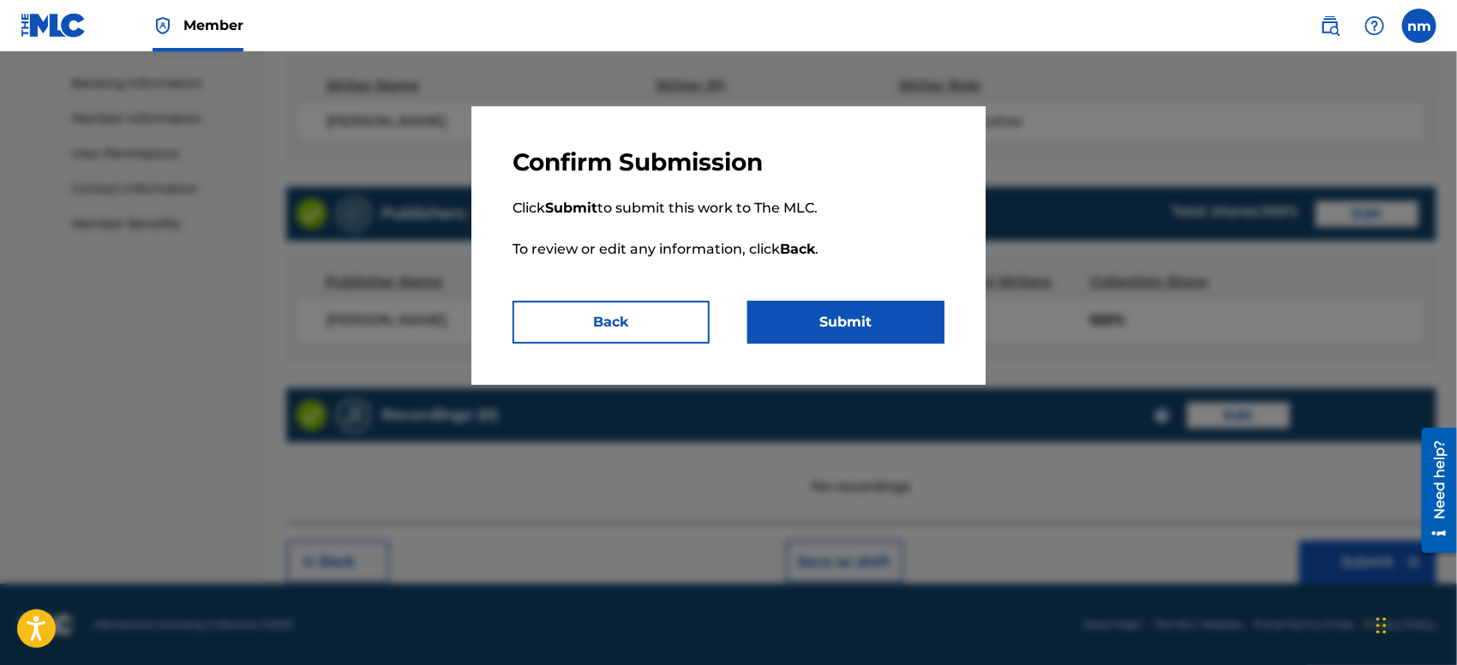
click at [840, 315] on button "Submit" at bounding box center [845, 322] width 197 height 43
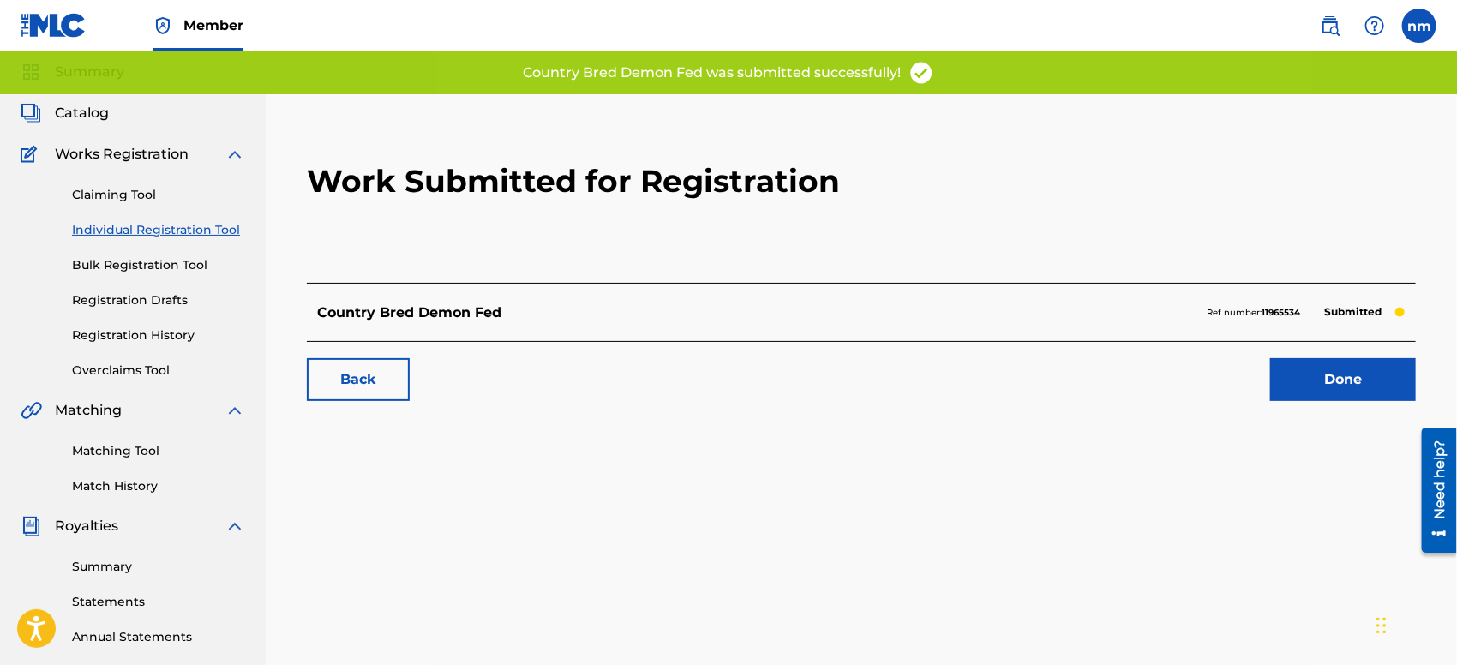
scroll to position [16, 0]
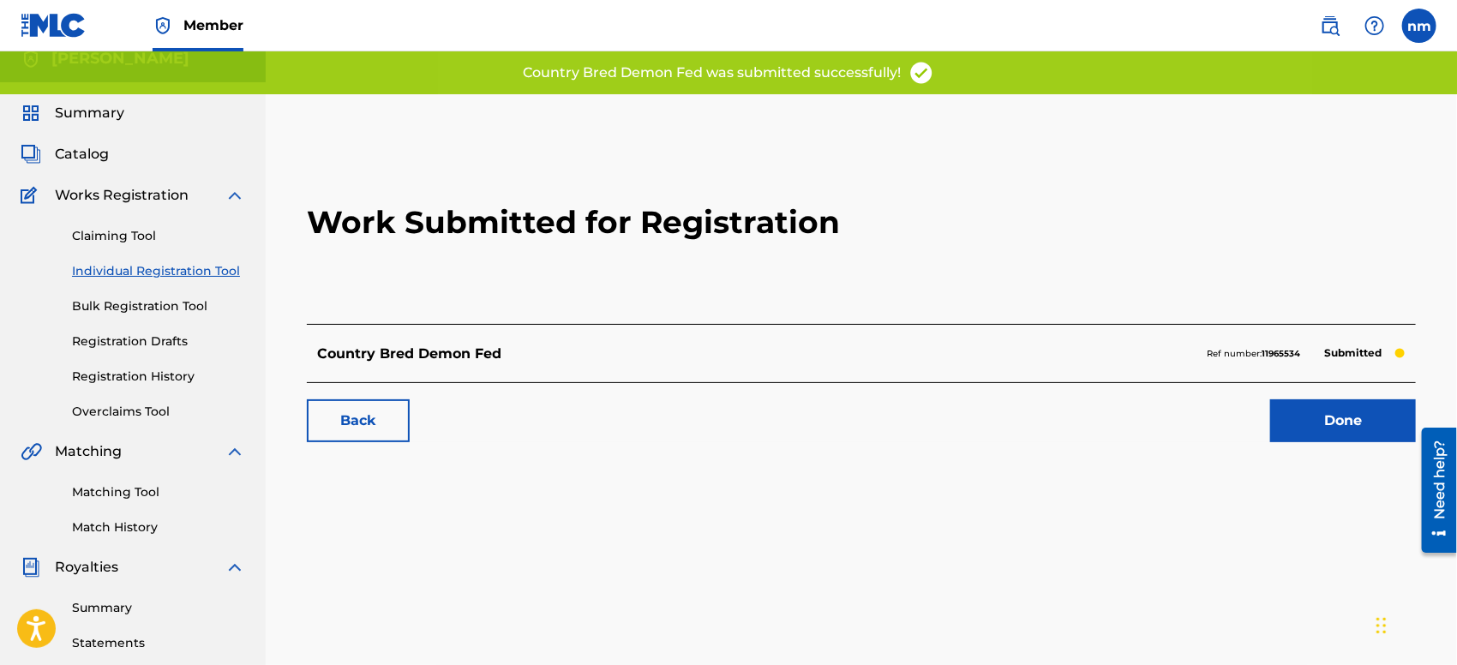
click at [1282, 412] on link "Done" at bounding box center [1343, 420] width 146 height 43
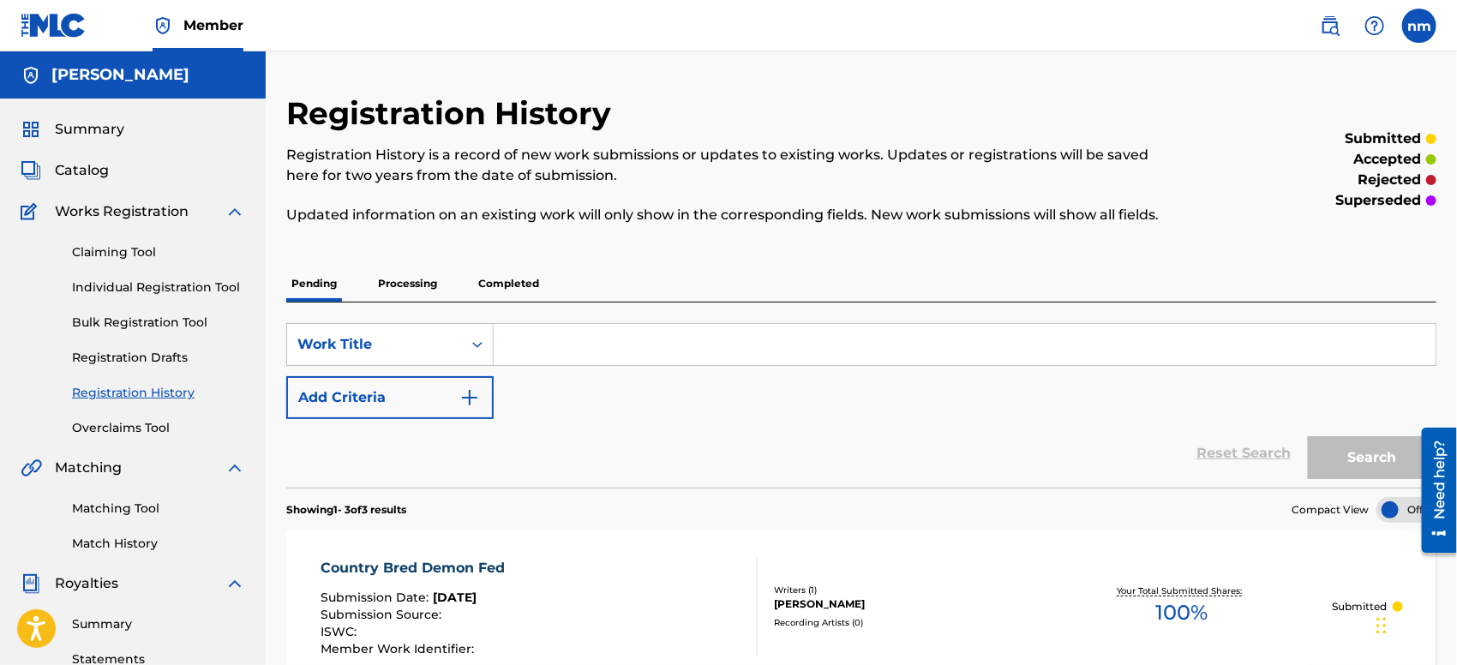
click at [136, 283] on link "Individual Registration Tool" at bounding box center [158, 287] width 173 height 18
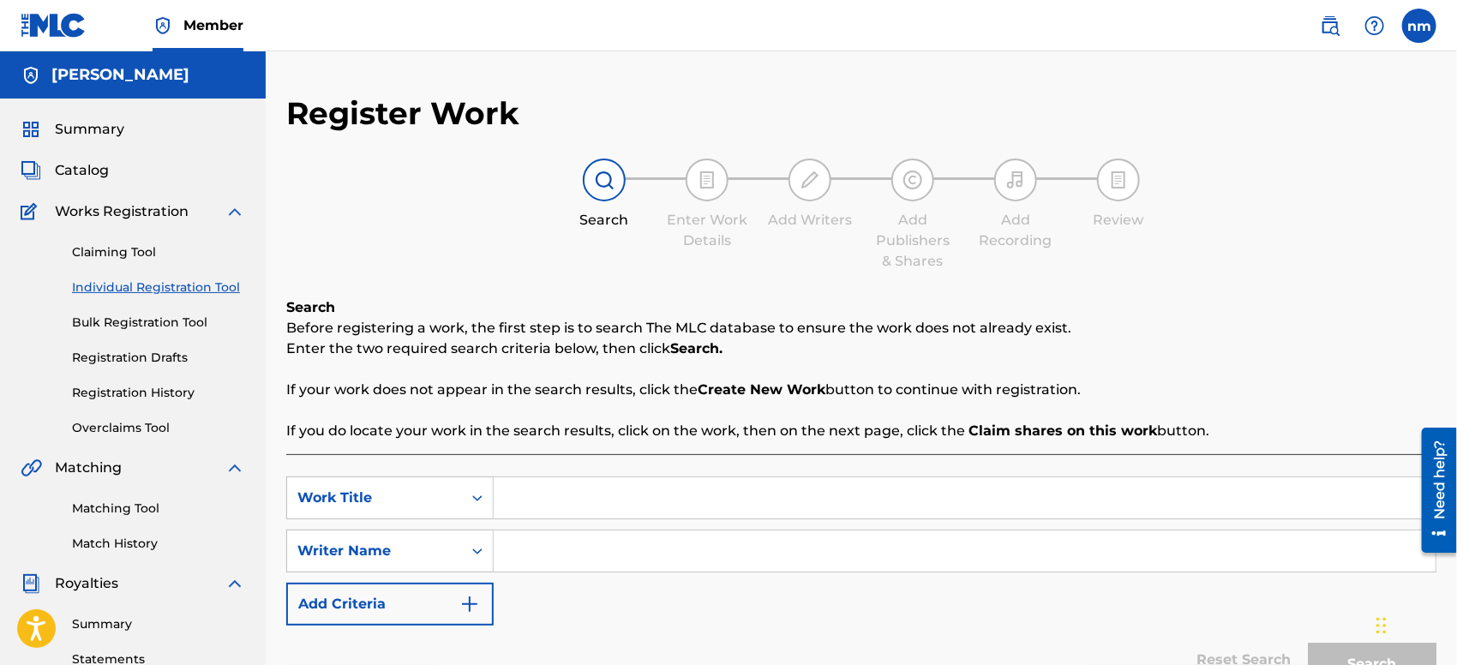
paste input "Echoes in the haze"
type input "Echoes in the haze"
click at [610, 548] on input "Search Form" at bounding box center [965, 550] width 942 height 41
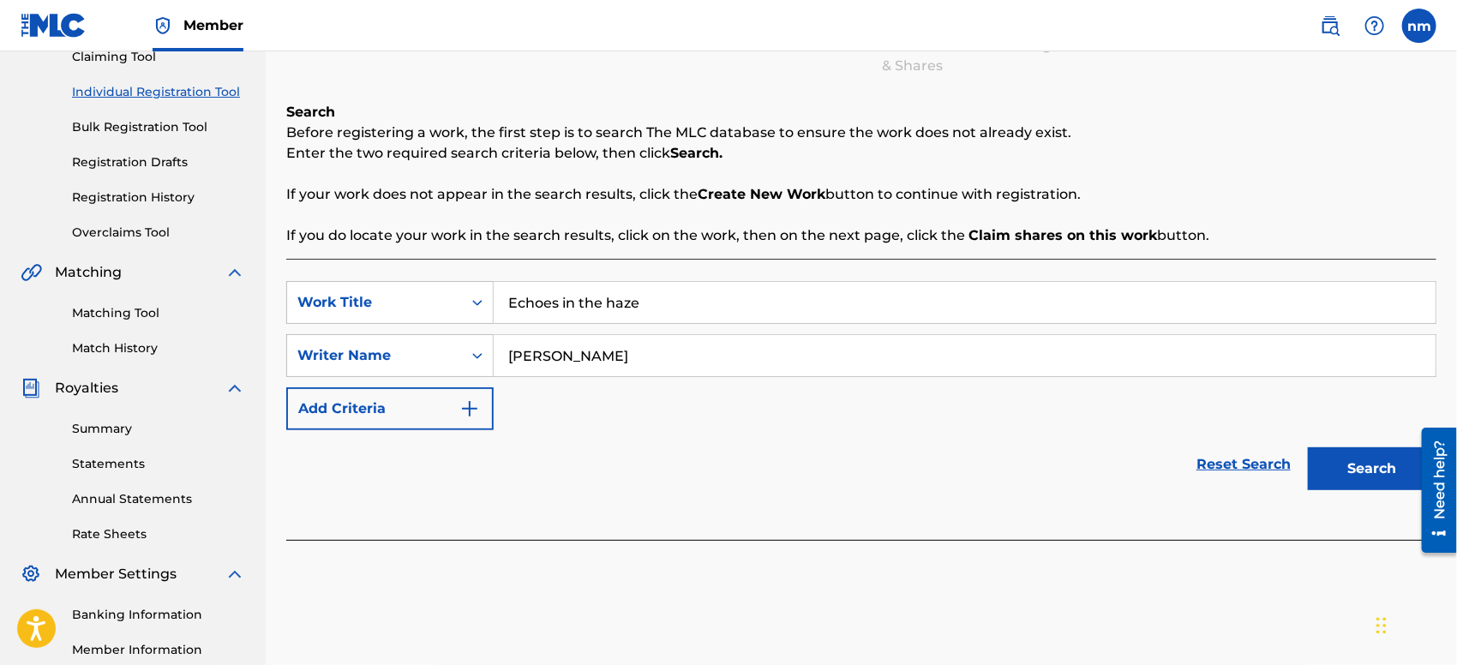
scroll to position [398, 0]
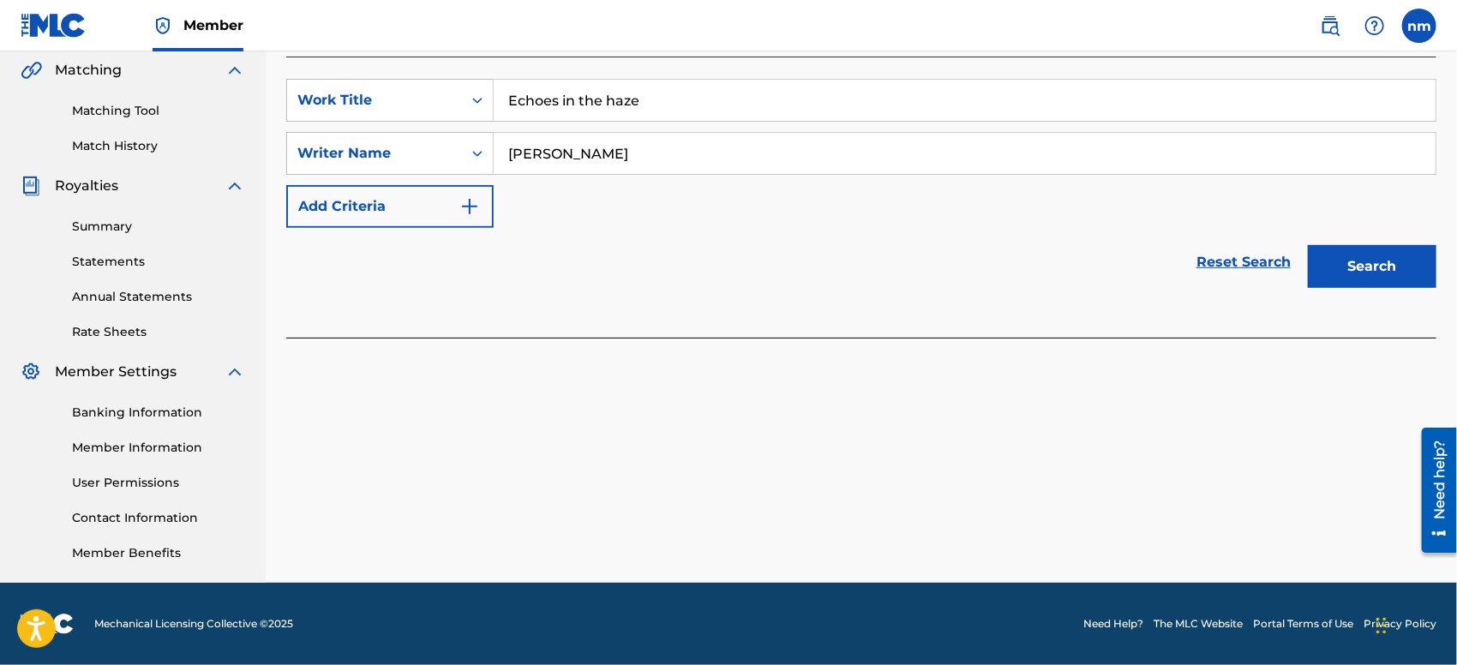
type input "[PERSON_NAME]"
click at [1384, 260] on button "Search" at bounding box center [1372, 266] width 129 height 43
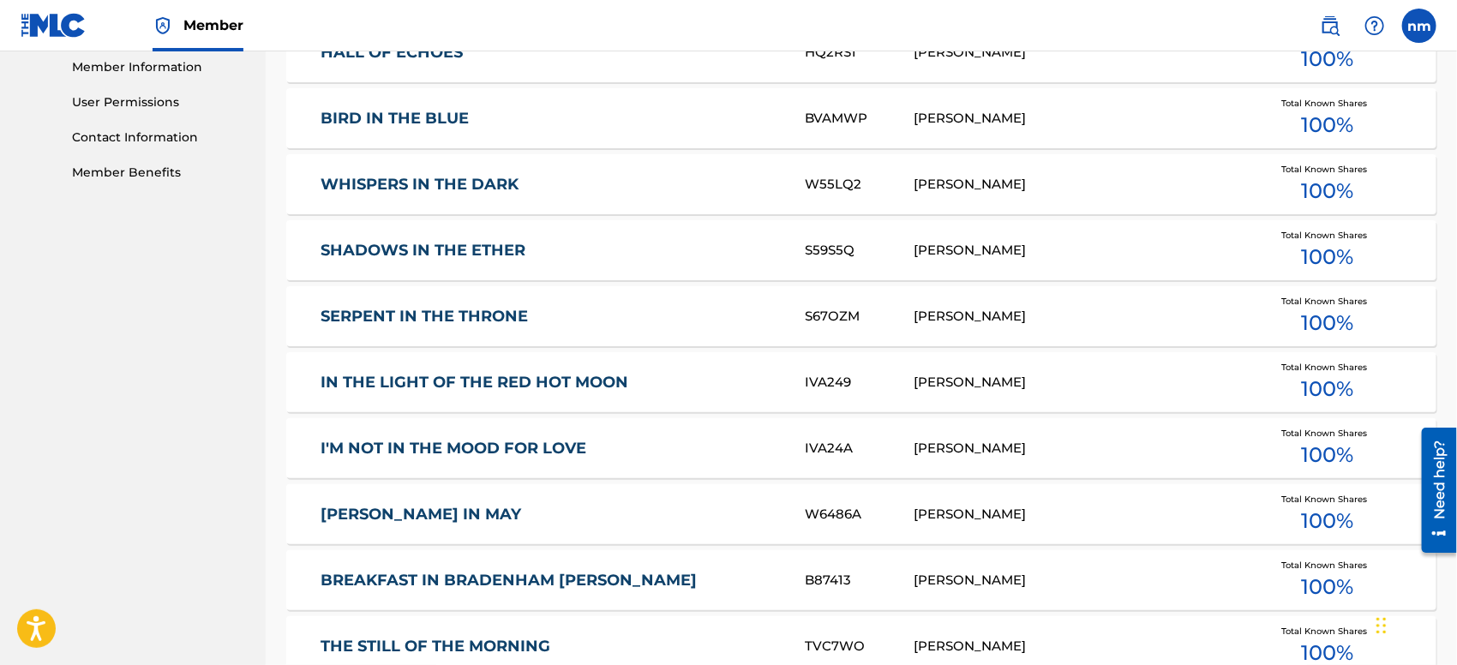
scroll to position [968, 0]
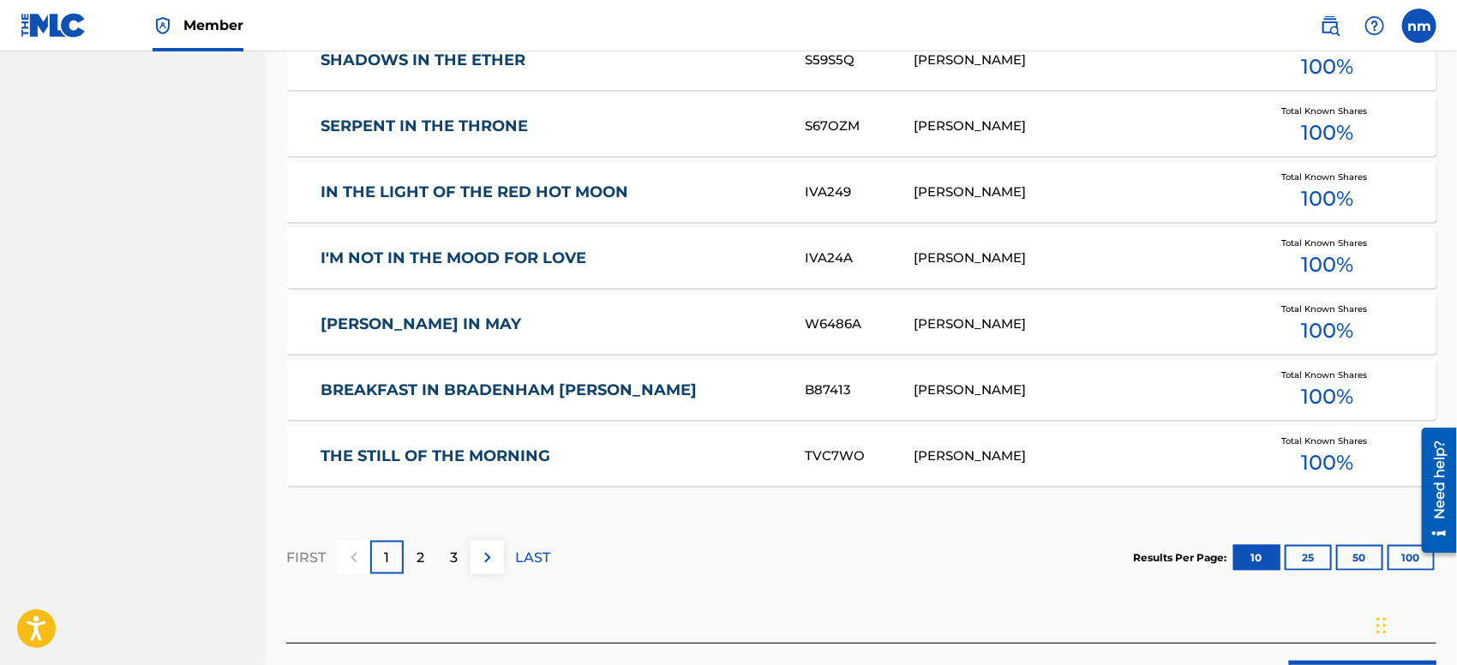
click at [1360, 557] on button "50" at bounding box center [1359, 558] width 47 height 26
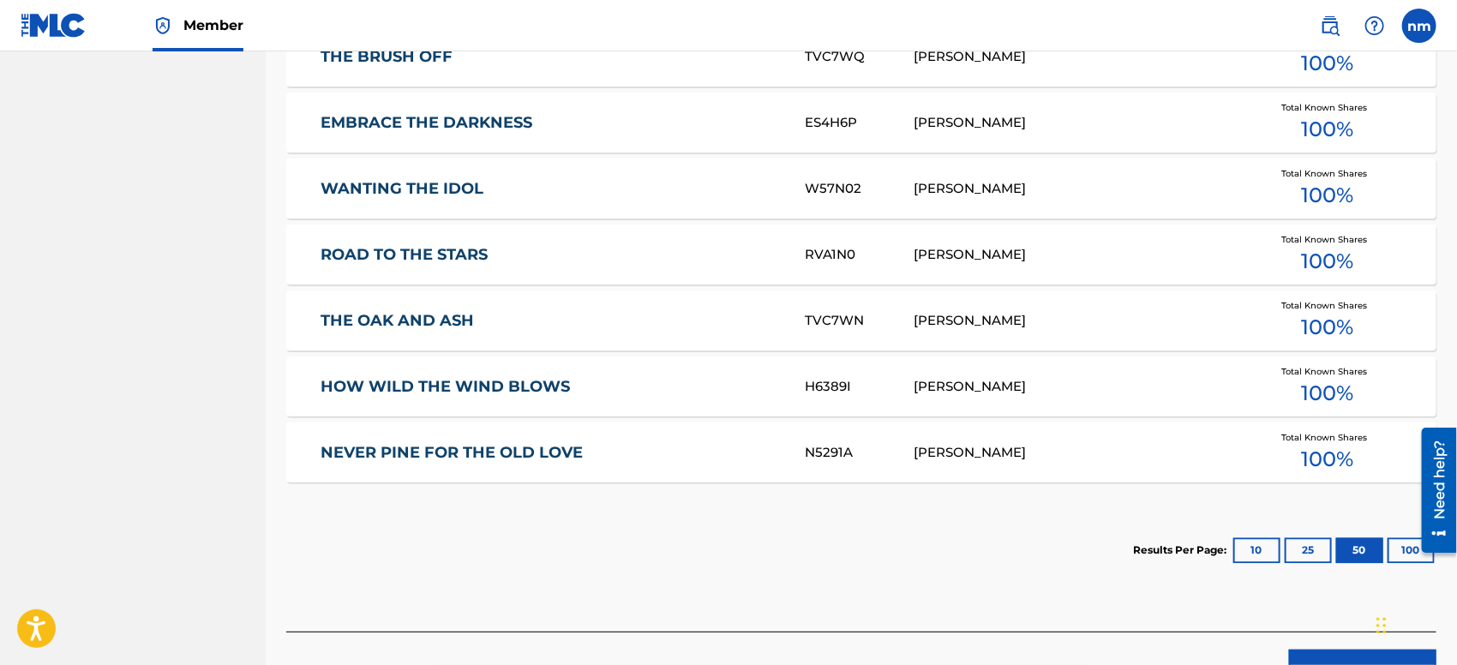
scroll to position [1920, 0]
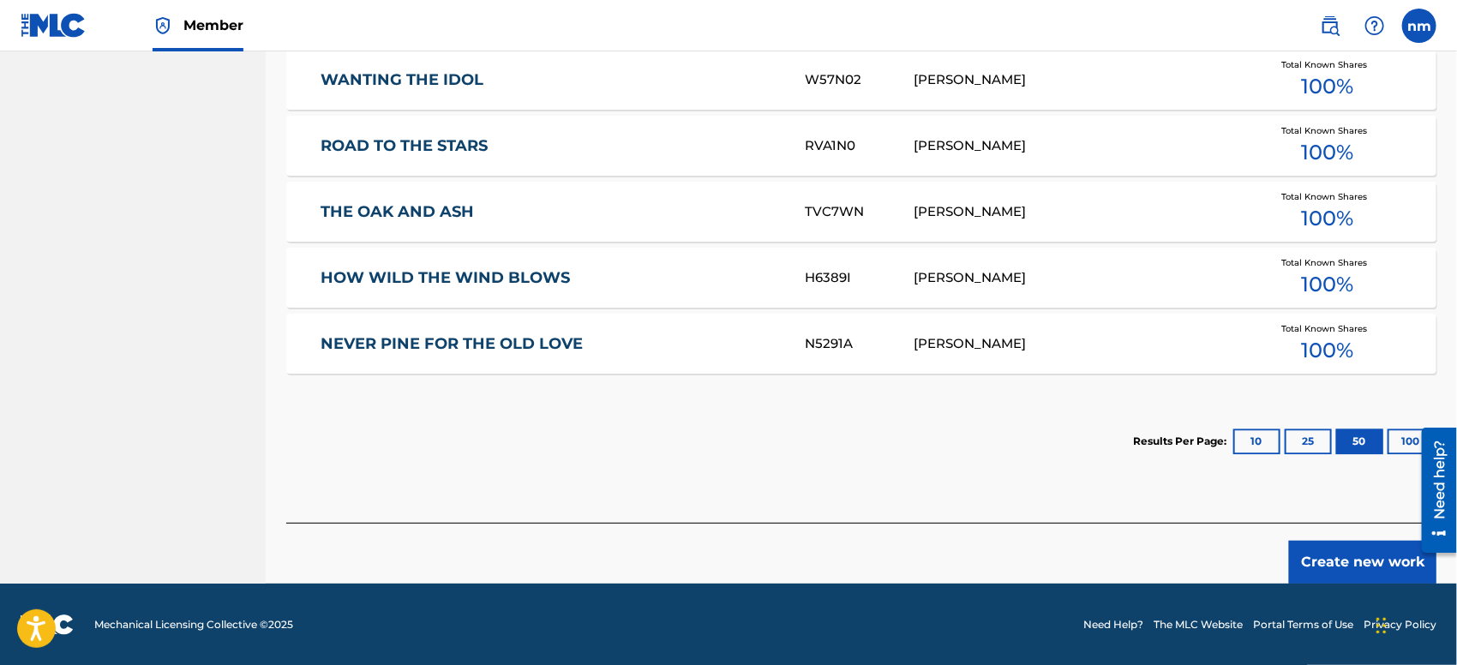
click at [1343, 560] on button "Create new work" at bounding box center [1362, 562] width 147 height 43
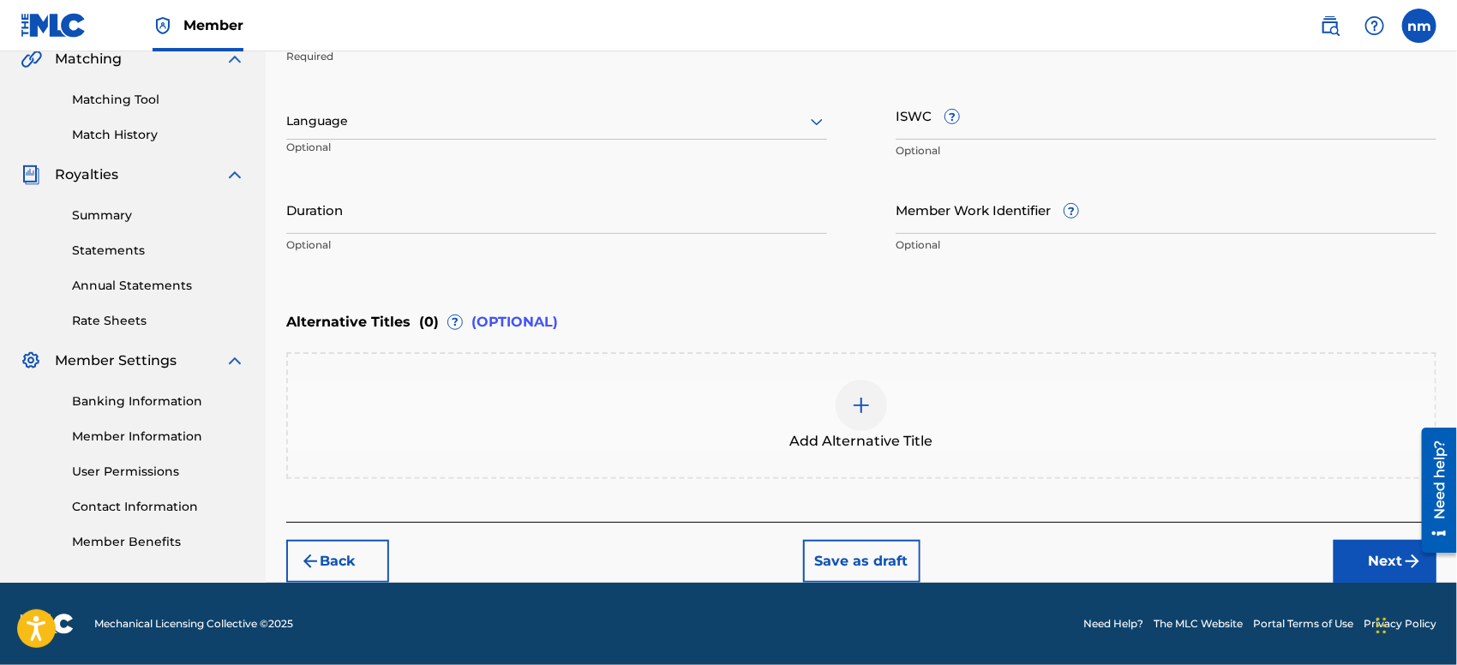
scroll to position [407, 0]
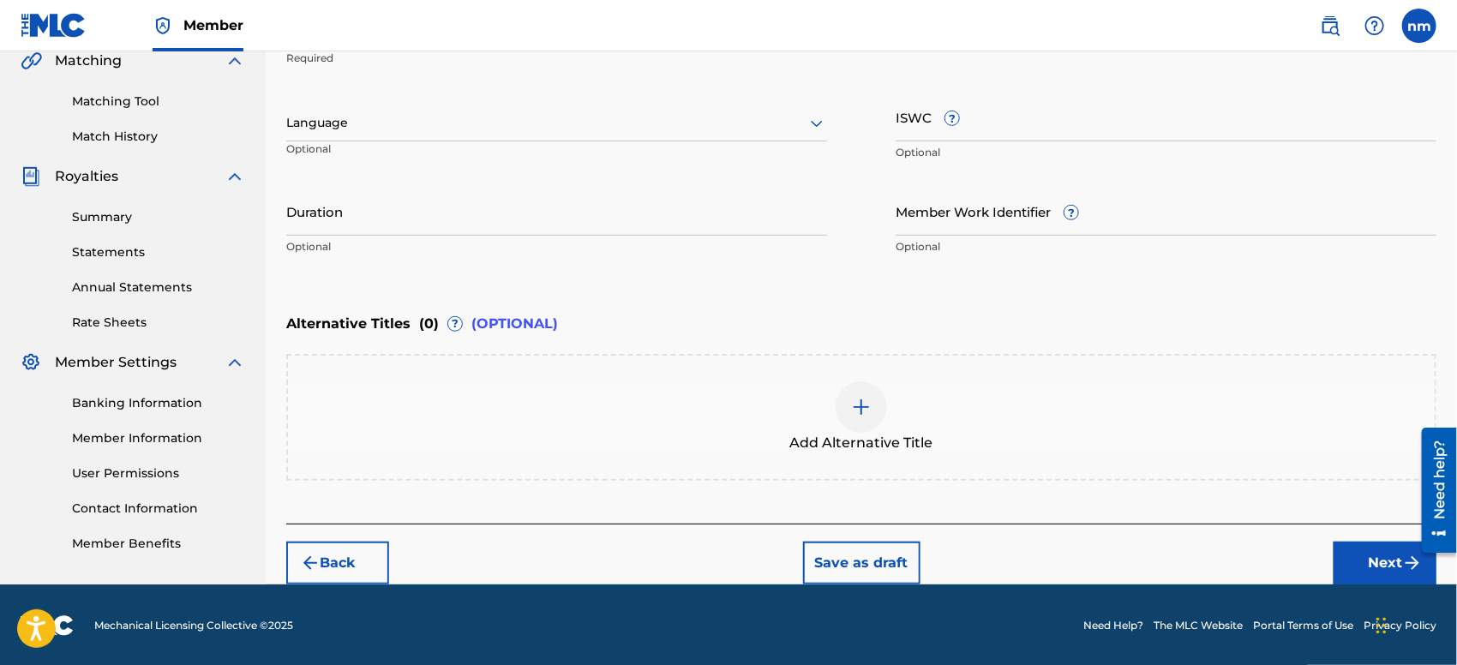
click at [1362, 552] on button "Next" at bounding box center [1384, 563] width 103 height 43
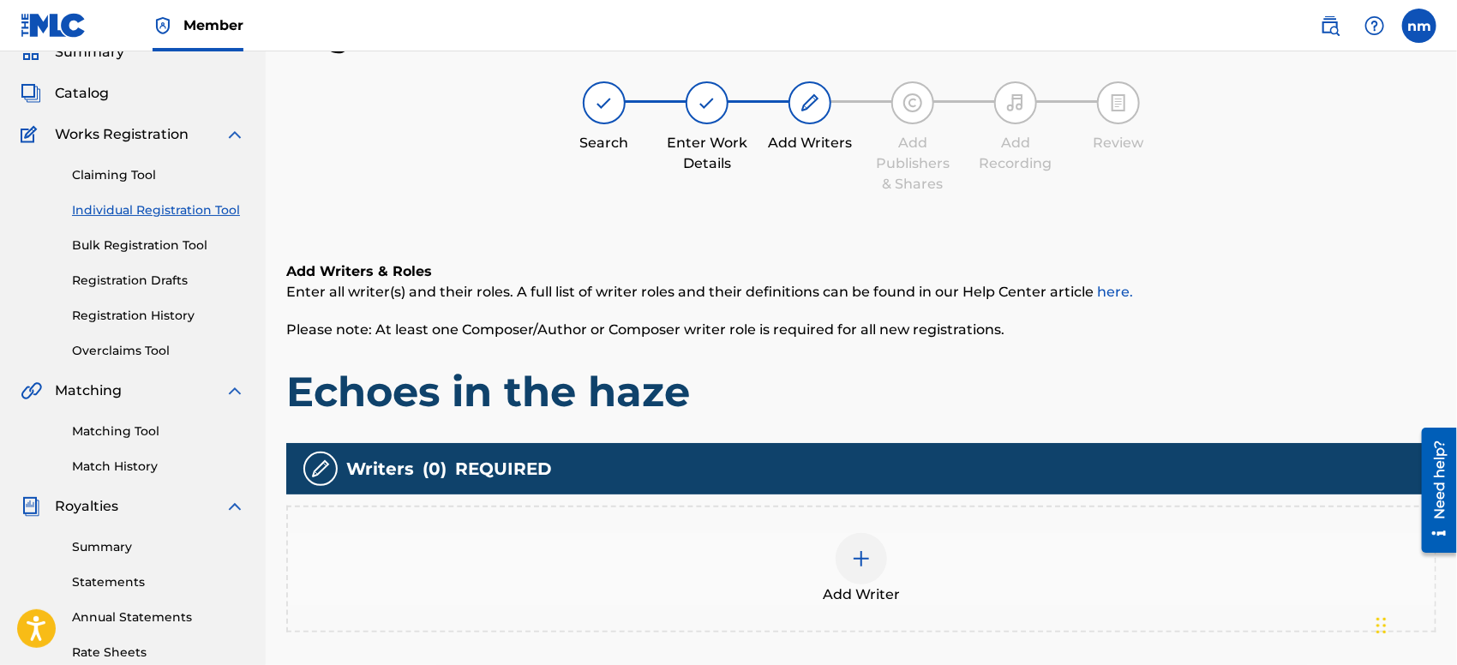
scroll to position [76, 0]
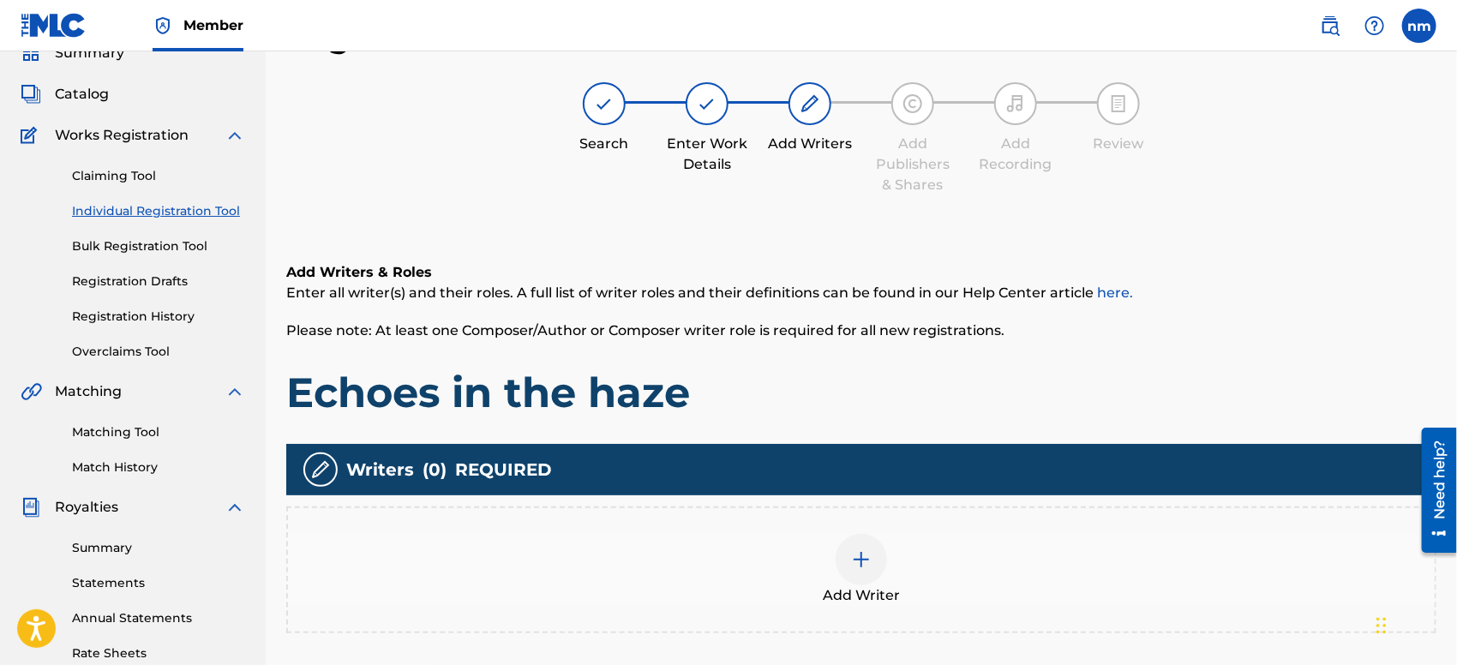
click at [862, 557] on img at bounding box center [861, 559] width 21 height 21
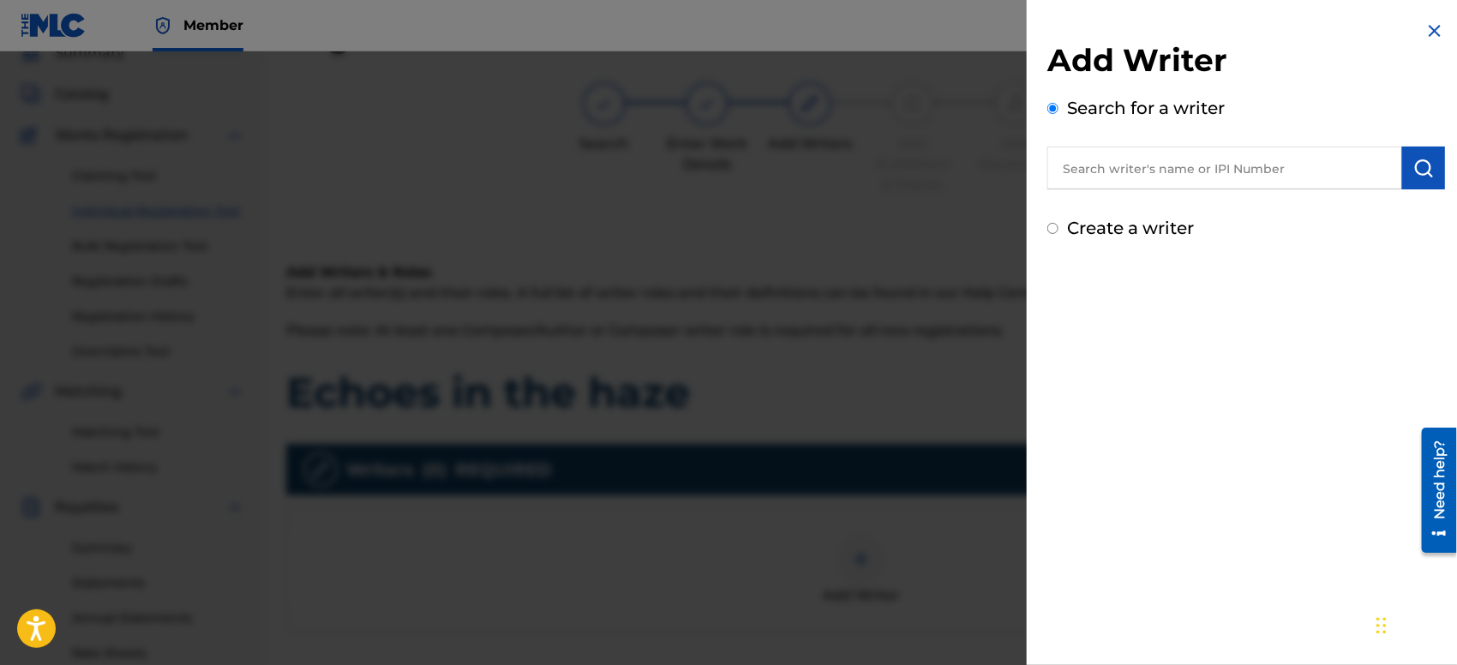
click at [1131, 171] on input "text" at bounding box center [1224, 168] width 355 height 43
type input "[PERSON_NAME]"
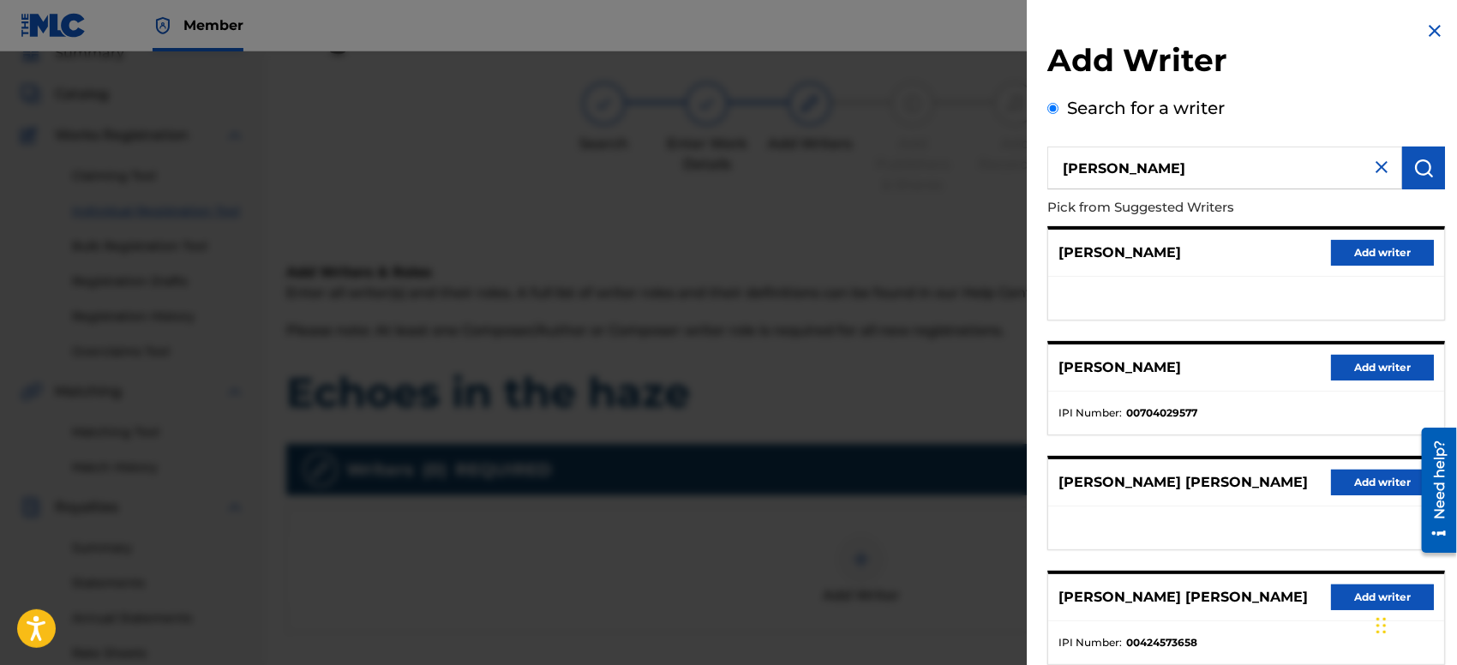
click at [1356, 261] on button "Add writer" at bounding box center [1382, 253] width 103 height 26
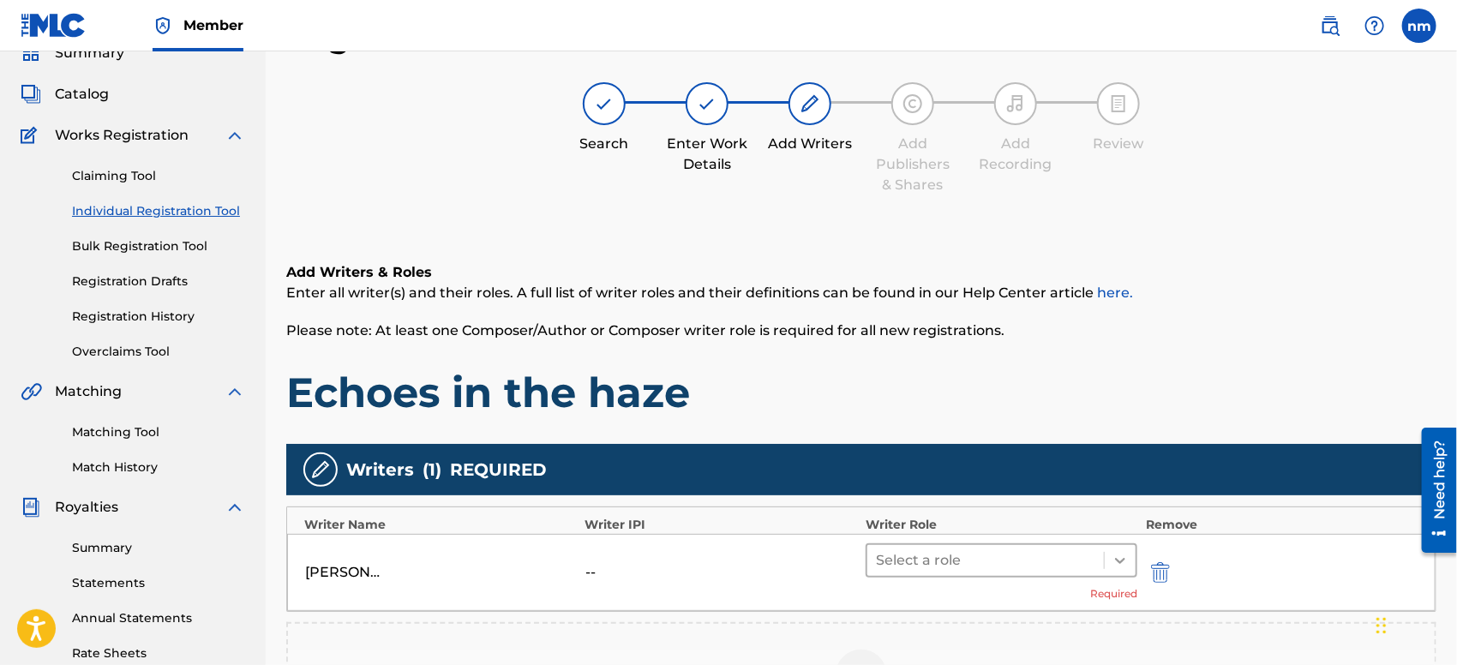
click at [1113, 554] on icon at bounding box center [1119, 560] width 17 height 17
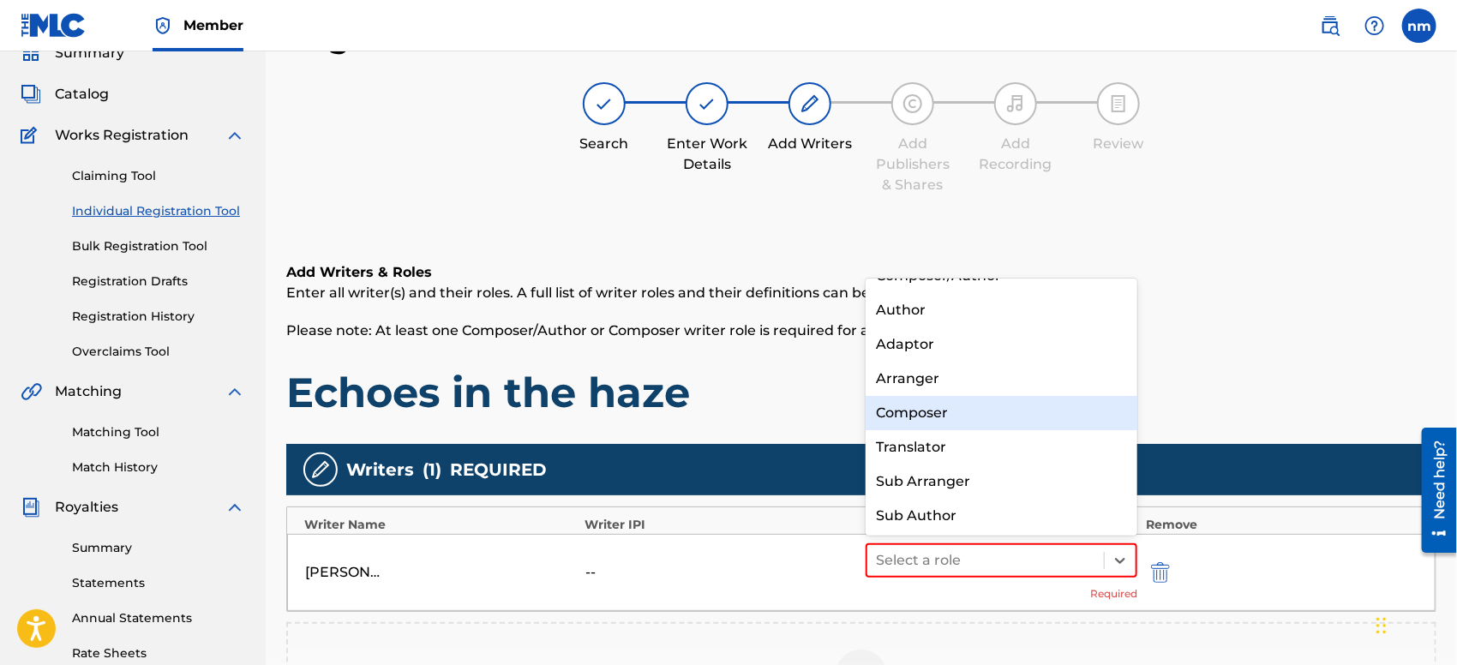
scroll to position [0, 0]
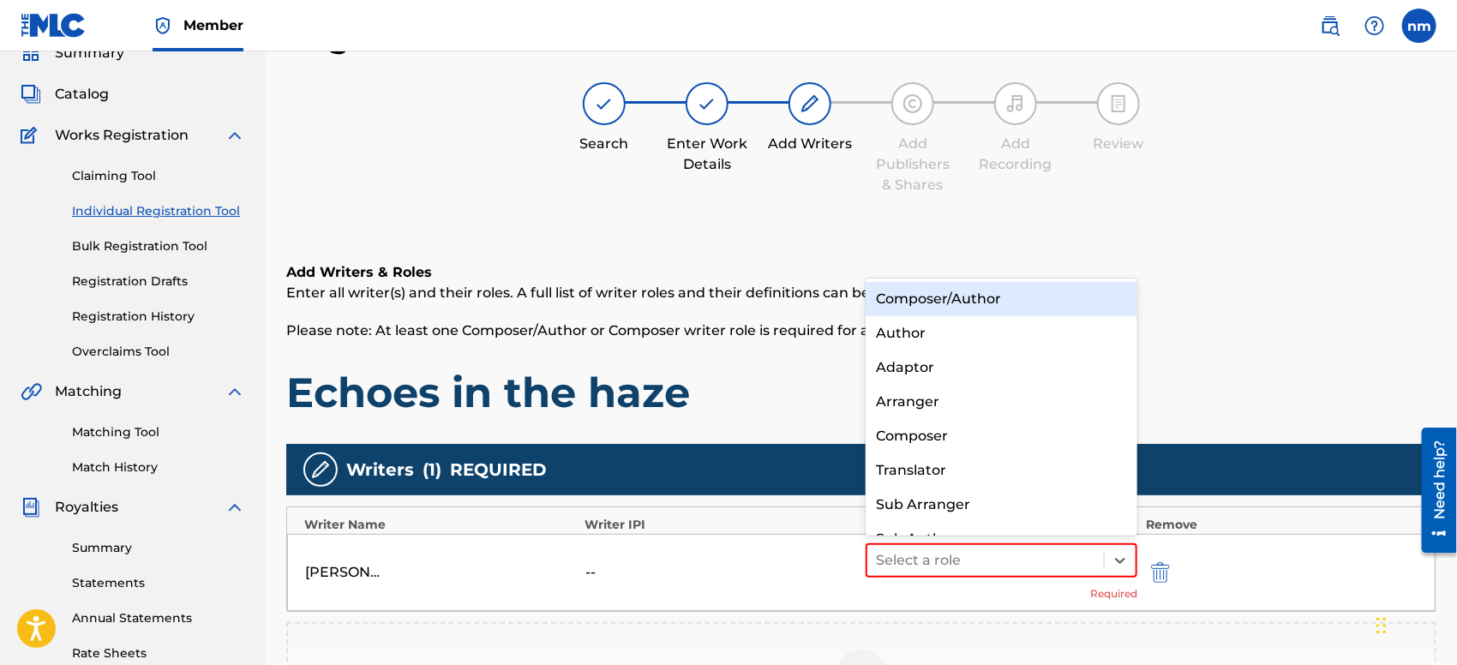
click at [1027, 301] on div "Composer/Author" at bounding box center [1001, 299] width 272 height 34
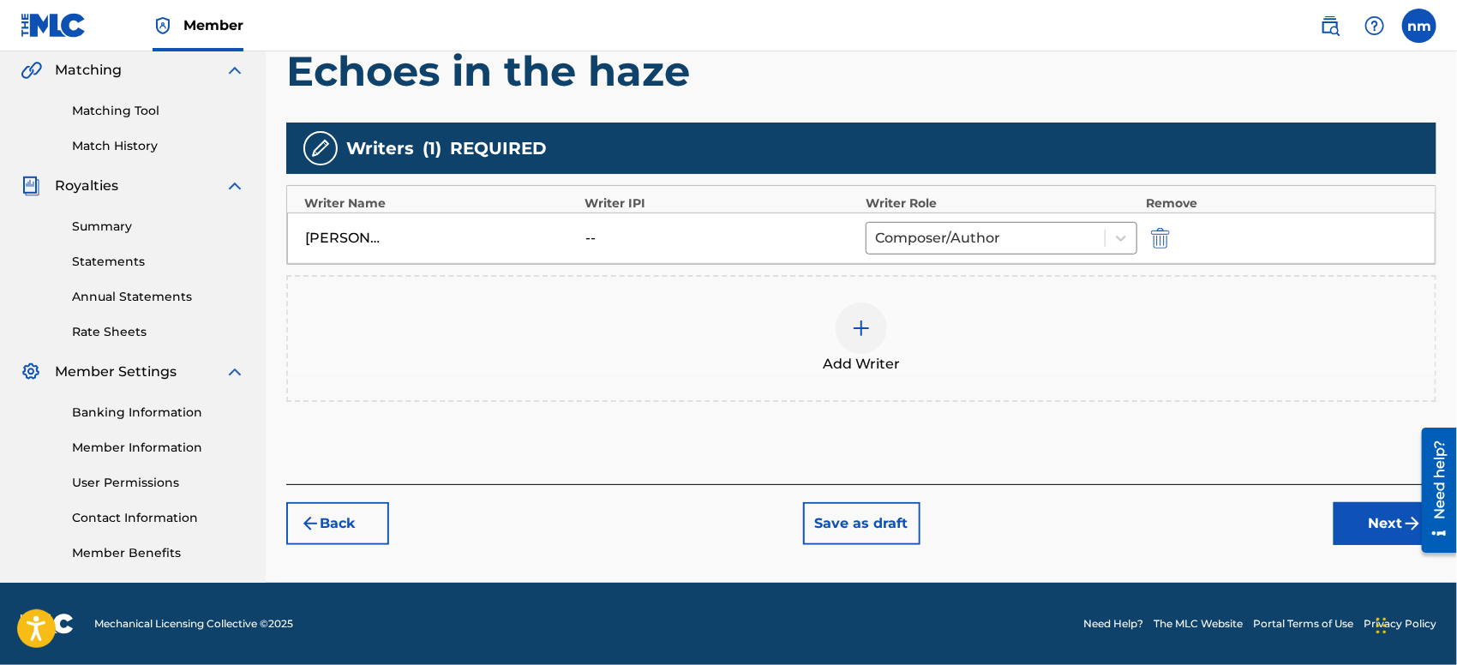
click at [1347, 516] on button "Next" at bounding box center [1384, 523] width 103 height 43
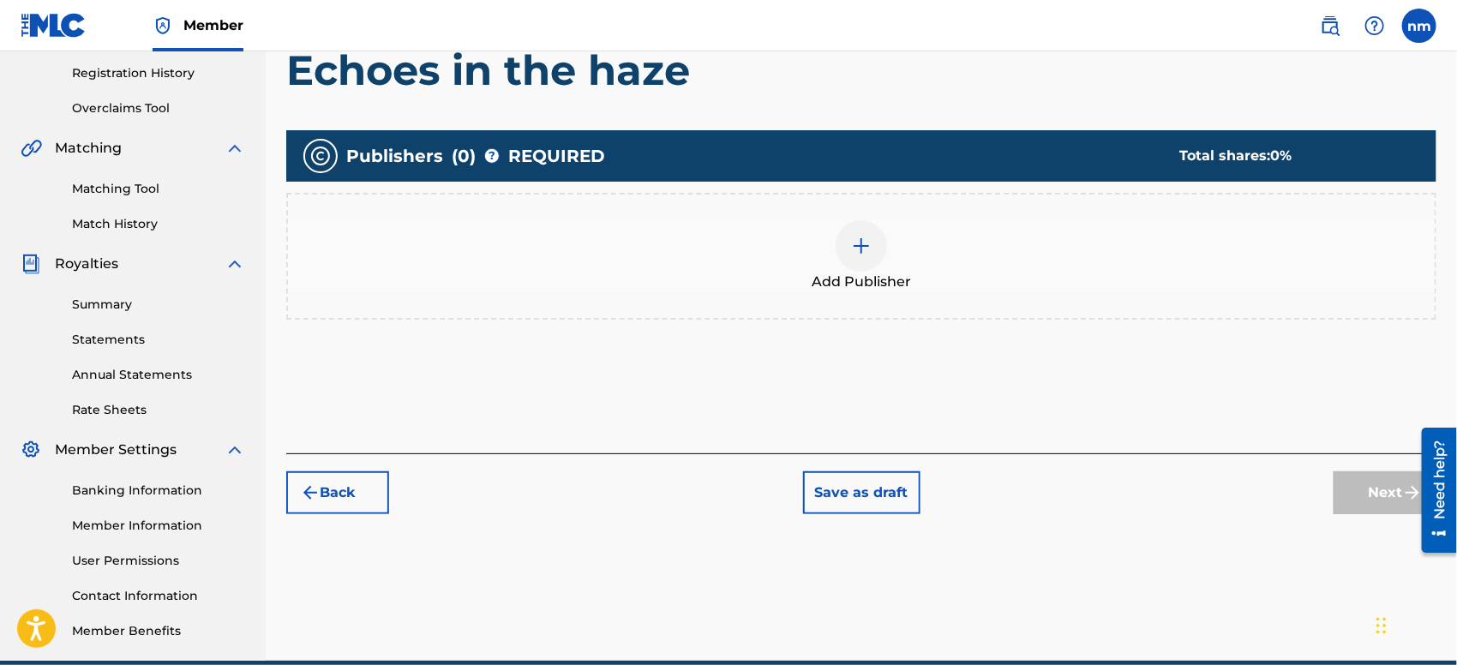
scroll to position [76, 0]
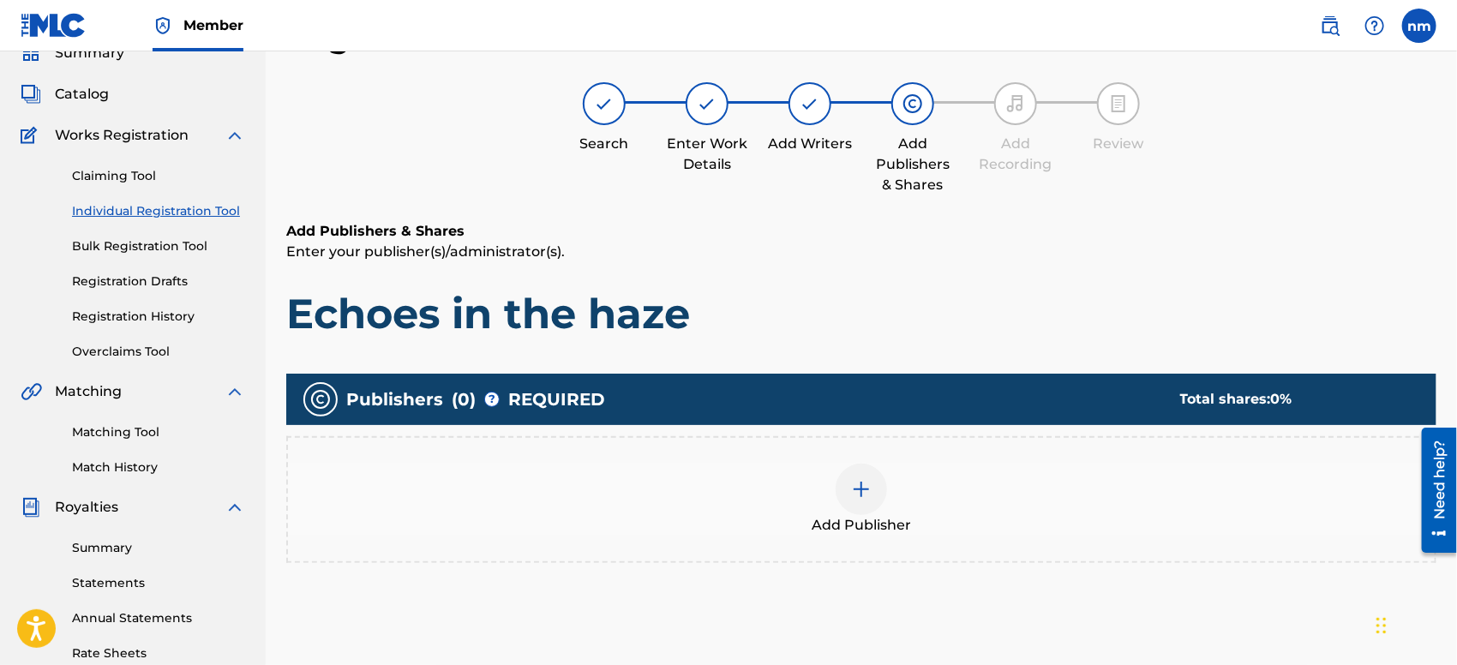
click at [862, 491] on img at bounding box center [861, 489] width 21 height 21
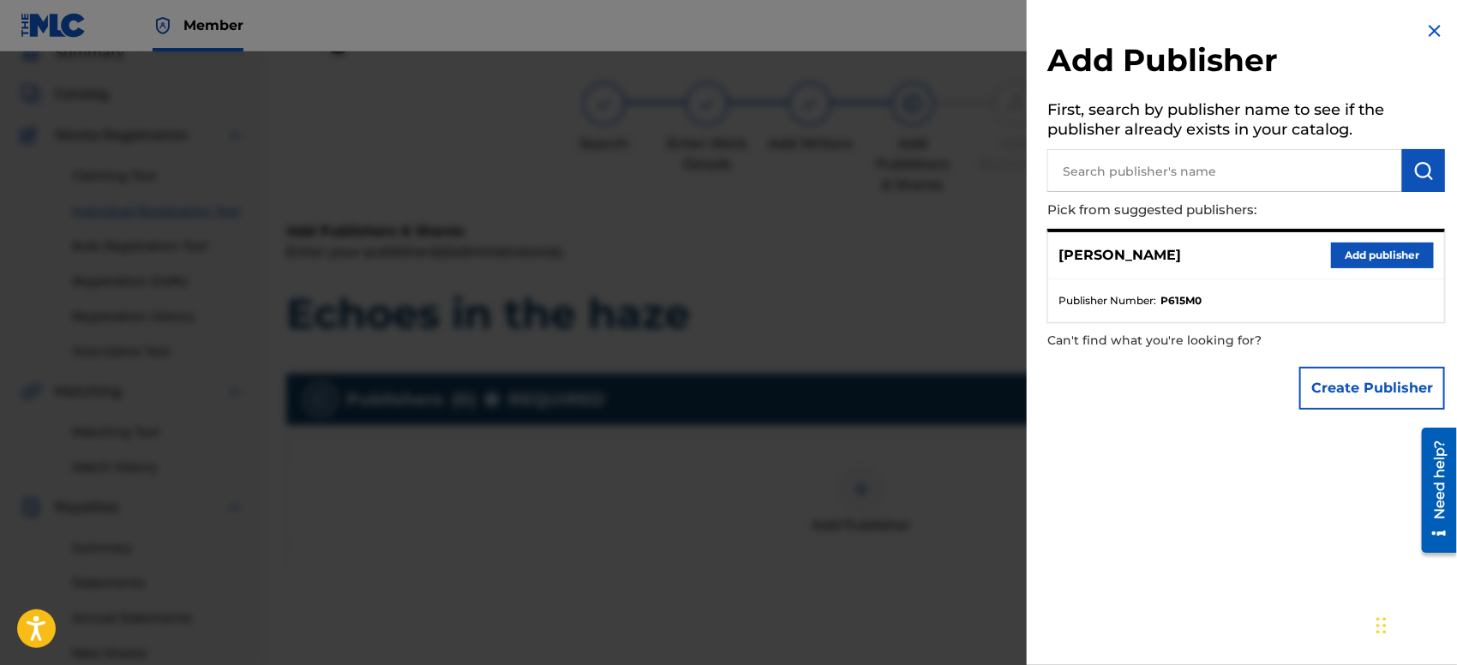
click at [1364, 257] on button "Add publisher" at bounding box center [1382, 256] width 103 height 26
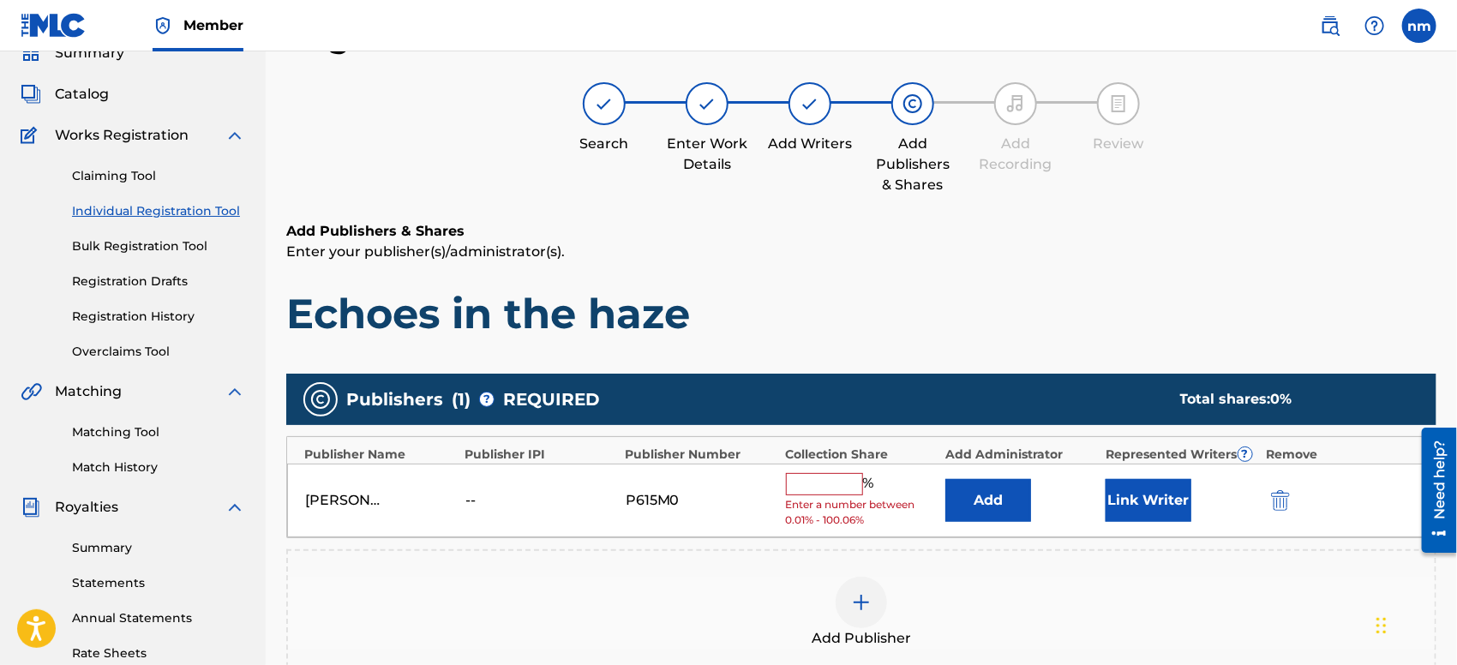
click at [847, 489] on input "text" at bounding box center [824, 484] width 77 height 22
type input "100"
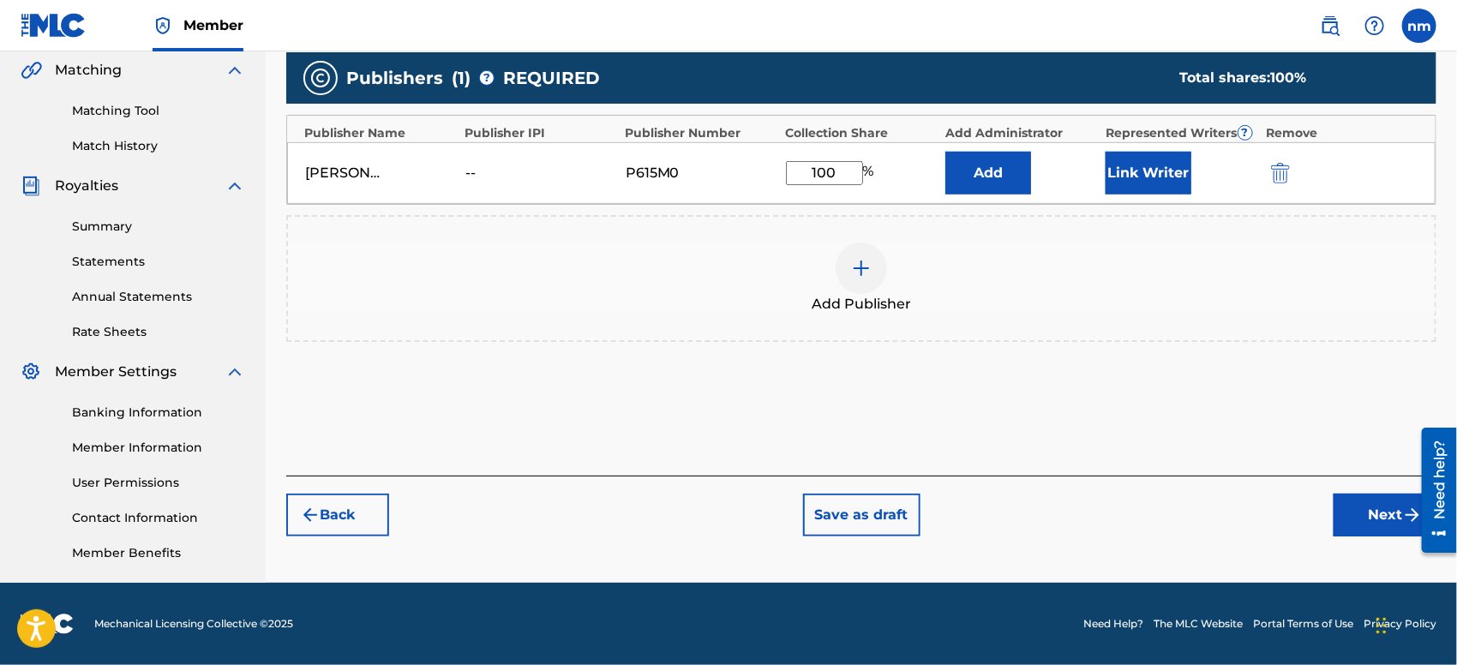
click at [1351, 515] on button "Next" at bounding box center [1384, 515] width 103 height 43
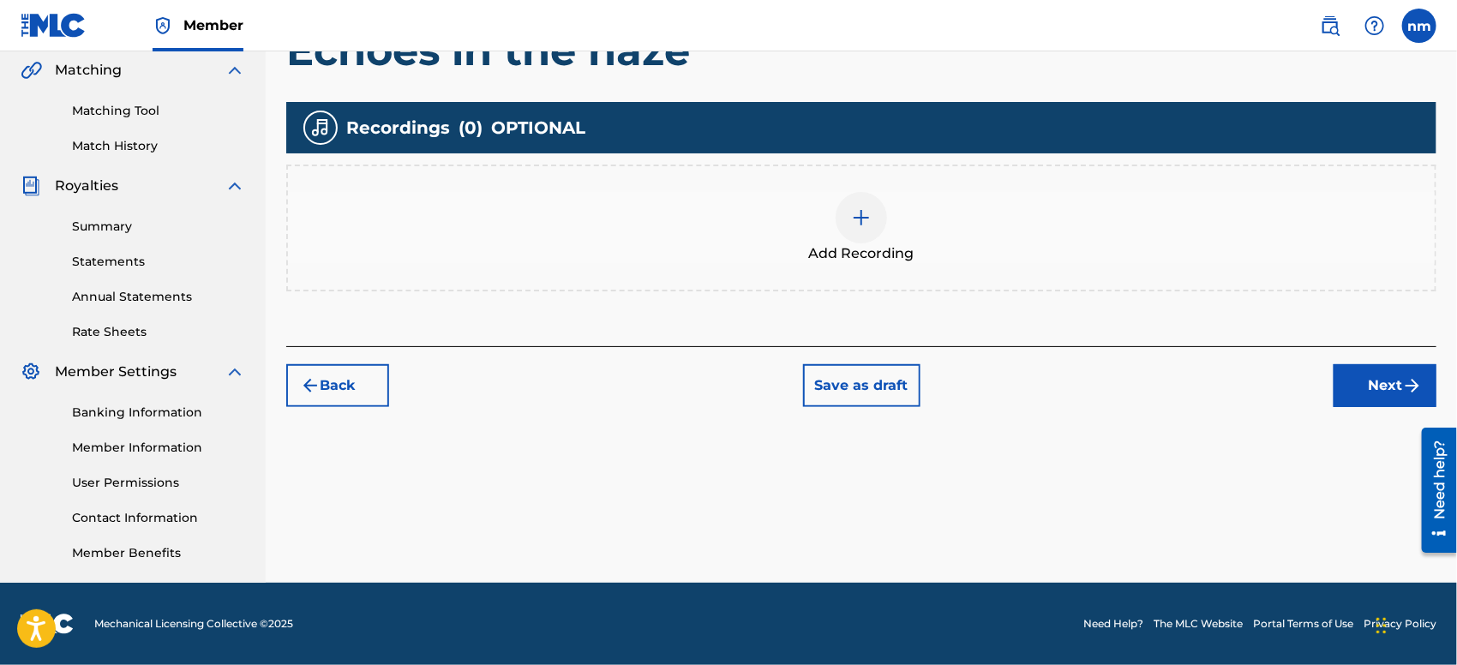
click at [1399, 382] on button "Next" at bounding box center [1384, 385] width 103 height 43
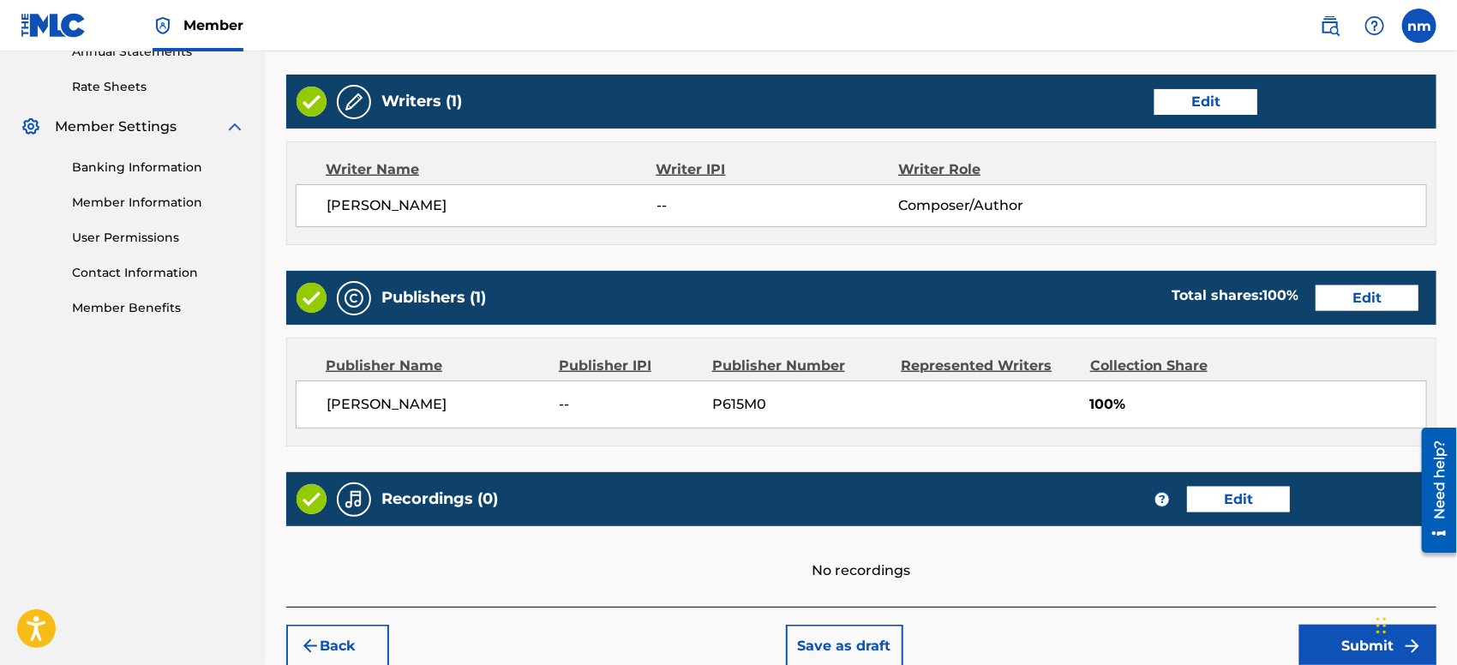
scroll to position [727, 0]
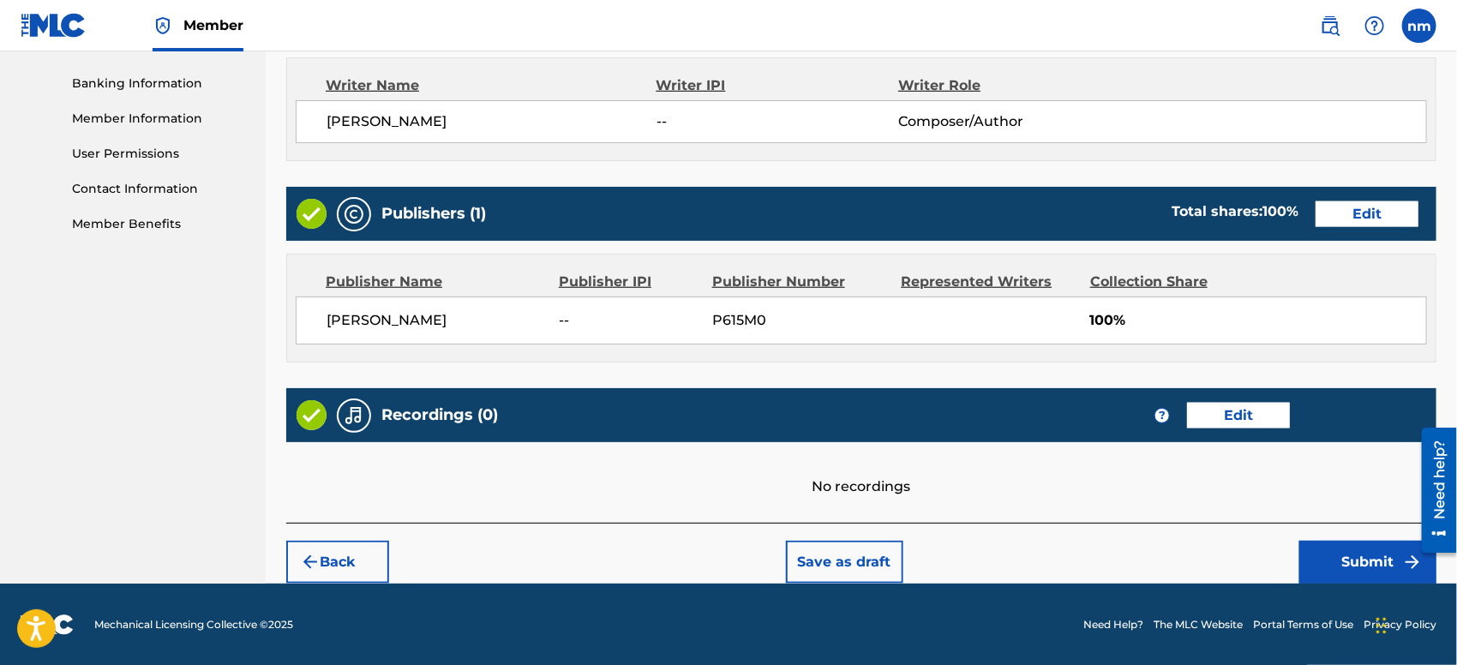
click at [1302, 560] on button "Submit" at bounding box center [1367, 562] width 137 height 43
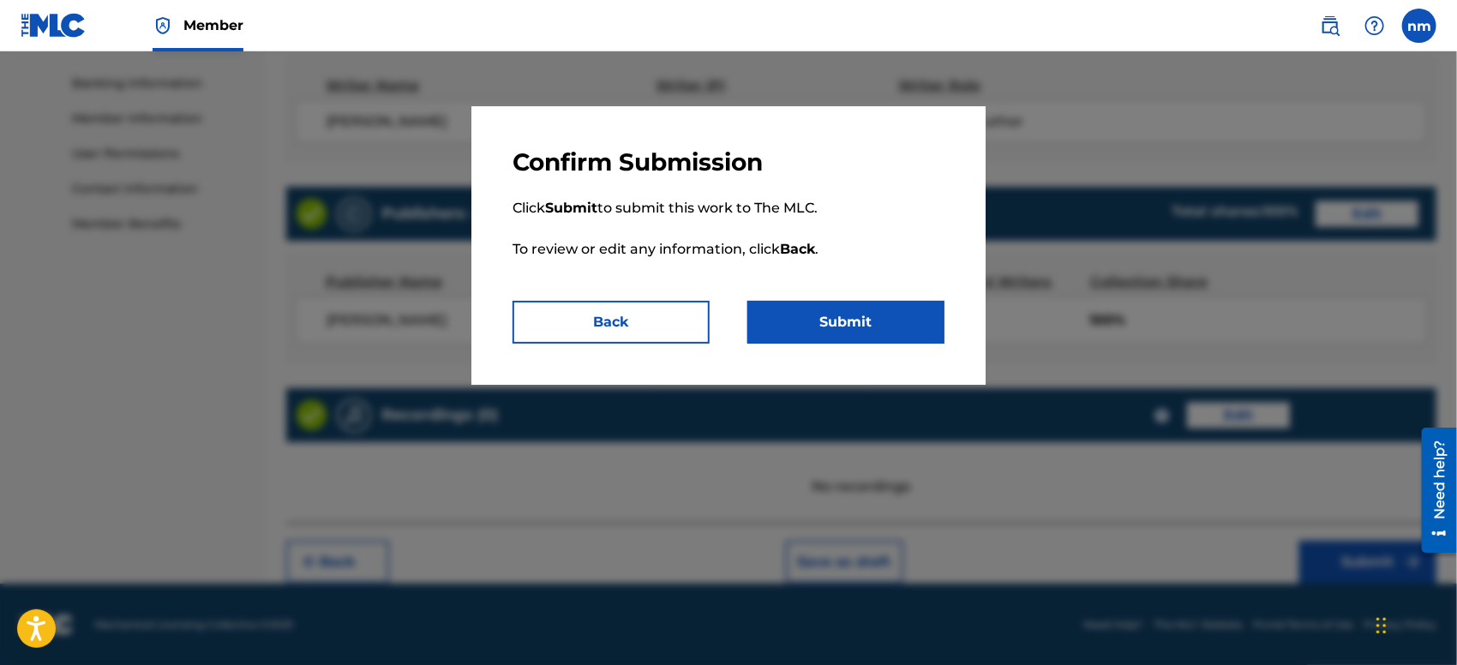
click at [898, 330] on button "Submit" at bounding box center [845, 322] width 197 height 43
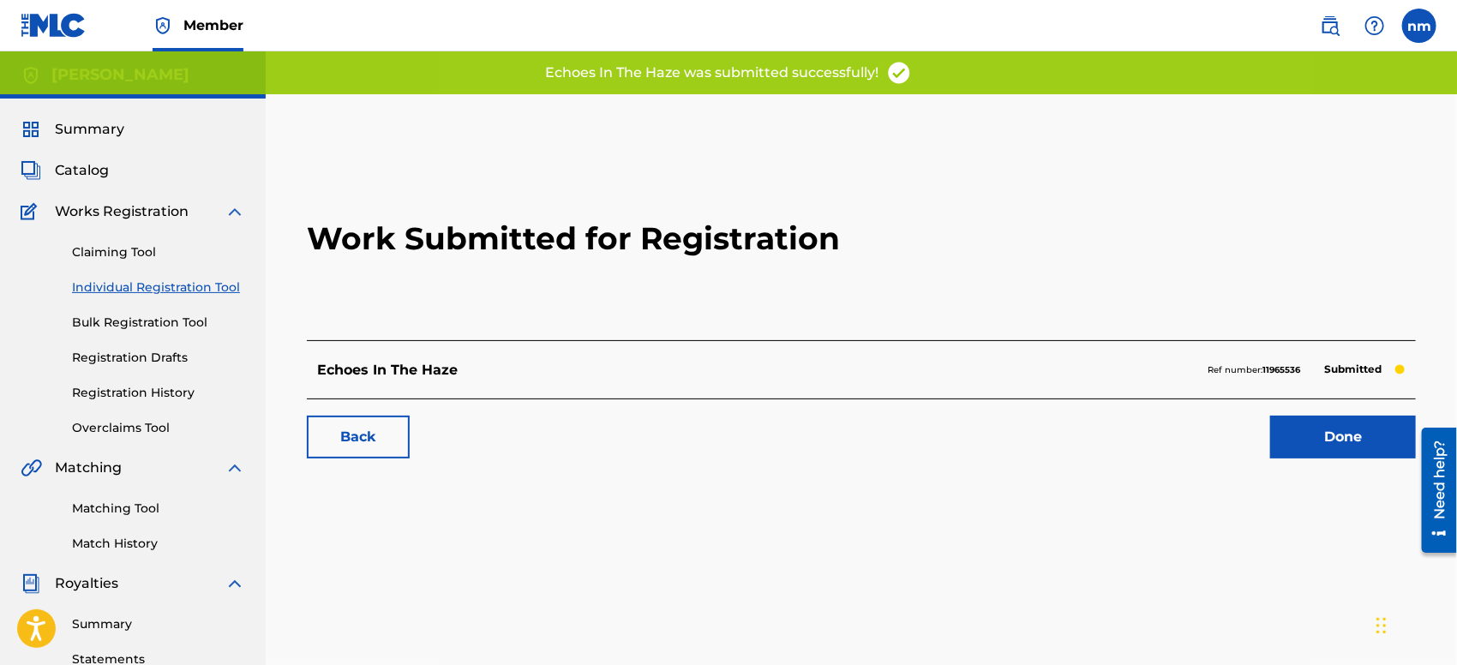
click at [1352, 440] on link "Done" at bounding box center [1343, 437] width 146 height 43
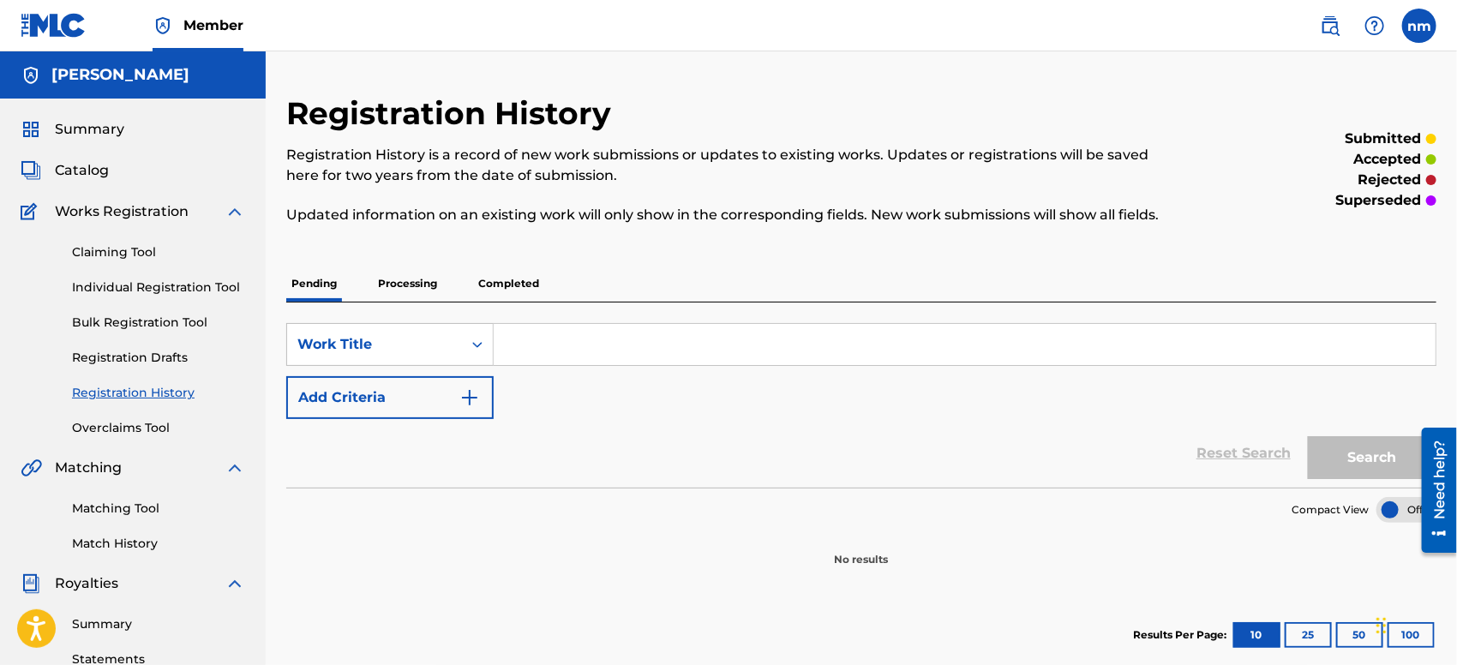
click at [606, 344] on input "Search Form" at bounding box center [965, 344] width 942 height 41
click at [128, 284] on link "Individual Registration Tool" at bounding box center [158, 287] width 173 height 18
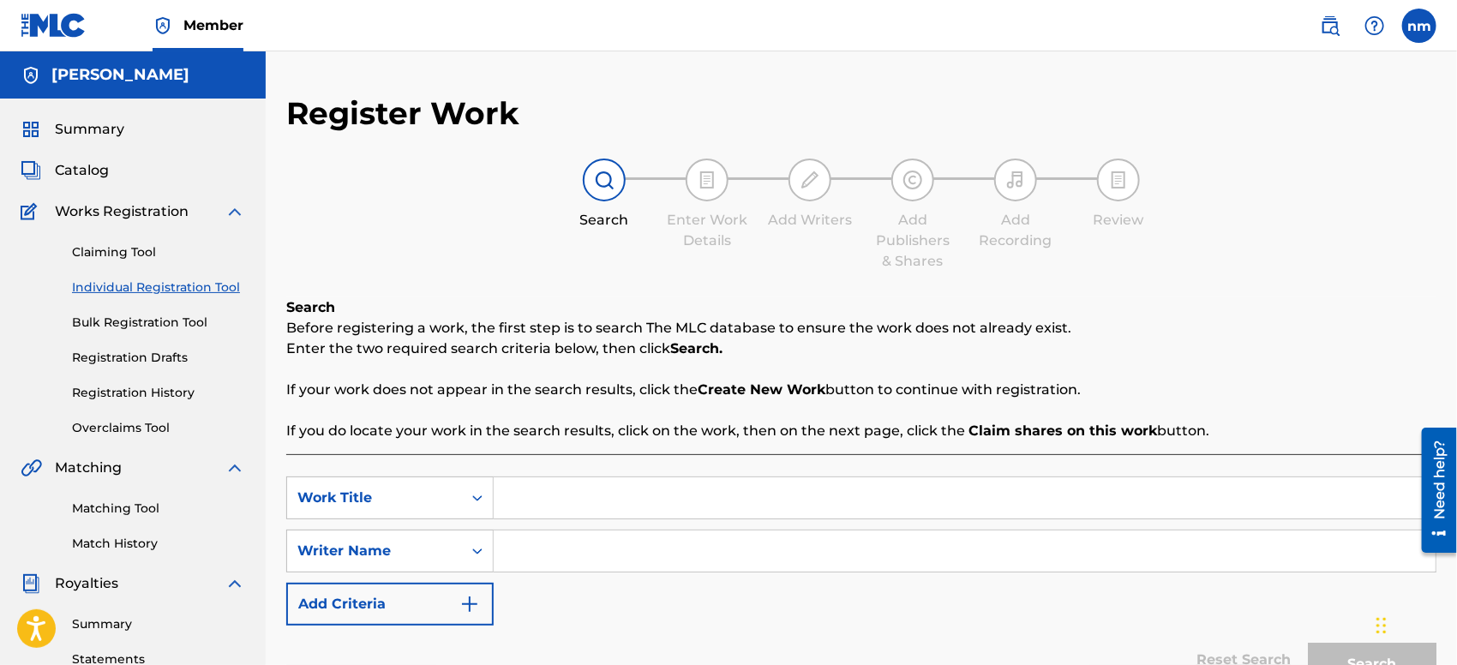
paste input "dance in the pain"
type input "dance in the pain"
click at [585, 556] on input "Search Form" at bounding box center [965, 550] width 942 height 41
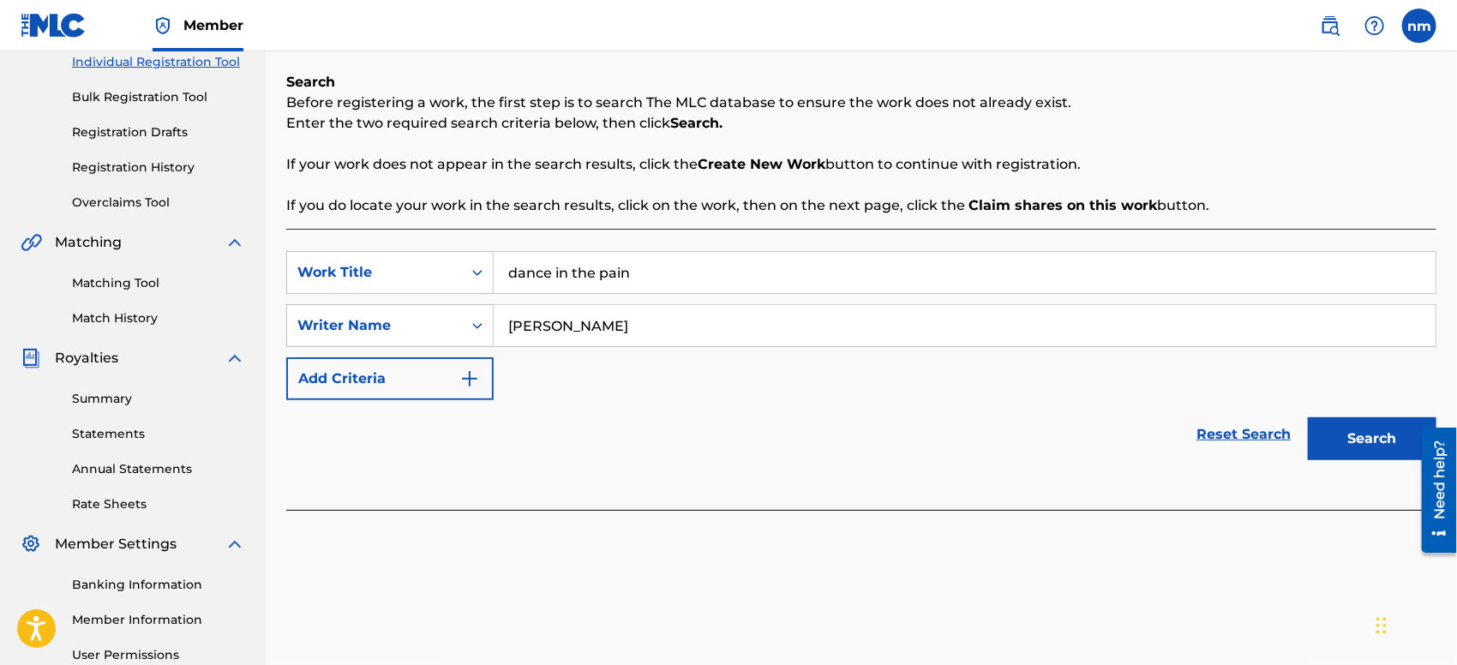
scroll to position [380, 0]
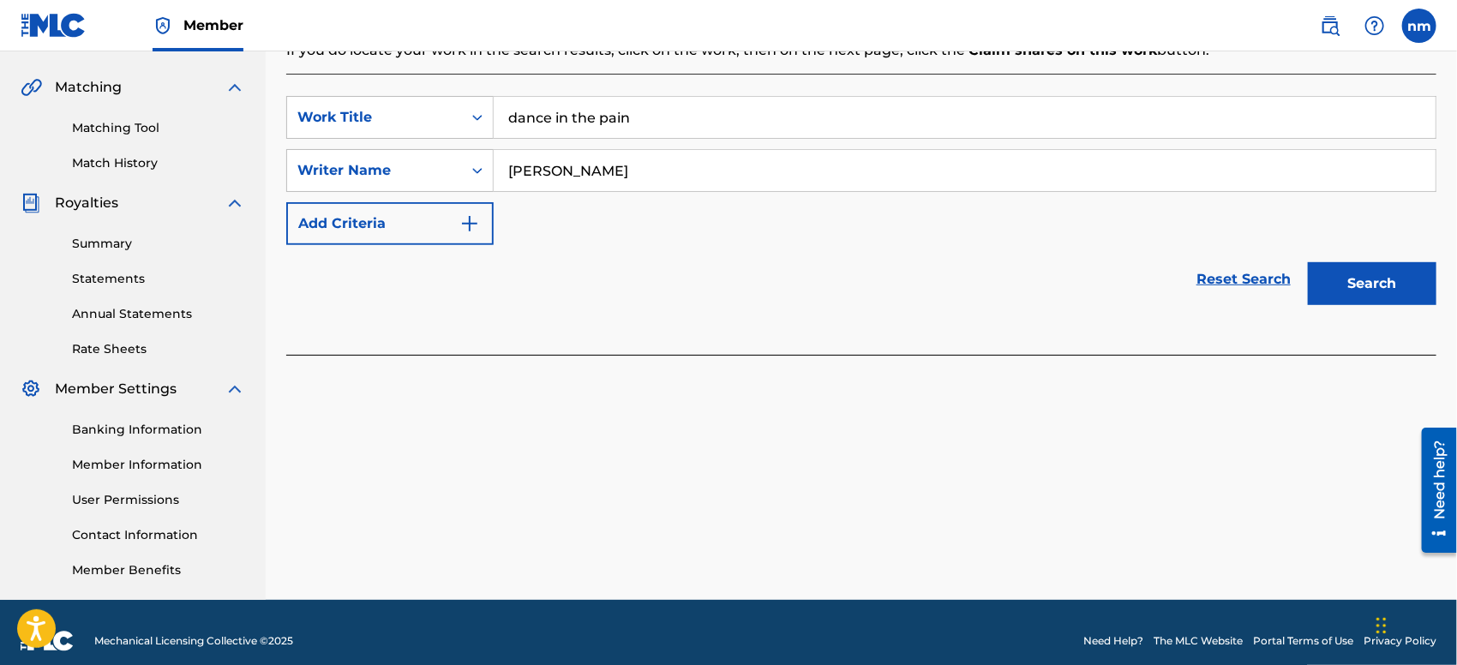
type input "[PERSON_NAME]"
click at [1359, 279] on button "Search" at bounding box center [1372, 283] width 129 height 43
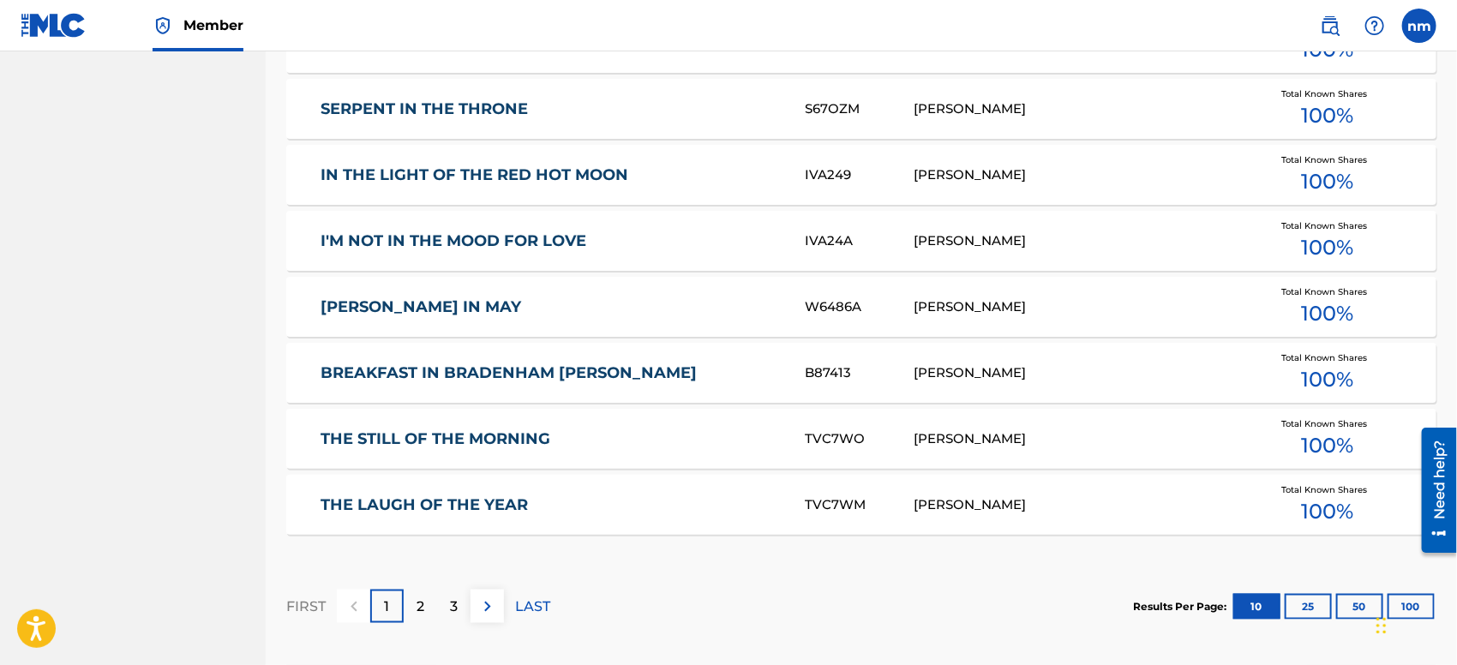
scroll to position [952, 0]
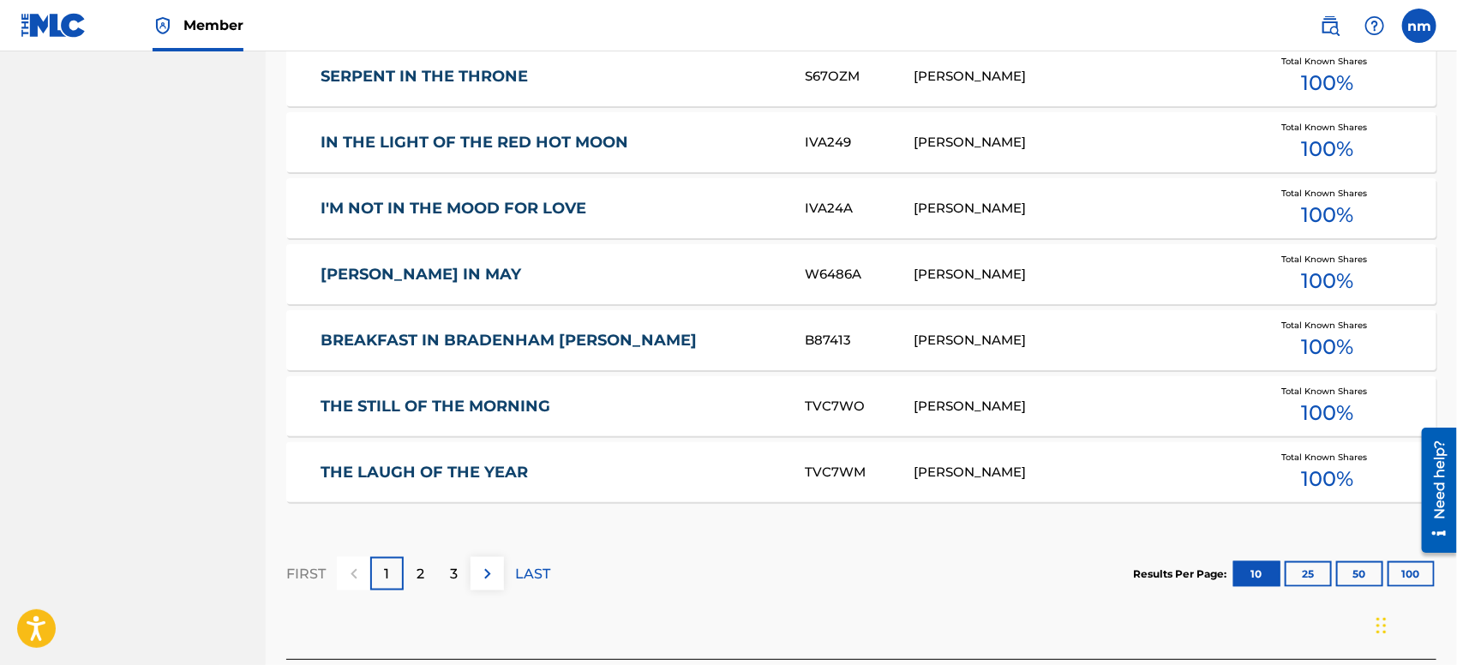
click at [1339, 570] on button "50" at bounding box center [1359, 574] width 47 height 26
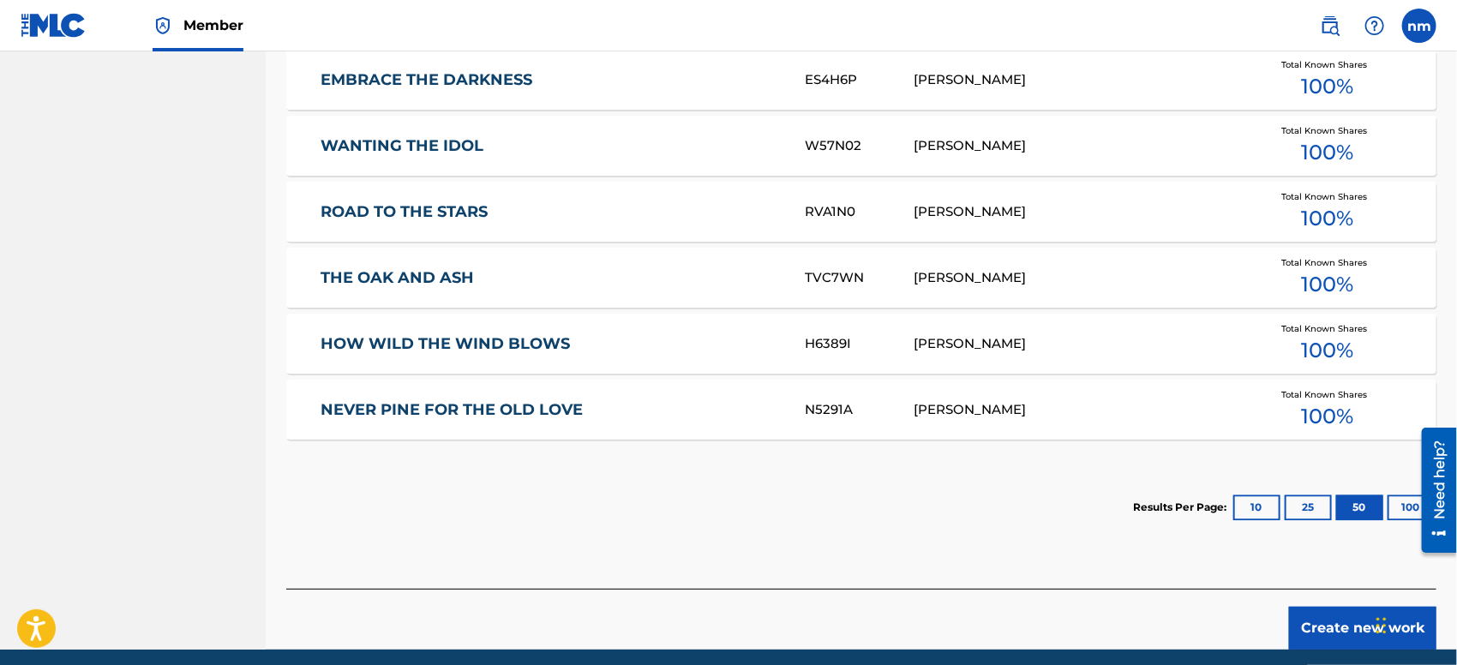
scroll to position [1904, 0]
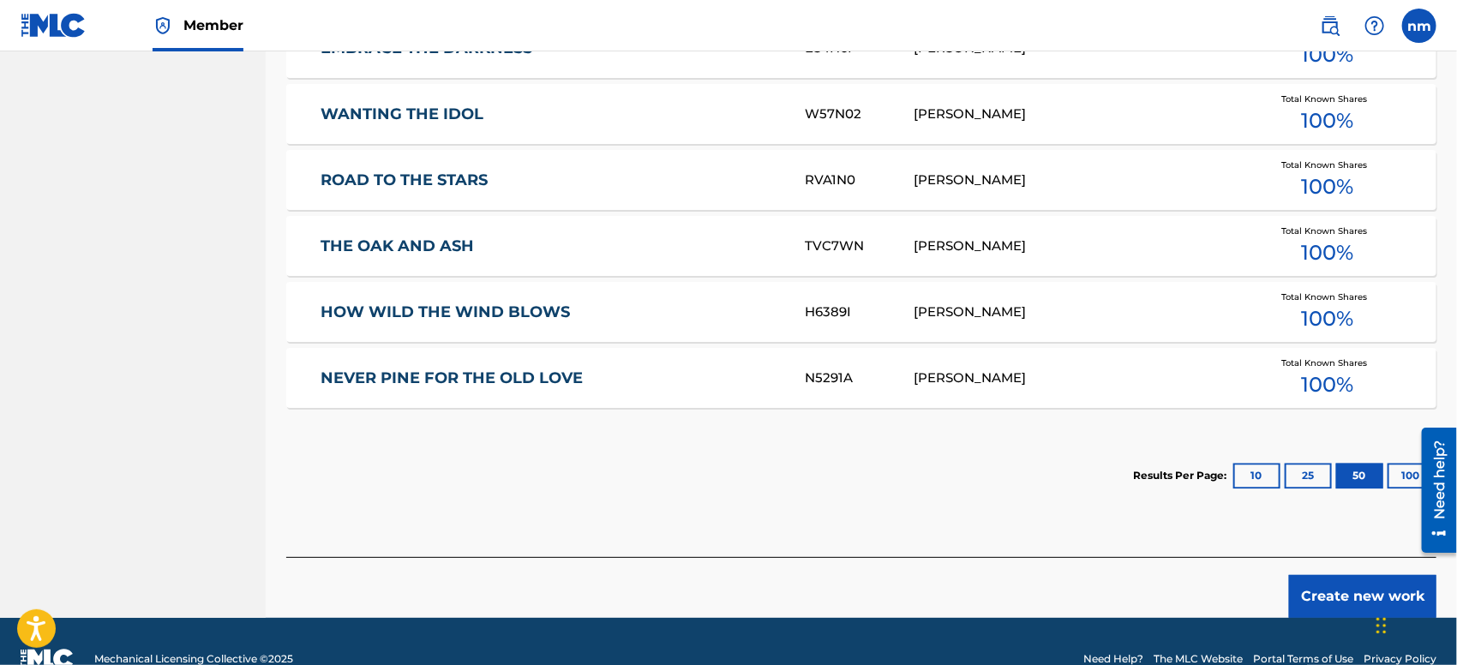
click at [1318, 591] on button "Create new work" at bounding box center [1362, 596] width 147 height 43
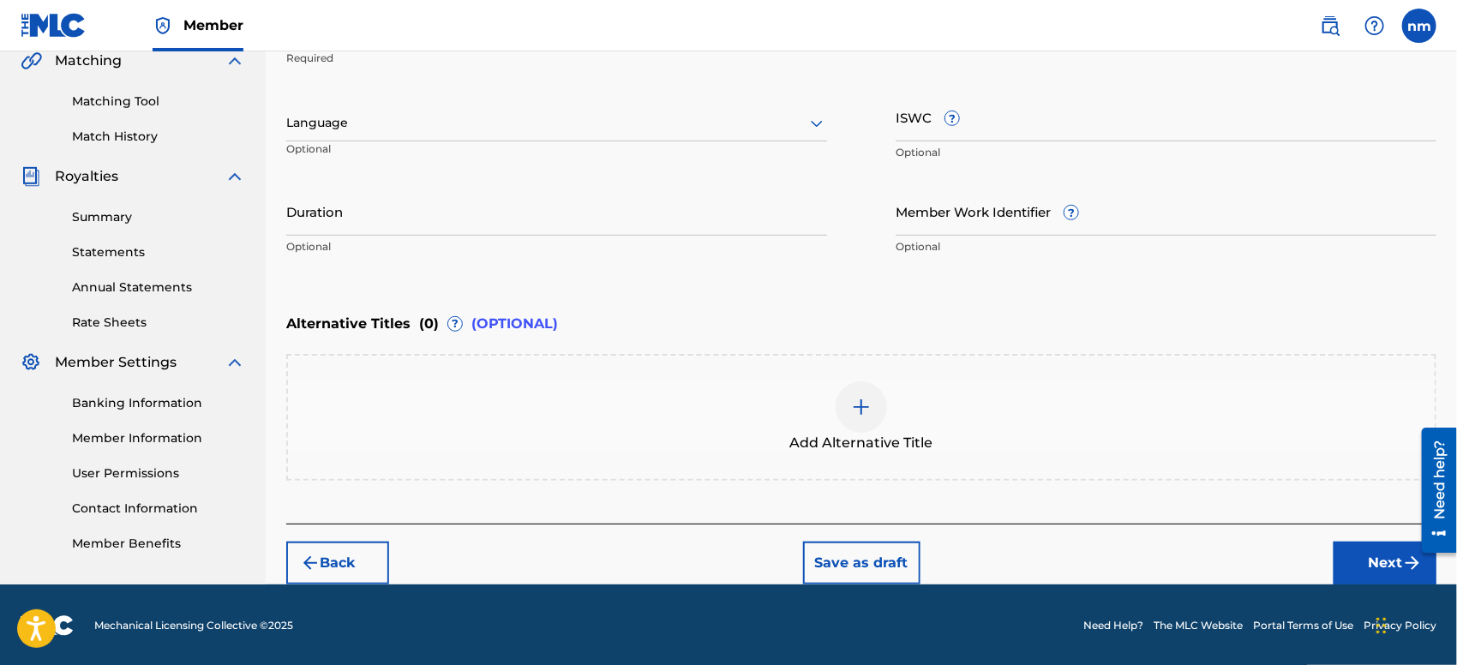
click at [1347, 557] on button "Next" at bounding box center [1384, 563] width 103 height 43
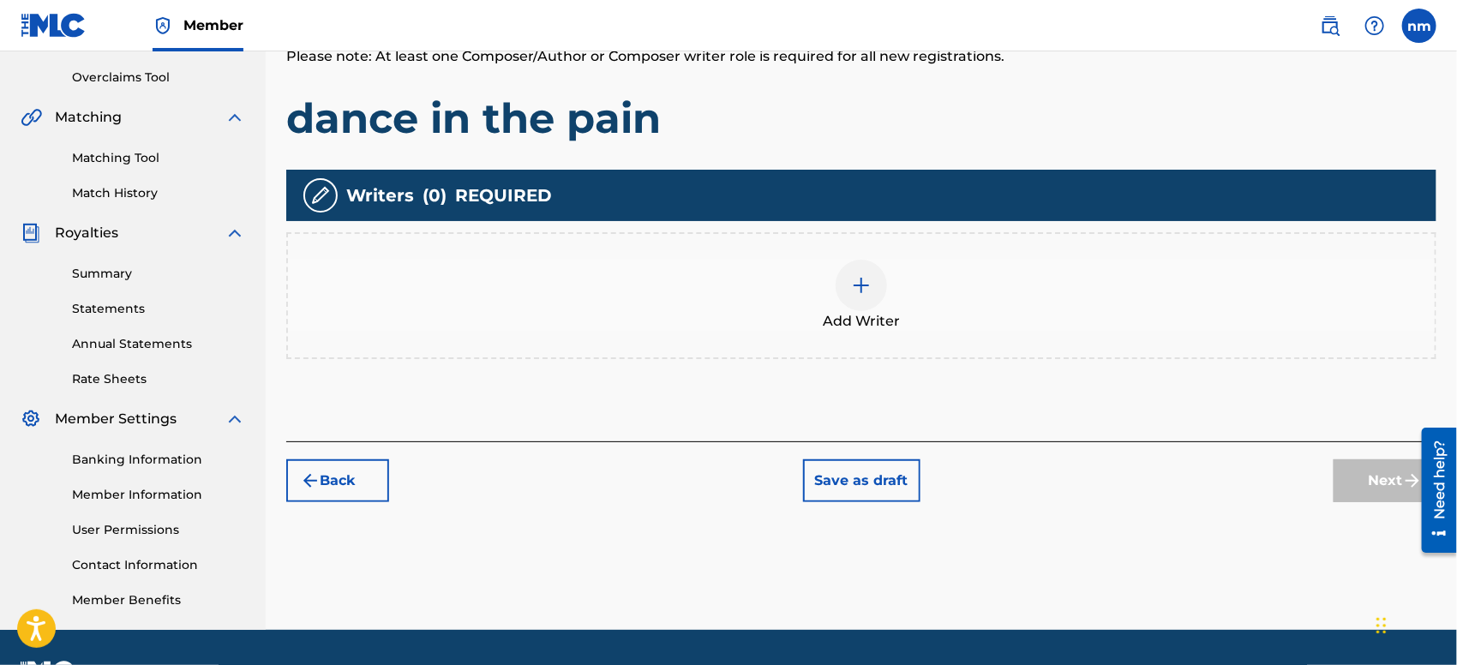
scroll to position [398, 0]
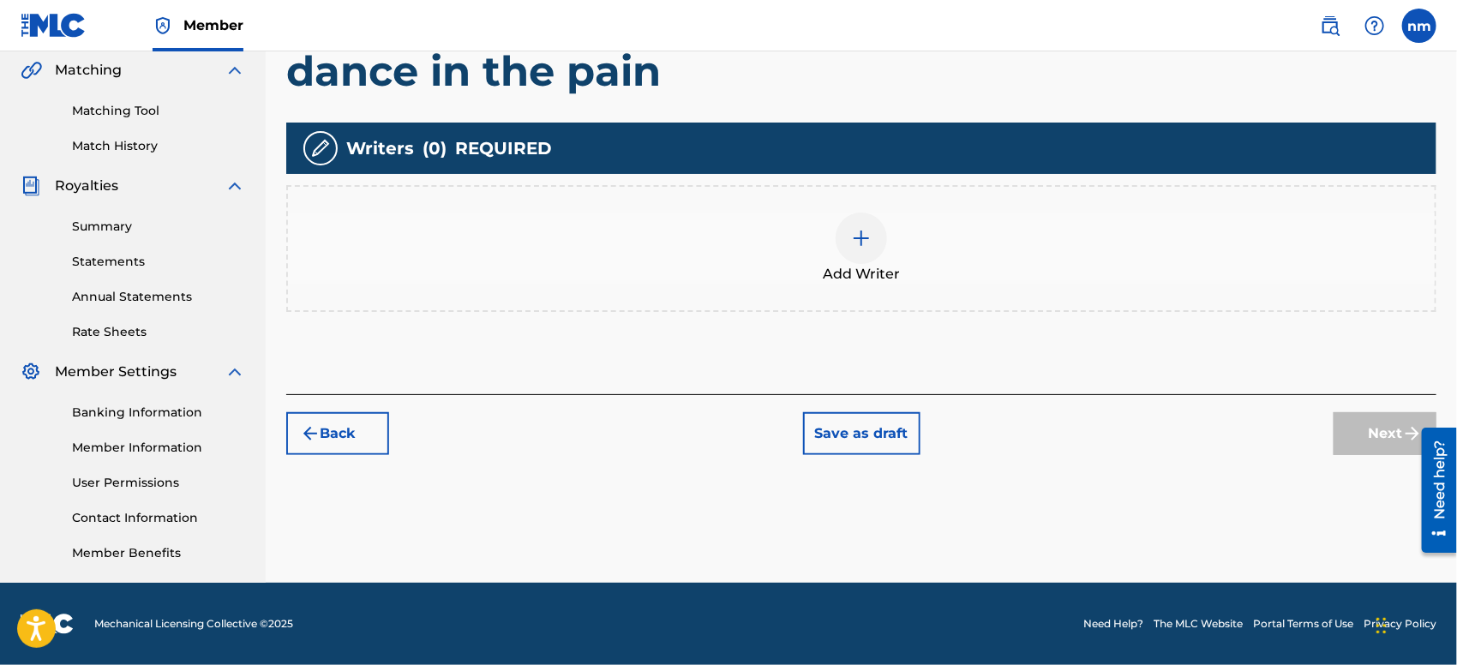
click at [856, 240] on img at bounding box center [861, 238] width 21 height 21
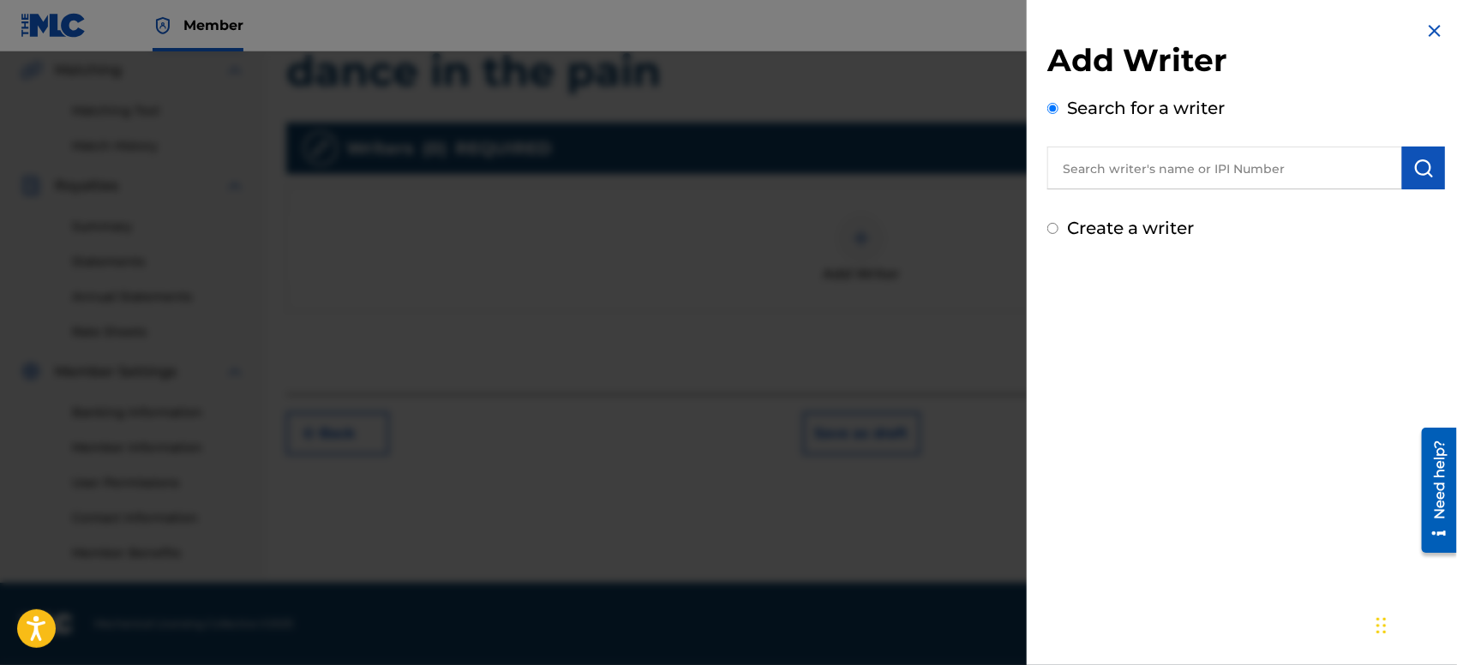
click at [1194, 167] on input "text" at bounding box center [1224, 168] width 355 height 43
type input "[PERSON_NAME]"
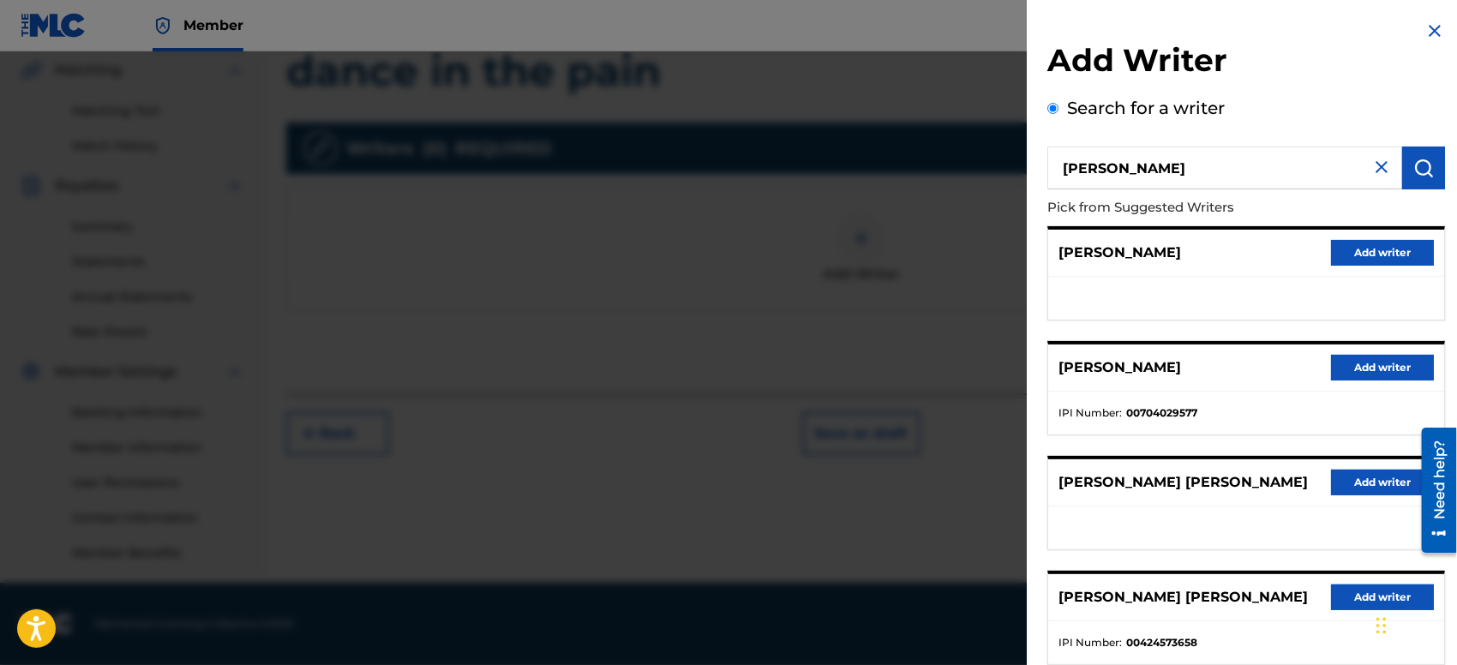
click at [1394, 253] on button "Add writer" at bounding box center [1382, 253] width 103 height 26
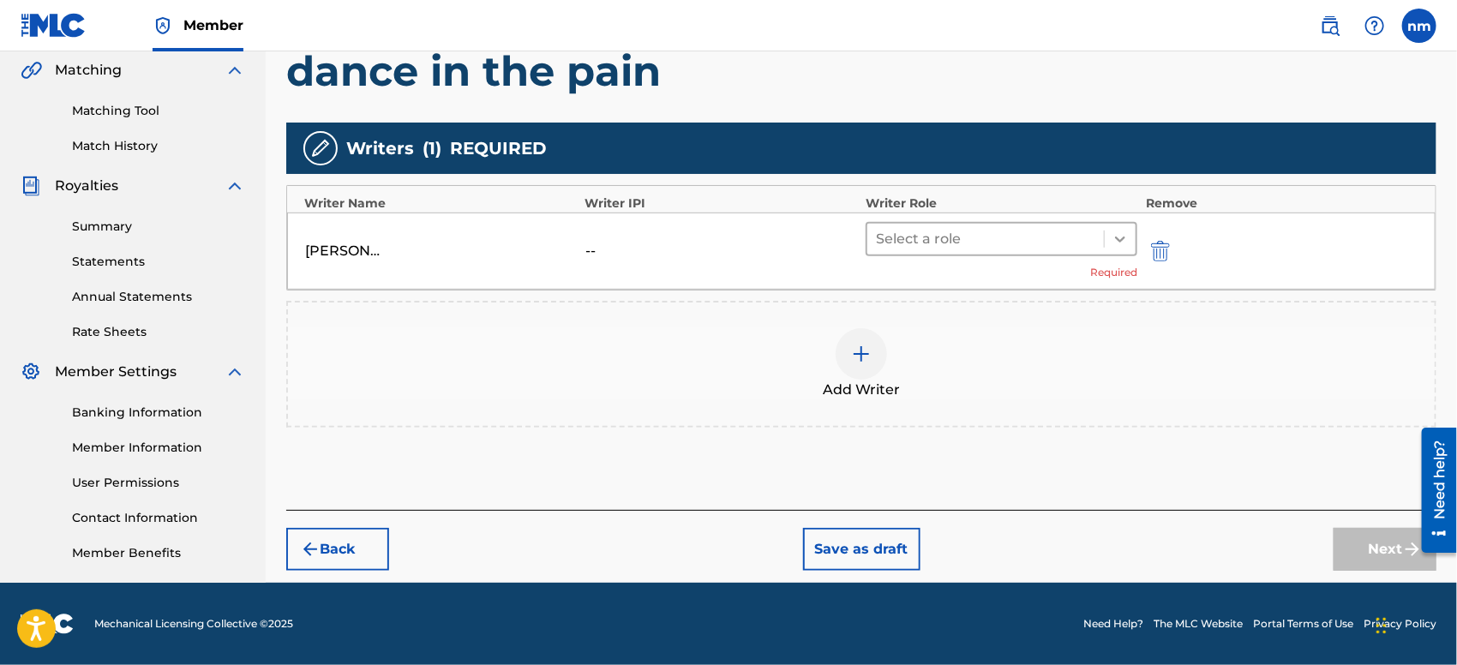
click at [1117, 240] on icon at bounding box center [1119, 239] width 17 height 17
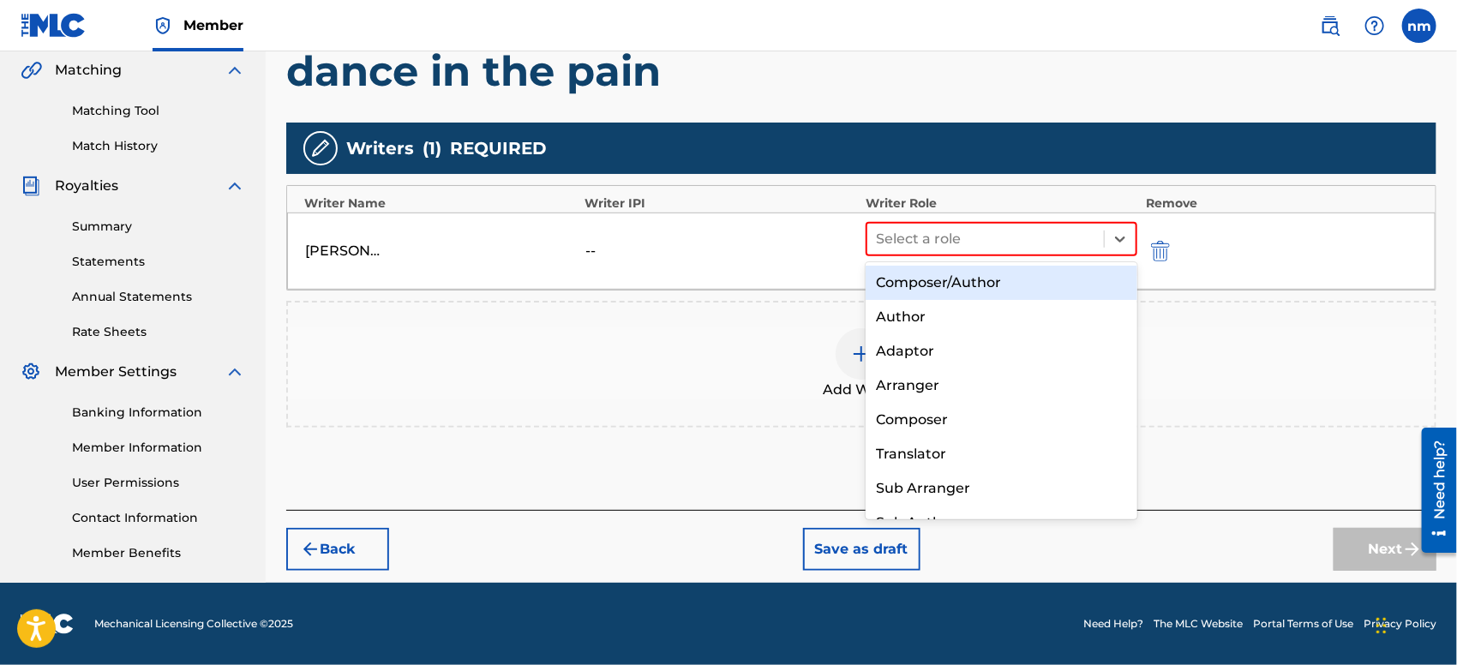
click at [1069, 276] on div "Composer/Author" at bounding box center [1001, 283] width 272 height 34
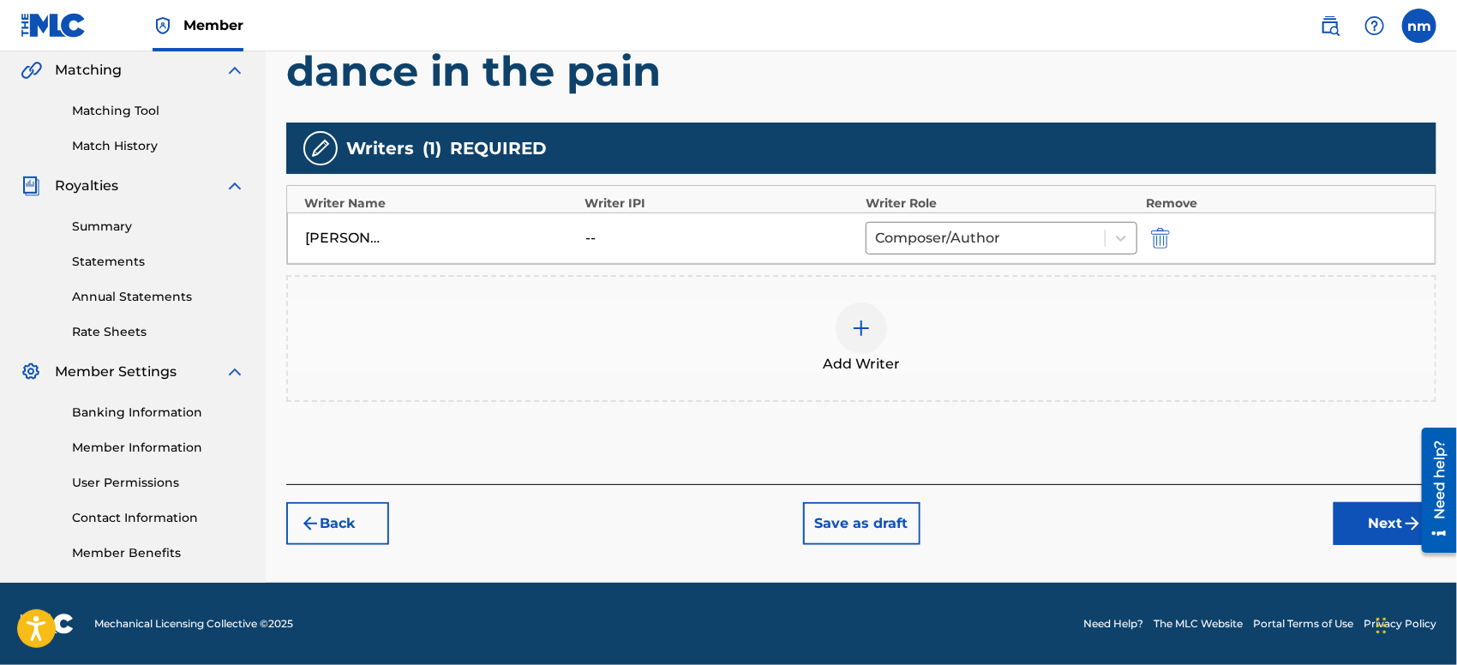
click at [1367, 529] on button "Next" at bounding box center [1384, 523] width 103 height 43
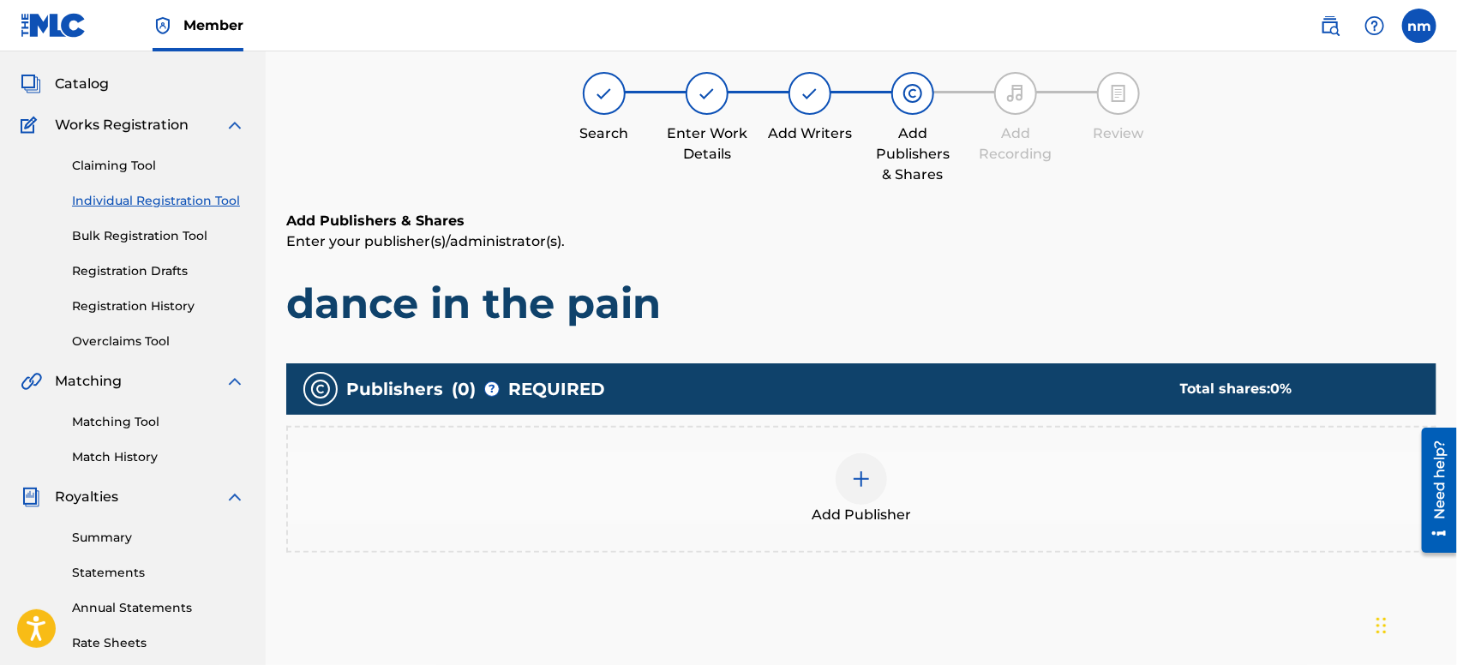
scroll to position [76, 0]
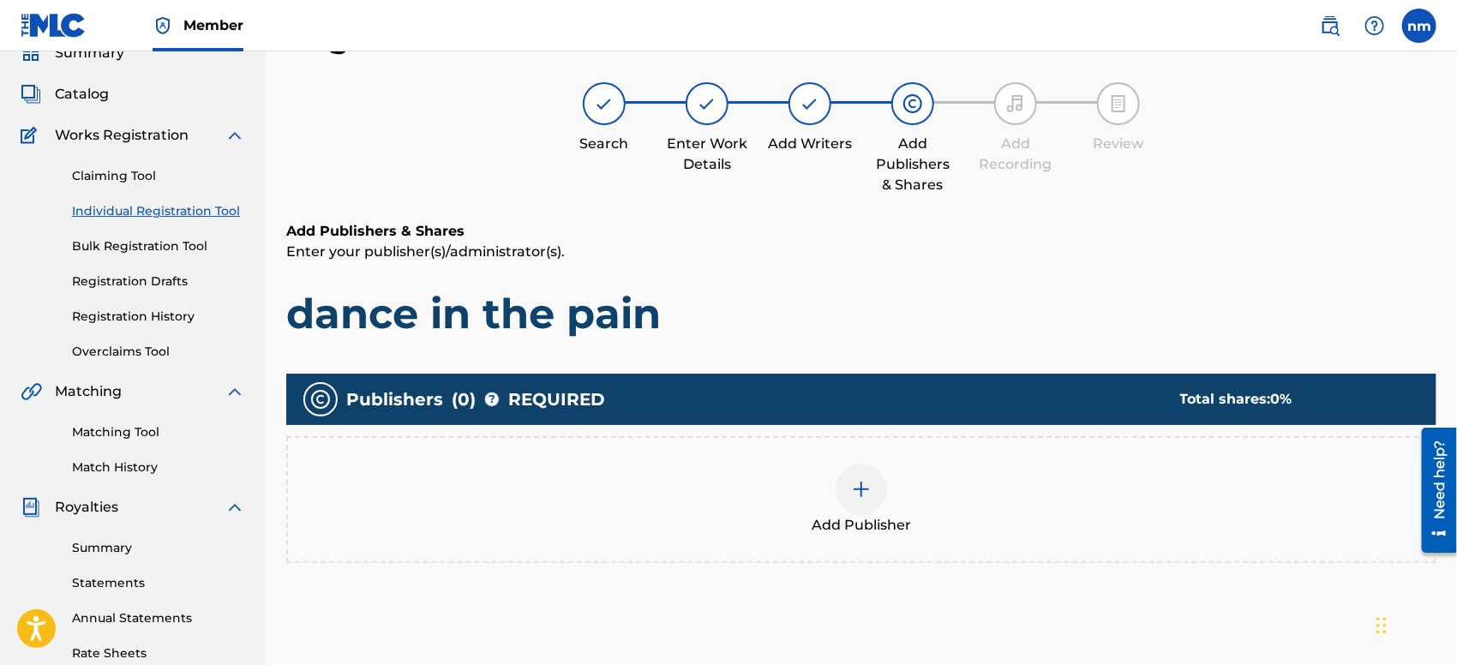
click at [867, 496] on img at bounding box center [861, 489] width 21 height 21
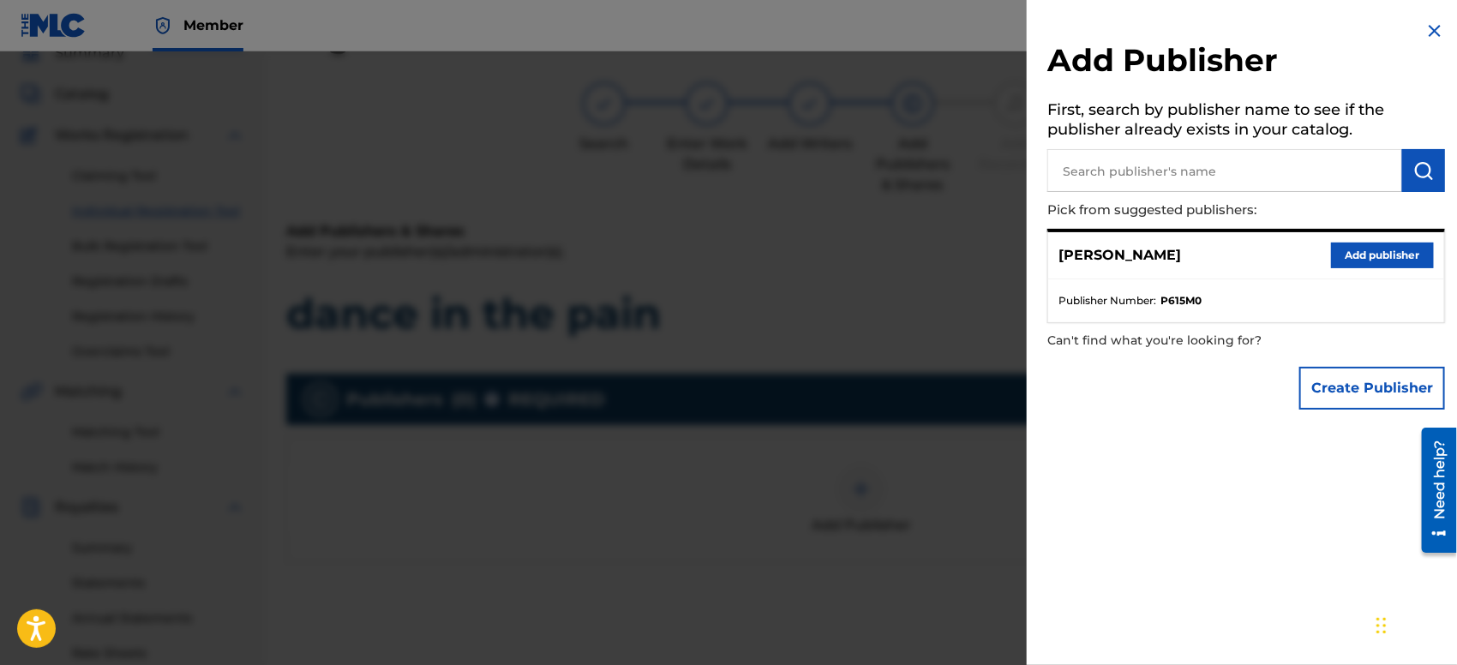
click at [1350, 255] on button "Add publisher" at bounding box center [1382, 256] width 103 height 26
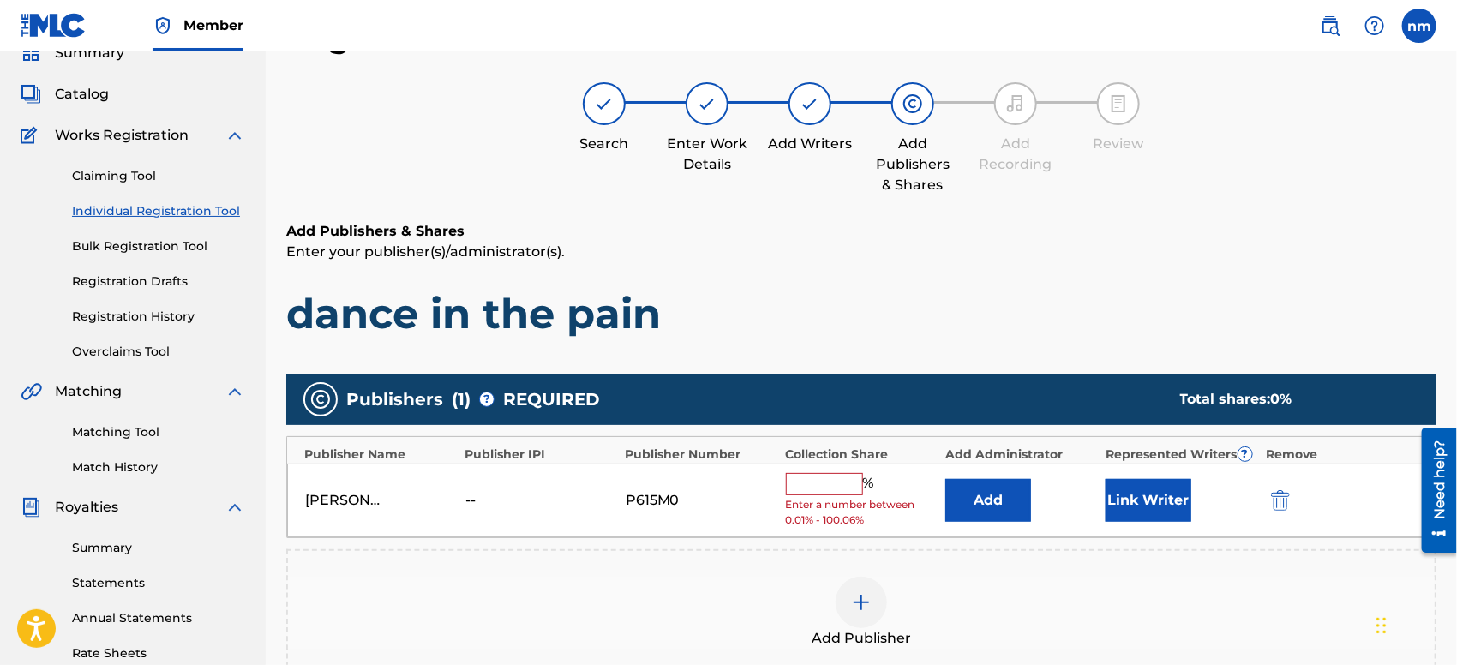
click at [797, 476] on input "text" at bounding box center [824, 484] width 77 height 22
type input "100"
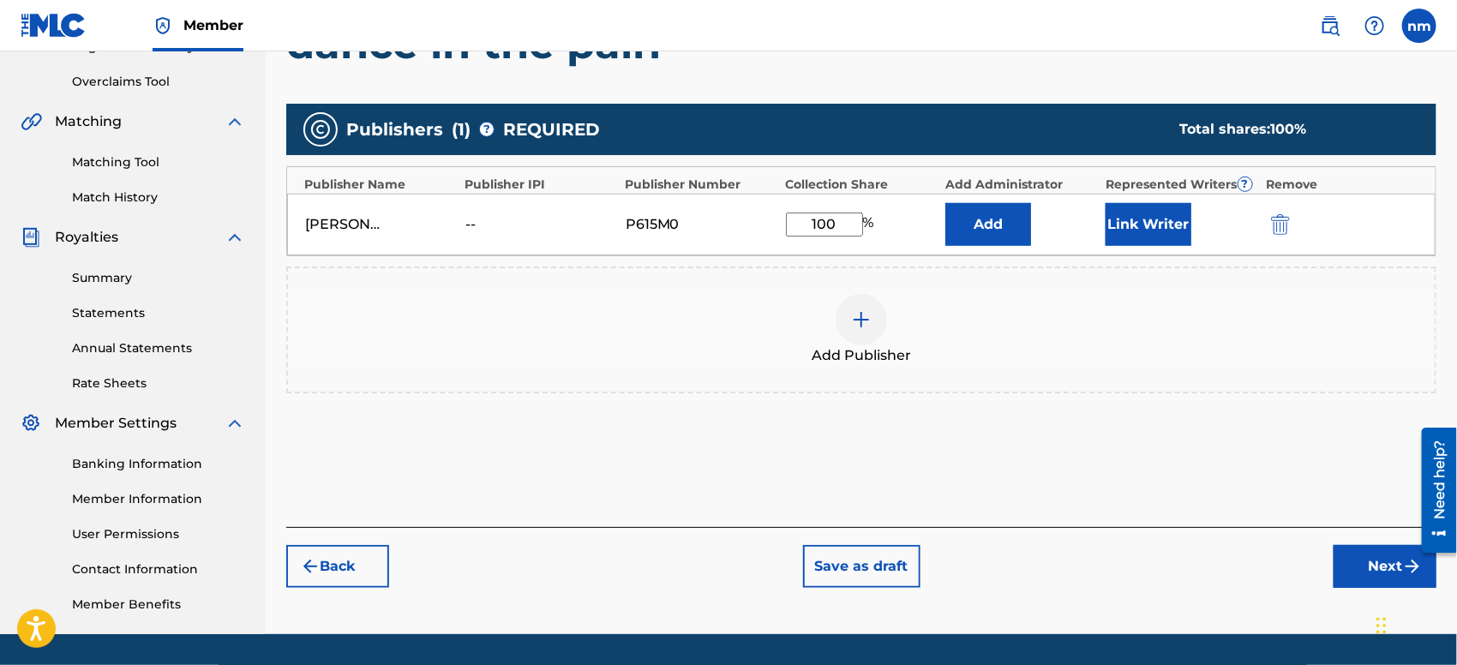
scroll to position [398, 0]
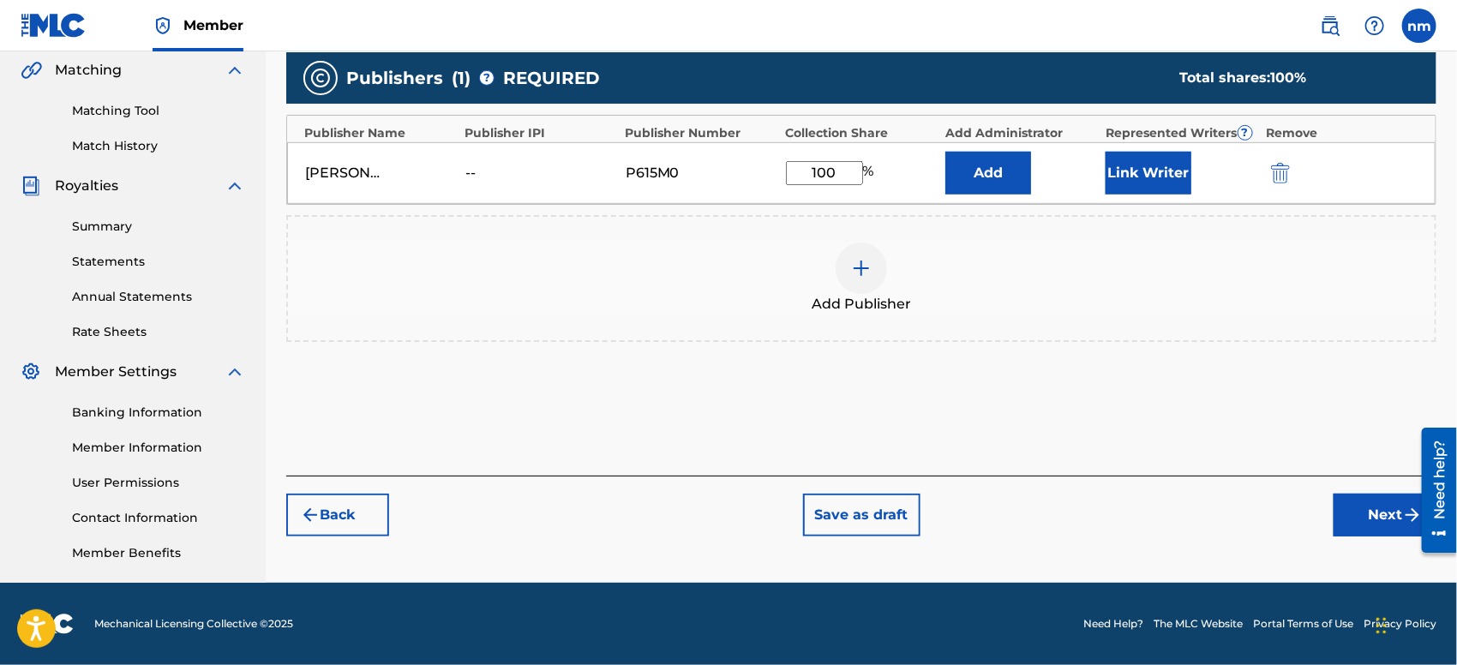
click at [1370, 504] on button "Next" at bounding box center [1384, 515] width 103 height 43
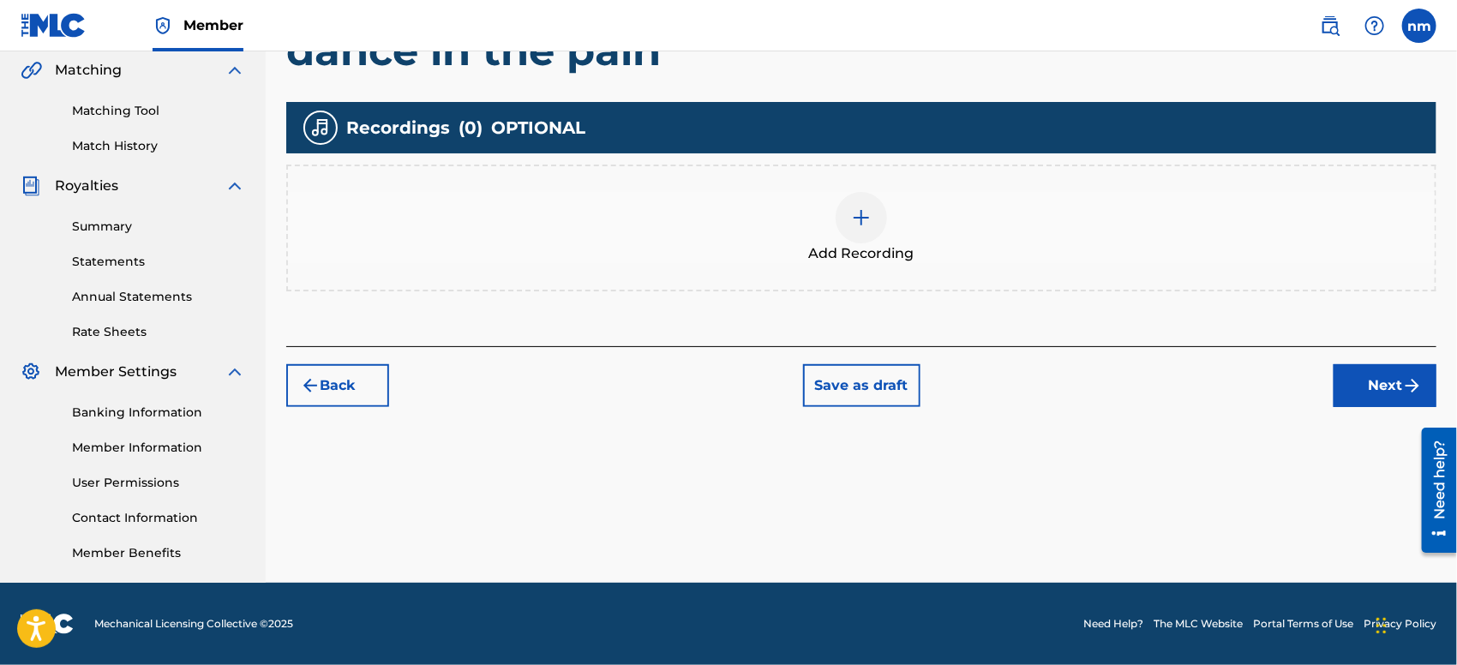
click at [1380, 384] on button "Next" at bounding box center [1384, 385] width 103 height 43
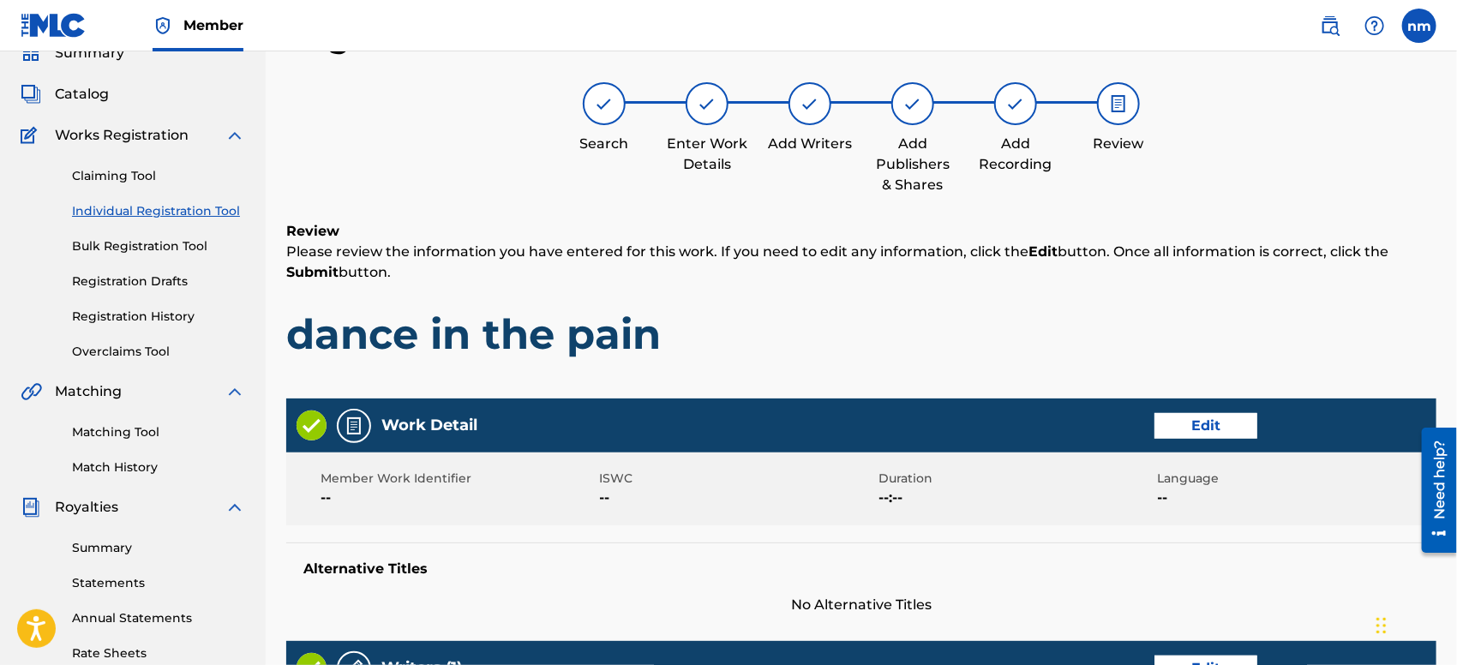
scroll to position [267, 0]
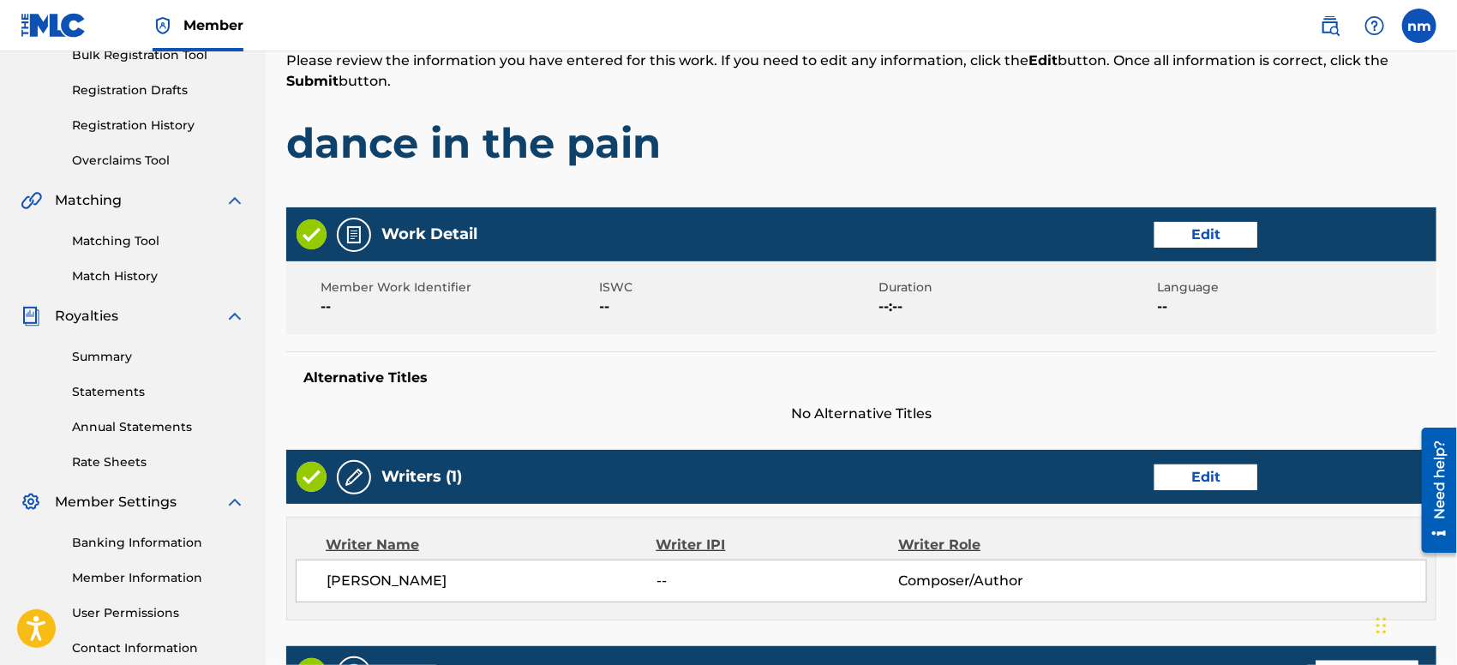
drag, startPoint x: 1067, startPoint y: 462, endPoint x: 1007, endPoint y: 445, distance: 62.4
click at [1007, 445] on div "Work Detail Edit Member Work Identifier -- ISWC -- Duration --:-- Language -- A…" at bounding box center [861, 594] width 1150 height 775
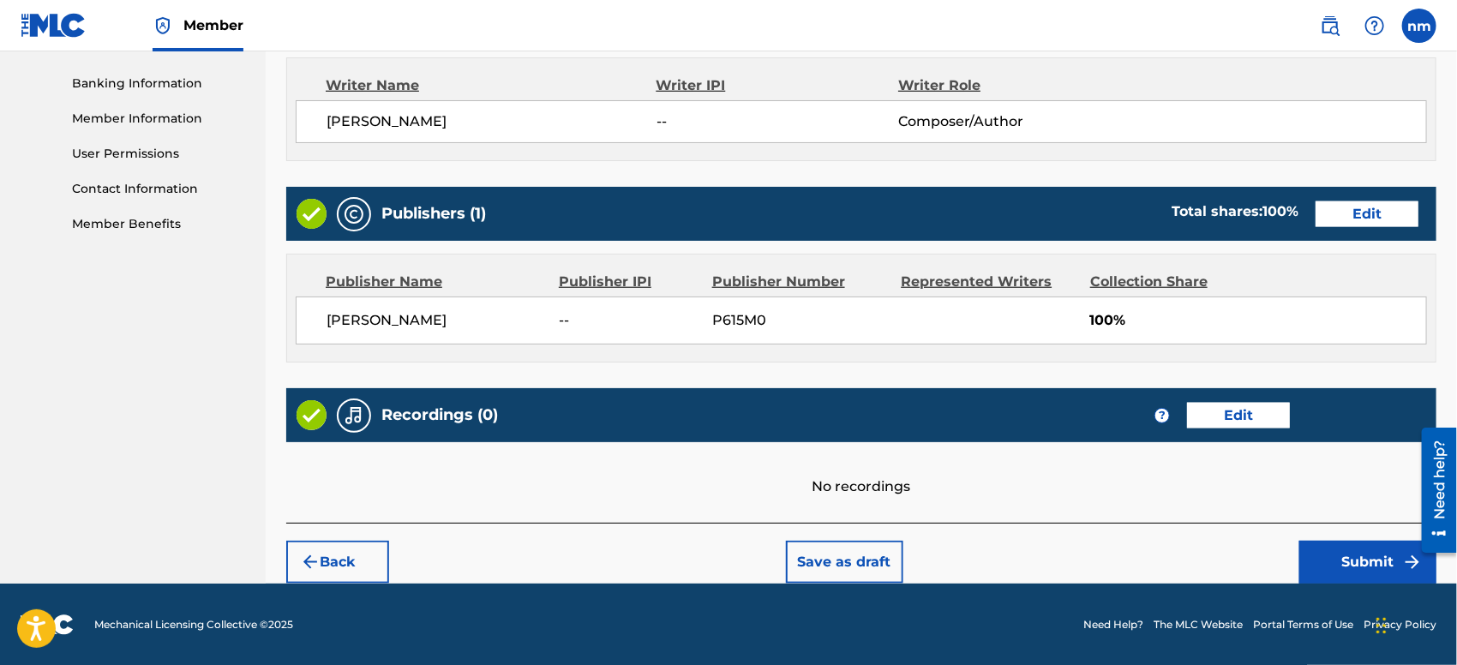
click at [1332, 561] on button "Submit" at bounding box center [1367, 562] width 137 height 43
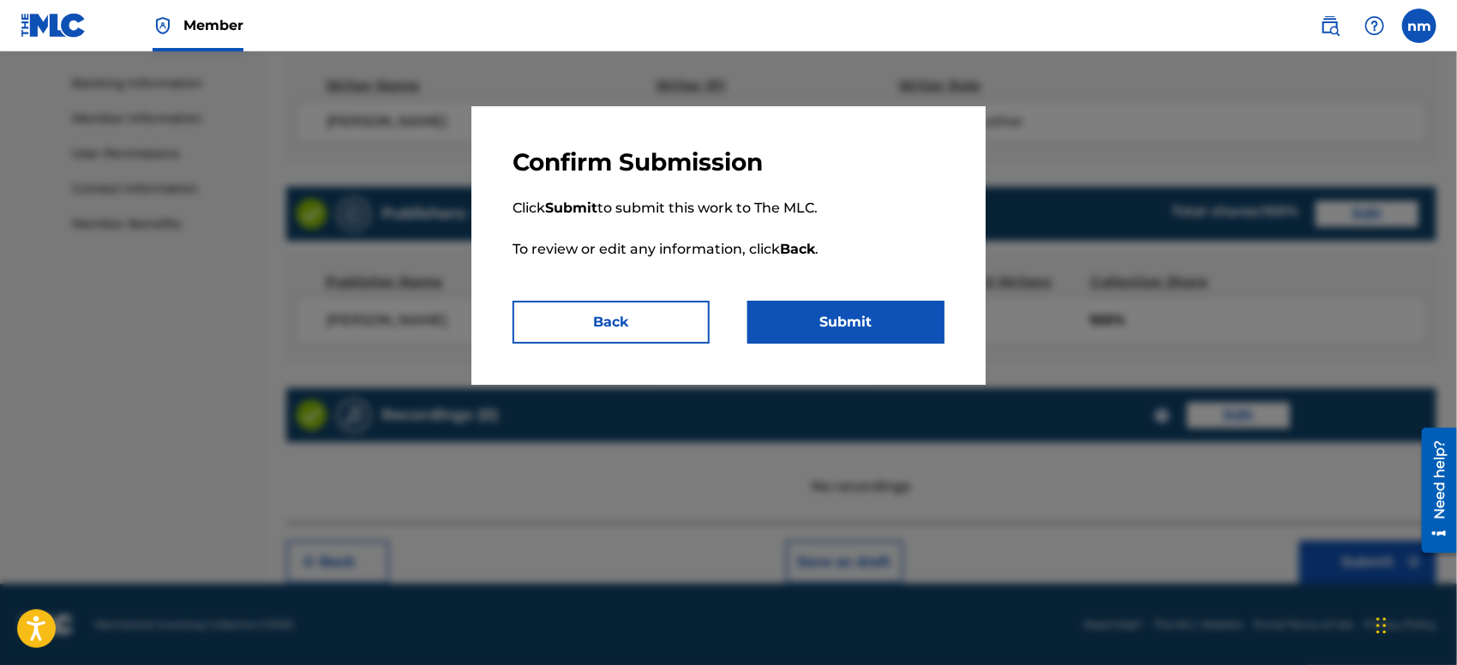
click at [802, 315] on button "Submit" at bounding box center [845, 322] width 197 height 43
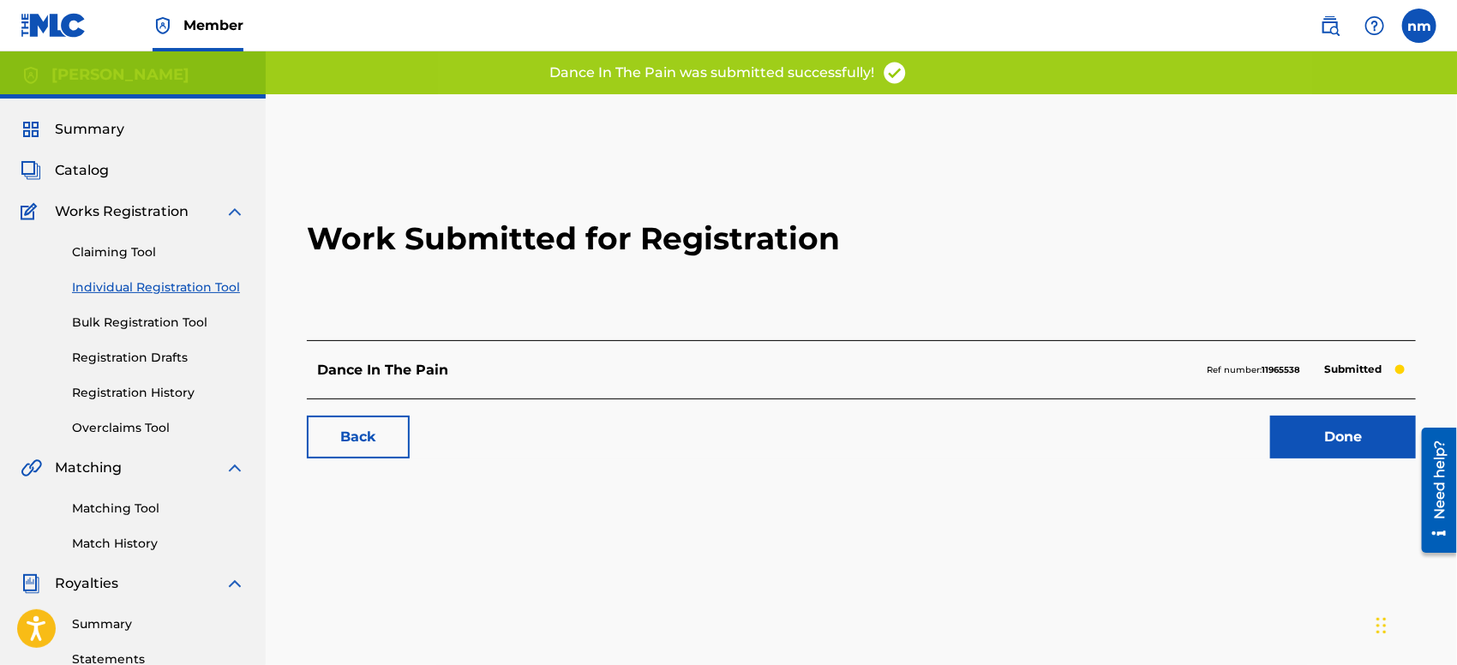
click at [1285, 451] on link "Done" at bounding box center [1343, 437] width 146 height 43
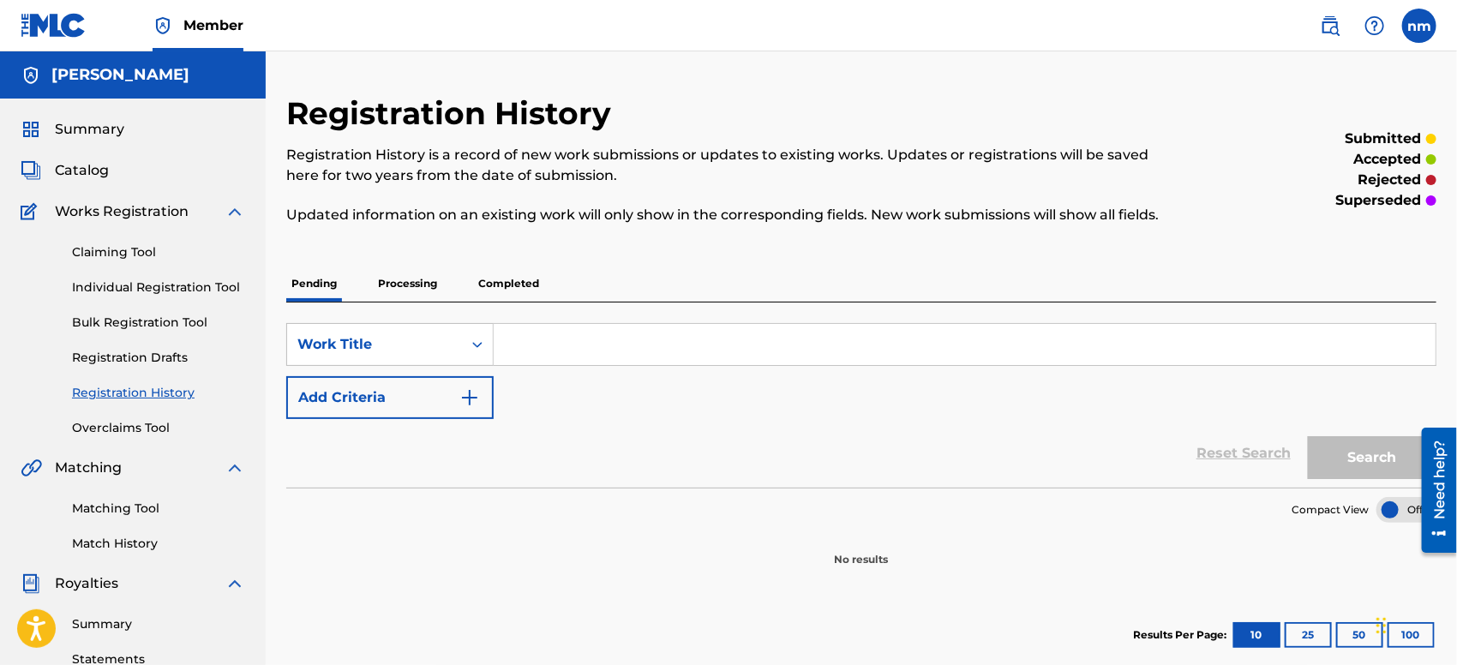
click at [135, 284] on link "Individual Registration Tool" at bounding box center [158, 287] width 173 height 18
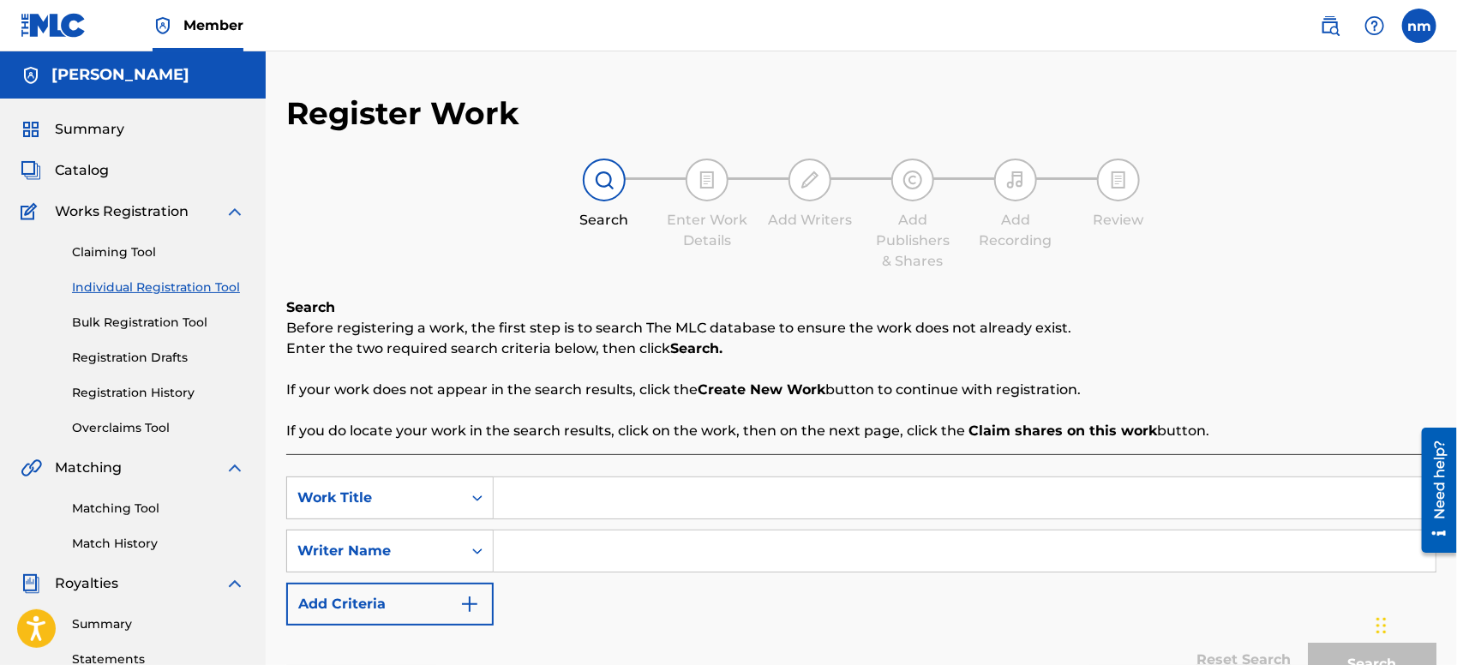
paste input "Stop callin heaven"
type input "Stop callin heaven"
click at [557, 554] on input "Search Form" at bounding box center [965, 550] width 942 height 41
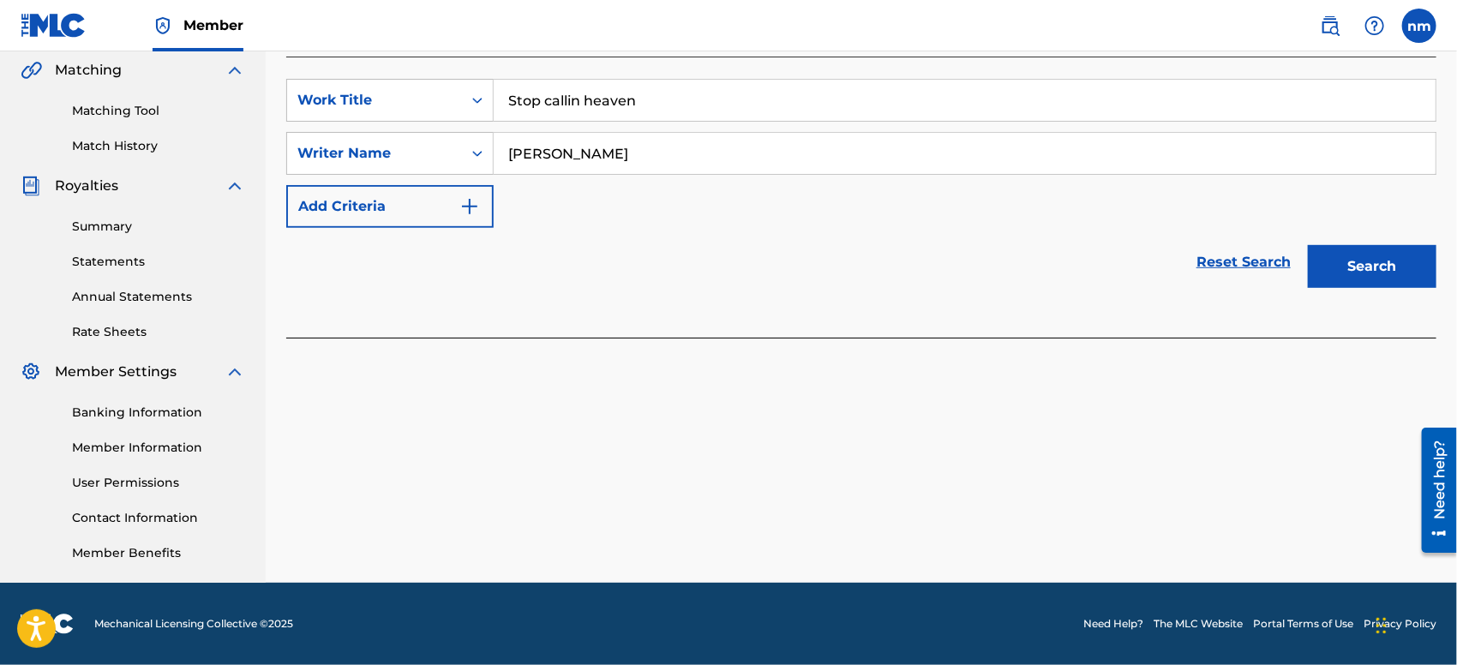
type input "[PERSON_NAME]"
click at [1368, 274] on button "Search" at bounding box center [1372, 266] width 129 height 43
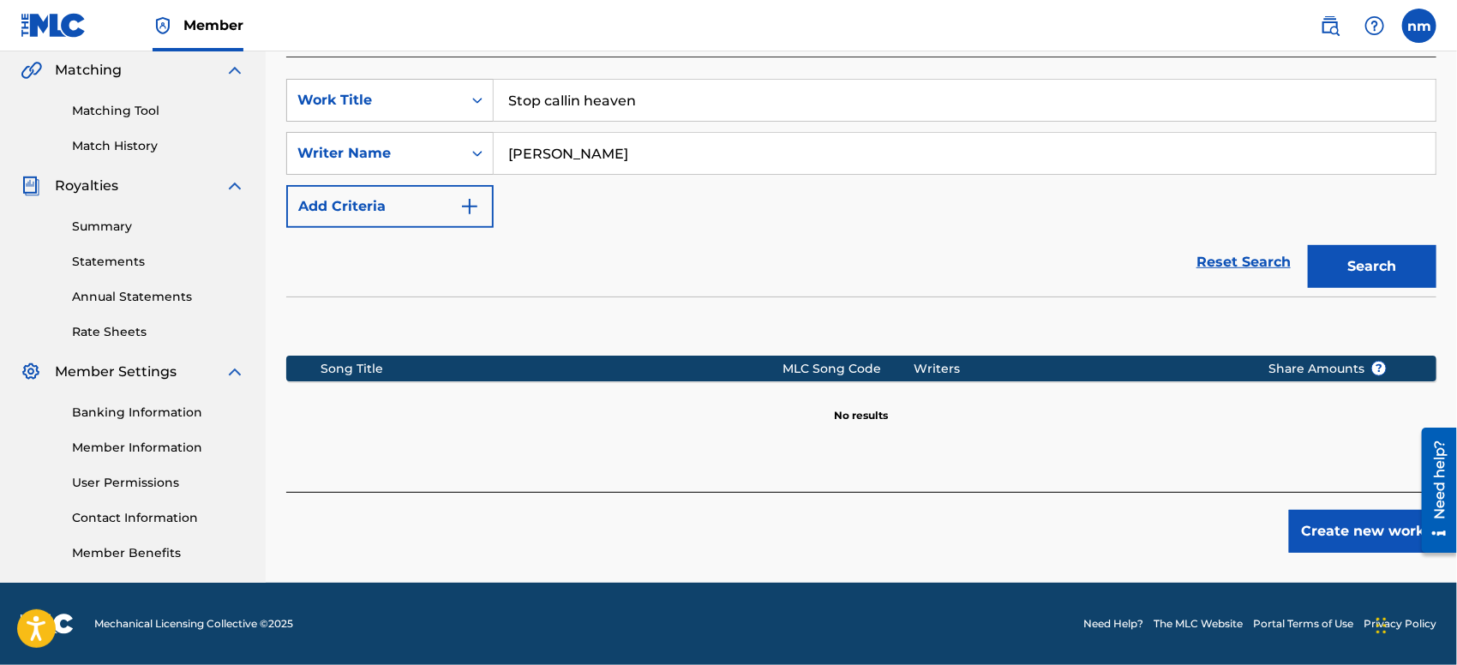
click at [1314, 525] on button "Create new work" at bounding box center [1362, 531] width 147 height 43
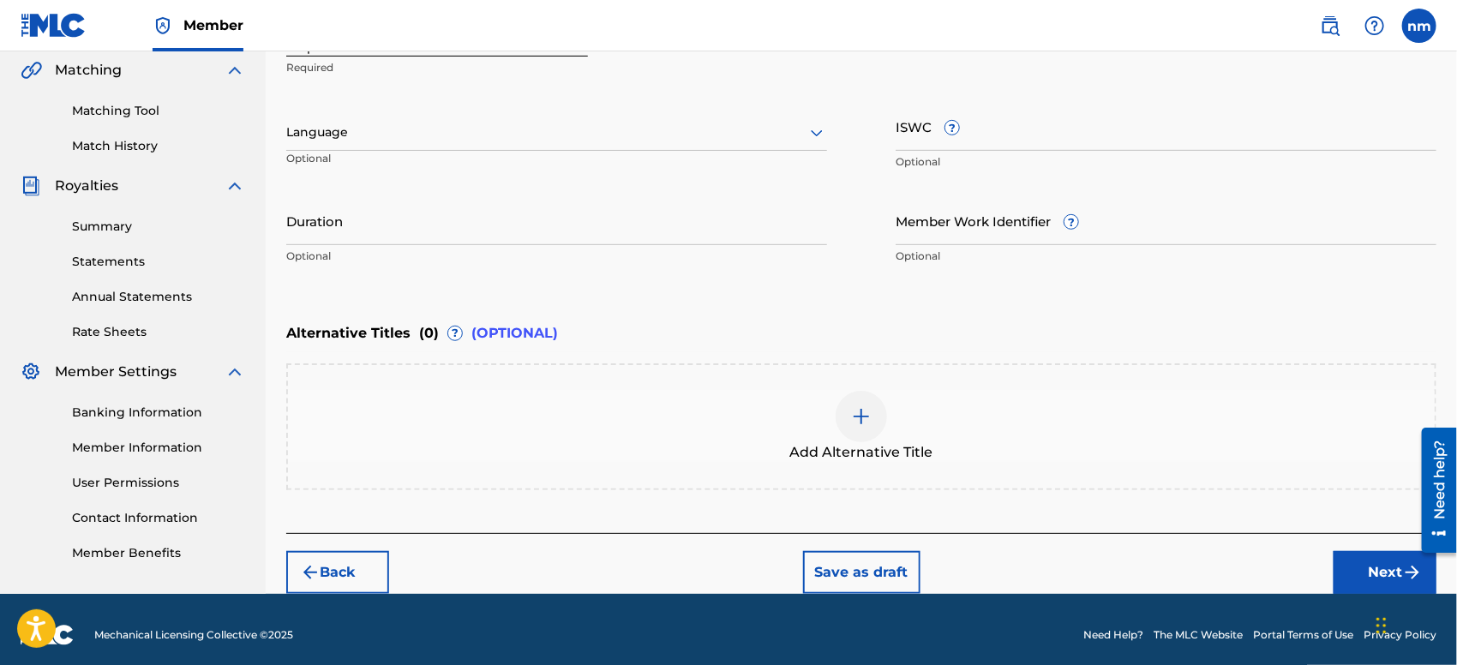
click at [1359, 565] on button "Next" at bounding box center [1384, 572] width 103 height 43
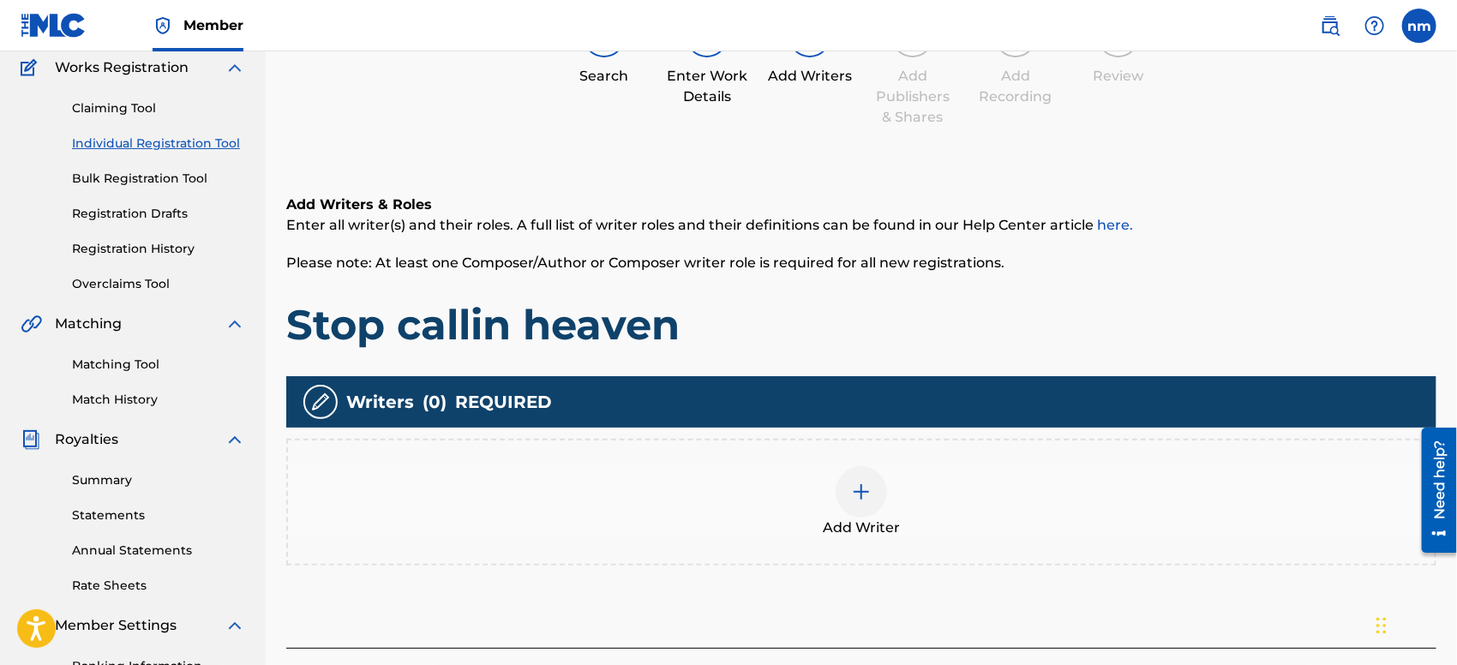
scroll to position [76, 0]
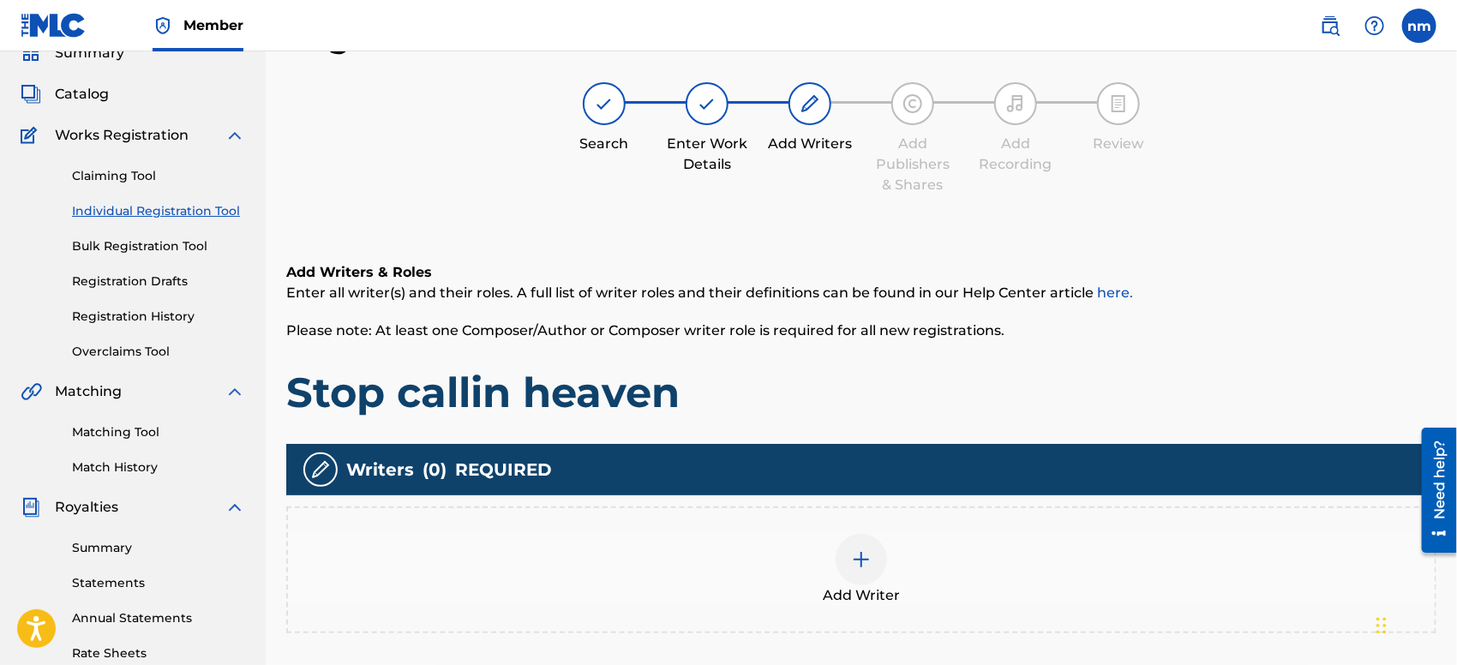
click at [857, 554] on img at bounding box center [861, 559] width 21 height 21
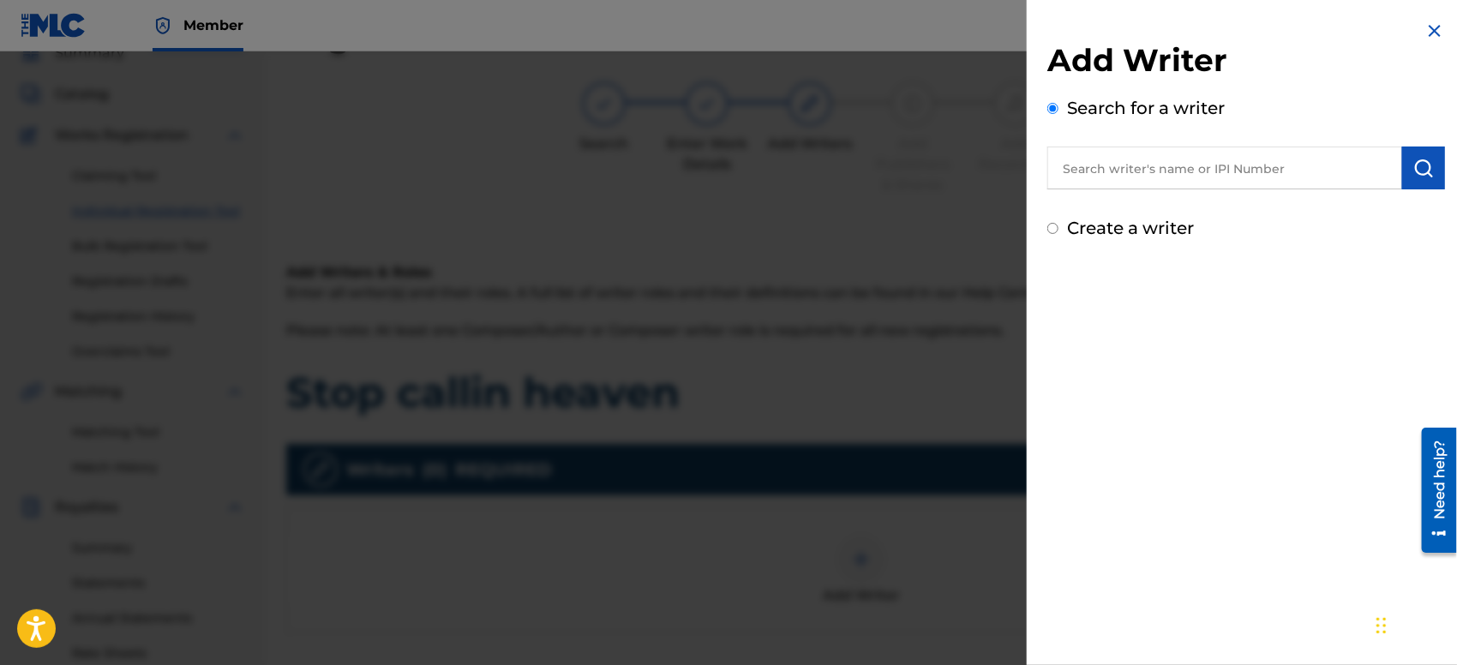
click at [1145, 162] on input "text" at bounding box center [1224, 168] width 355 height 43
type input "[PERSON_NAME]"
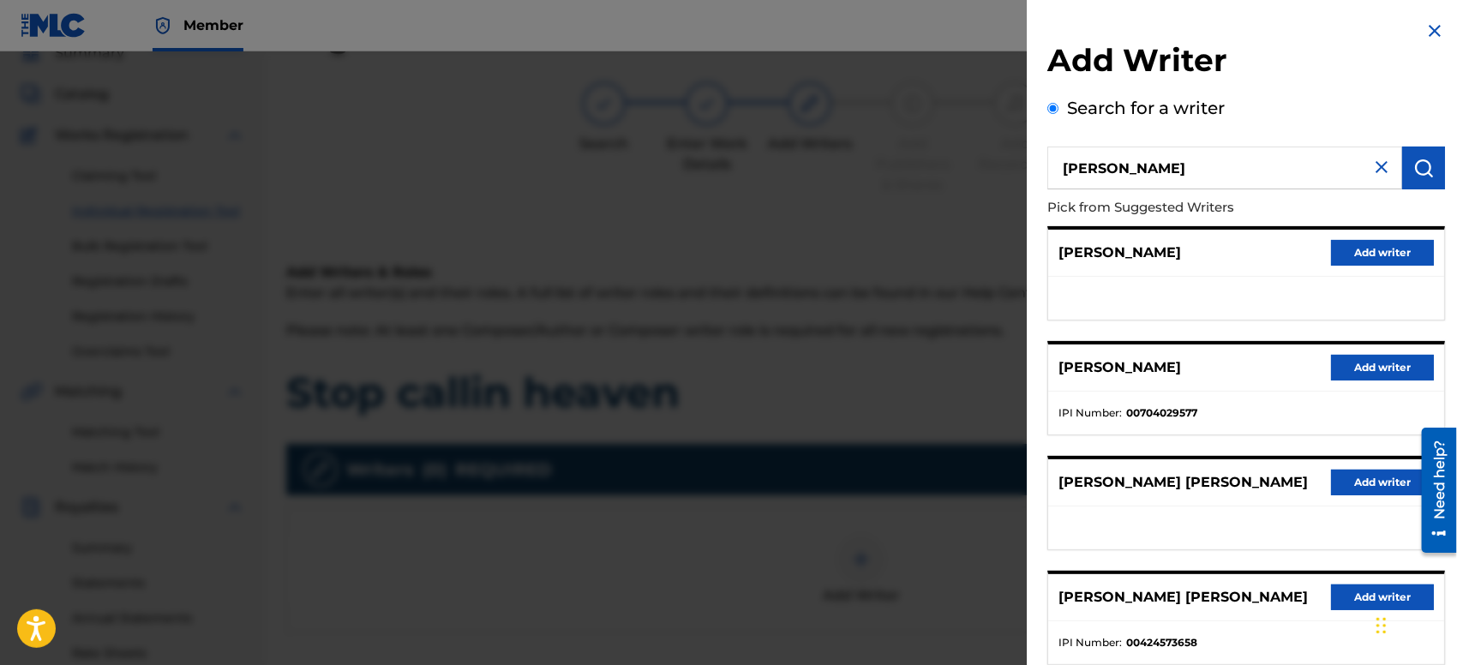
click at [1351, 250] on button "Add writer" at bounding box center [1382, 253] width 103 height 26
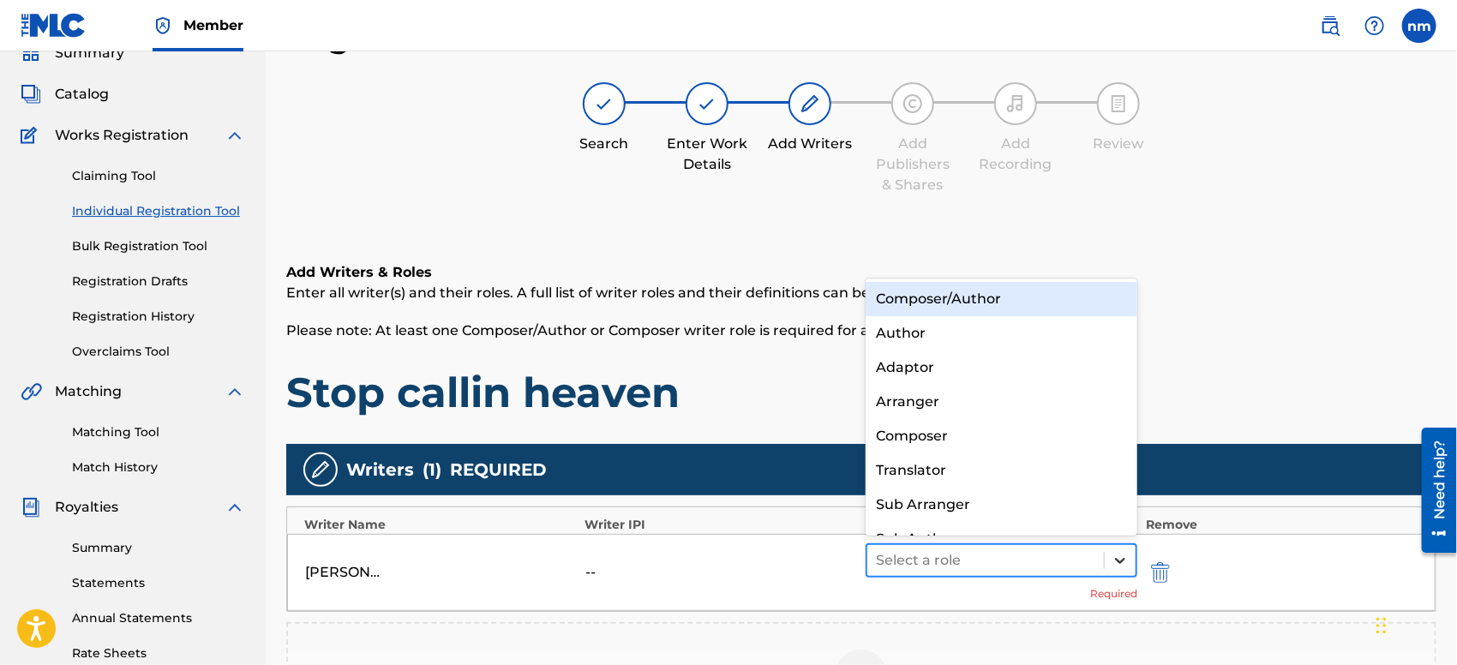
click at [1123, 559] on icon at bounding box center [1120, 561] width 10 height 6
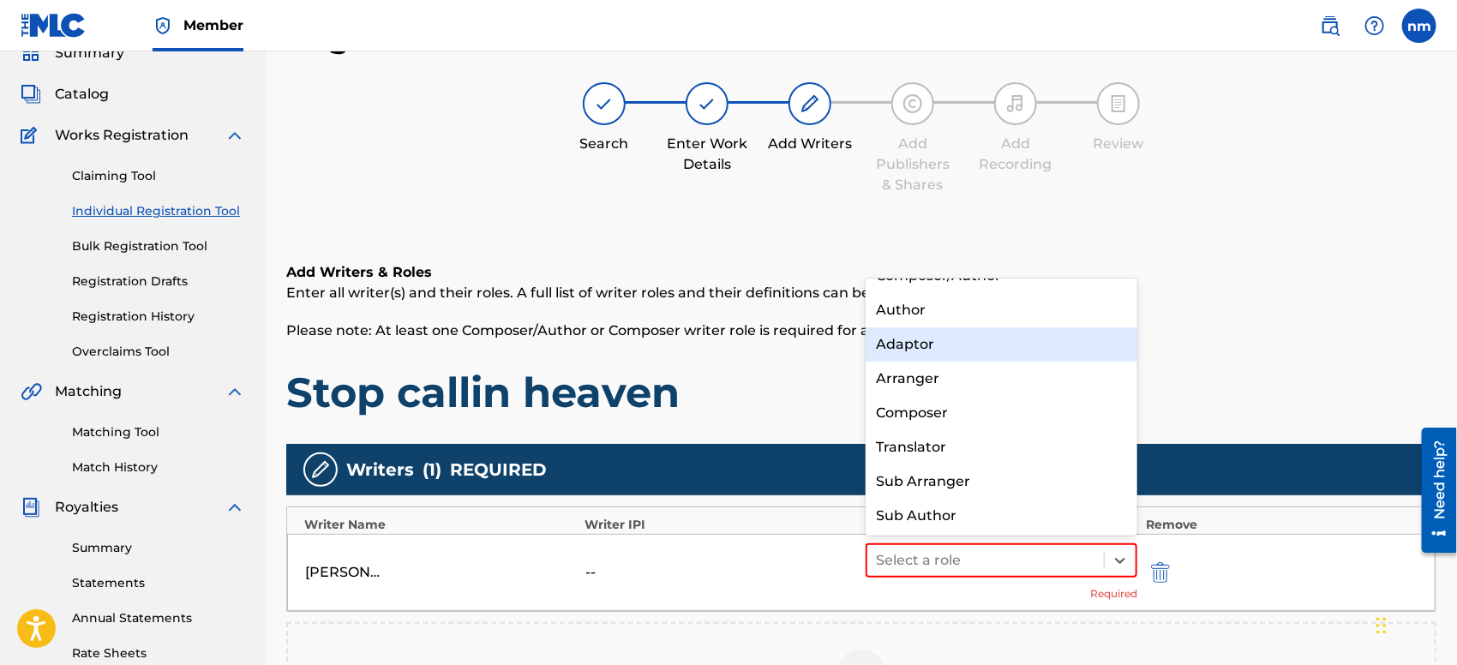
scroll to position [0, 0]
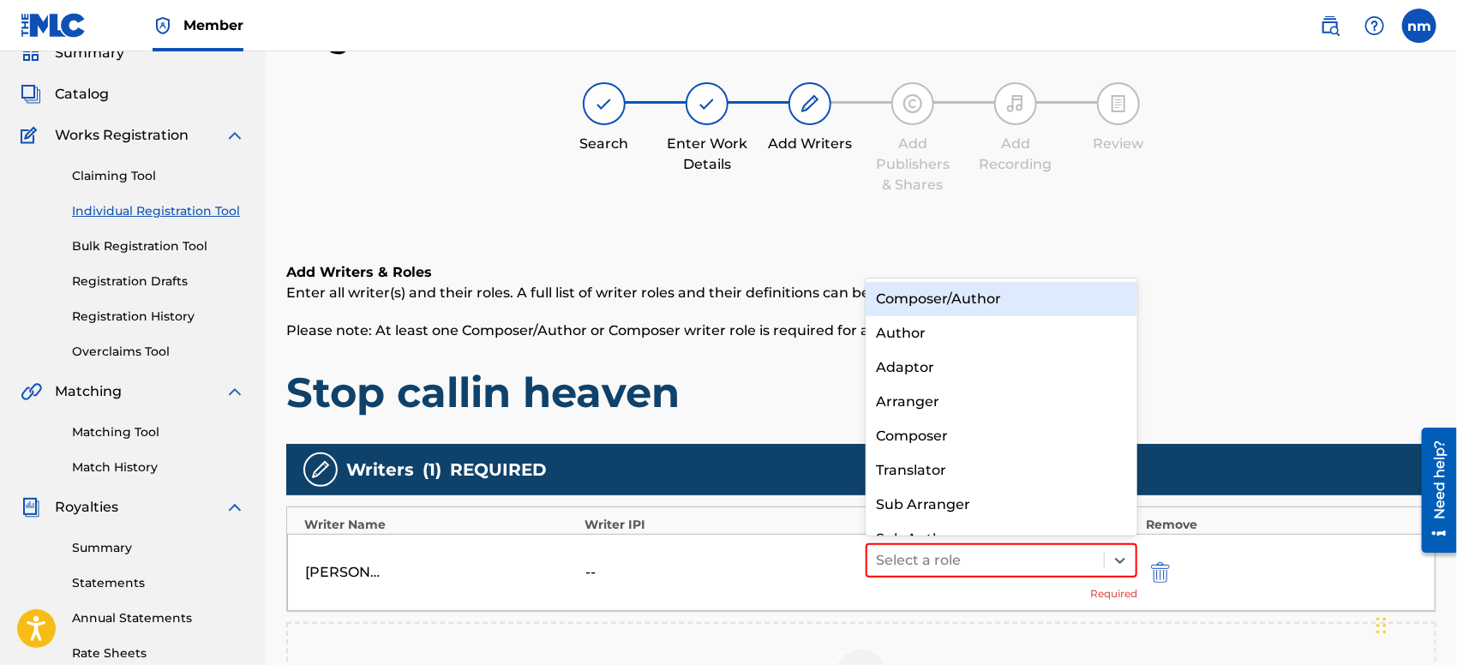
click at [1052, 307] on div "Composer/Author" at bounding box center [1001, 299] width 272 height 34
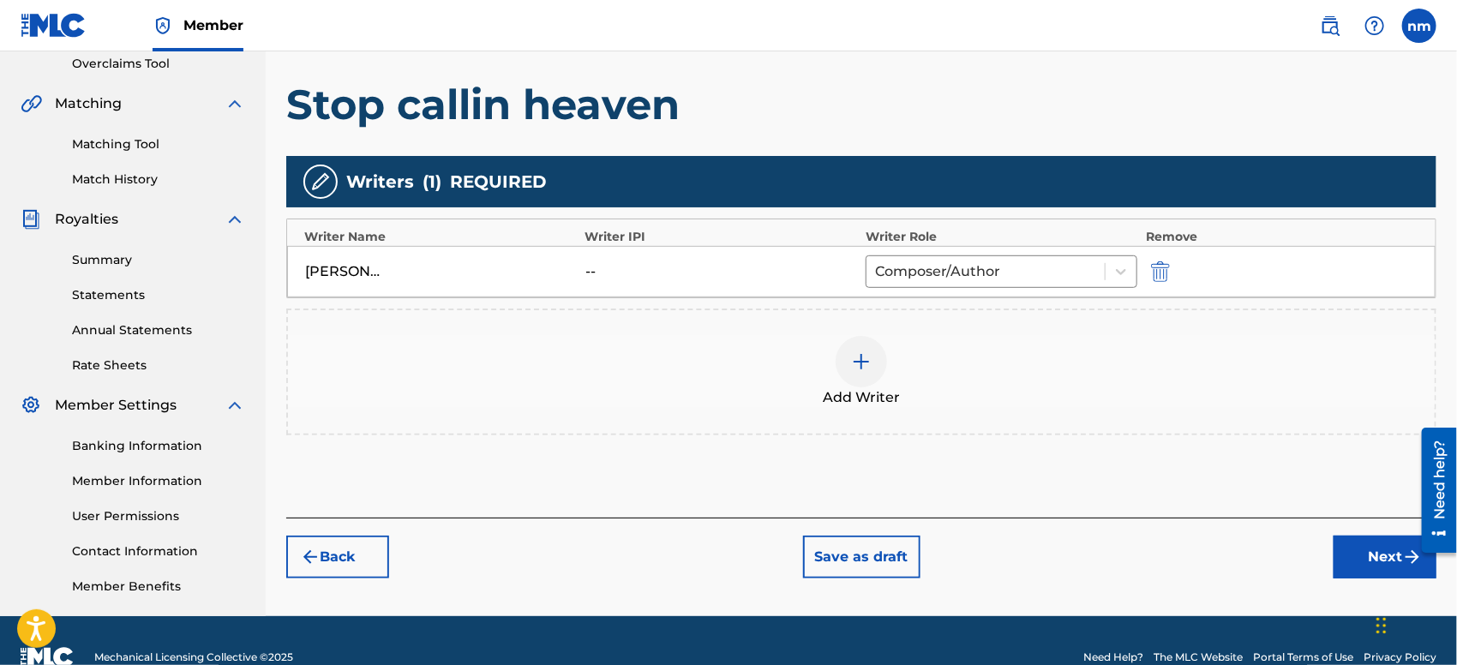
scroll to position [398, 0]
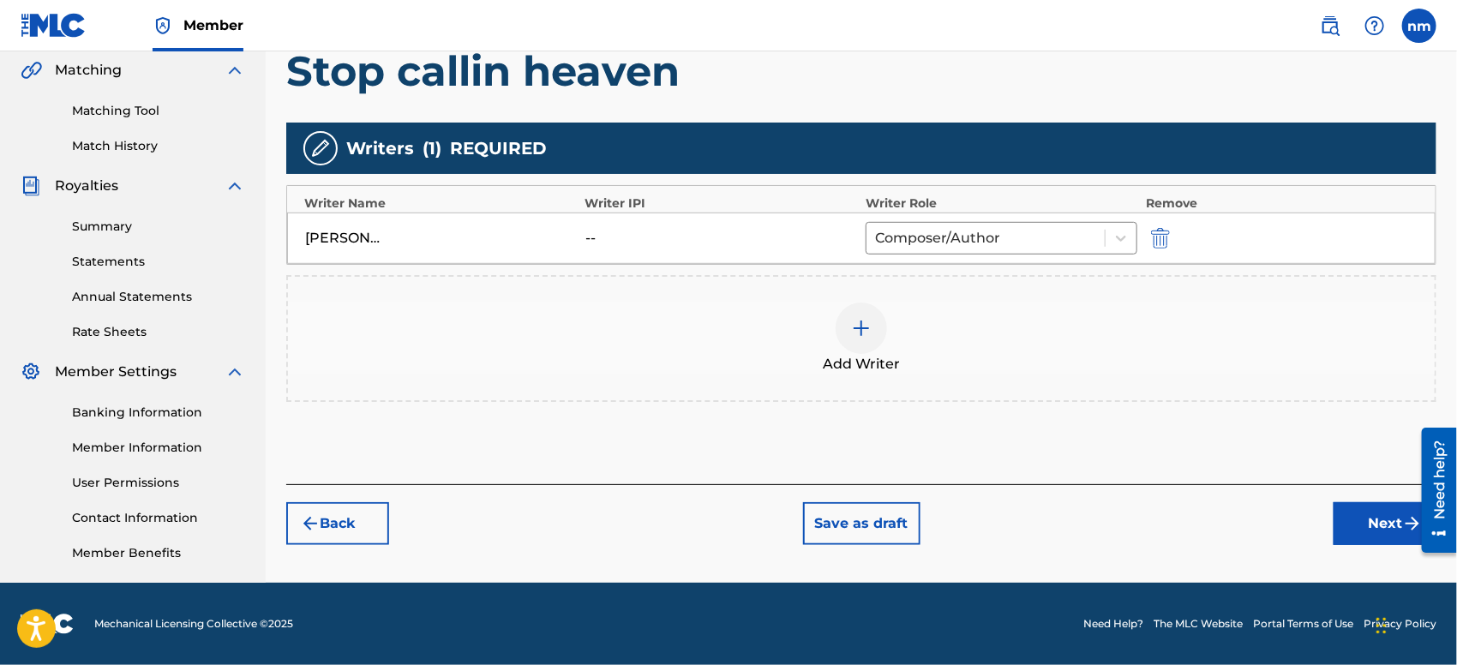
click at [1330, 518] on div "Back Save as draft Next" at bounding box center [861, 514] width 1150 height 61
click at [1339, 524] on button "Next" at bounding box center [1384, 523] width 103 height 43
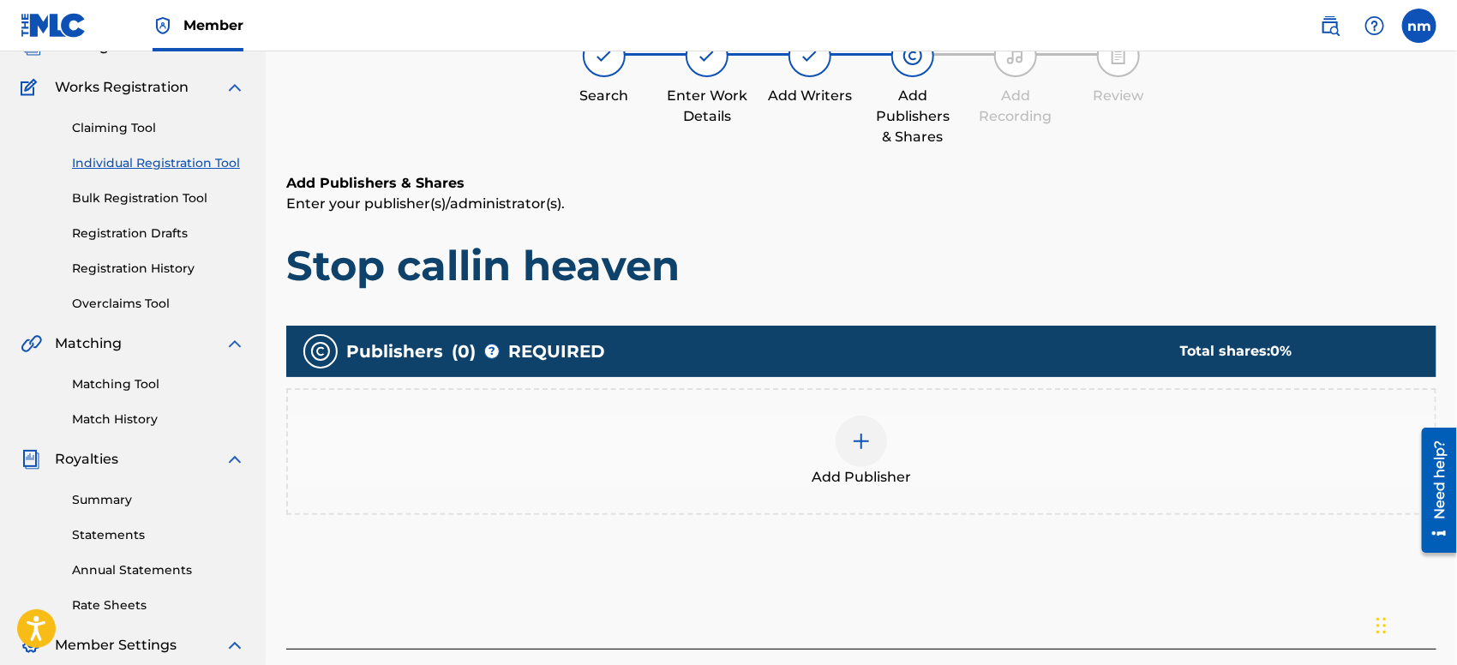
scroll to position [76, 0]
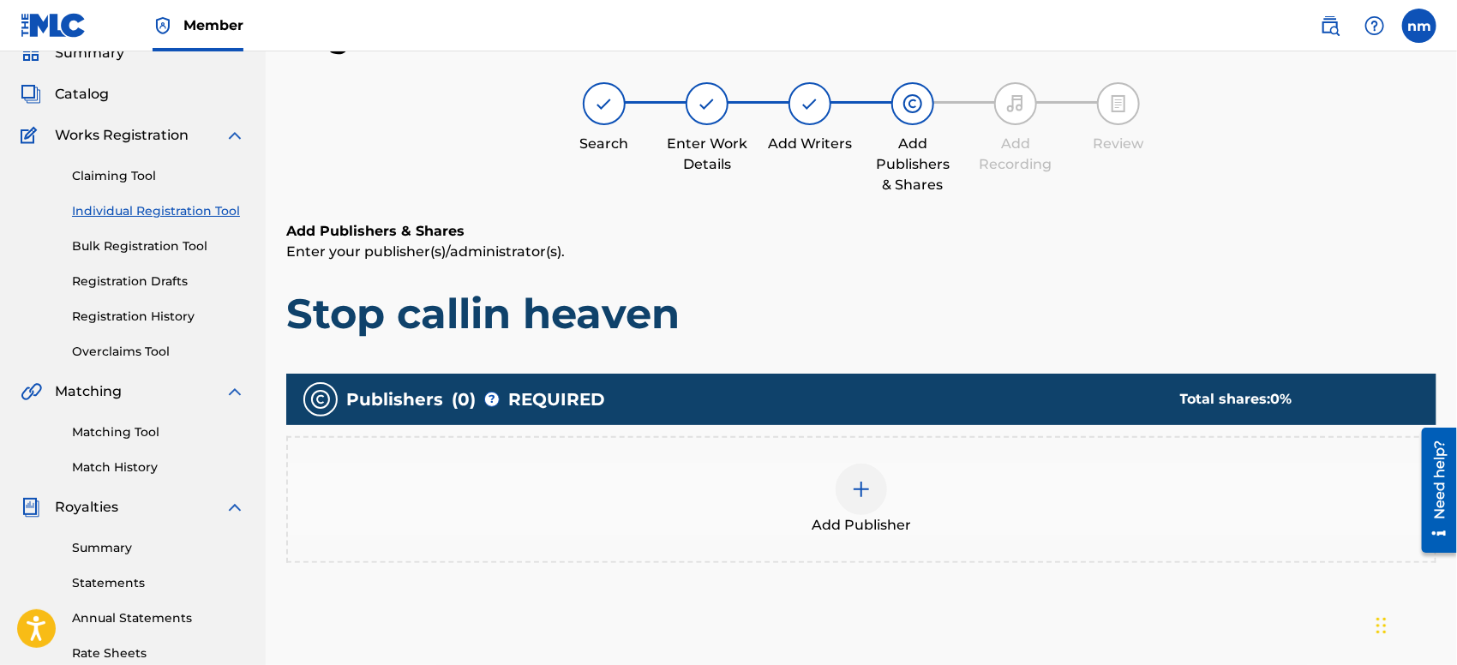
click at [848, 490] on div at bounding box center [860, 489] width 51 height 51
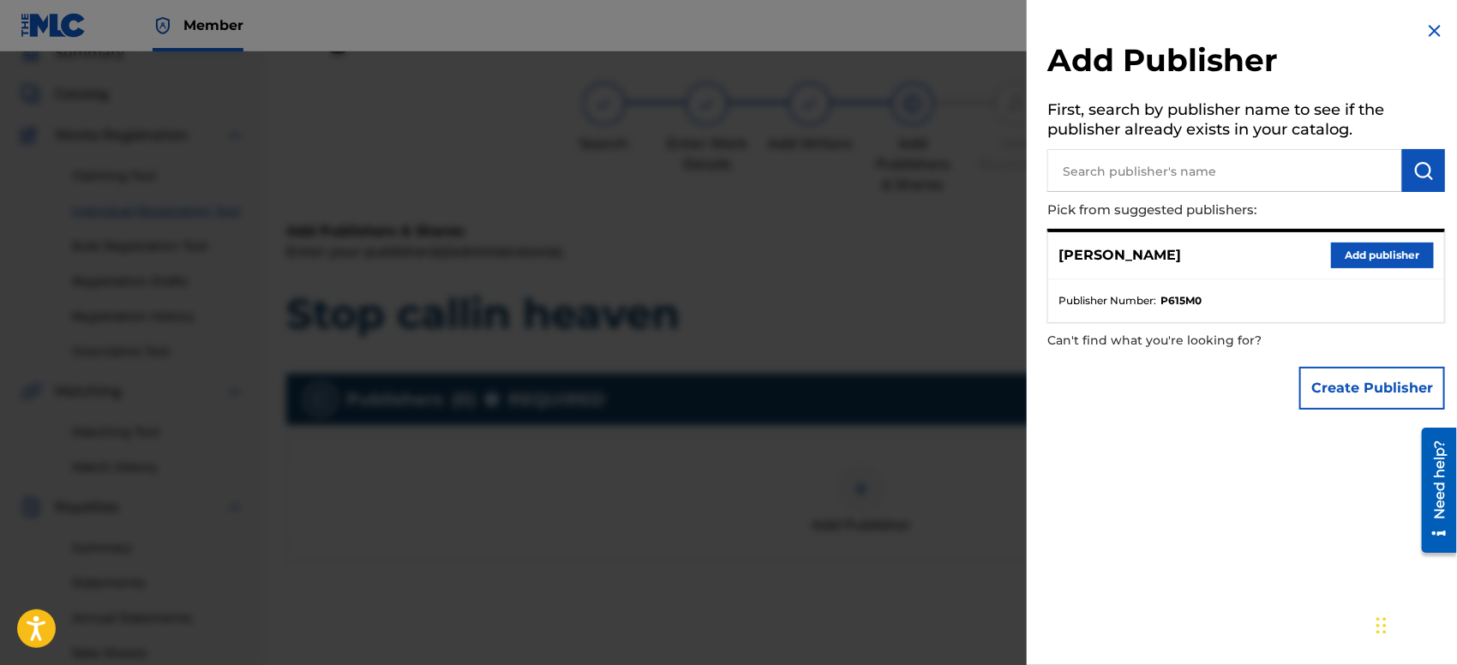
click at [1386, 257] on button "Add publisher" at bounding box center [1382, 256] width 103 height 26
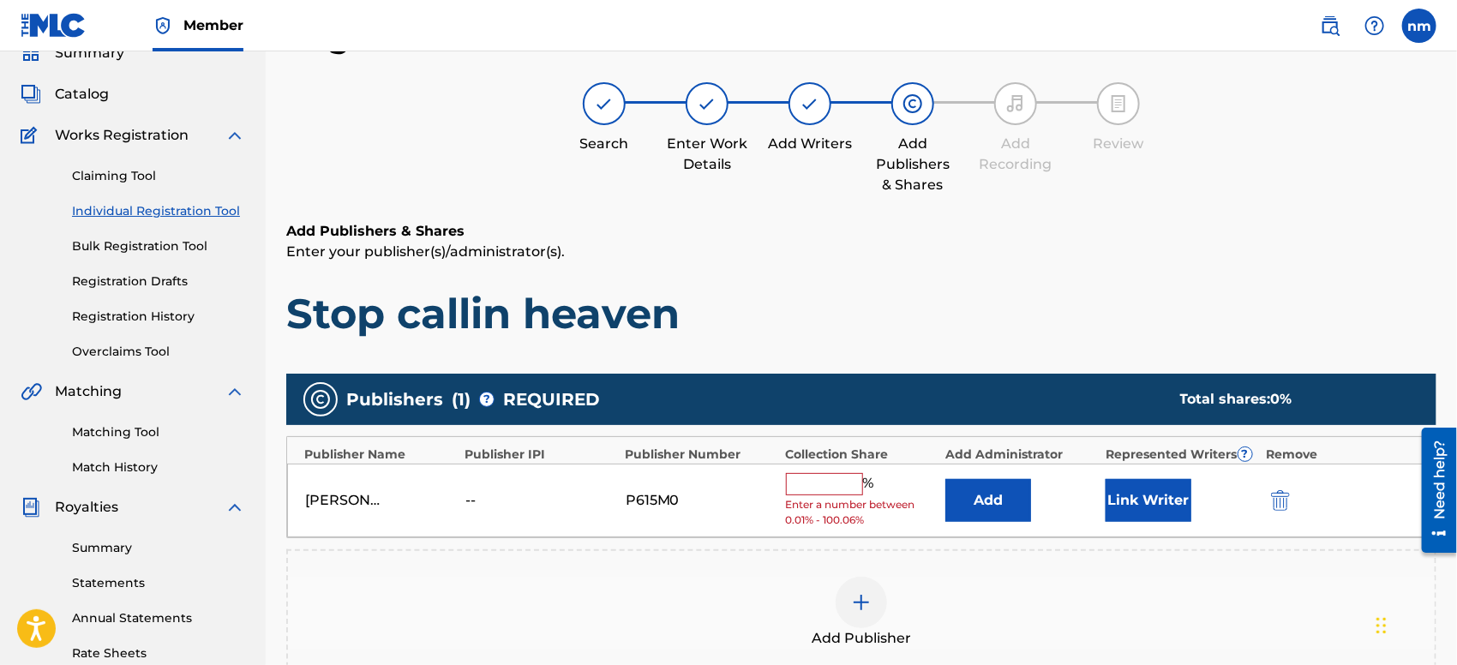
click at [815, 482] on input "text" at bounding box center [824, 484] width 77 height 22
type input "100"
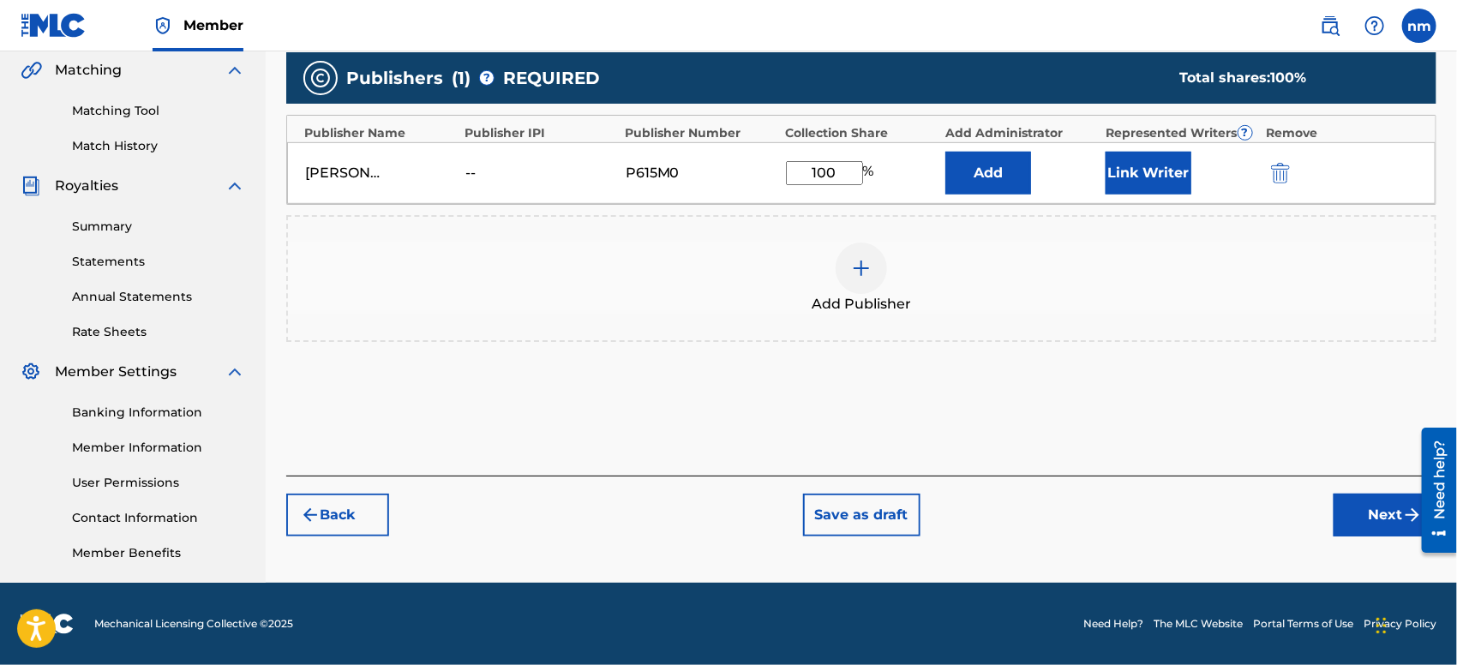
click at [1351, 520] on button "Next" at bounding box center [1384, 515] width 103 height 43
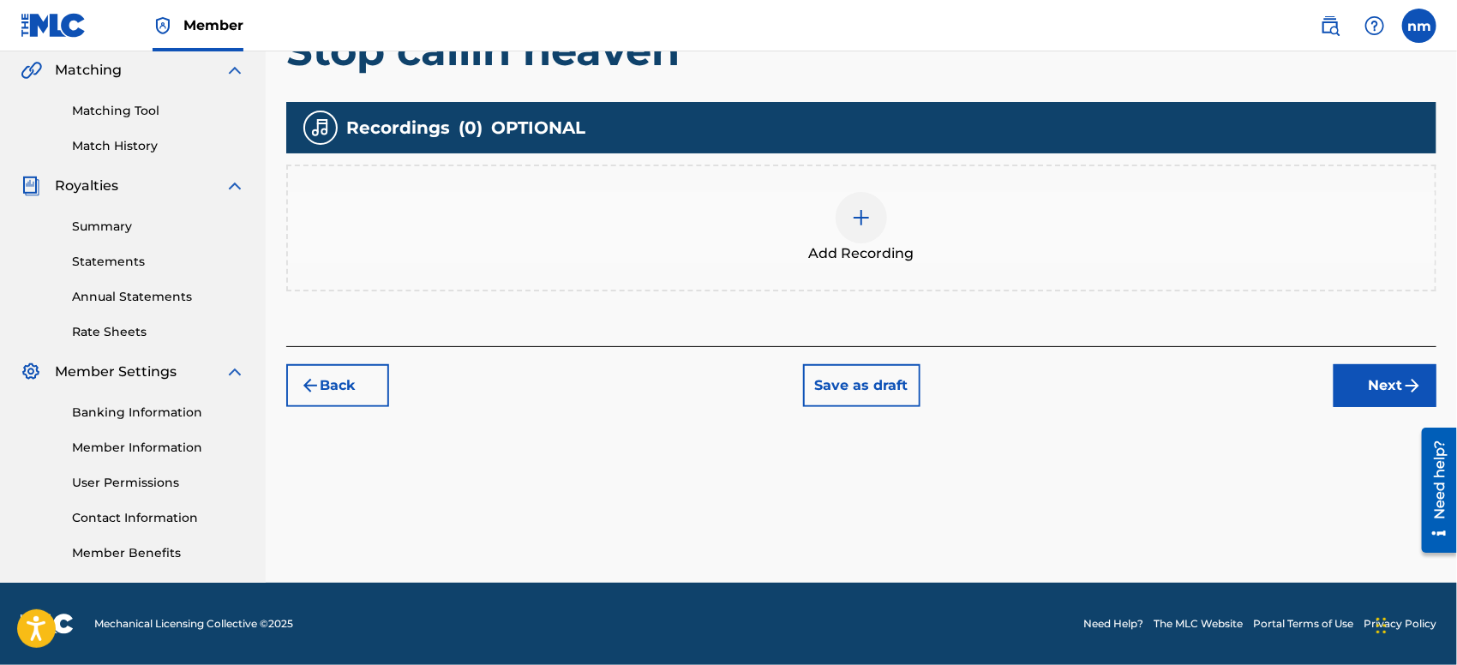
click at [1374, 387] on button "Next" at bounding box center [1384, 385] width 103 height 43
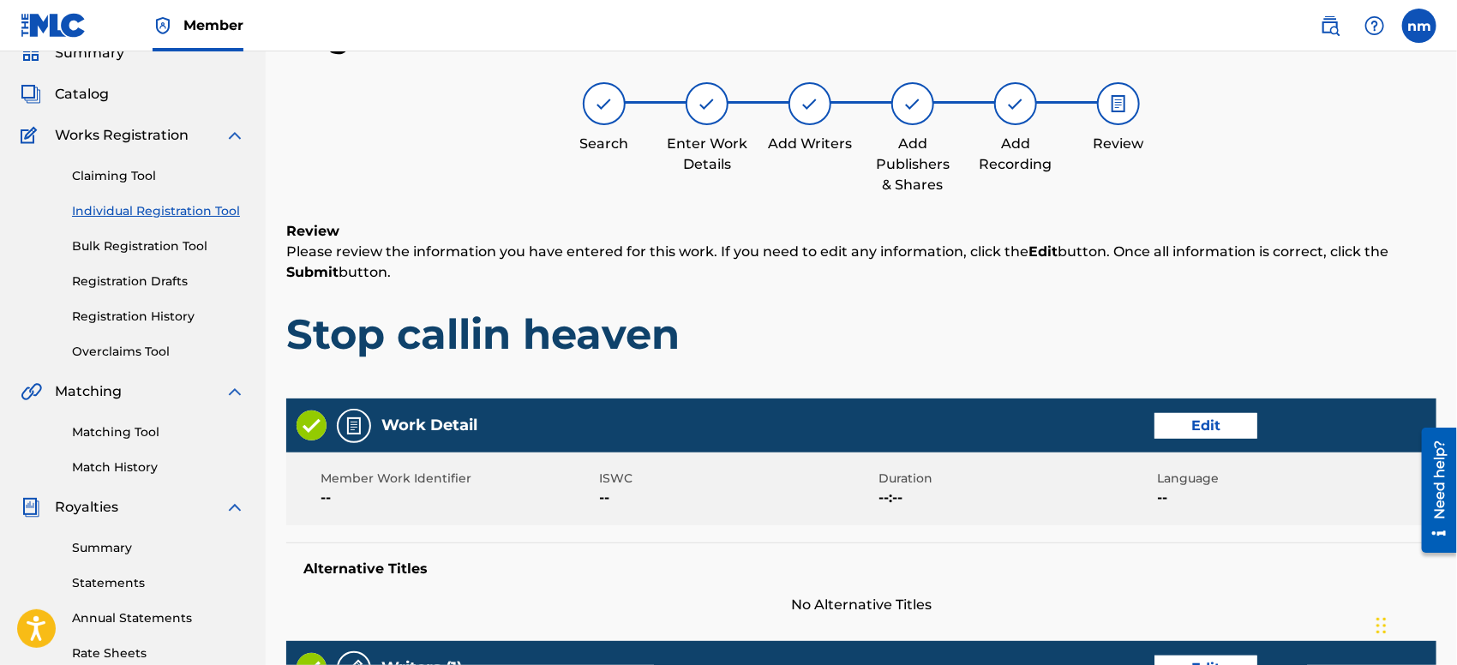
scroll to position [727, 0]
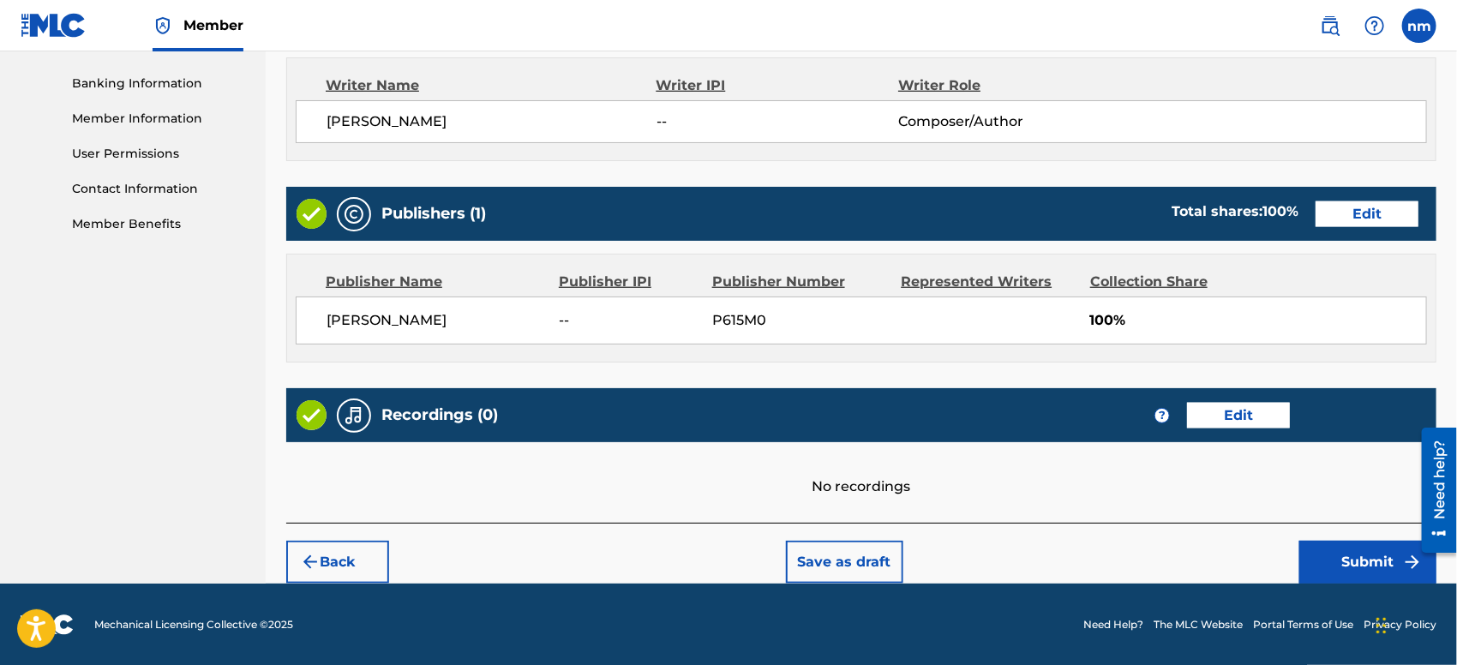
click at [1336, 565] on button "Submit" at bounding box center [1367, 562] width 137 height 43
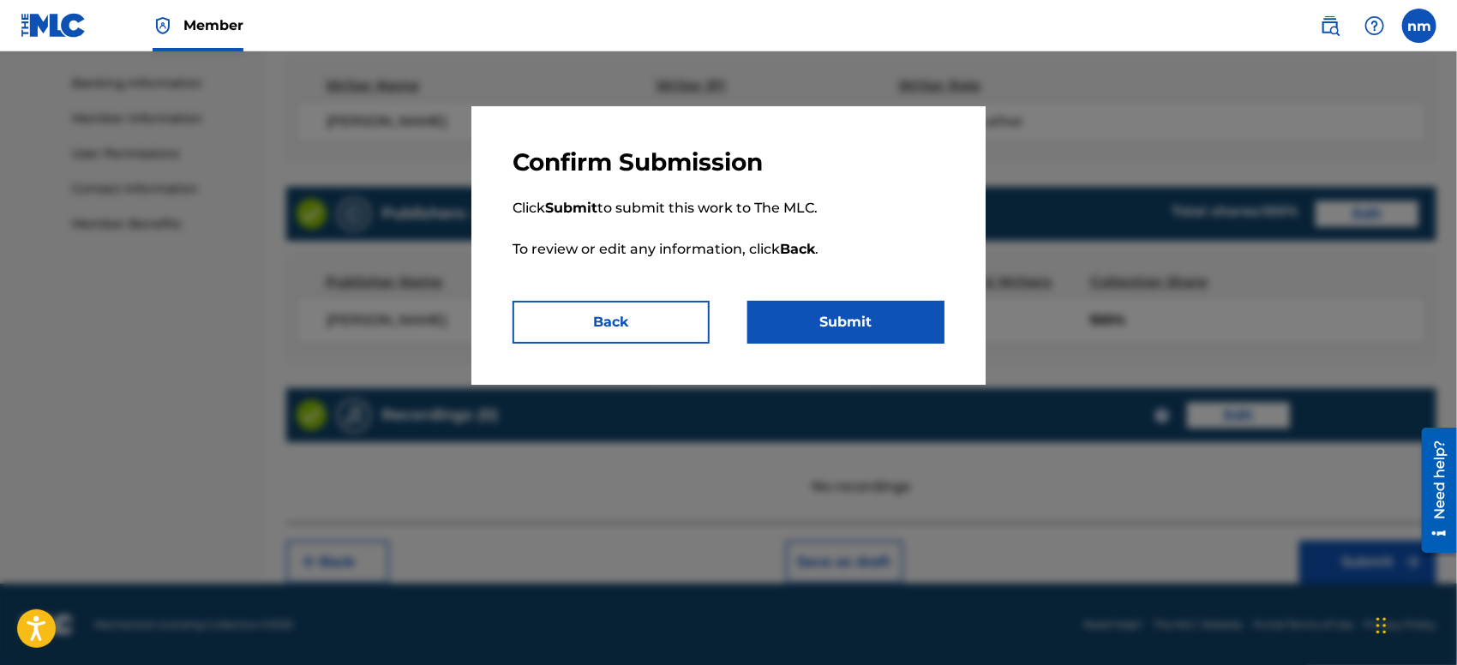
click at [862, 314] on button "Submit" at bounding box center [845, 322] width 197 height 43
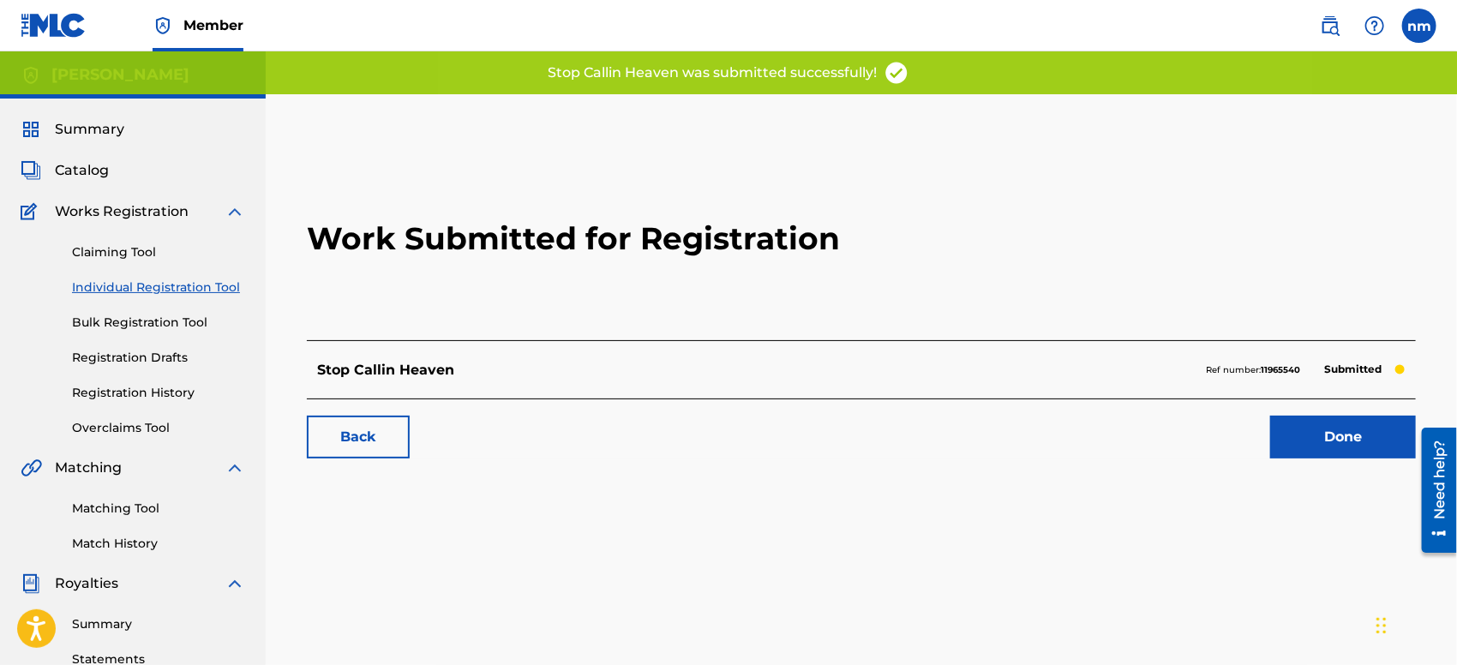
click at [1304, 442] on link "Done" at bounding box center [1343, 437] width 146 height 43
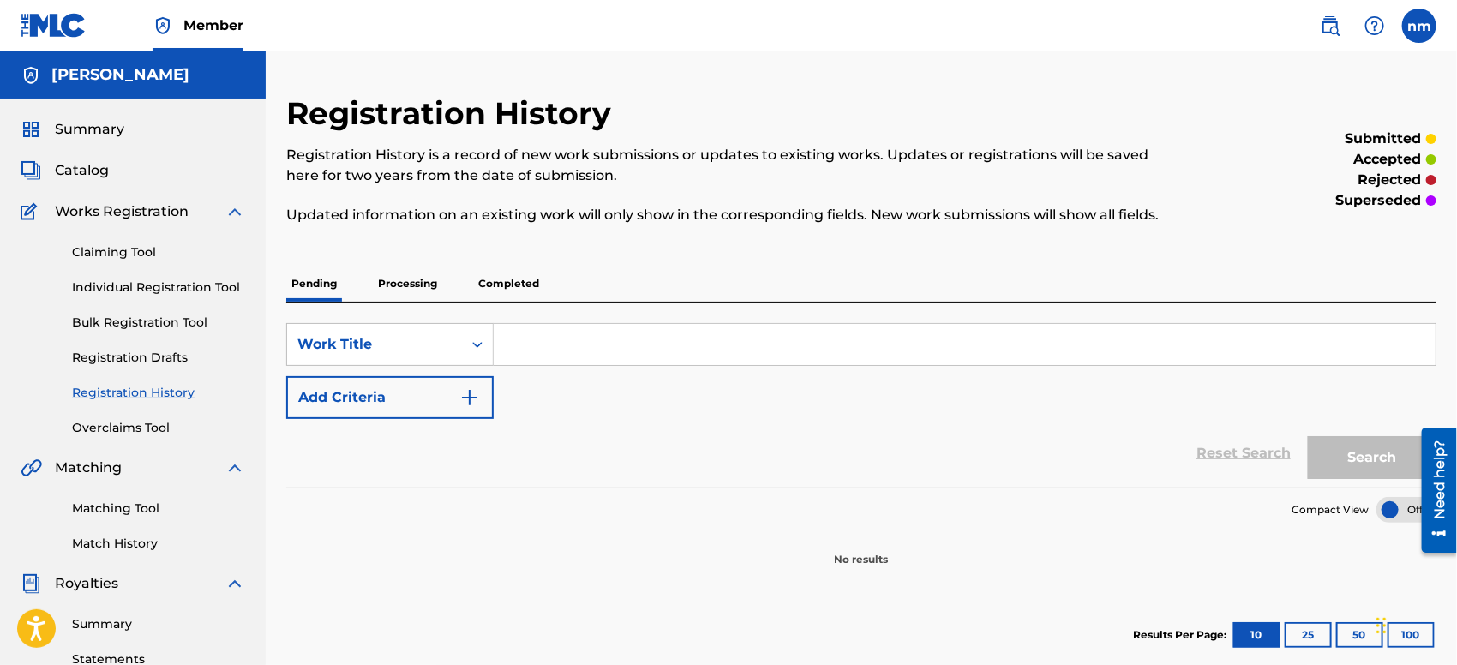
click at [637, 436] on div "Reset Search Search" at bounding box center [861, 453] width 1150 height 69
click at [105, 284] on link "Individual Registration Tool" at bounding box center [158, 287] width 173 height 18
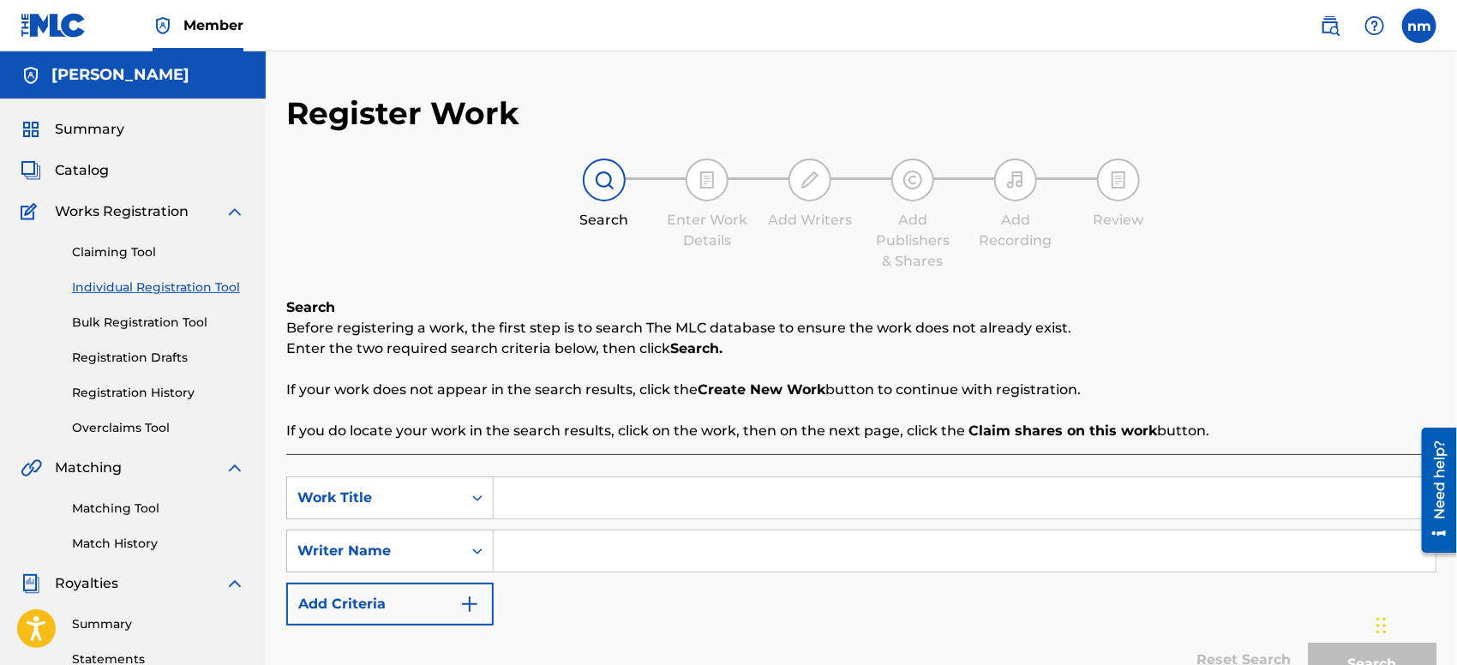
paste input "OZZY"
type input "OZZY"
click at [591, 537] on input "Search Form" at bounding box center [965, 550] width 942 height 41
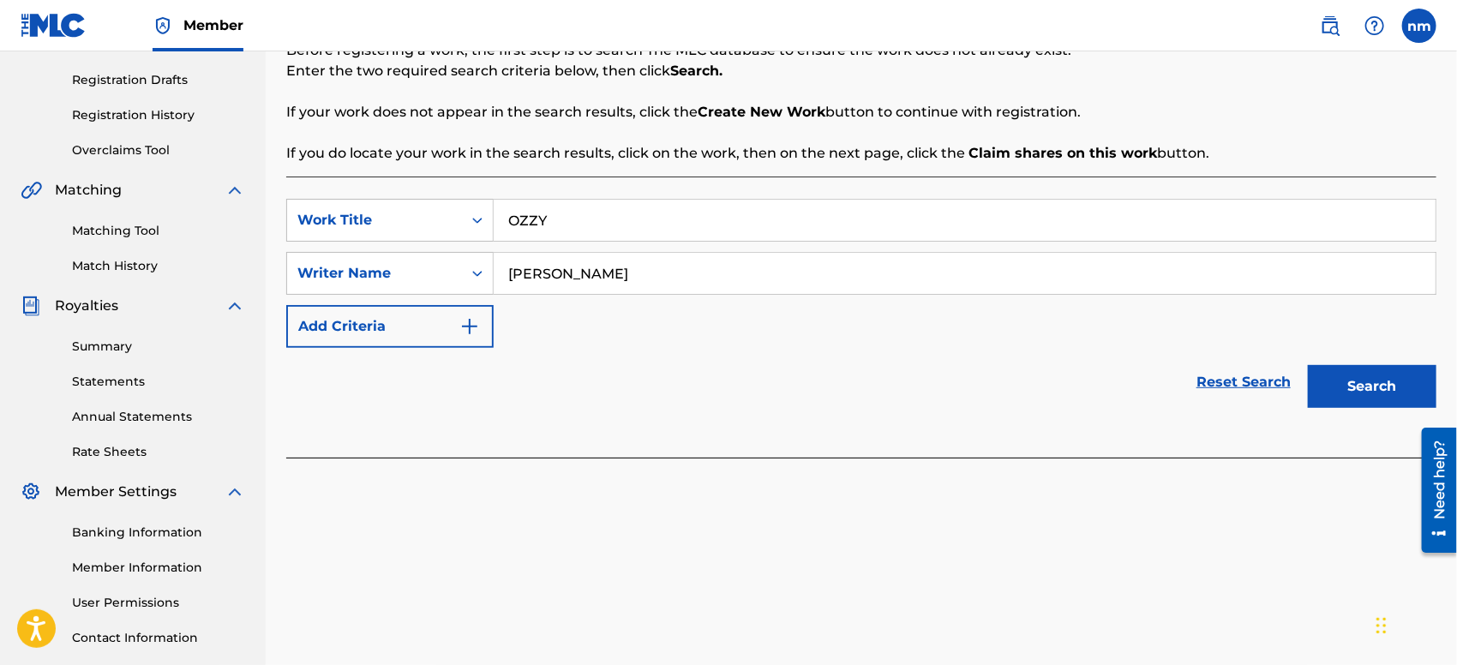
scroll to position [398, 0]
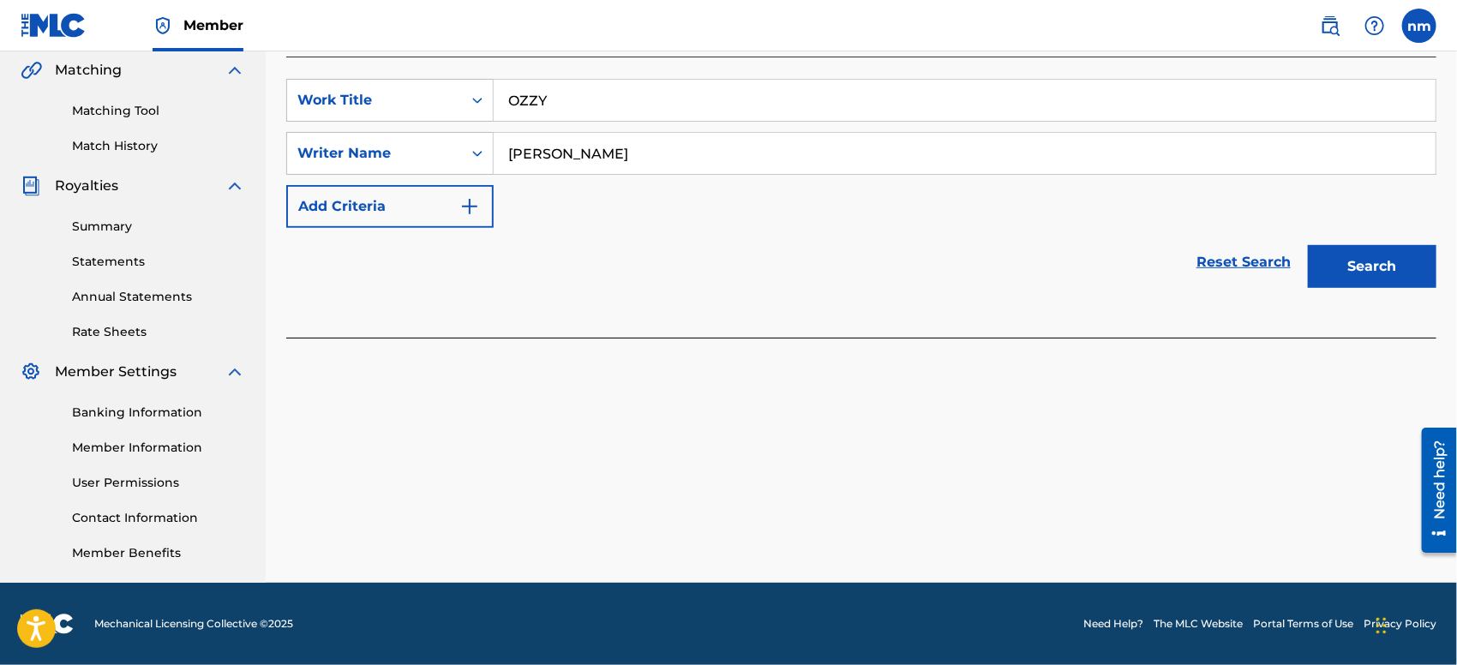
type input "[PERSON_NAME]"
click at [1358, 259] on button "Search" at bounding box center [1372, 266] width 129 height 43
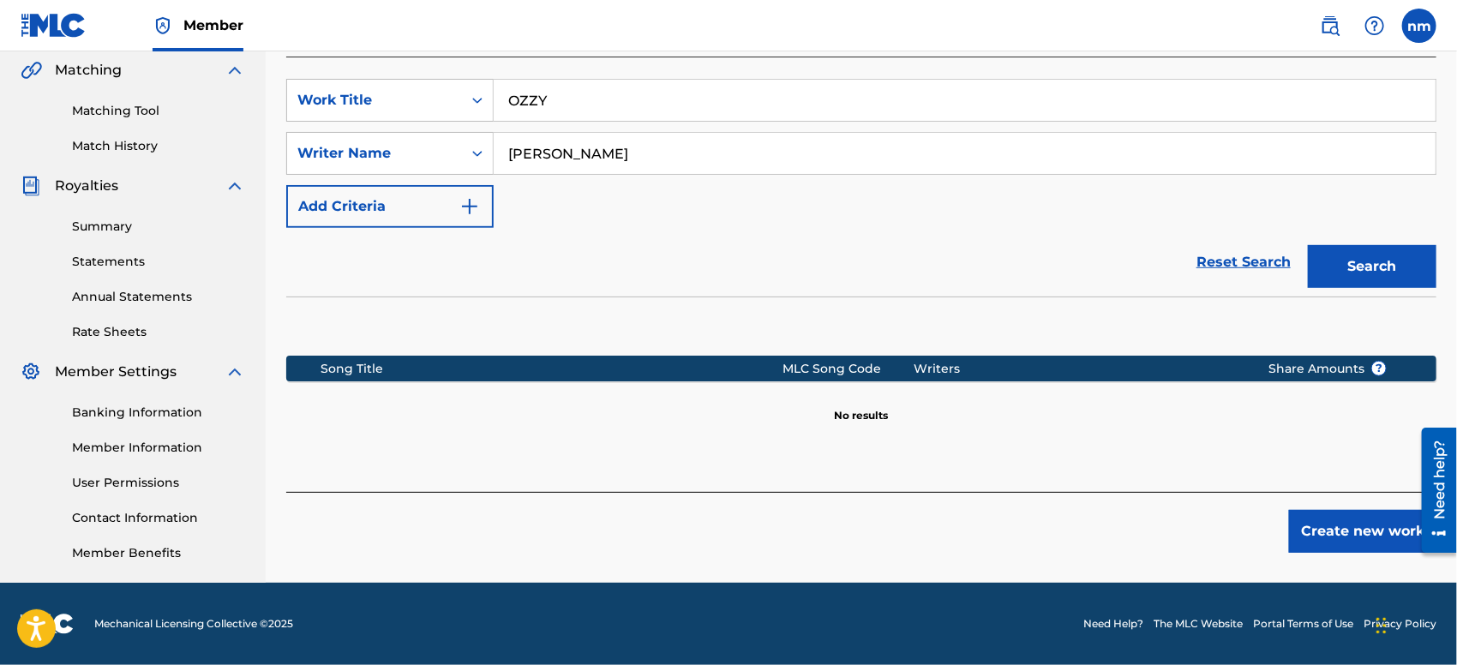
click at [1309, 534] on button "Create new work" at bounding box center [1362, 531] width 147 height 43
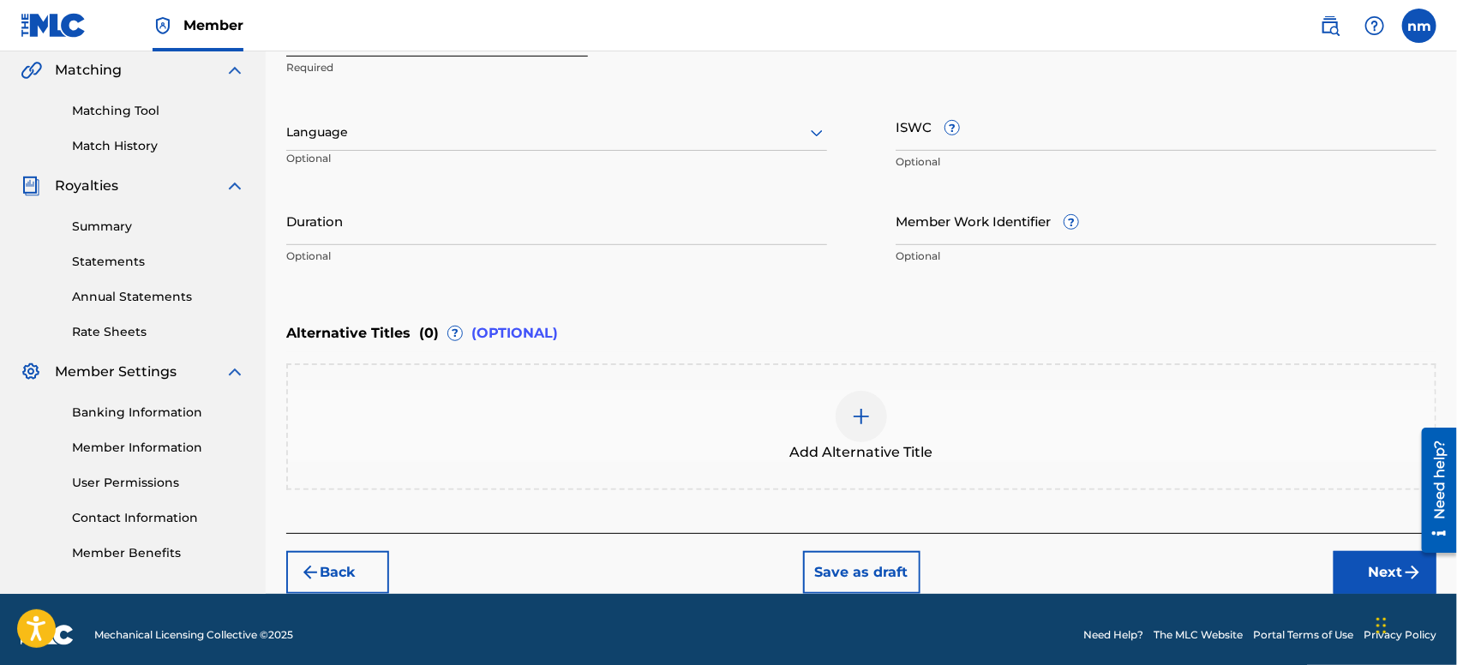
click at [1386, 572] on button "Next" at bounding box center [1384, 572] width 103 height 43
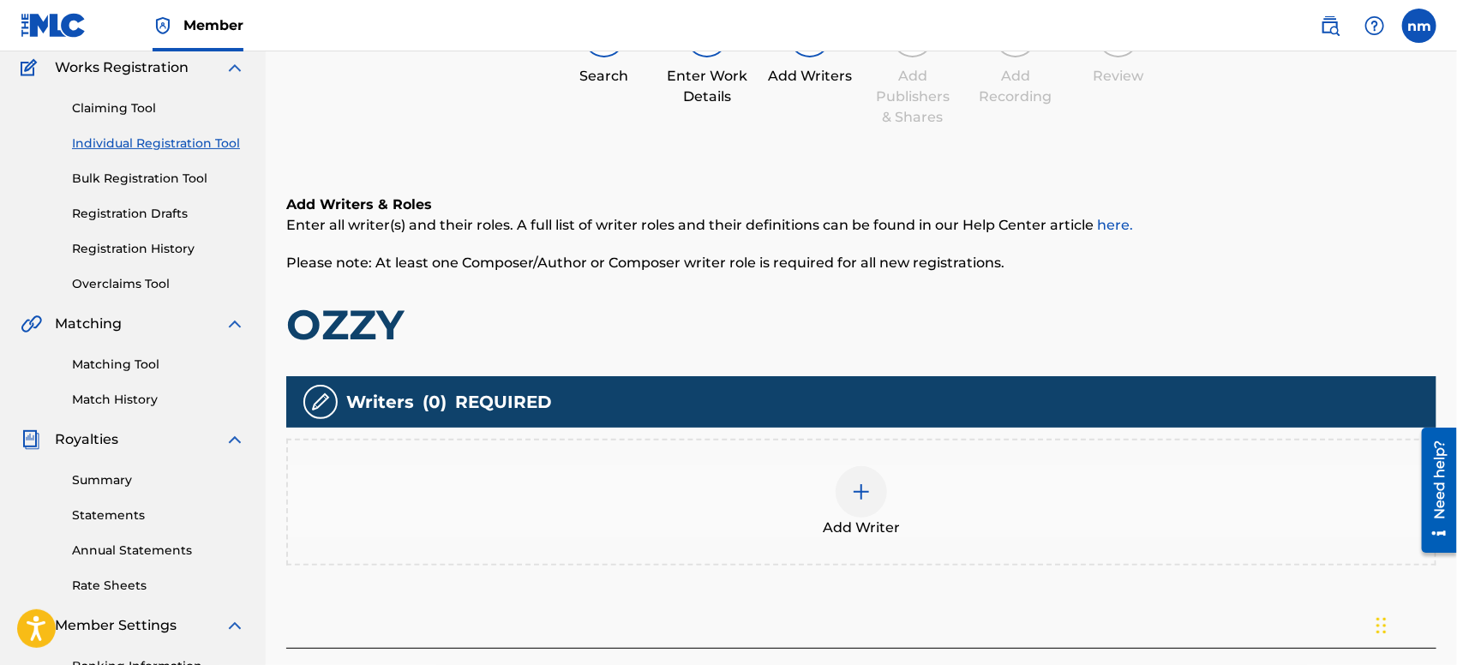
scroll to position [76, 0]
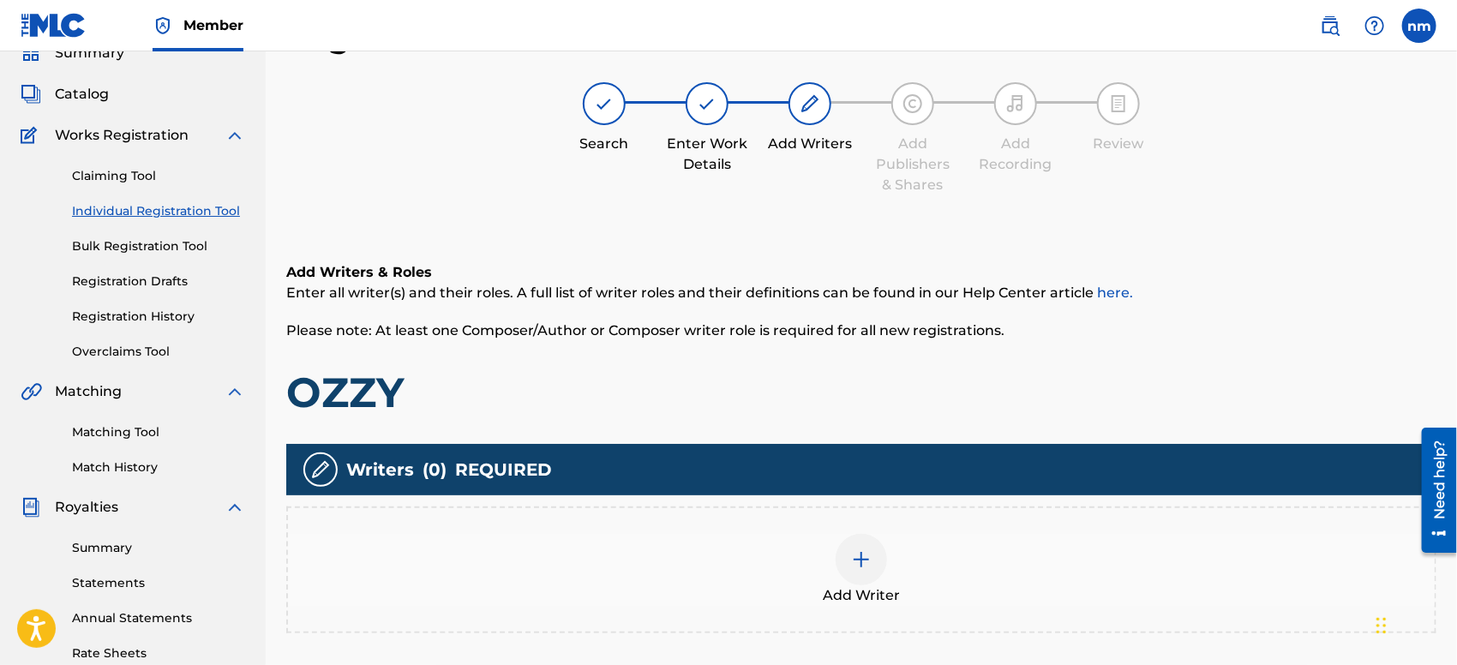
click at [857, 538] on div at bounding box center [860, 559] width 51 height 51
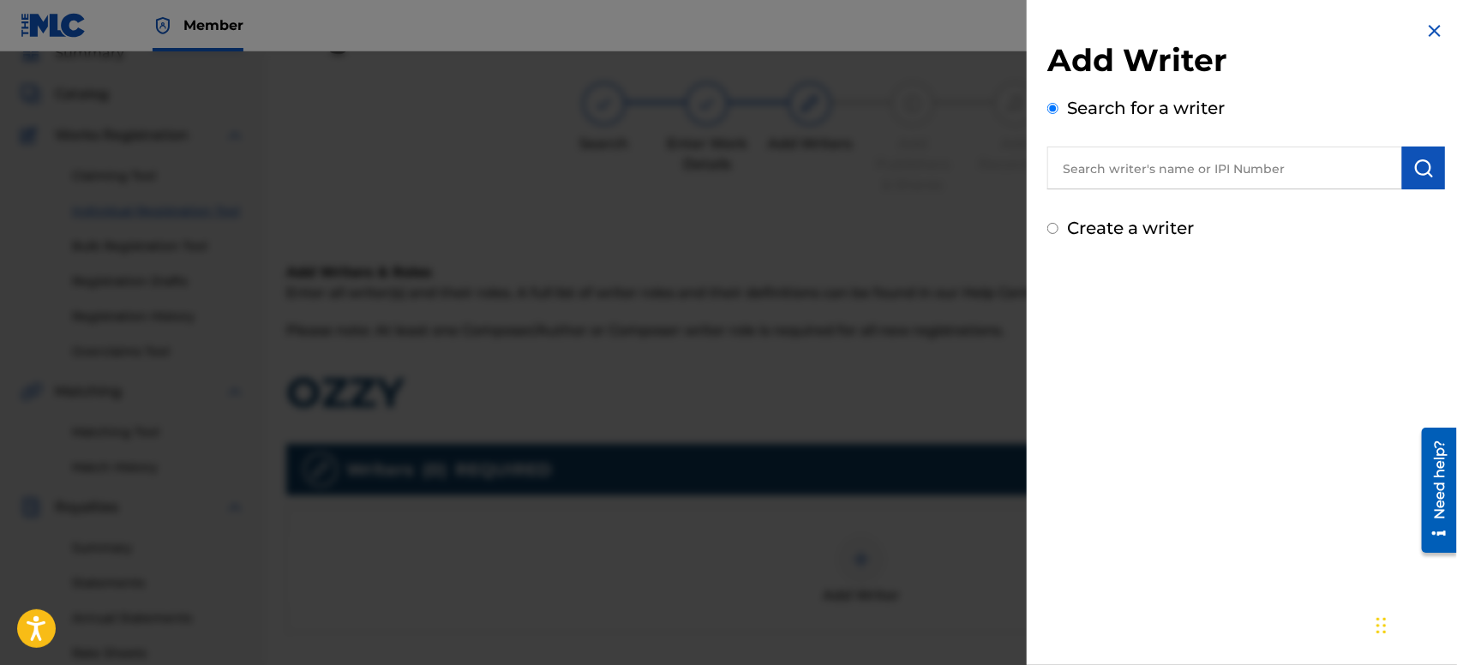
click at [1123, 172] on input "text" at bounding box center [1224, 168] width 355 height 43
type input "[PERSON_NAME]"
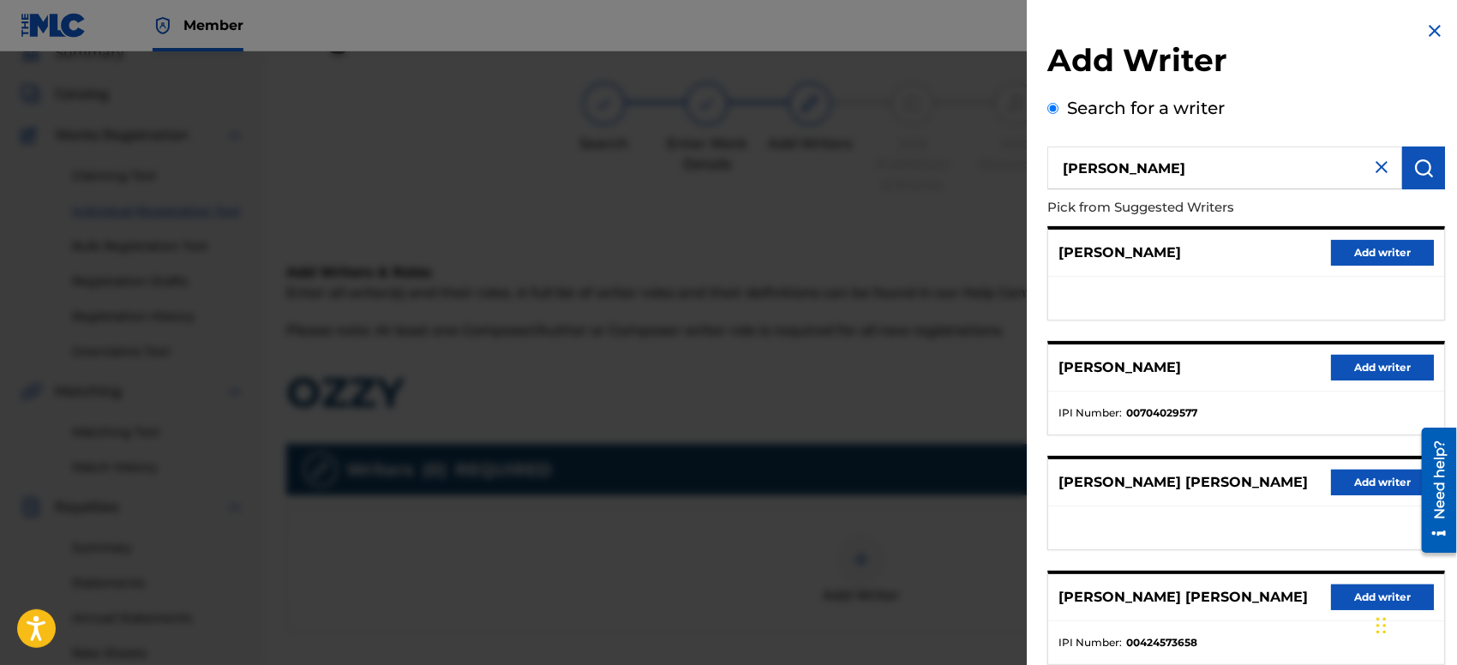
click at [1357, 240] on button "Add writer" at bounding box center [1382, 253] width 103 height 26
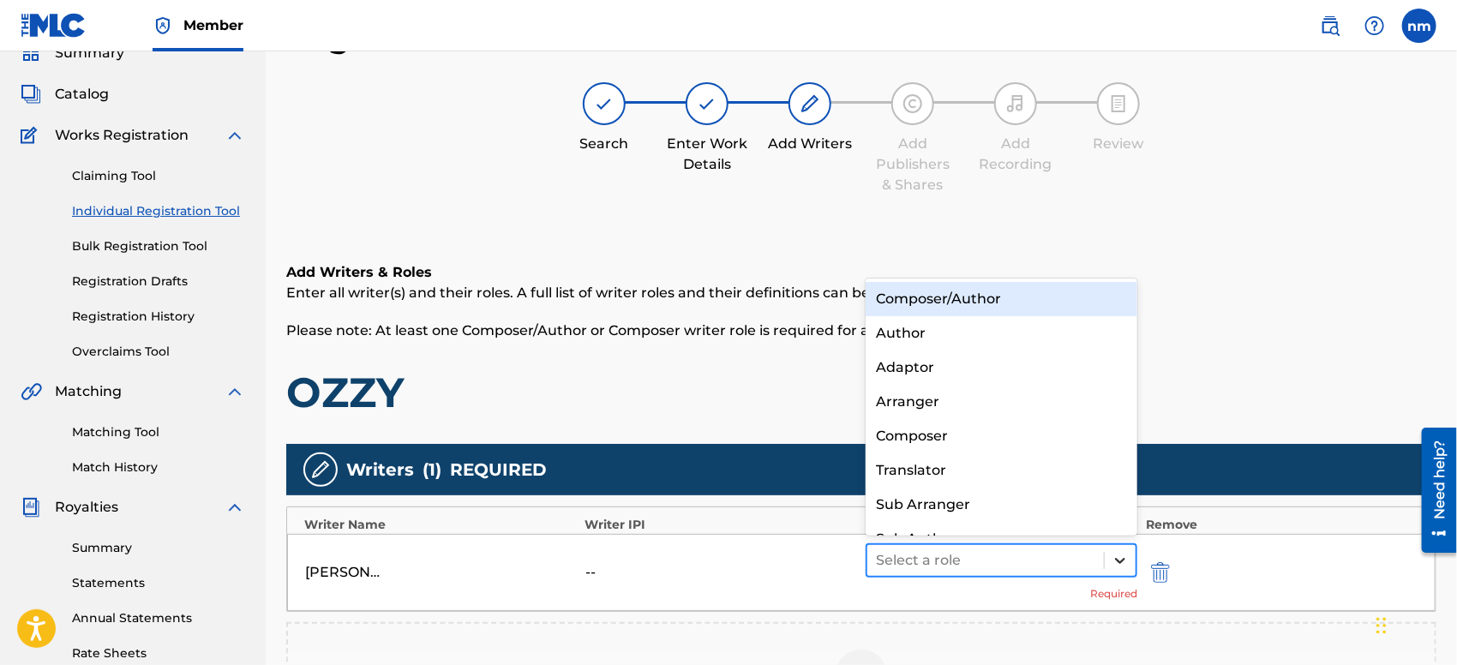
click at [1118, 555] on icon at bounding box center [1119, 560] width 17 height 17
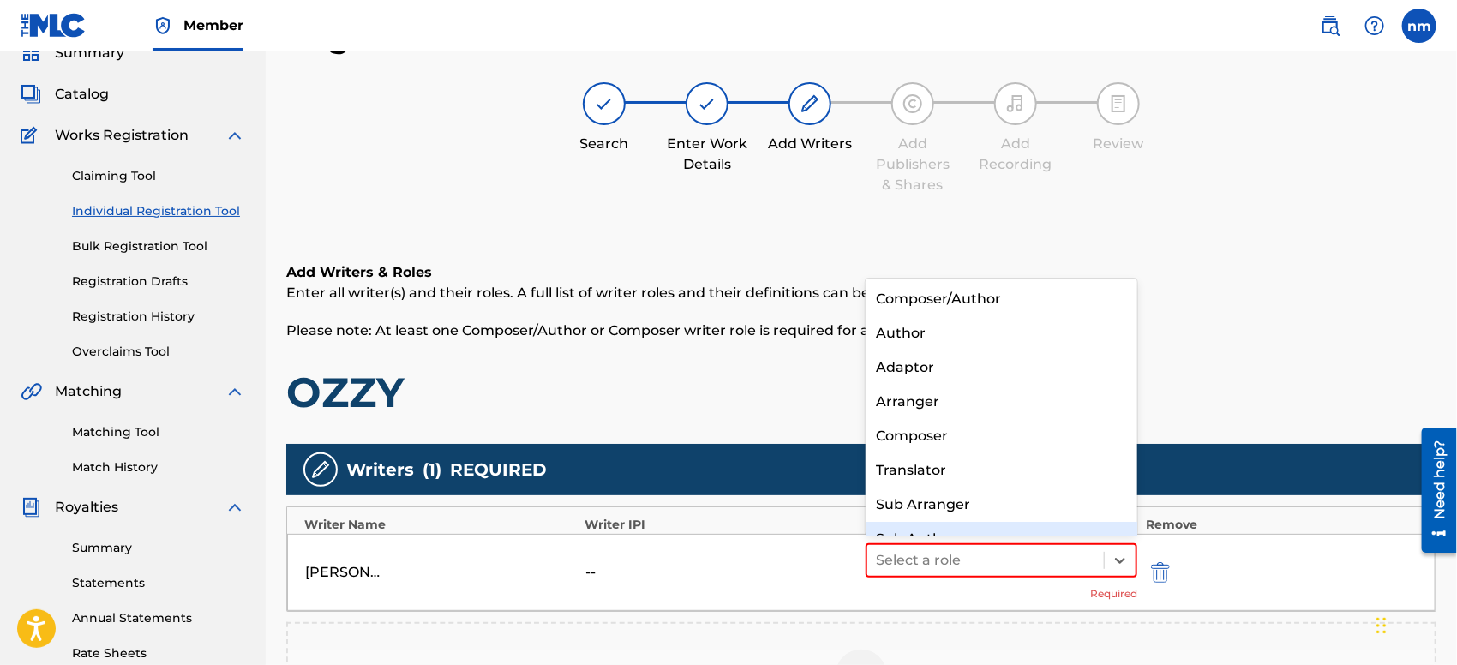
scroll to position [23, 0]
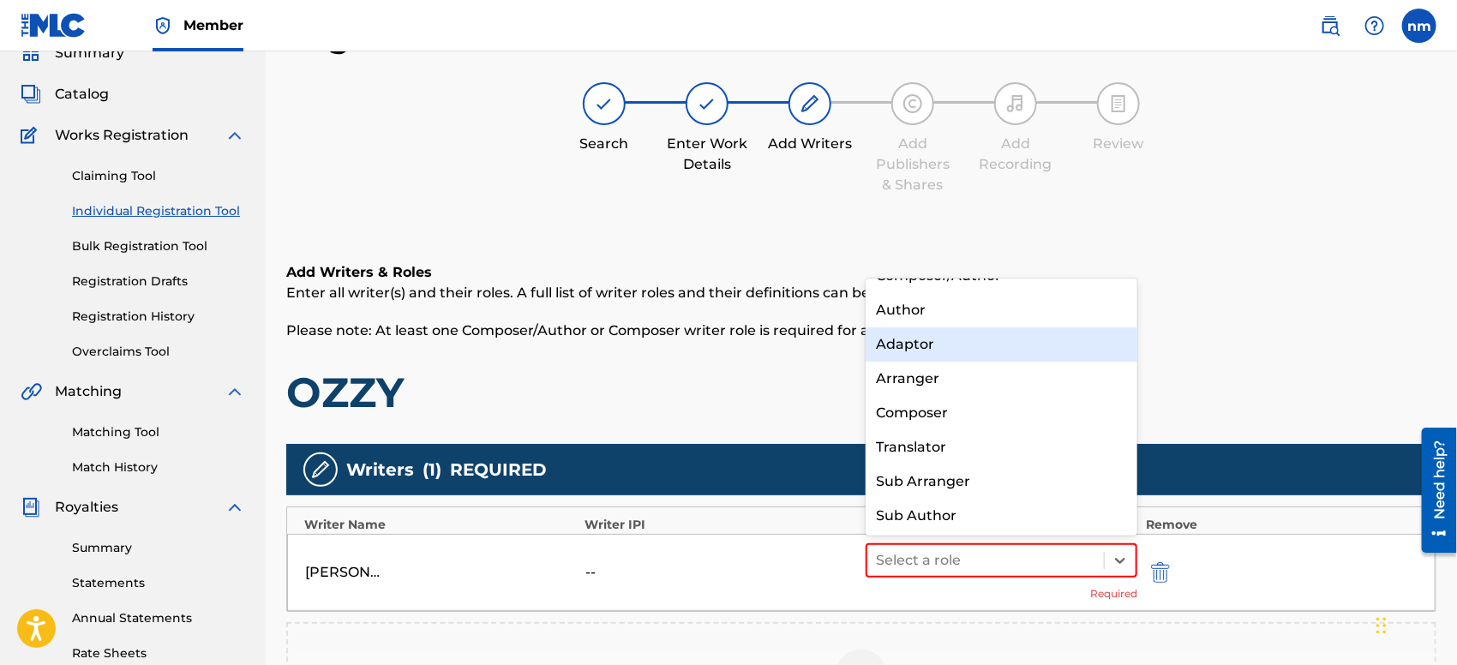
drag, startPoint x: 1119, startPoint y: 350, endPoint x: 1131, endPoint y: 280, distance: 71.3
click at [1131, 280] on div "Composer/Author Author Adaptor Arranger Composer Translator Sub Arranger Sub Au…" at bounding box center [1001, 406] width 272 height 257
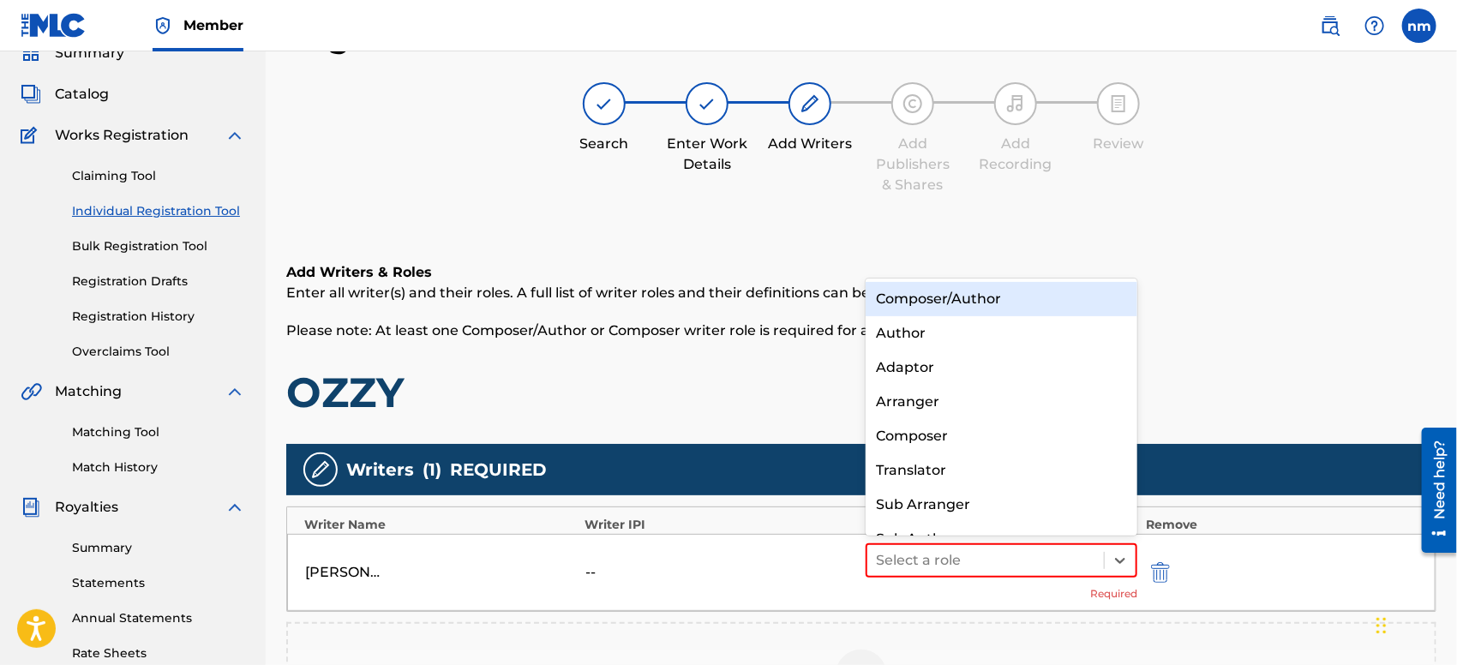
click at [1064, 302] on div "Composer/Author" at bounding box center [1001, 299] width 272 height 34
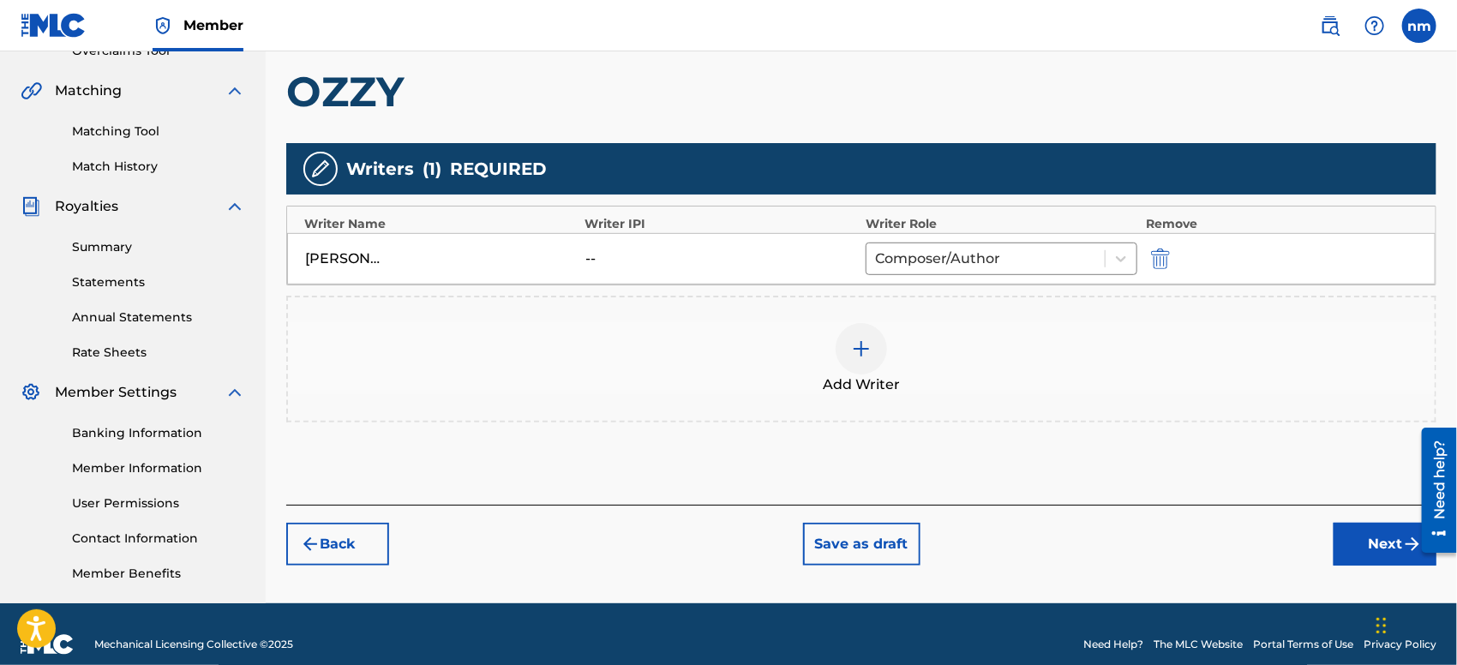
scroll to position [398, 0]
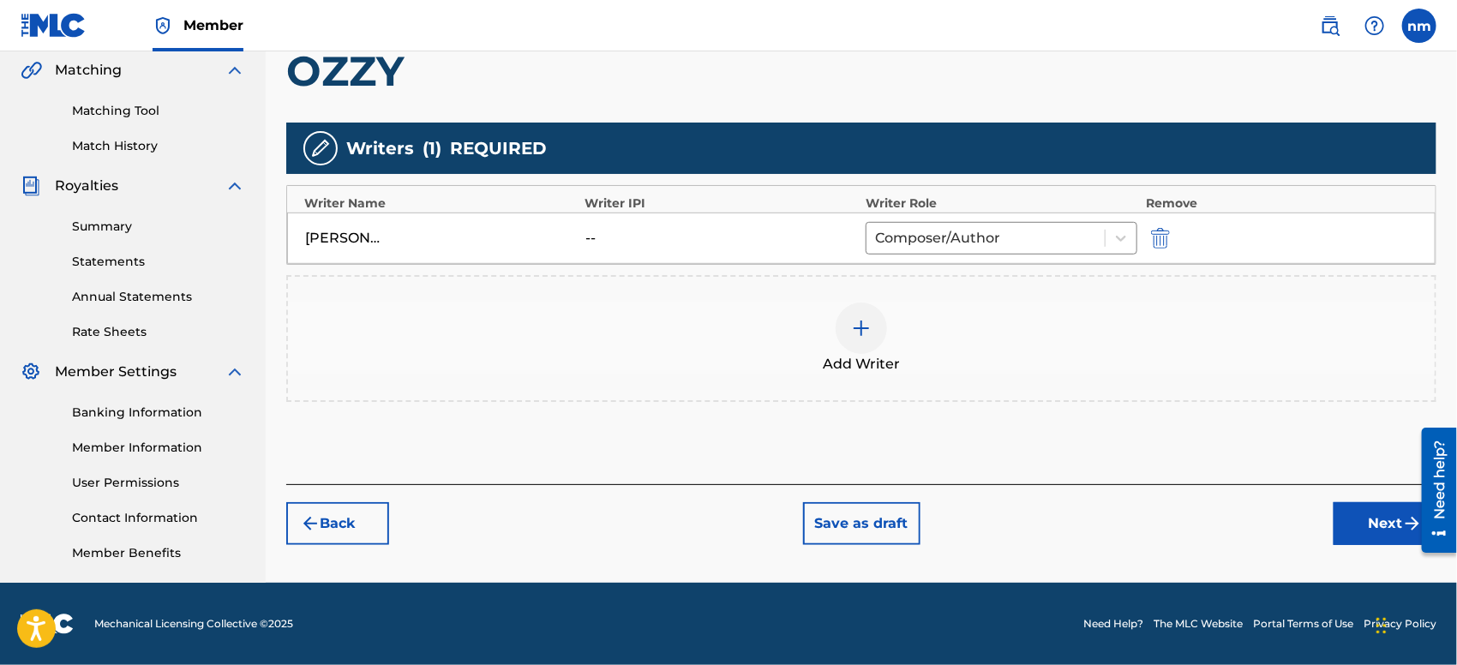
click at [1345, 516] on button "Next" at bounding box center [1384, 523] width 103 height 43
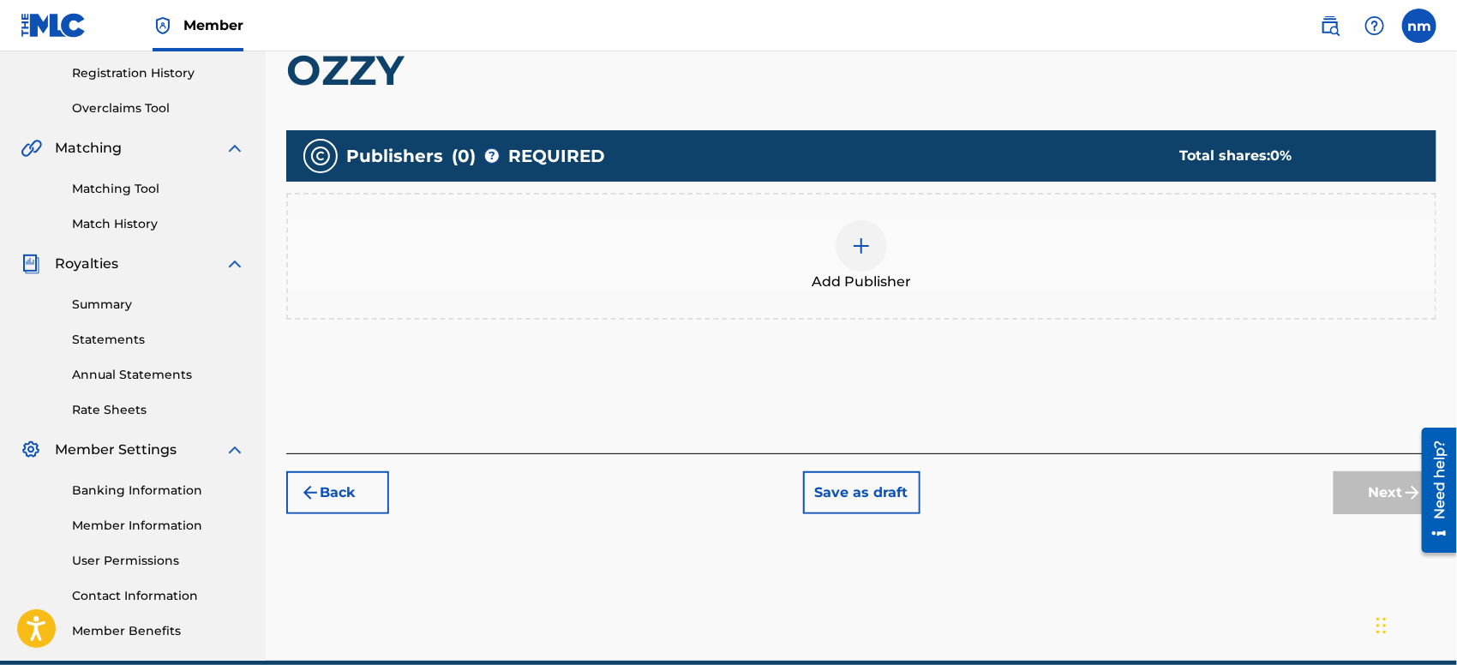
scroll to position [76, 0]
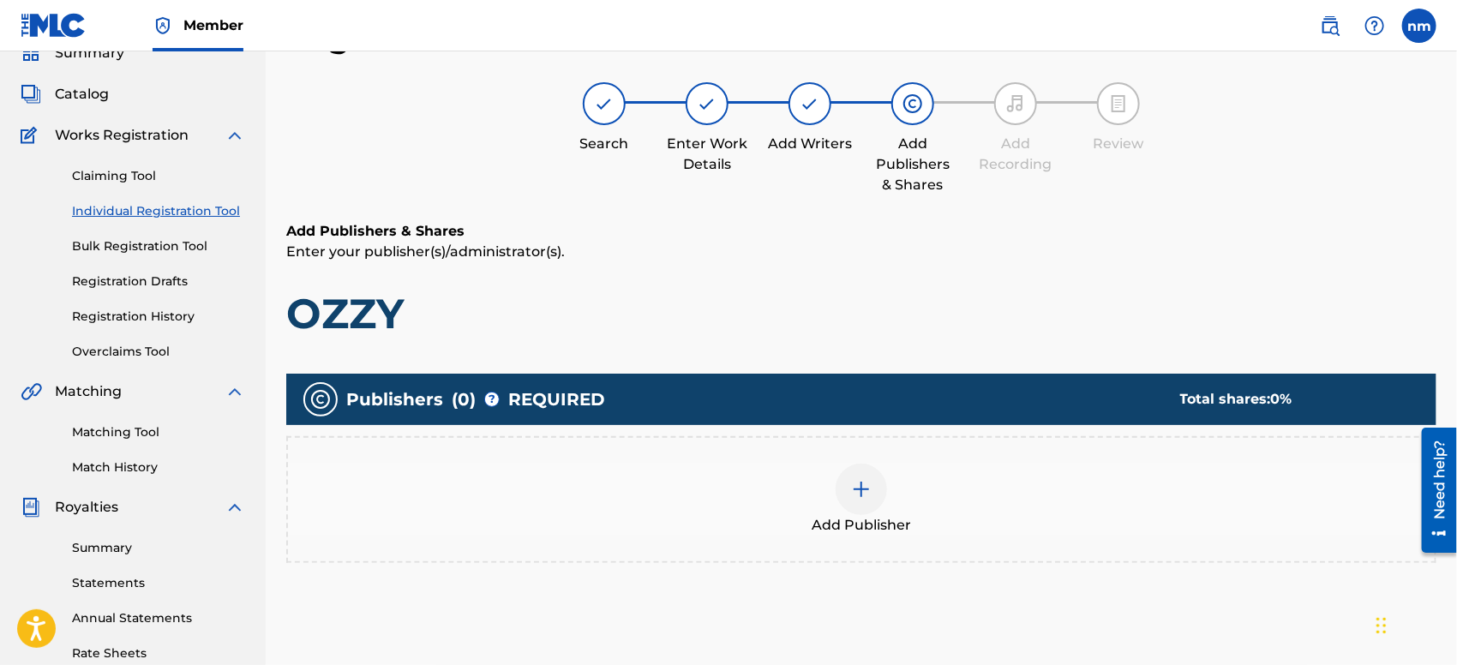
click at [848, 490] on div at bounding box center [860, 489] width 51 height 51
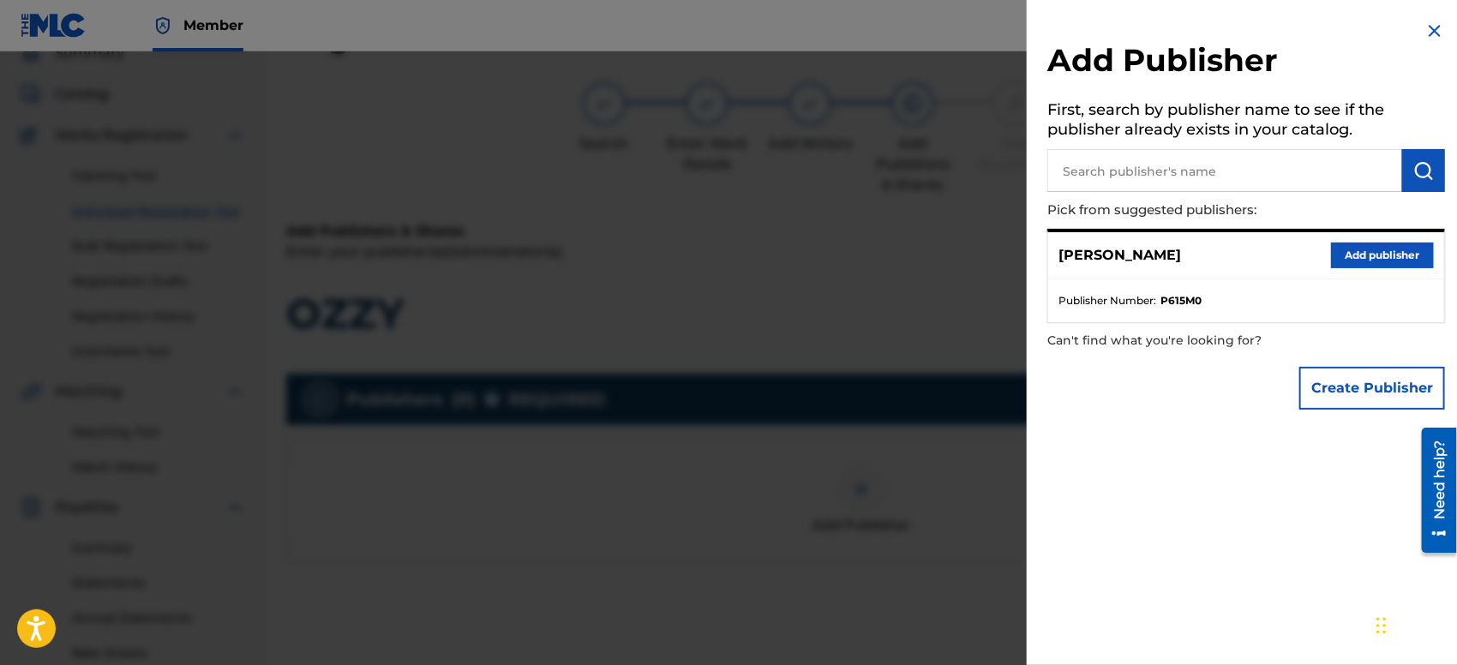
click at [1343, 255] on button "Add publisher" at bounding box center [1382, 256] width 103 height 26
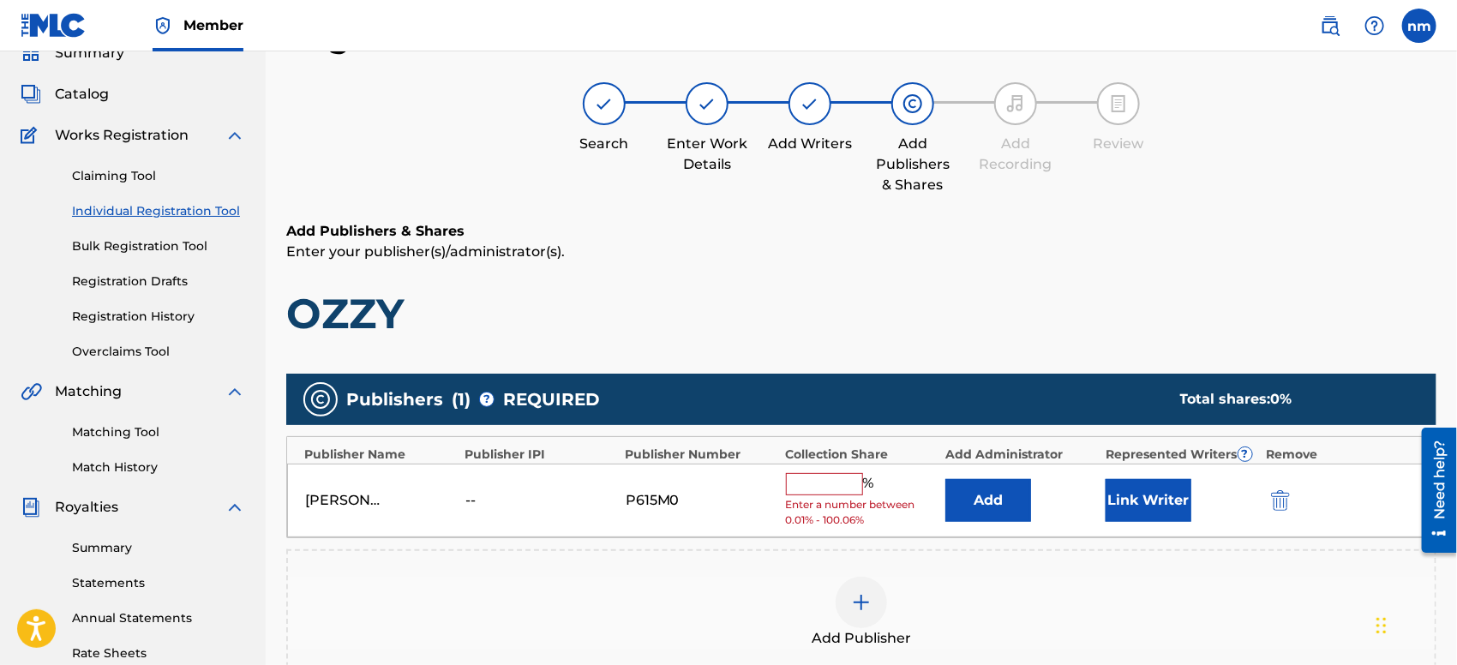
click at [833, 488] on input "text" at bounding box center [824, 484] width 77 height 22
type input "100"
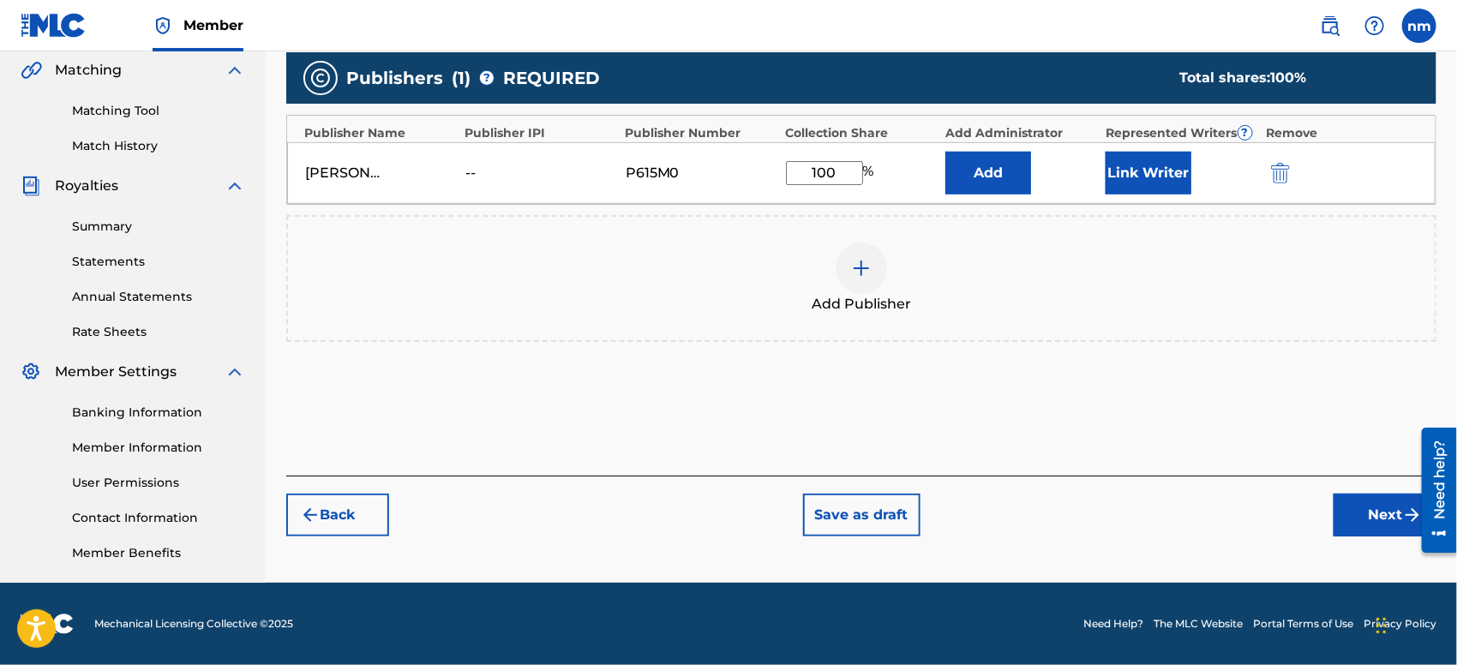
click at [1347, 509] on button "Next" at bounding box center [1384, 515] width 103 height 43
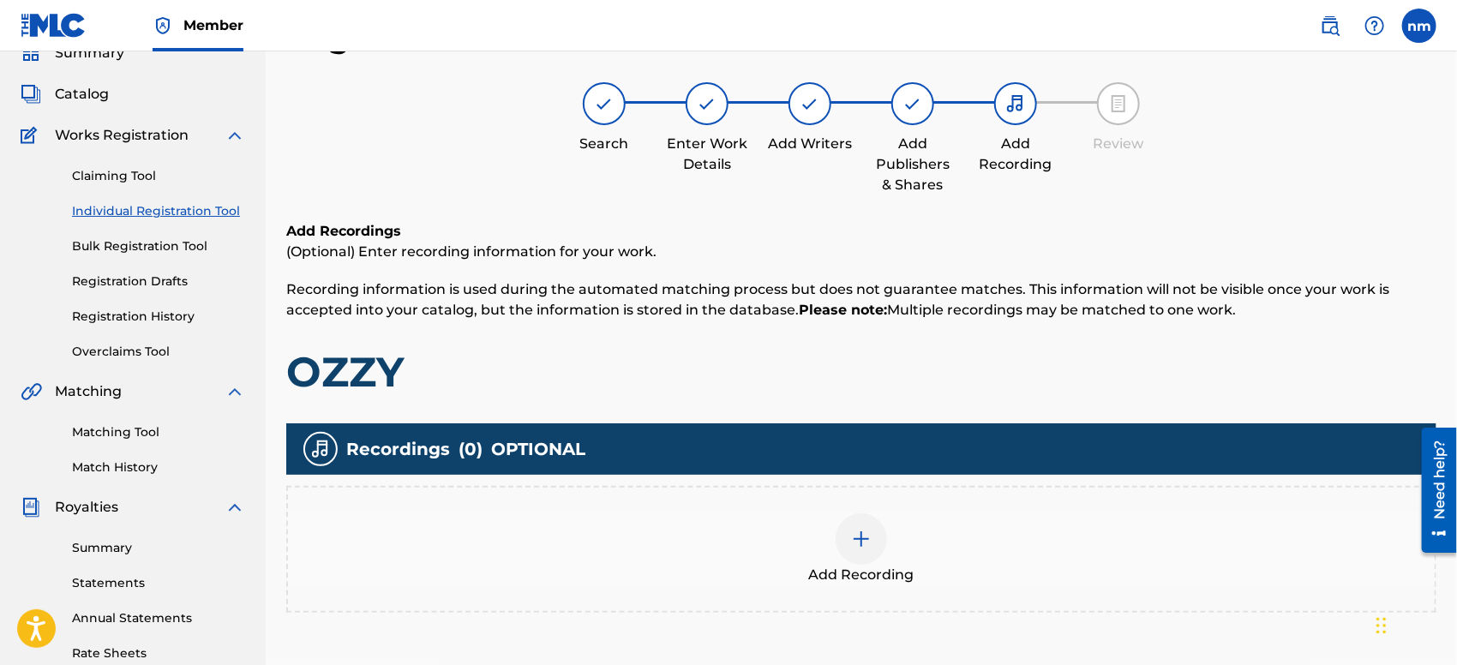
scroll to position [398, 0]
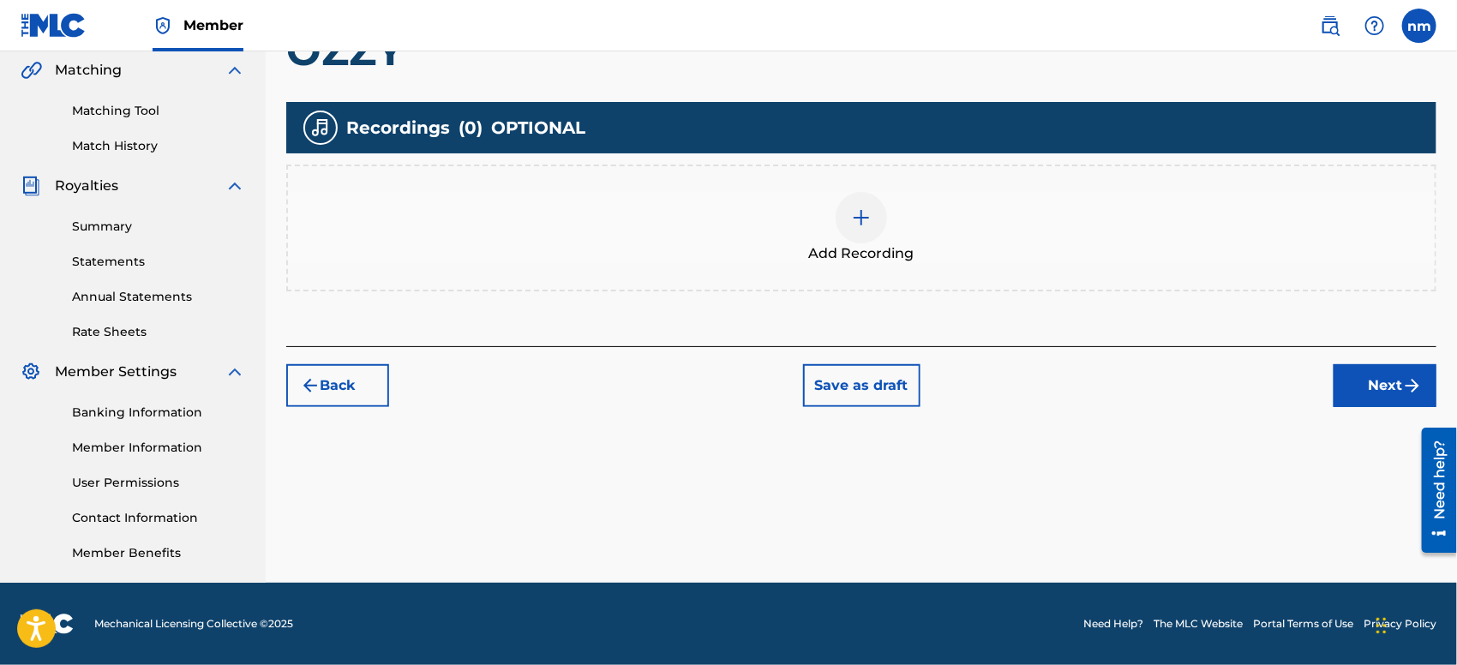
click at [1352, 392] on button "Next" at bounding box center [1384, 385] width 103 height 43
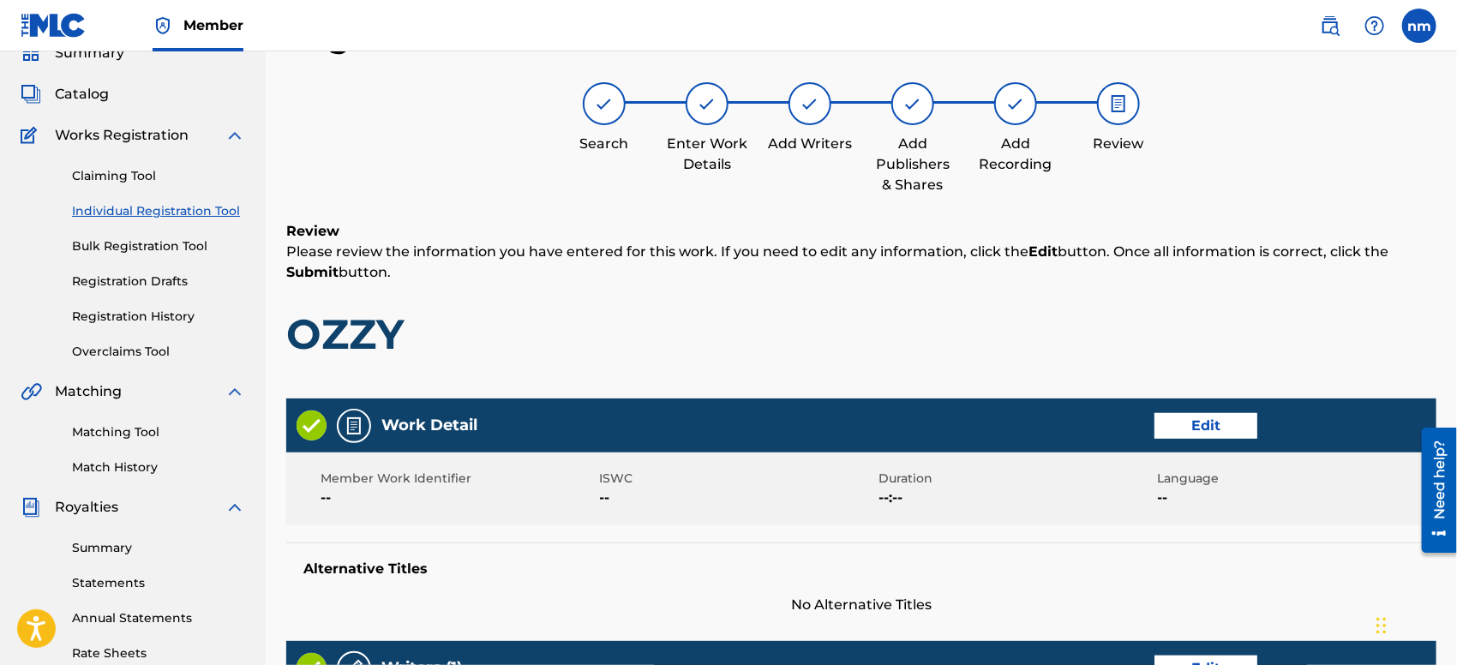
scroll to position [727, 0]
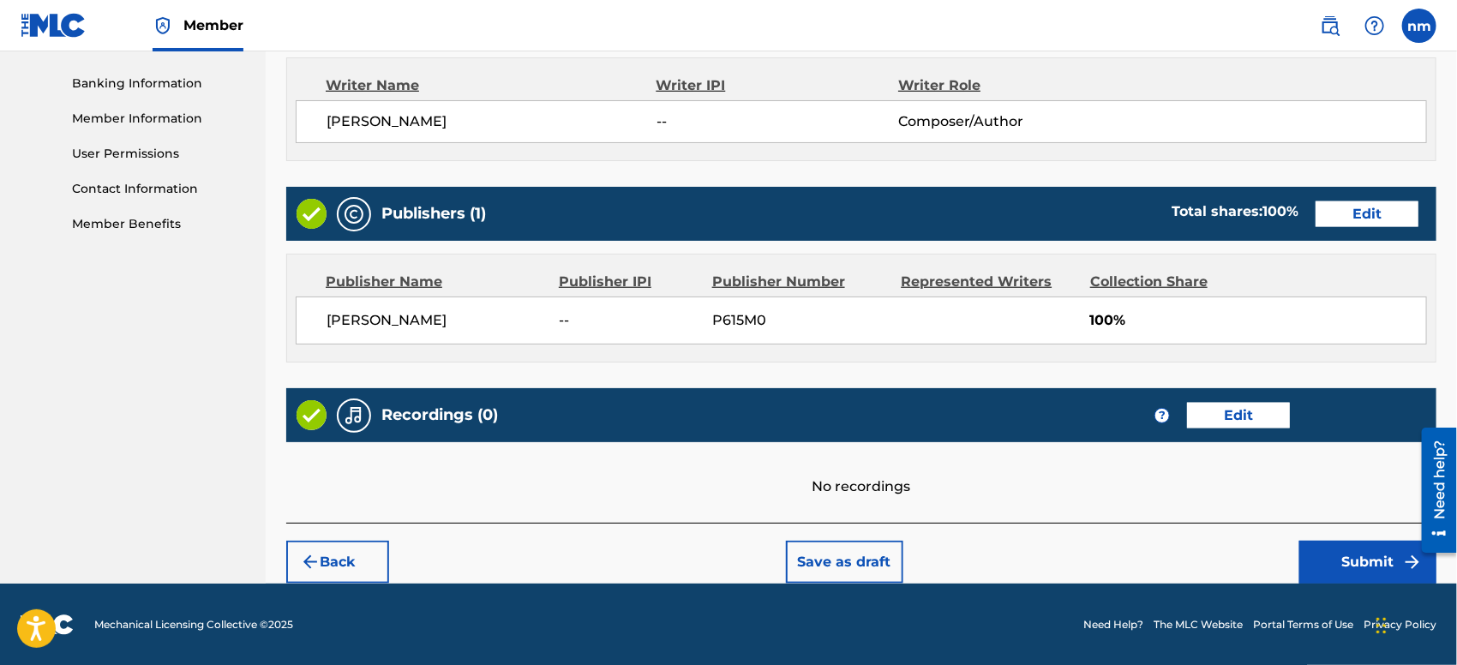
click at [1319, 566] on button "Submit" at bounding box center [1367, 562] width 137 height 43
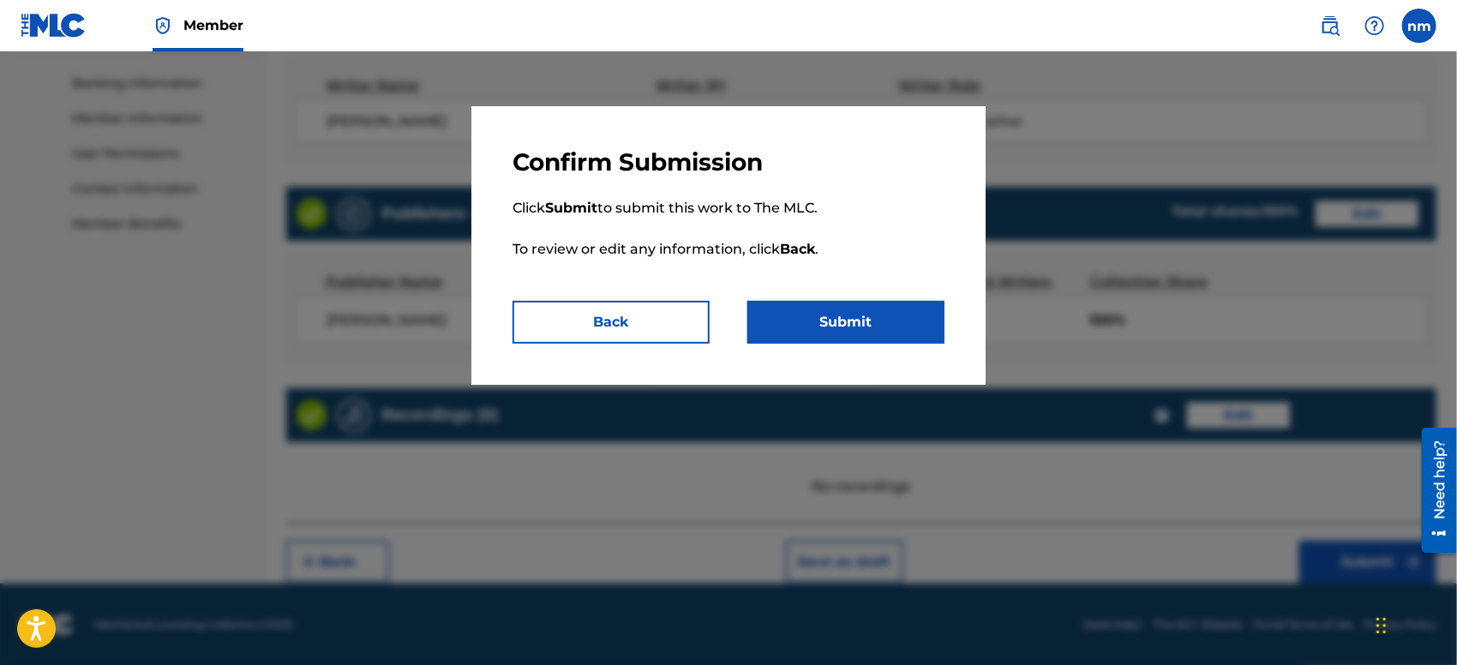
click at [833, 323] on button "Submit" at bounding box center [845, 322] width 197 height 43
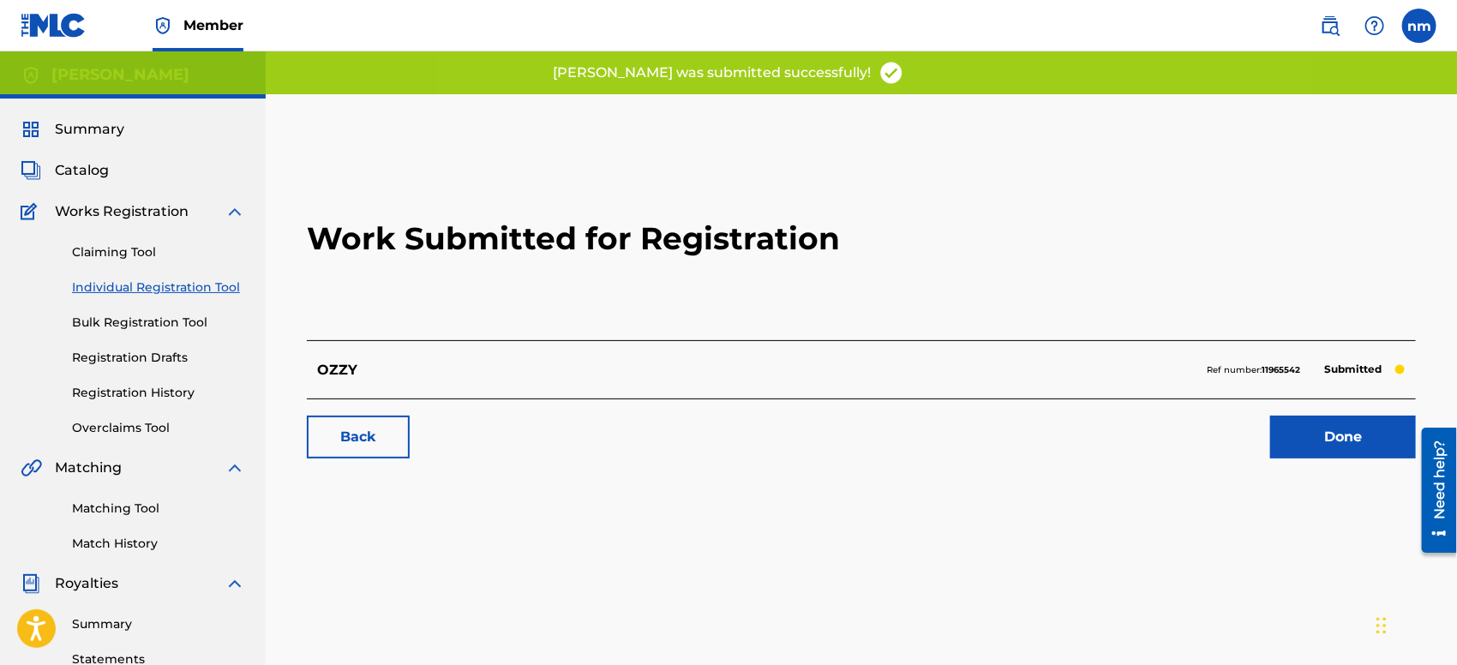
click at [1284, 452] on link "Done" at bounding box center [1343, 437] width 146 height 43
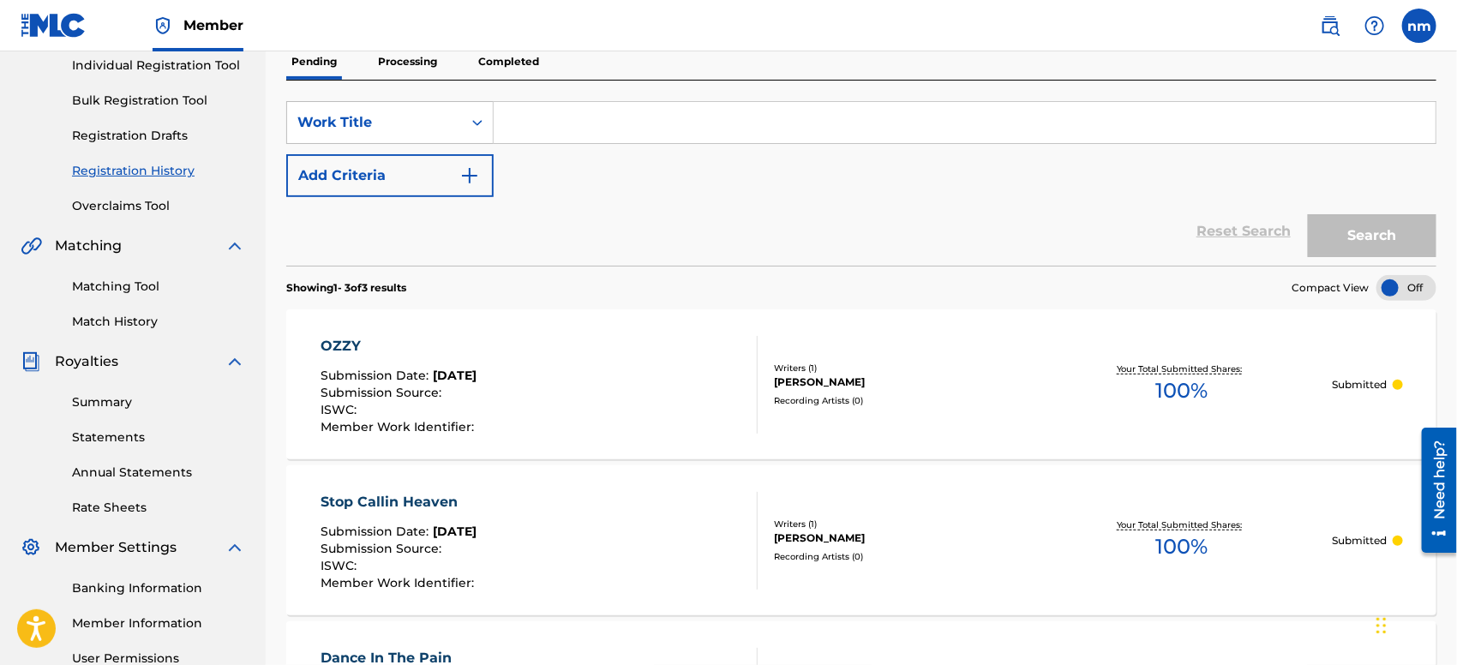
scroll to position [190, 0]
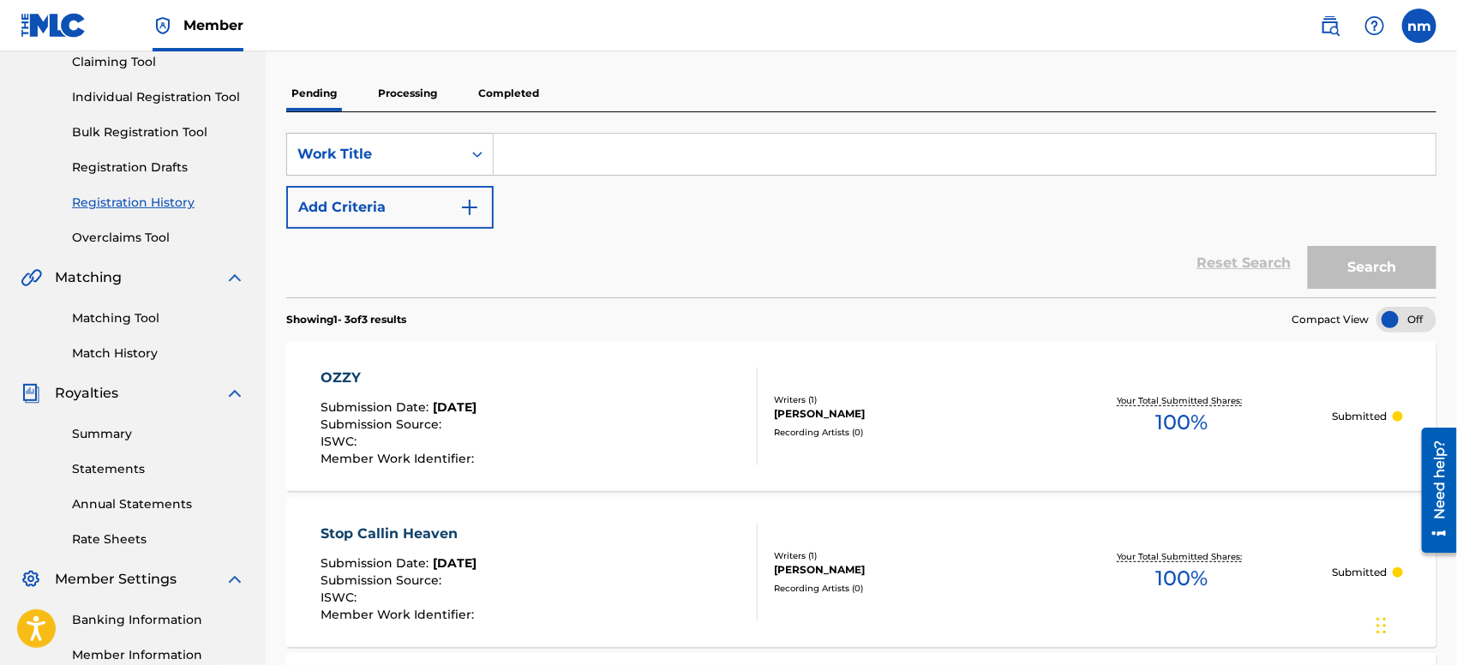
click at [122, 99] on link "Individual Registration Tool" at bounding box center [158, 97] width 173 height 18
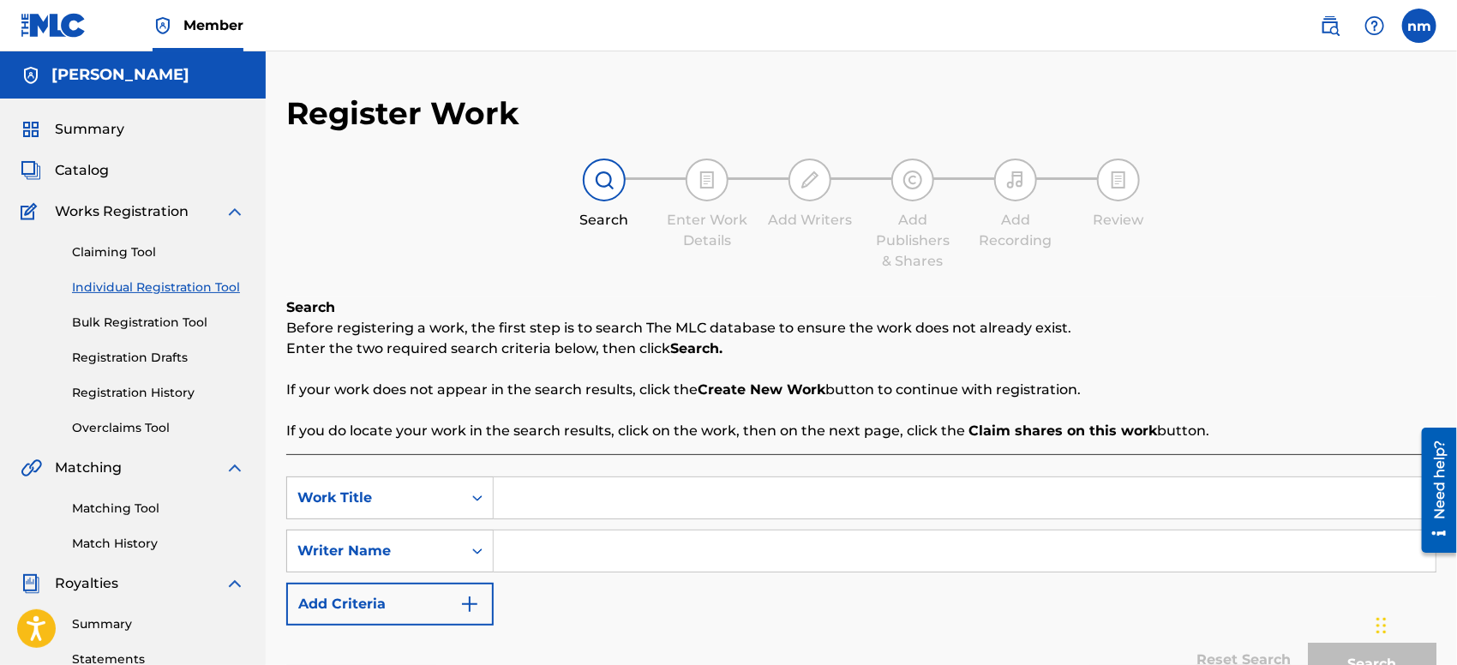
paste input "ichor and coal"
type input "ichor and coal"
click at [608, 572] on div "SearchWithCriteria199fb0c9-56ac-48cb-9504-9f9e63b0f8cf Work Title ichor and coa…" at bounding box center [861, 550] width 1150 height 149
drag, startPoint x: 619, startPoint y: 493, endPoint x: 493, endPoint y: 494, distance: 126.0
click at [495, 492] on input "ichor and coal" at bounding box center [965, 497] width 942 height 41
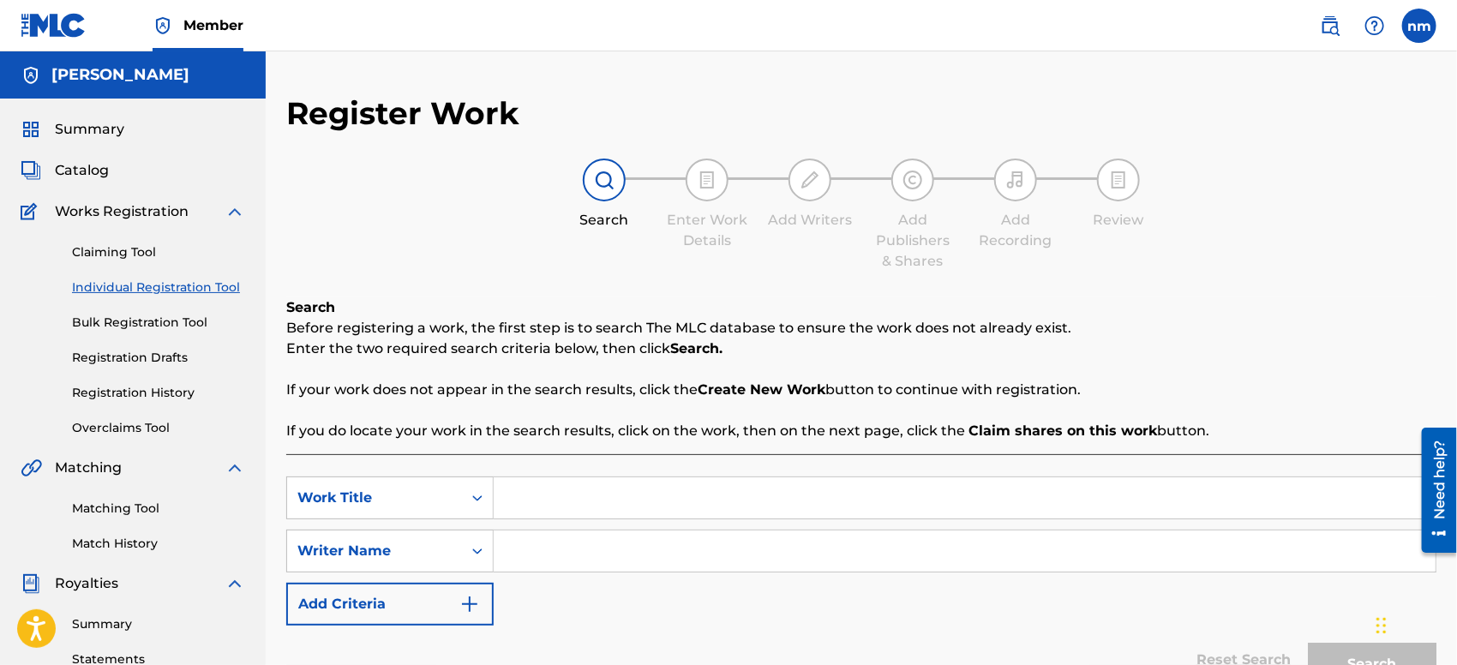
paste input "Paradise of Glass"
type input "Paradise of Glass"
click at [596, 590] on div "SearchWithCriteria199fb0c9-56ac-48cb-9504-9f9e63b0f8cf Work Title Paradise of G…" at bounding box center [861, 550] width 1150 height 149
drag, startPoint x: 639, startPoint y: 500, endPoint x: 495, endPoint y: 500, distance: 144.0
click at [495, 500] on input "Paradise of Glass" at bounding box center [965, 497] width 942 height 41
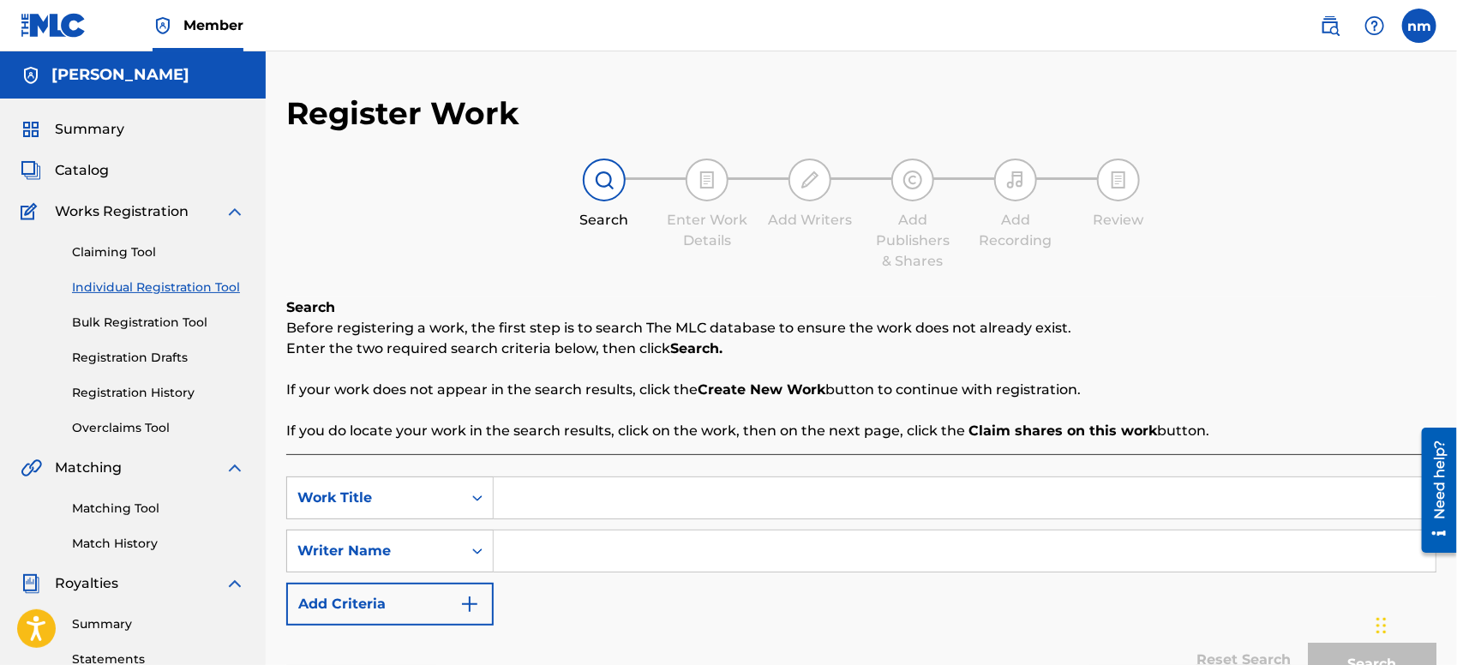
click at [809, 597] on div "SearchWithCriteria199fb0c9-56ac-48cb-9504-9f9e63b0f8cf Work Title SearchWithCri…" at bounding box center [861, 550] width 1150 height 149
click at [62, 168] on span "Catalog" at bounding box center [82, 170] width 54 height 21
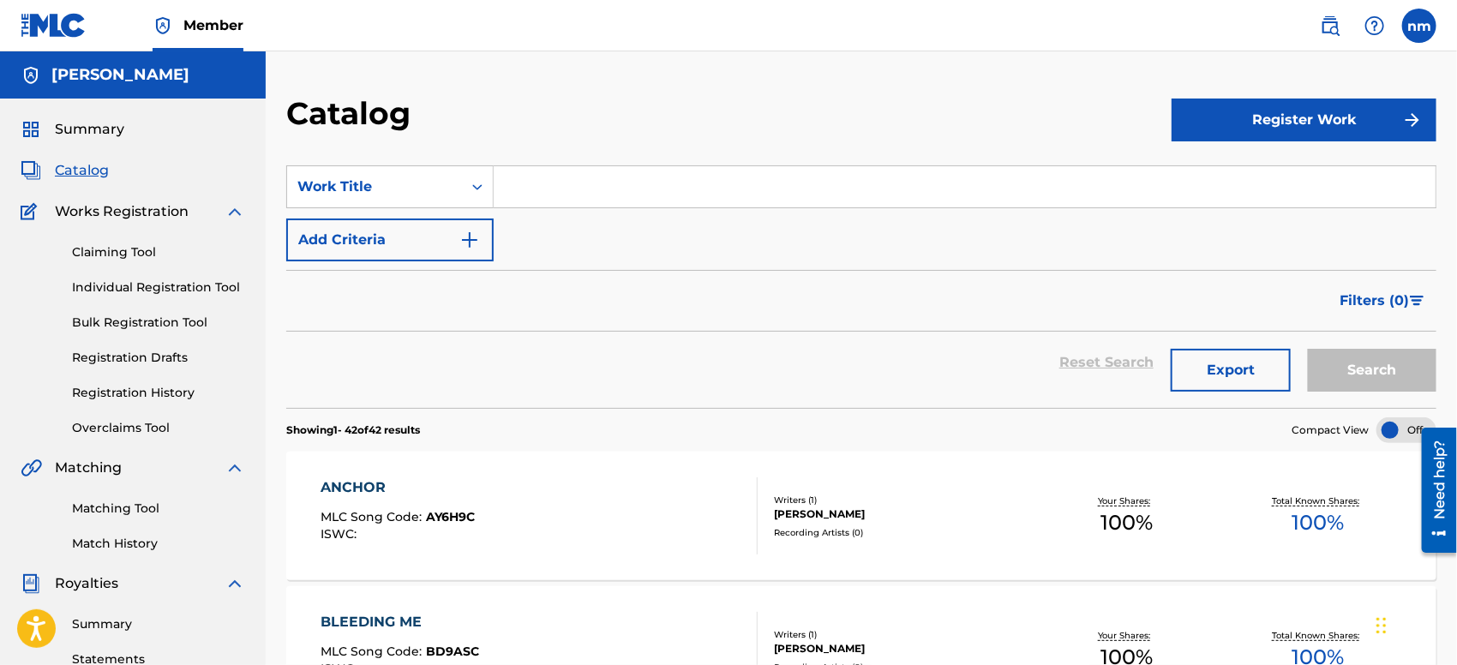
click at [1392, 423] on div at bounding box center [1406, 430] width 60 height 26
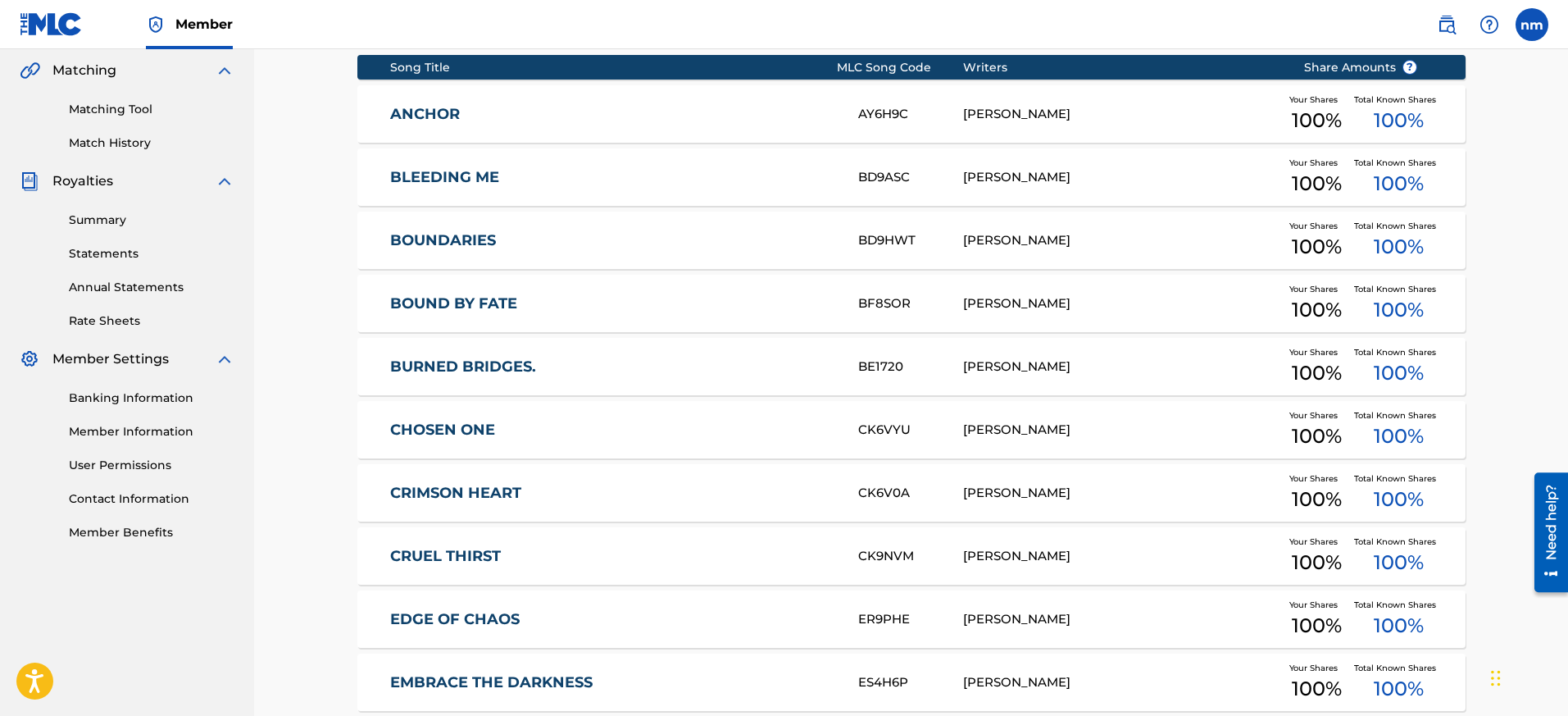
scroll to position [381, 0]
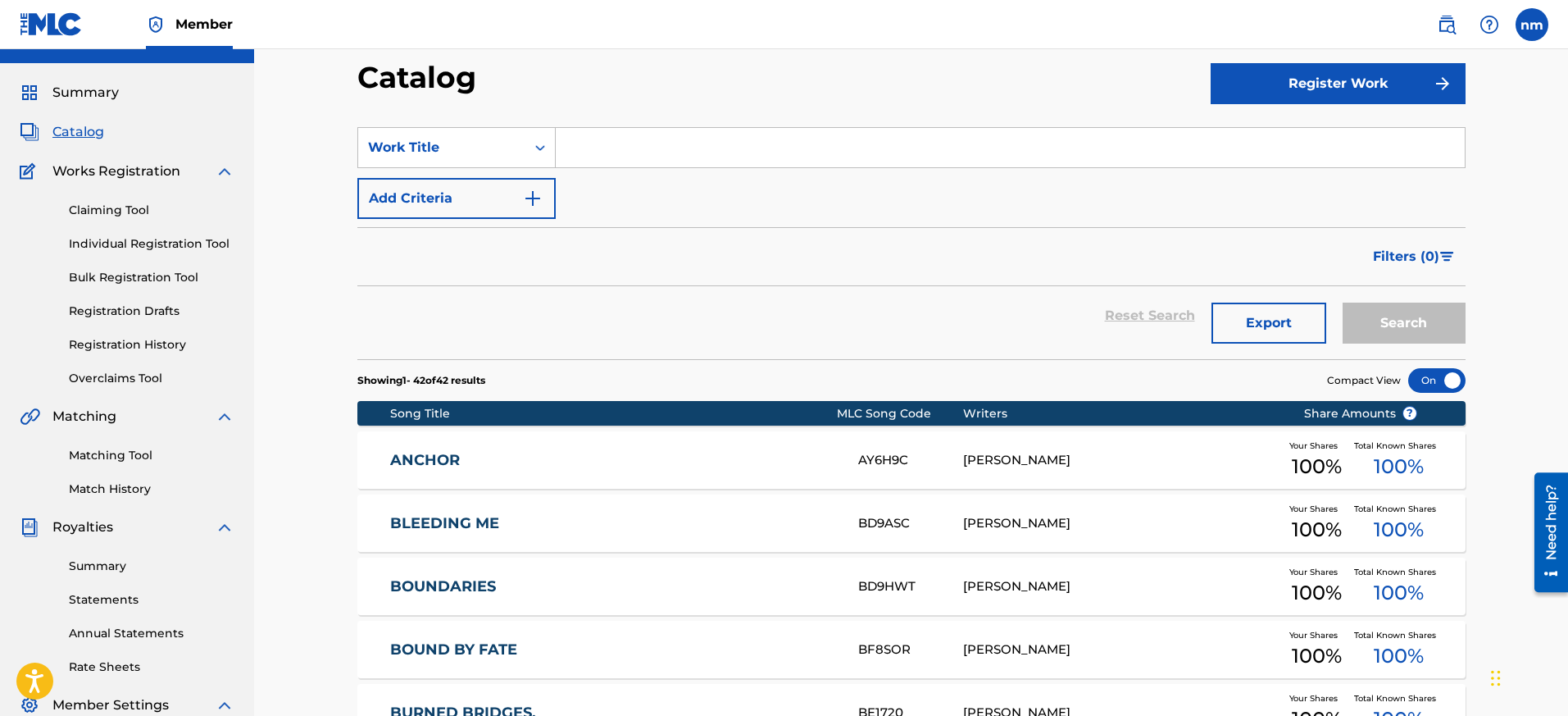
scroll to position [0, 0]
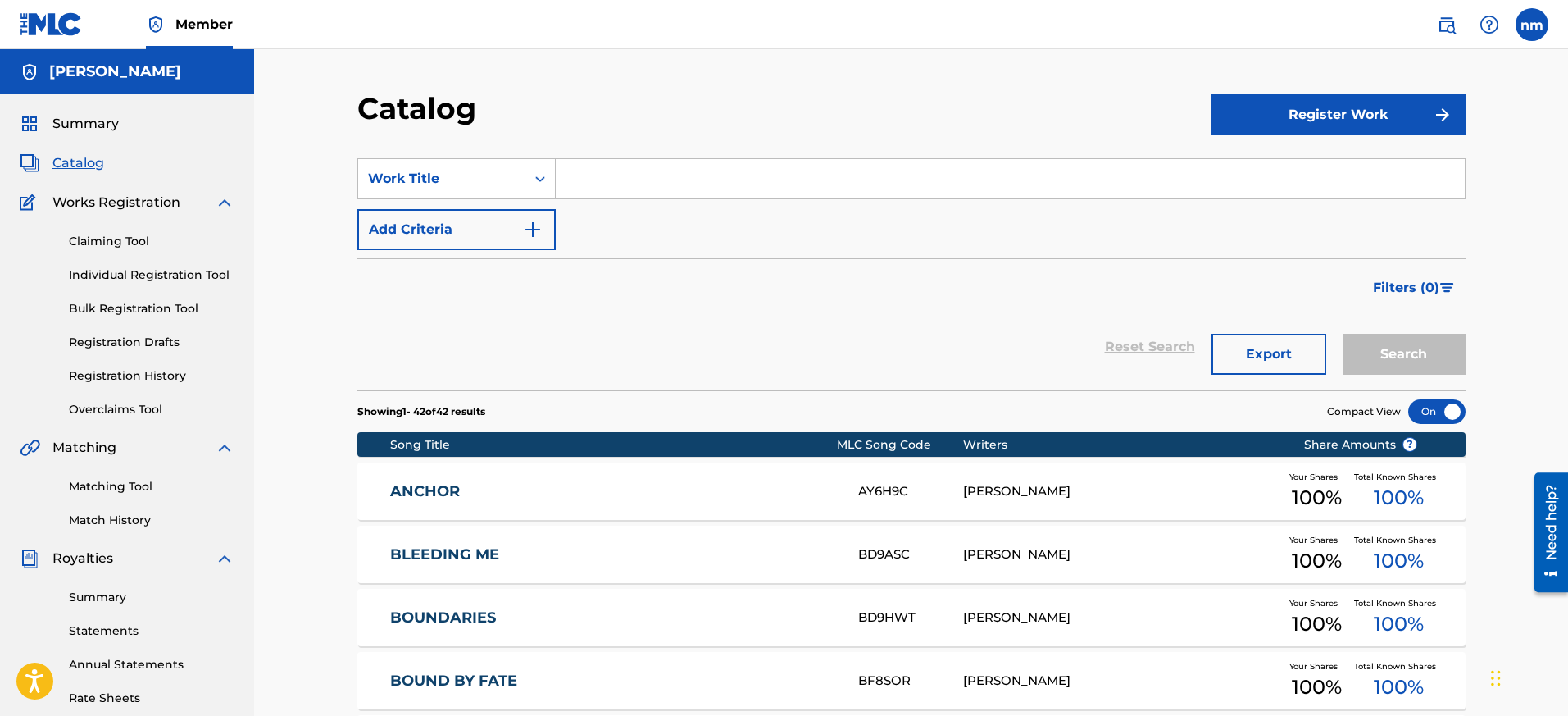
drag, startPoint x: 1441, startPoint y: 132, endPoint x: 1444, endPoint y: 119, distance: 13.3
click at [1393, 119] on button "Register Work" at bounding box center [1338, 115] width 254 height 41
click at [1242, 170] on link "Individual" at bounding box center [1338, 168] width 254 height 39
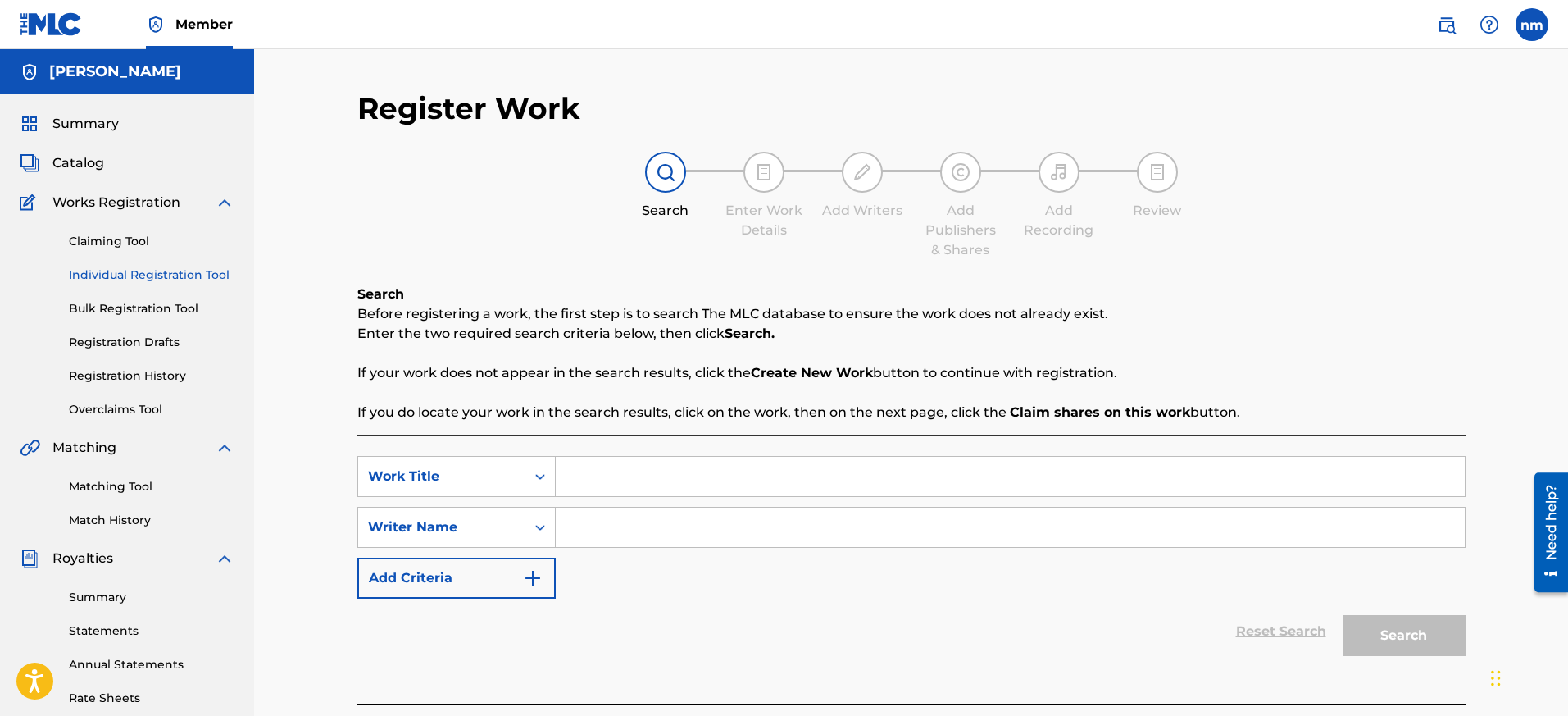
click at [104, 379] on link "Registration History" at bounding box center [151, 376] width 166 height 17
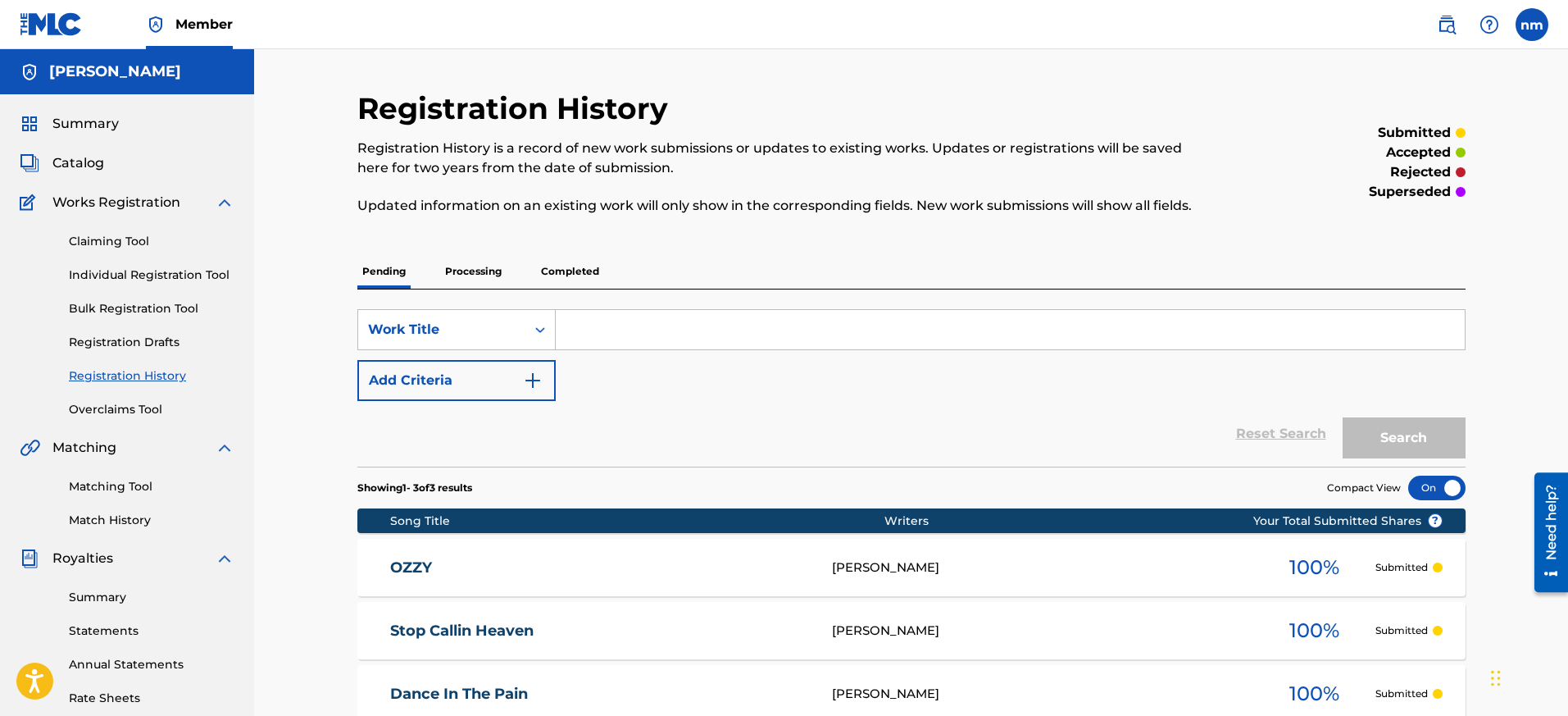
click at [293, 488] on div "Registration History Registration History is a record of new work submissions o…" at bounding box center [912, 658] width 1314 height 1219
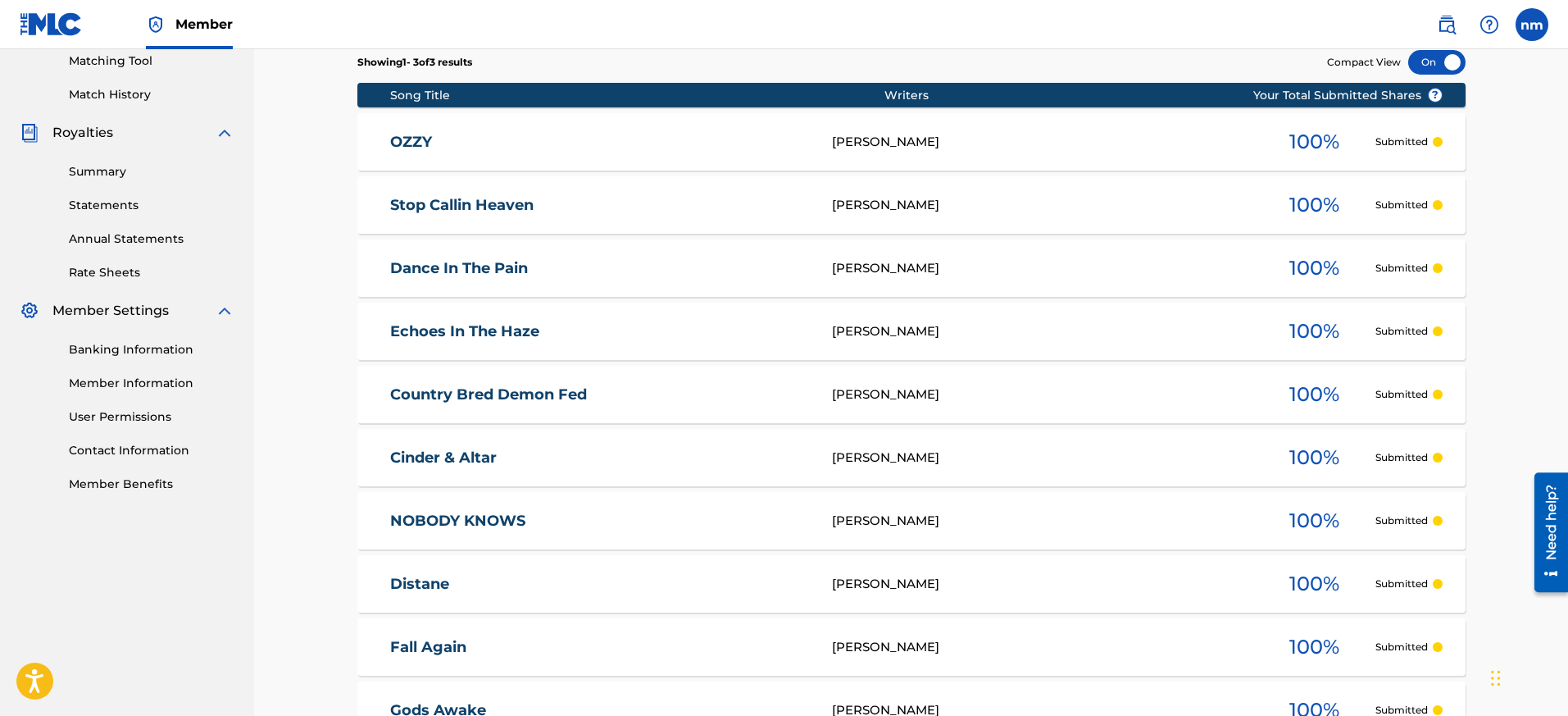
scroll to position [631, 0]
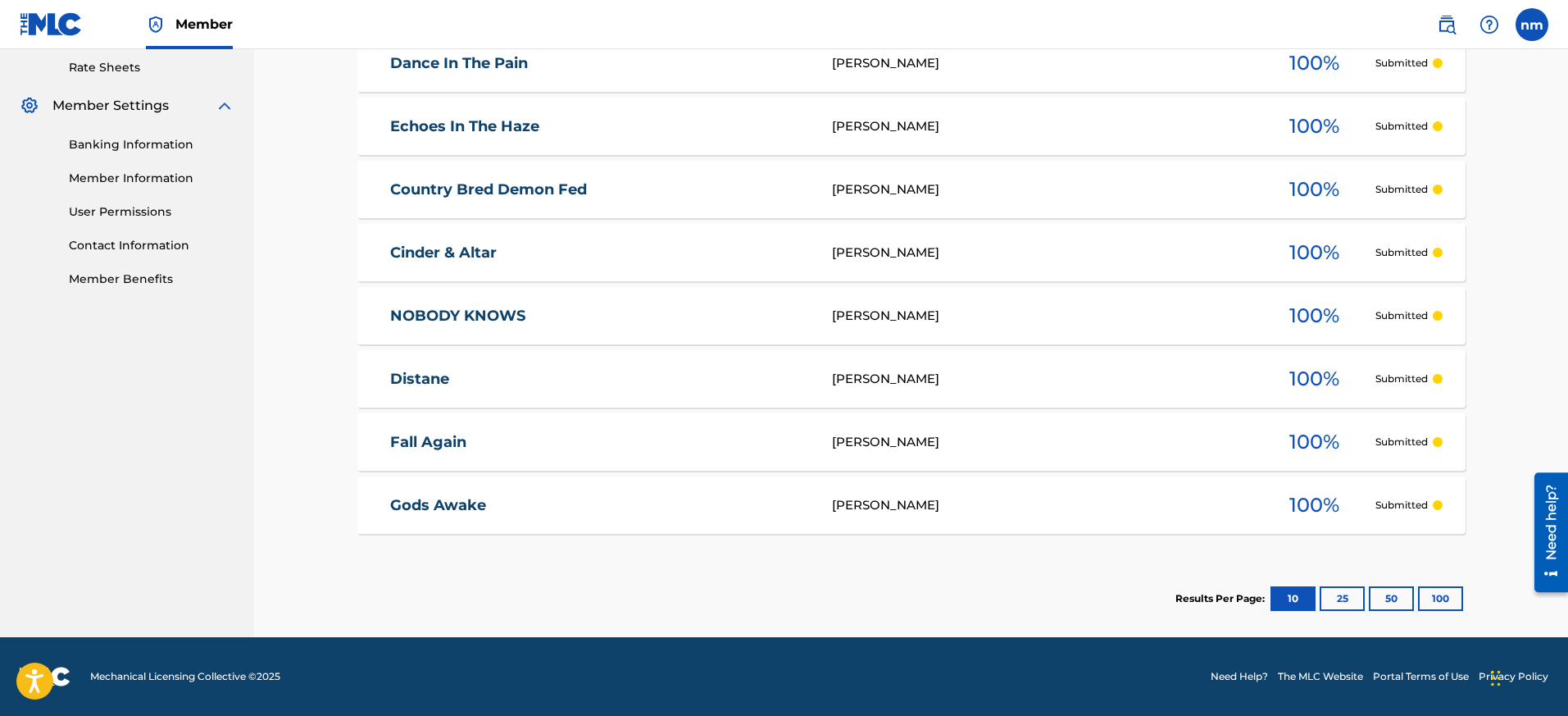
click at [331, 398] on div "Registration History Registration History is a record of new work submissions o…" at bounding box center [912, 27] width 1314 height 1219
click at [1342, 599] on button "25" at bounding box center [1342, 599] width 45 height 25
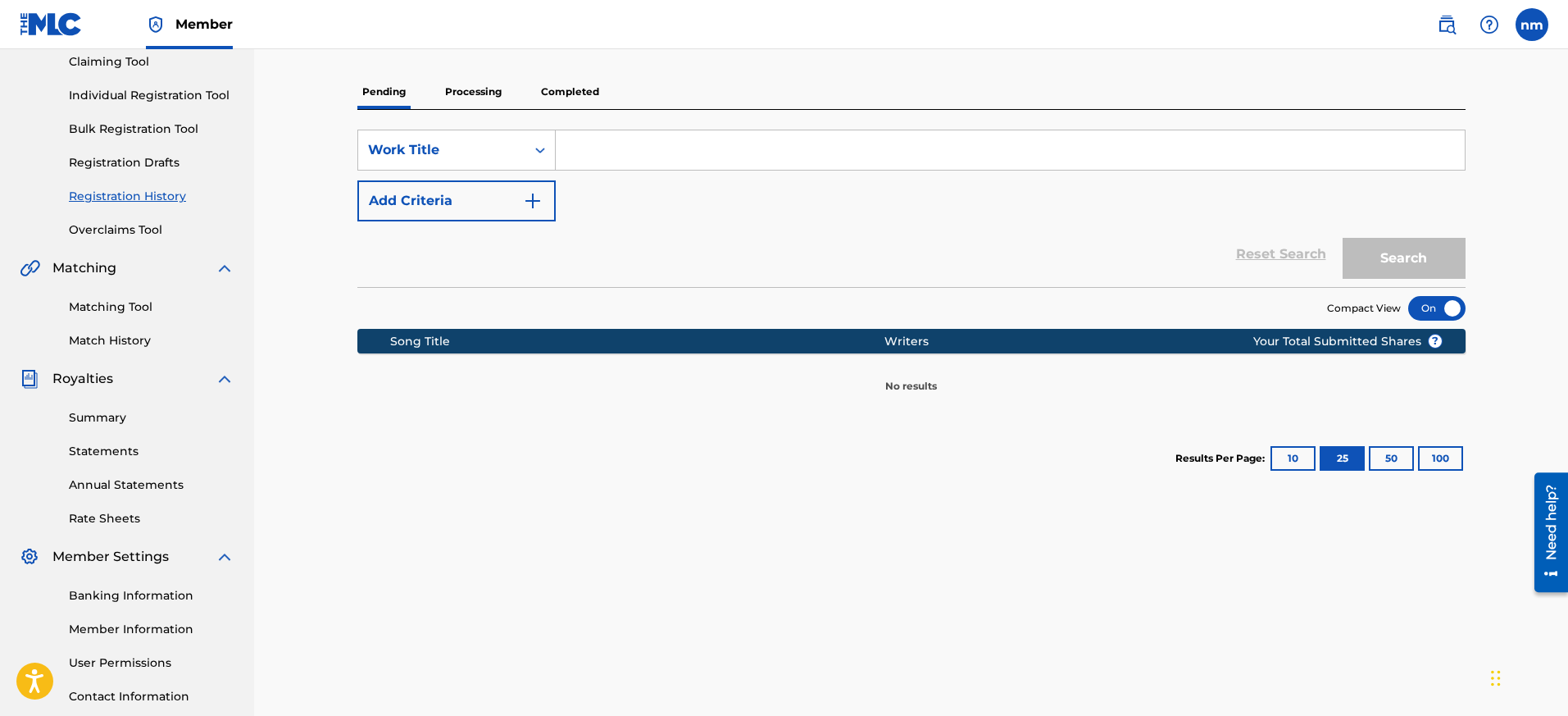
scroll to position [205, 0]
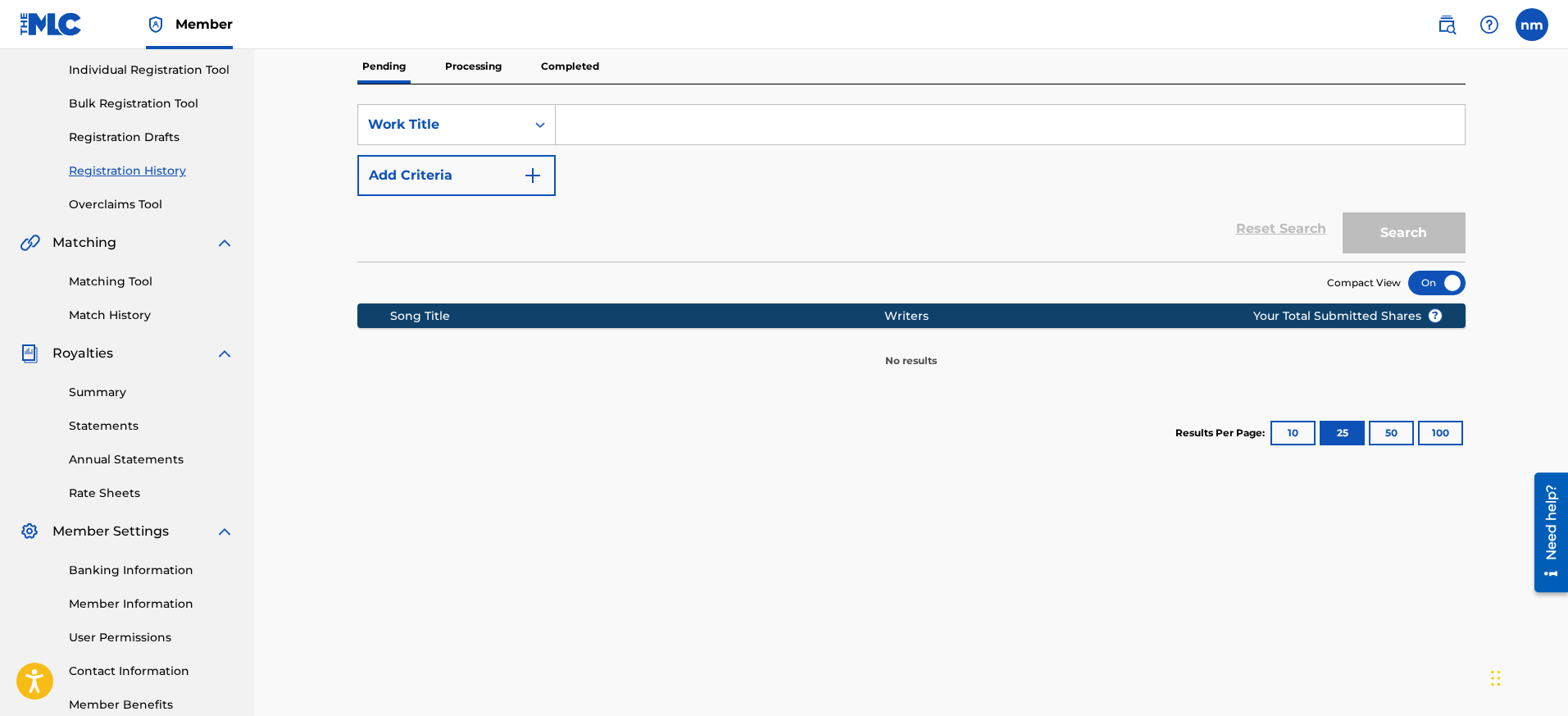
click at [1297, 436] on button "10" at bounding box center [1292, 434] width 45 height 25
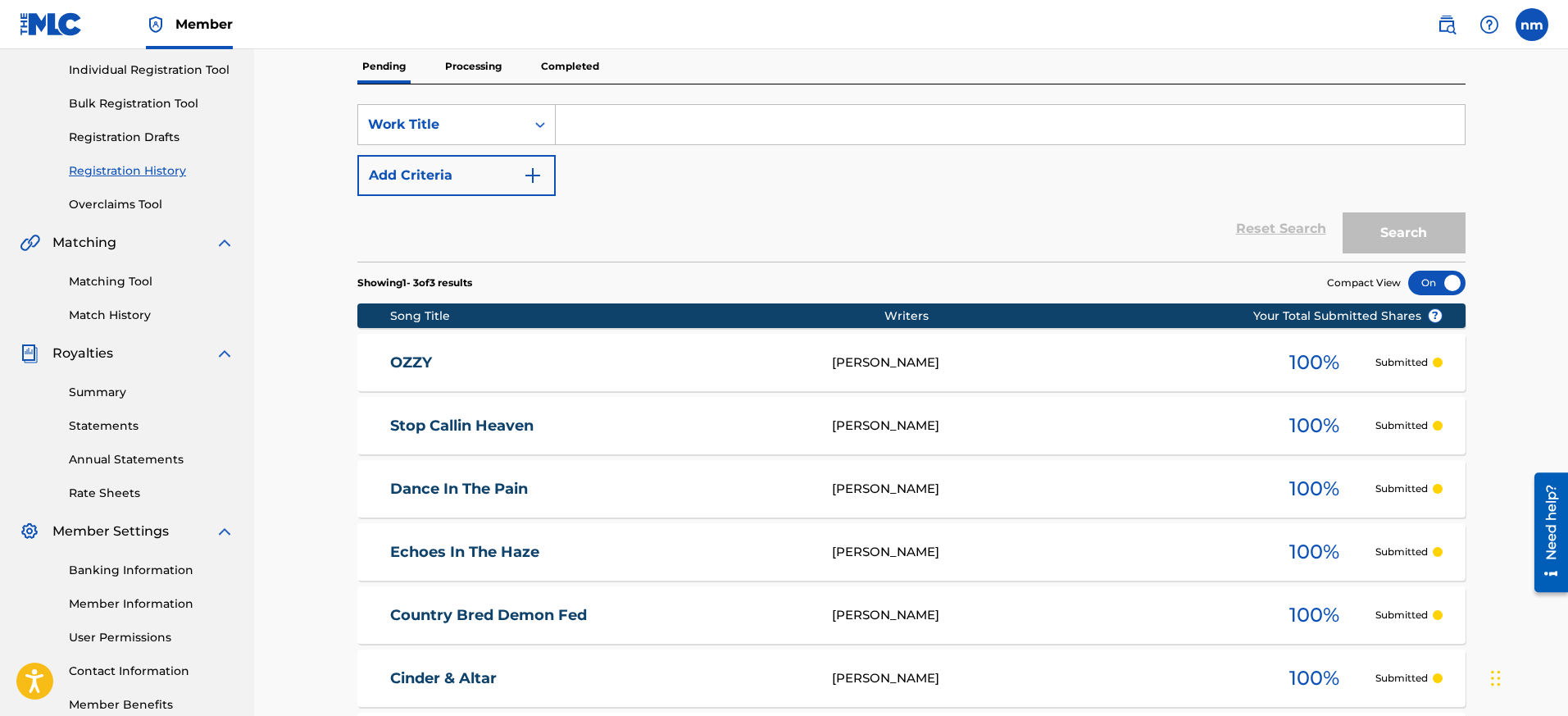
click at [1393, 286] on div at bounding box center [1437, 283] width 57 height 25
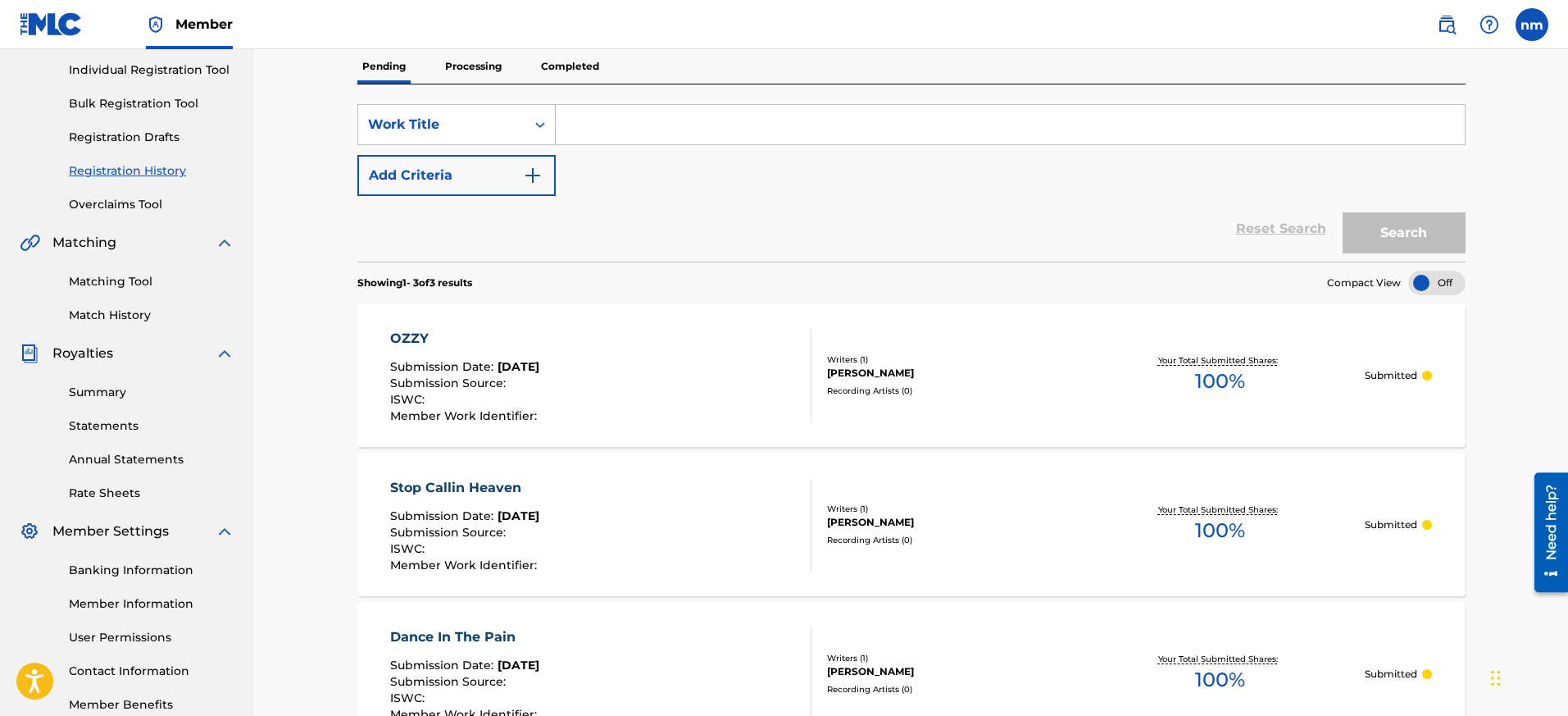
click at [497, 74] on p "Processing" at bounding box center [473, 66] width 66 height 34
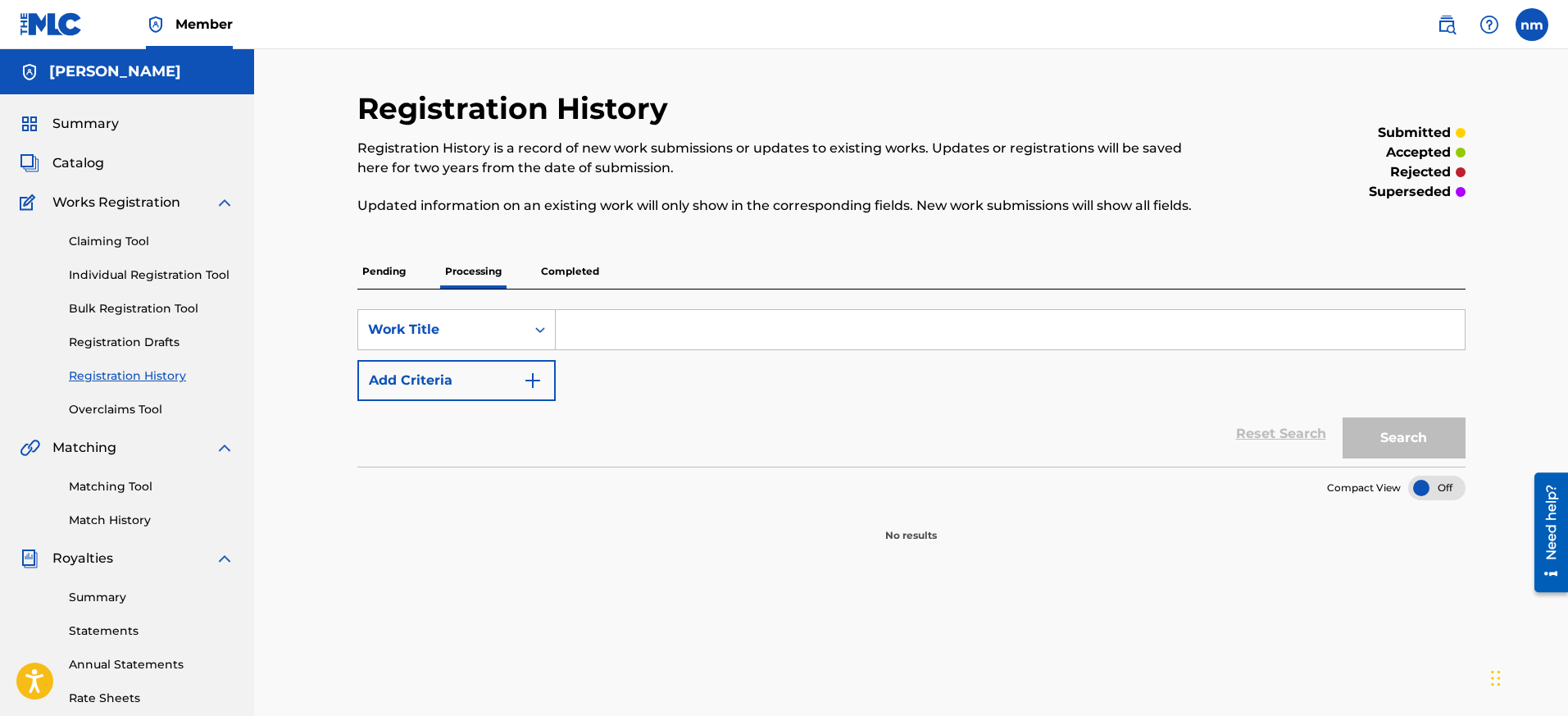
click at [553, 261] on p "Completed" at bounding box center [569, 272] width 68 height 34
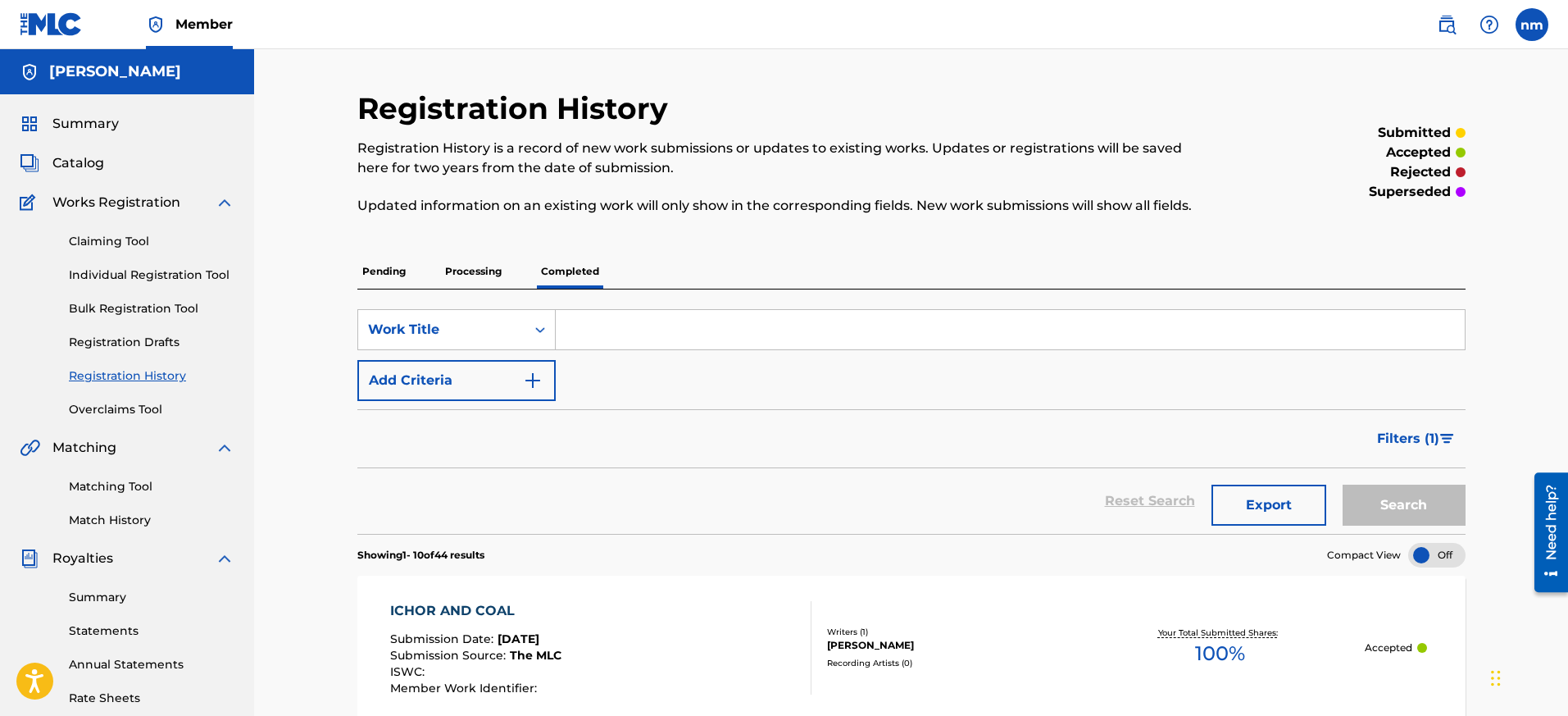
click at [775, 484] on div "Reset Search Export Search" at bounding box center [912, 501] width 1109 height 66
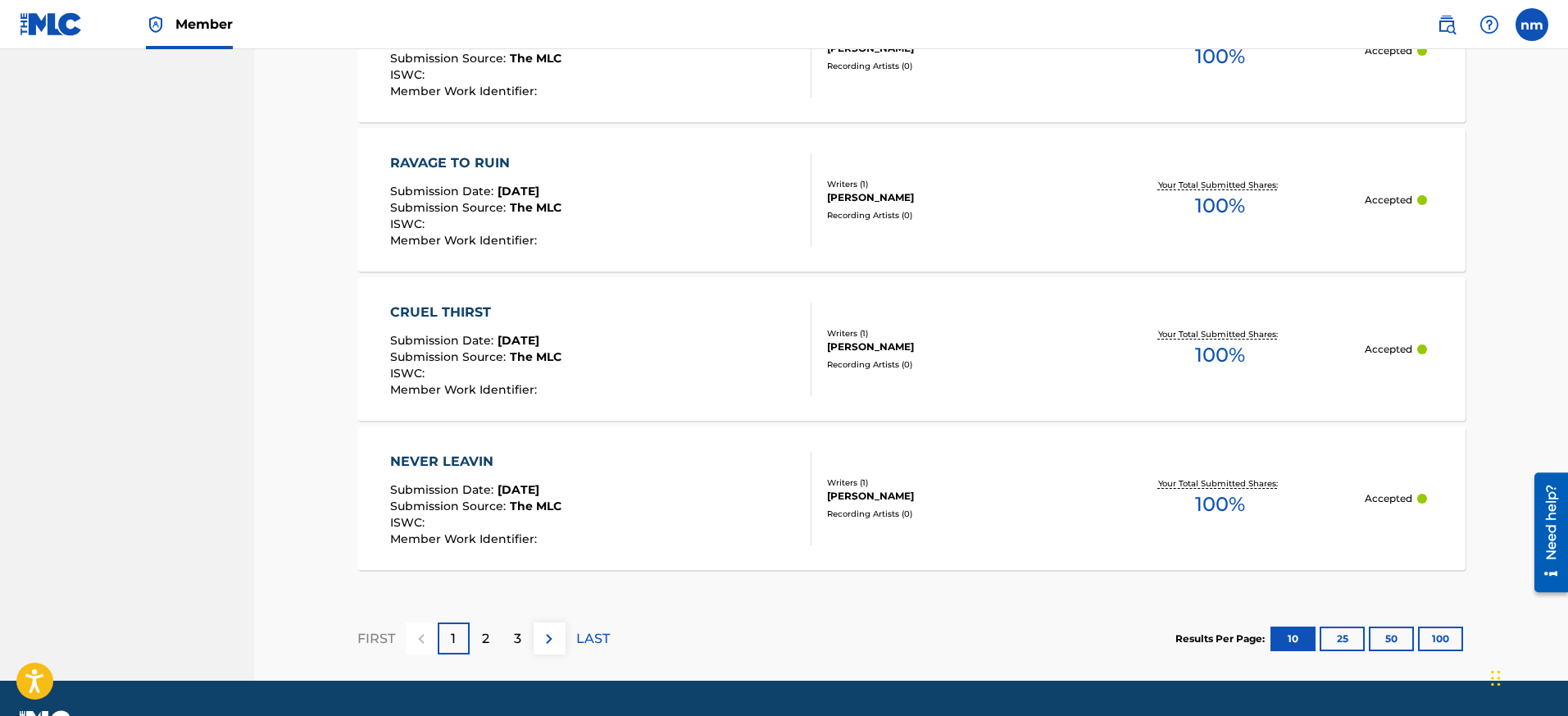
scroll to position [1536, 0]
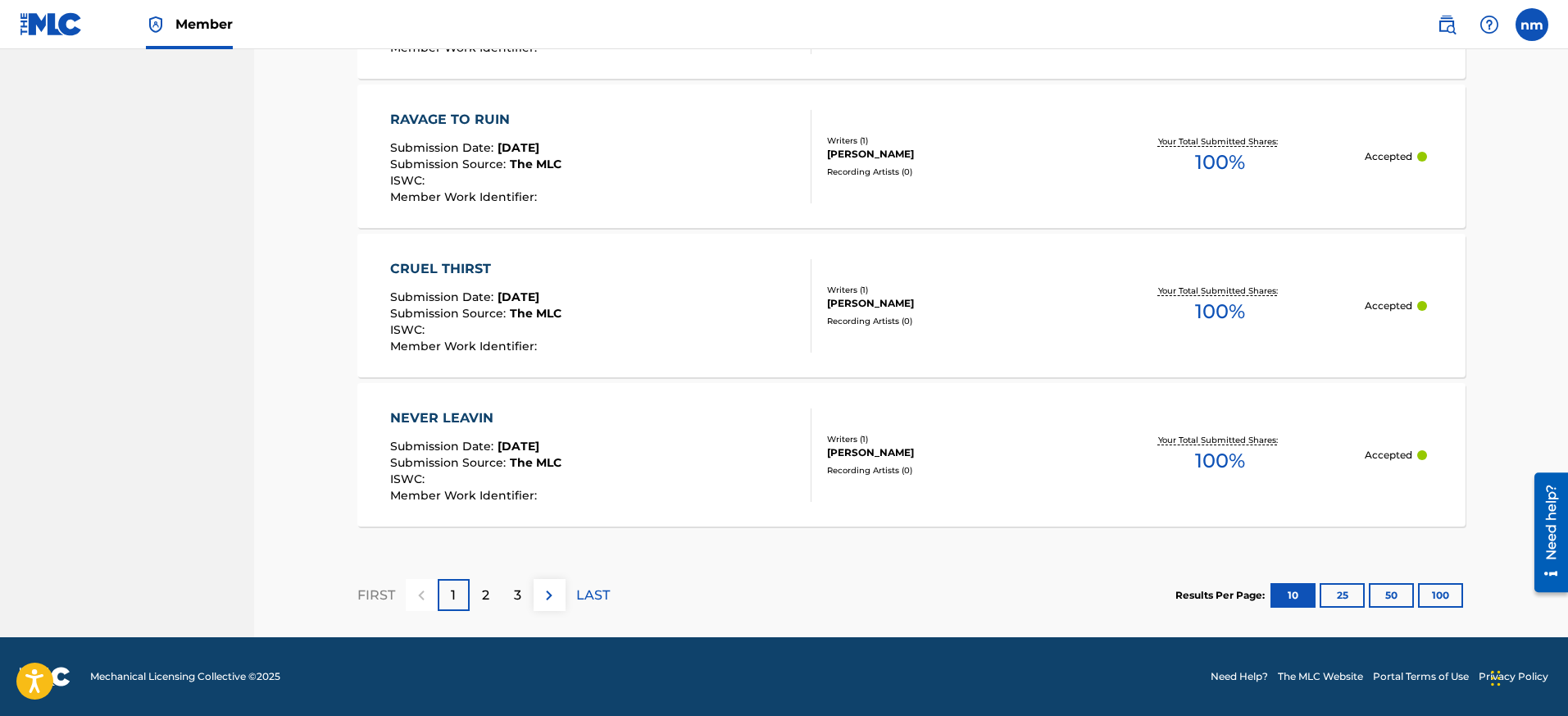
click at [1335, 596] on button "25" at bounding box center [1342, 595] width 45 height 25
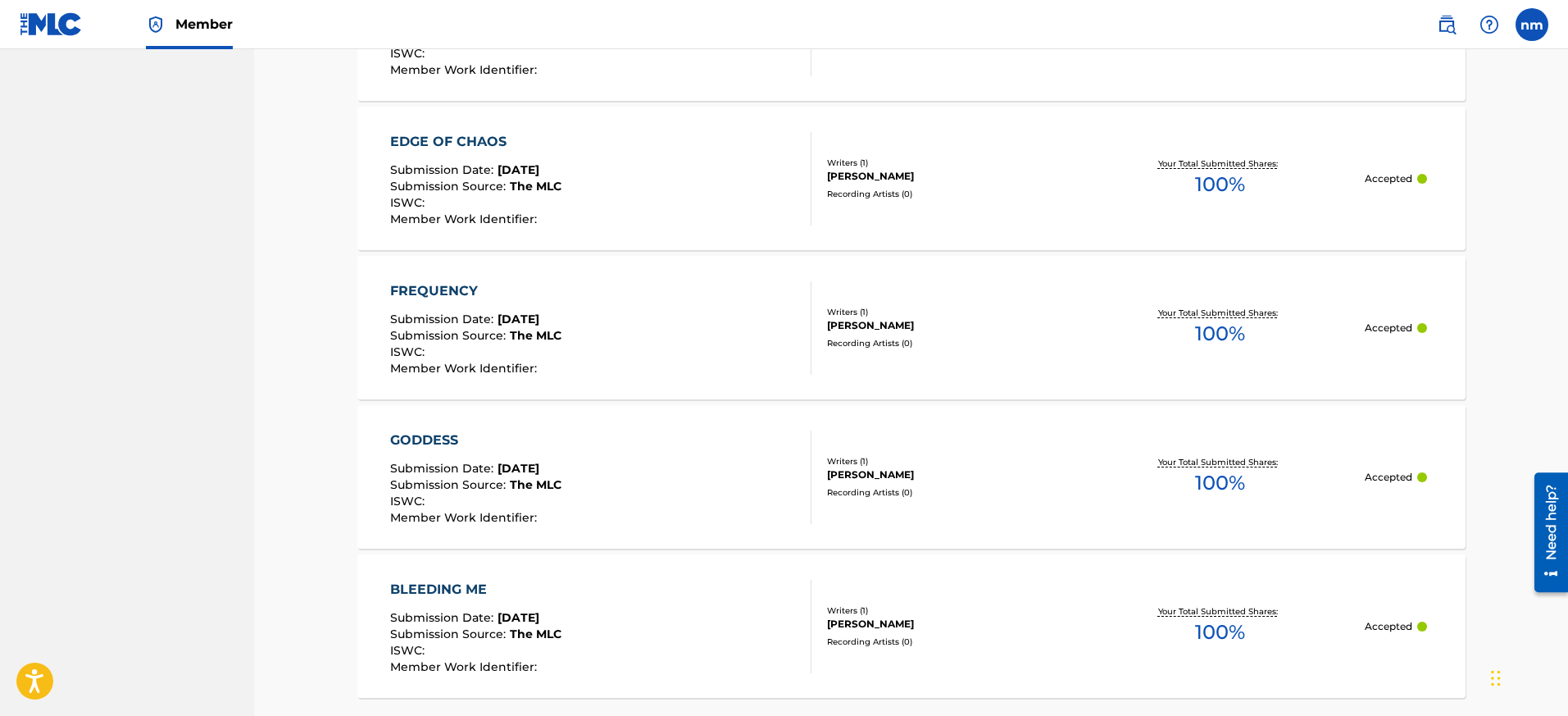
scroll to position [3775, 0]
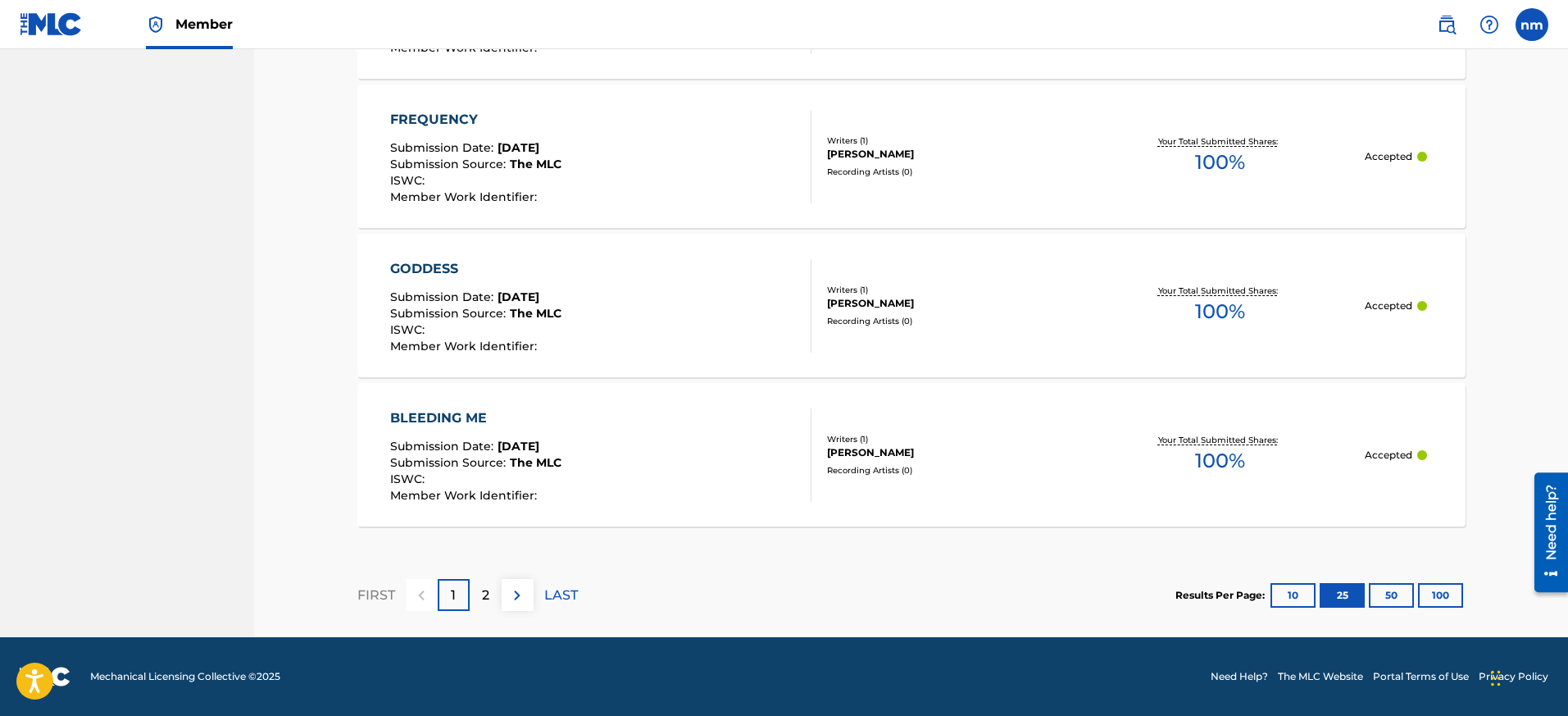
click at [1393, 597] on button "50" at bounding box center [1391, 595] width 45 height 25
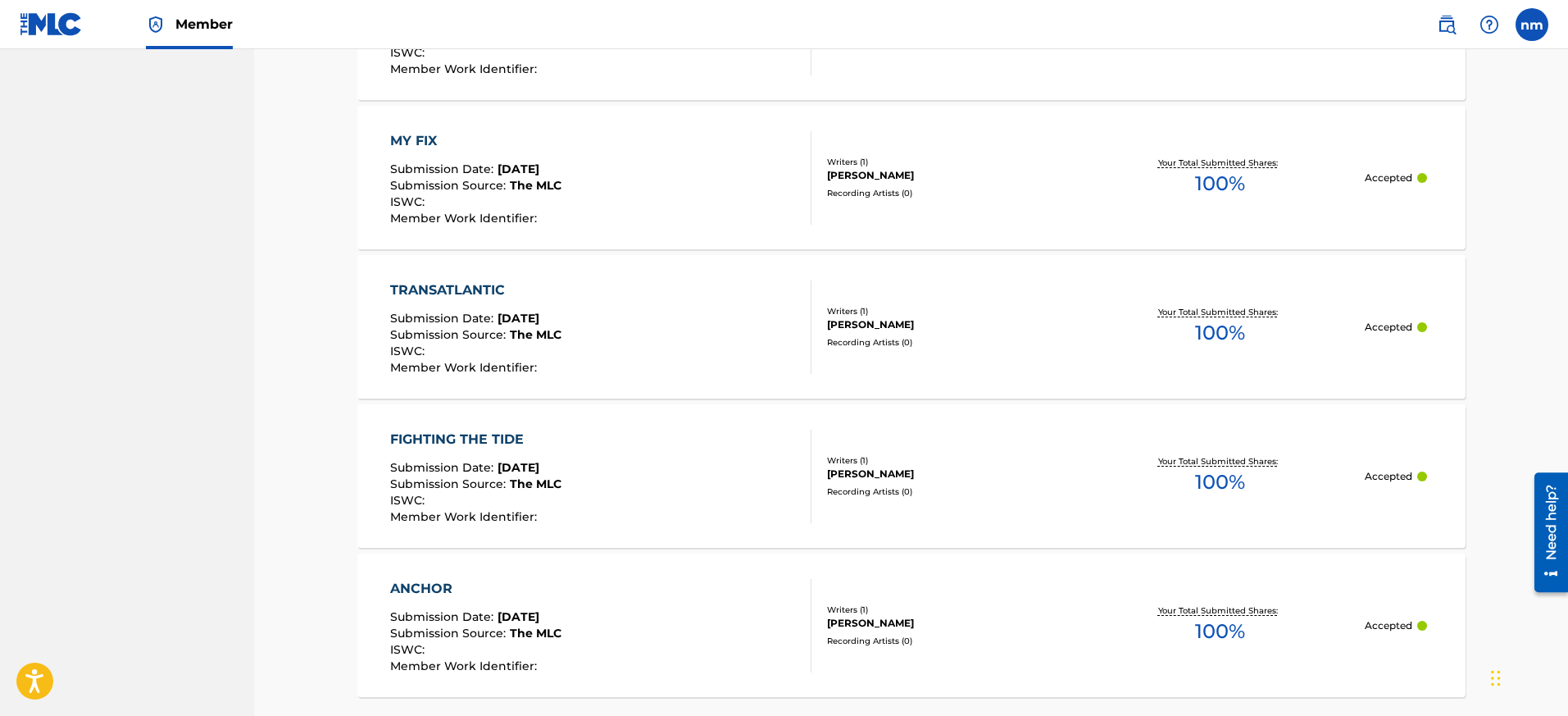
scroll to position [6605, 0]
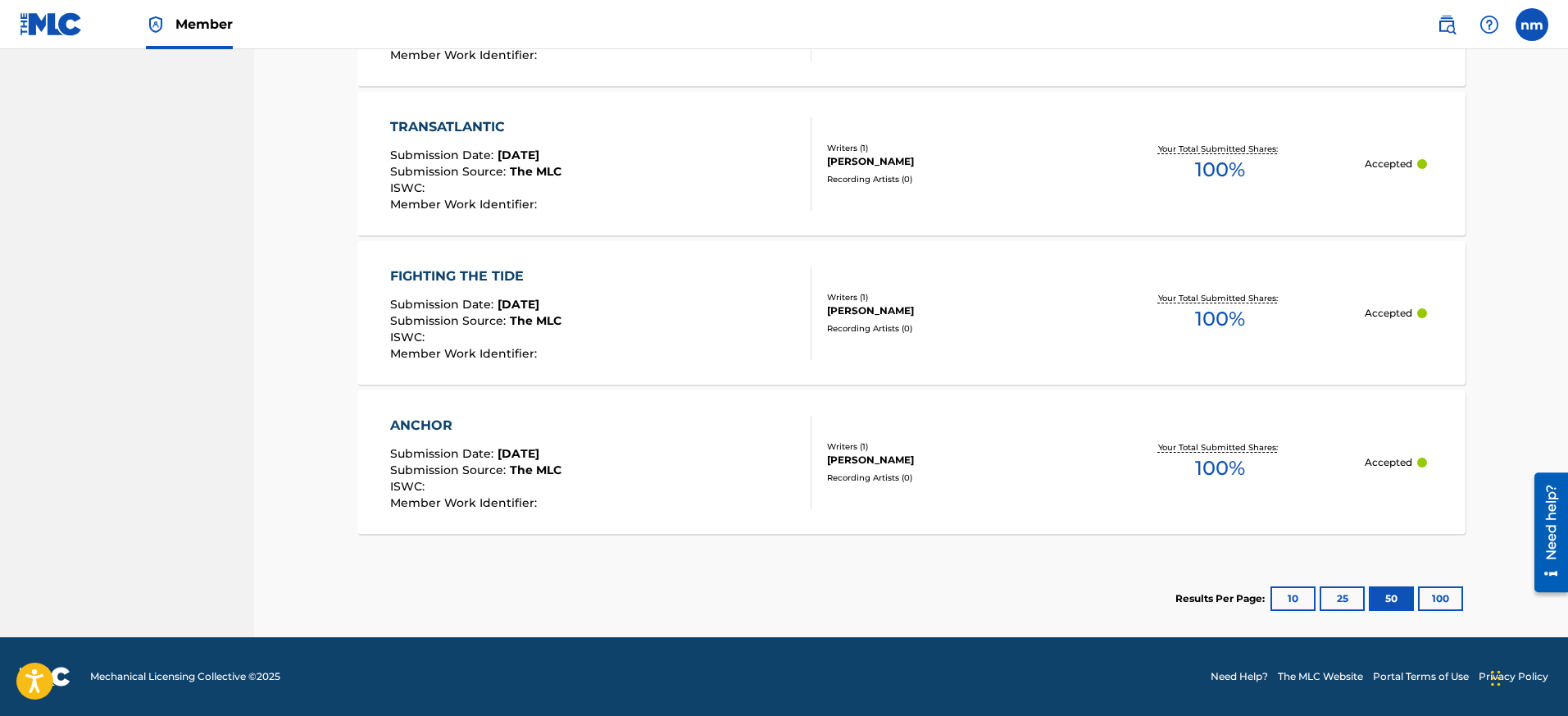
click at [1393, 592] on button "100" at bounding box center [1440, 599] width 45 height 25
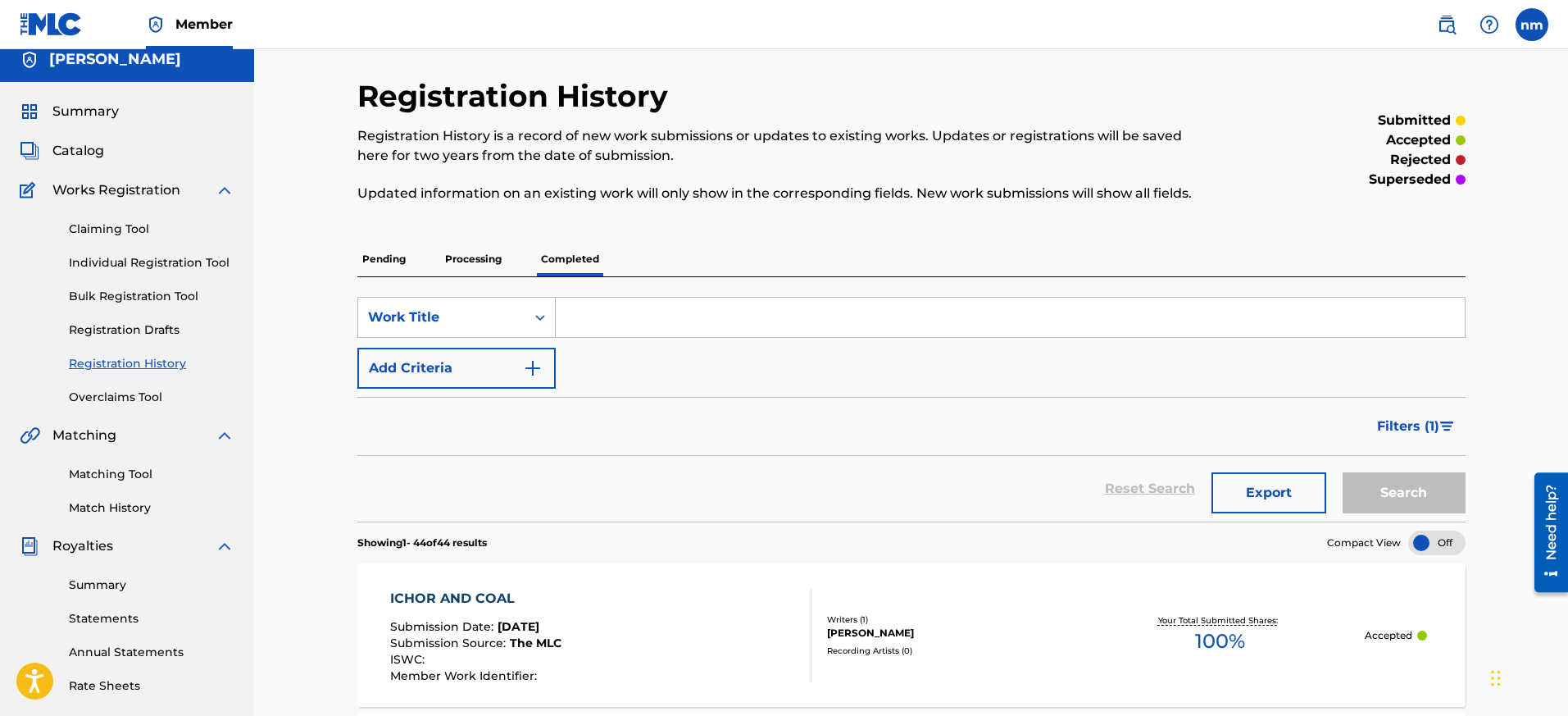
scroll to position [0, 0]
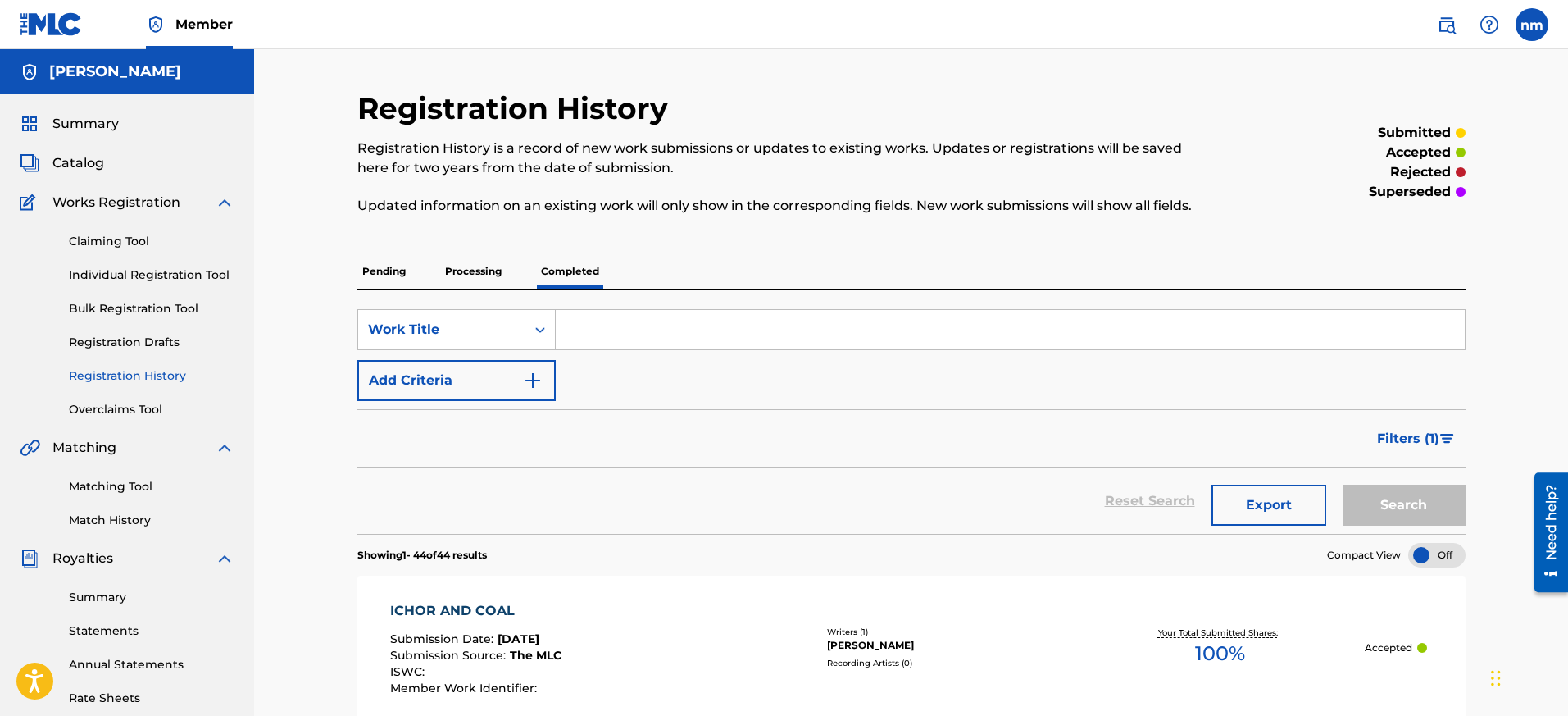
click at [1393, 435] on img "Search Form" at bounding box center [1447, 438] width 14 height 10
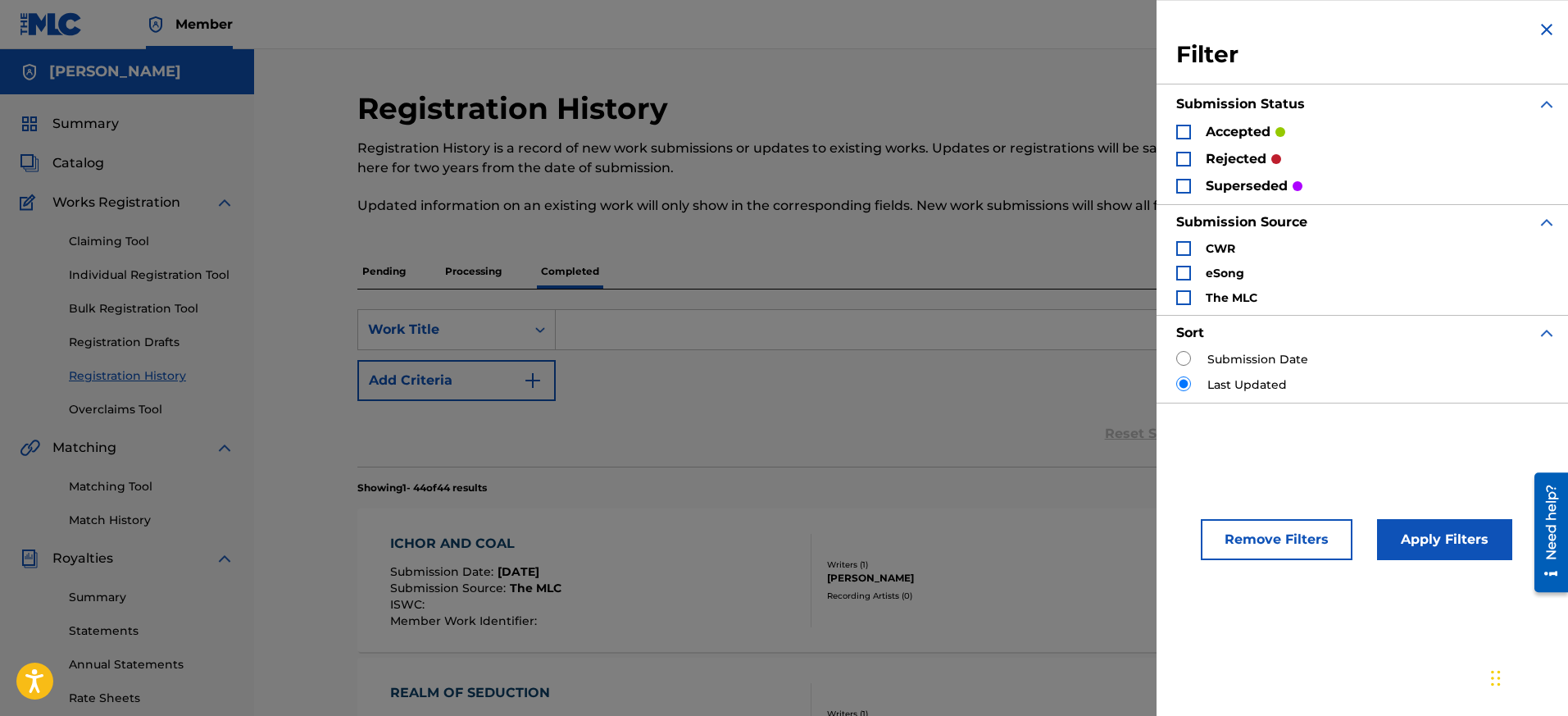
click at [1185, 361] on input "Search Form" at bounding box center [1183, 358] width 14 height 14
radio input "true"
click at [1393, 553] on button "Apply Filters" at bounding box center [1445, 539] width 135 height 41
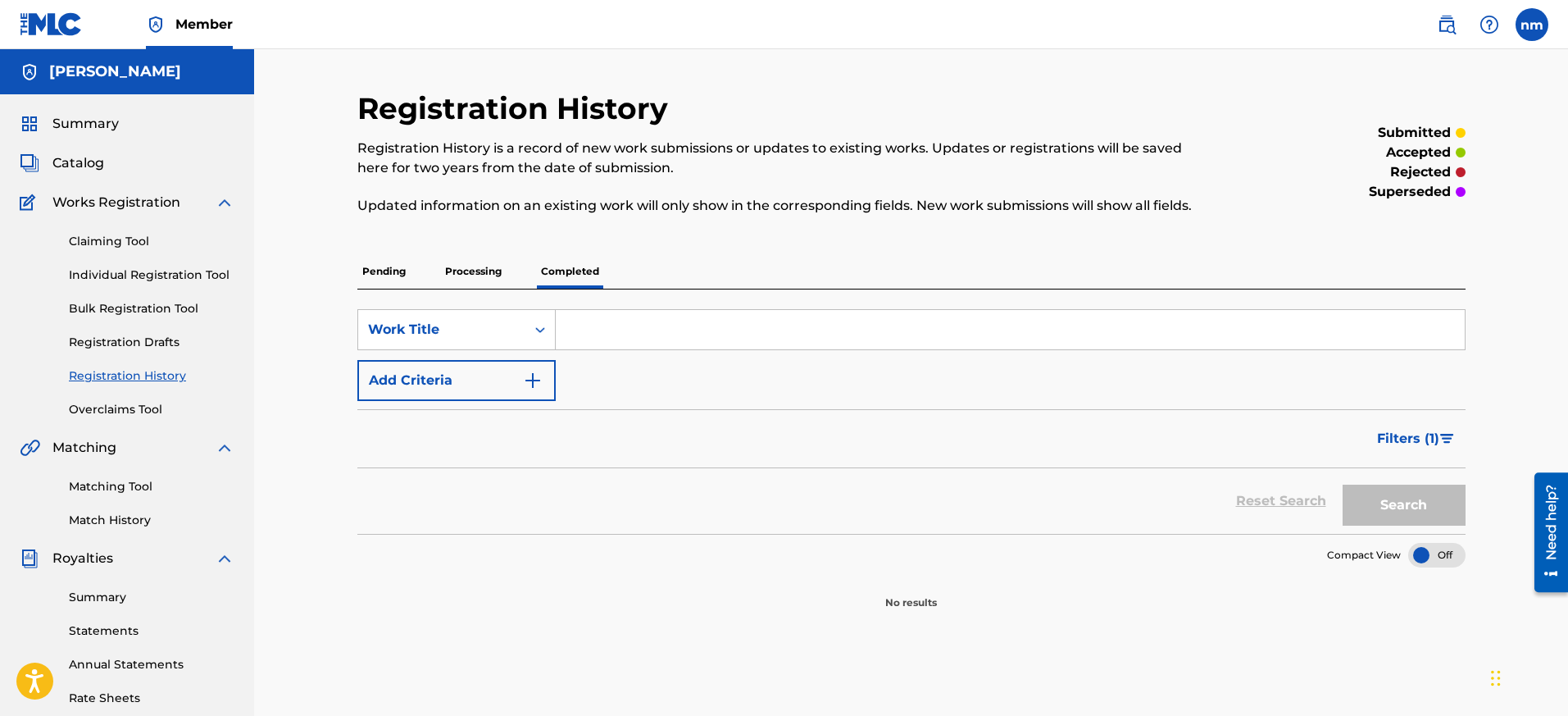
click at [1393, 439] on span "Filters ( 1 )" at bounding box center [1408, 438] width 62 height 20
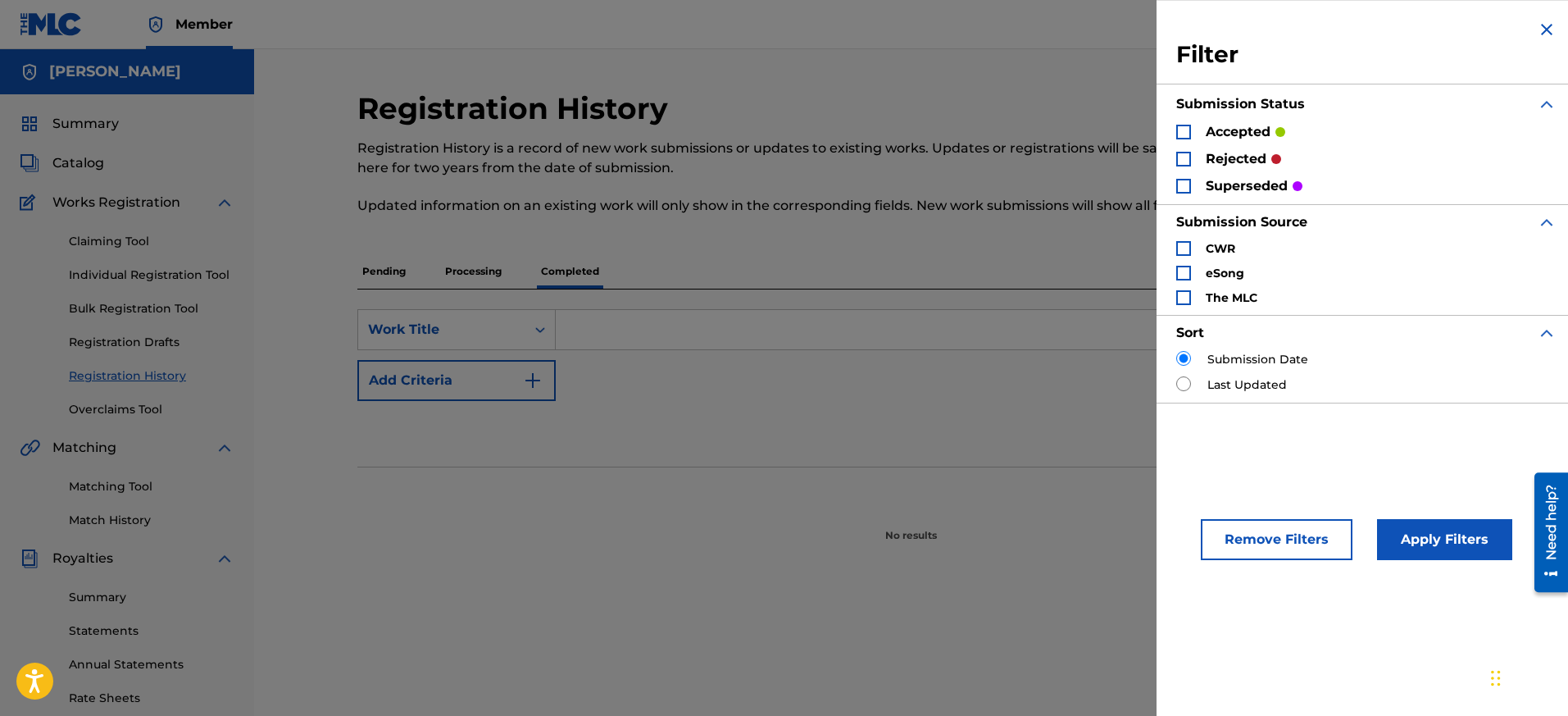
click at [1183, 380] on input "Search Form" at bounding box center [1183, 383] width 14 height 14
radio input "true"
click at [1393, 554] on button "Apply Filters" at bounding box center [1445, 539] width 135 height 41
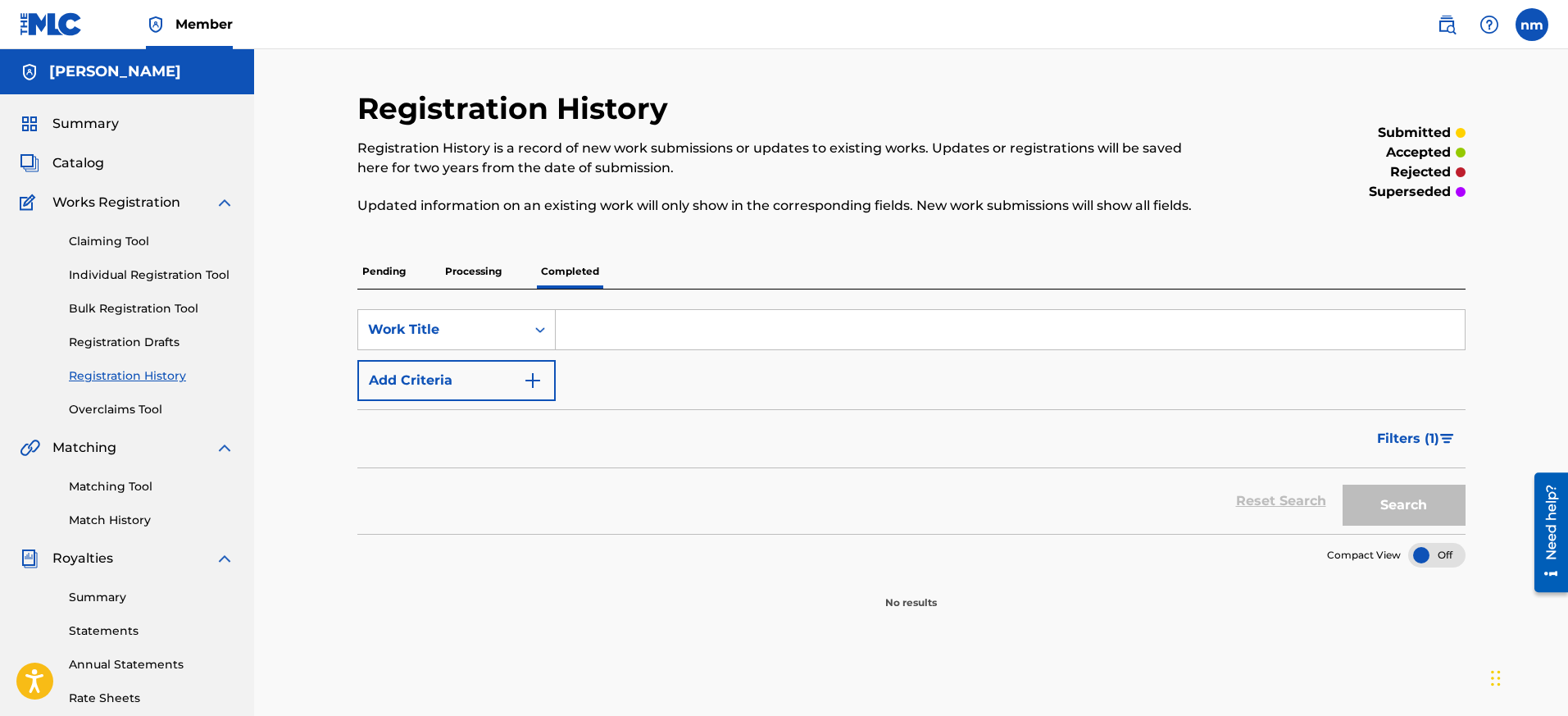
click at [395, 262] on p "Pending" at bounding box center [385, 272] width 54 height 34
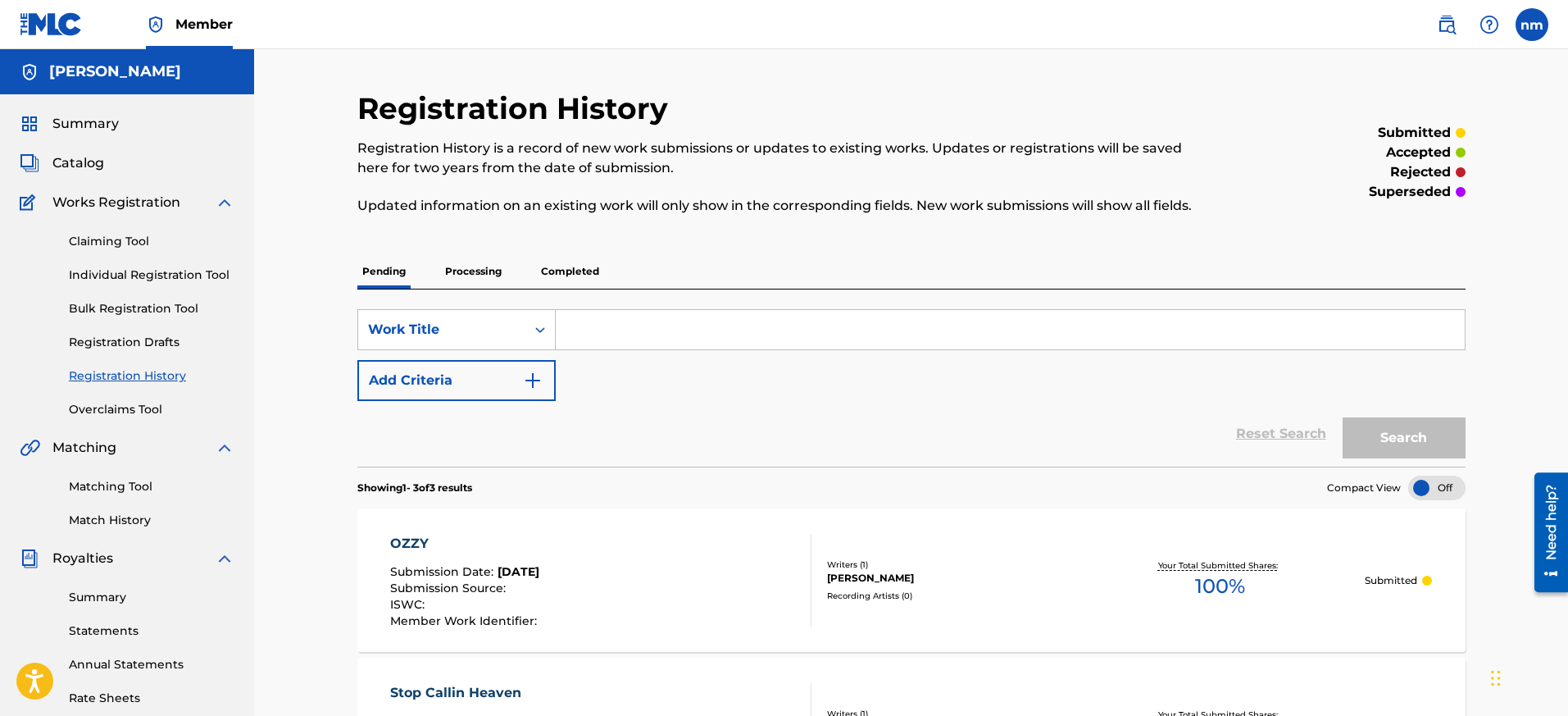
click at [460, 276] on p "Processing" at bounding box center [473, 272] width 66 height 34
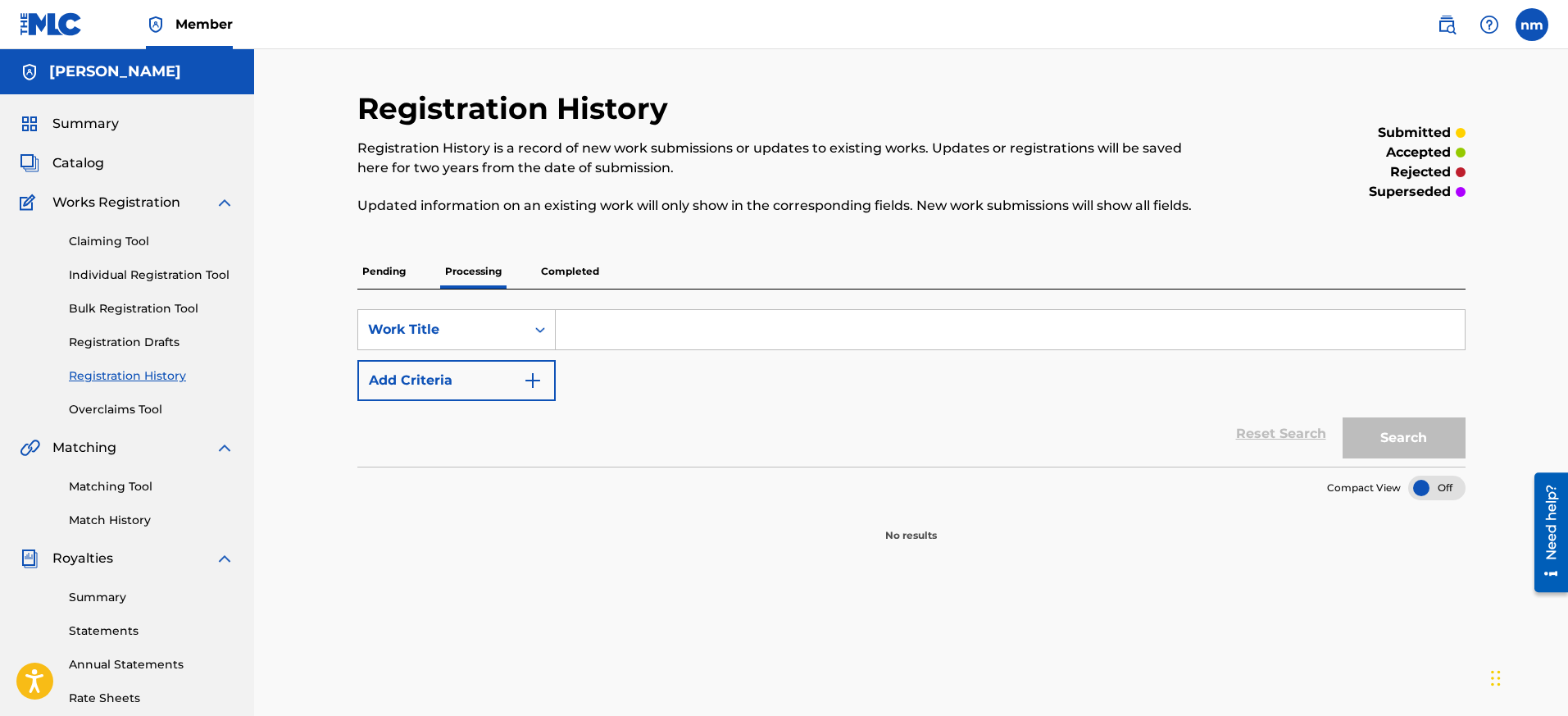
click at [565, 269] on p "Completed" at bounding box center [569, 272] width 68 height 34
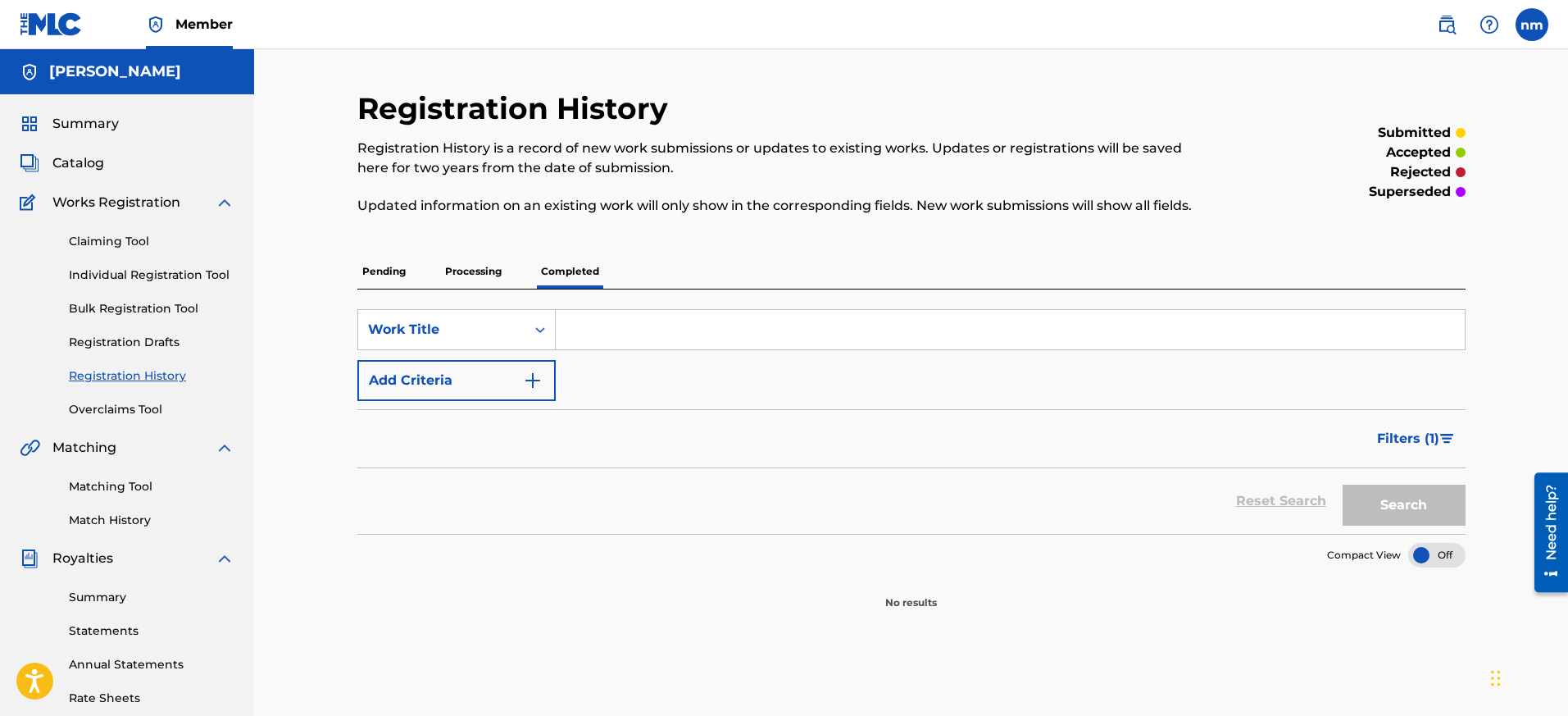
click at [1393, 435] on span "Filters ( 1 )" at bounding box center [1408, 438] width 62 height 20
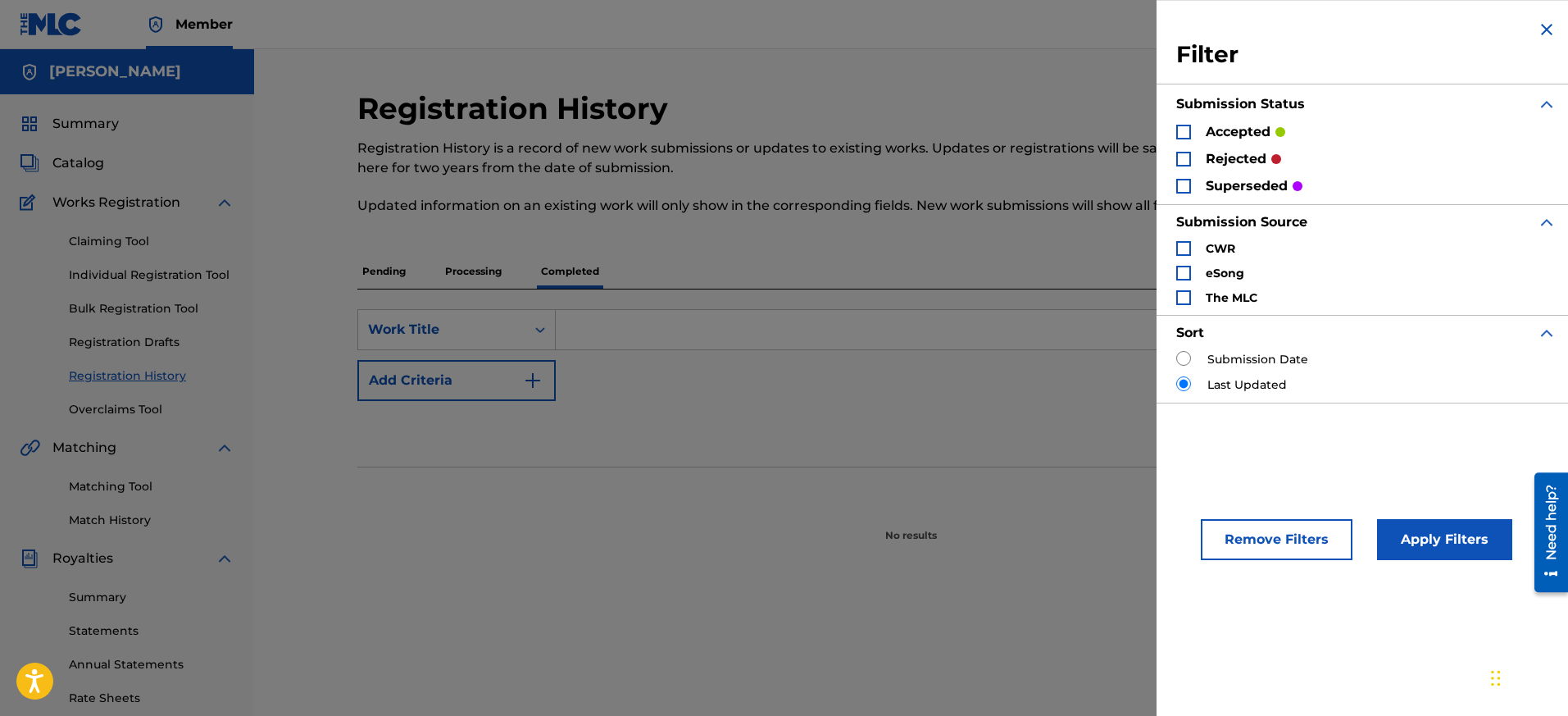
click at [1186, 129] on div "Search Form" at bounding box center [1183, 131] width 14 height 14
click at [1393, 543] on button "Apply Filters" at bounding box center [1445, 539] width 135 height 41
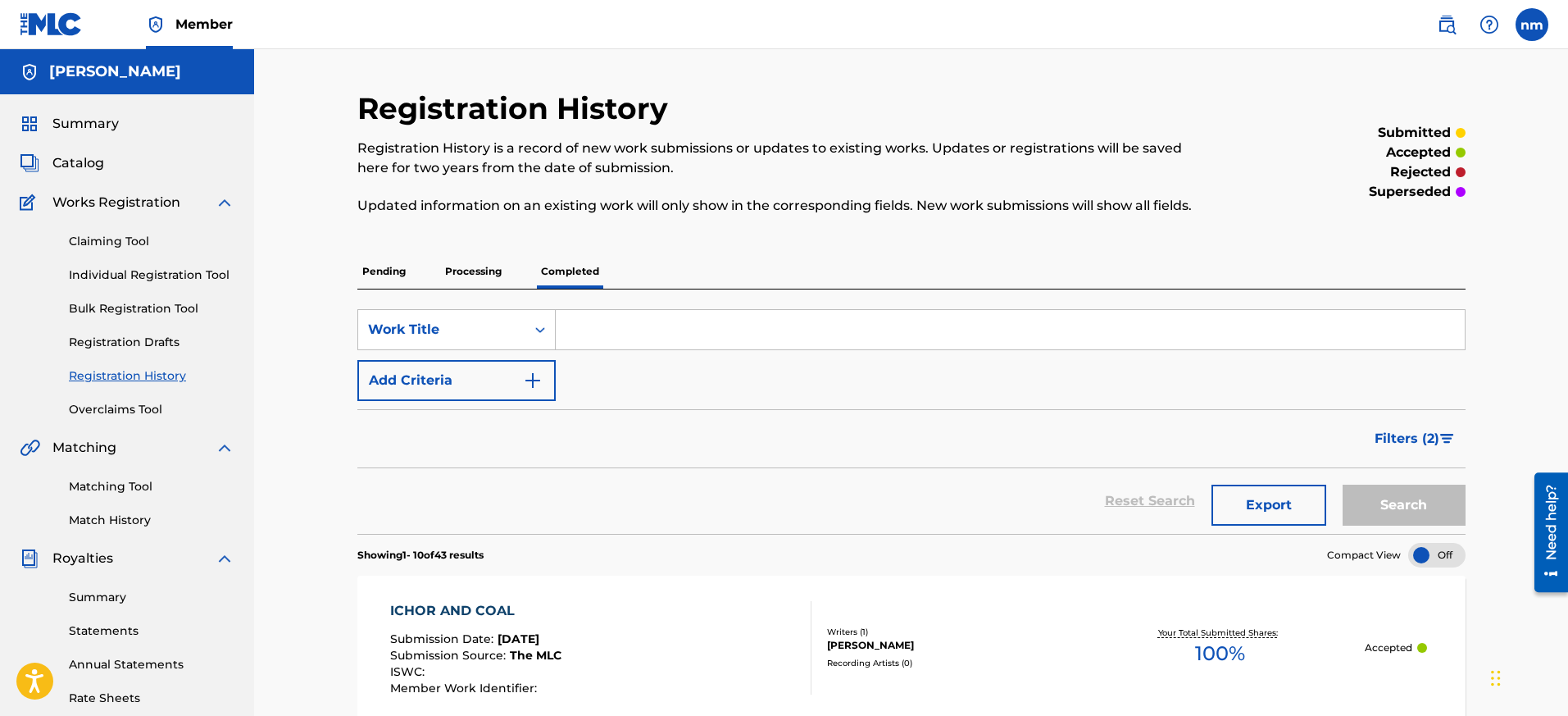
click at [803, 535] on section "Showing 1 - 10 of 43 results Compact View" at bounding box center [912, 550] width 1109 height 34
